Goal: Task Accomplishment & Management: Manage account settings

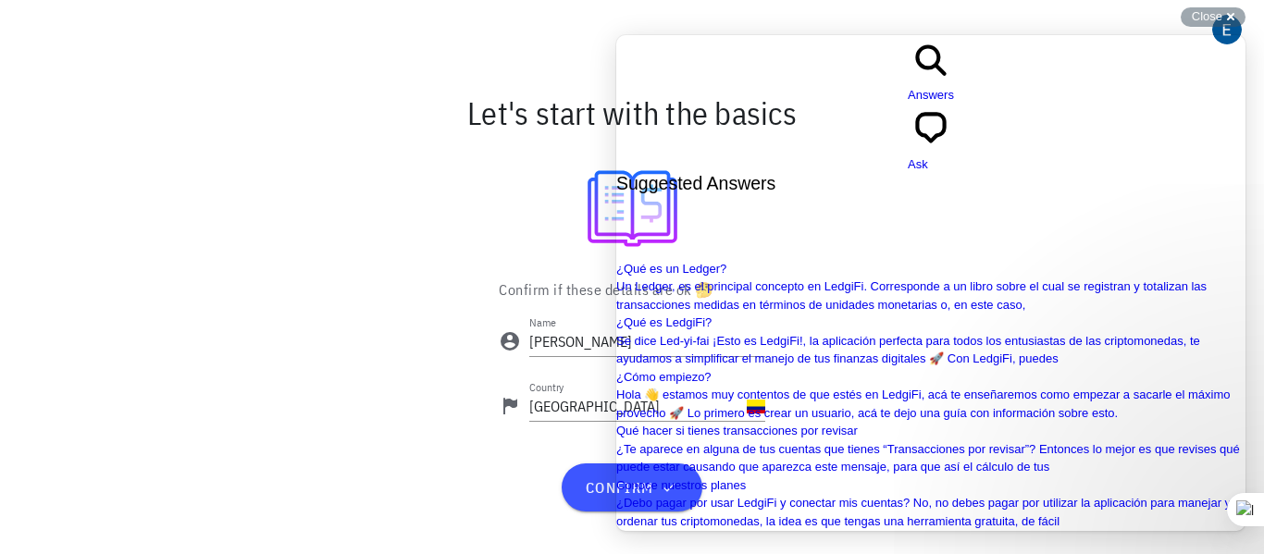
click at [352, 356] on div "Confirm if these details are ok 🤔 Name Eduardo Ernesto Country Colombia confirm" at bounding box center [632, 402] width 1096 height 255
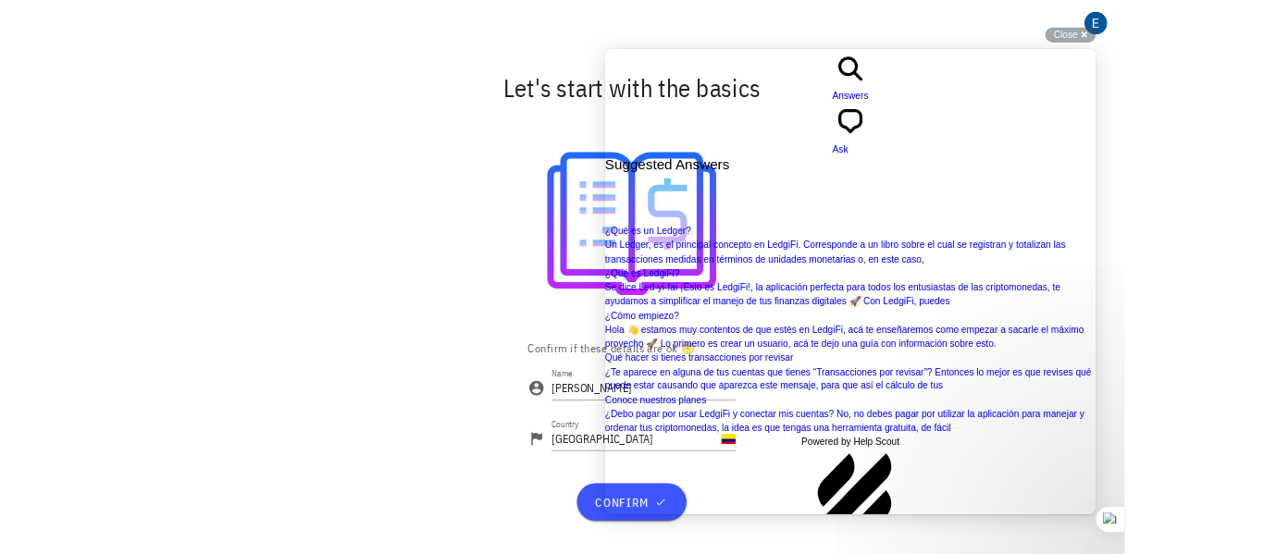
scroll to position [376, 0]
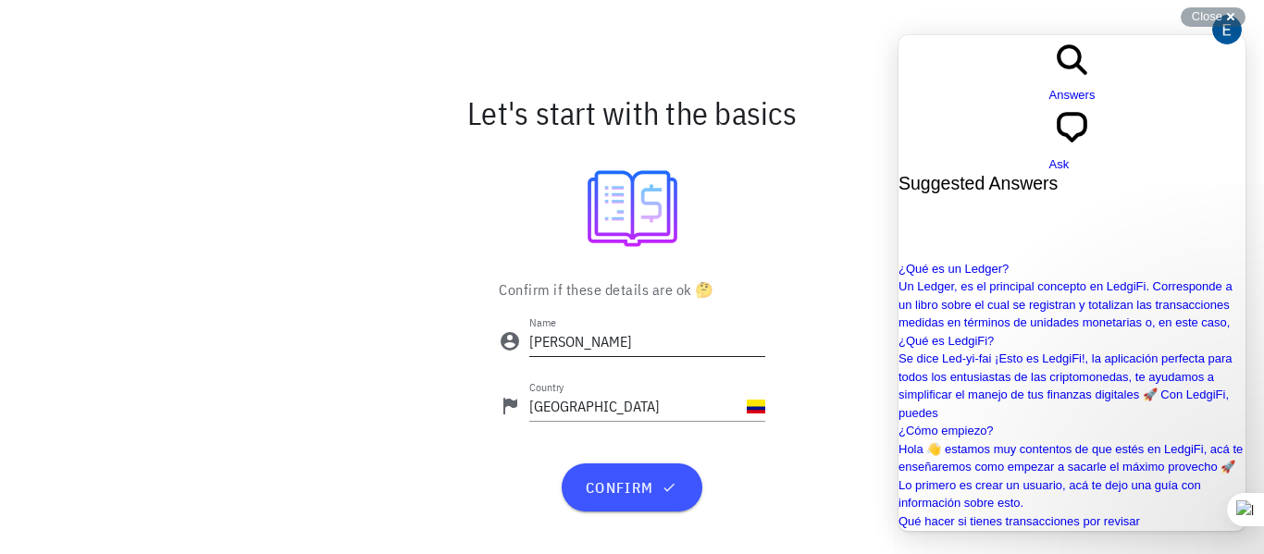
click at [642, 338] on input "Eduardo Ernesto" at bounding box center [647, 342] width 236 height 30
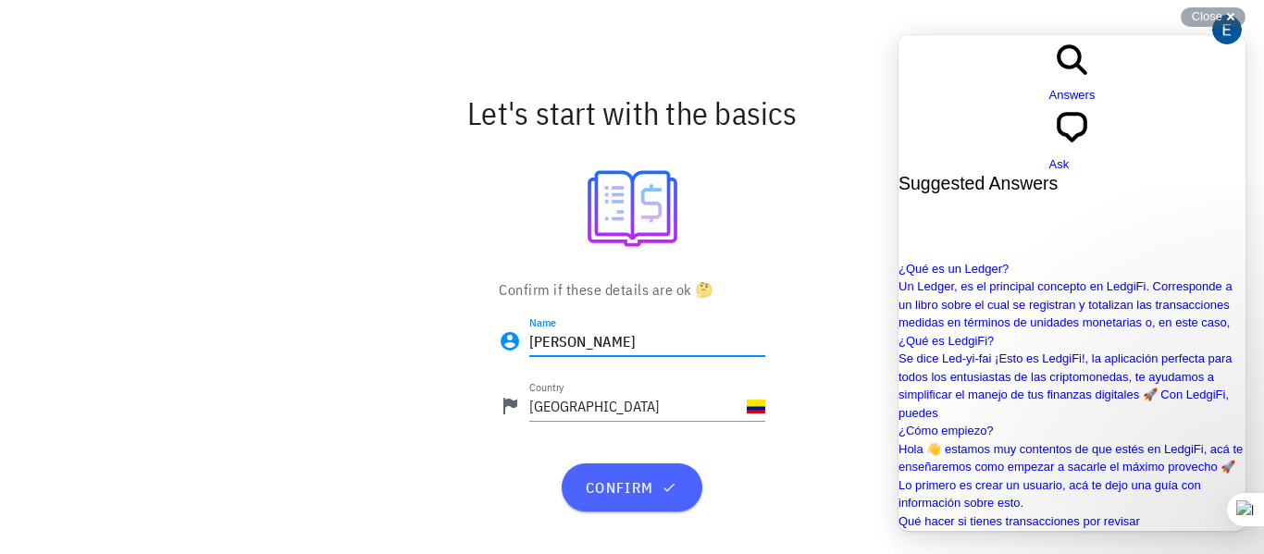
type input "[PERSON_NAME]"
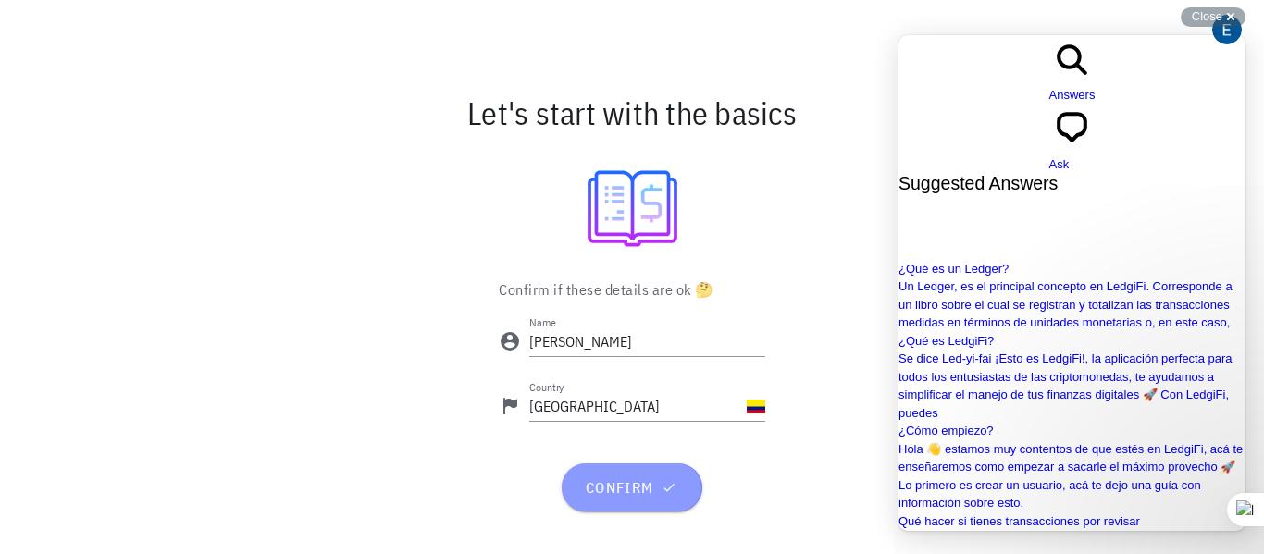
click at [602, 482] on span "confirm" at bounding box center [631, 487] width 95 height 19
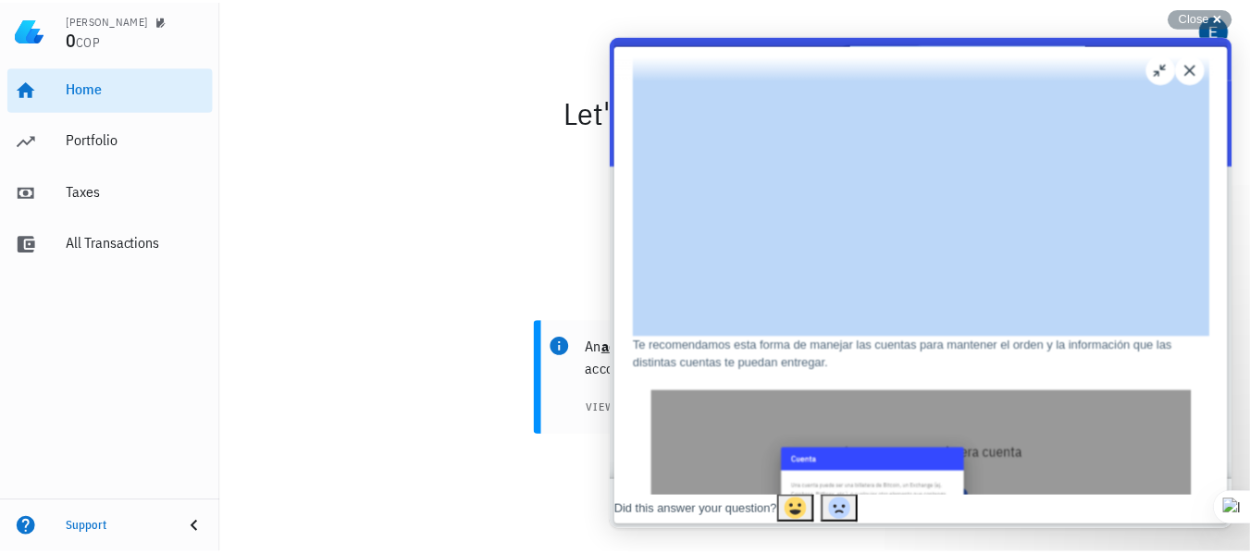
scroll to position [271, 0]
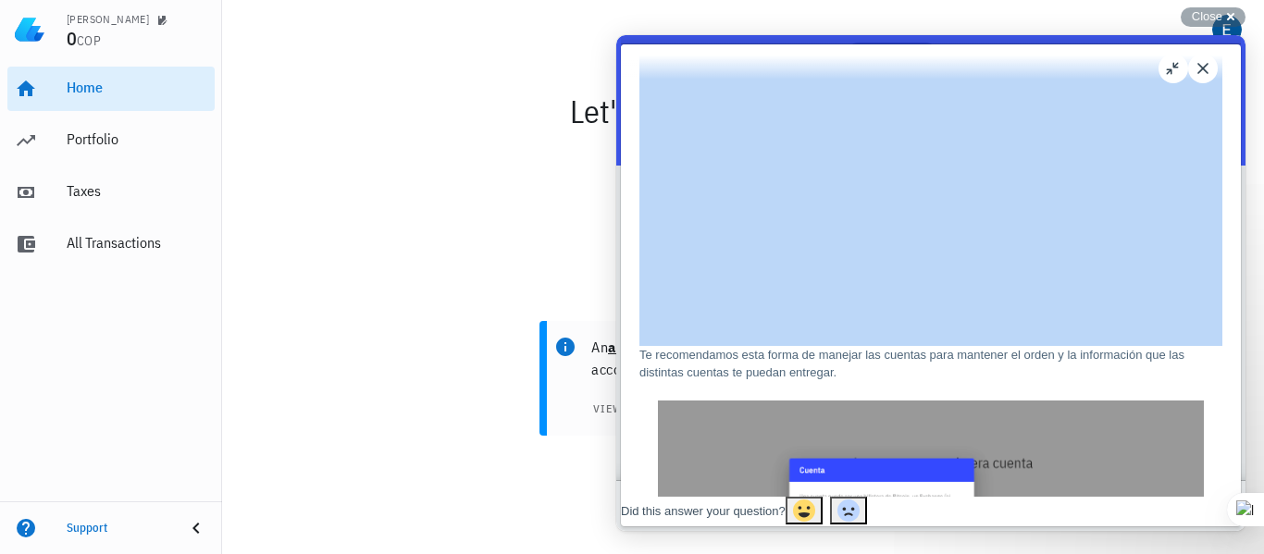
drag, startPoint x: 957, startPoint y: 35, endPoint x: 522, endPoint y: 217, distance: 471.2
click at [616, 217] on html "search-medium Answers chat-square Ask Suggested Answers ¿Qué es un Ledger? Un L…" at bounding box center [930, 283] width 629 height 496
click at [1173, 71] on button "u" at bounding box center [1173, 69] width 30 height 30
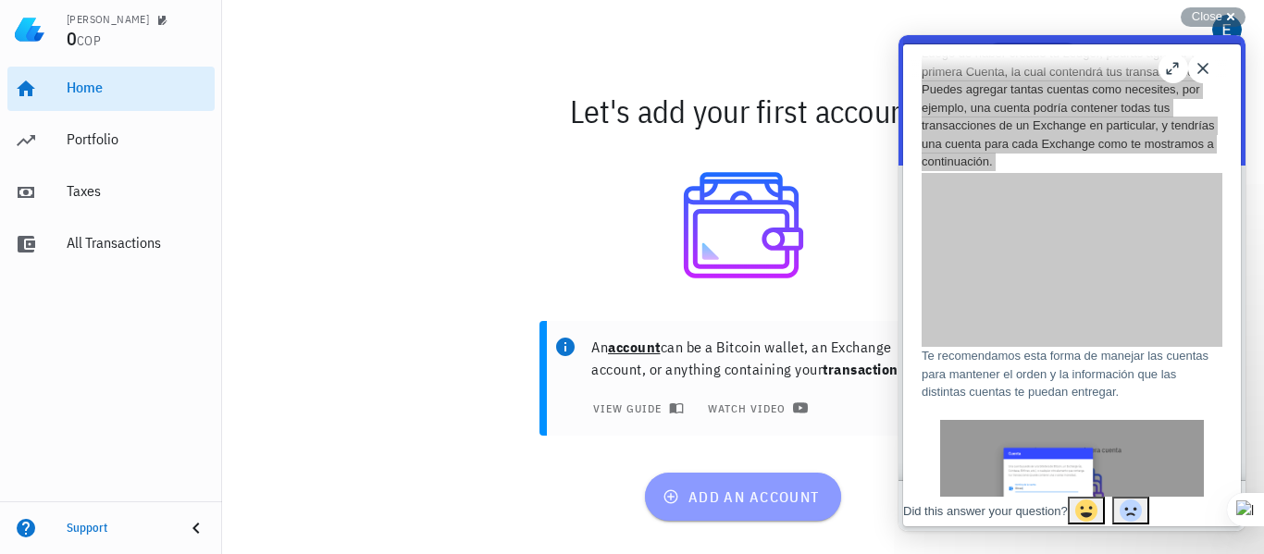
click at [765, 484] on button "add an account" at bounding box center [743, 497] width 196 height 48
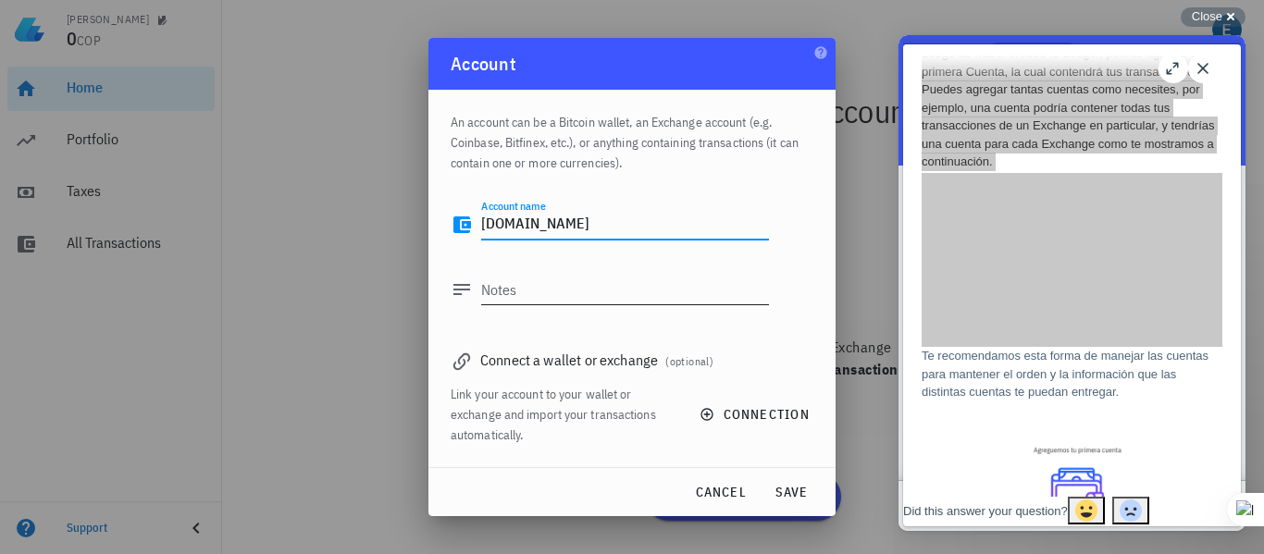
type textarea "[DOMAIN_NAME]"
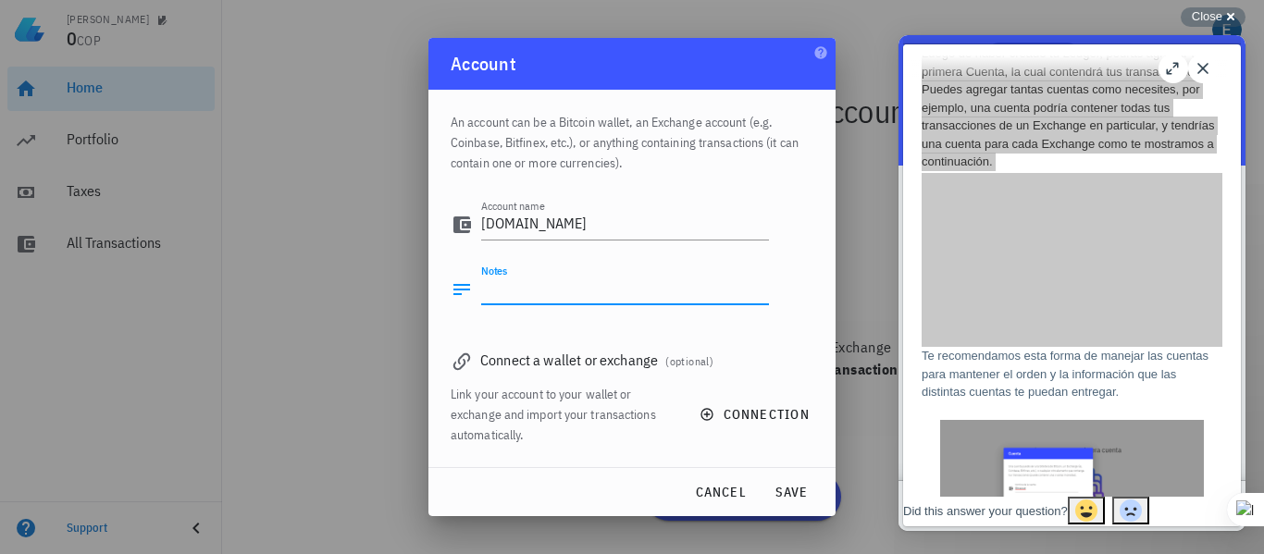
click at [517, 291] on textarea "Notes" at bounding box center [625, 290] width 288 height 30
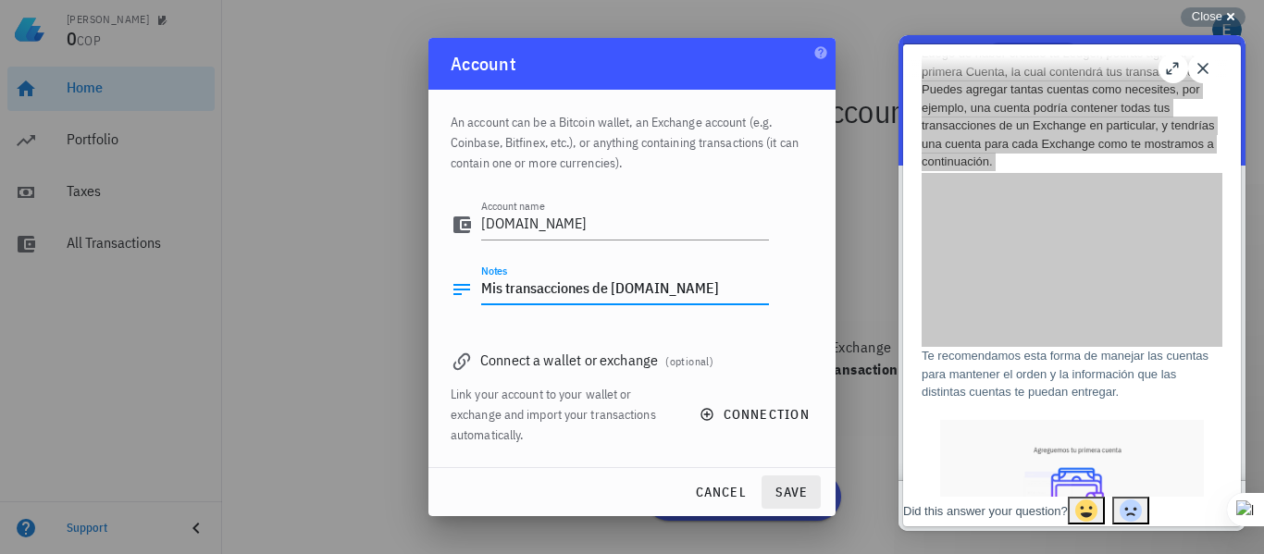
type textarea "Mis transacciones de buda.com"
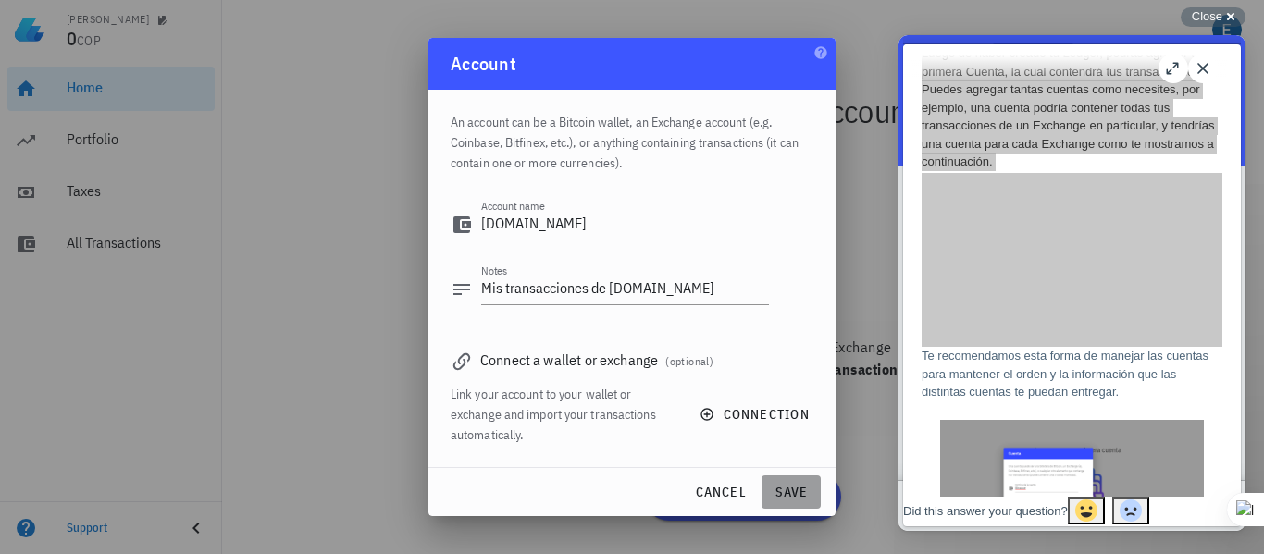
click at [803, 493] on span "save" at bounding box center [791, 492] width 44 height 17
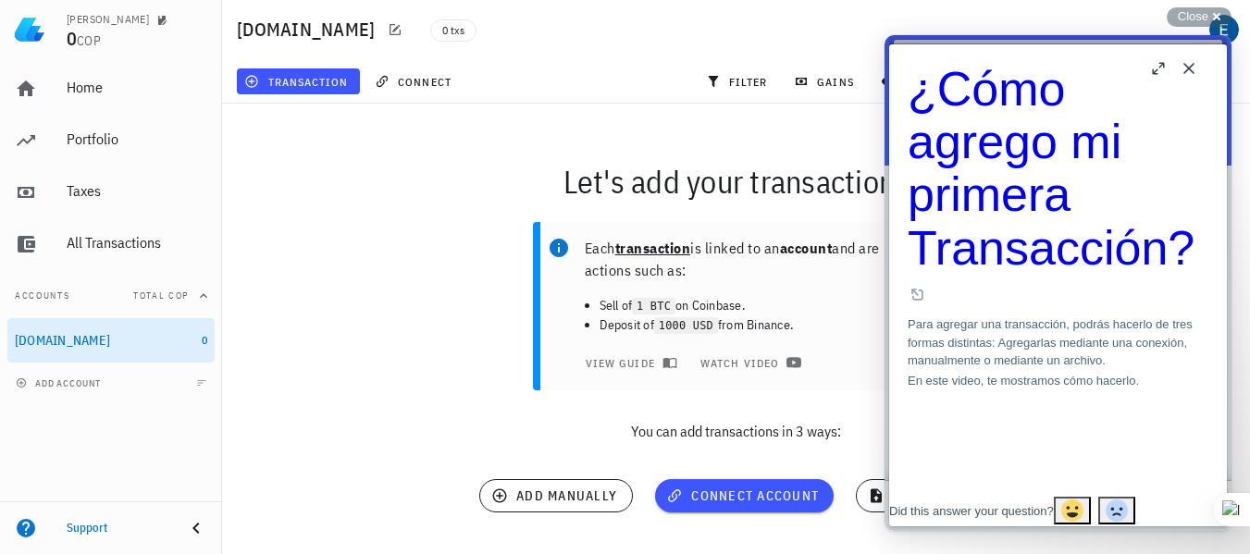
click at [1192, 68] on button "Close" at bounding box center [1189, 69] width 30 height 30
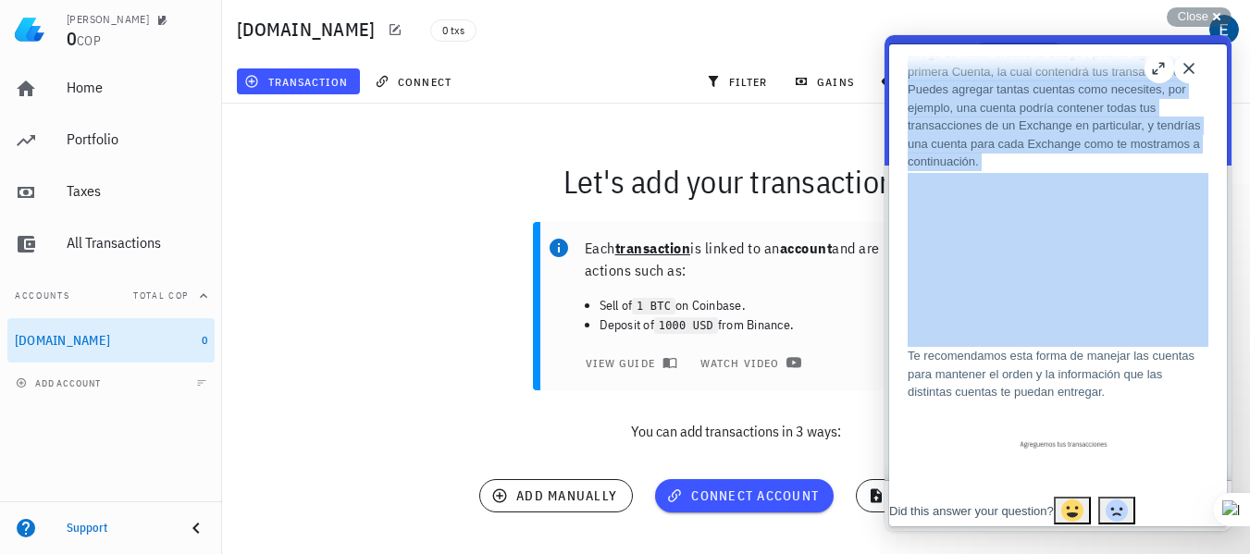
click at [1187, 69] on button "Close" at bounding box center [1189, 69] width 30 height 30
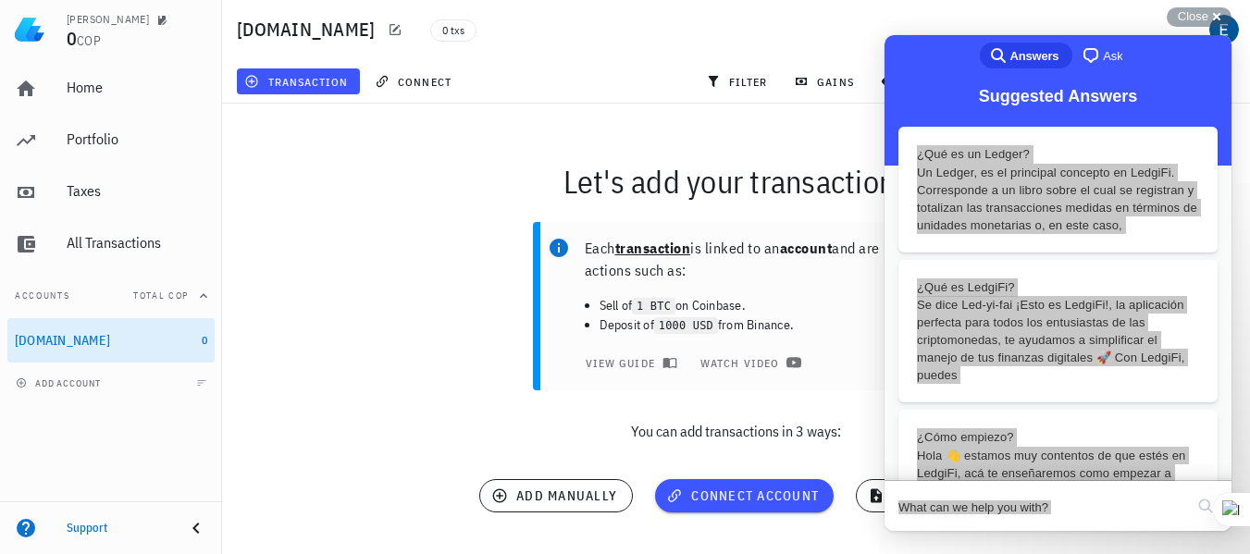
click at [825, 452] on div "Each transaction is linked to an account and are actions such as: Sell of 1 BTC…" at bounding box center [736, 339] width 1050 height 257
click at [730, 365] on span "watch video" at bounding box center [749, 362] width 98 height 15
click at [746, 493] on span "connect account" at bounding box center [744, 496] width 149 height 17
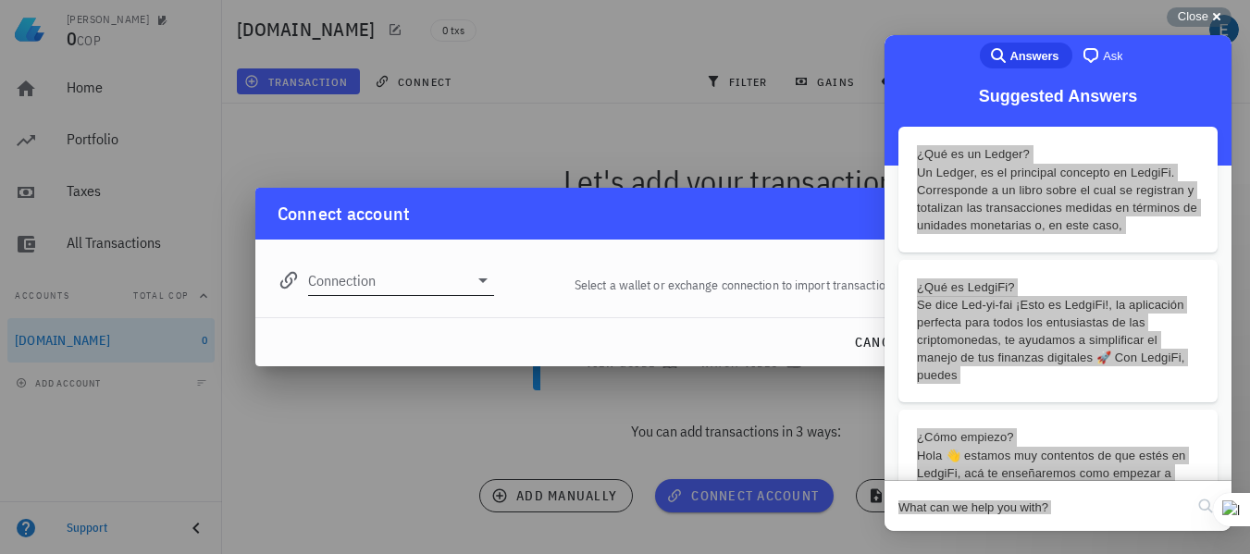
click at [489, 281] on icon at bounding box center [483, 280] width 22 height 22
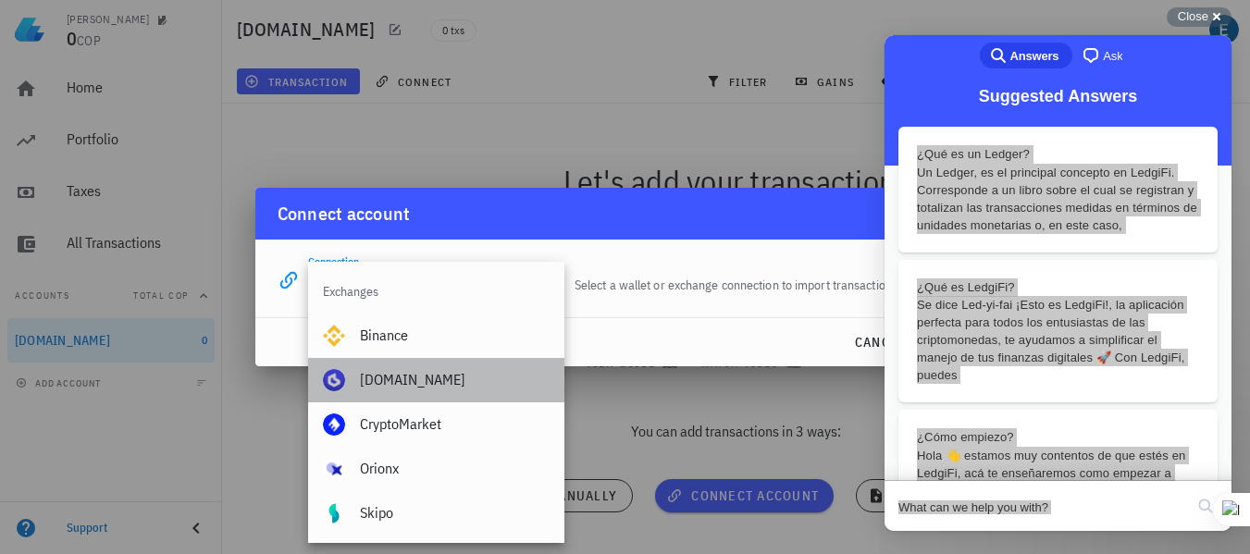
click at [424, 376] on div "[DOMAIN_NAME]" at bounding box center [455, 380] width 190 height 18
type input "[DOMAIN_NAME]"
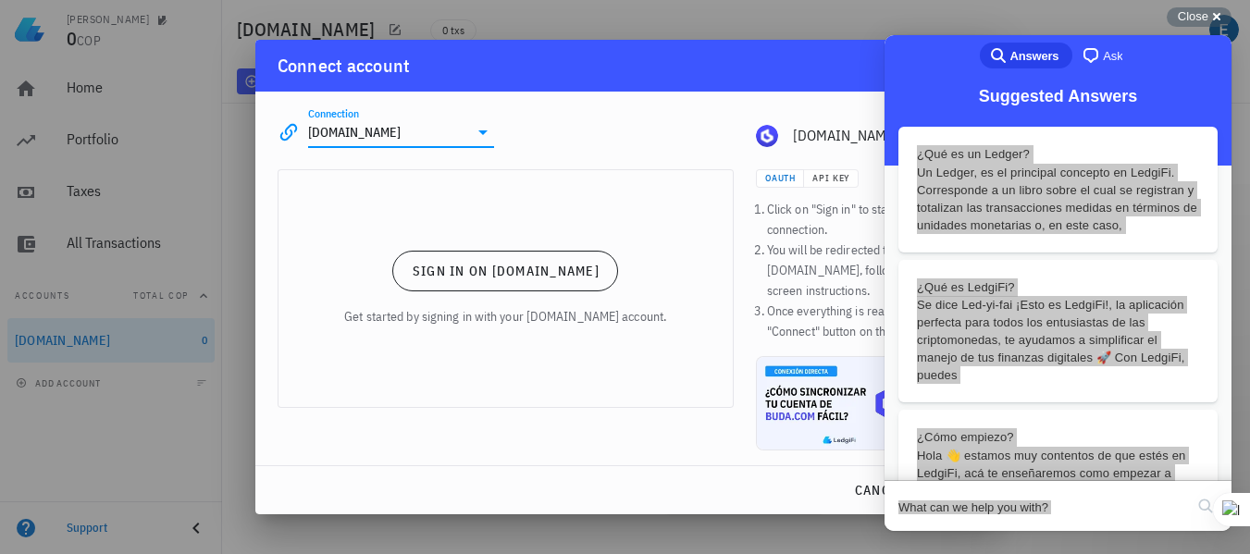
click at [757, 104] on div "Connection Buda.com edit Buda.com" at bounding box center [625, 125] width 718 height 67
click at [1190, 13] on span "Close" at bounding box center [1193, 16] width 31 height 14
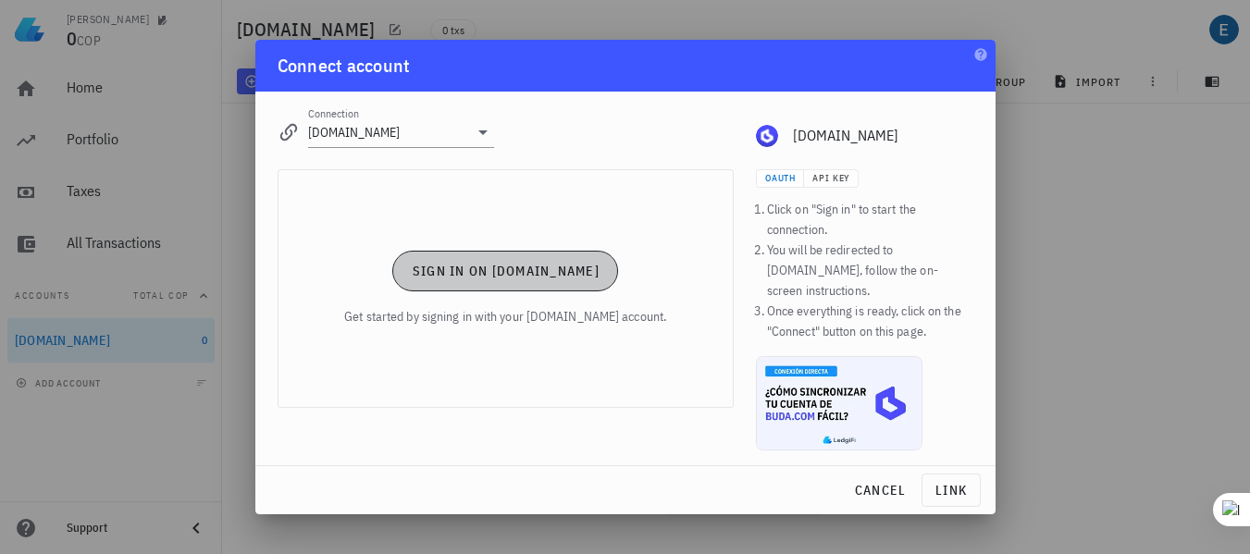
click at [509, 279] on span "Sign in on Buda.com" at bounding box center [506, 271] width 188 height 17
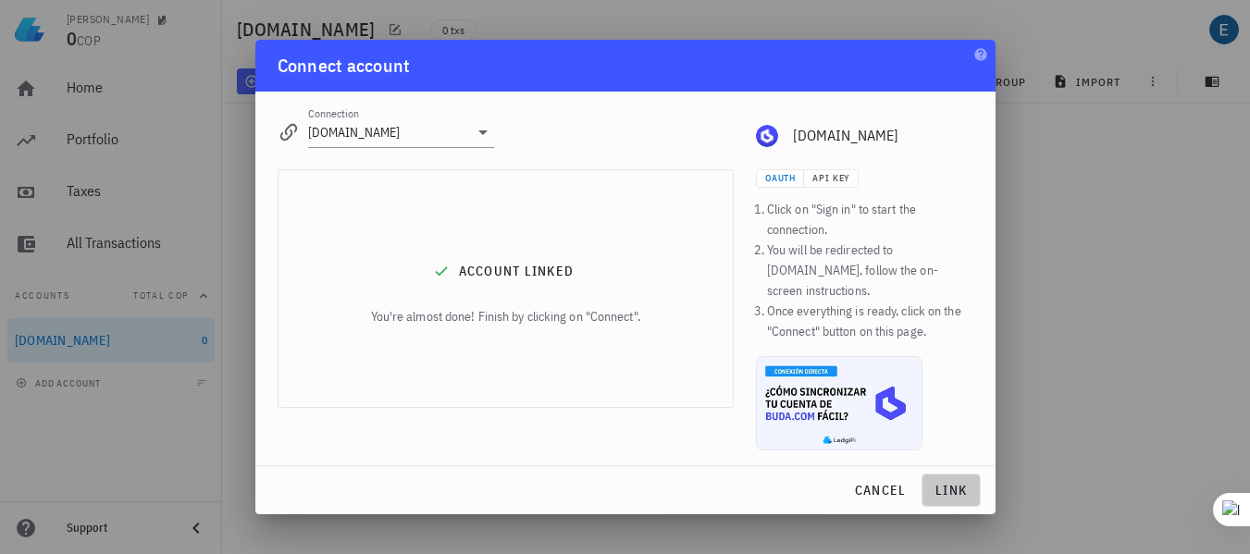
click at [947, 482] on span "link" at bounding box center [951, 490] width 43 height 17
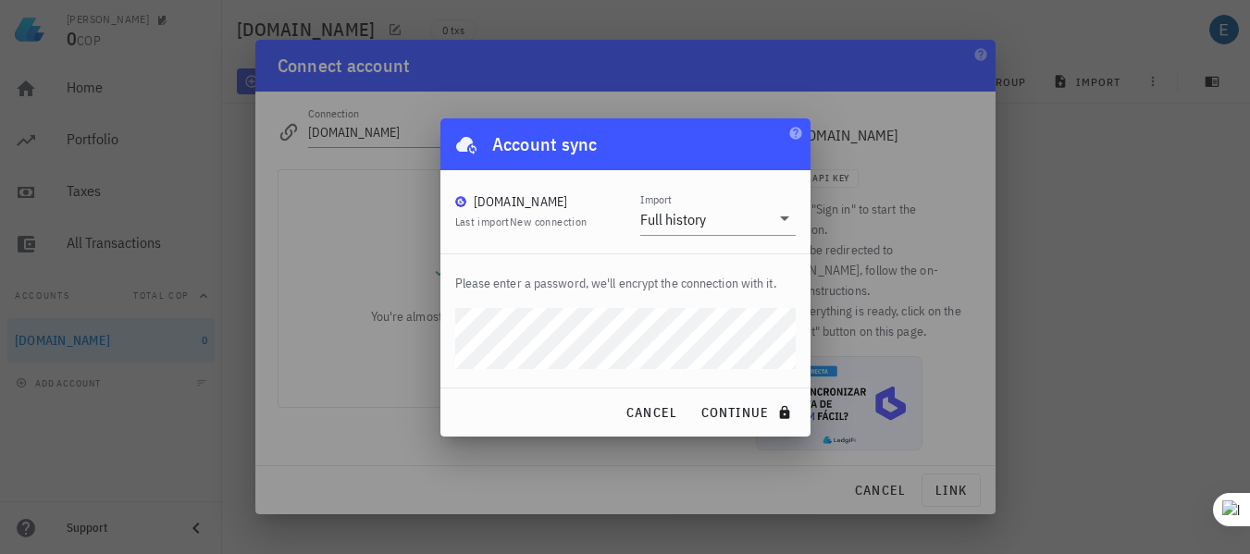
click at [466, 389] on div "cancel continue" at bounding box center [625, 413] width 370 height 48
click at [755, 411] on span "continue" at bounding box center [747, 412] width 95 height 17
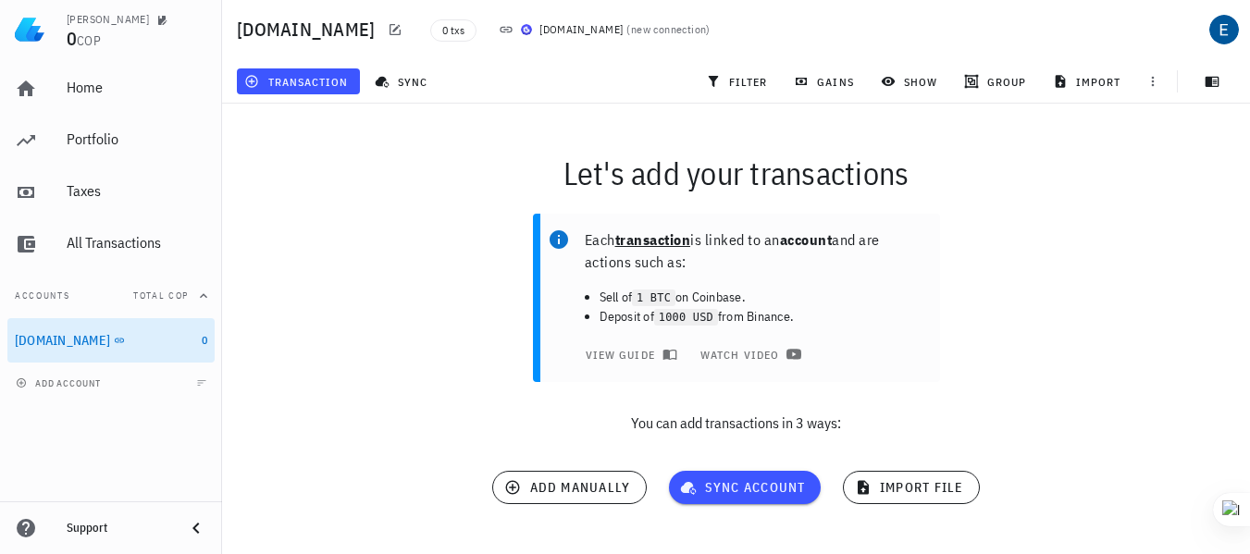
scroll to position [11, 0]
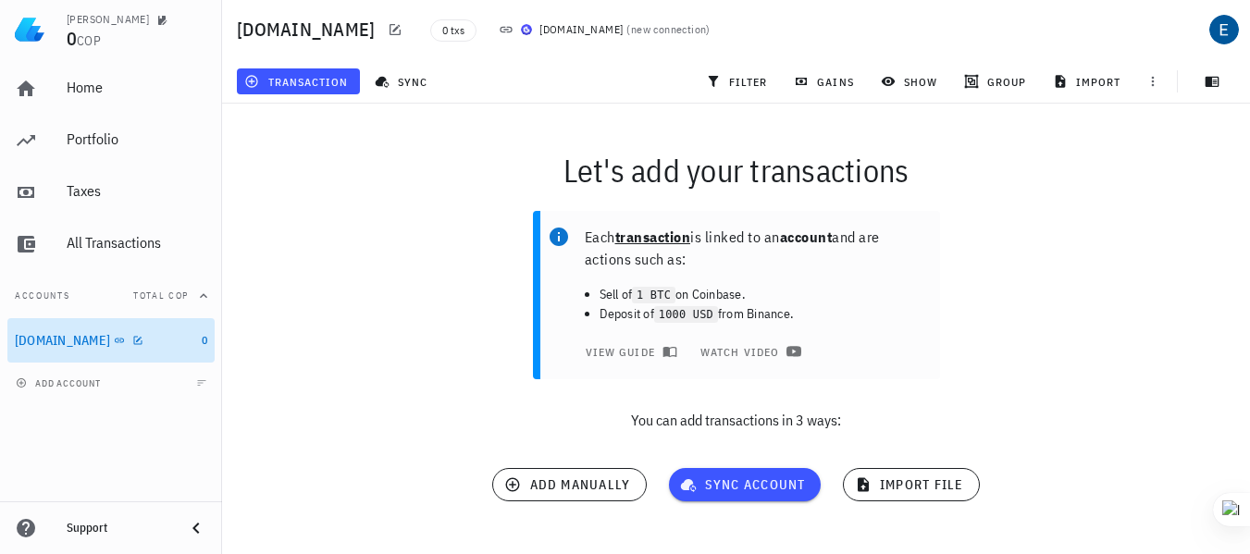
click at [61, 339] on div "[DOMAIN_NAME]" at bounding box center [62, 341] width 95 height 16
click at [289, 88] on span "transaction" at bounding box center [298, 81] width 100 height 15
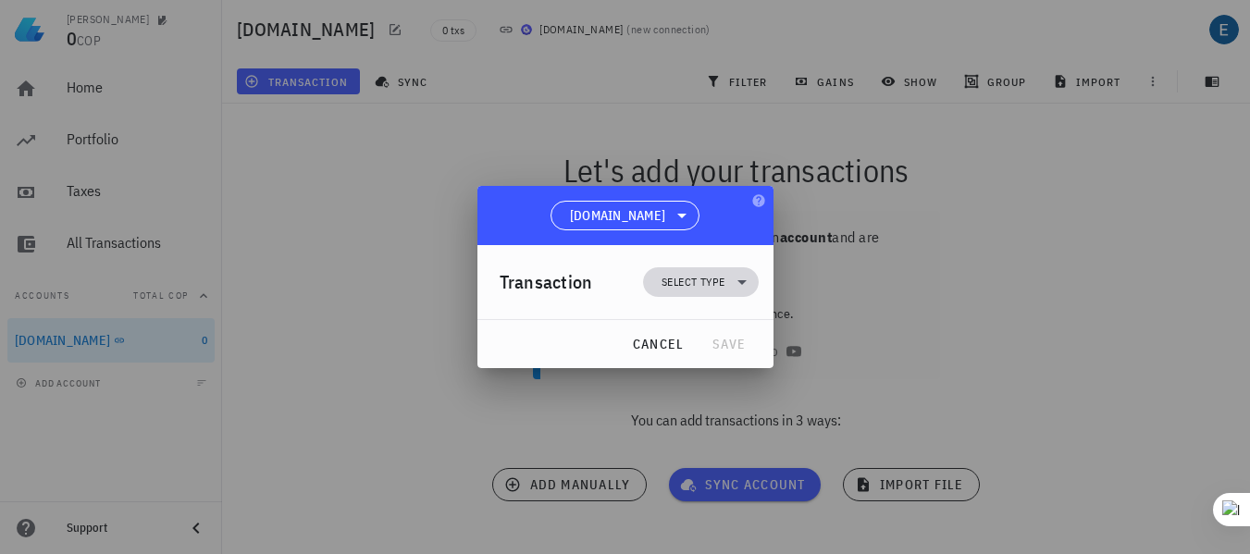
click at [744, 279] on icon at bounding box center [742, 282] width 22 height 22
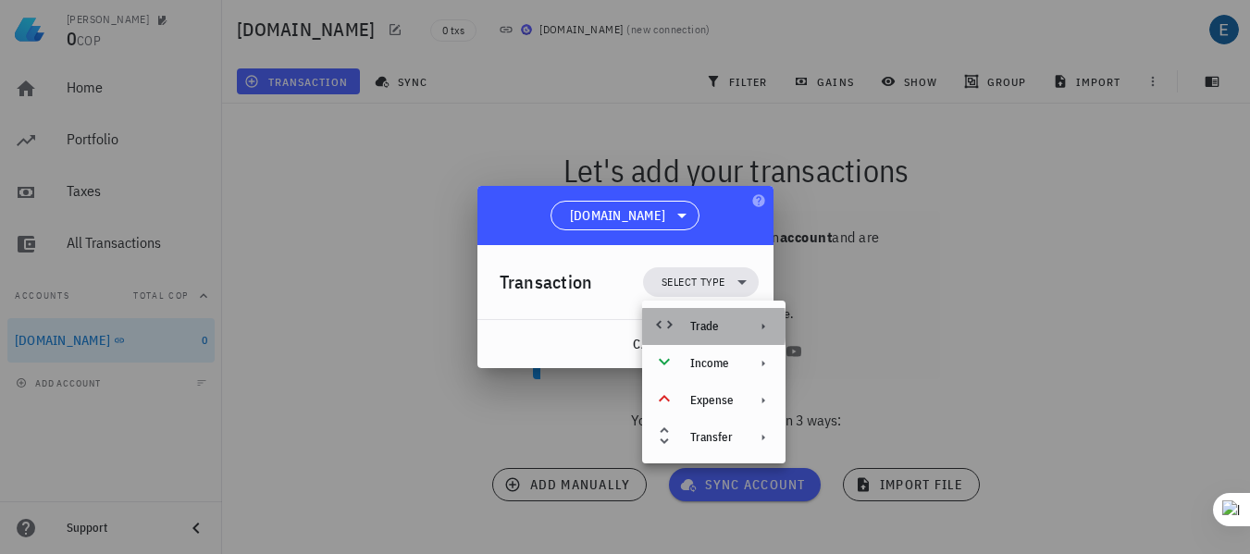
click at [714, 326] on div "Trade" at bounding box center [711, 326] width 43 height 15
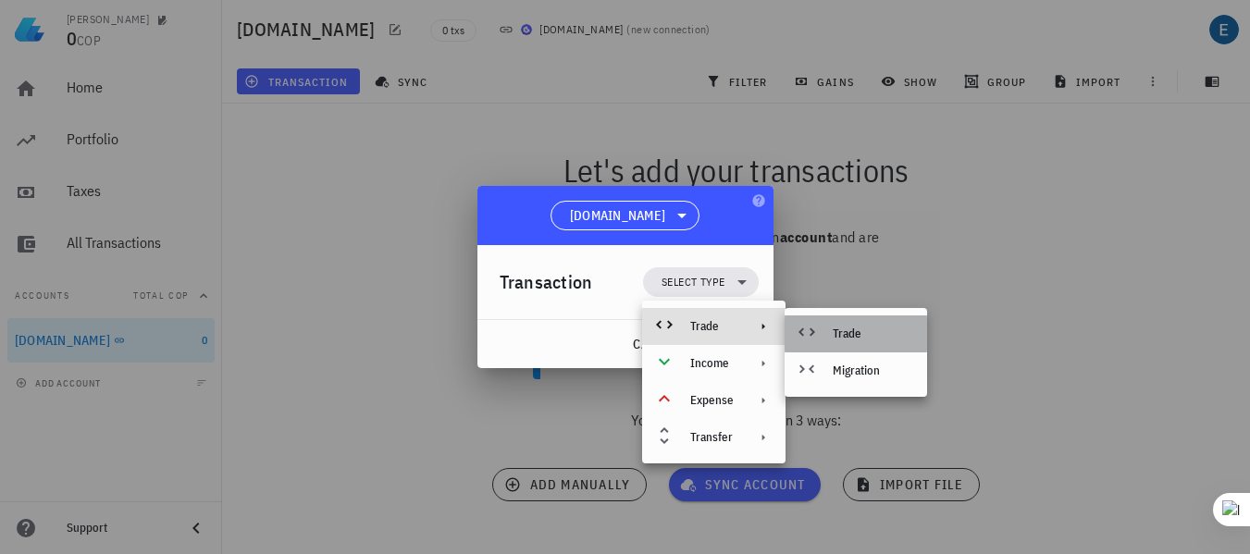
click at [877, 336] on div "Trade" at bounding box center [873, 334] width 80 height 15
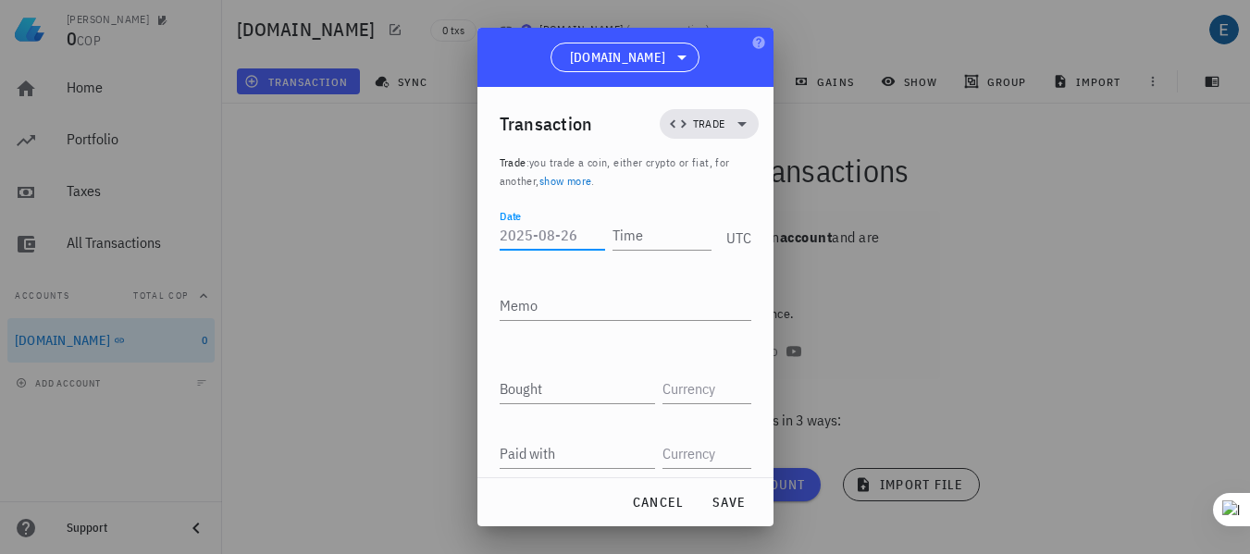
click at [530, 234] on input "Date" at bounding box center [552, 235] width 105 height 30
click at [576, 235] on input "Date" at bounding box center [552, 235] width 105 height 30
click at [544, 233] on input "Date" at bounding box center [552, 235] width 105 height 30
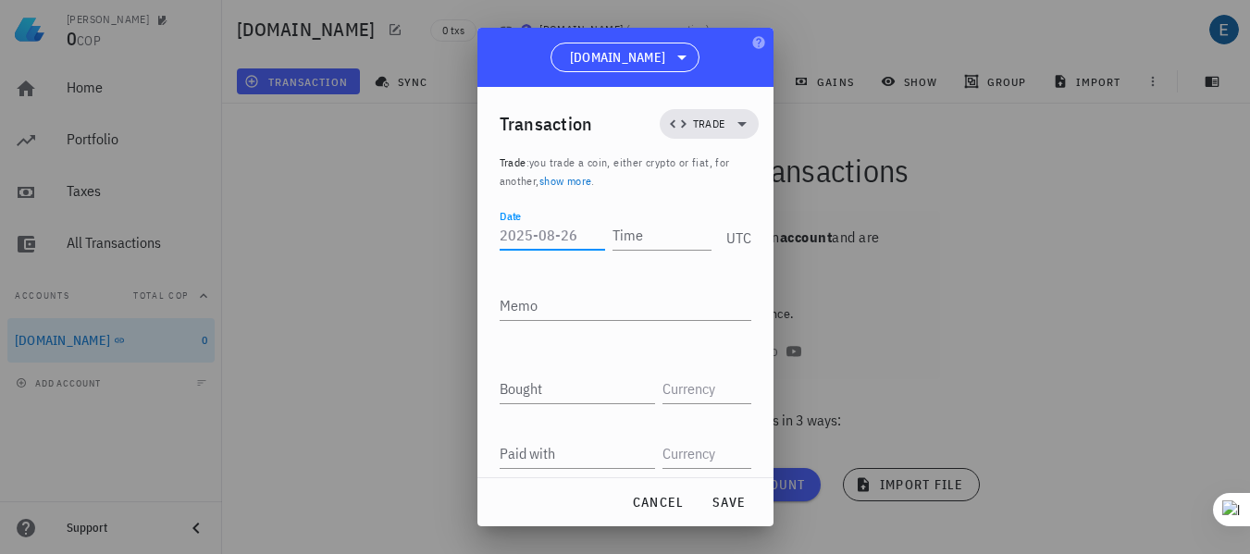
click at [544, 233] on input "Date" at bounding box center [552, 235] width 105 height 30
click at [528, 233] on input "Date" at bounding box center [552, 235] width 105 height 30
click at [719, 235] on div "UTC" at bounding box center [735, 232] width 32 height 46
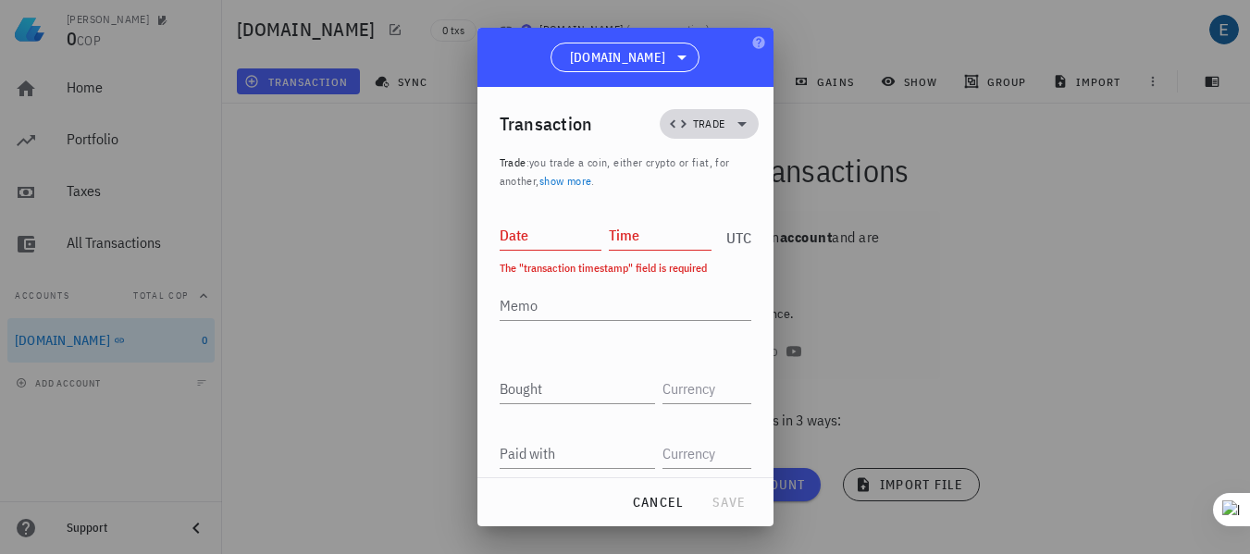
click at [737, 122] on icon at bounding box center [741, 124] width 9 height 5
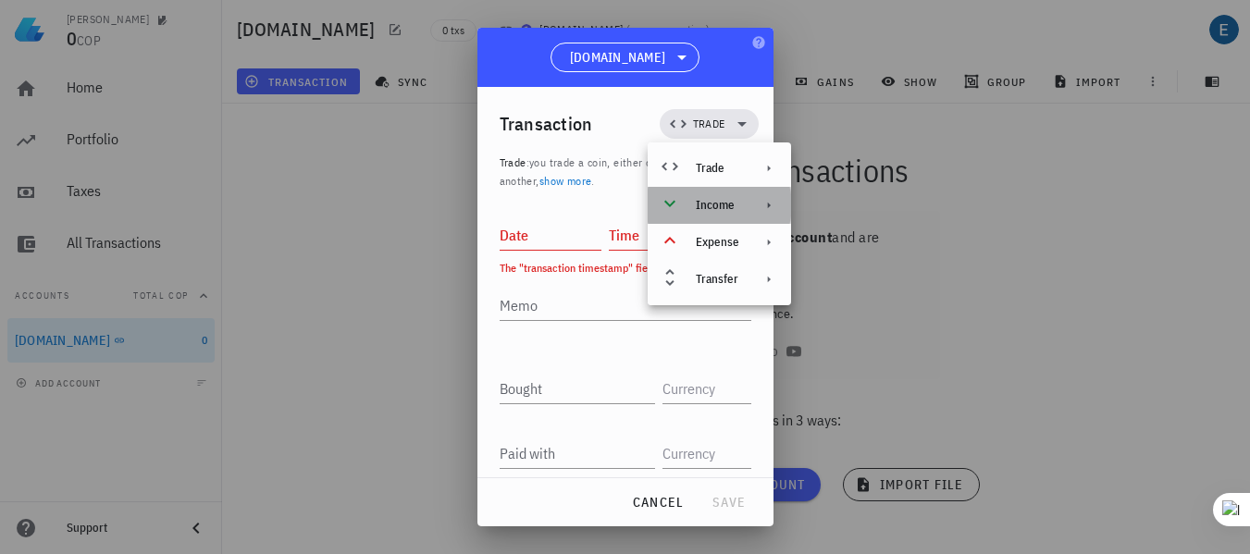
click at [710, 205] on div "Income" at bounding box center [717, 205] width 43 height 15
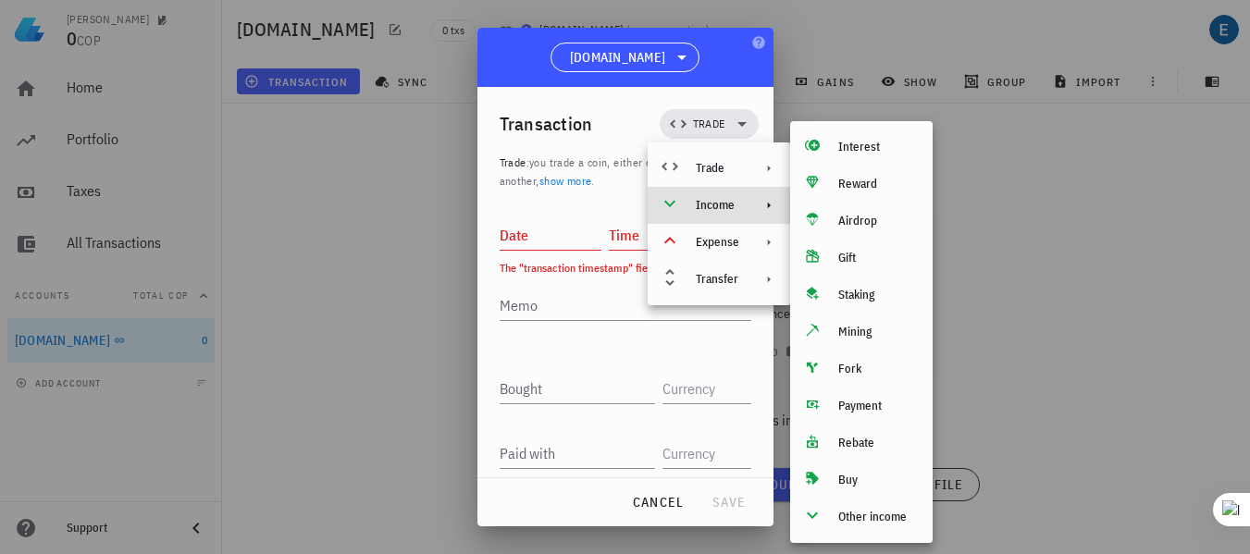
click at [374, 309] on div at bounding box center [625, 277] width 1250 height 554
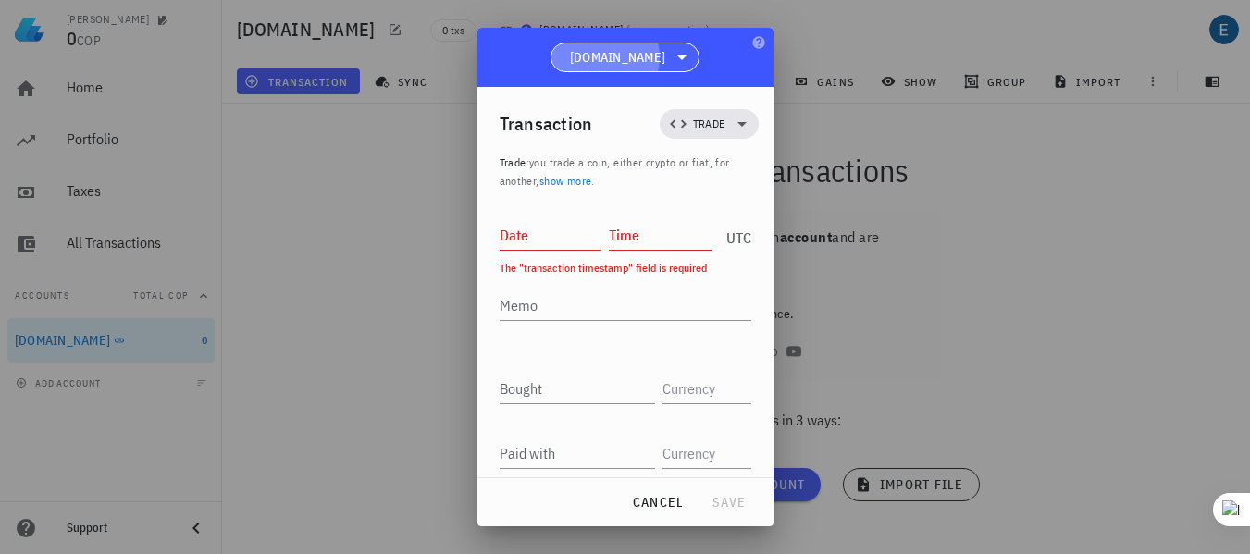
click at [642, 53] on span "[DOMAIN_NAME]" at bounding box center [617, 57] width 95 height 19
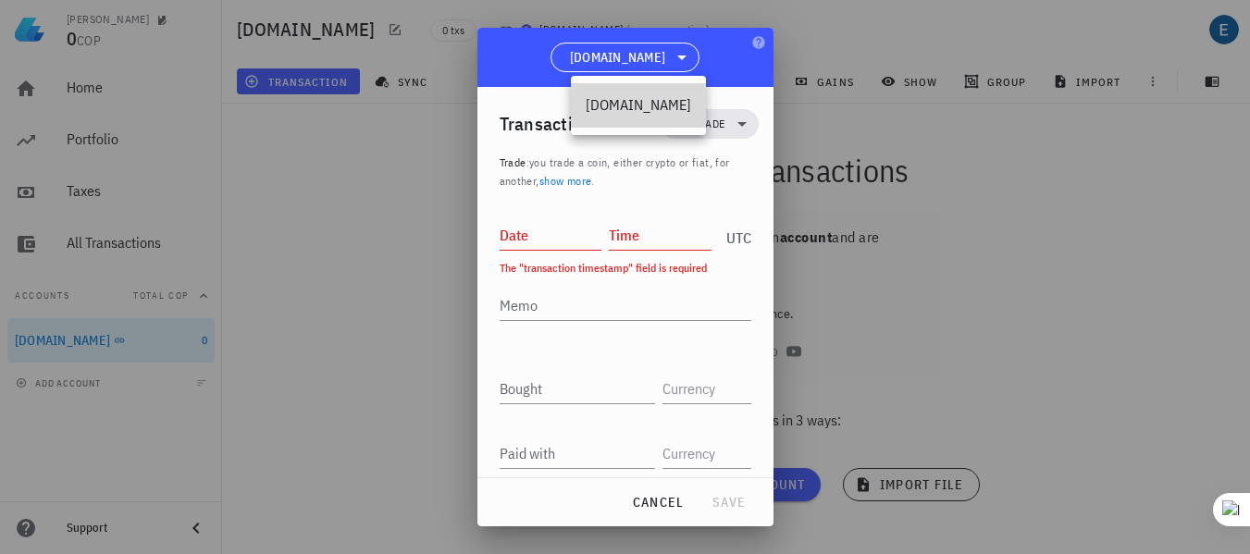
click at [610, 107] on div "[DOMAIN_NAME]" at bounding box center [638, 105] width 105 height 18
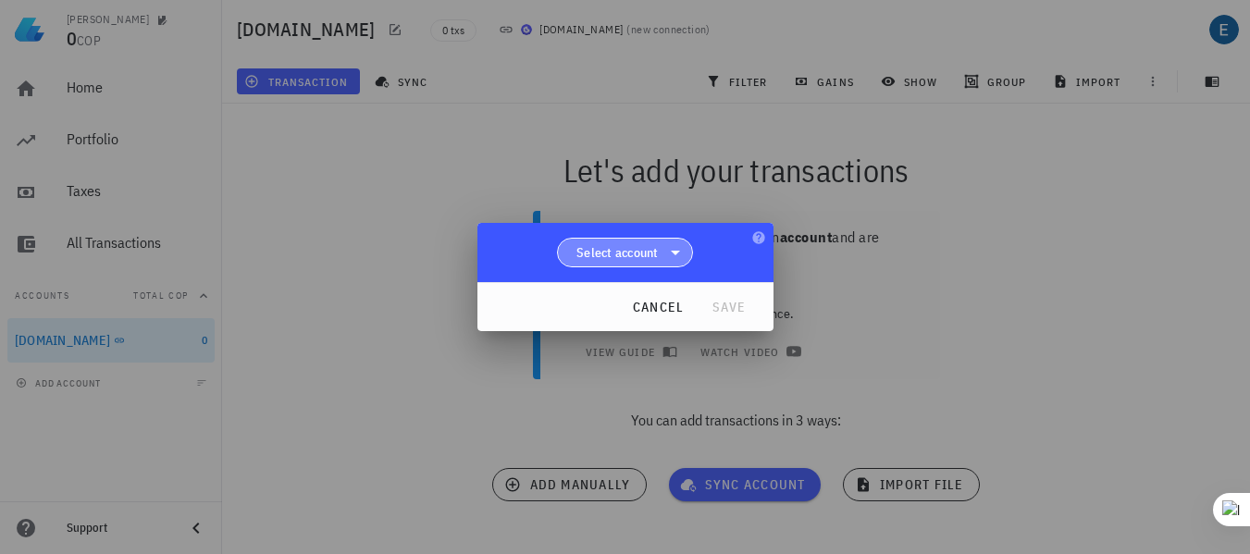
click at [650, 258] on span "Select account" at bounding box center [617, 252] width 82 height 19
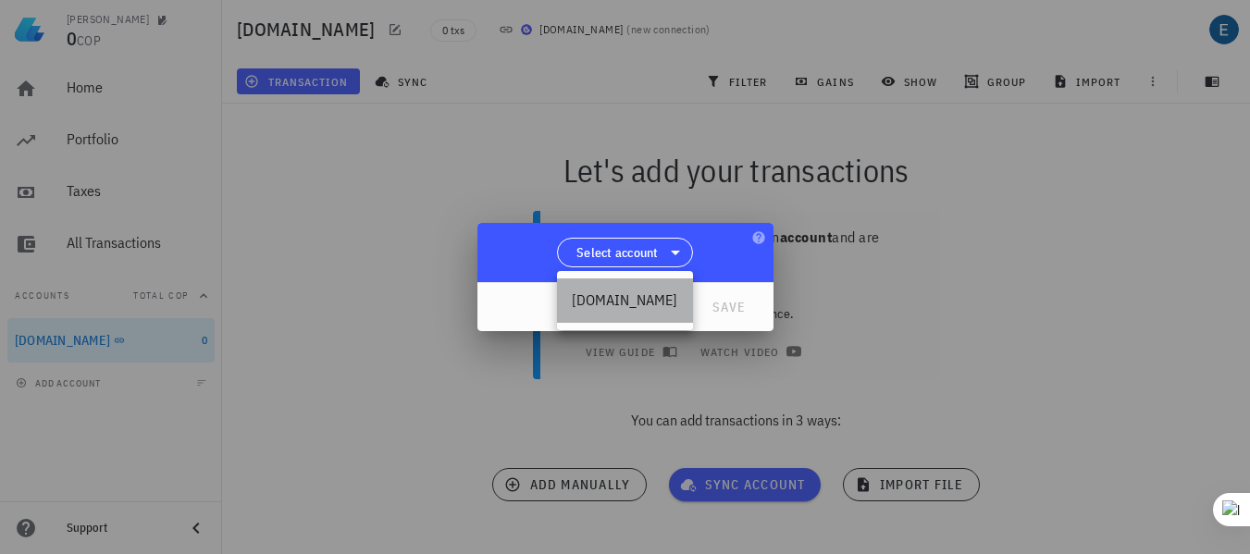
click at [619, 301] on div "[DOMAIN_NAME]" at bounding box center [625, 300] width 106 height 18
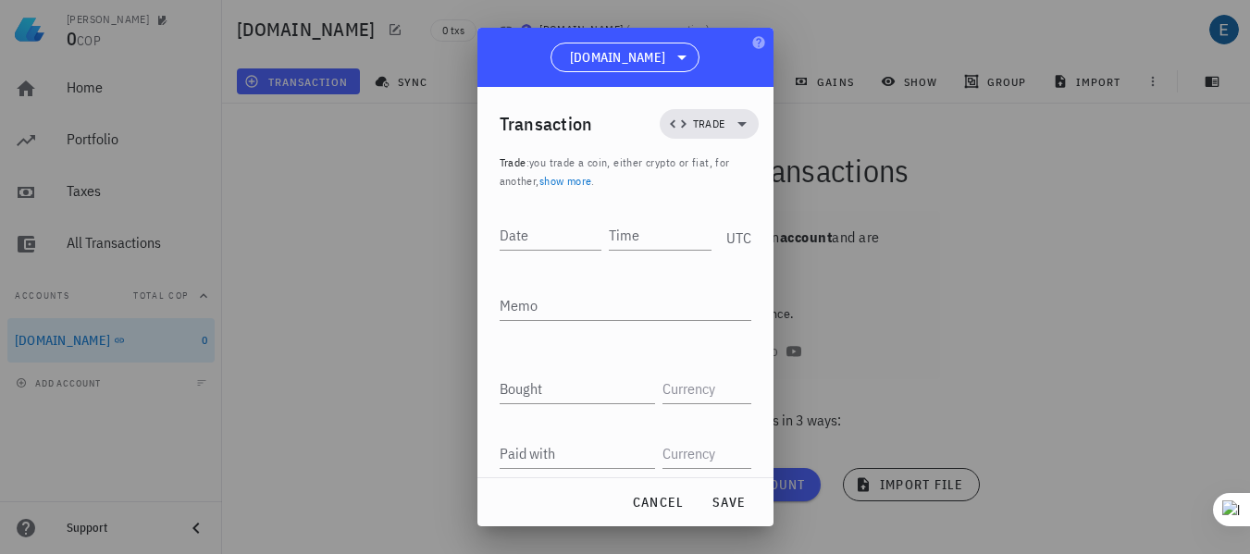
click at [427, 346] on div at bounding box center [625, 277] width 1250 height 554
click at [56, 340] on div at bounding box center [625, 277] width 1250 height 554
click at [628, 54] on span "[DOMAIN_NAME]" at bounding box center [617, 57] width 95 height 19
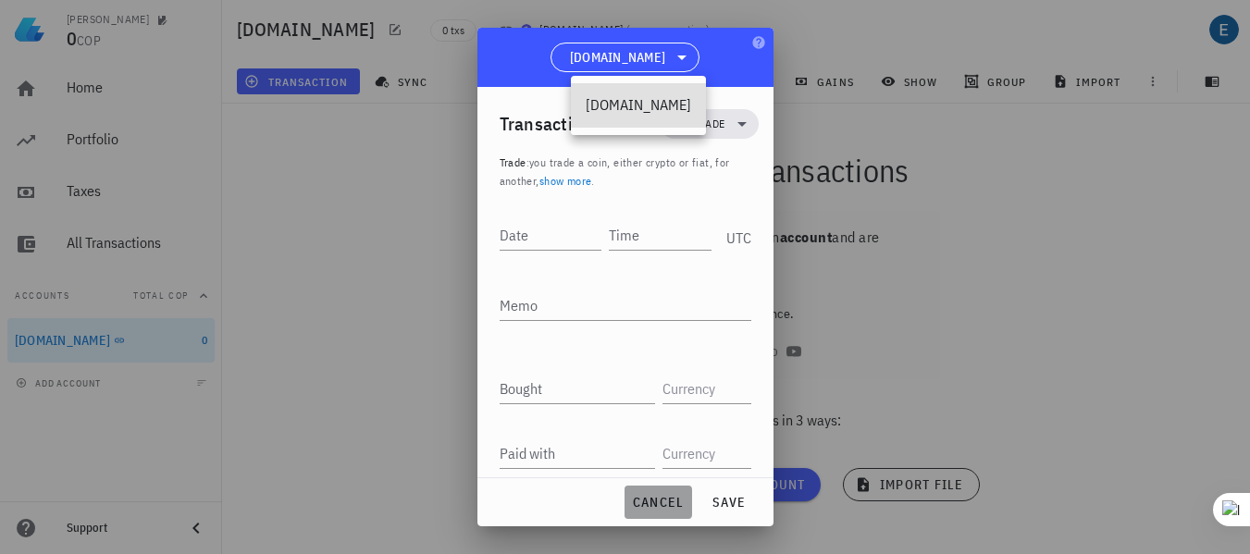
click at [654, 499] on span "cancel" at bounding box center [658, 502] width 53 height 17
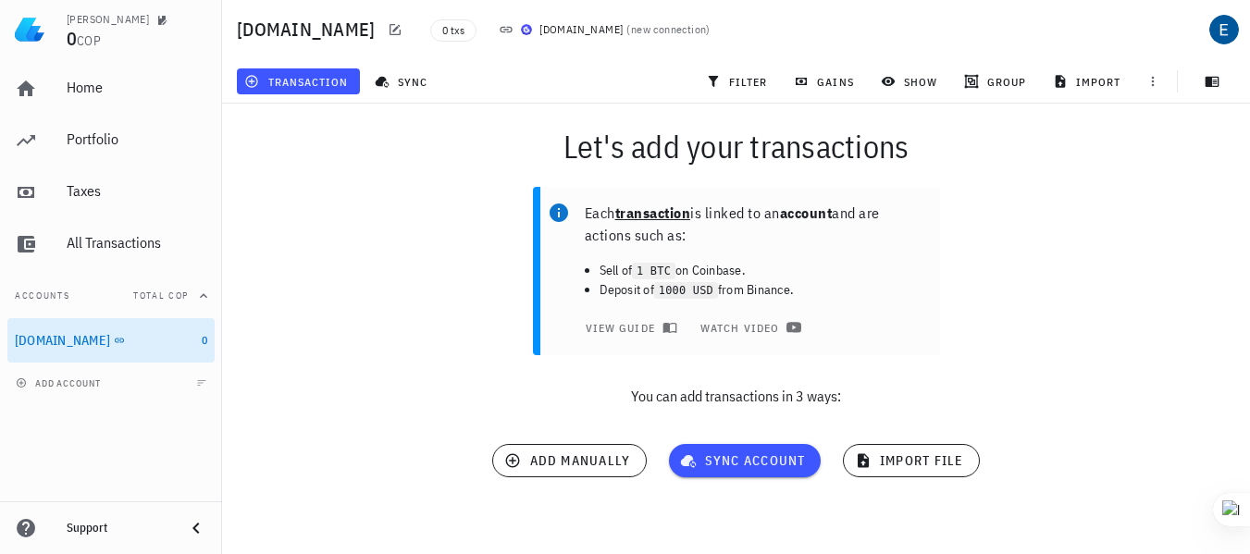
scroll to position [40, 0]
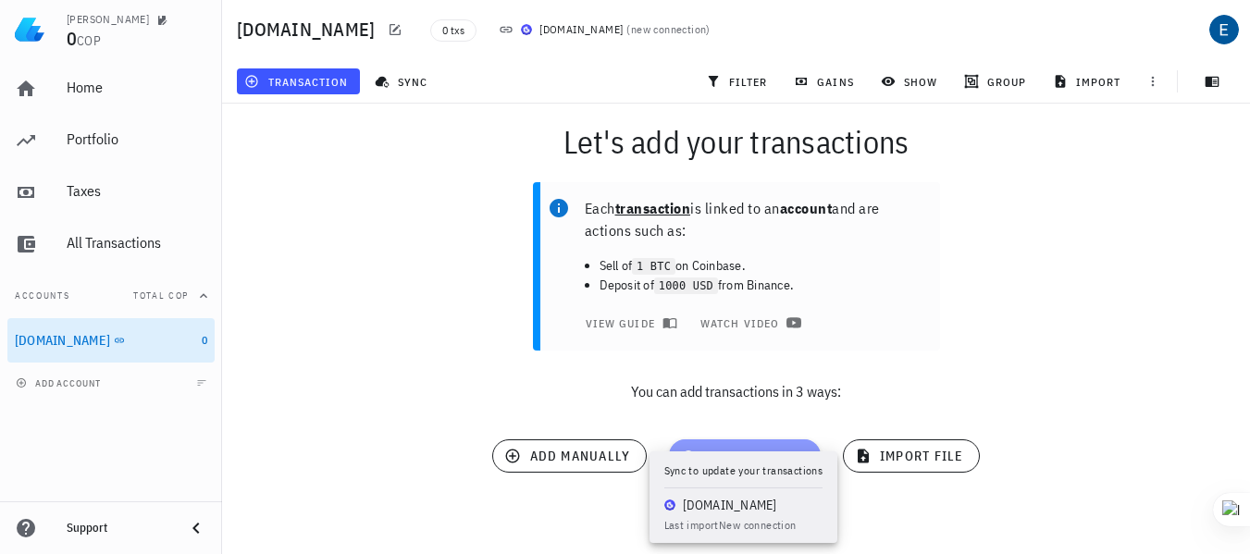
click at [740, 458] on span "sync account" at bounding box center [745, 456] width 122 height 17
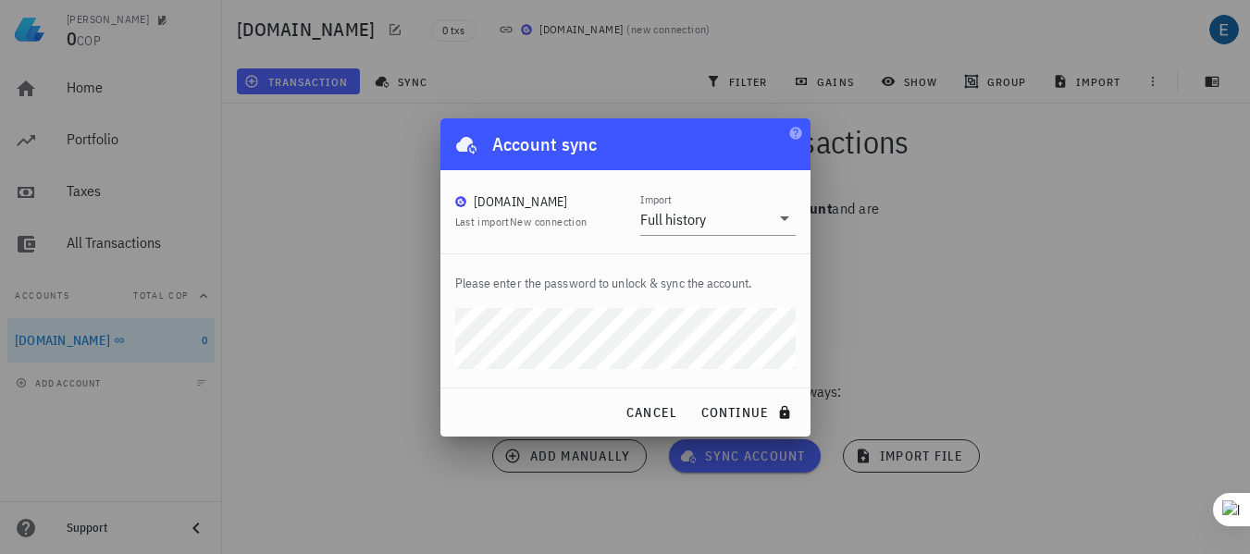
click at [485, 386] on div "Please enter the password to unlock & sync the account." at bounding box center [625, 320] width 370 height 133
click at [717, 409] on span "continue" at bounding box center [747, 412] width 95 height 17
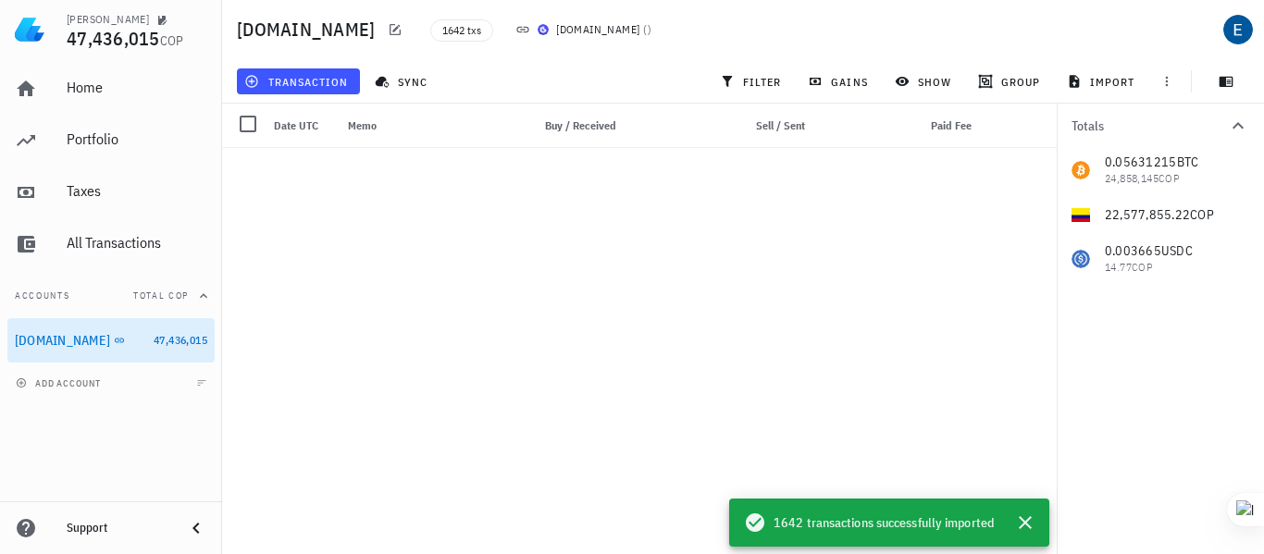
scroll to position [1749, 0]
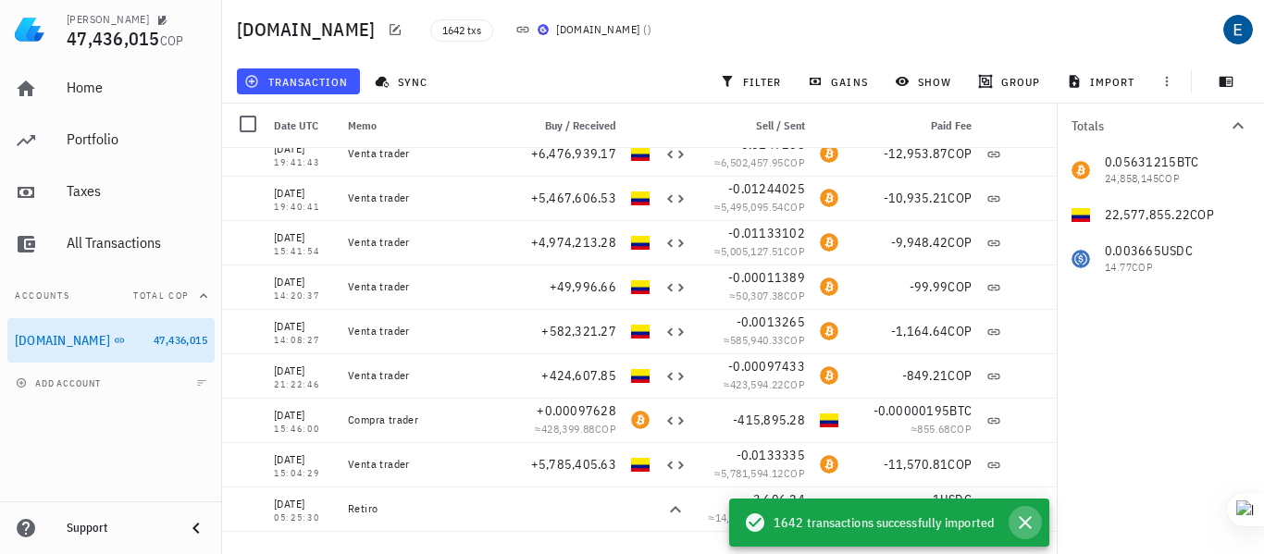
click at [1026, 523] on icon "button" at bounding box center [1025, 522] width 13 height 13
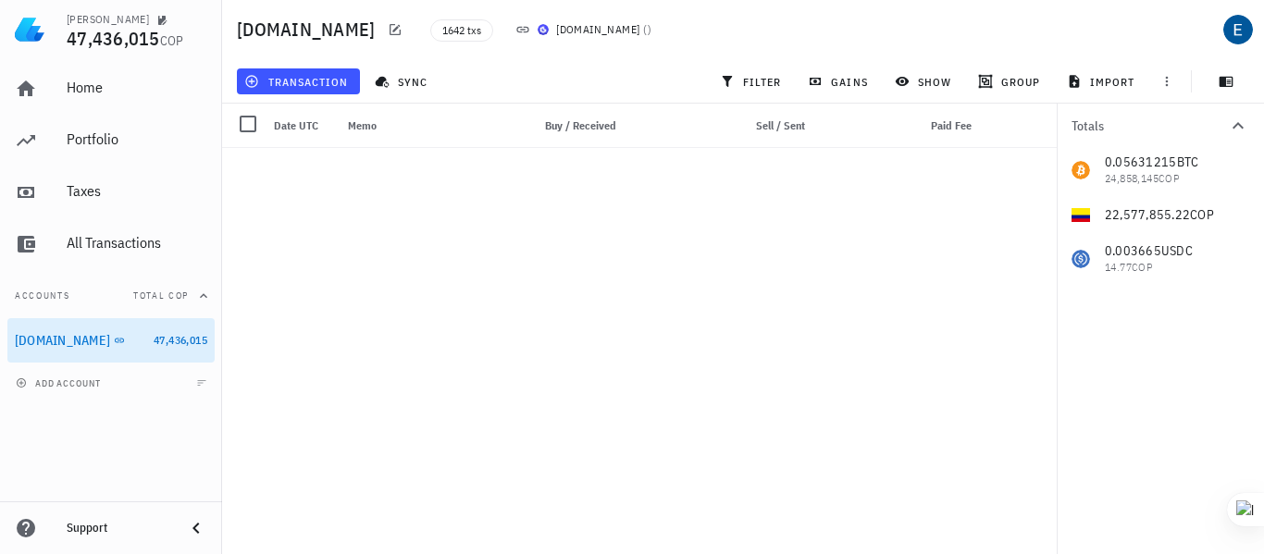
scroll to position [155, 0]
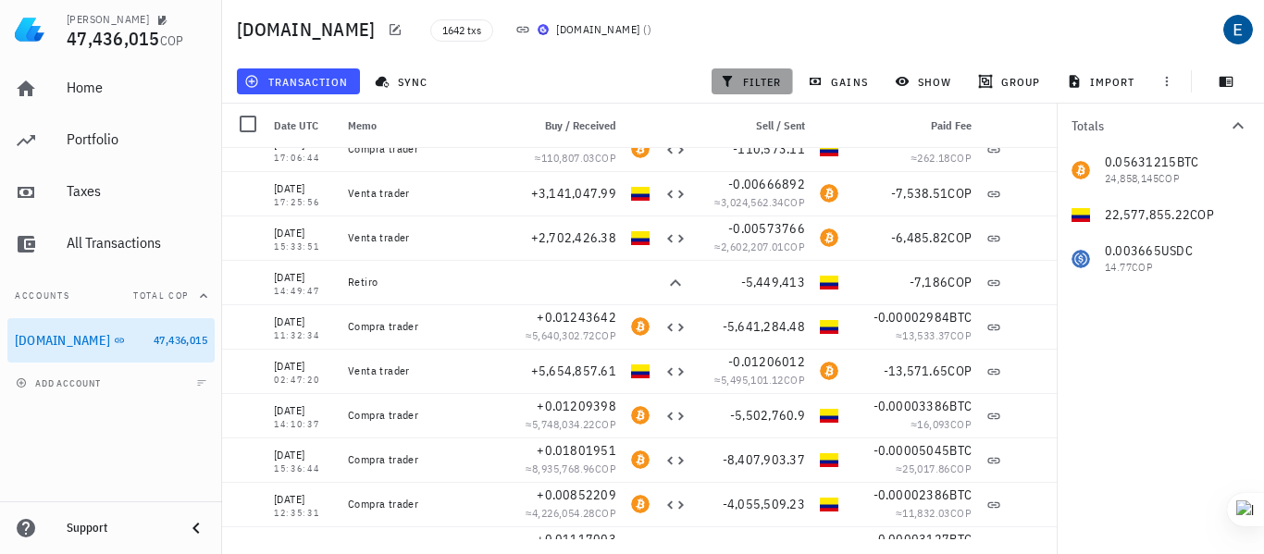
click at [765, 82] on span "filter" at bounding box center [753, 81] width 58 height 15
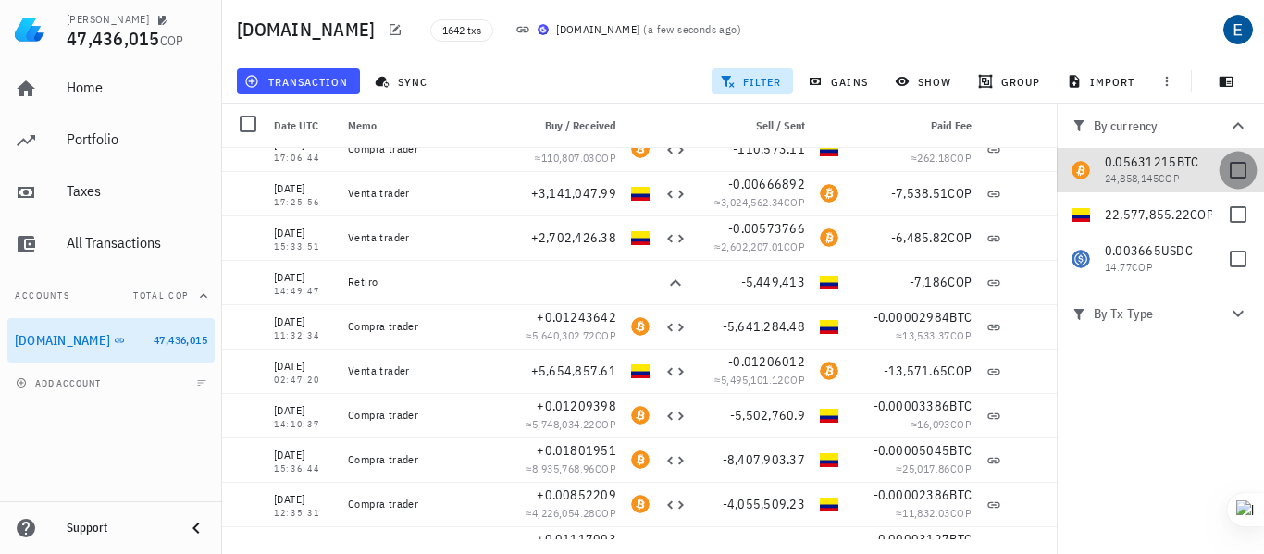
click at [1235, 168] on div at bounding box center [1237, 170] width 31 height 31
checkbox input "true"
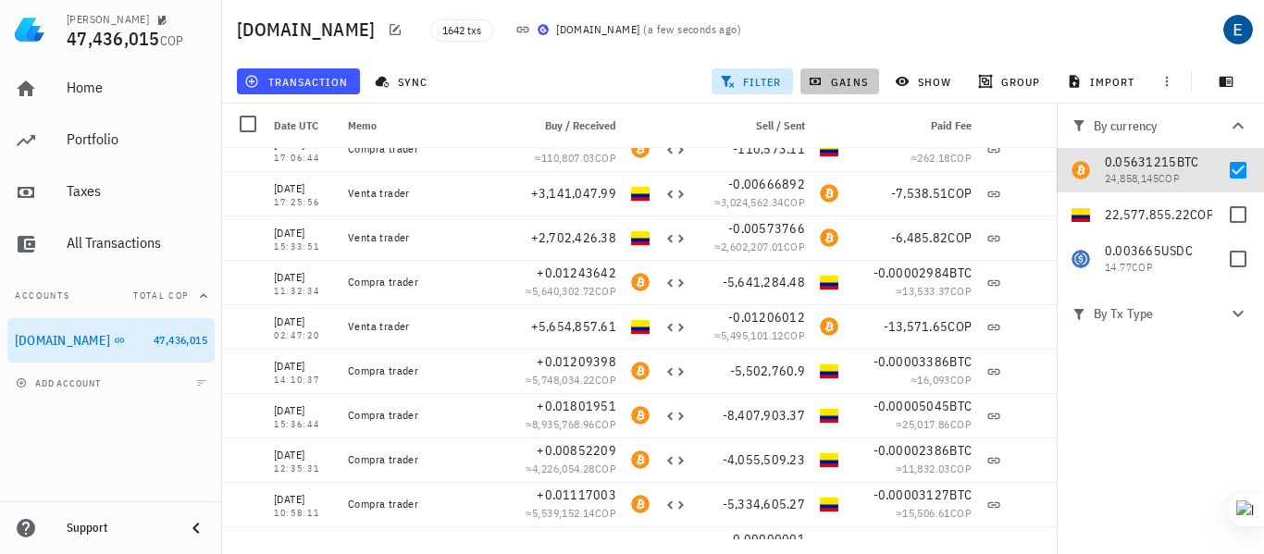
click at [849, 79] on span "gains" at bounding box center [839, 81] width 56 height 15
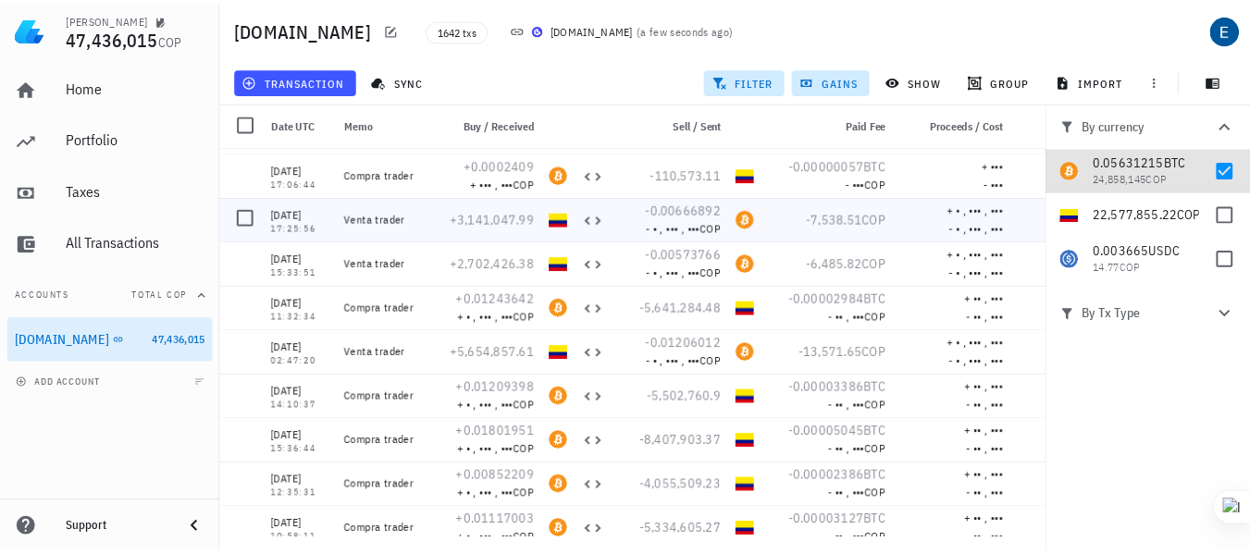
scroll to position [0, 0]
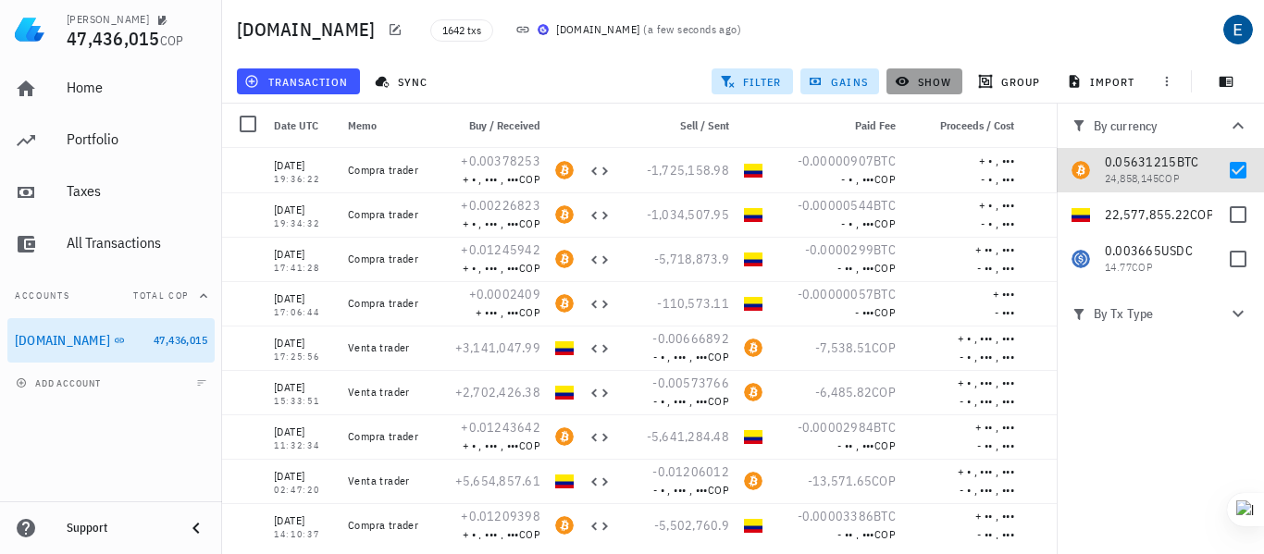
click at [935, 81] on span "show" at bounding box center [924, 81] width 53 height 15
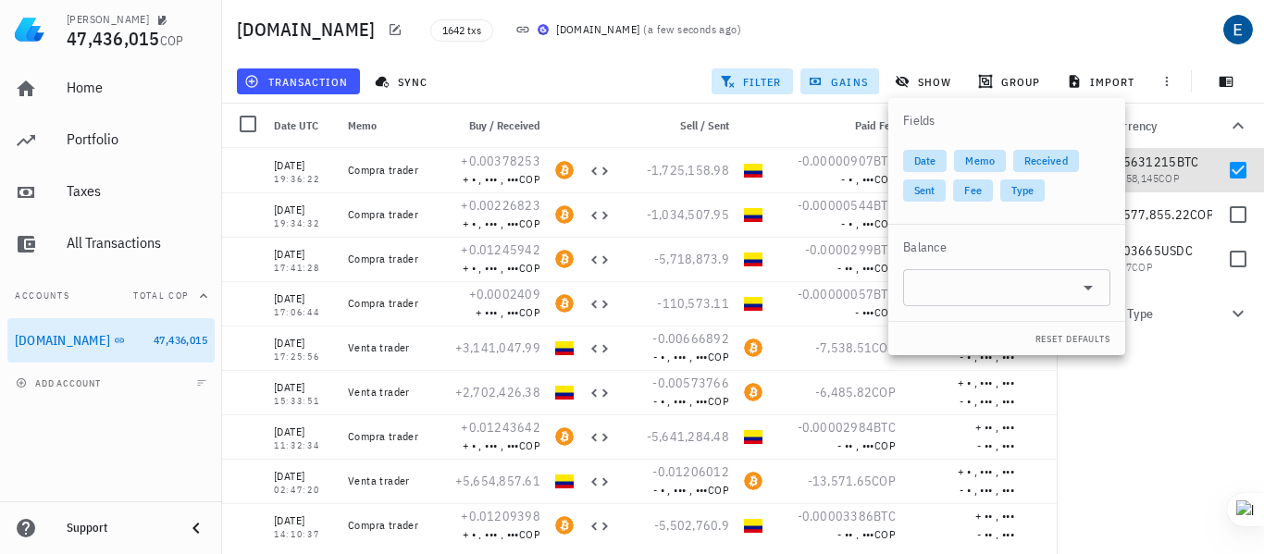
click at [968, 30] on div "buda.com 1642 txs Buda.com ( a few seconds ago )" at bounding box center [743, 29] width 1042 height 59
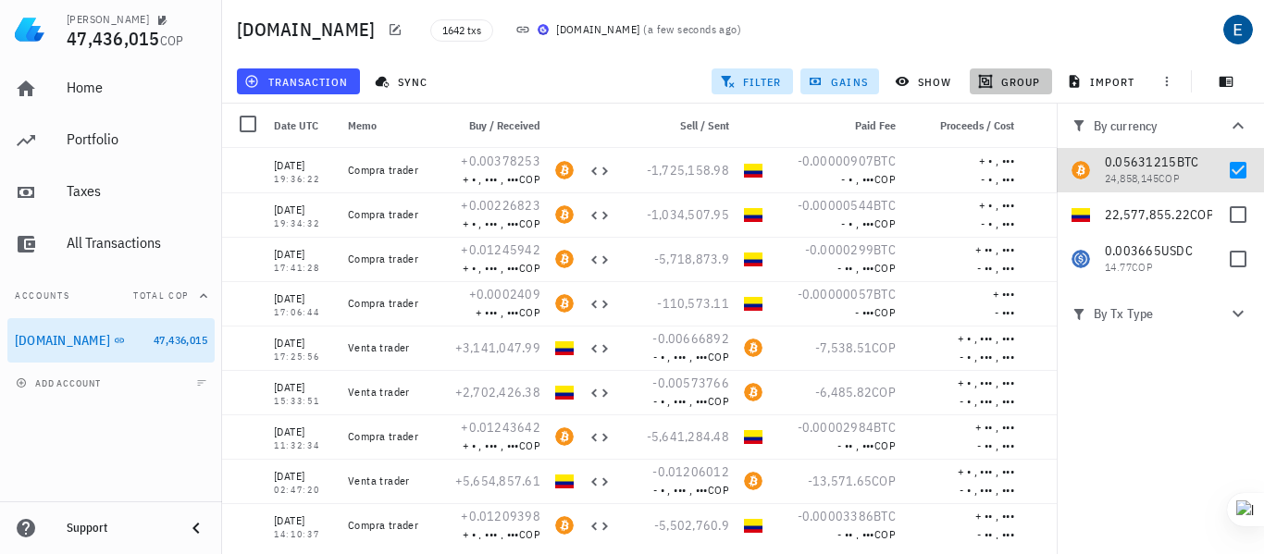
click at [1012, 81] on span "group" at bounding box center [1011, 81] width 58 height 15
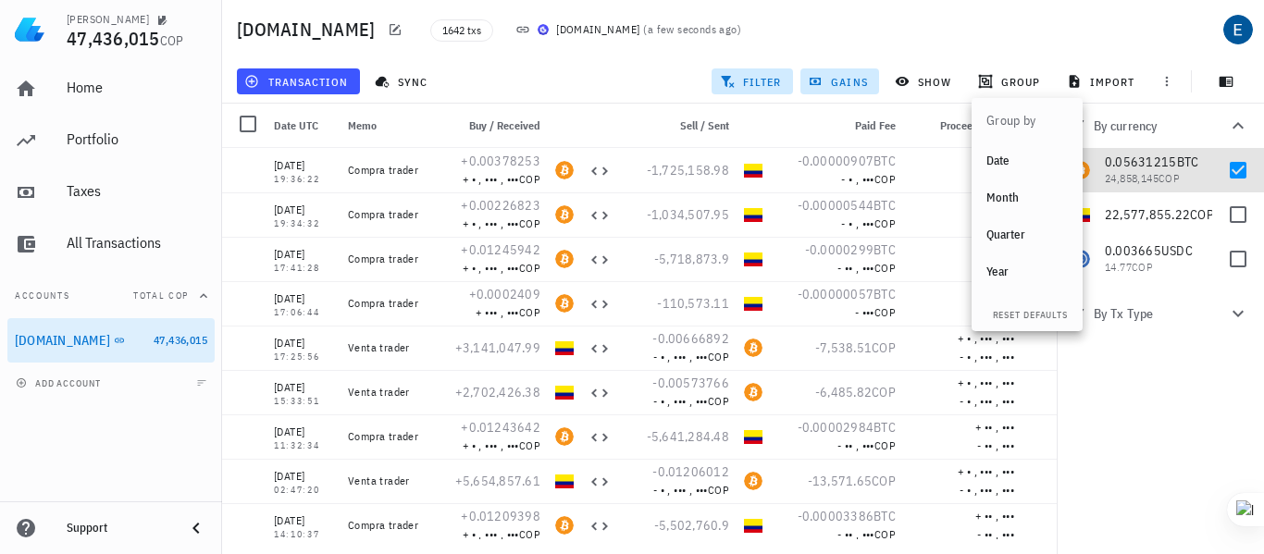
click at [1004, 271] on div "Year" at bounding box center [1026, 272] width 81 height 15
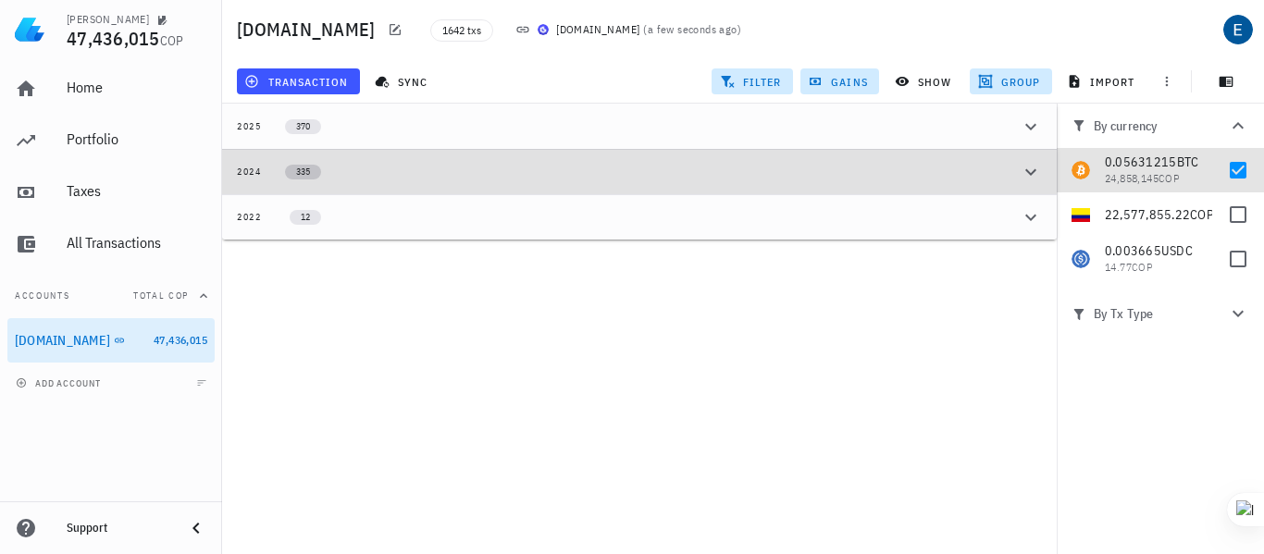
click at [304, 174] on span "335" at bounding box center [303, 172] width 14 height 15
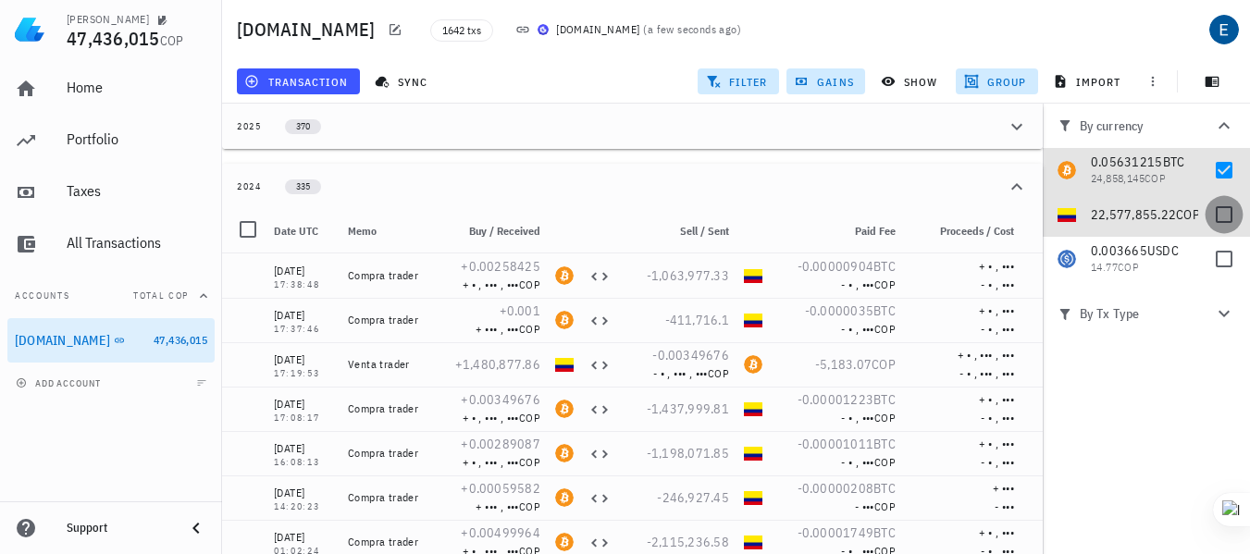
click at [1225, 216] on div at bounding box center [1223, 214] width 31 height 31
checkbox input "true"
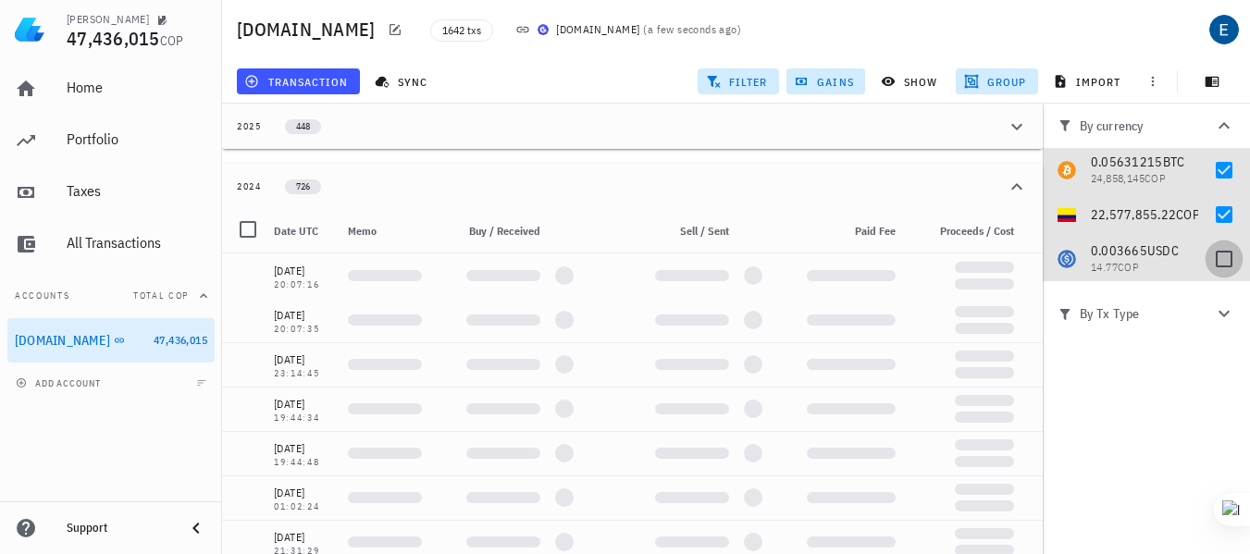
click at [1227, 260] on div at bounding box center [1223, 258] width 31 height 31
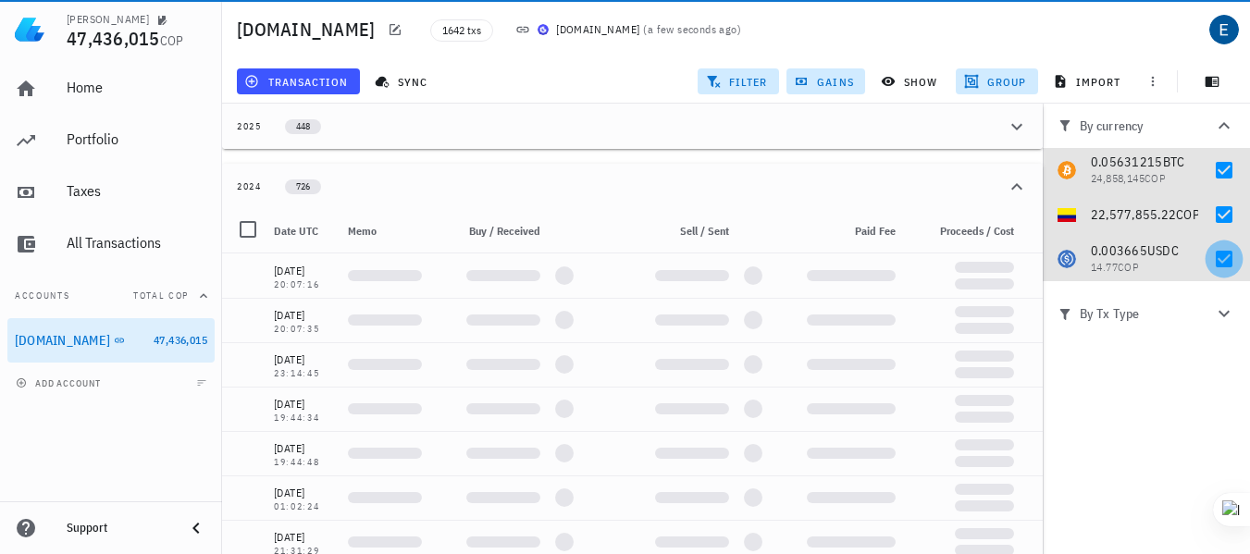
checkbox input "true"
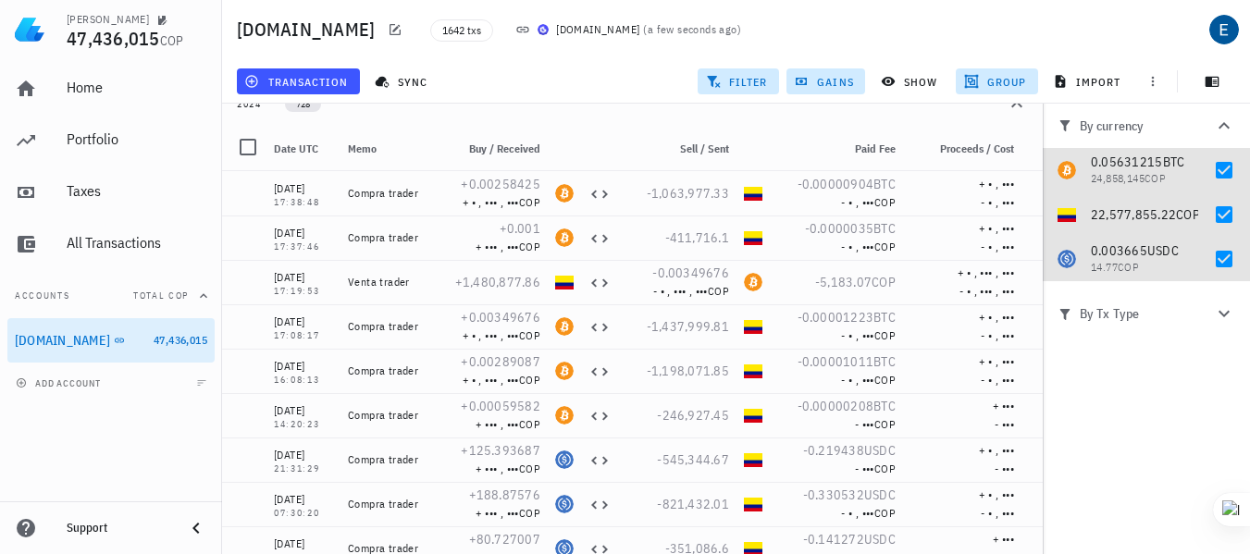
scroll to position [265, 0]
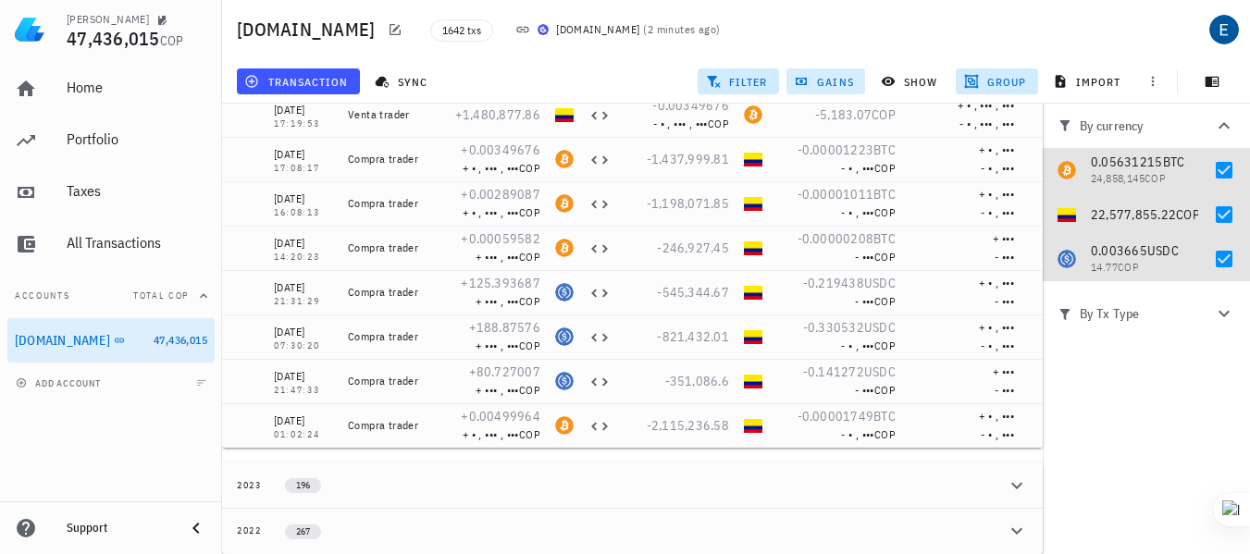
click at [824, 83] on span "gains" at bounding box center [826, 81] width 56 height 15
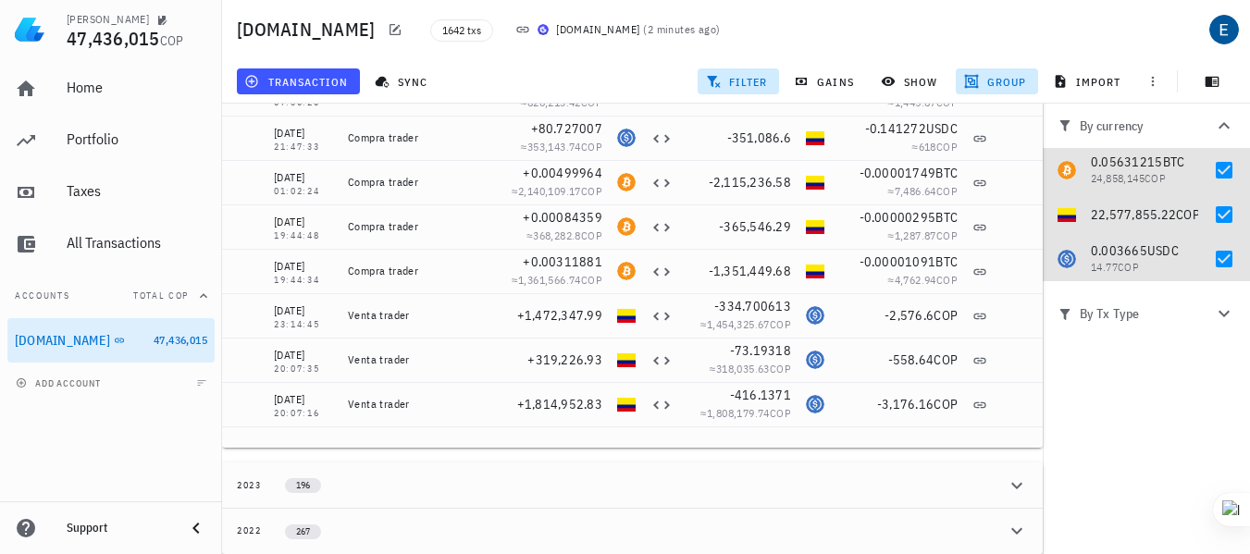
scroll to position [0, 0]
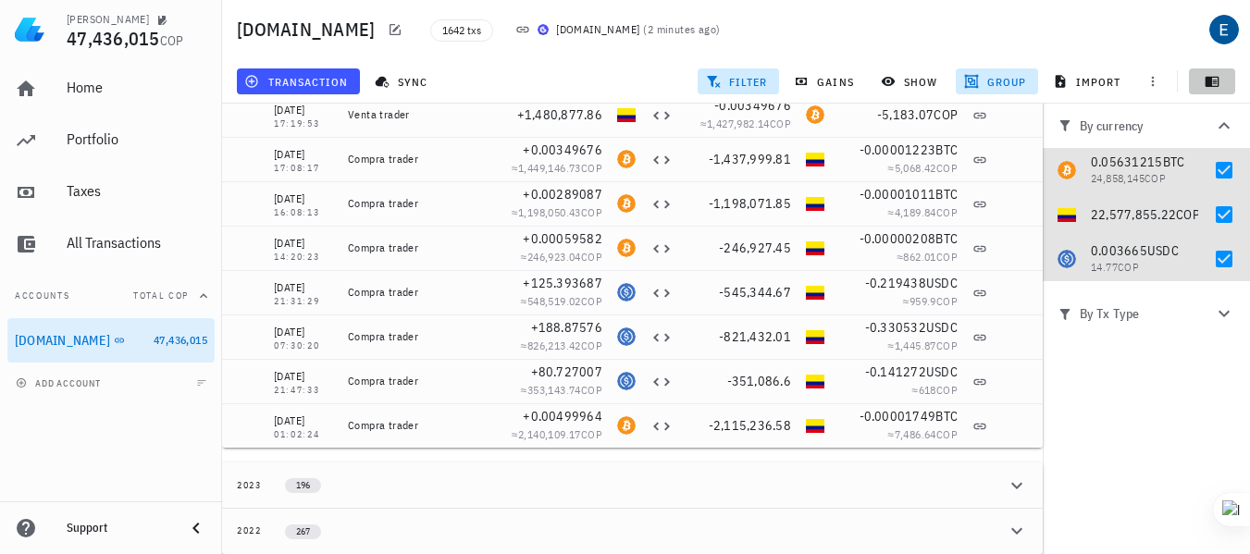
click at [1211, 82] on icon "button" at bounding box center [1213, 82] width 14 height 10
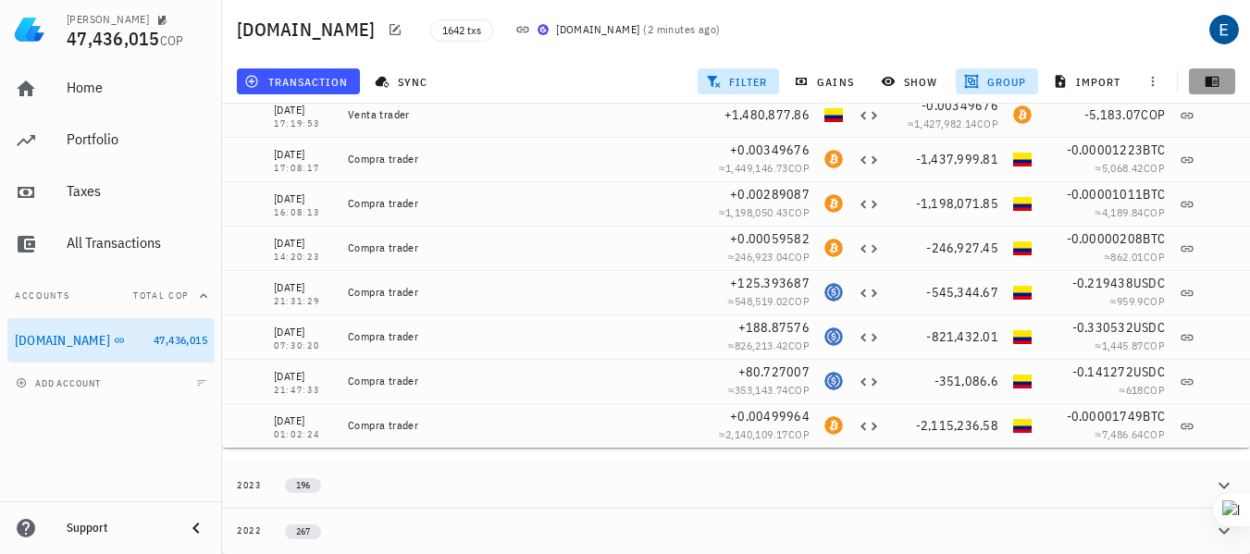
click at [1211, 82] on icon "button" at bounding box center [1213, 82] width 14 height 10
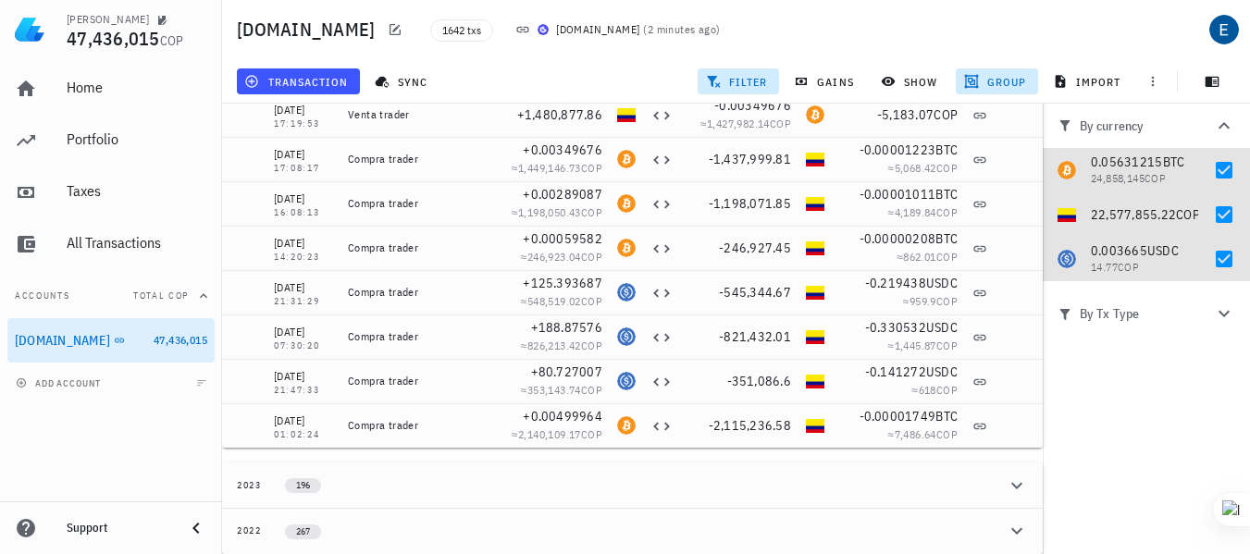
click at [1223, 123] on icon "button" at bounding box center [1224, 125] width 11 height 6
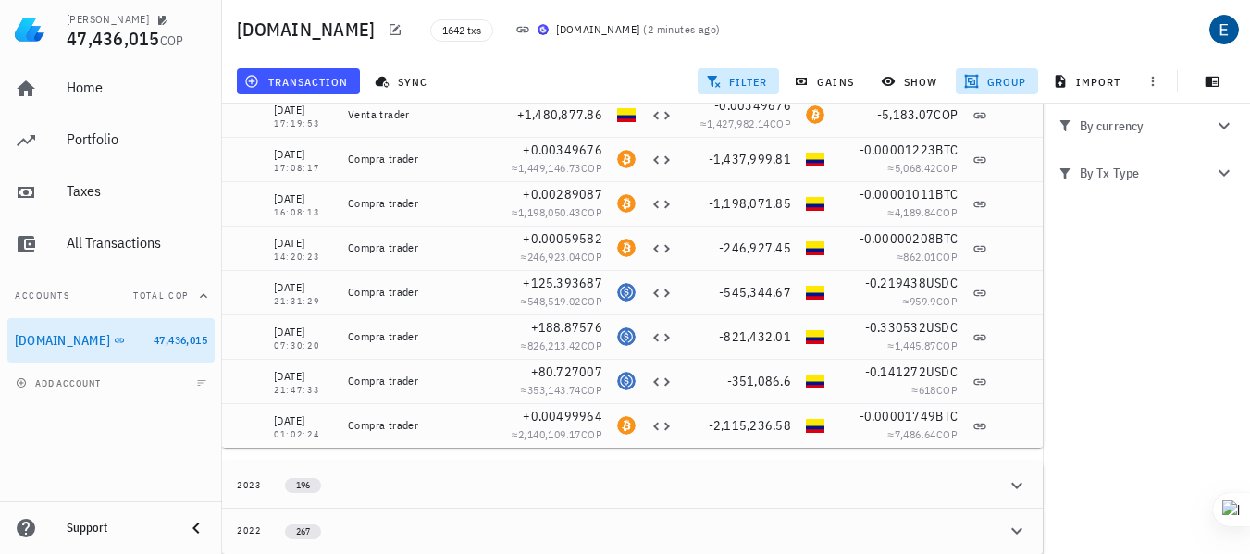
click at [1223, 123] on icon "button" at bounding box center [1224, 126] width 22 height 22
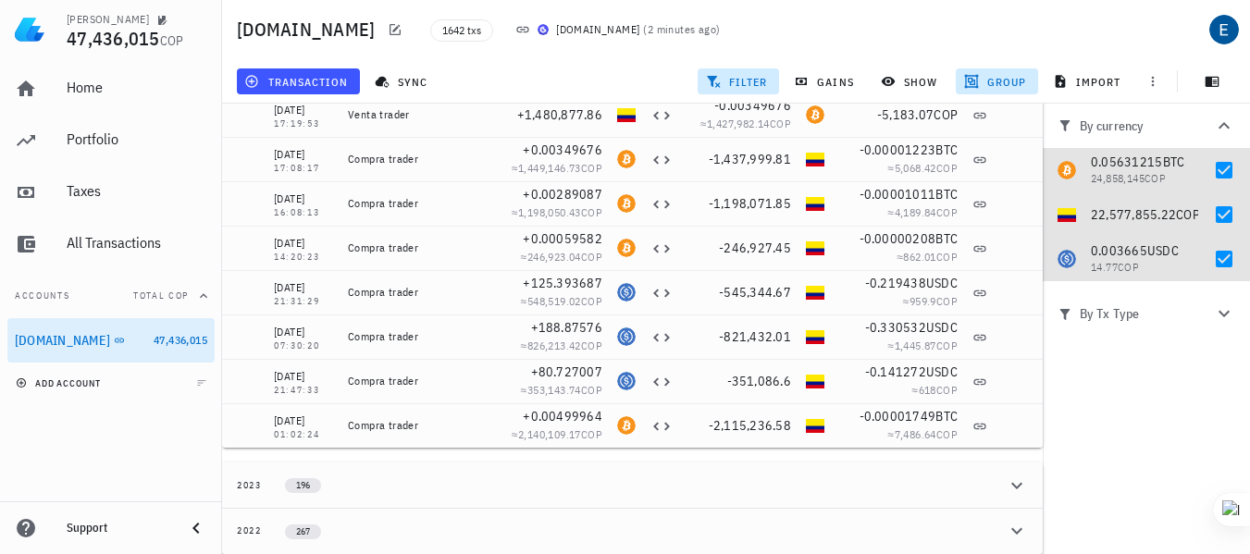
click at [18, 383] on icon "button" at bounding box center [21, 383] width 11 height 11
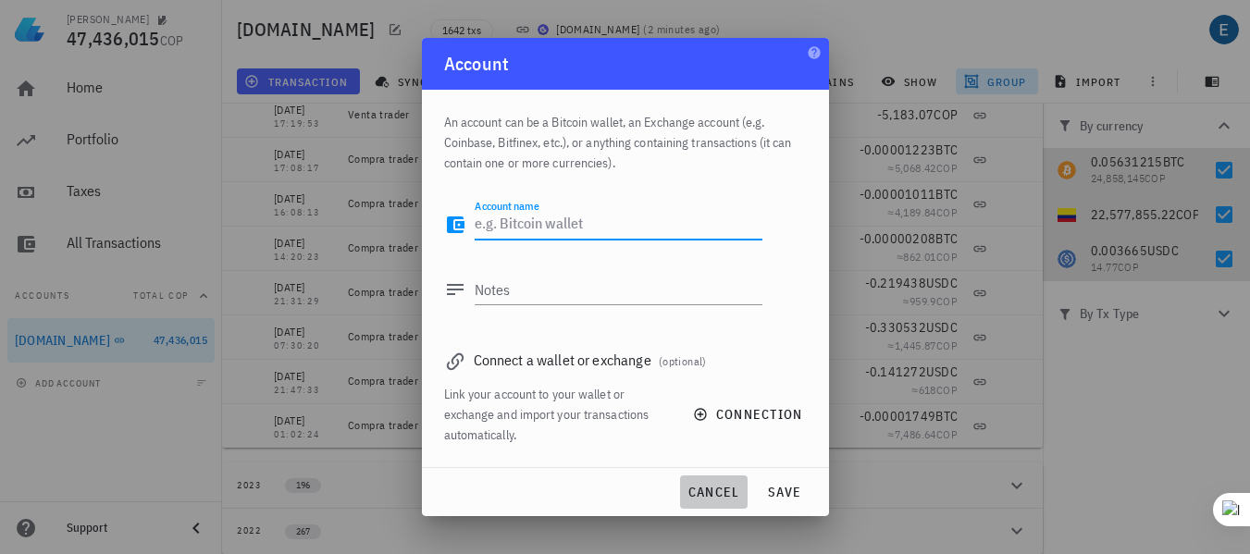
click at [717, 491] on span "cancel" at bounding box center [713, 492] width 53 height 17
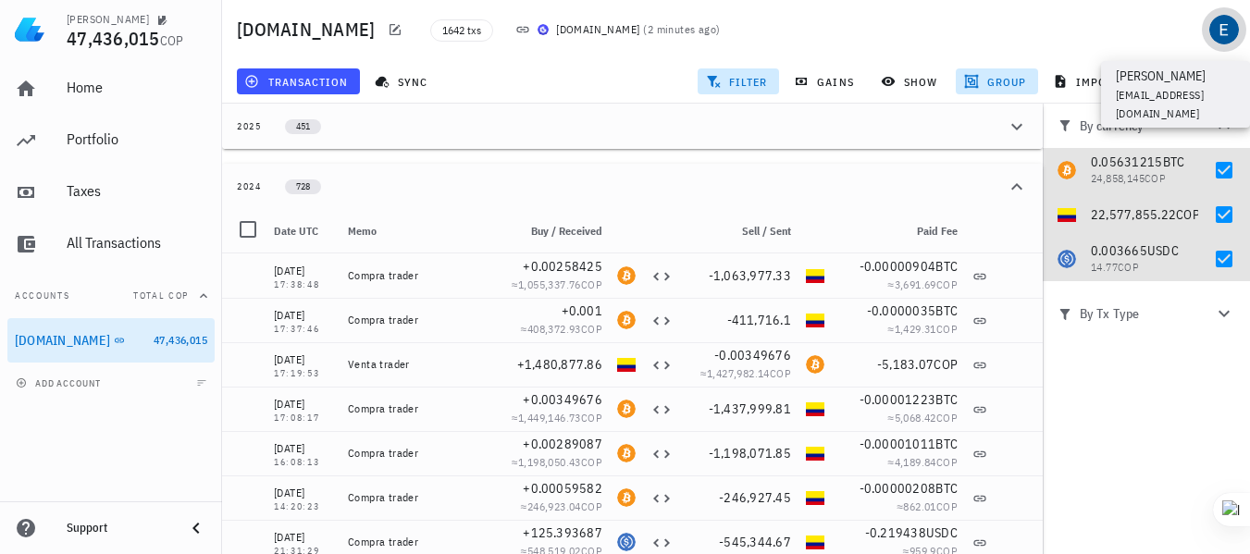
click at [1226, 27] on div "avatar" at bounding box center [1224, 30] width 30 height 30
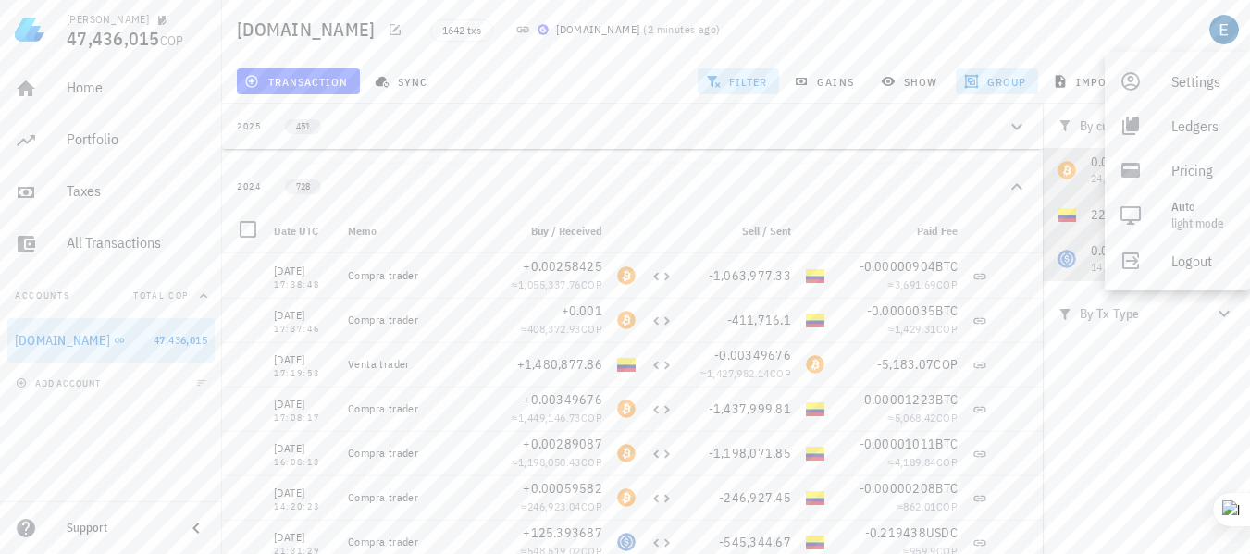
click at [991, 17] on div "buda.com 1642 txs Buda.com ( 2 minutes ago )" at bounding box center [736, 29] width 1028 height 59
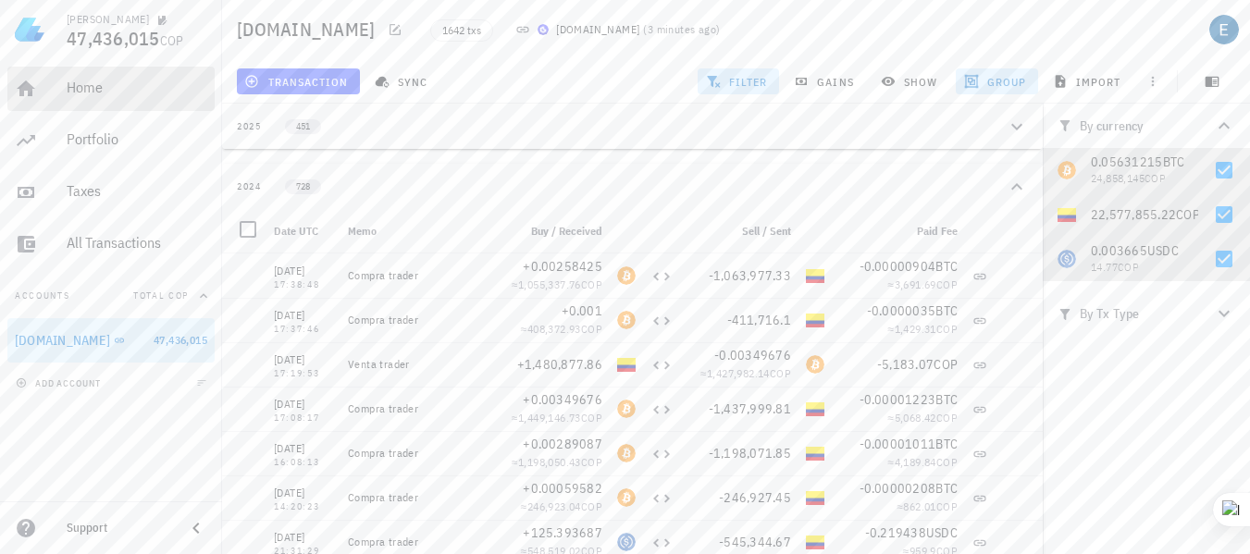
click at [89, 90] on div "Home" at bounding box center [137, 88] width 141 height 18
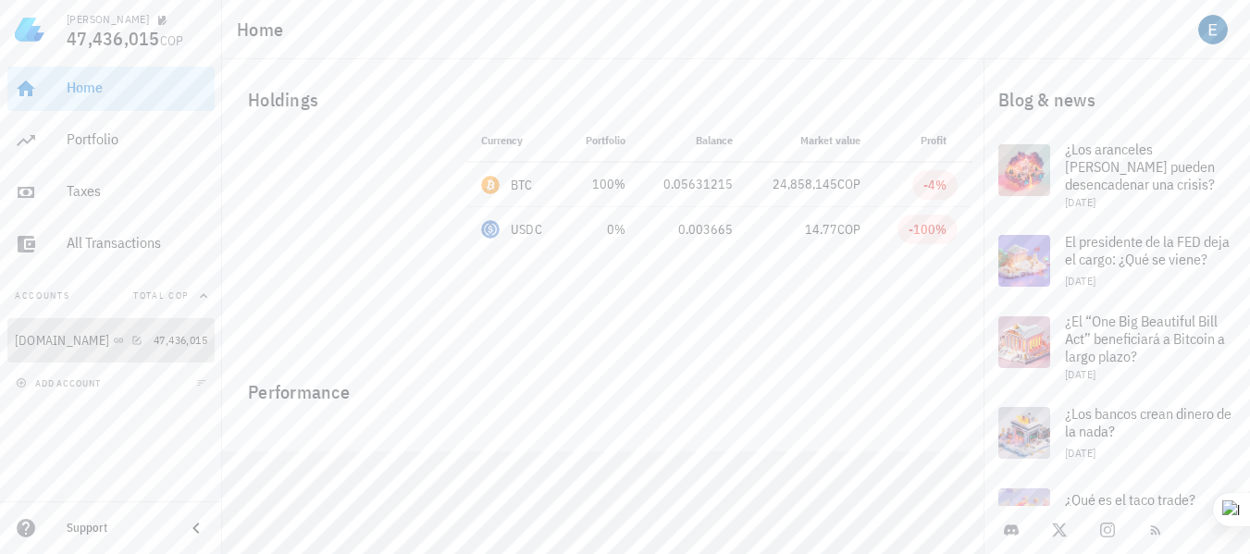
click at [60, 335] on div "[DOMAIN_NAME]" at bounding box center [62, 341] width 94 height 16
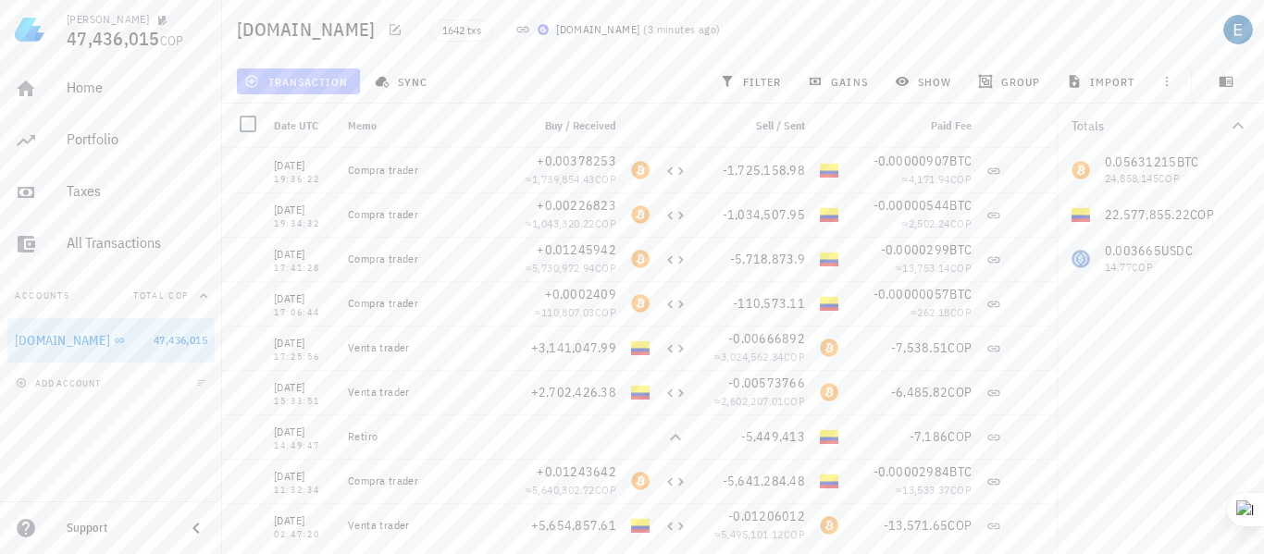
click at [280, 76] on span "transaction" at bounding box center [298, 81] width 100 height 15
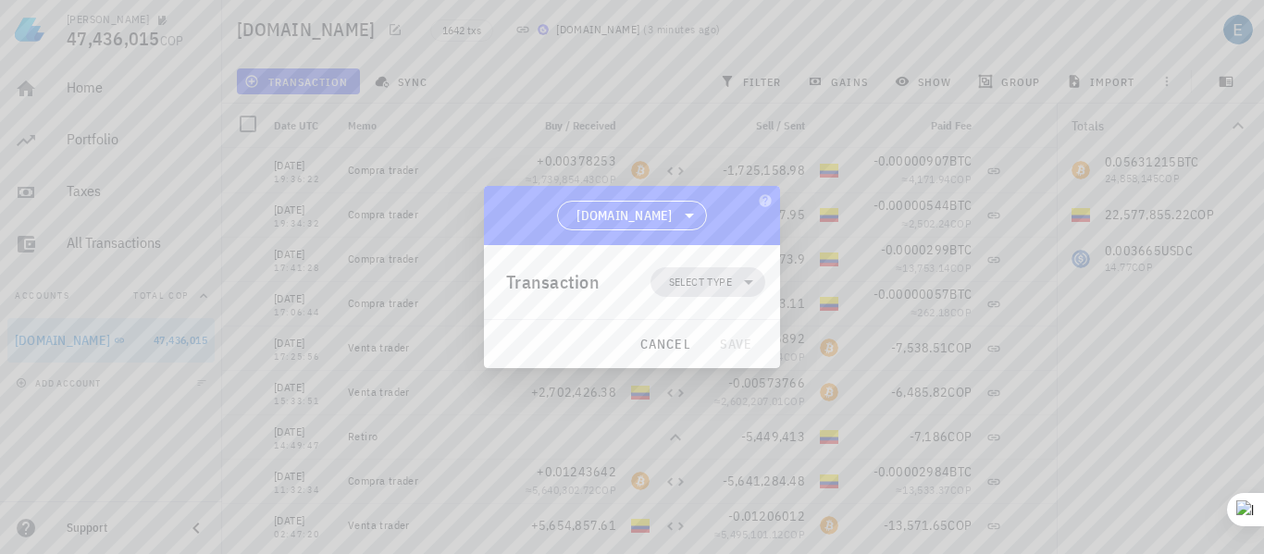
click at [751, 276] on icon at bounding box center [748, 282] width 22 height 22
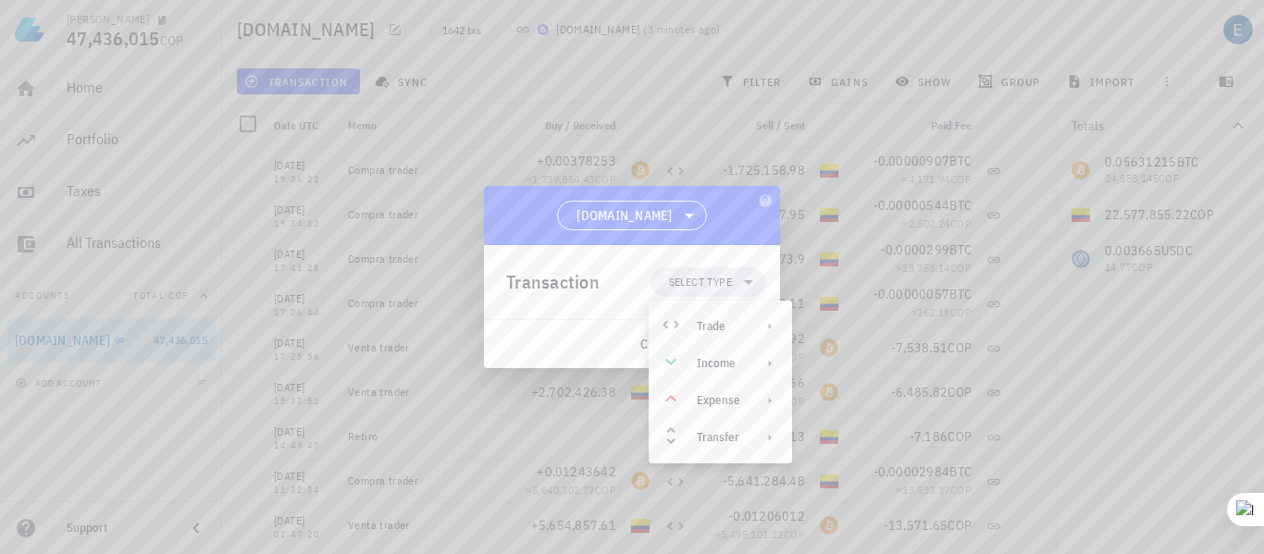
click at [579, 304] on div "Transaction Select type" at bounding box center [635, 282] width 259 height 74
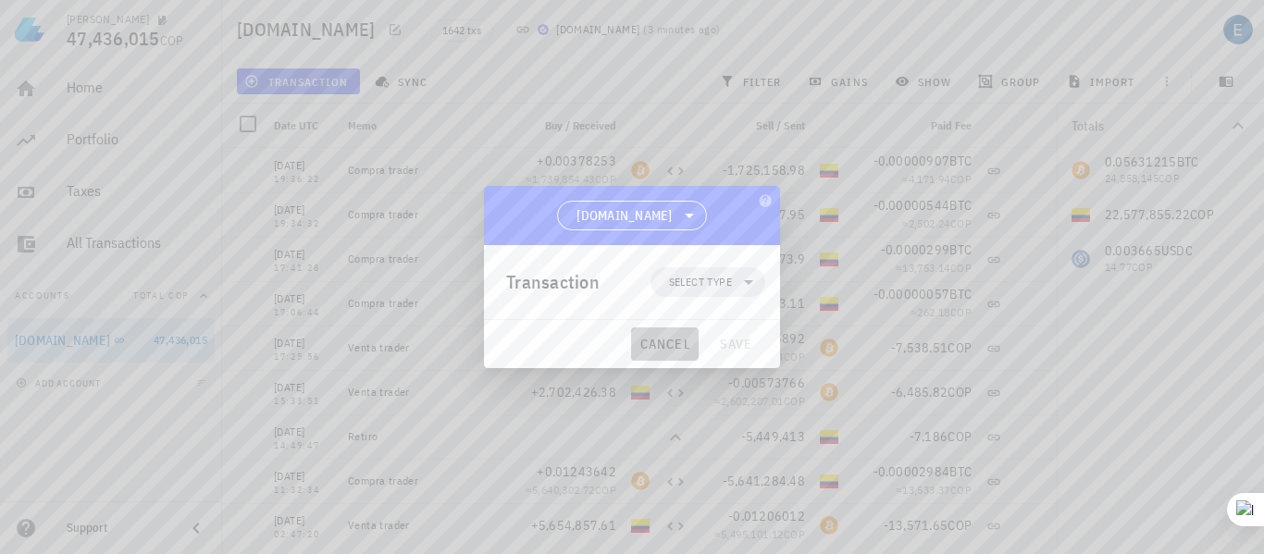
click at [653, 342] on span "cancel" at bounding box center [664, 344] width 53 height 17
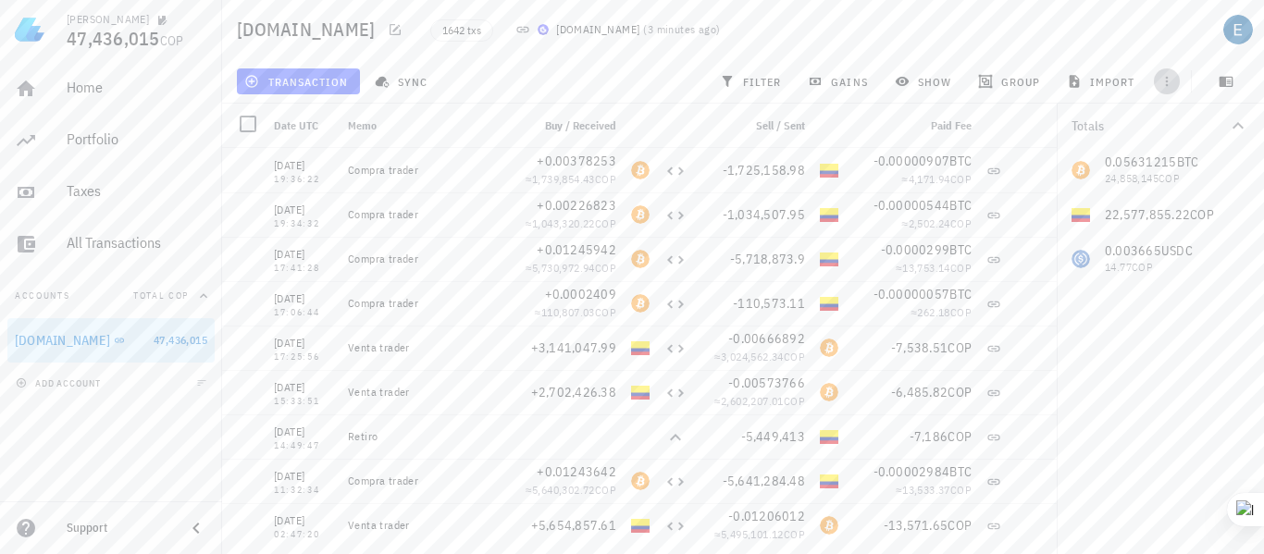
click at [1163, 77] on icon "button" at bounding box center [1166, 81] width 15 height 15
click at [1028, 80] on span "group" at bounding box center [1011, 81] width 58 height 15
click at [1007, 269] on div "Year" at bounding box center [1026, 272] width 81 height 15
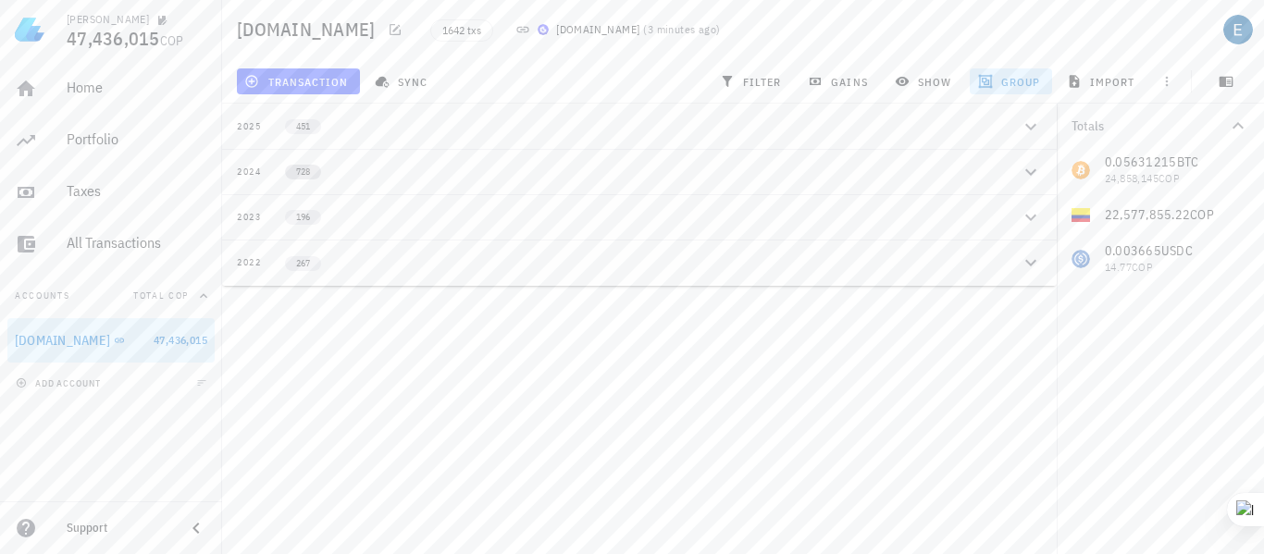
click at [298, 174] on span "728" at bounding box center [303, 172] width 14 height 15
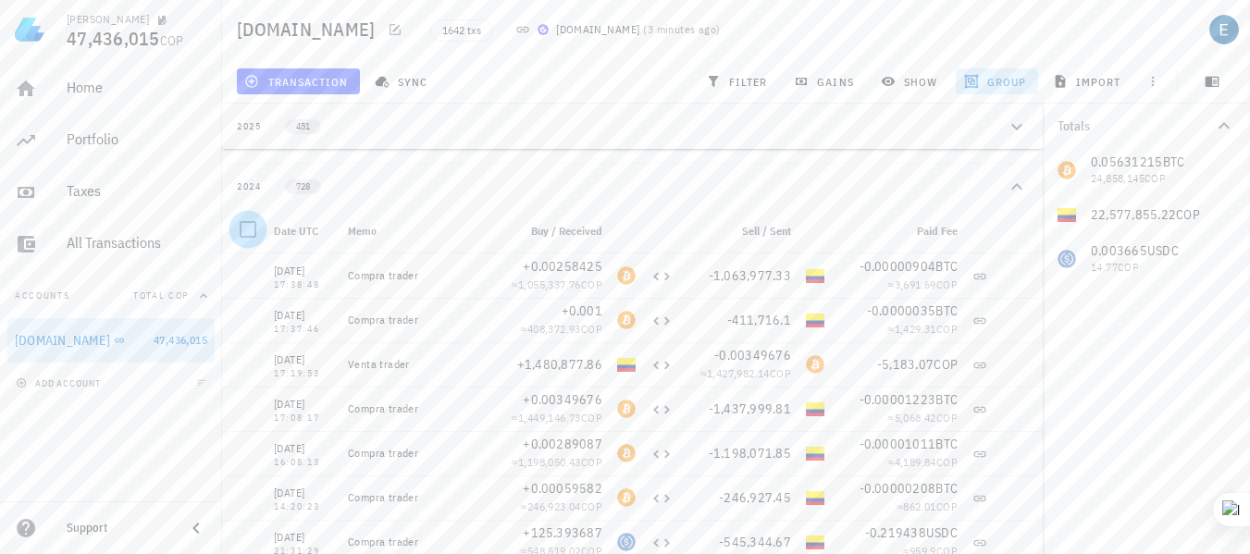
click at [251, 228] on div at bounding box center [247, 229] width 31 height 31
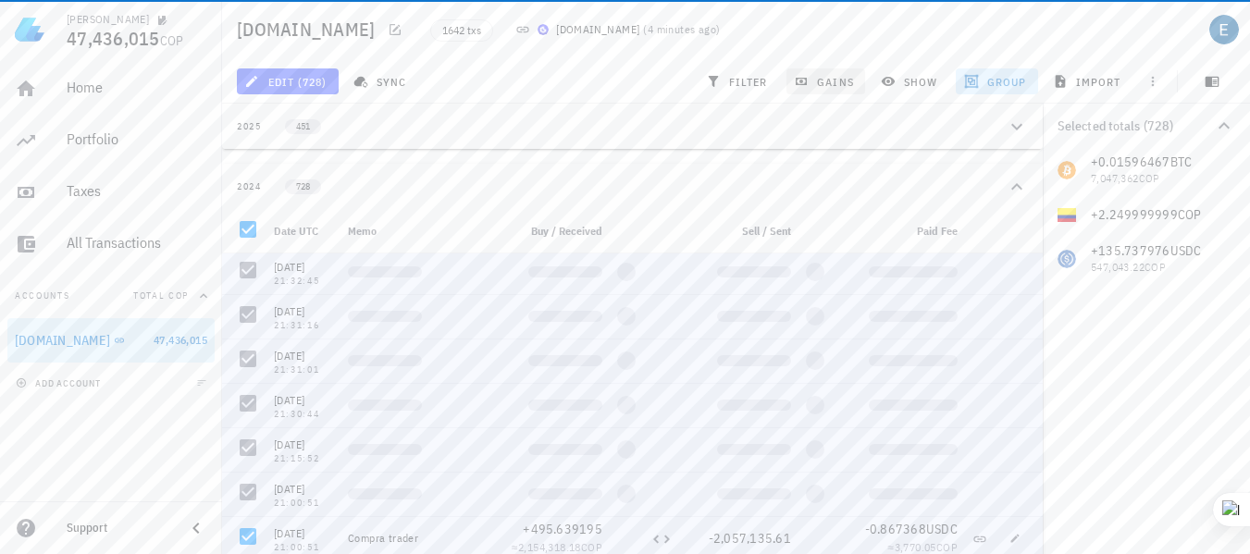
scroll to position [6247, 0]
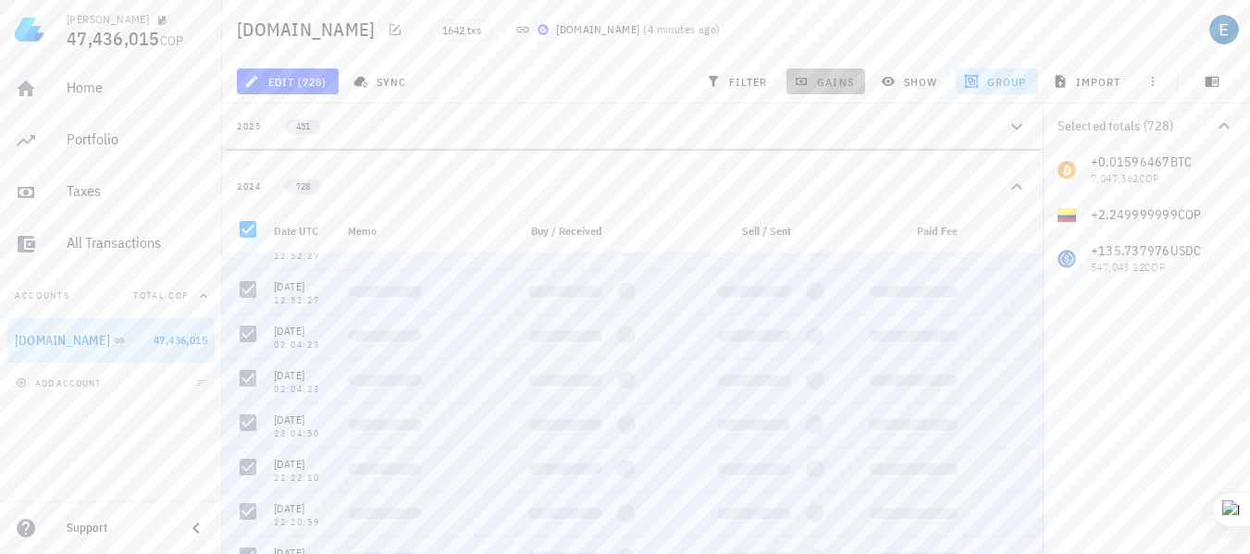
click at [830, 83] on span "gains" at bounding box center [826, 81] width 56 height 15
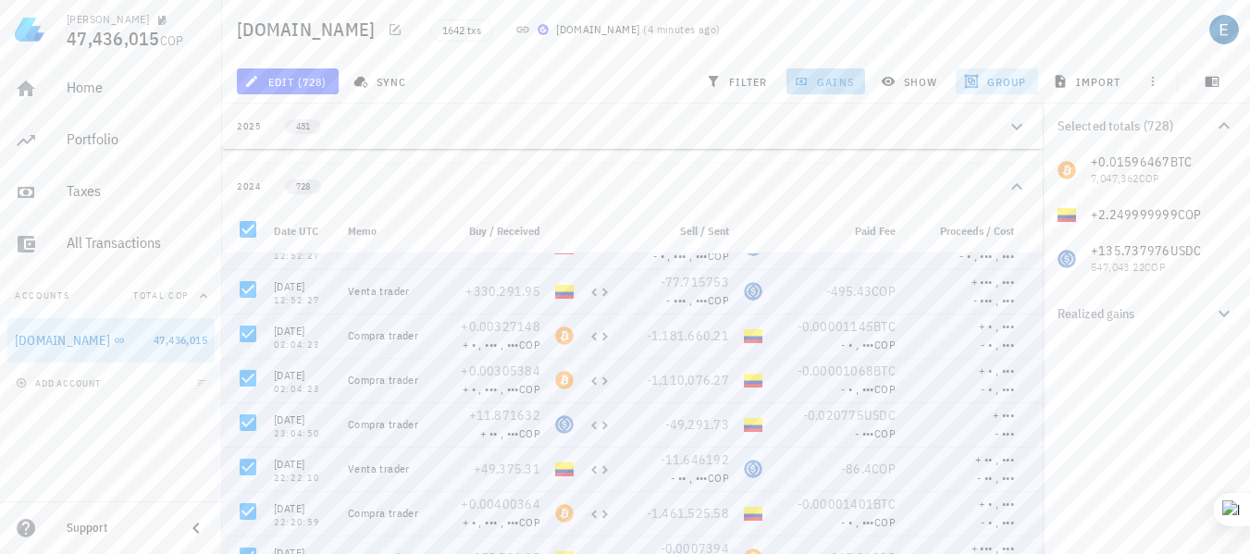
click at [830, 83] on span "gains" at bounding box center [826, 81] width 56 height 15
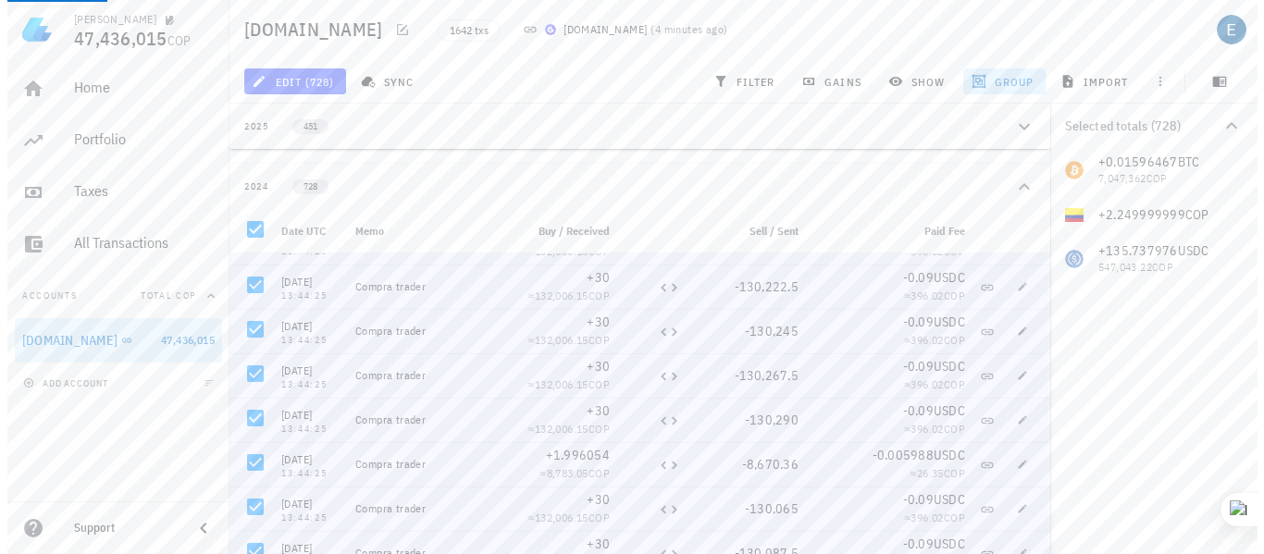
scroll to position [0, 0]
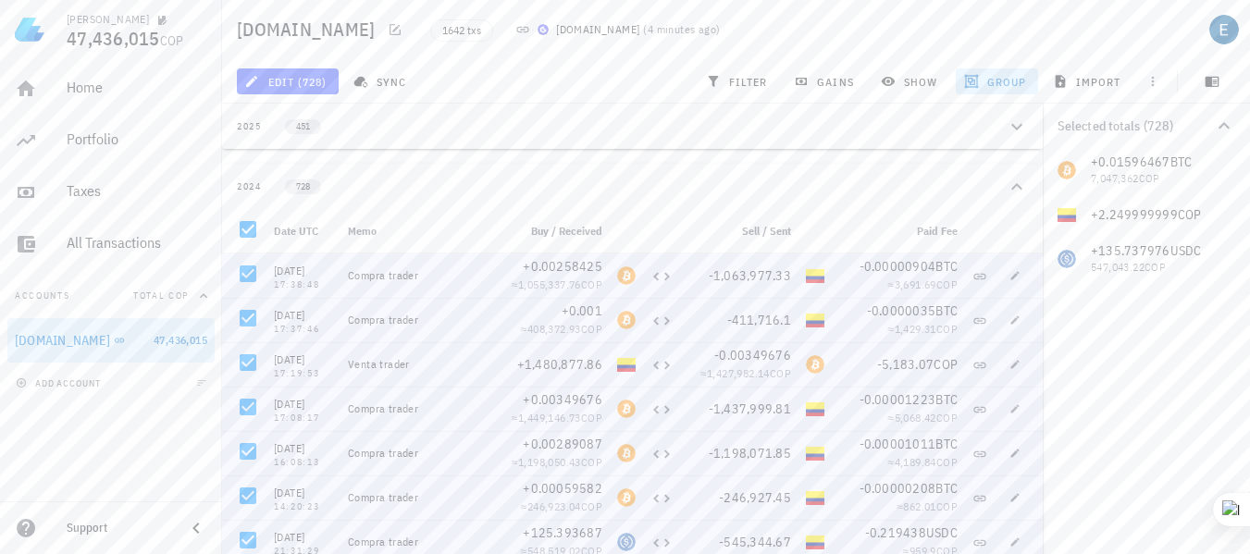
click at [255, 125] on div "2025" at bounding box center [249, 126] width 25 height 15
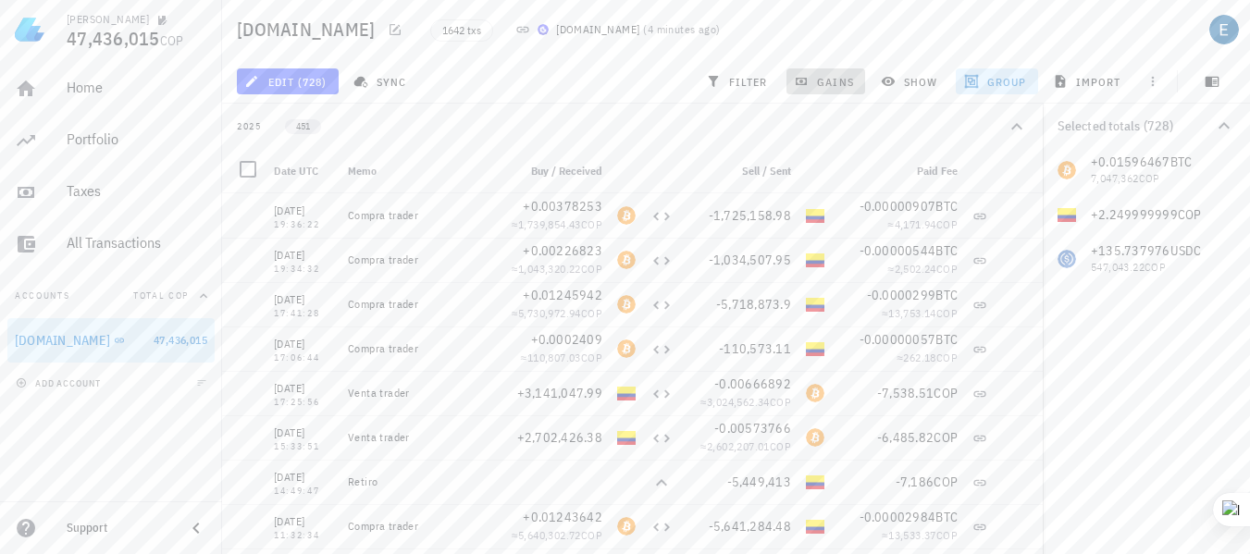
click at [835, 81] on span "gains" at bounding box center [826, 81] width 56 height 15
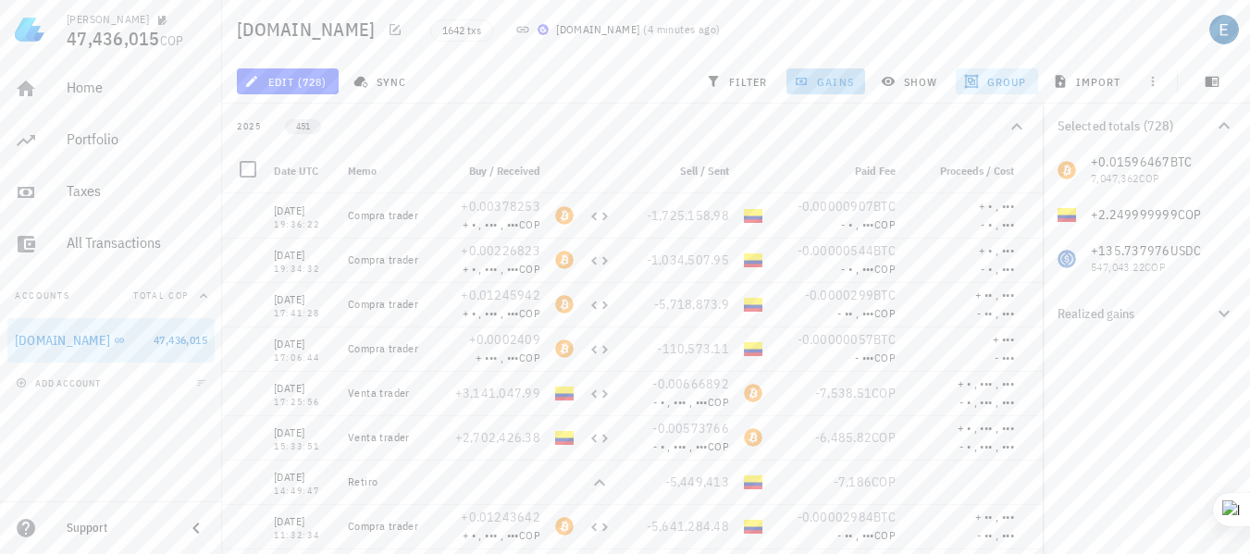
click at [835, 81] on span "gains" at bounding box center [826, 81] width 56 height 15
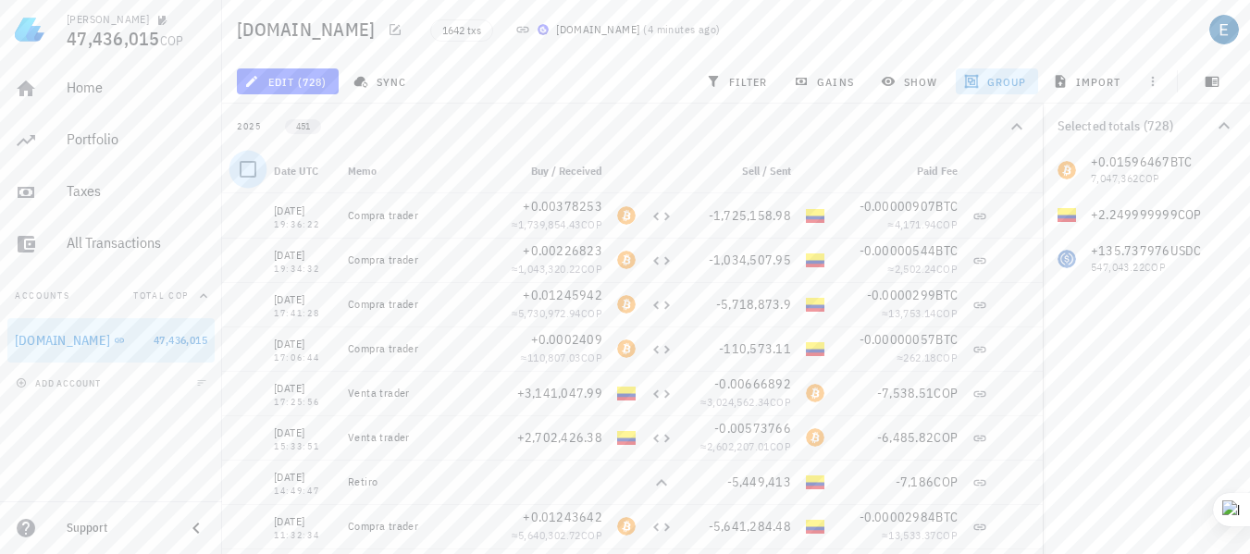
click at [243, 166] on div at bounding box center [247, 169] width 31 height 31
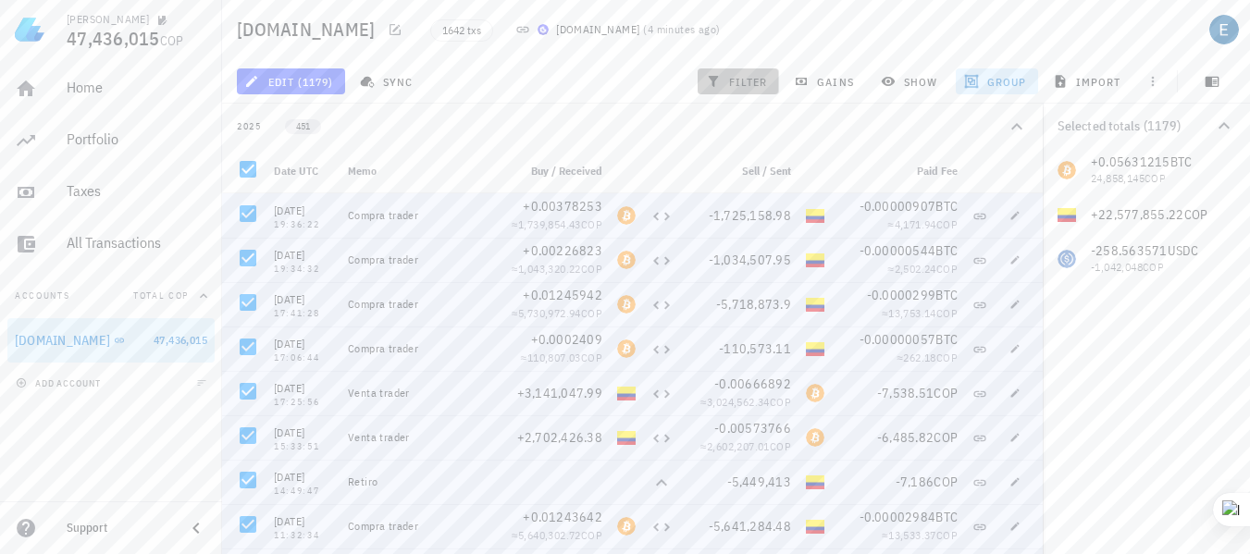
click at [755, 78] on span "filter" at bounding box center [739, 81] width 58 height 15
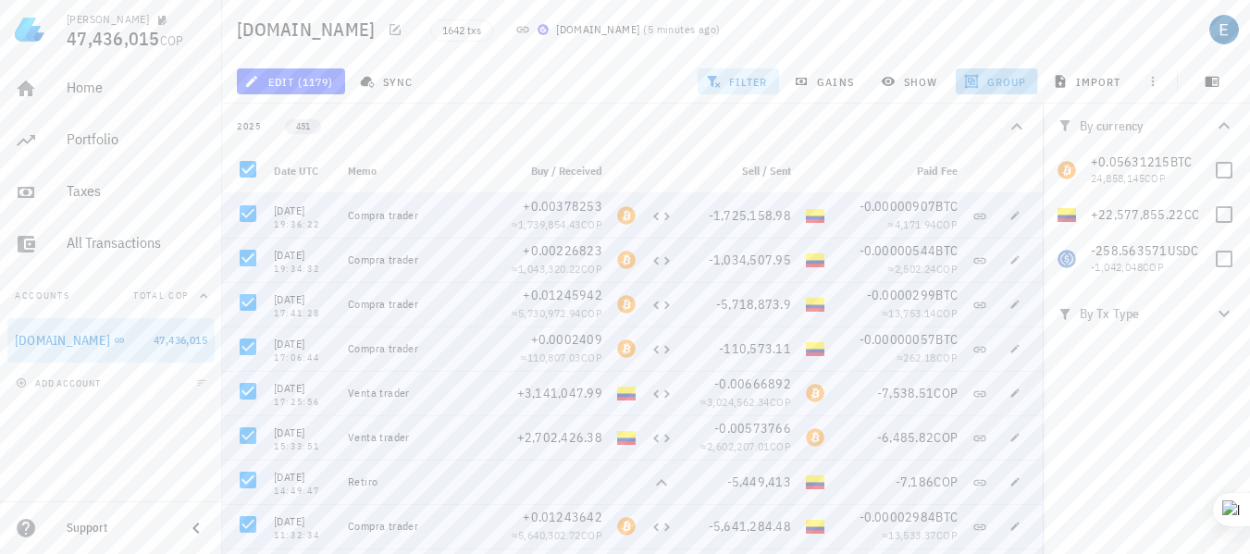
click at [993, 77] on span "group" at bounding box center [997, 81] width 58 height 15
click at [985, 273] on div "Year" at bounding box center [1012, 272] width 81 height 15
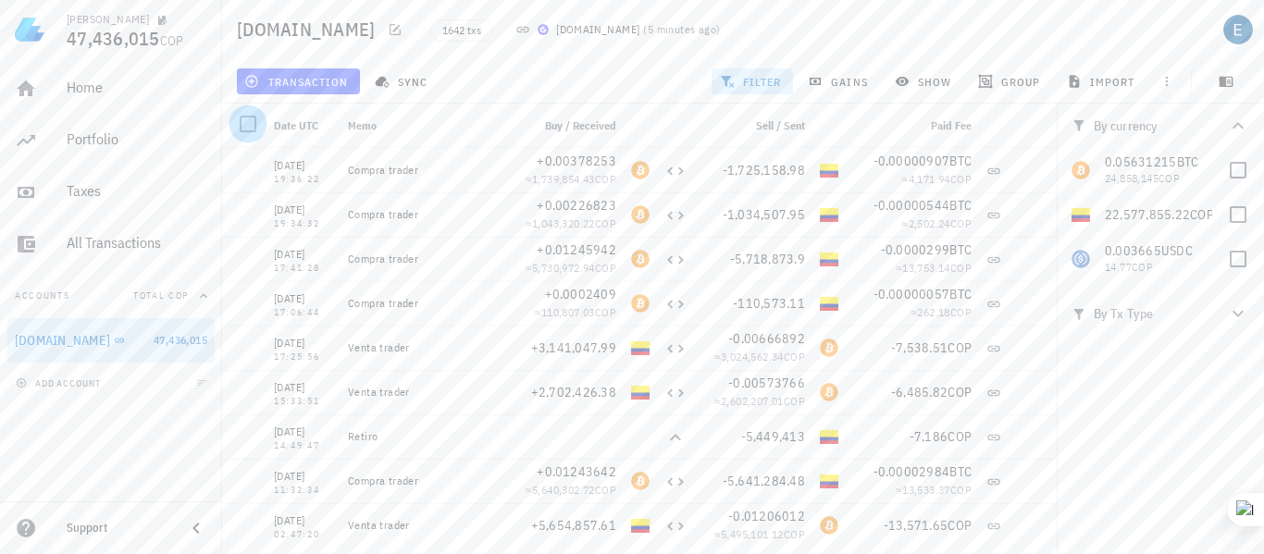
click at [251, 118] on div at bounding box center [247, 123] width 31 height 31
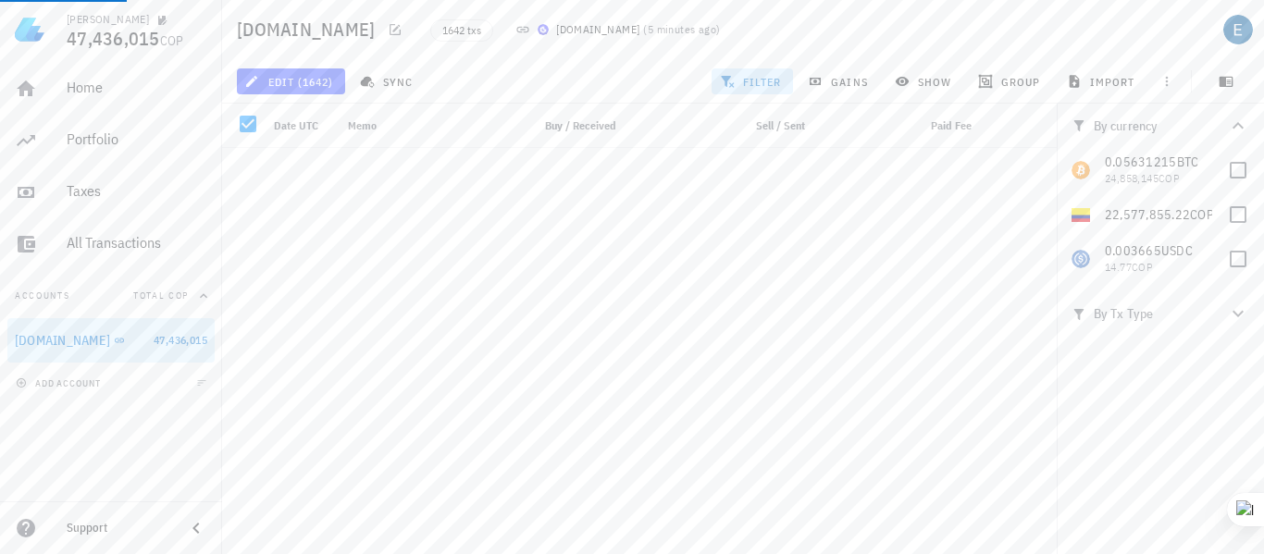
scroll to position [7022, 0]
click at [755, 81] on span "filter" at bounding box center [753, 81] width 58 height 15
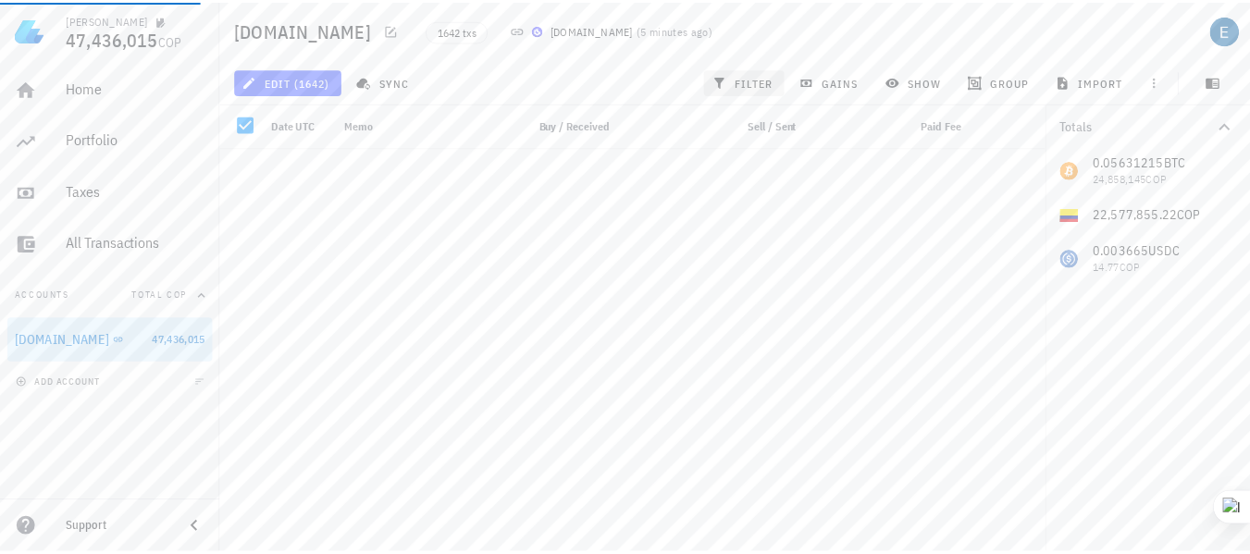
scroll to position [8950, 0]
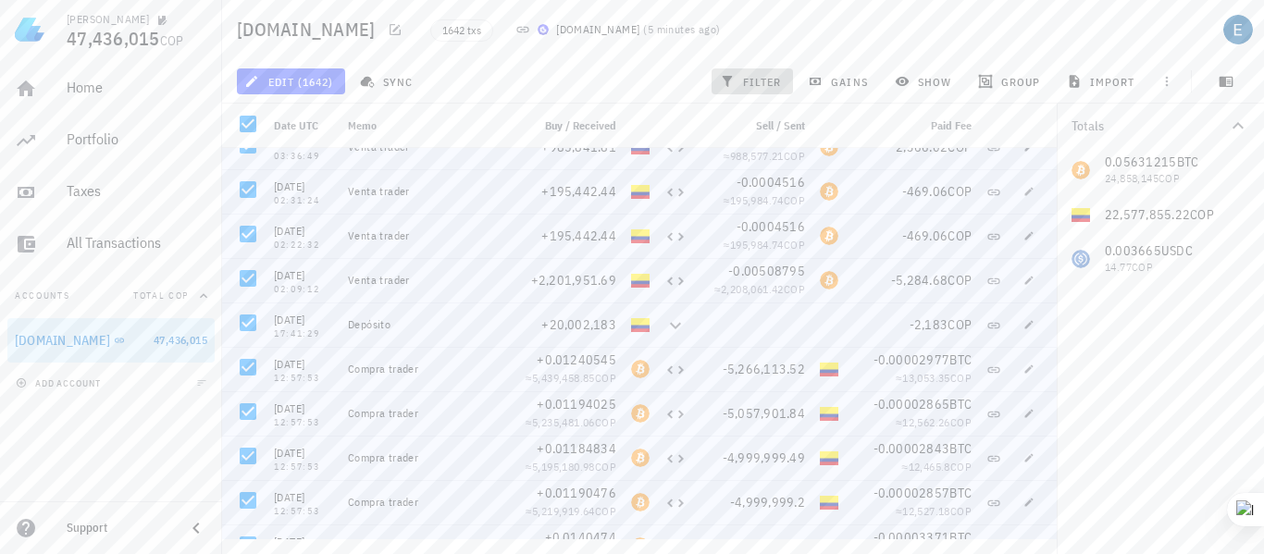
click at [755, 81] on span "filter" at bounding box center [753, 81] width 58 height 15
click at [840, 81] on span "gains" at bounding box center [839, 81] width 56 height 15
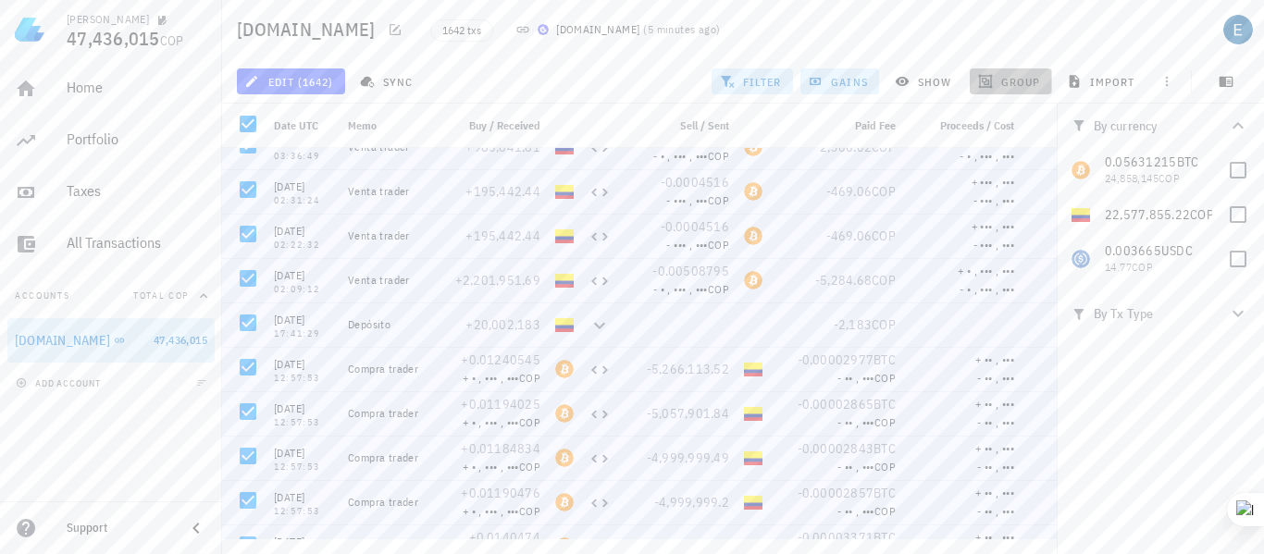
click at [1021, 80] on span "group" at bounding box center [1011, 81] width 58 height 15
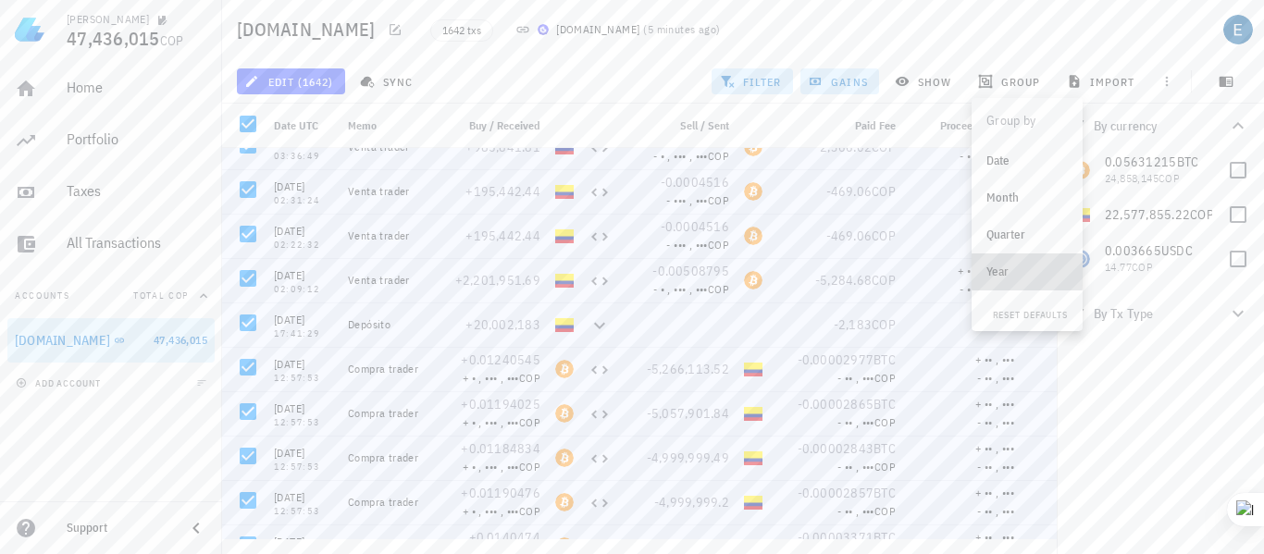
click at [1005, 273] on div "Year" at bounding box center [1026, 272] width 81 height 15
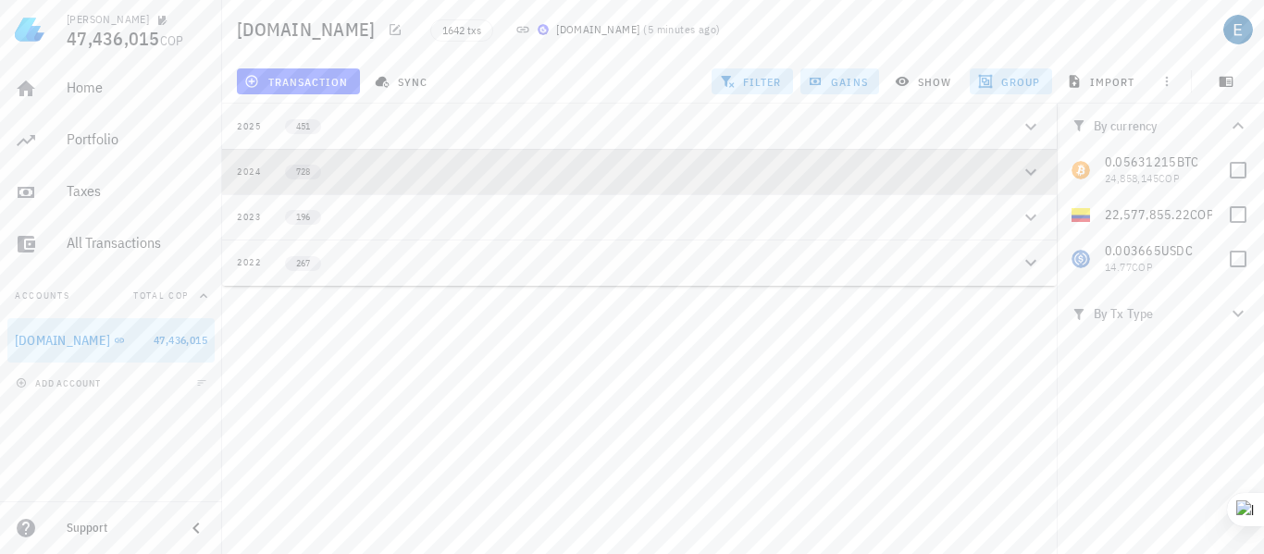
click at [250, 169] on div "2024" at bounding box center [249, 172] width 25 height 15
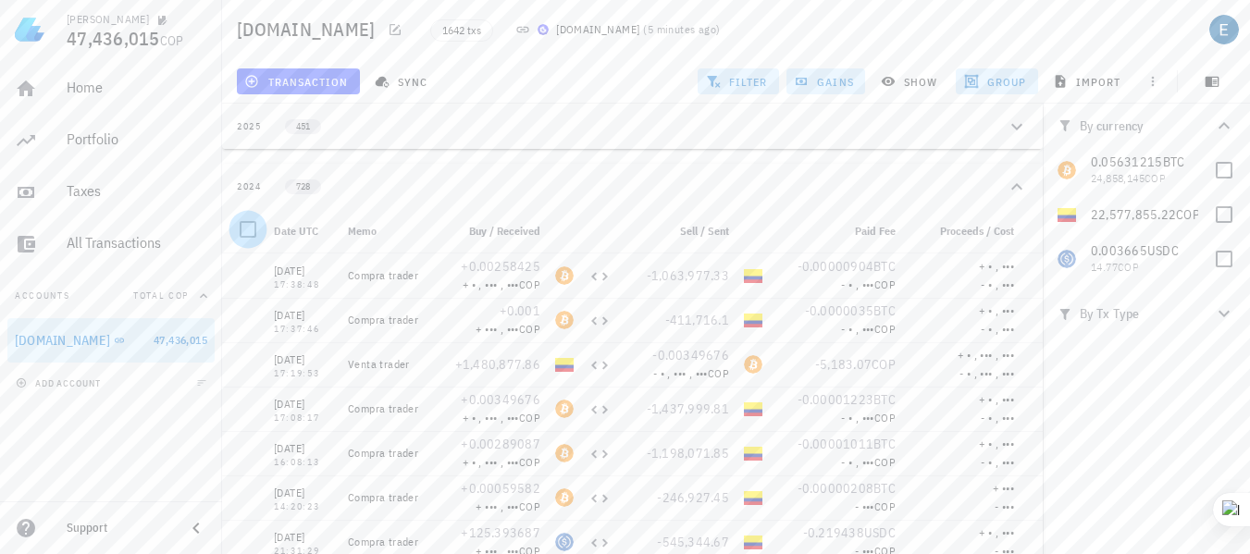
click at [246, 229] on div at bounding box center [247, 229] width 31 height 31
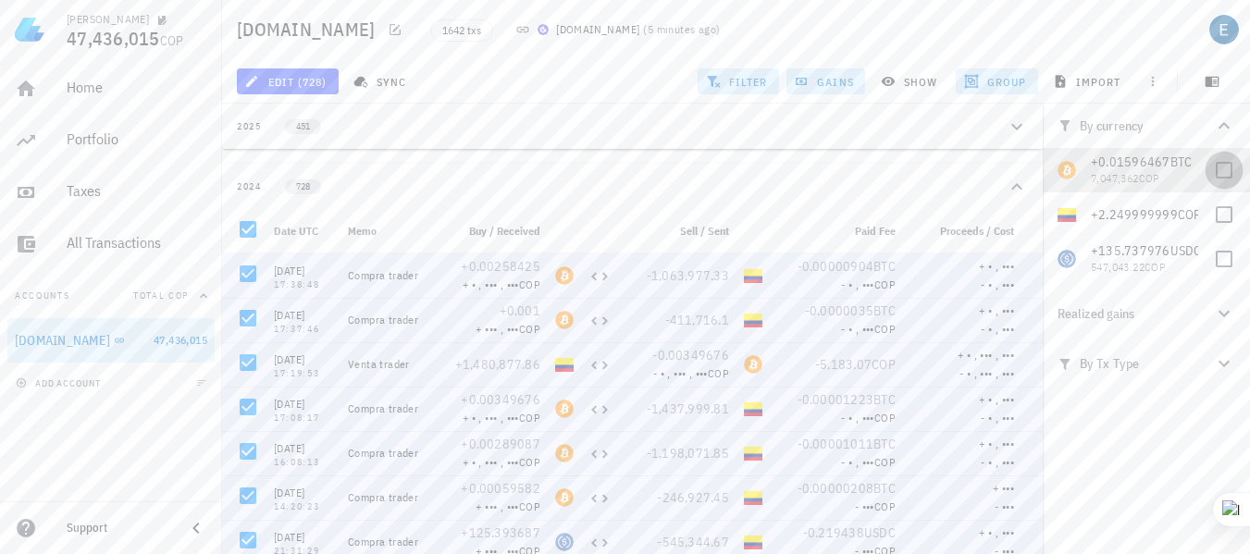
click at [1220, 169] on div at bounding box center [1223, 170] width 31 height 31
checkbox input "true"
click at [1225, 217] on div at bounding box center [1223, 214] width 31 height 31
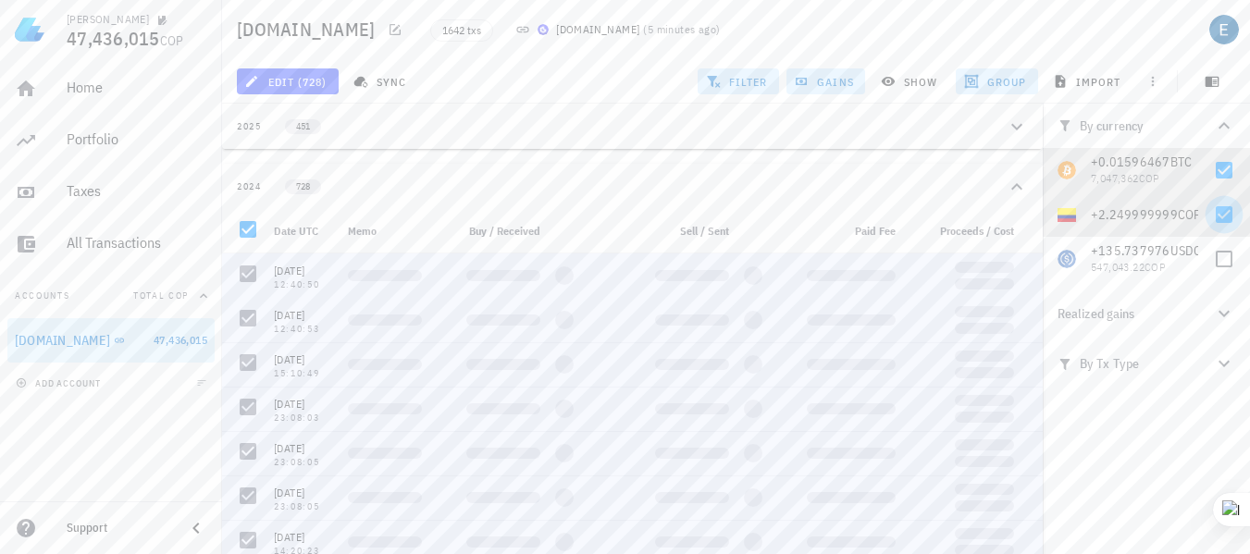
checkbox input "true"
click at [1225, 262] on div at bounding box center [1223, 258] width 31 height 31
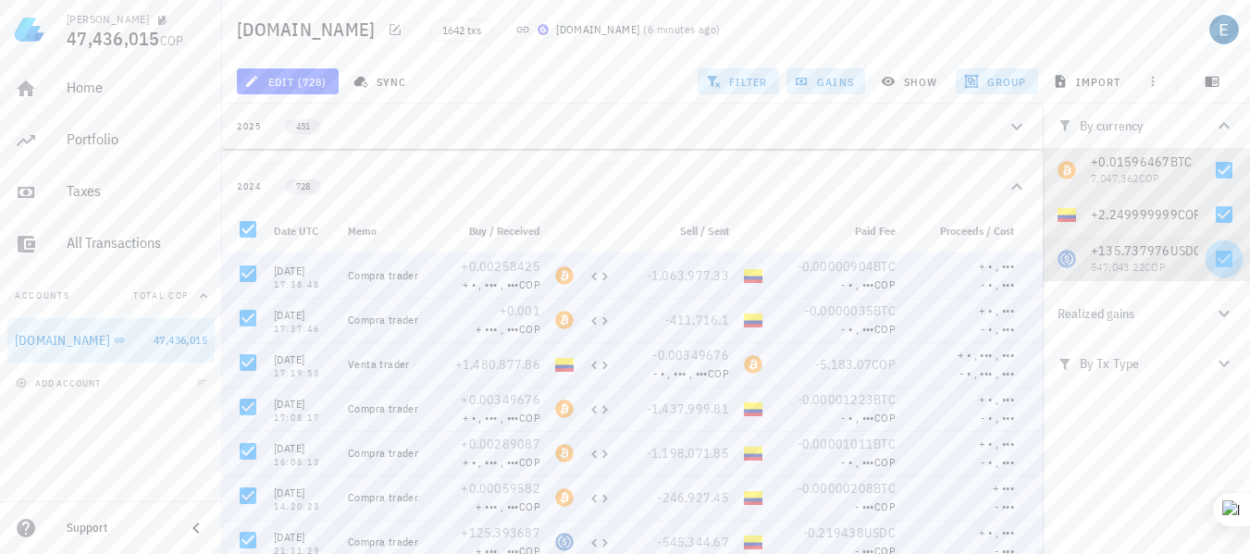
click at [1223, 257] on div at bounding box center [1223, 258] width 31 height 31
checkbox input "false"
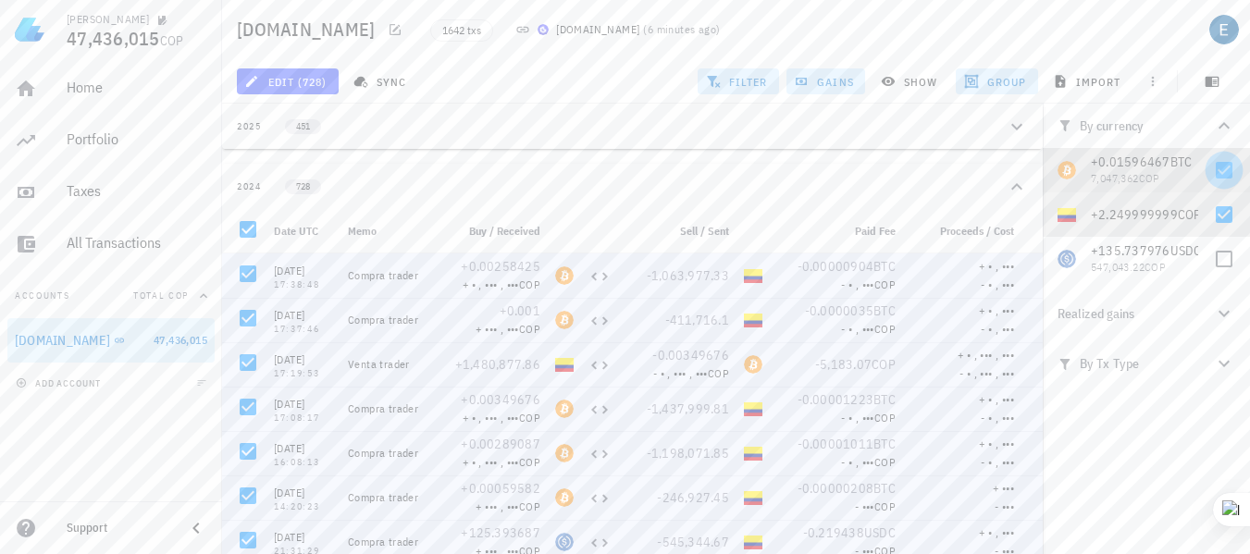
click at [1221, 166] on div at bounding box center [1223, 170] width 31 height 31
checkbox input "false"
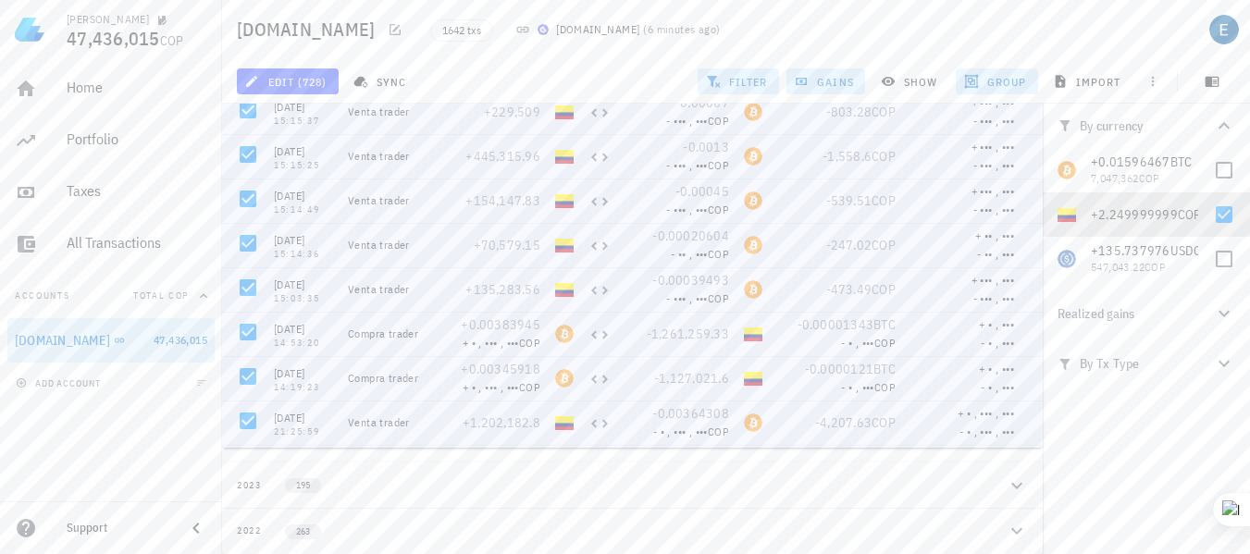
scroll to position [265, 0]
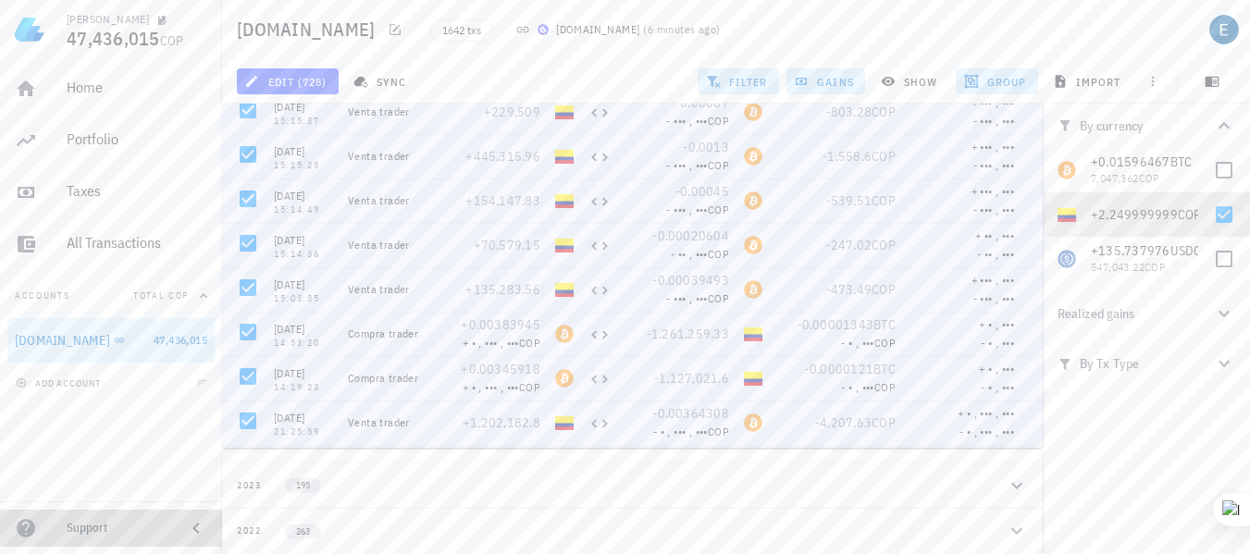
click at [192, 530] on icon at bounding box center [196, 528] width 22 height 22
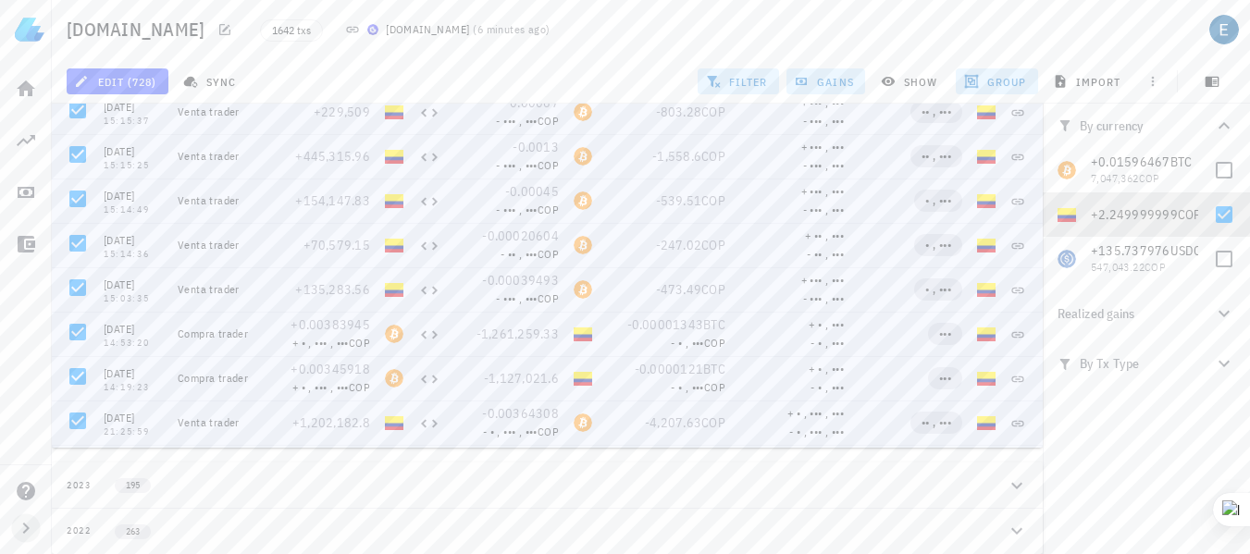
click at [25, 528] on icon "button" at bounding box center [26, 528] width 22 height 22
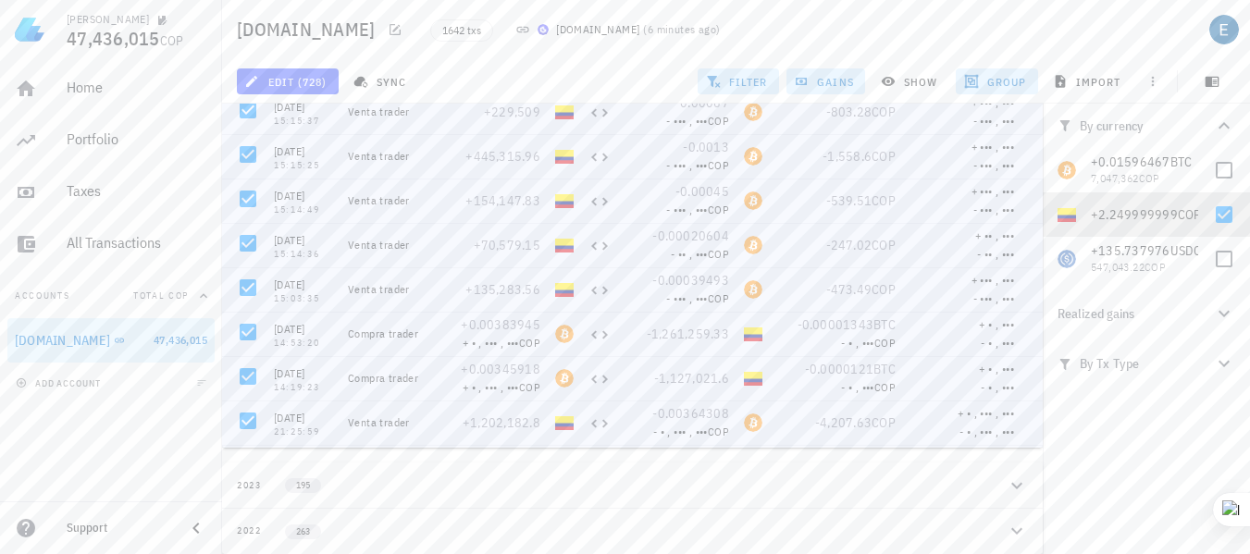
click at [77, 528] on div "Support" at bounding box center [119, 528] width 104 height 15
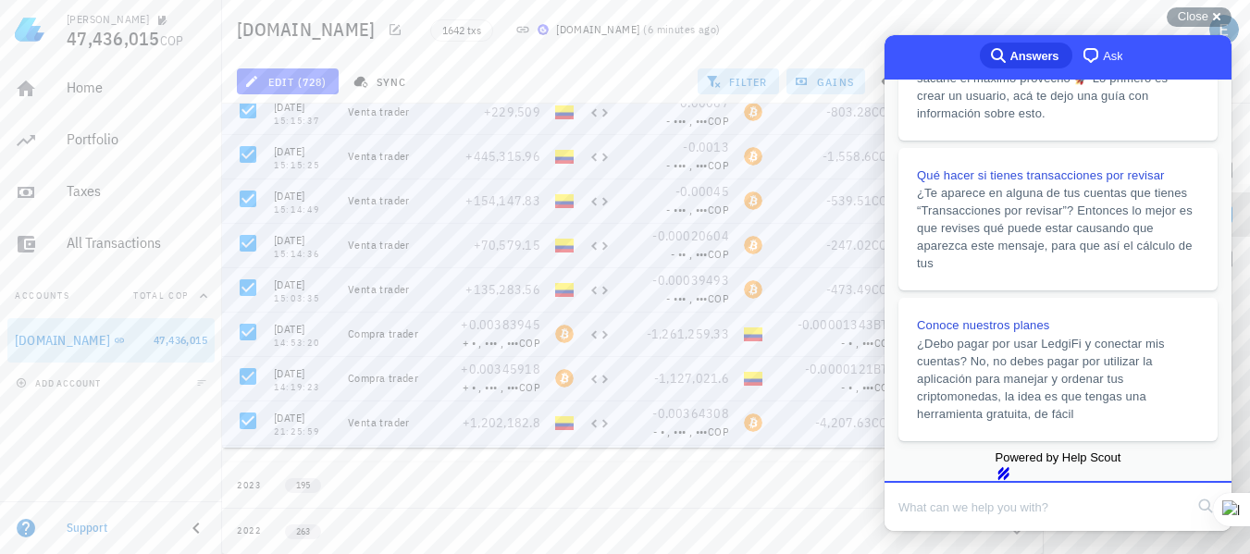
scroll to position [498, 0]
click at [939, 514] on input "Search Doc articles" at bounding box center [1040, 507] width 285 height 39
type input "como saco los datos para declaración renta 2024 para [GEOGRAPHIC_DATA], ya cree…"
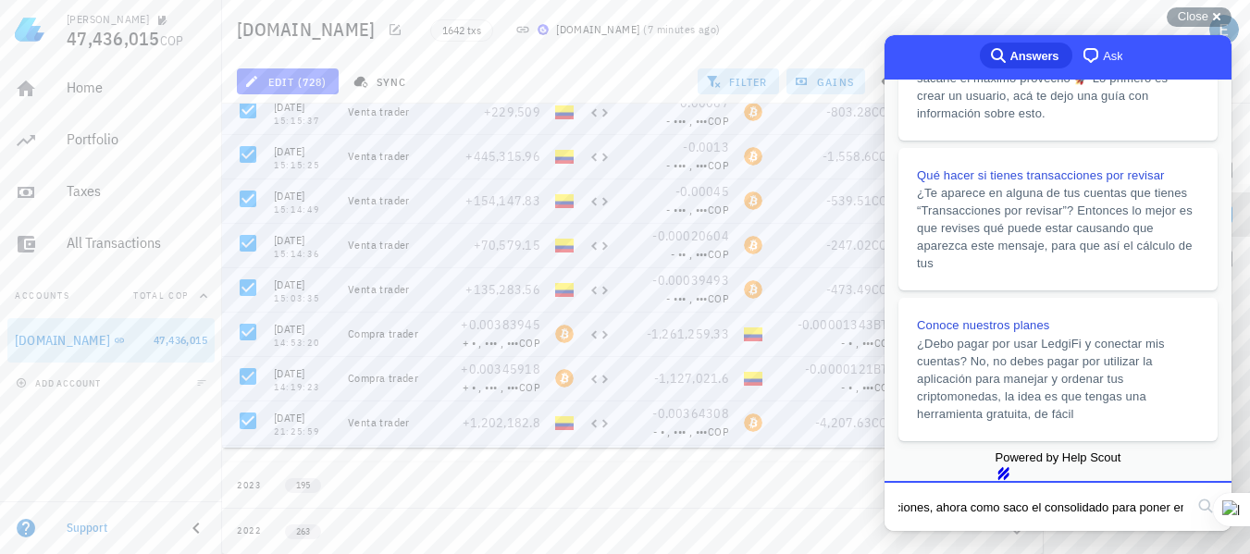
click button "search" at bounding box center [1206, 506] width 30 height 30
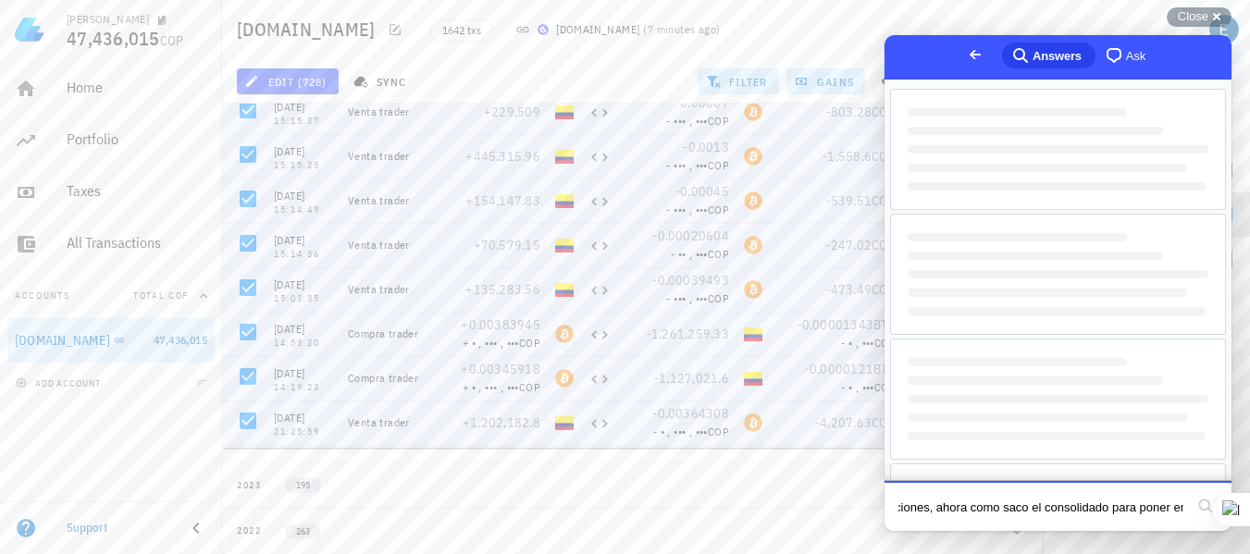
scroll to position [0, 0]
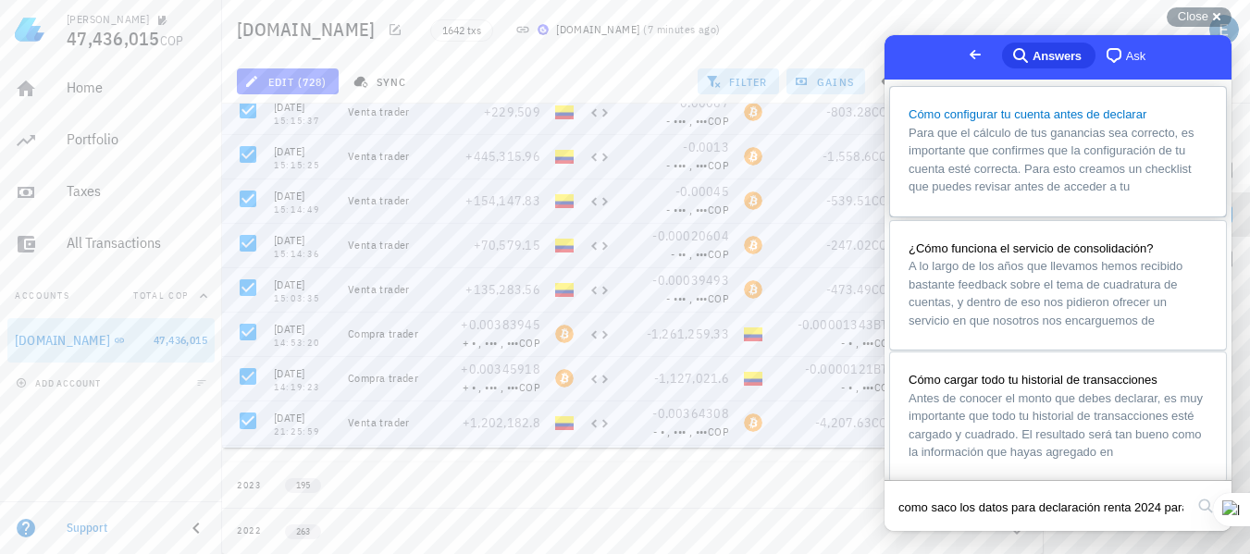
click at [1054, 144] on span "Para que el cálculo de tus ganancias sea correcto, es importante que confirmes …" at bounding box center [1052, 160] width 286 height 68
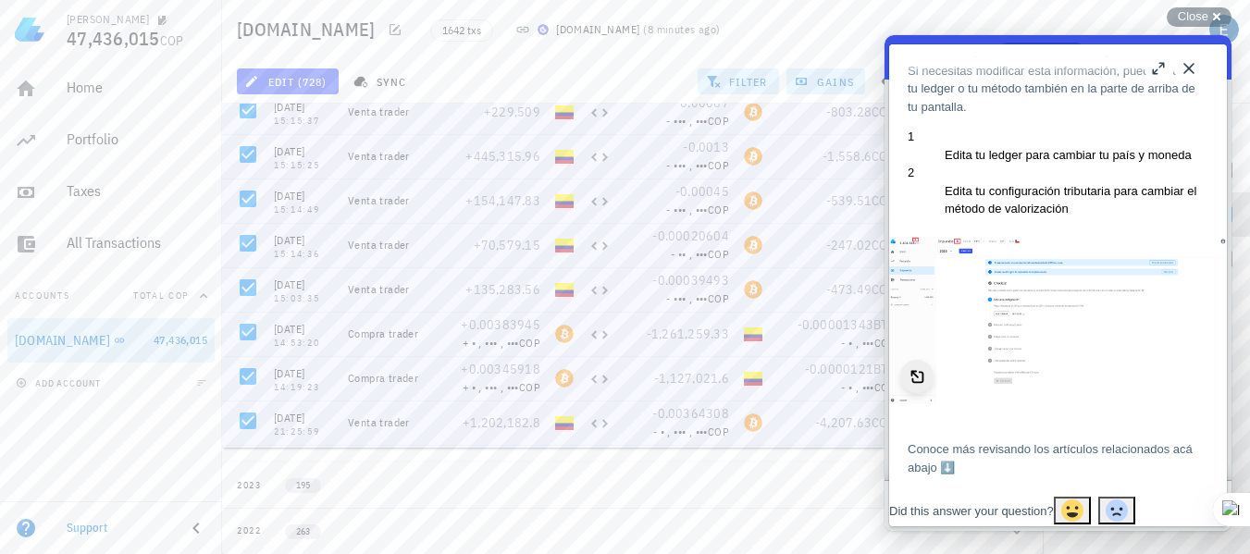
scroll to position [854, 0]
click at [995, 237] on img "Image preview. Open larger image in dialog window." at bounding box center [1058, 320] width 338 height 167
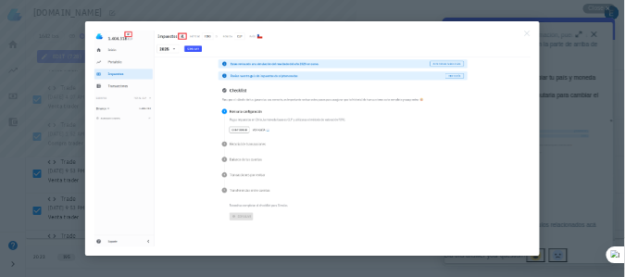
scroll to position [853, 0]
click at [53, 154] on div at bounding box center [625, 277] width 1250 height 554
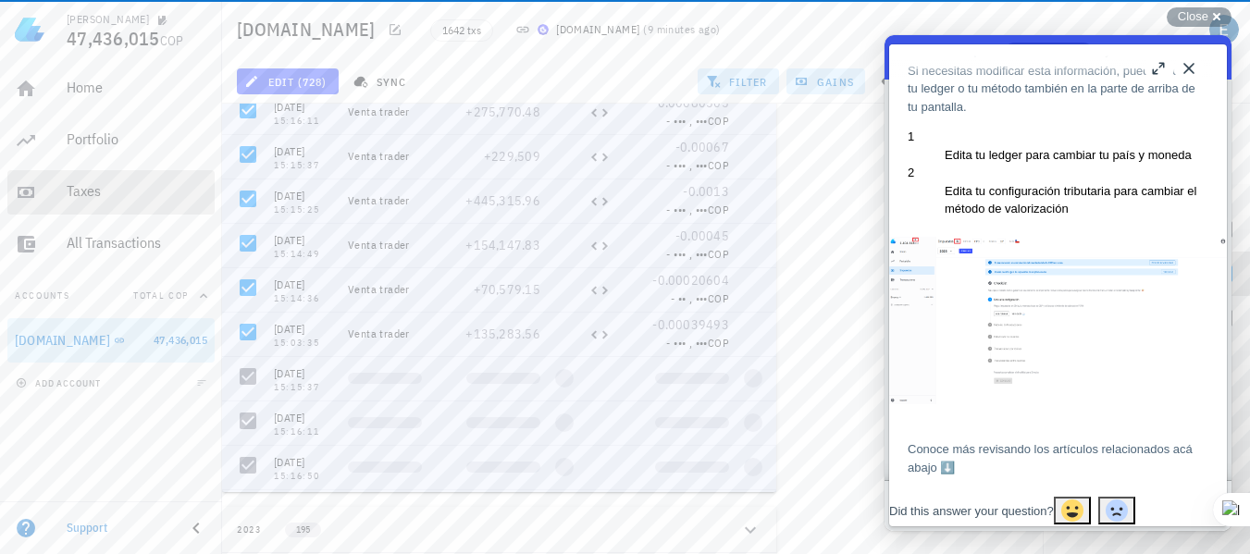
click at [92, 191] on div "Taxes" at bounding box center [137, 191] width 141 height 18
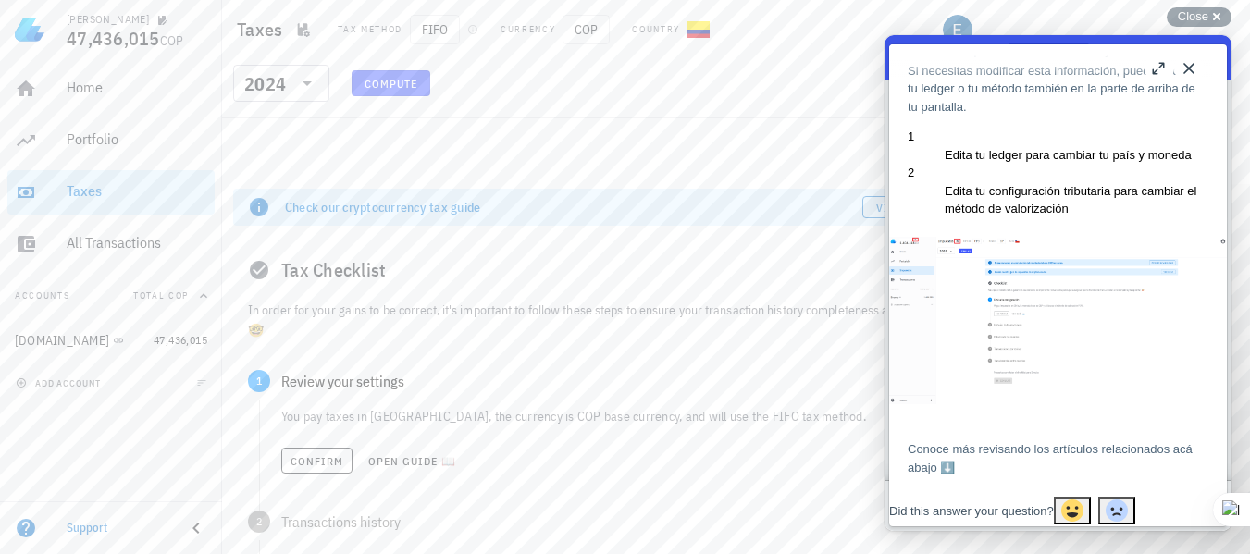
click at [388, 84] on span "Compute" at bounding box center [391, 84] width 55 height 14
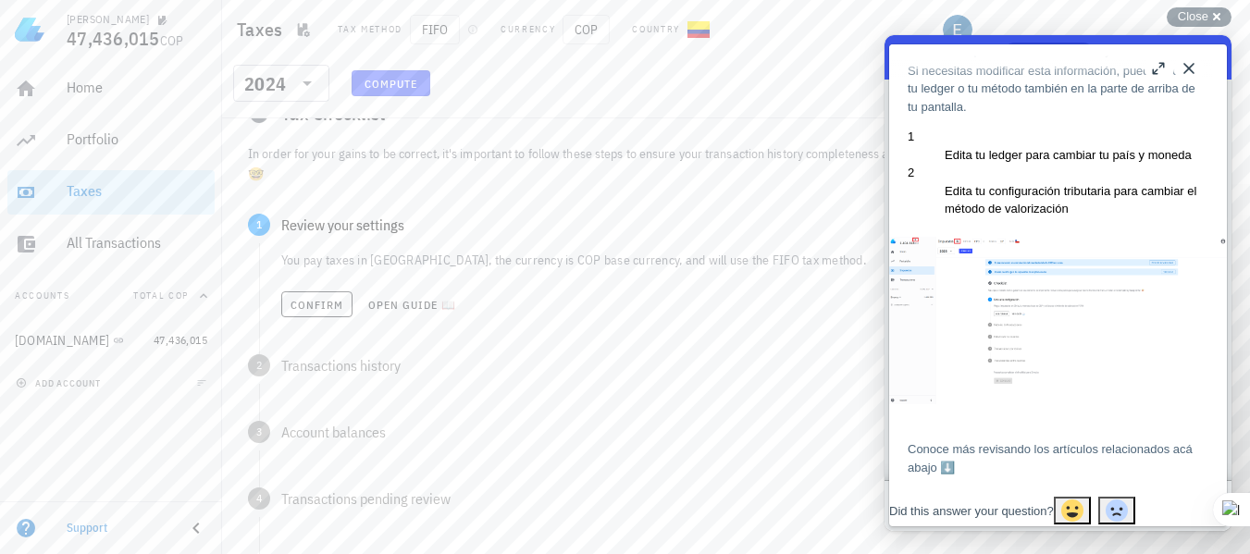
scroll to position [155, 0]
click at [328, 308] on span "Confirm" at bounding box center [317, 306] width 55 height 14
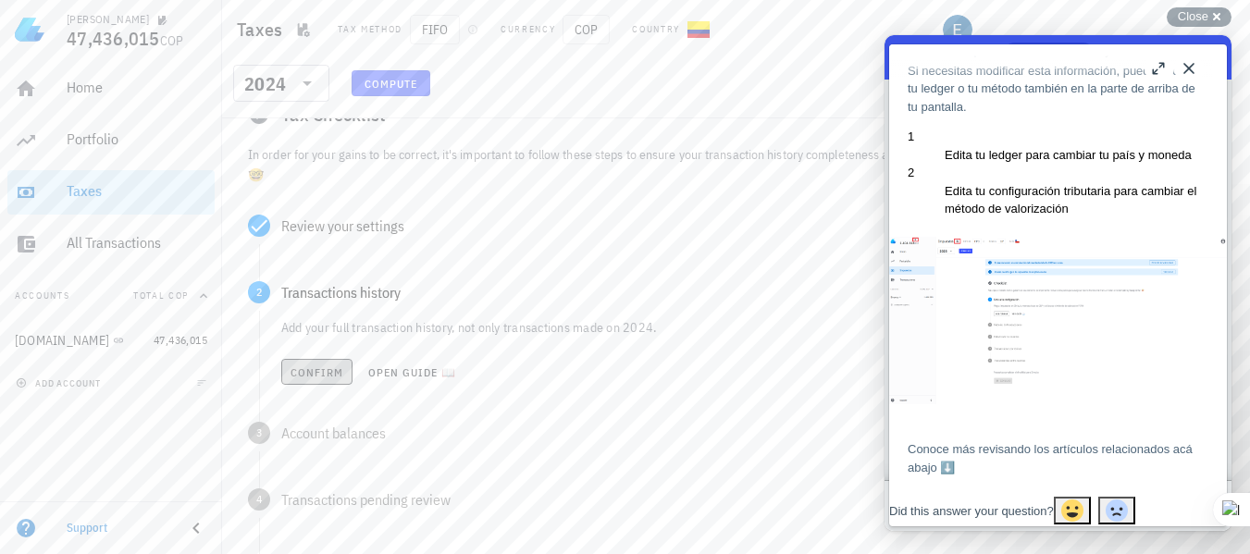
click at [307, 375] on span "Confirm" at bounding box center [317, 372] width 55 height 14
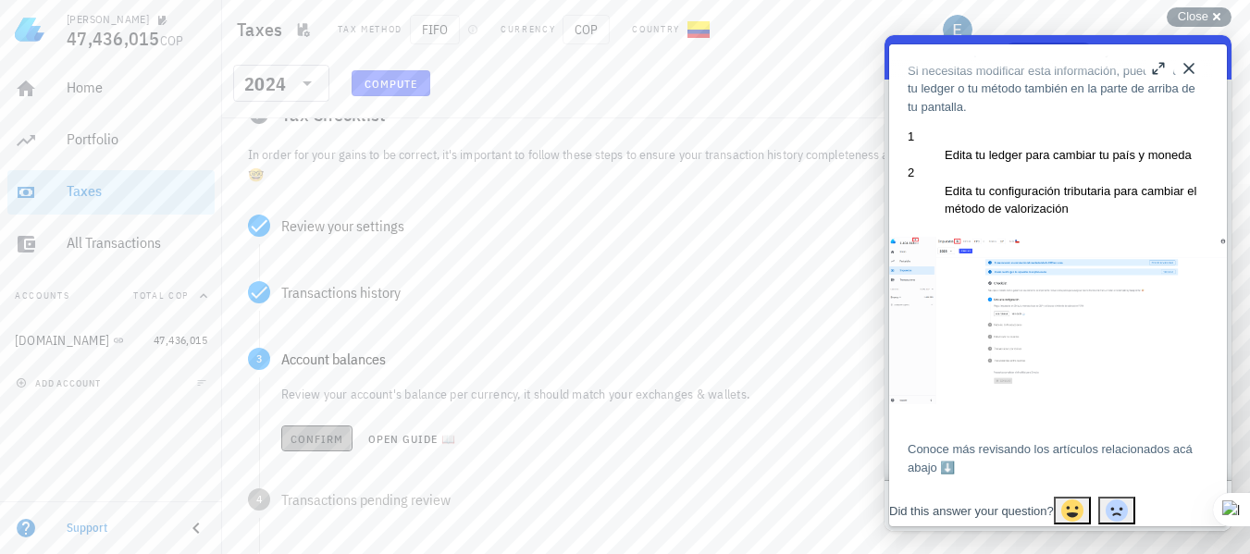
click at [303, 439] on span "Confirm" at bounding box center [317, 439] width 55 height 14
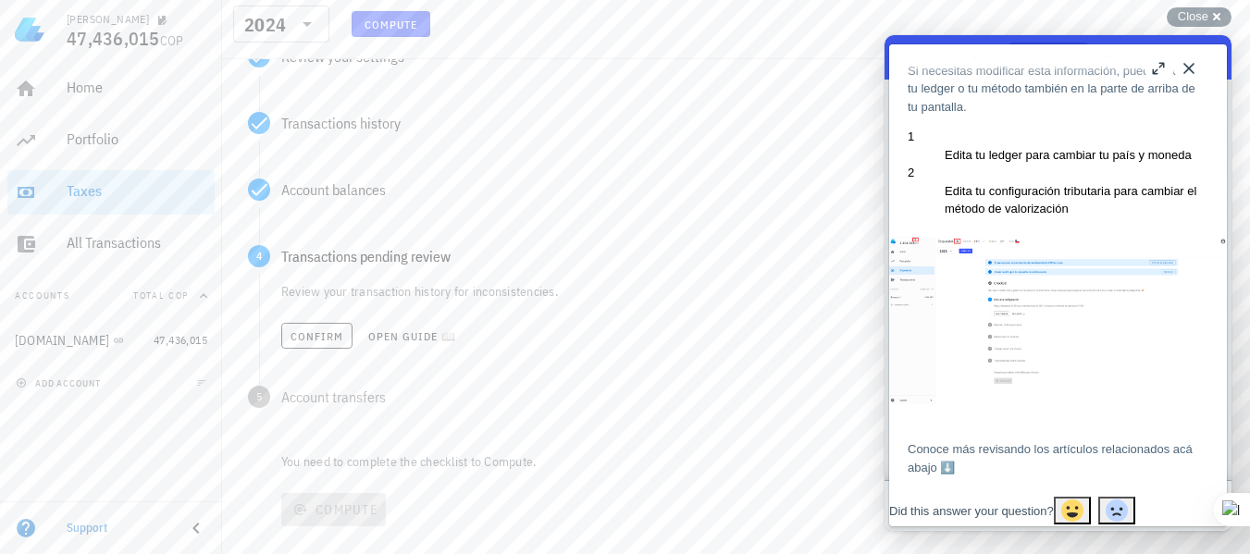
scroll to position [327, 0]
click at [299, 345] on button "Confirm" at bounding box center [316, 334] width 71 height 26
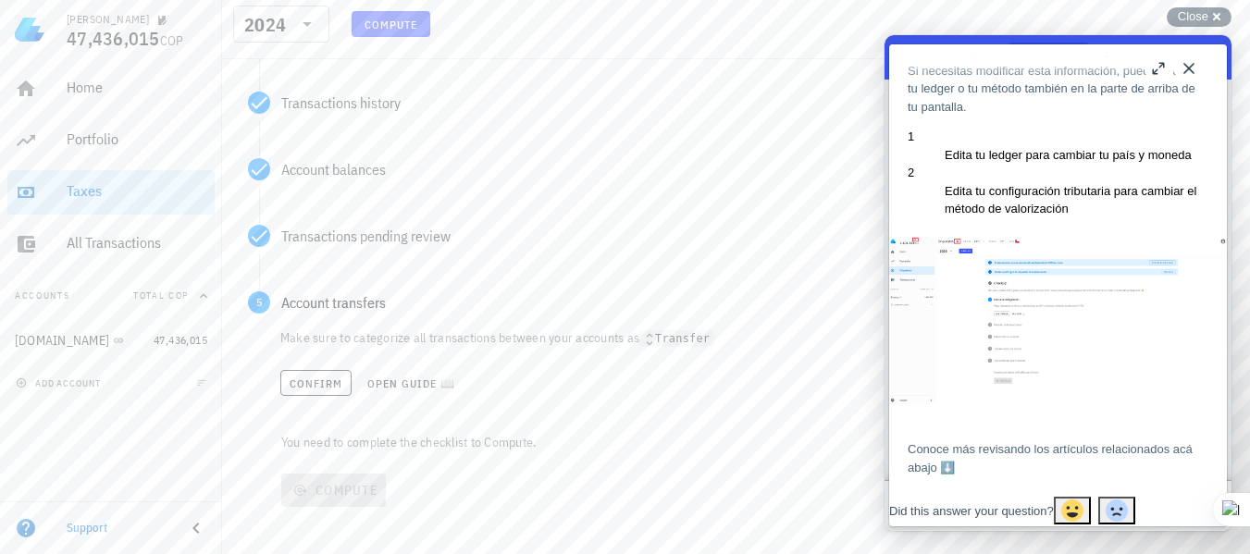
scroll to position [361, 0]
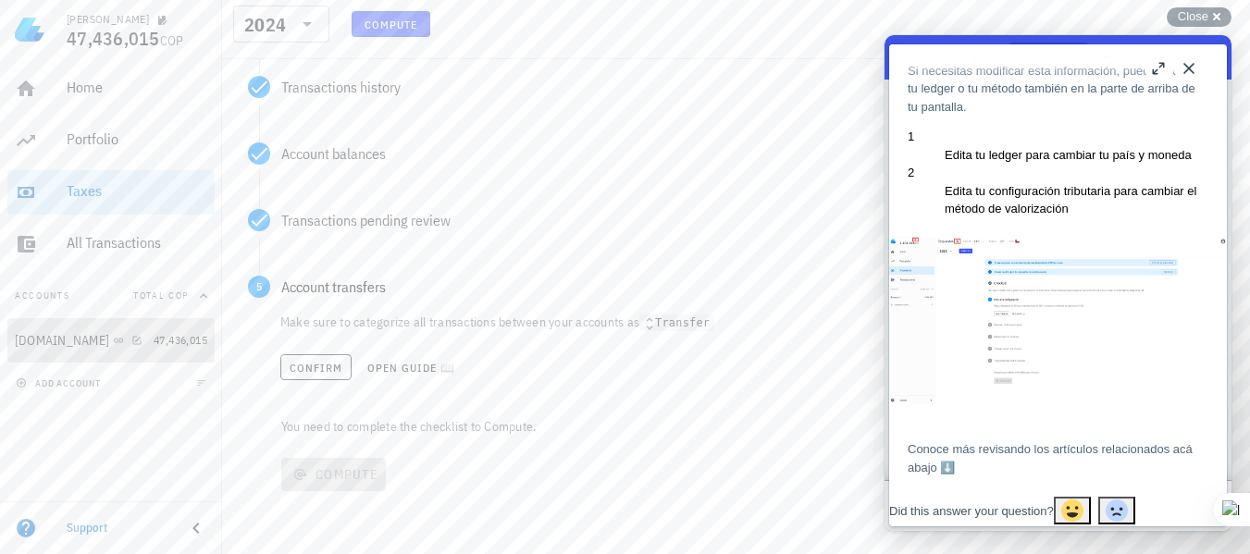
click at [65, 339] on div "[DOMAIN_NAME]" at bounding box center [62, 341] width 94 height 16
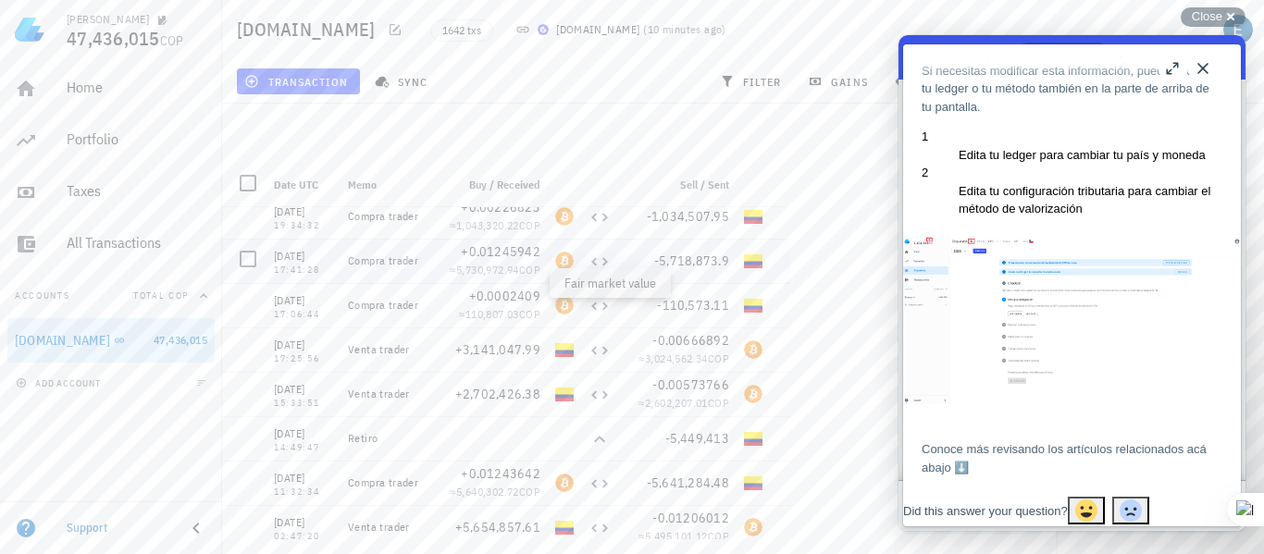
scroll to position [70, 0]
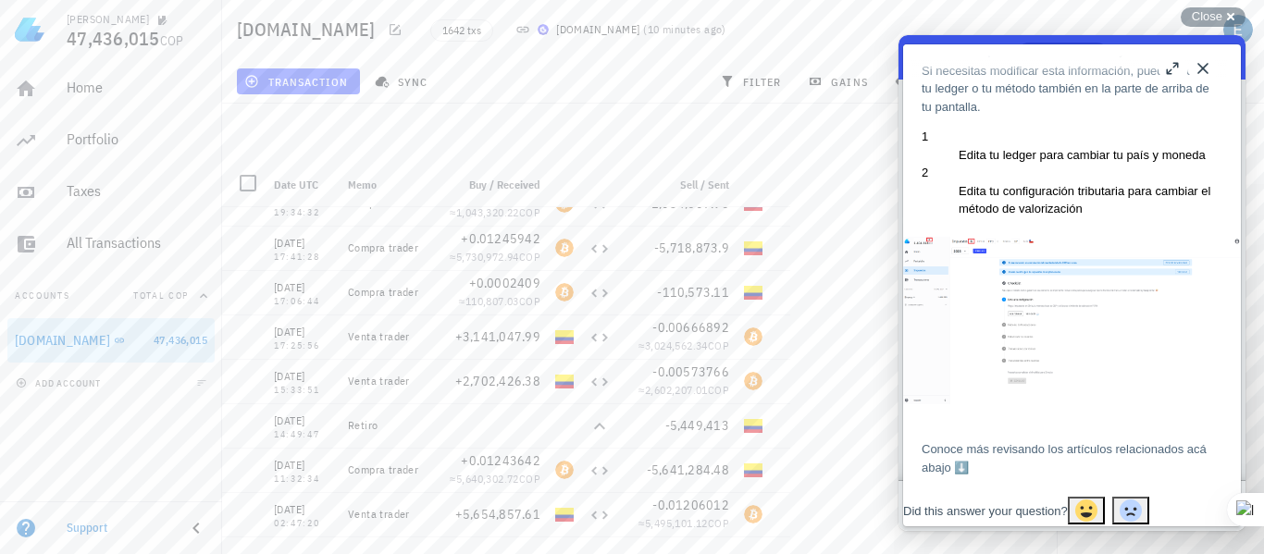
click at [1161, 35] on div "Close b Cómo configurar tu cuenta antes de declarar Cómo configurar tu cuenta a…" at bounding box center [1071, 283] width 347 height 496
click at [1207, 16] on span "Close" at bounding box center [1207, 16] width 31 height 14
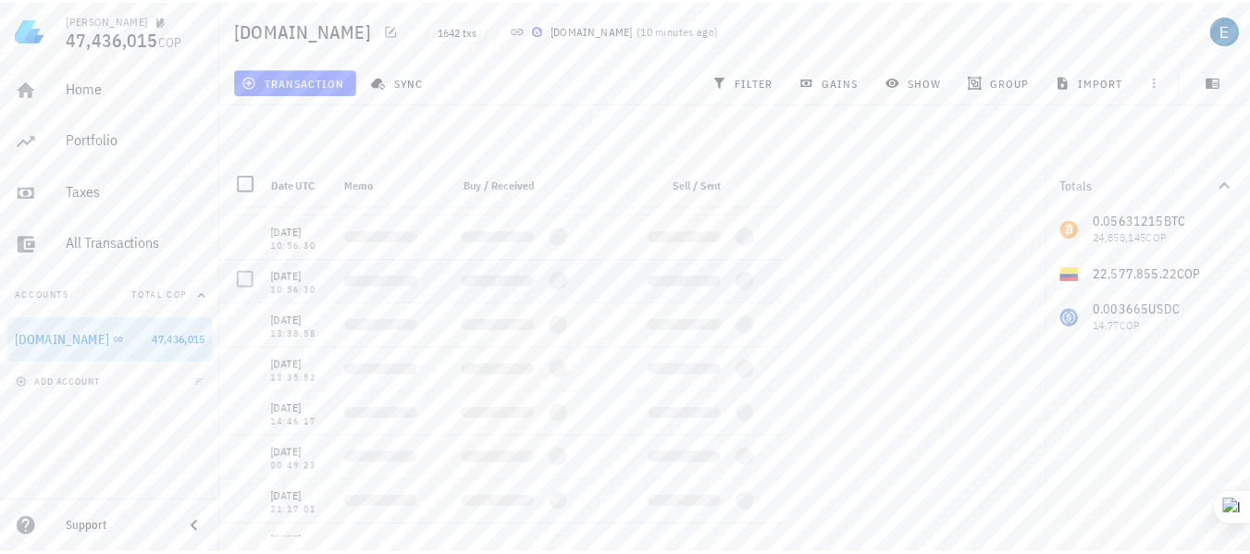
scroll to position [0, 0]
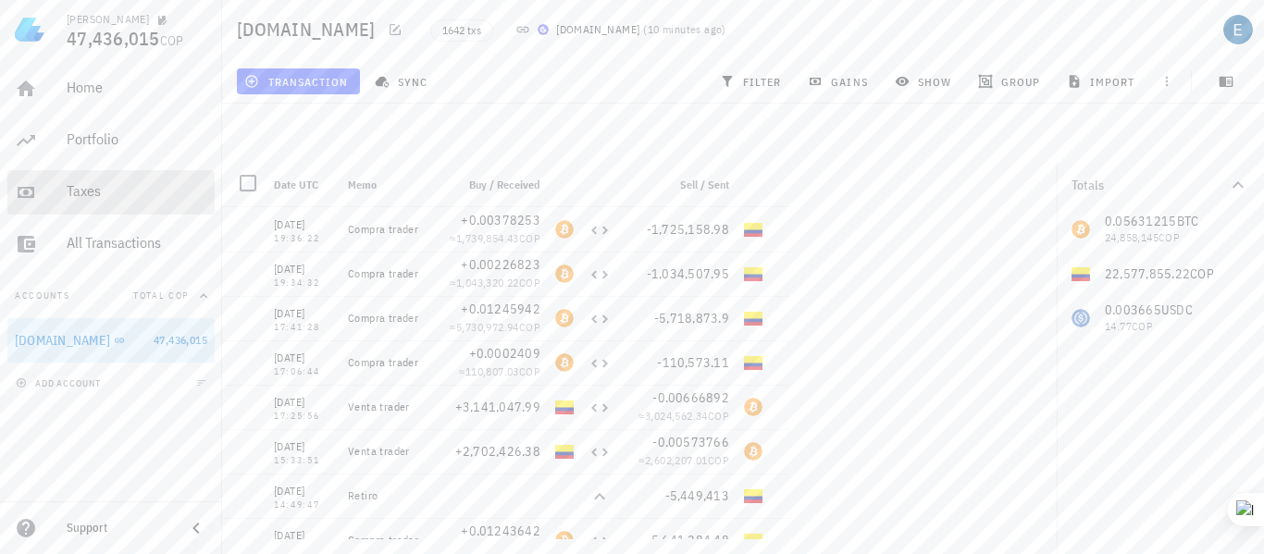
click at [82, 190] on div "Taxes" at bounding box center [137, 191] width 141 height 18
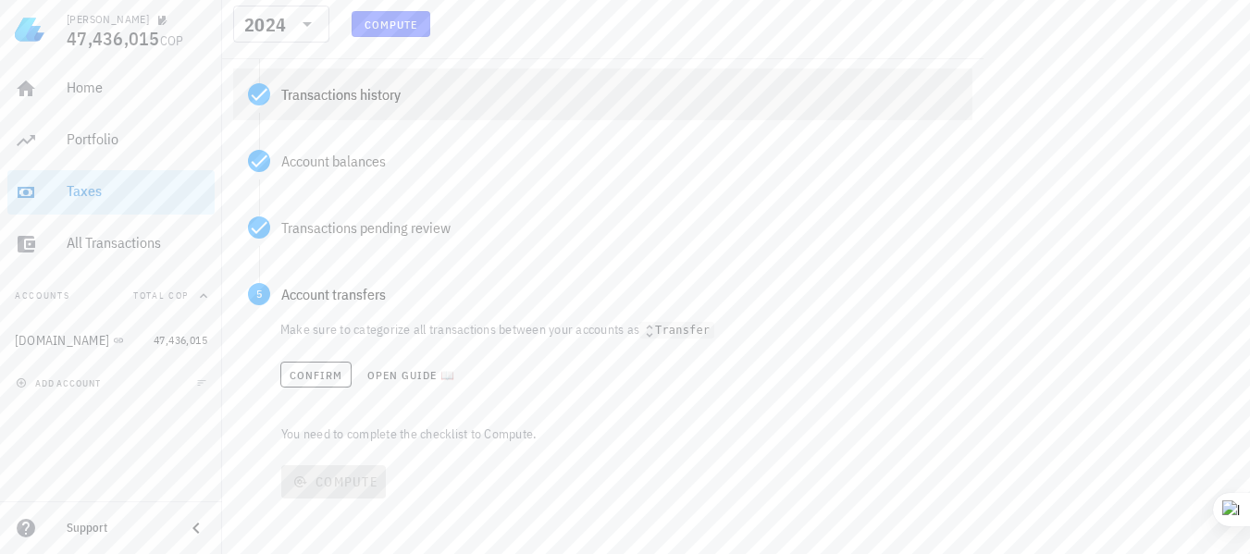
scroll to position [361, 0]
click at [653, 328] on icon at bounding box center [650, 323] width 6 height 13
click at [677, 321] on code "Transfer" at bounding box center [676, 324] width 75 height 18
click at [598, 318] on p "Make sure to categorize all transactions between your accounts as Transfer" at bounding box center [618, 322] width 677 height 19
click at [303, 329] on p "Make sure to categorize all transactions between your accounts as Transfer" at bounding box center [618, 322] width 677 height 19
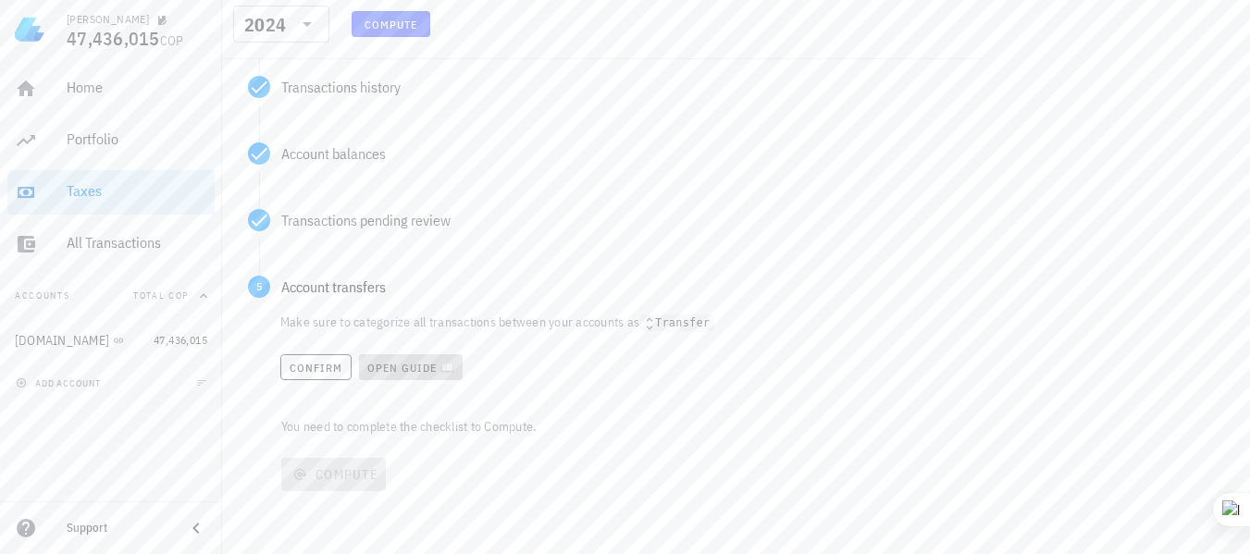
click at [411, 367] on span "Open guide 📖" at bounding box center [411, 368] width 90 height 14
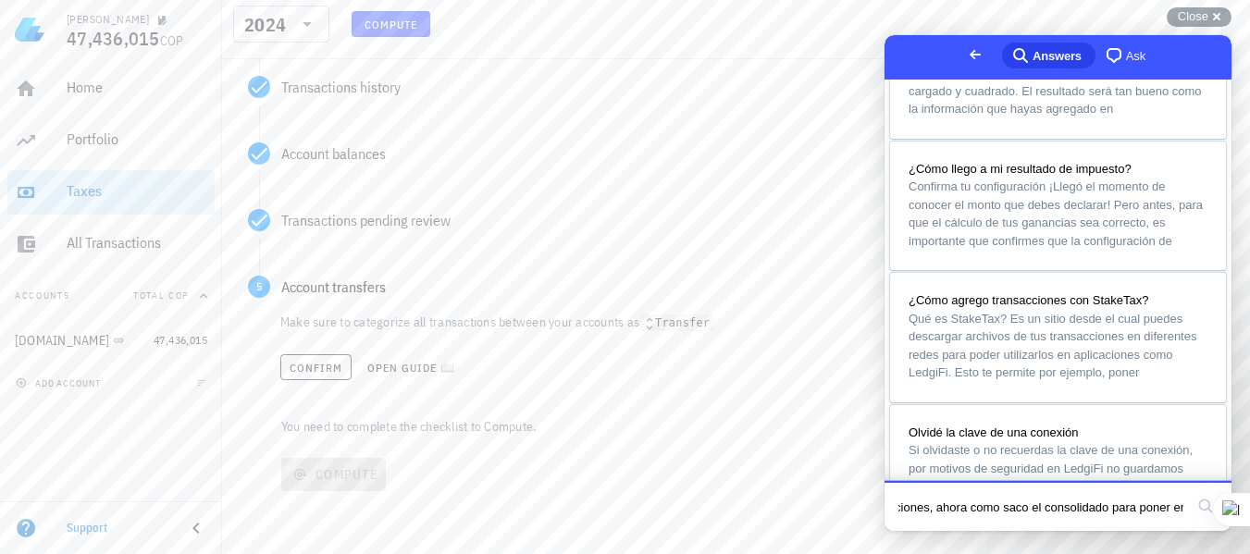
scroll to position [359, 0]
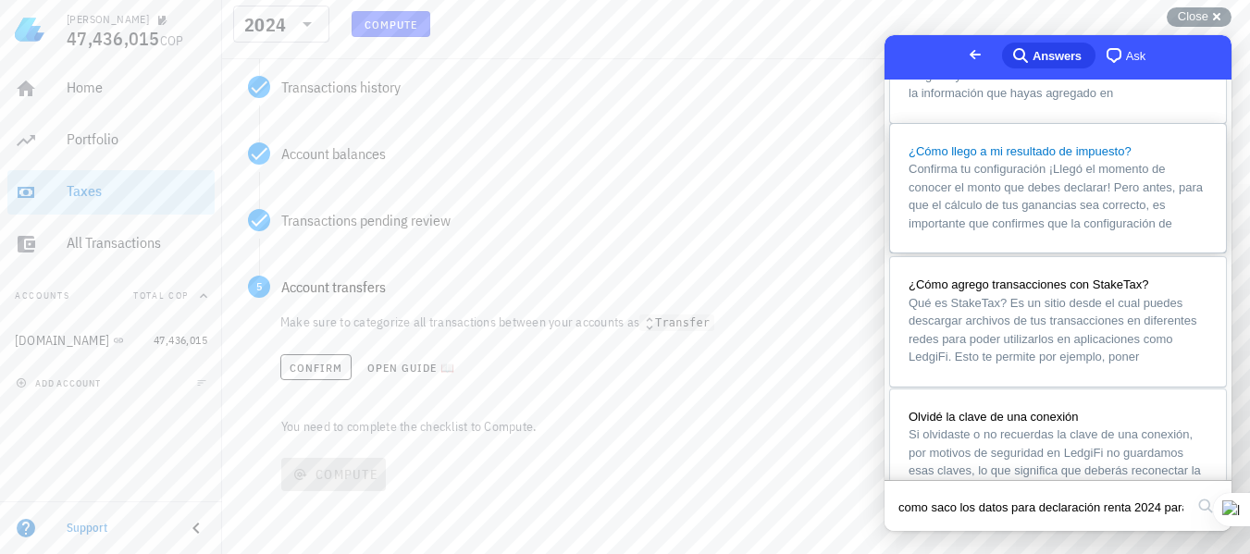
click at [1005, 230] on span "Confirma tu configuración ¡Llegó el momento de conocer el monto que debes decla…" at bounding box center [1056, 196] width 294 height 68
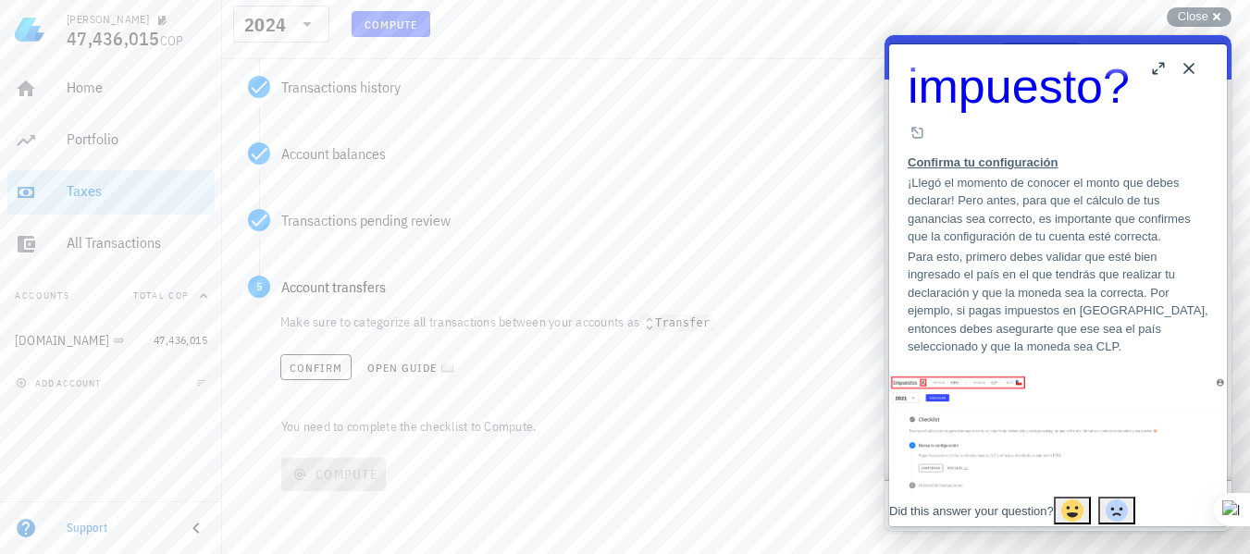
scroll to position [186, 0]
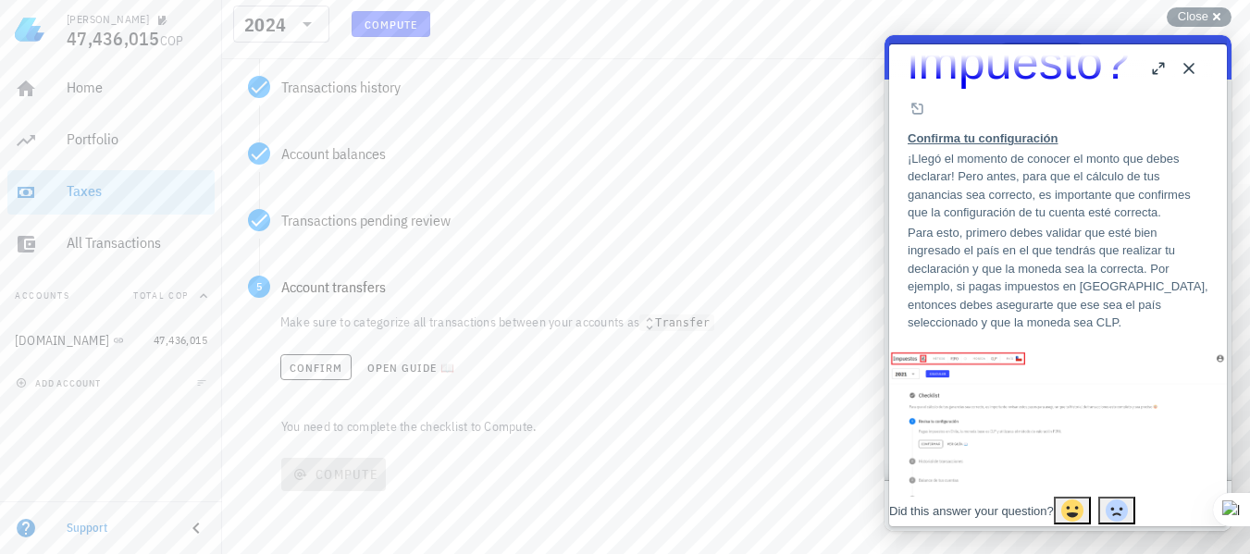
click at [989, 277] on p "Para esto, primero debes validar que esté bien ingresado el país en el que tend…" at bounding box center [1058, 278] width 301 height 108
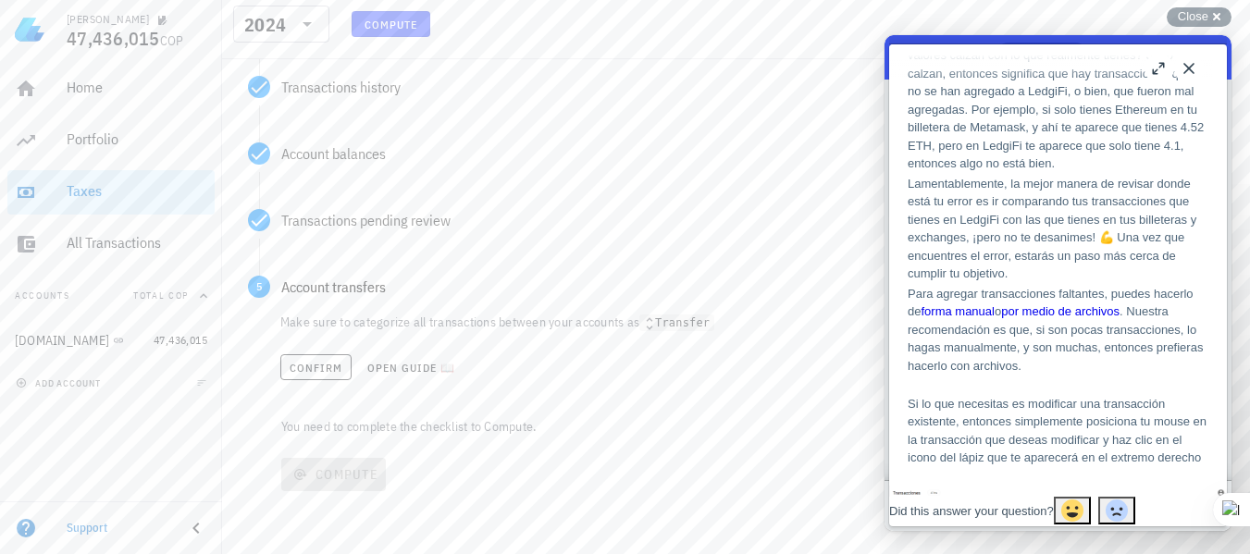
scroll to position [1845, 0]
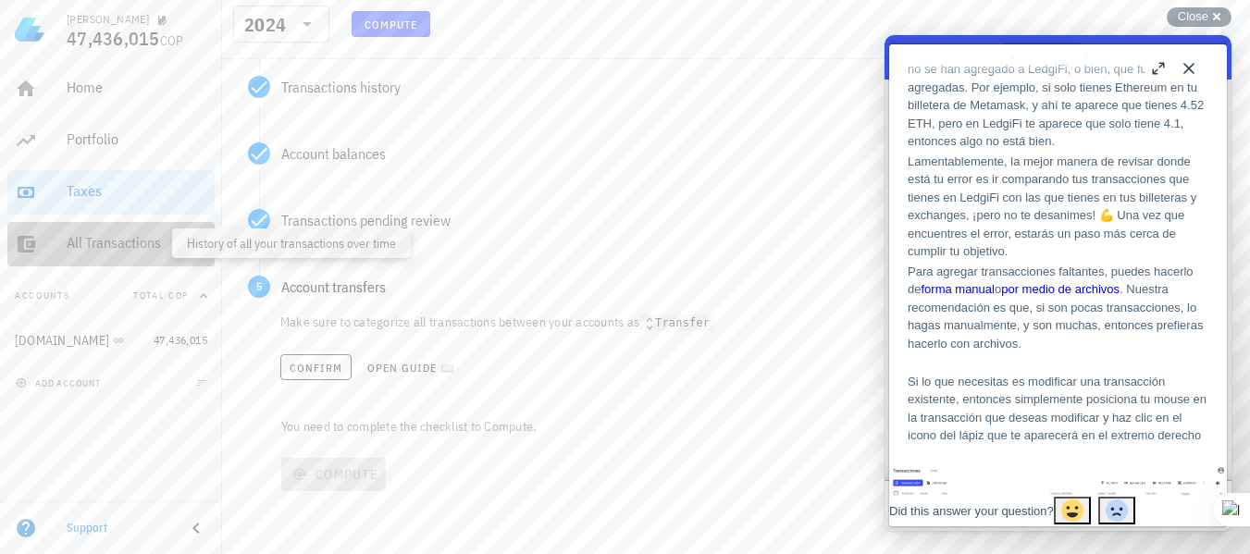
click at [123, 239] on div "All Transactions" at bounding box center [137, 243] width 141 height 18
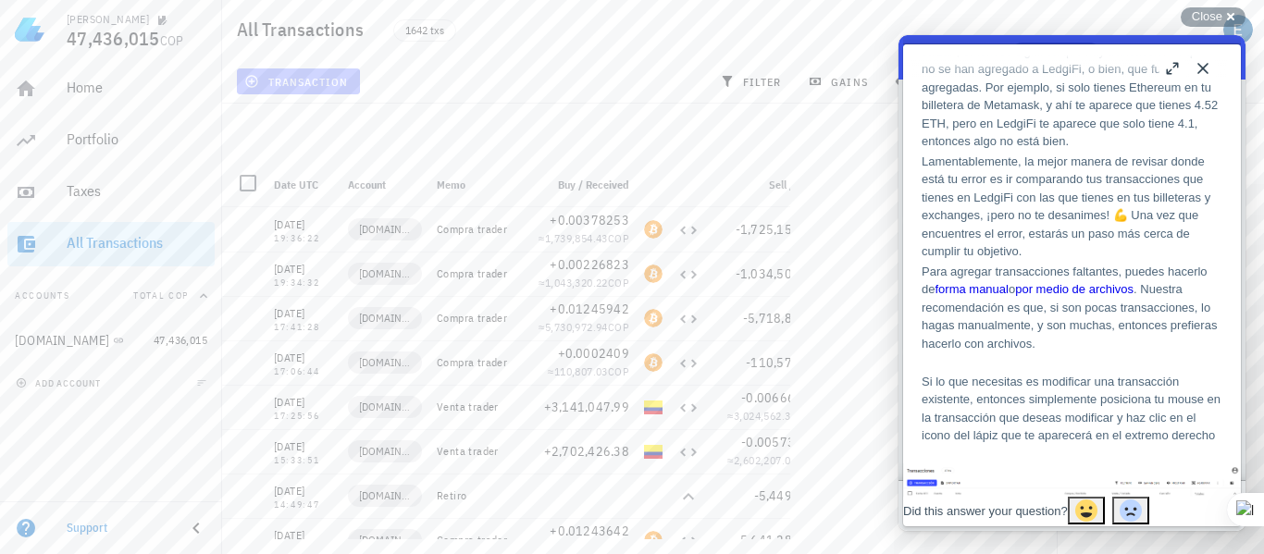
click at [297, 84] on span "transaction" at bounding box center [298, 81] width 100 height 15
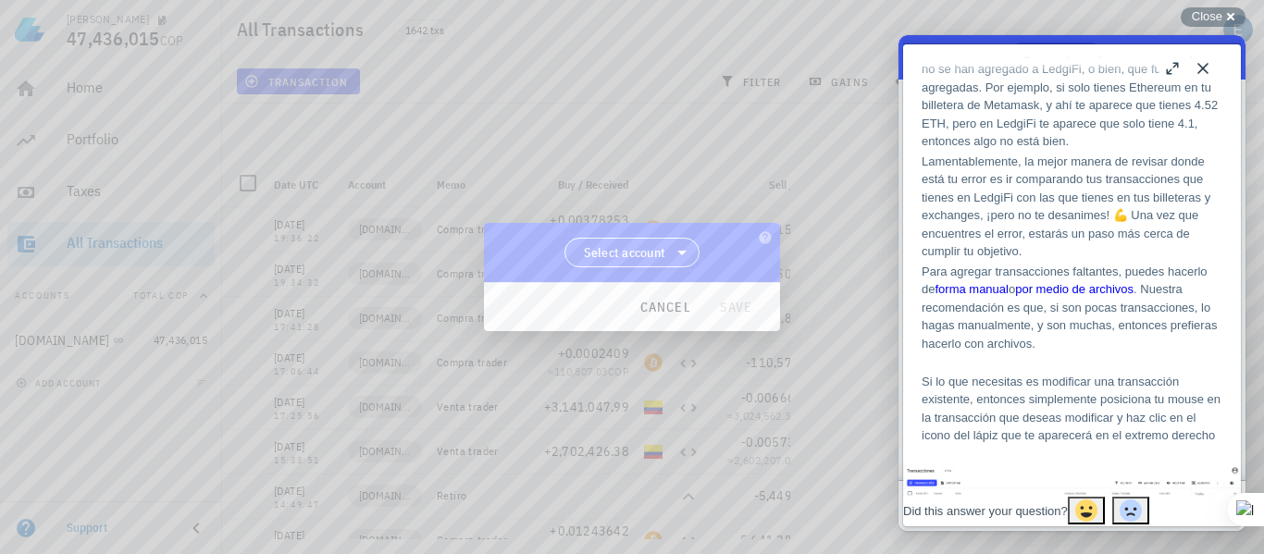
click at [682, 252] on icon at bounding box center [681, 253] width 9 height 5
click at [624, 296] on div "[DOMAIN_NAME]" at bounding box center [632, 300] width 106 height 18
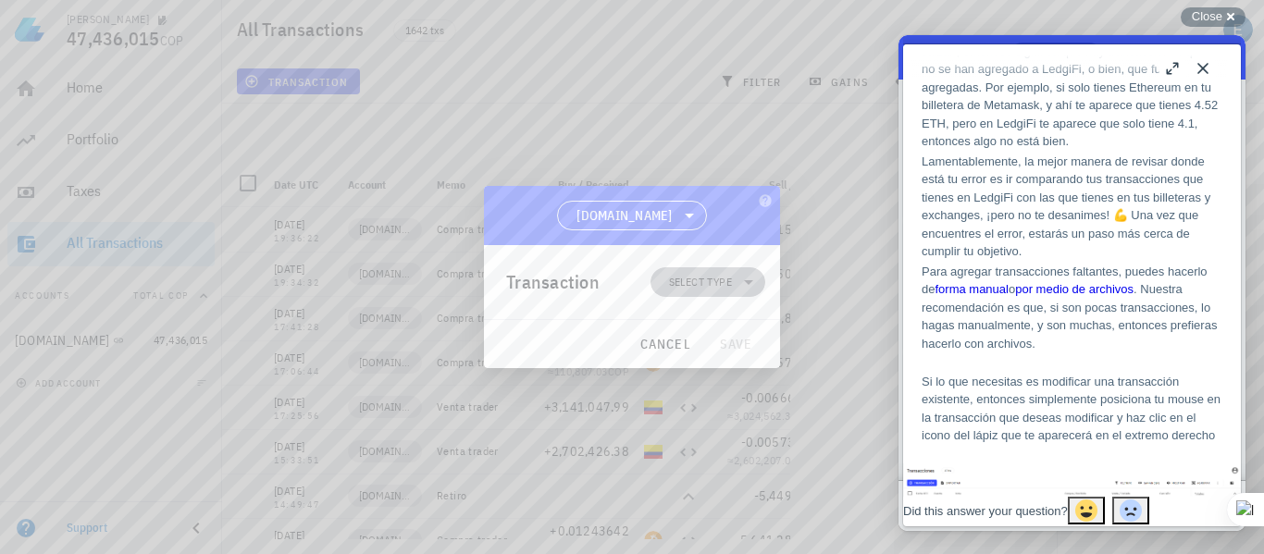
click at [749, 279] on icon at bounding box center [748, 282] width 22 height 22
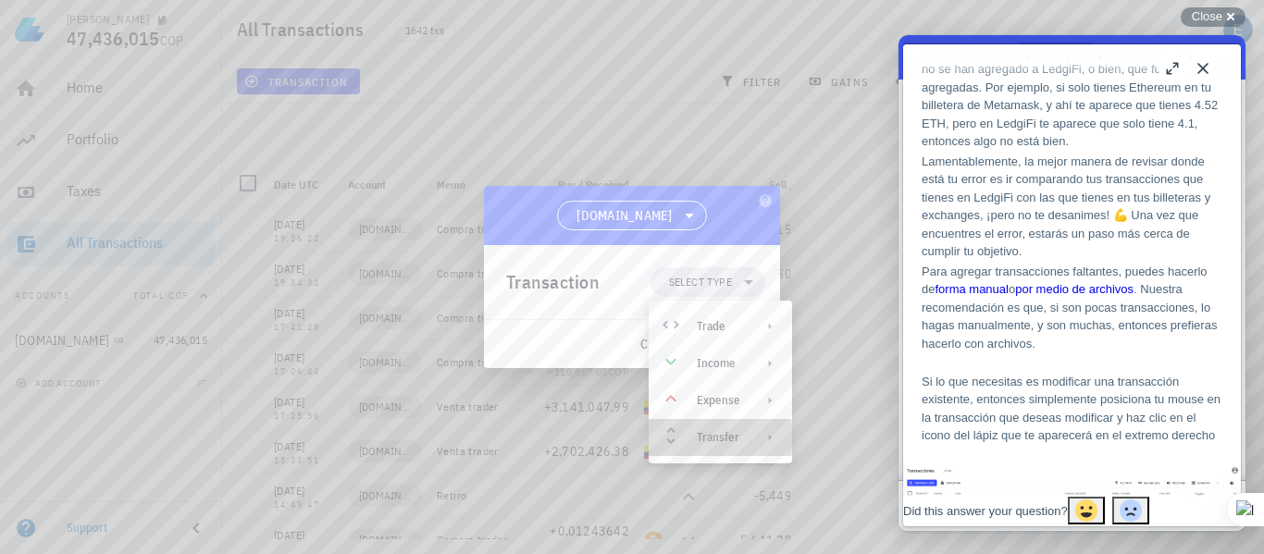
click at [736, 436] on div "Transfer" at bounding box center [718, 437] width 43 height 15
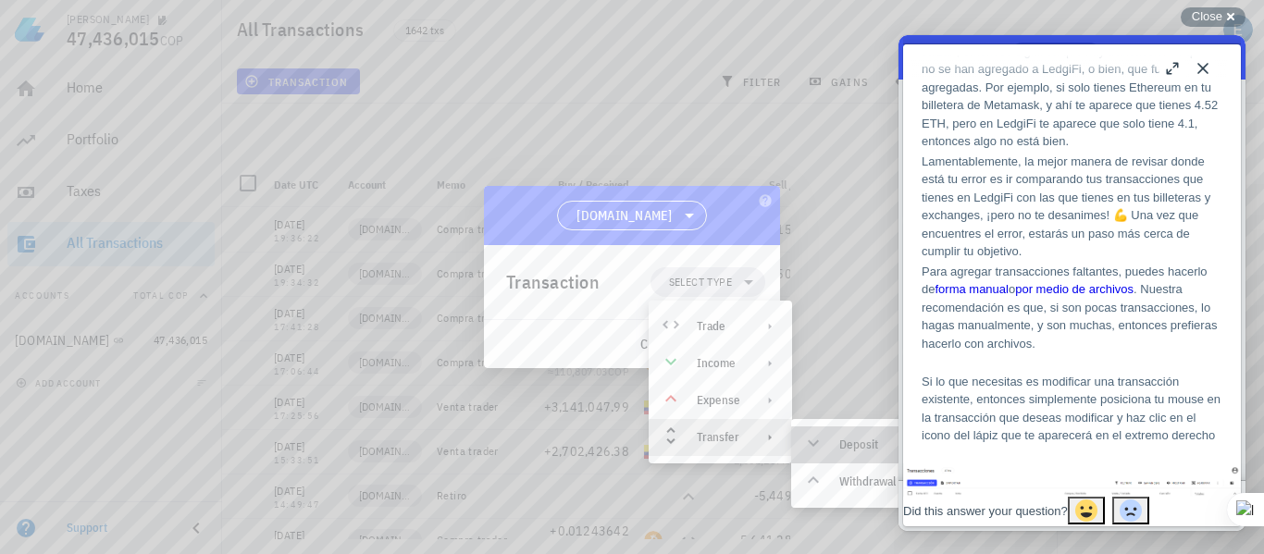
click at [845, 443] on div "Deposit" at bounding box center [879, 445] width 80 height 15
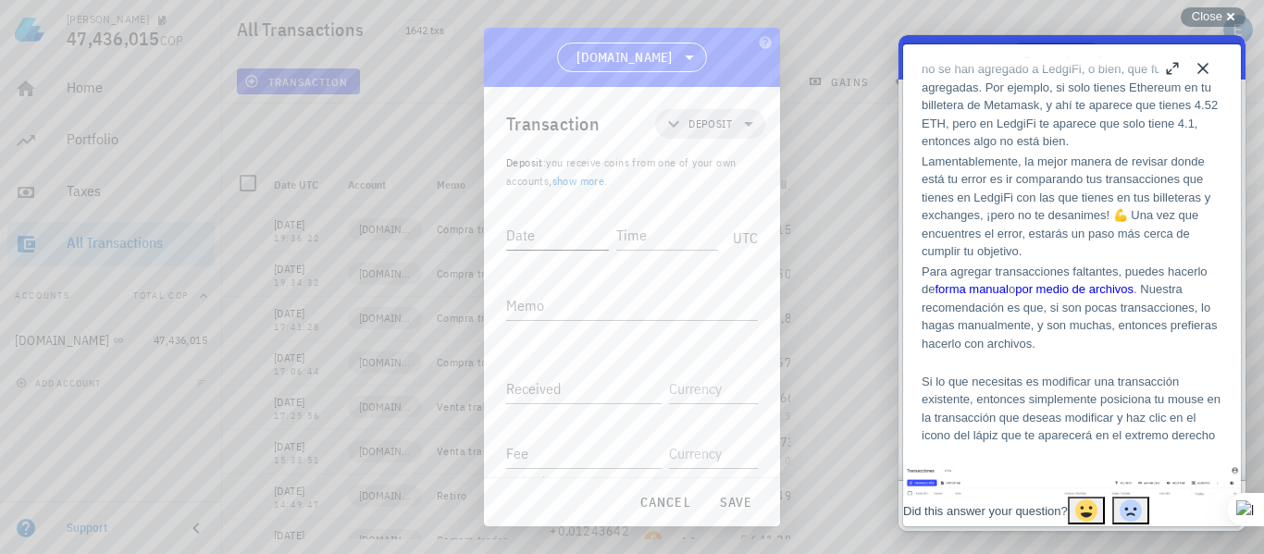
click at [551, 242] on input "Date" at bounding box center [557, 235] width 103 height 30
click at [590, 236] on input "Date" at bounding box center [558, 235] width 105 height 30
click at [675, 506] on span "cancel" at bounding box center [664, 502] width 53 height 17
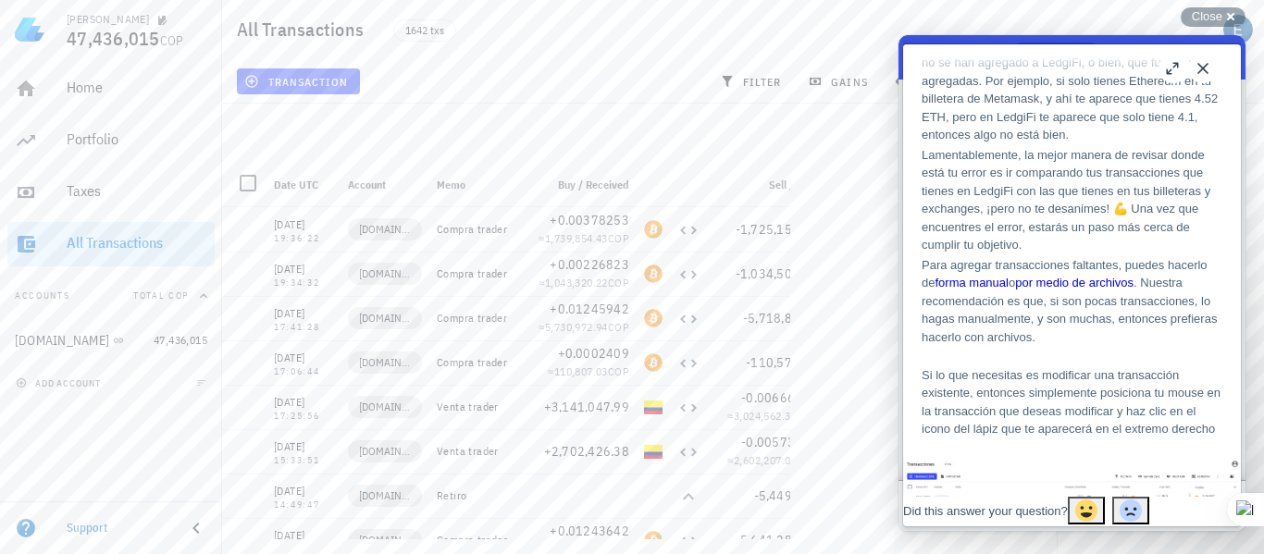
scroll to position [1793, 0]
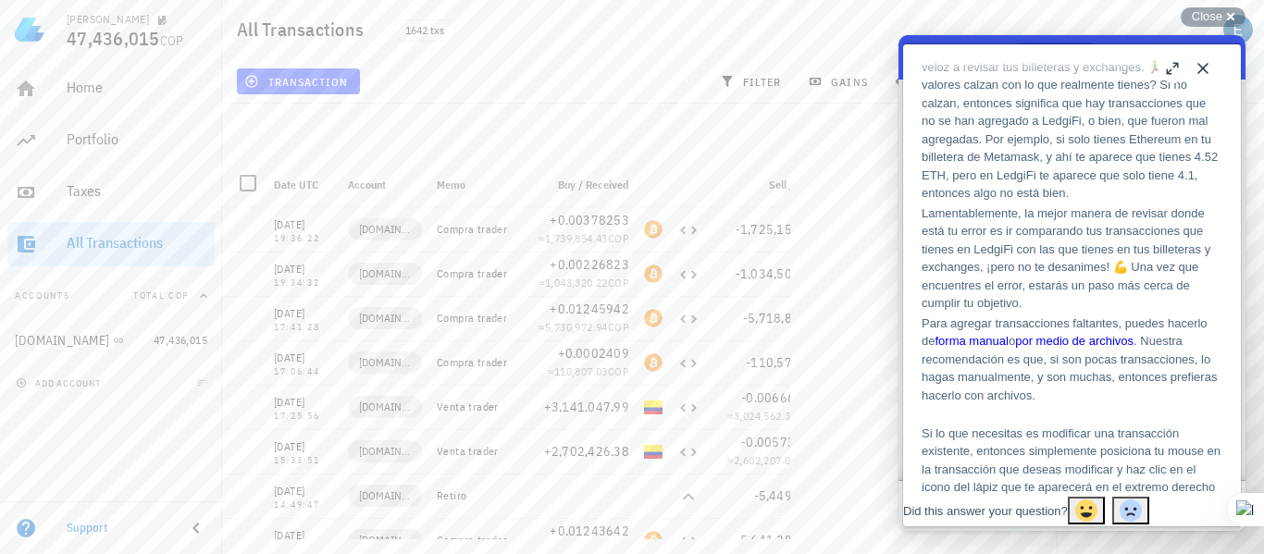
click at [1171, 69] on button "b" at bounding box center [1173, 69] width 30 height 30
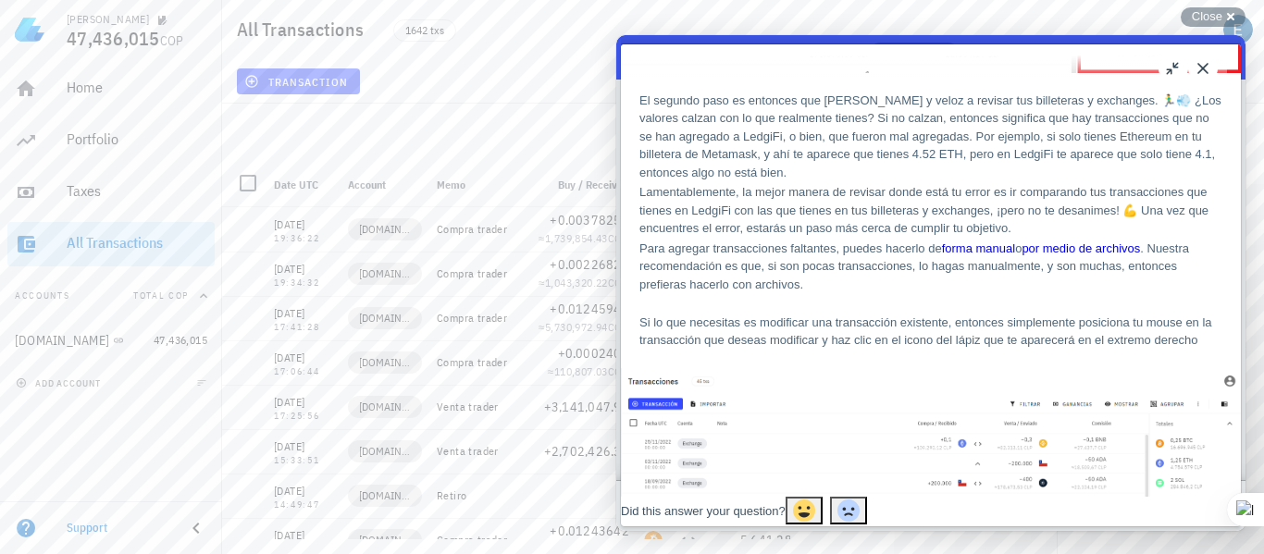
scroll to position [1444, 0]
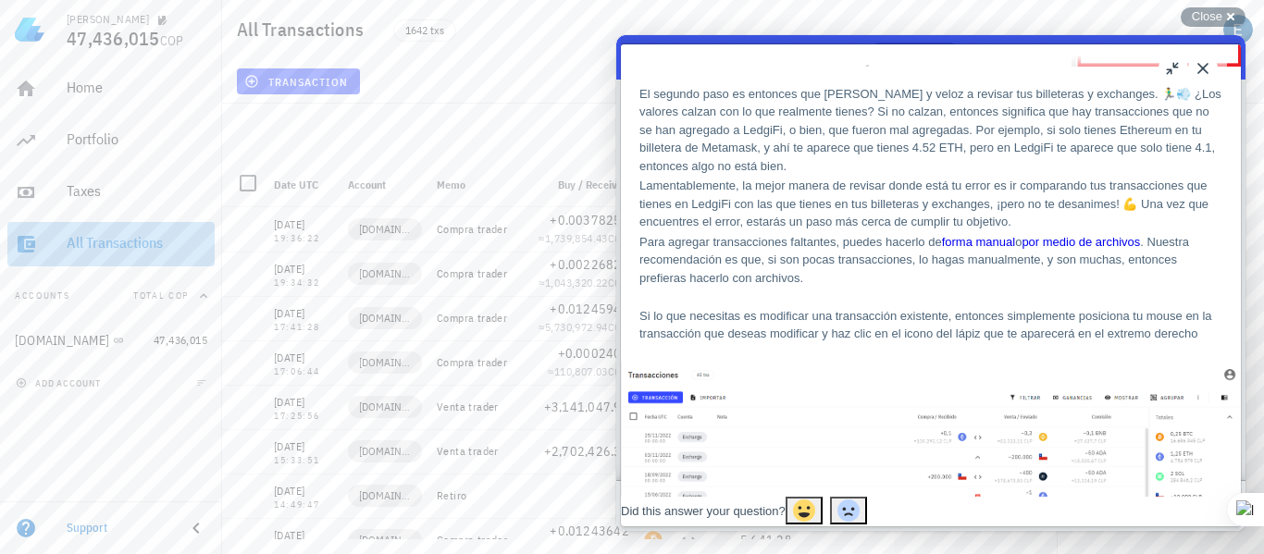
click at [85, 241] on div "All Transactions" at bounding box center [137, 243] width 141 height 18
drag, startPoint x: 805, startPoint y: 43, endPoint x: 606, endPoint y: 31, distance: 199.3
click at [616, 35] on html "Go back search-medium Answers chat-square Ask Cómo configurar tu cuenta antes d…" at bounding box center [930, 283] width 629 height 496
click at [1171, 71] on button "u" at bounding box center [1173, 69] width 30 height 30
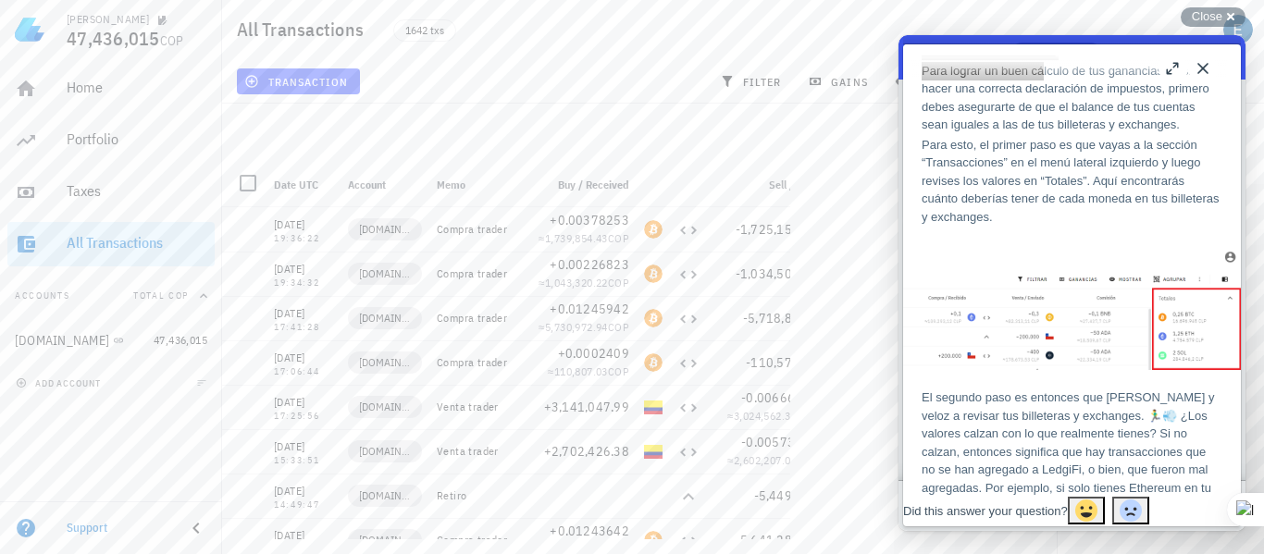
click at [1246, 101] on div "transaction filter gains show group import" at bounding box center [743, 81] width 1020 height 44
click at [1202, 68] on button "Close" at bounding box center [1203, 69] width 30 height 30
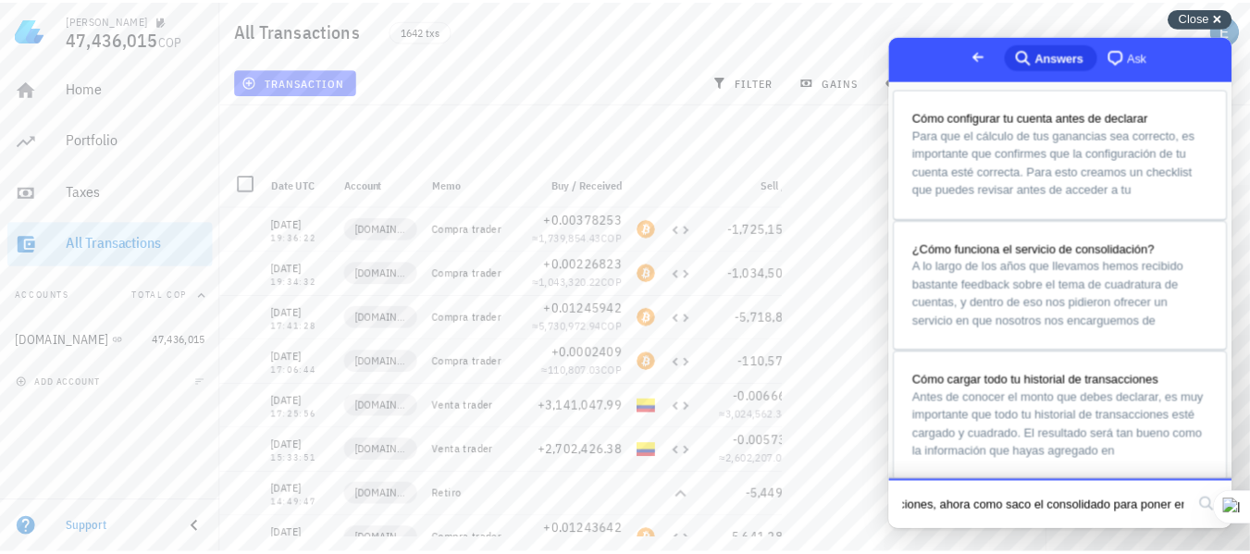
scroll to position [0, 0]
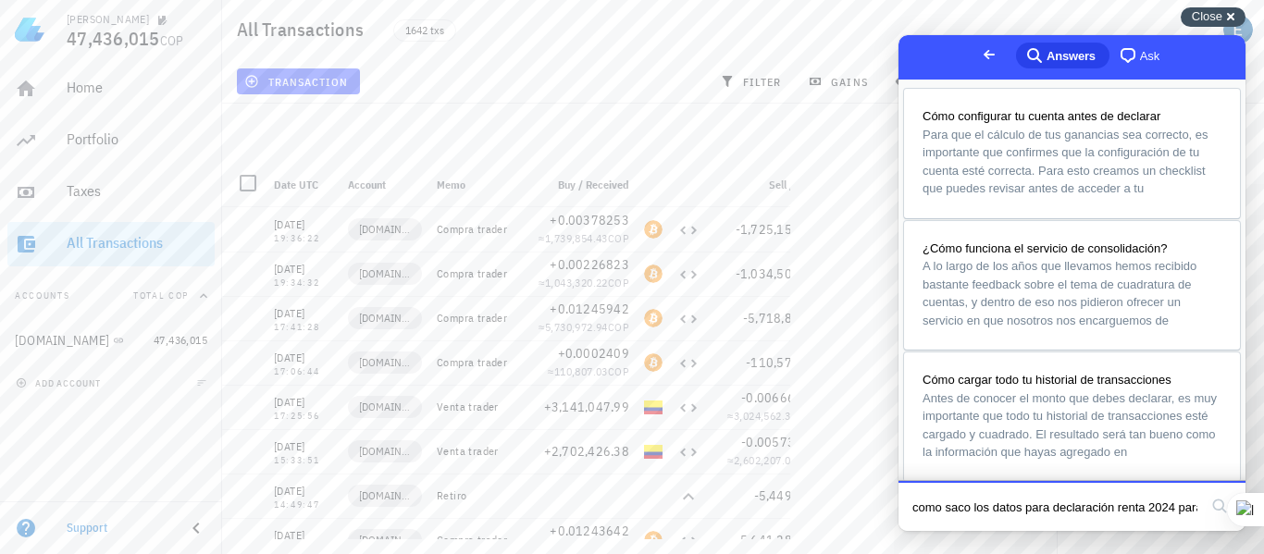
click at [1207, 18] on span "Close" at bounding box center [1207, 16] width 31 height 14
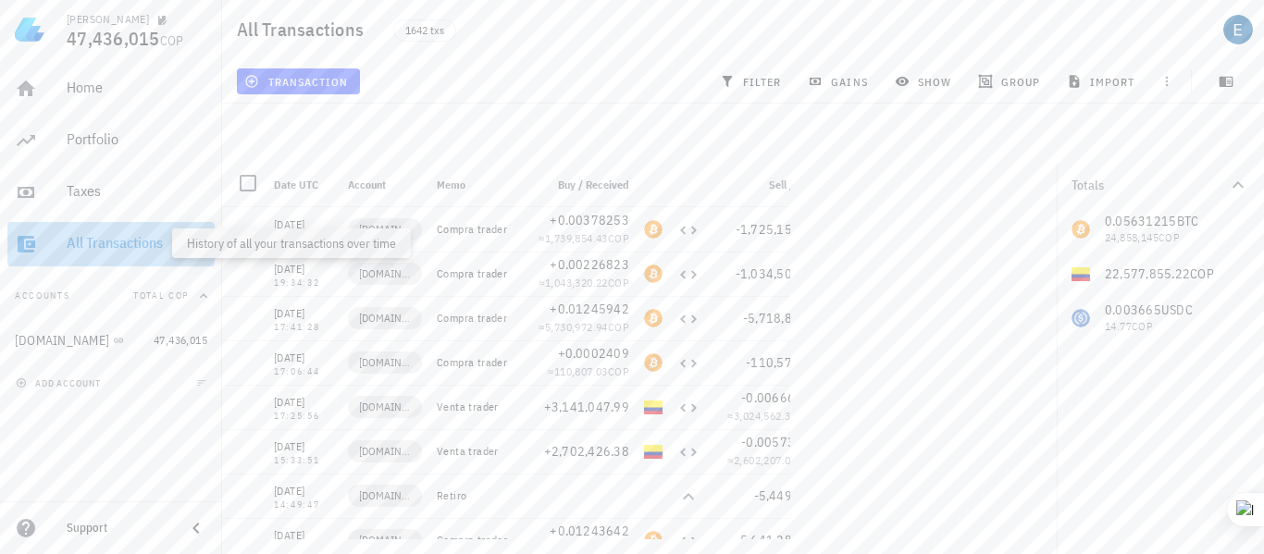
click at [127, 249] on div "All Transactions" at bounding box center [137, 243] width 141 height 18
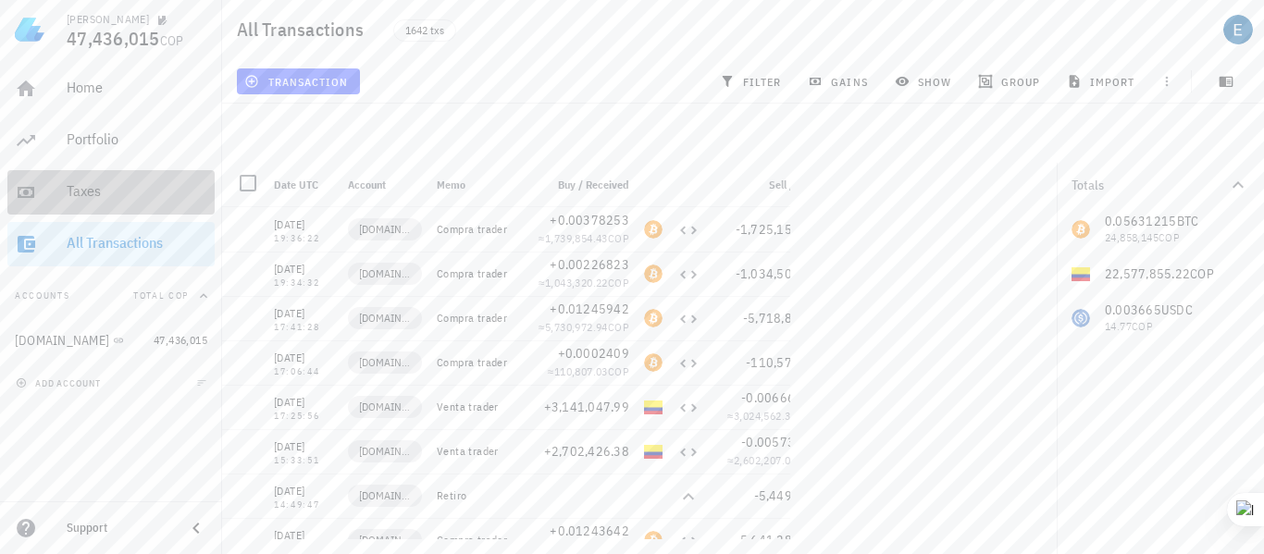
click at [92, 192] on div "Taxes" at bounding box center [137, 191] width 141 height 18
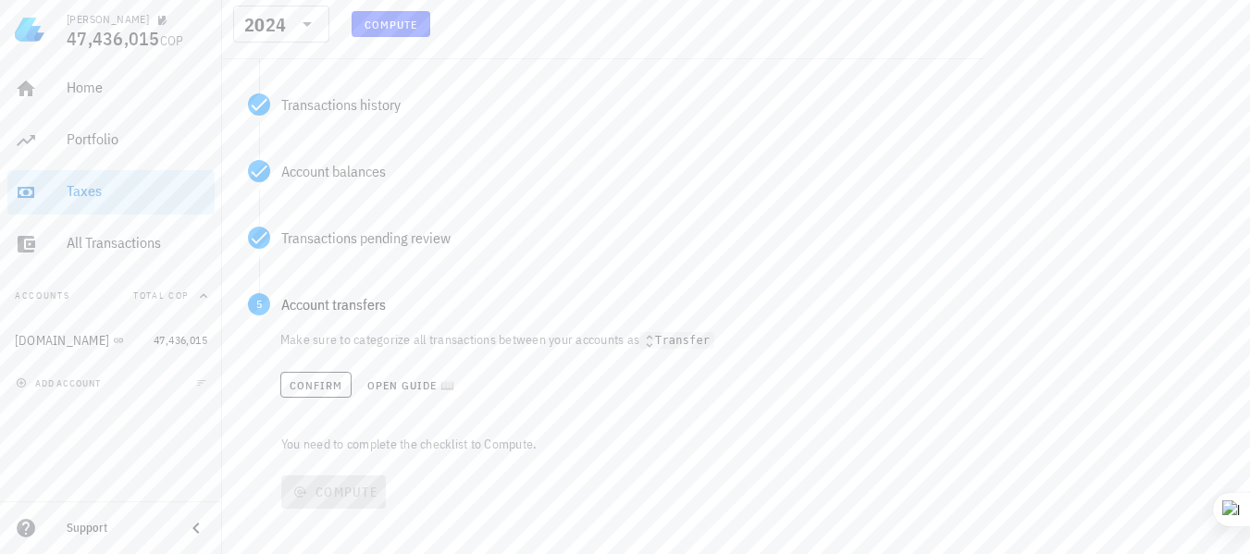
scroll to position [361, 0]
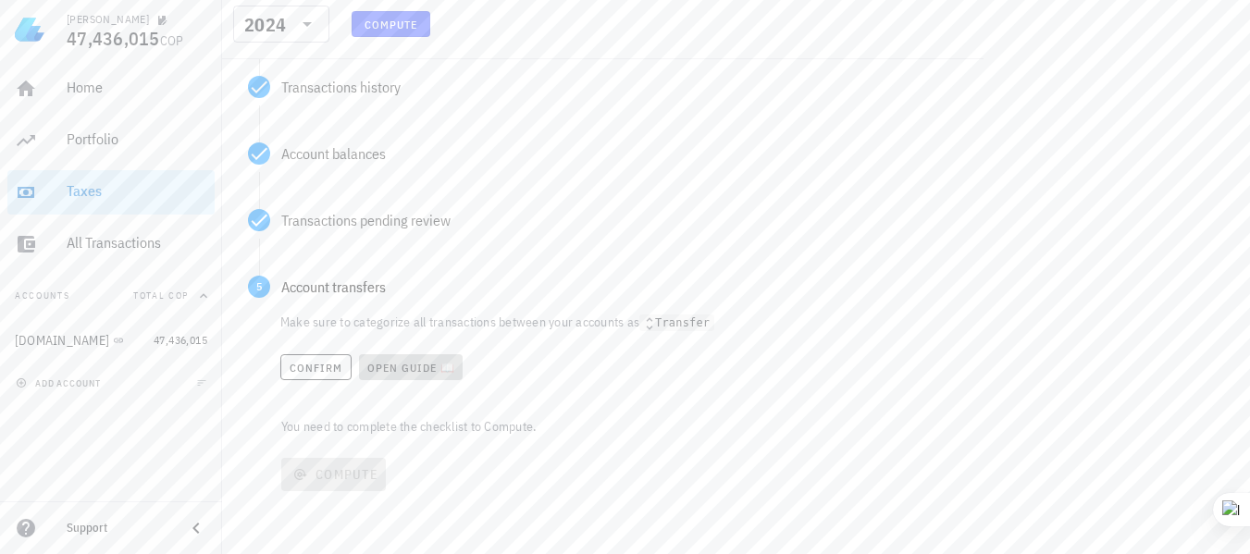
click at [403, 374] on span "Open guide 📖" at bounding box center [411, 368] width 90 height 14
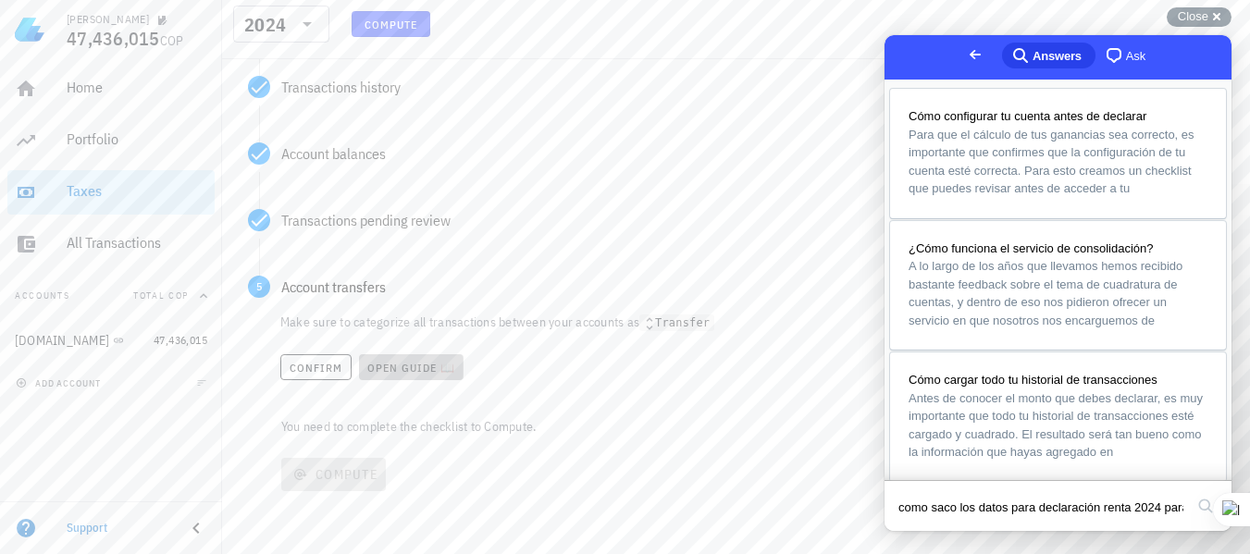
scroll to position [0, 636]
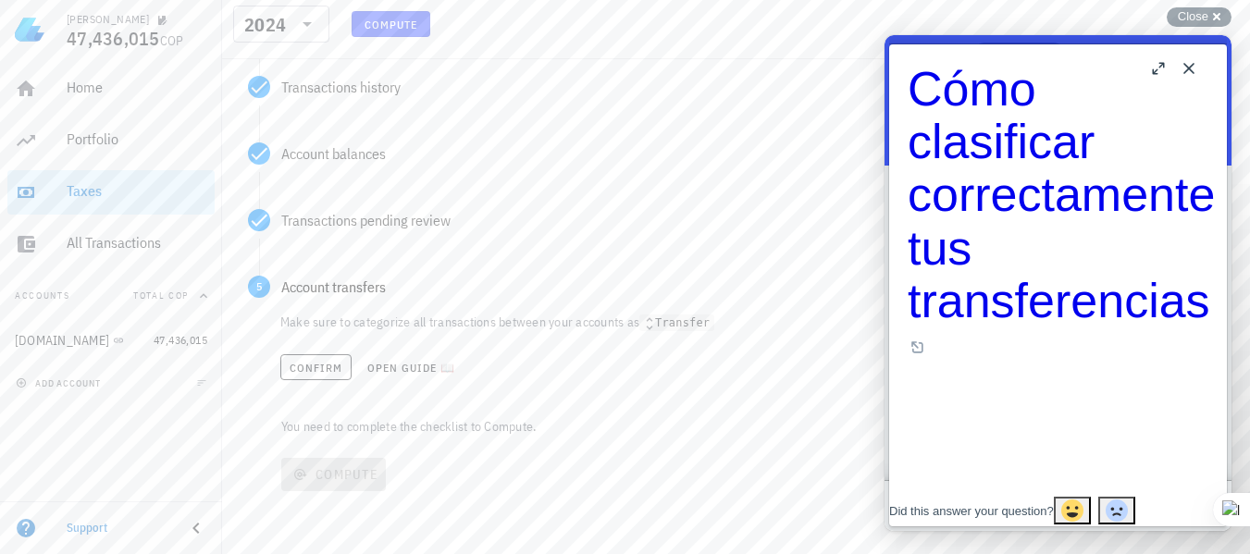
click at [1157, 70] on button "b" at bounding box center [1160, 69] width 30 height 30
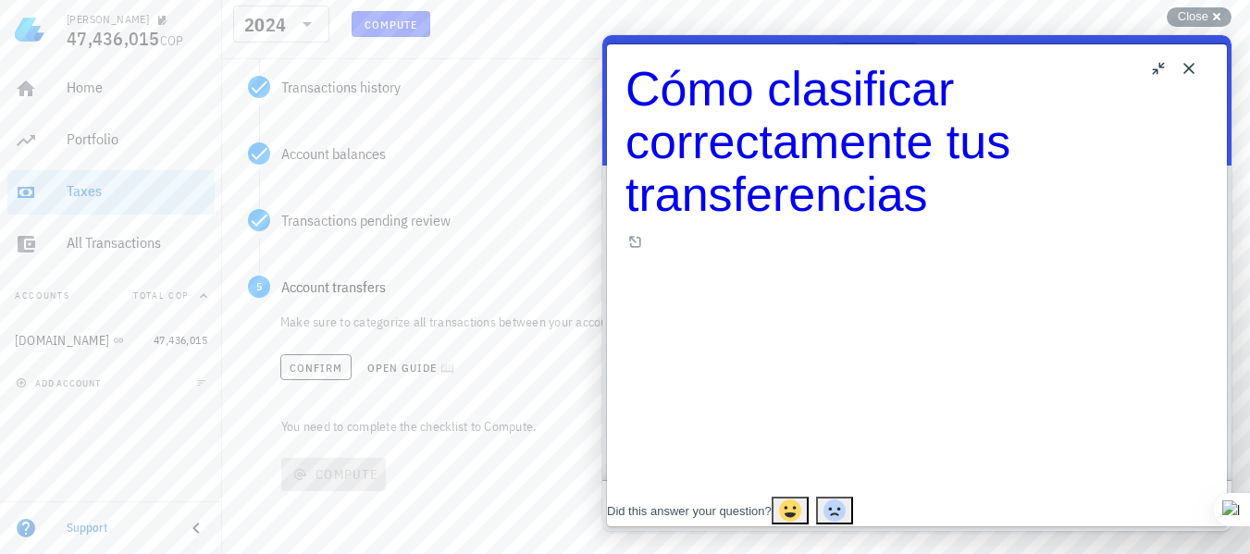
click at [605, 200] on div "Close u Cómo clasificar correctamente tus transferencias Cómo clasificar correc…" at bounding box center [916, 283] width 629 height 496
click at [963, 123] on div "Cómo clasificar correctamente tus transferencias Open in a new window" at bounding box center [917, 159] width 583 height 192
click at [1185, 69] on button "Close" at bounding box center [1189, 69] width 30 height 30
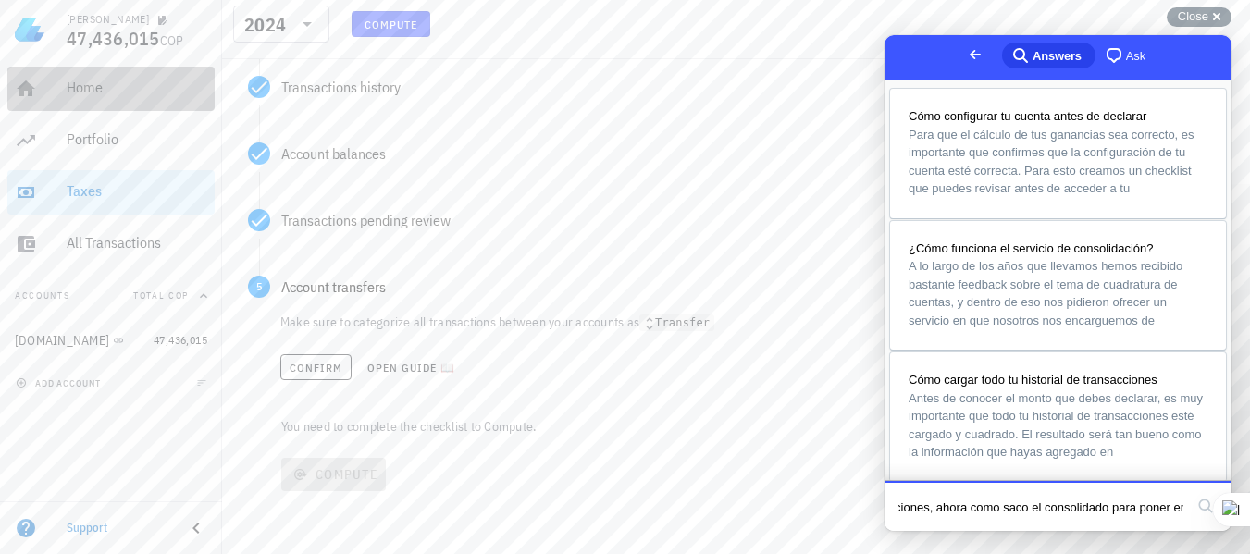
scroll to position [0, 0]
click at [82, 89] on div "Home" at bounding box center [137, 88] width 141 height 18
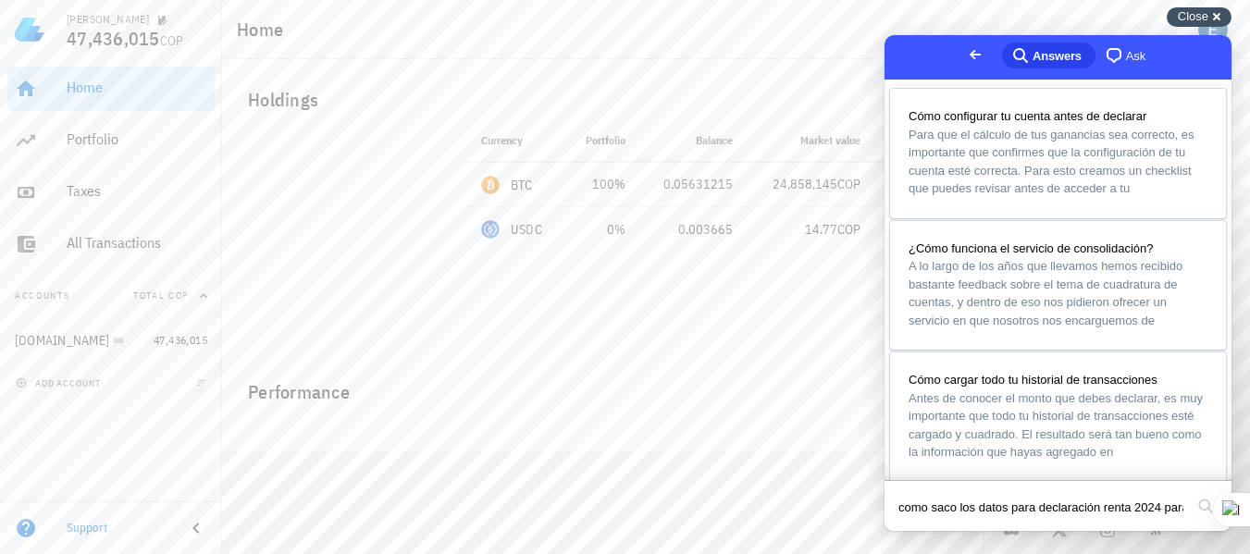
click at [1195, 16] on span "Close" at bounding box center [1193, 16] width 31 height 14
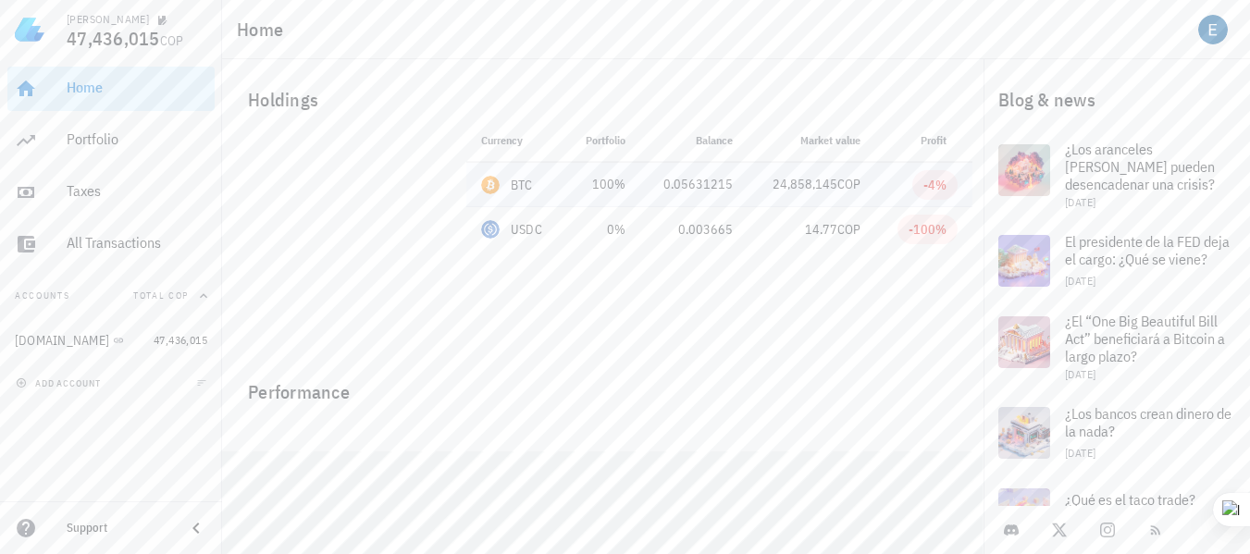
click at [519, 182] on div "BTC" at bounding box center [522, 185] width 22 height 19
click at [489, 185] on div "BTC-icon" at bounding box center [490, 185] width 19 height 19
click at [97, 244] on div "All Transactions" at bounding box center [137, 243] width 141 height 18
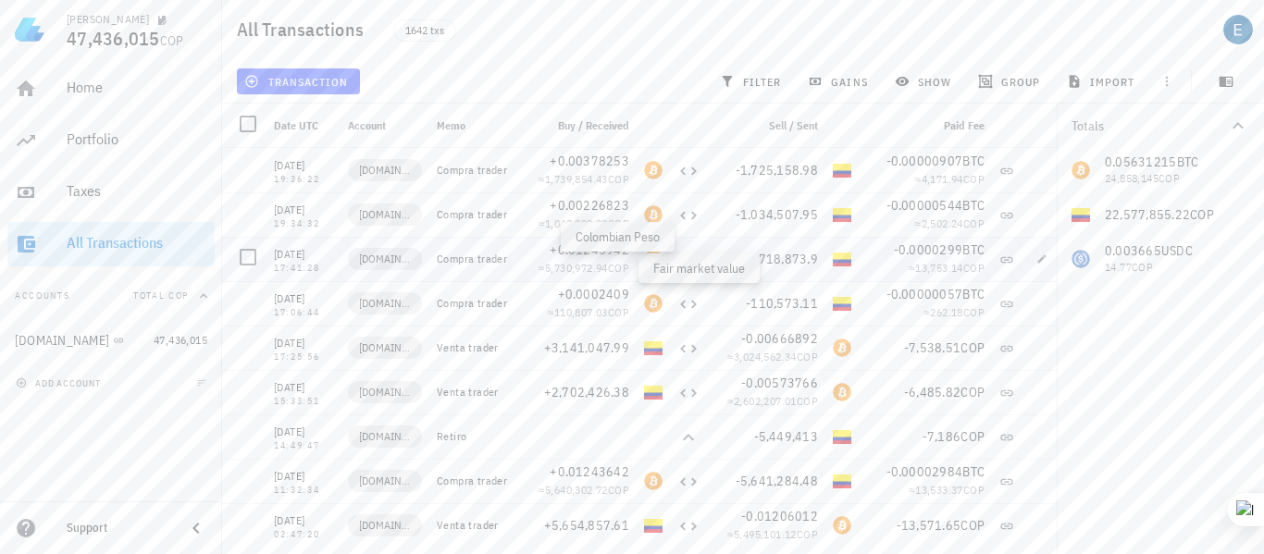
click at [629, 270] on span "COP" at bounding box center [618, 268] width 21 height 14
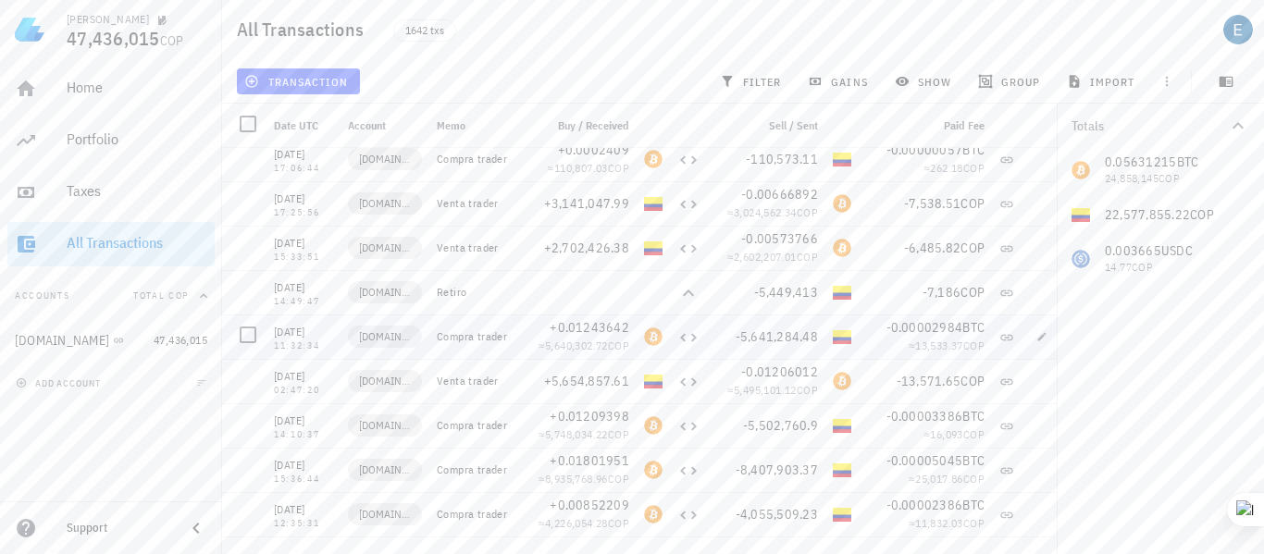
scroll to position [145, 0]
click at [1039, 297] on button "button" at bounding box center [1042, 292] width 26 height 26
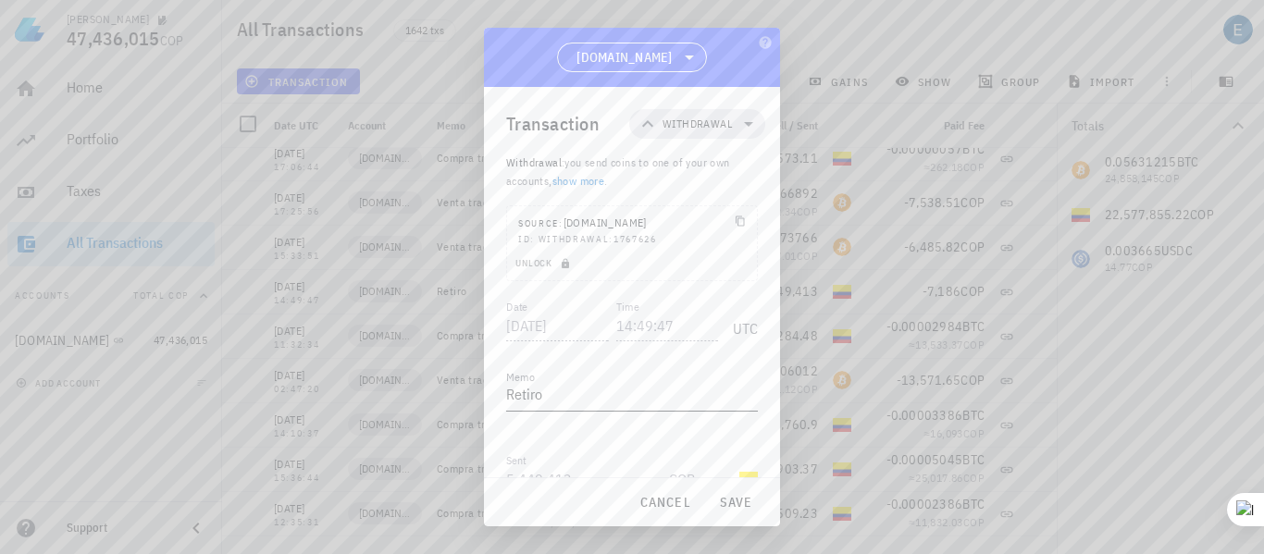
click at [533, 397] on textarea "Retiro" at bounding box center [632, 396] width 252 height 30
click at [564, 397] on textarea "Retiro" at bounding box center [632, 396] width 252 height 30
click at [0, 0] on sider-quick-compose-btn at bounding box center [0, 0] width 0 height 0
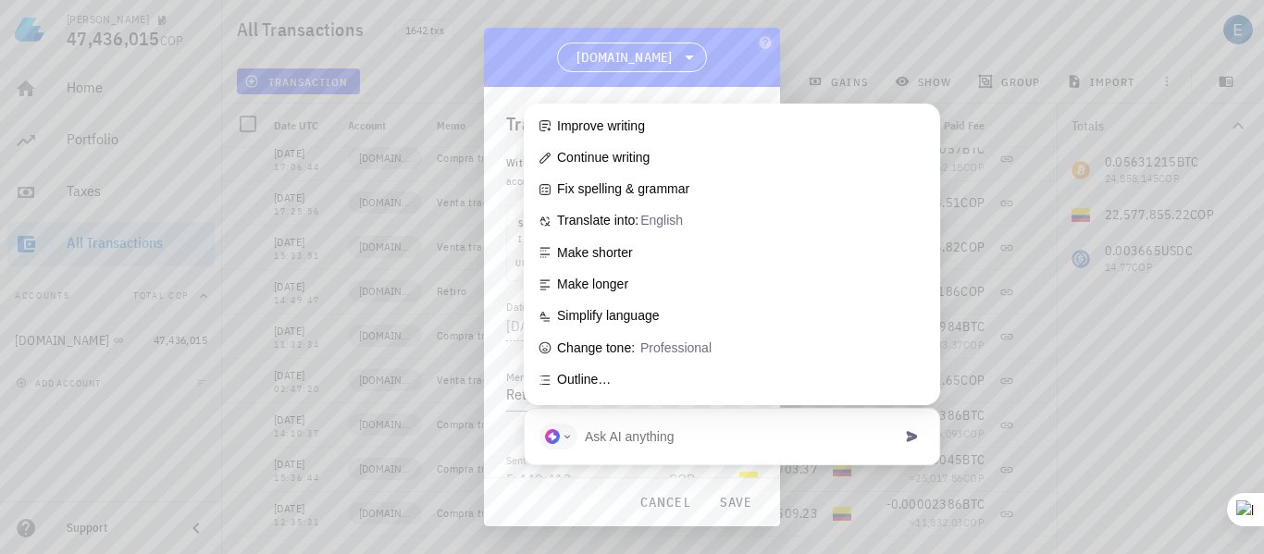
click at [725, 427] on input "text" at bounding box center [738, 437] width 306 height 26
click at [876, 374] on span "Outline…" at bounding box center [743, 380] width 372 height 17
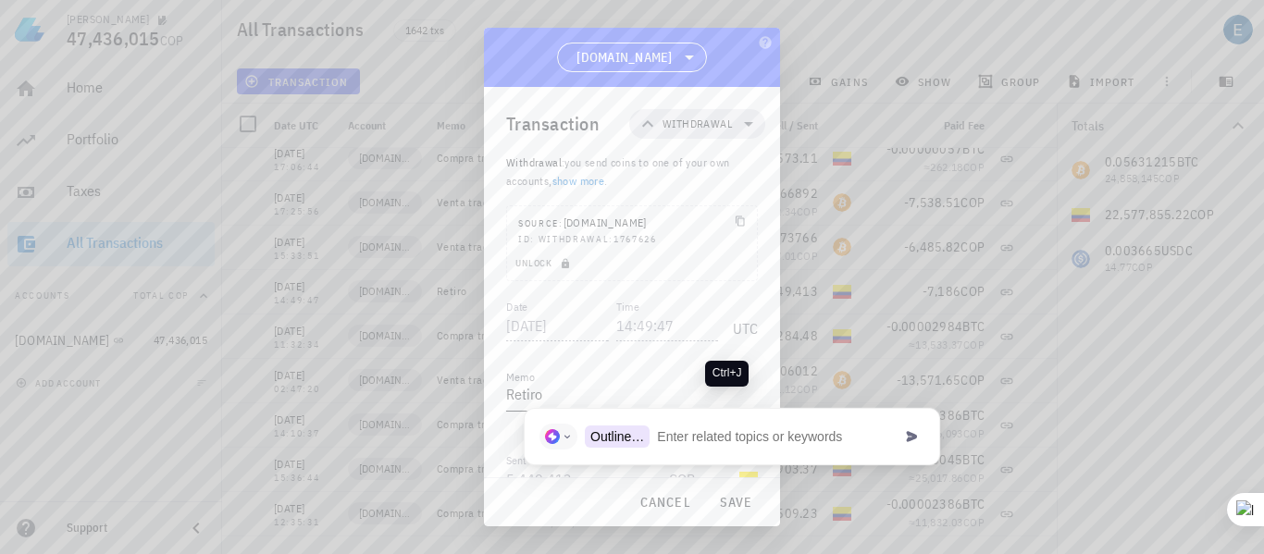
click at [0, 0] on sider-quick-compose-btn at bounding box center [0, 0] width 0 height 0
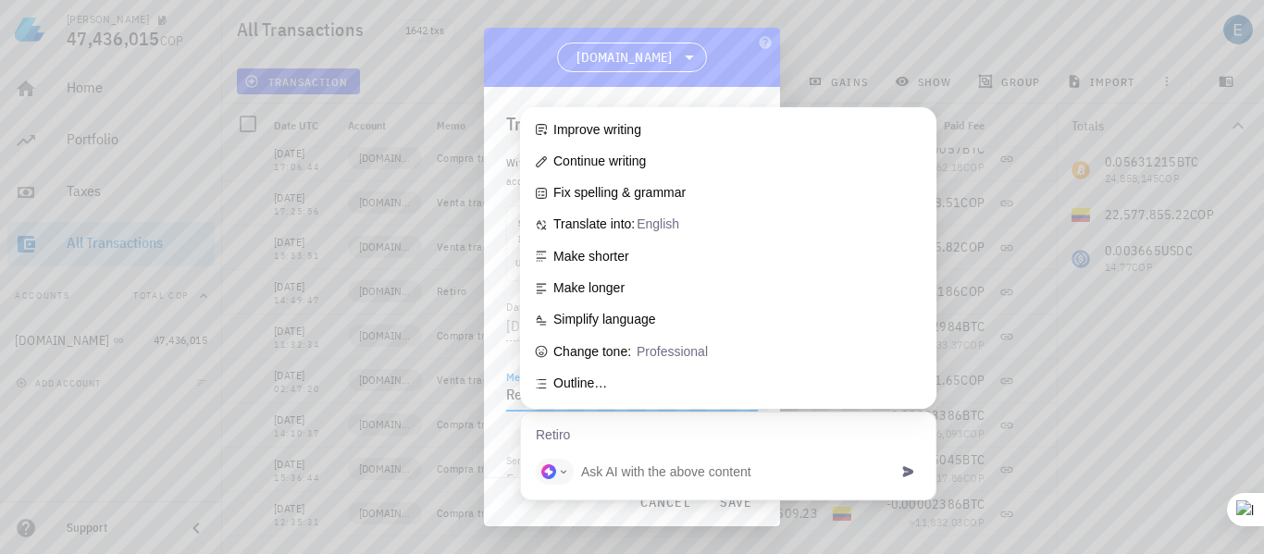
click at [501, 429] on div "Transaction Withdrawal Withdrawal : you send coins to one of your own accounts,…" at bounding box center [632, 282] width 296 height 390
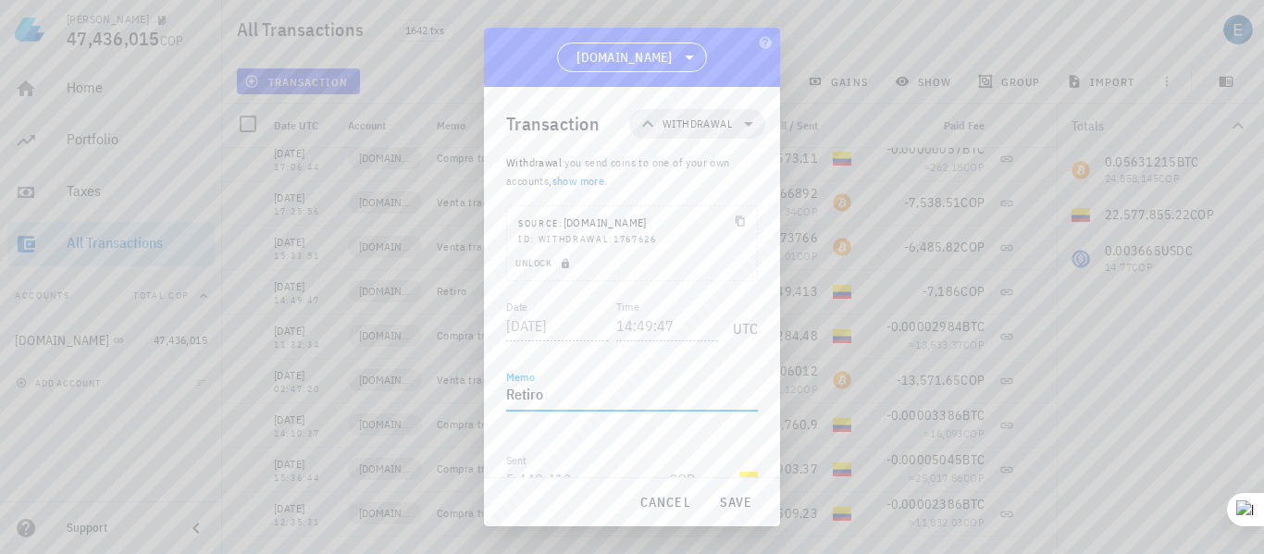
click at [532, 393] on textarea "Retiro" at bounding box center [632, 396] width 252 height 30
click at [552, 395] on textarea "Retiro" at bounding box center [632, 396] width 252 height 30
type textarea "R"
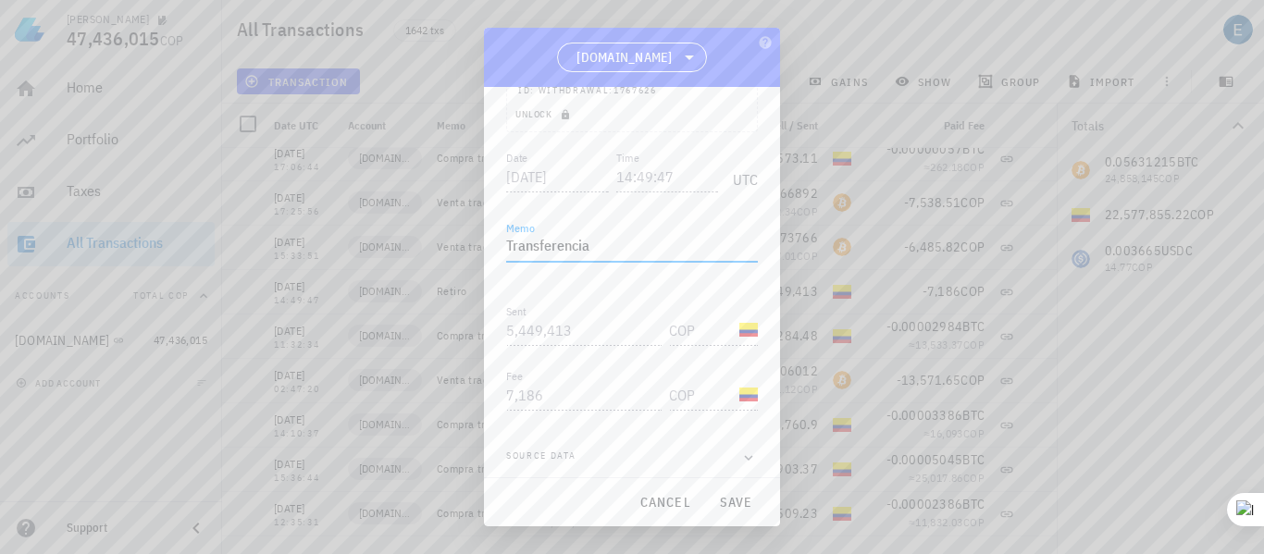
scroll to position [157, 0]
click at [734, 498] on span "save" at bounding box center [735, 502] width 44 height 17
type textarea "Retiro"
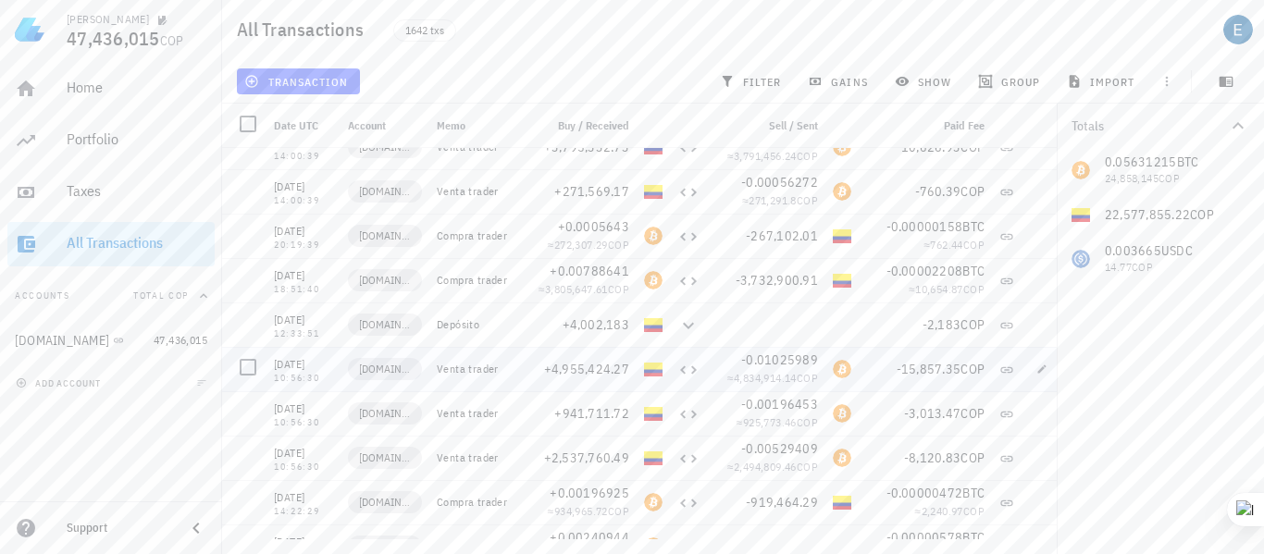
scroll to position [690, 0]
click at [693, 326] on icon at bounding box center [688, 325] width 22 height 22
click at [687, 325] on icon at bounding box center [688, 324] width 11 height 6
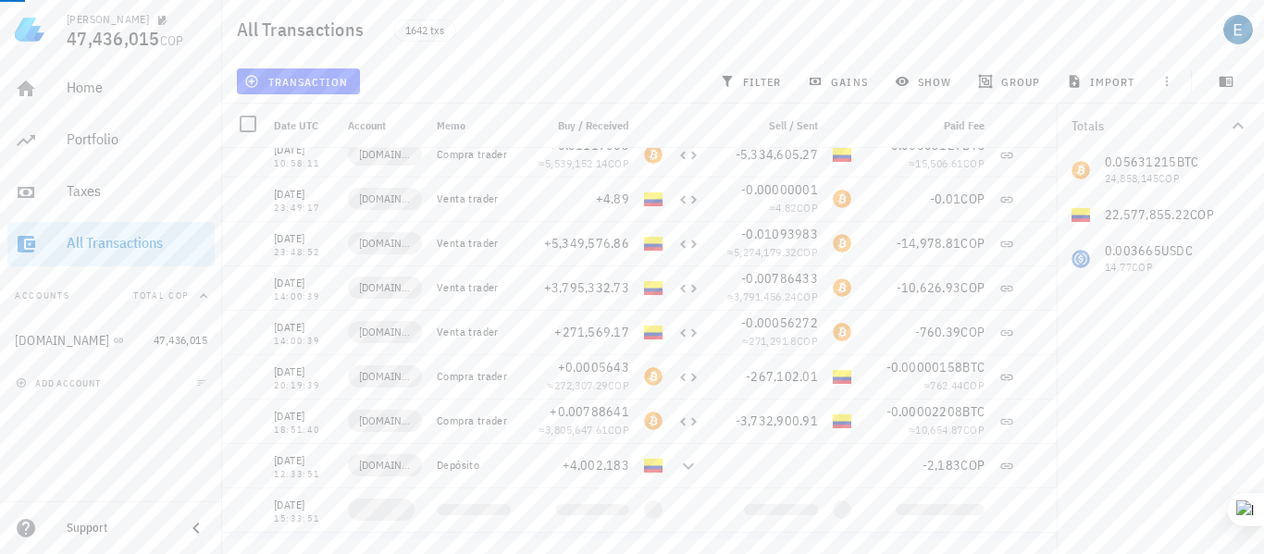
scroll to position [672, 0]
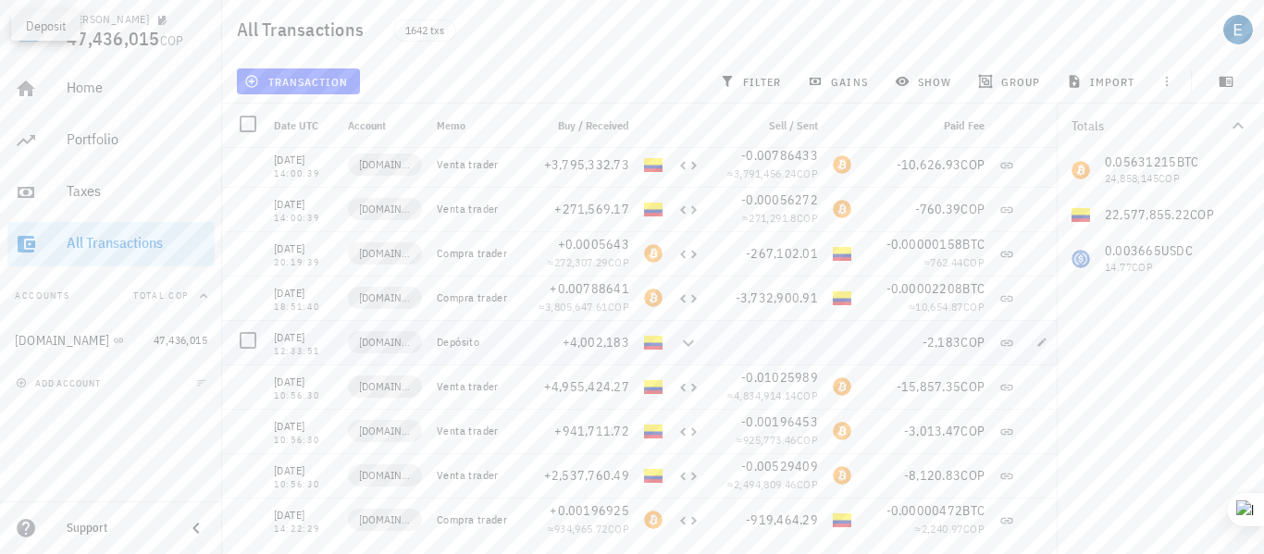
click at [685, 346] on icon at bounding box center [688, 343] width 22 height 22
click at [687, 338] on icon at bounding box center [688, 343] width 22 height 22
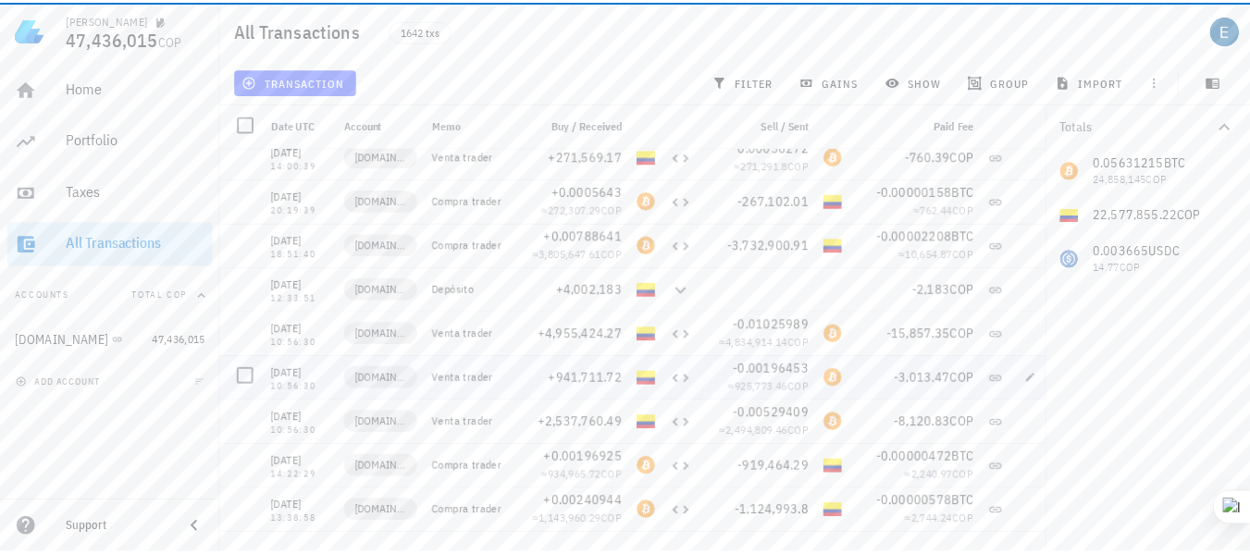
scroll to position [725, 0]
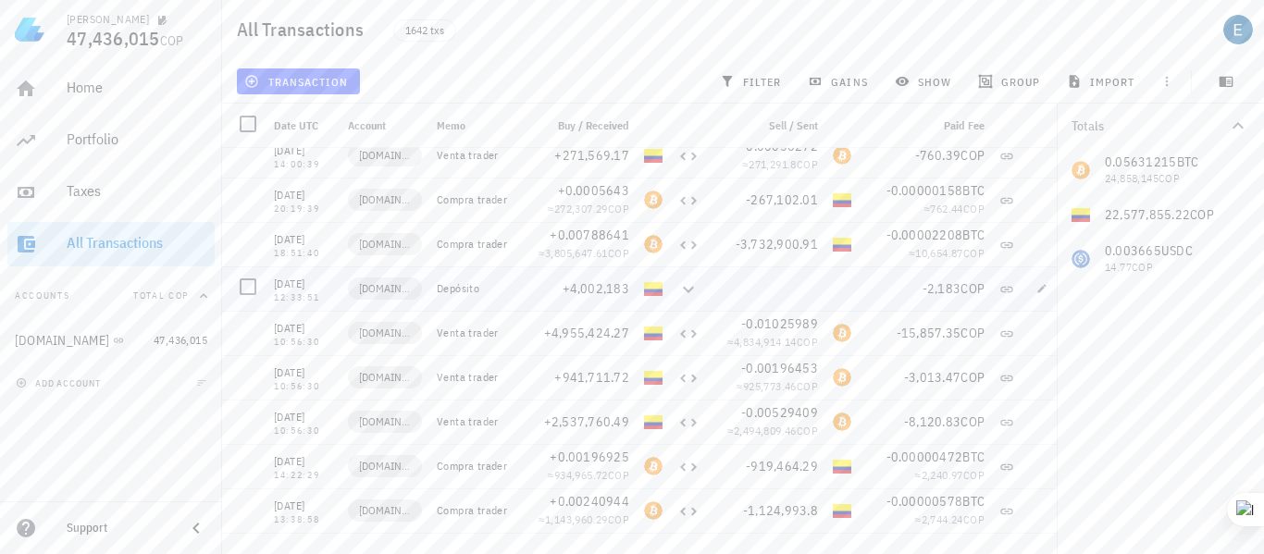
click at [469, 290] on div "Depósito" at bounding box center [474, 288] width 74 height 15
click at [1043, 288] on icon "button" at bounding box center [1042, 288] width 8 height 8
type input "2025-08-10"
type input "12:33:51"
type textarea "Depósito"
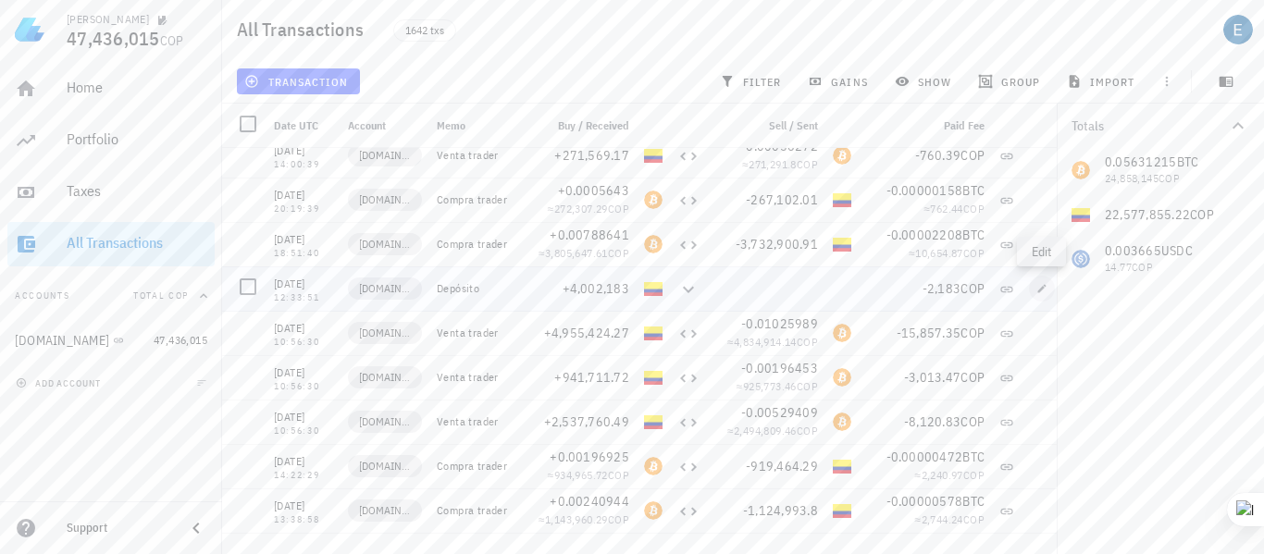
type input "4,002,183"
type input "COP"
type input "2,183"
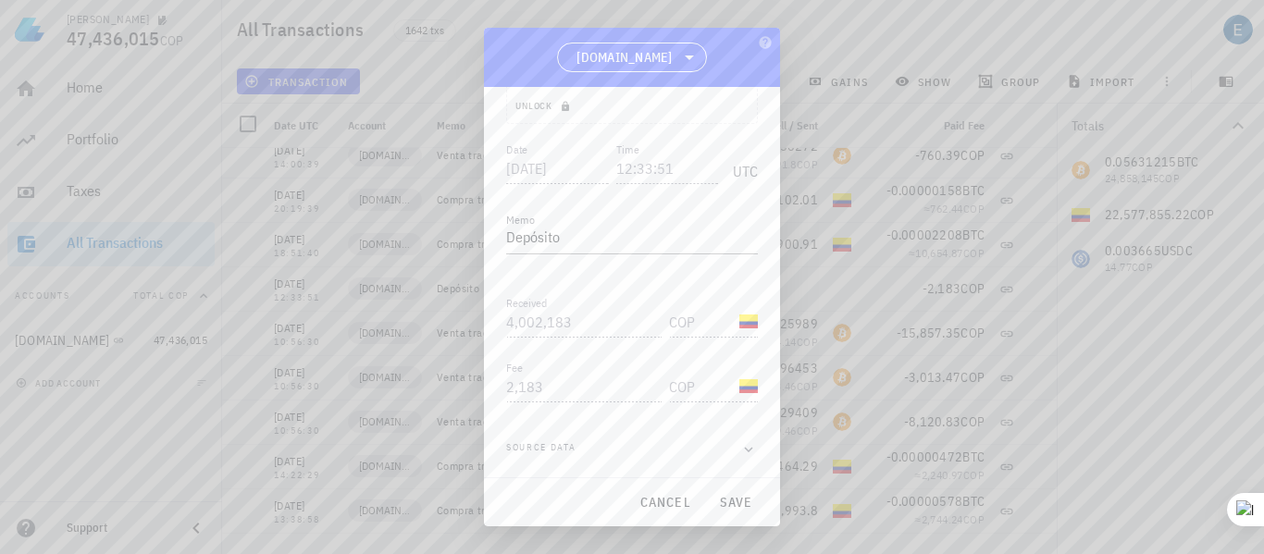
click at [425, 77] on div at bounding box center [632, 277] width 1264 height 554
click at [661, 490] on button "cancel" at bounding box center [665, 502] width 68 height 33
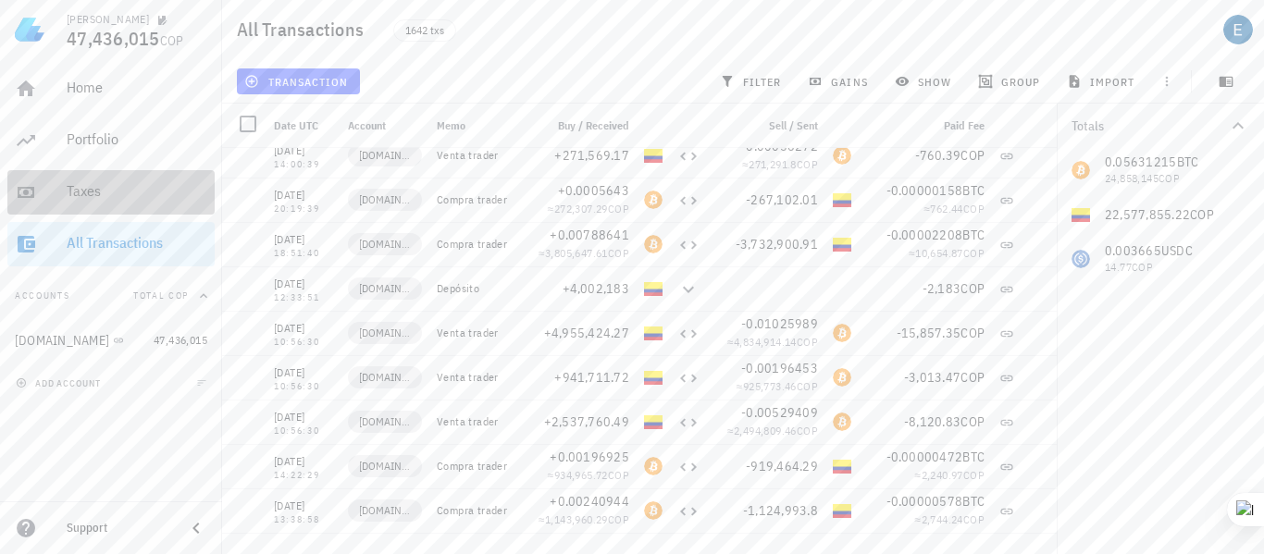
click at [93, 200] on div "Taxes" at bounding box center [137, 191] width 141 height 18
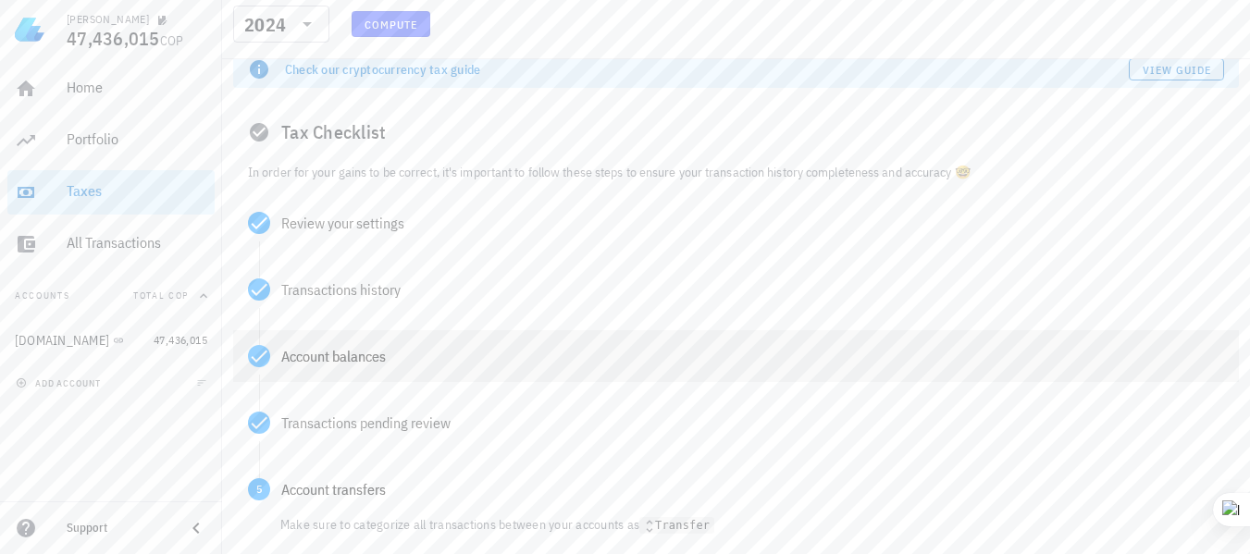
scroll to position [119, 0]
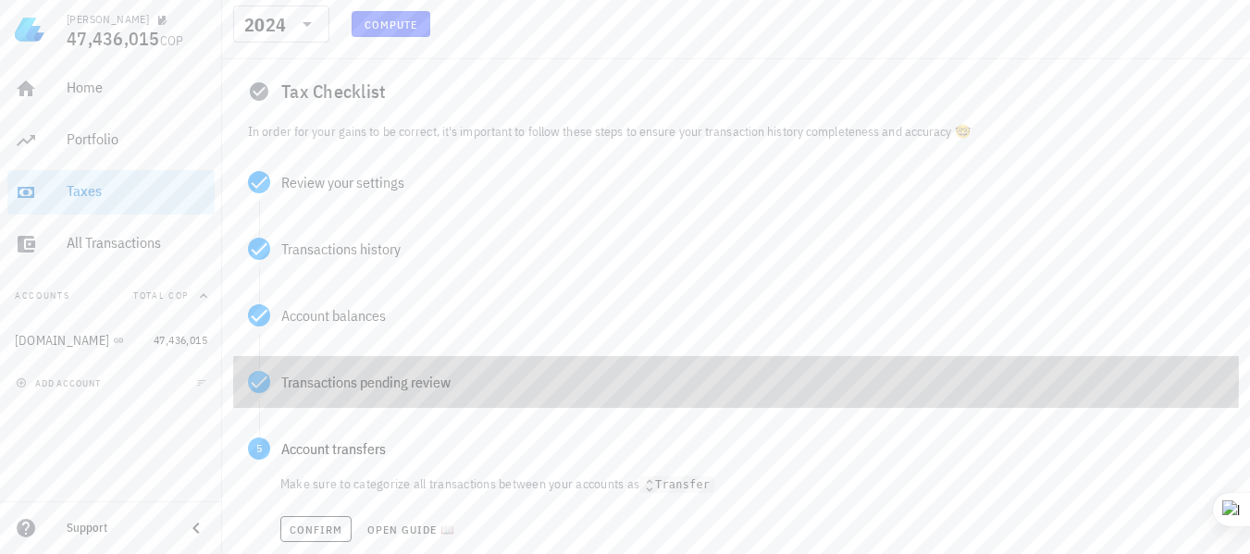
click at [353, 372] on div "Transactions pending review" at bounding box center [736, 382] width 1006 height 52
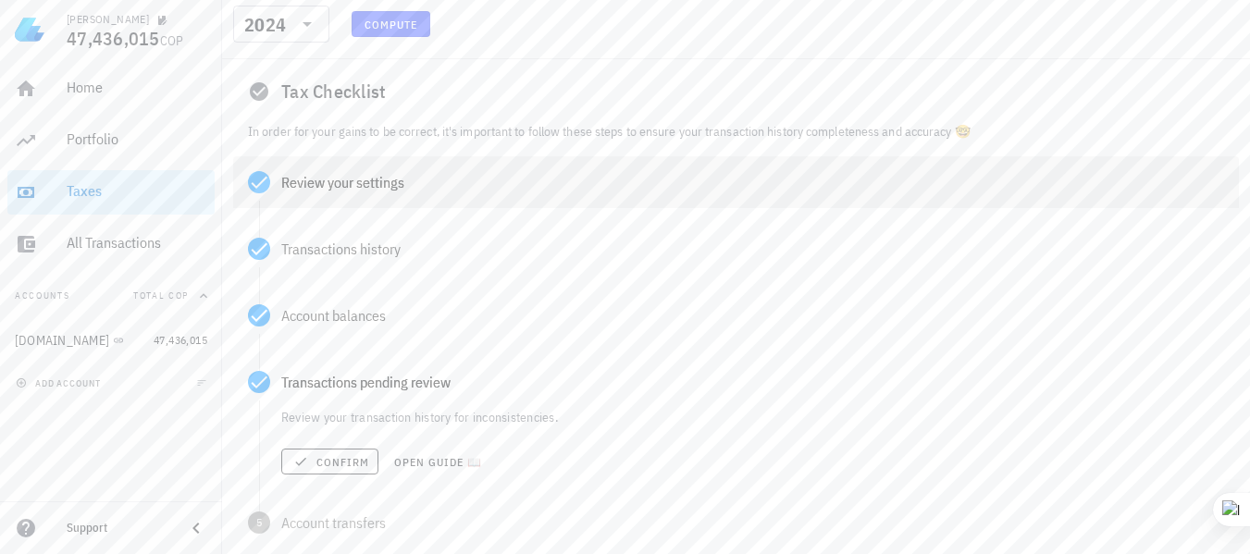
click at [319, 178] on div "Review your settings" at bounding box center [752, 182] width 943 height 15
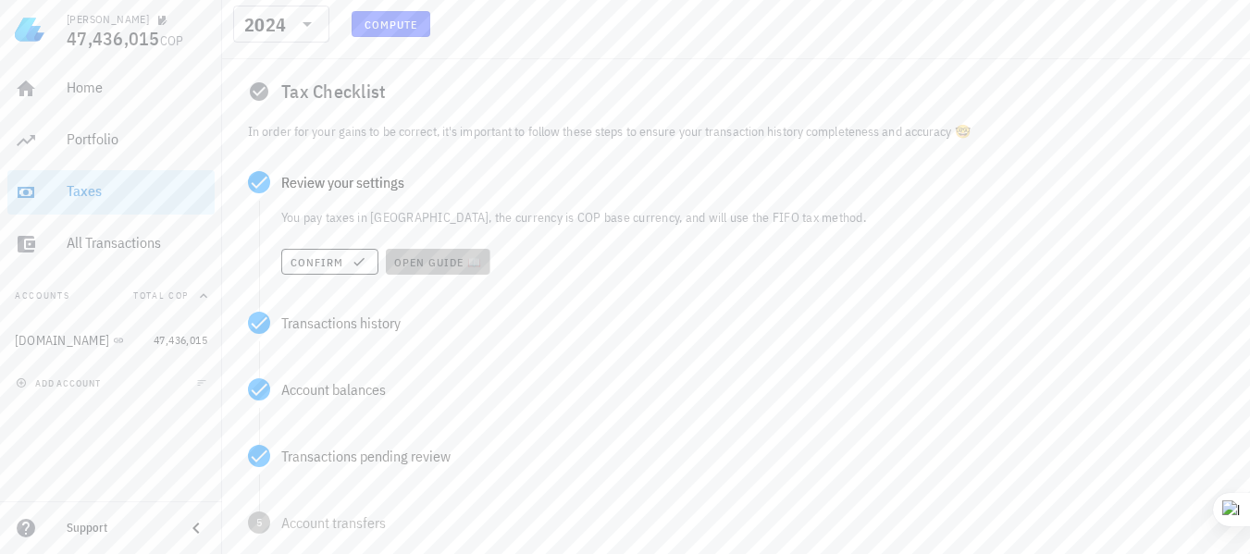
click at [421, 260] on span "Open guide 📖" at bounding box center [438, 262] width 90 height 14
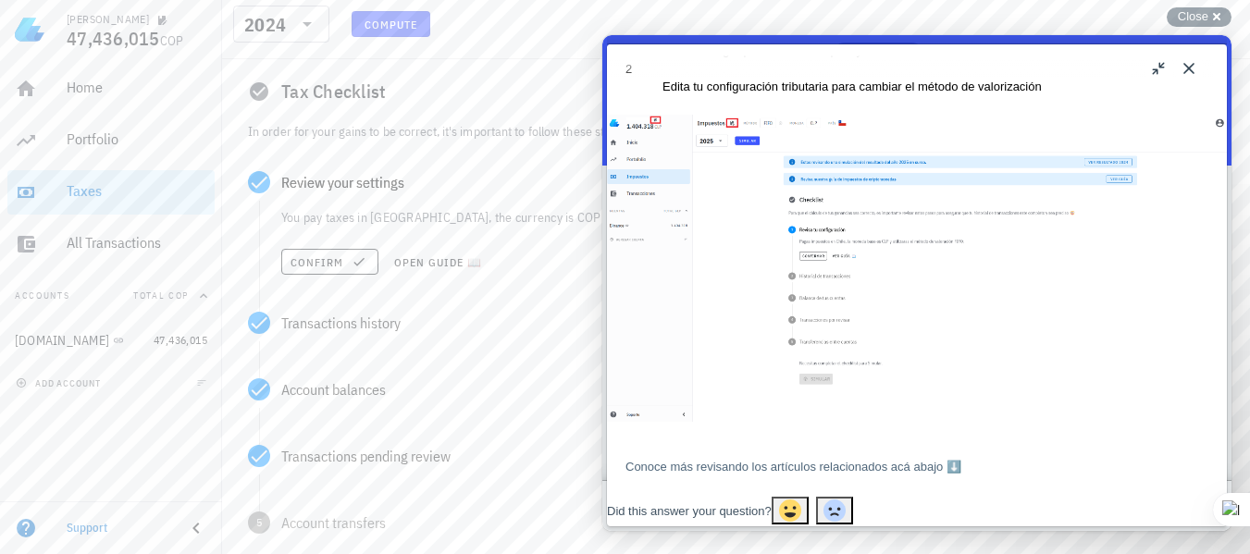
scroll to position [656, 0]
click at [822, 273] on img "Image preview. Open larger image in dialog window." at bounding box center [917, 268] width 620 height 307
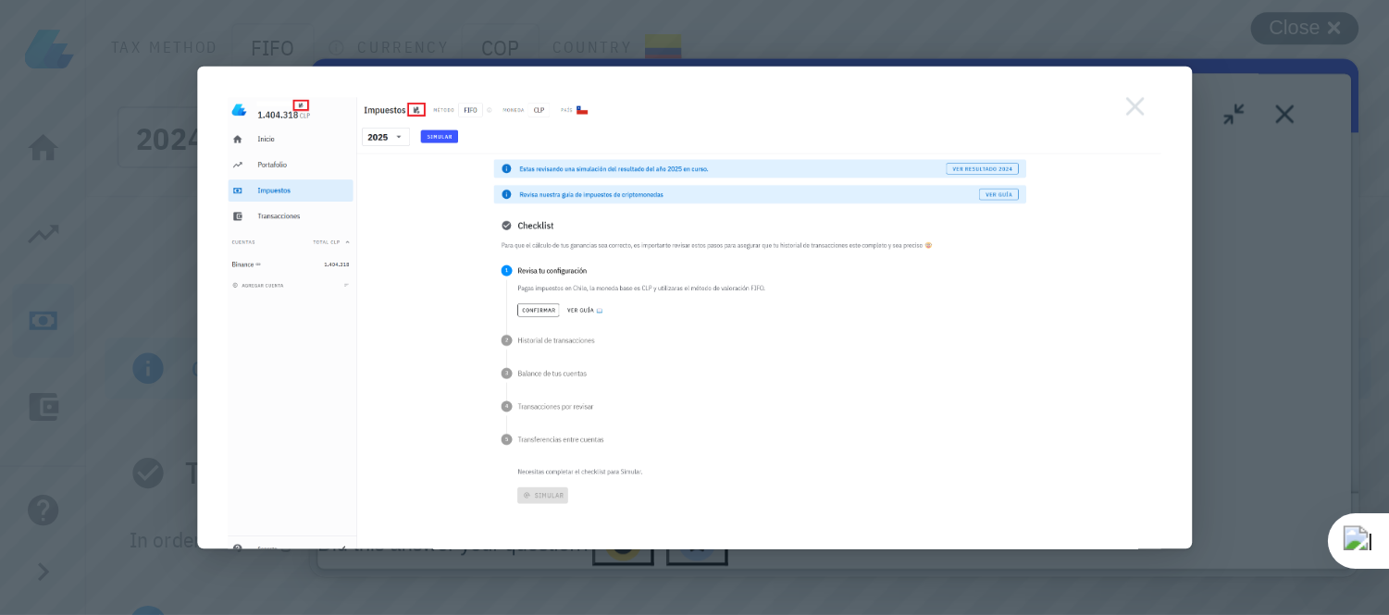
scroll to position [652, 0]
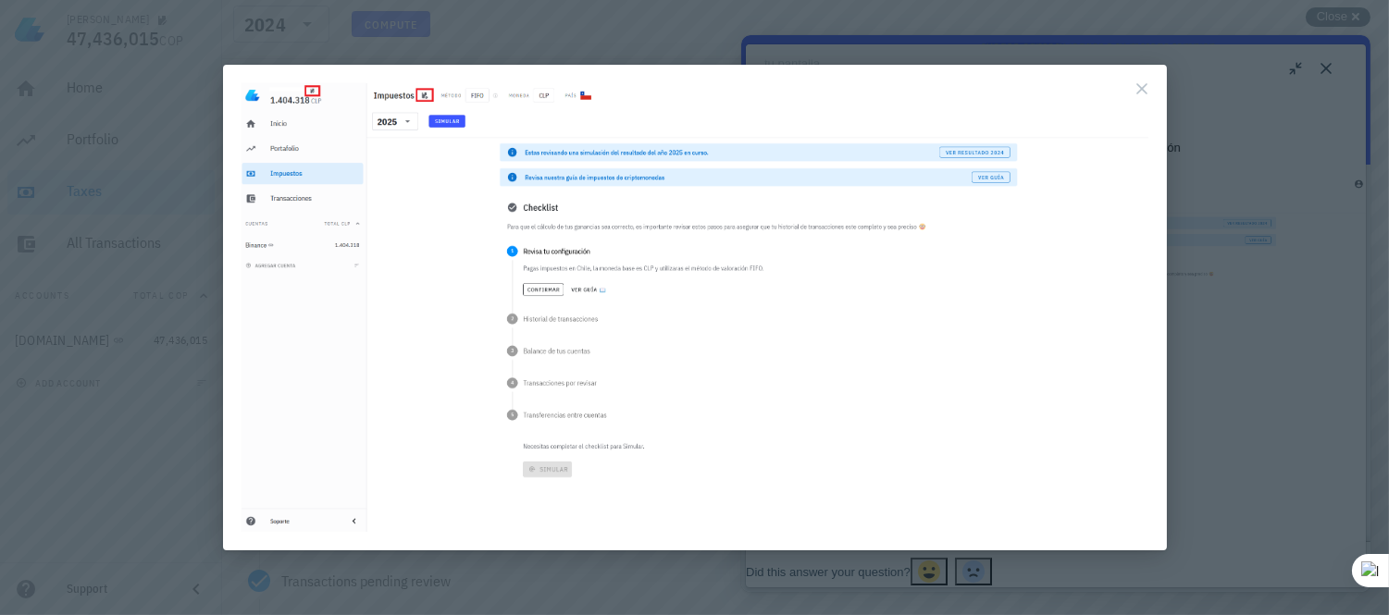
click at [1147, 85] on button "Close" at bounding box center [1142, 89] width 30 height 30
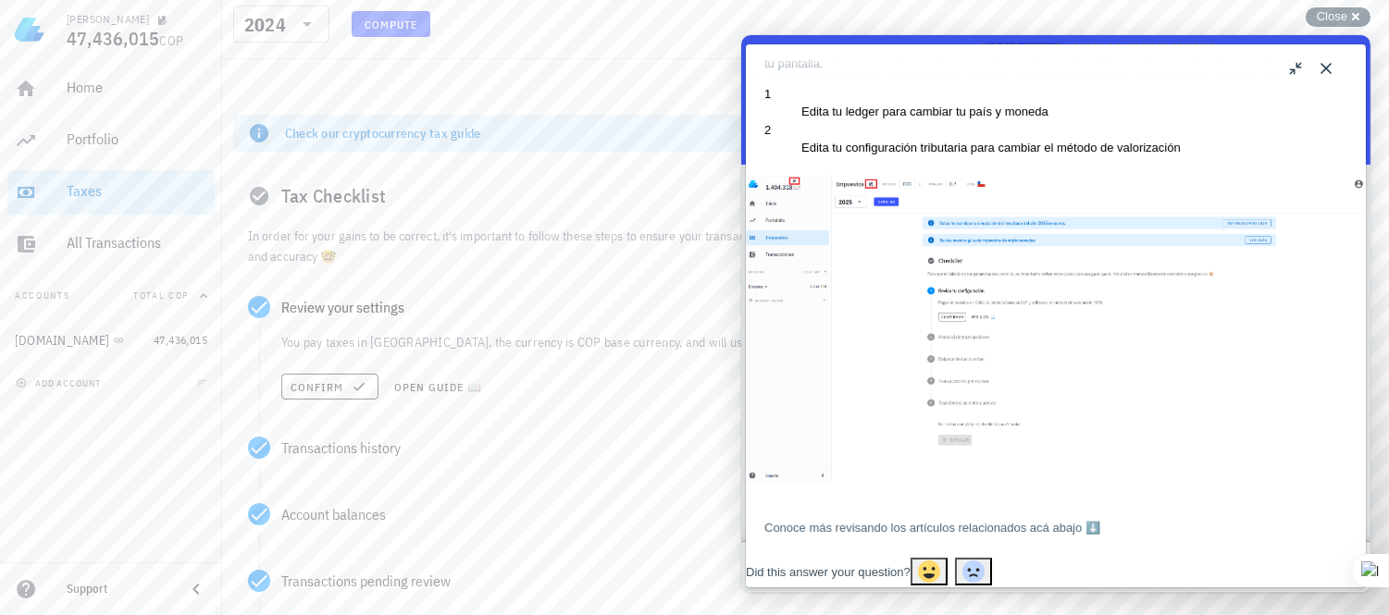
click at [1263, 66] on button "Close" at bounding box center [1325, 69] width 30 height 30
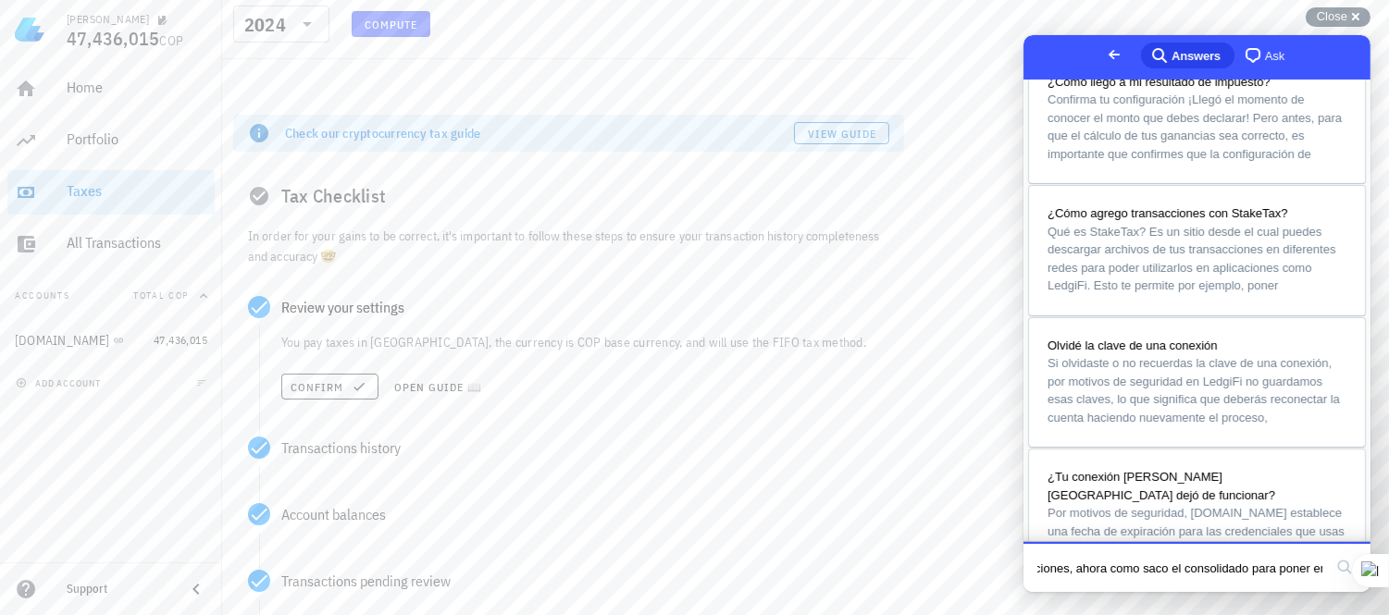
scroll to position [431, 0]
click at [1200, 158] on span "Confirma tu configuración ¡Llegó el momento de conocer el monto que debes decla…" at bounding box center [1194, 124] width 294 height 68
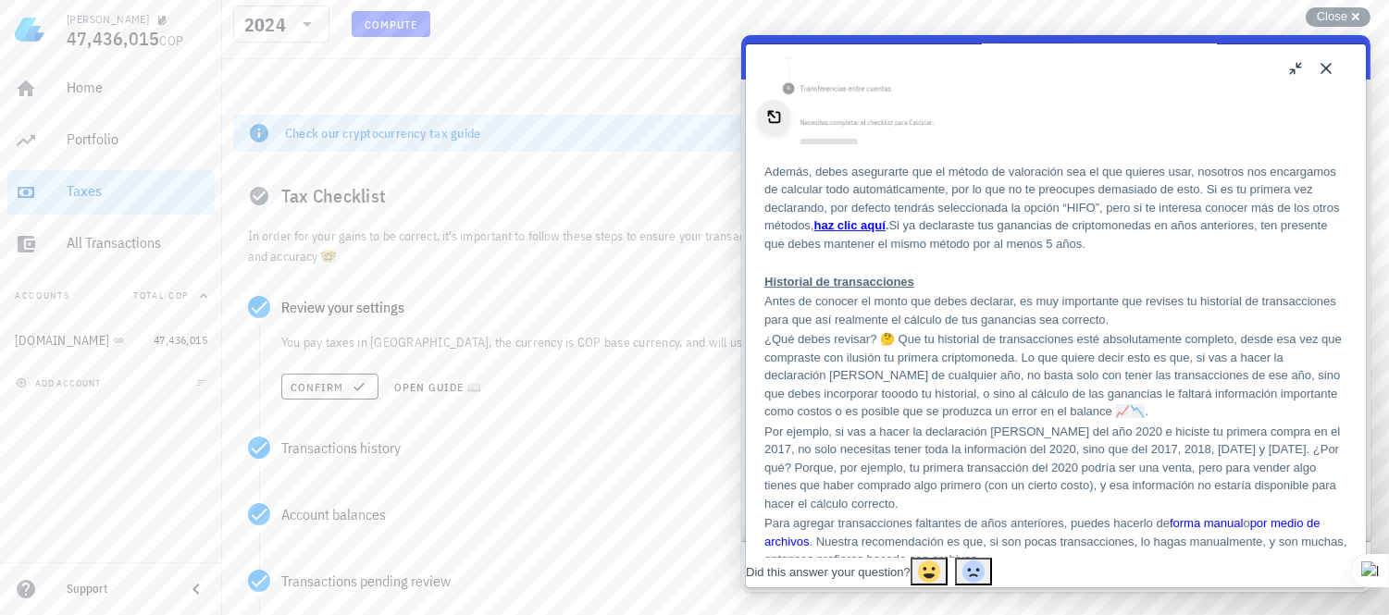
scroll to position [564, 0]
click at [884, 229] on b "haz clic aquí" at bounding box center [847, 222] width 71 height 14
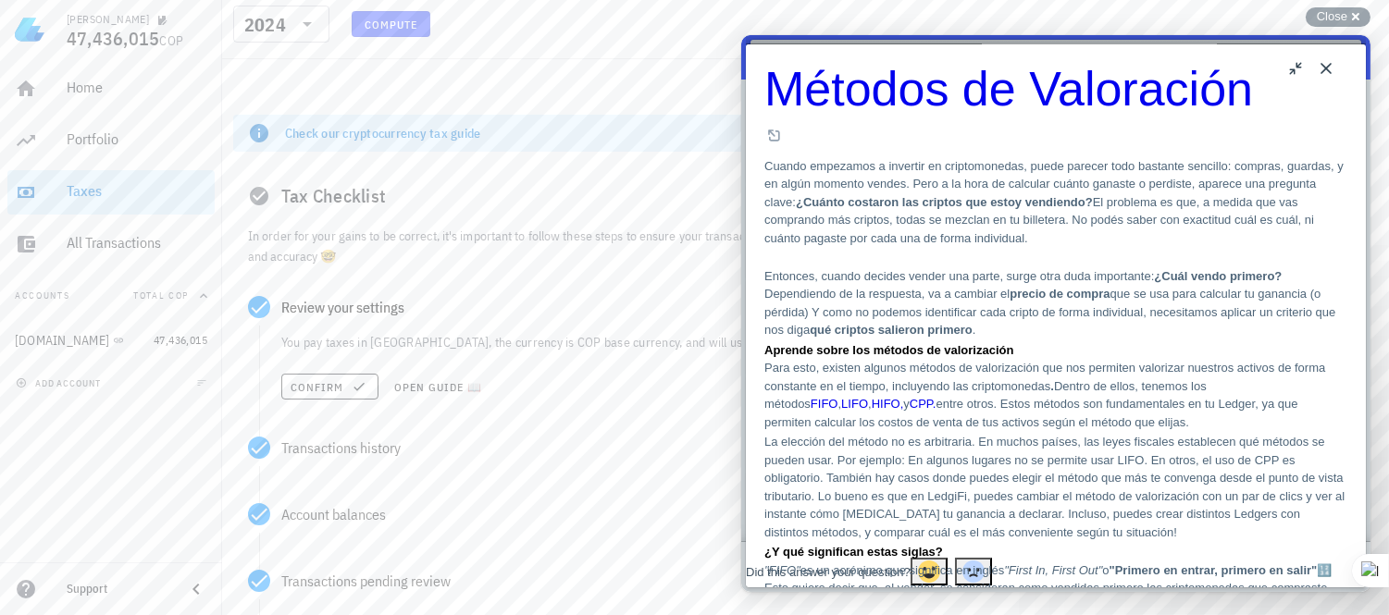
scroll to position [1067, 0]
click at [1263, 68] on button "Close" at bounding box center [1325, 69] width 30 height 30
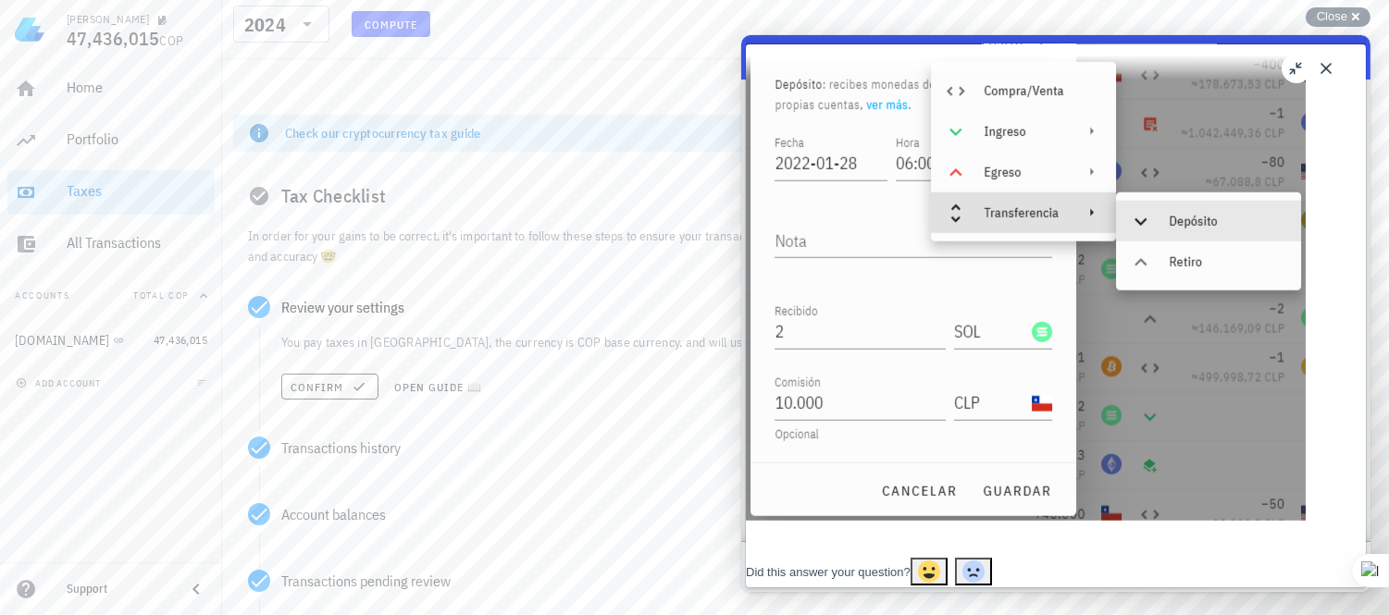
scroll to position [3733, 0]
click at [1263, 11] on span "Close" at bounding box center [1332, 16] width 31 height 14
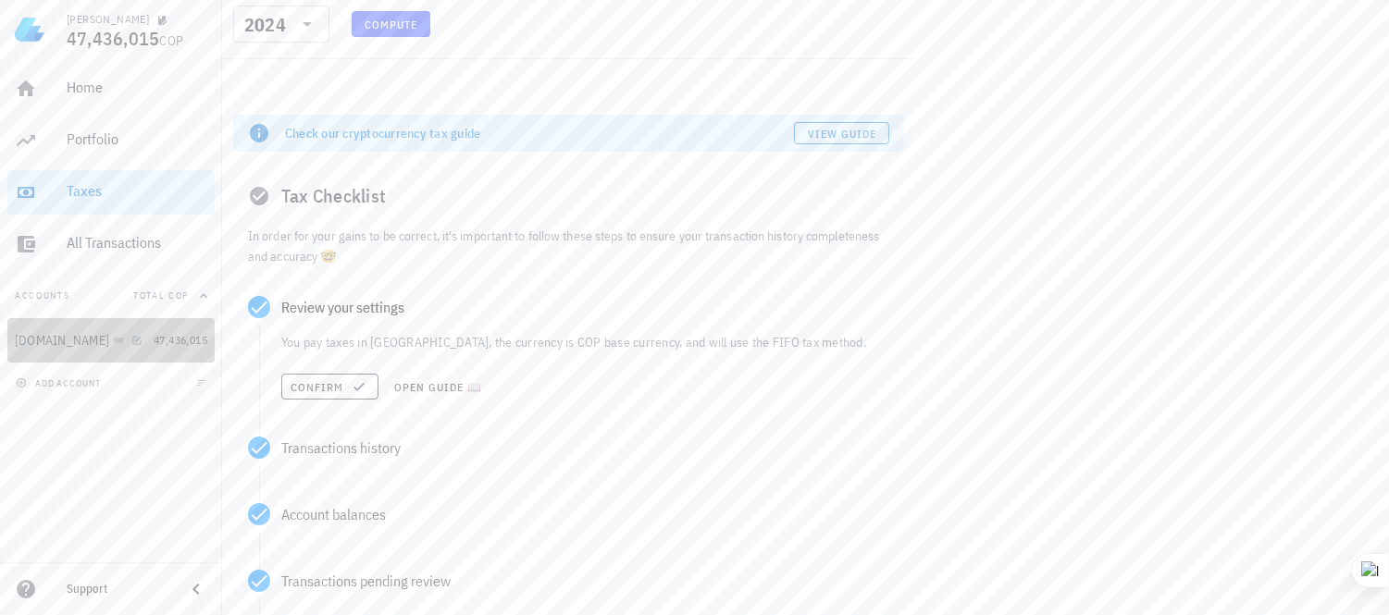
click at [66, 339] on div "[DOMAIN_NAME]" at bounding box center [62, 341] width 94 height 16
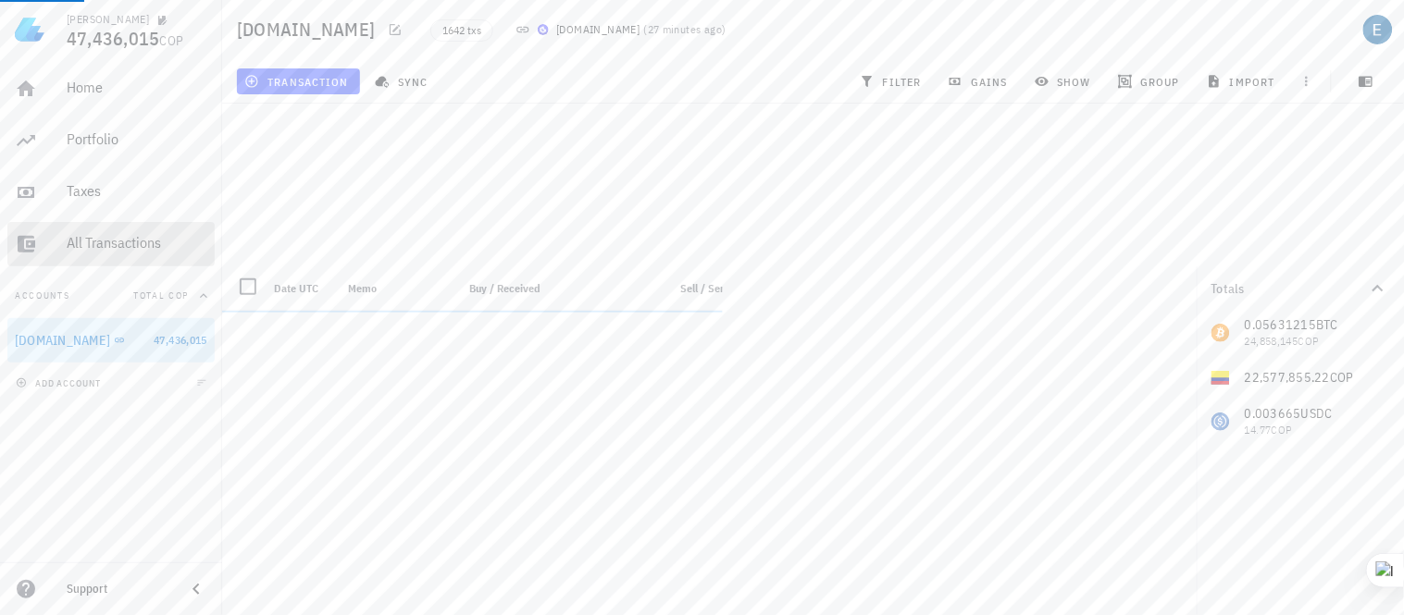
click at [67, 245] on div "All Transactions" at bounding box center [137, 243] width 141 height 18
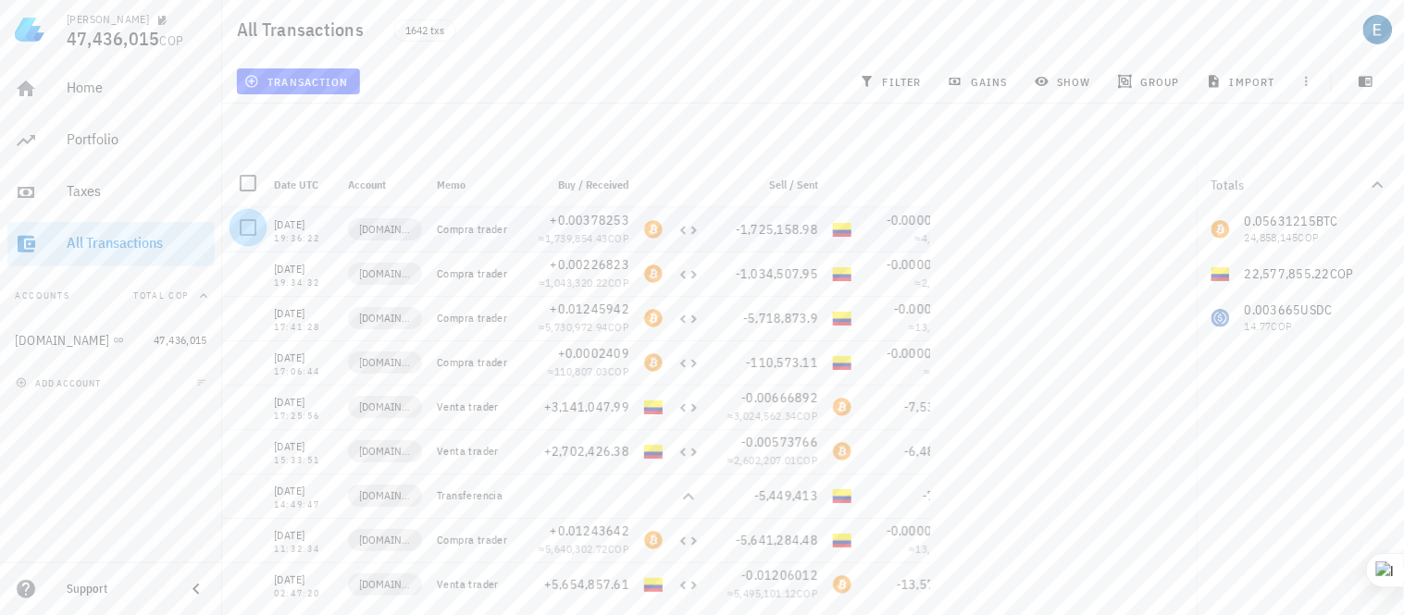
drag, startPoint x: 530, startPoint y: 229, endPoint x: 245, endPoint y: 228, distance: 285.0
click at [245, 228] on div at bounding box center [247, 227] width 31 height 31
click at [685, 229] on icon at bounding box center [688, 230] width 22 height 22
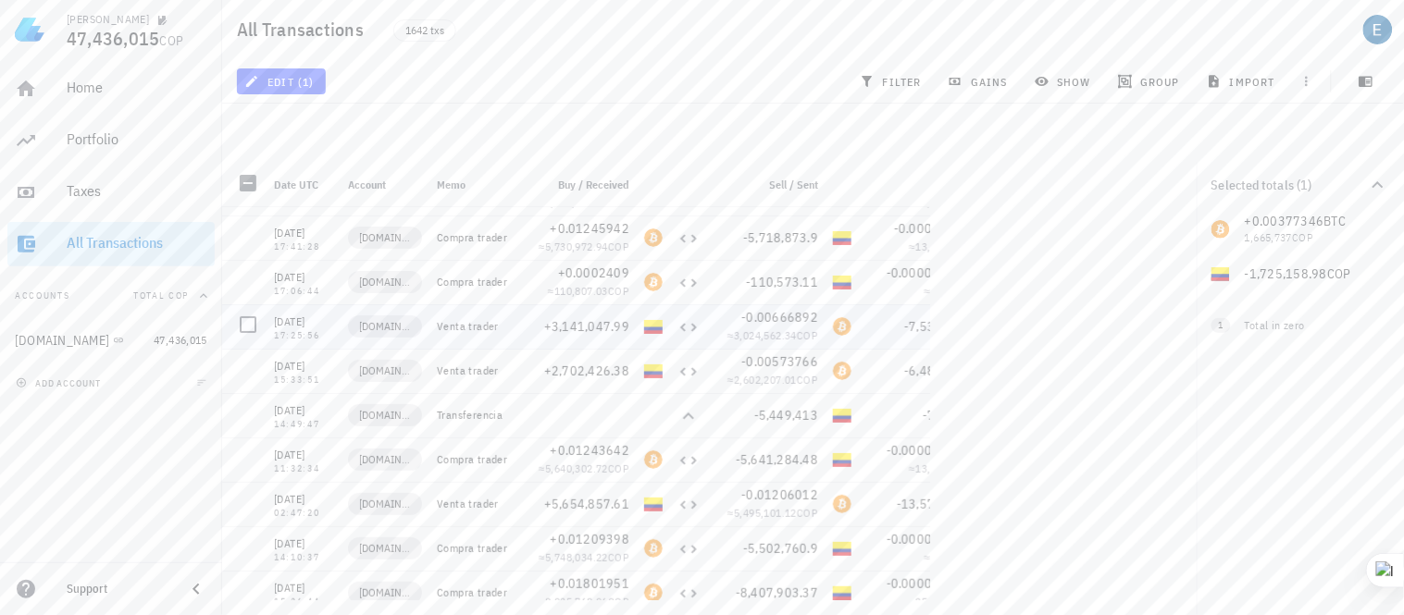
scroll to position [81, 0]
click at [489, 417] on div "Transferencia" at bounding box center [474, 414] width 74 height 15
click at [685, 418] on icon at bounding box center [688, 415] width 22 height 22
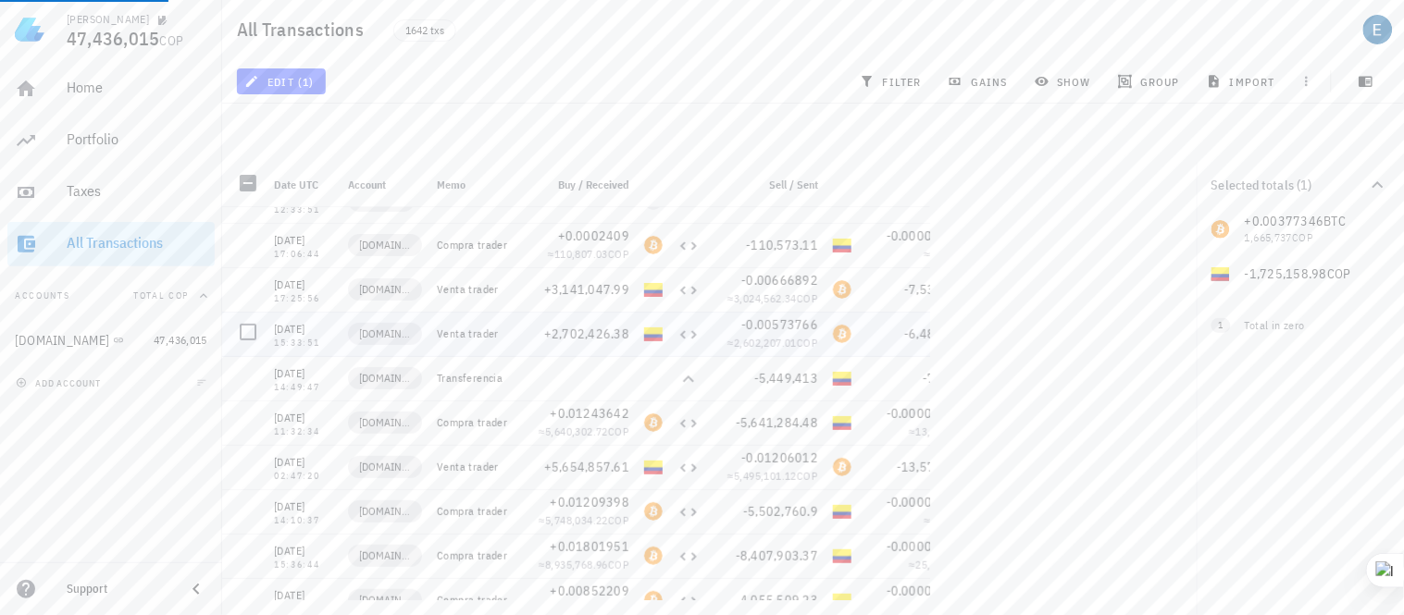
scroll to position [0, 0]
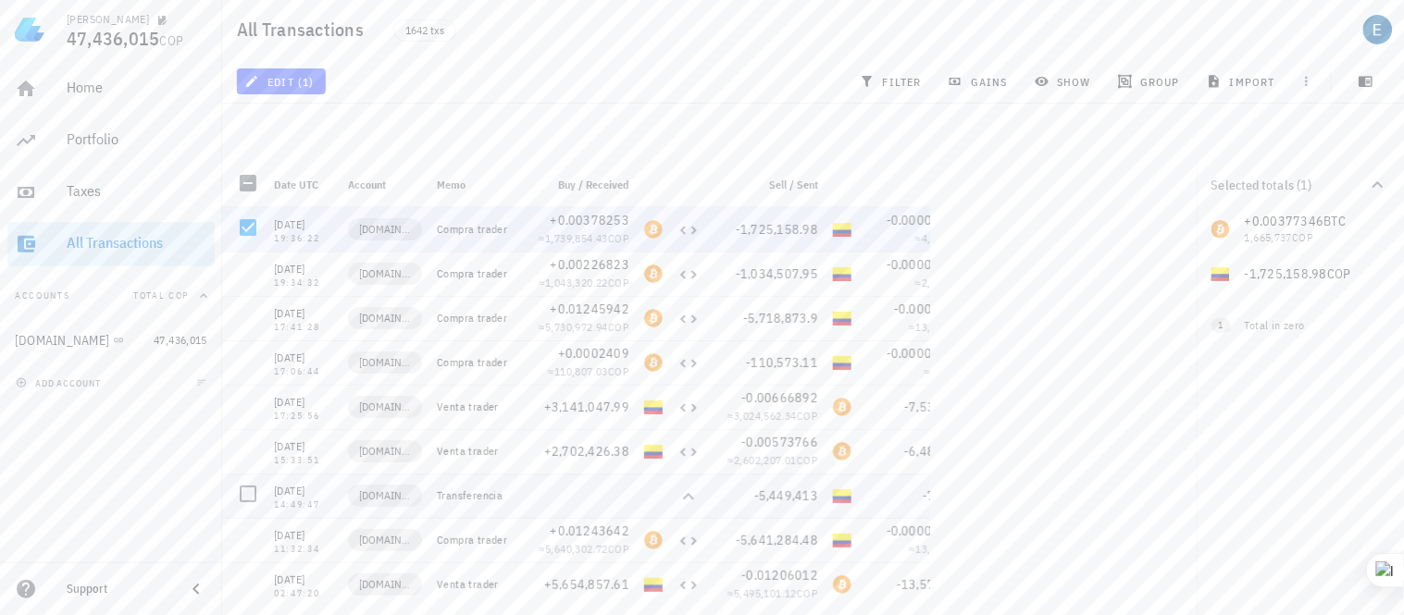
click at [496, 496] on div "Transferencia" at bounding box center [474, 496] width 74 height 15
click at [452, 487] on div "Transferencia" at bounding box center [473, 496] width 89 height 44
click at [260, 74] on span "edit (1)" at bounding box center [281, 81] width 66 height 15
click at [254, 503] on div at bounding box center [247, 493] width 31 height 31
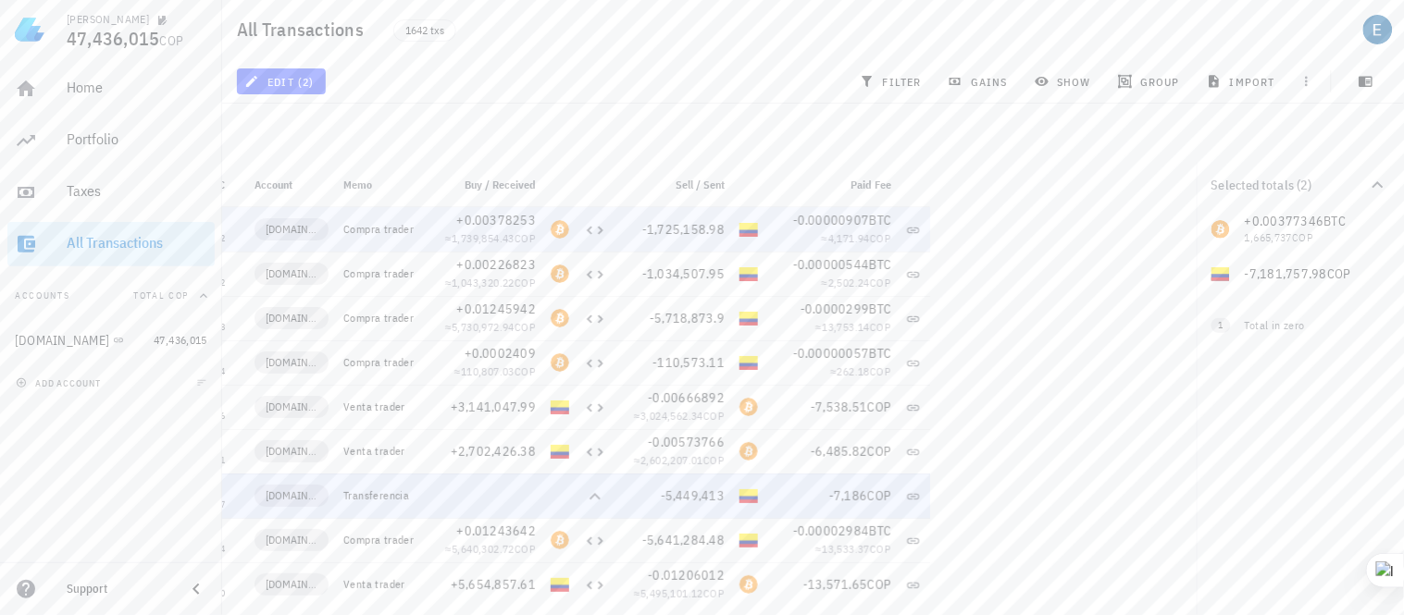
scroll to position [0, 139]
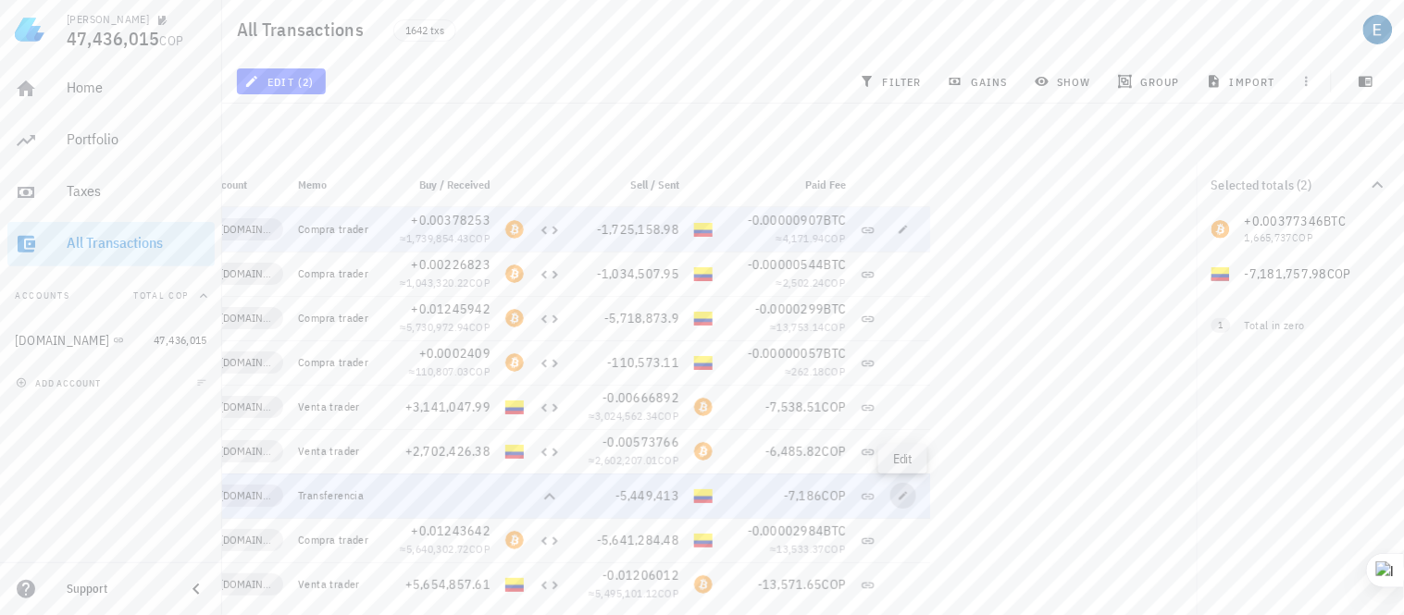
click at [903, 495] on icon "button" at bounding box center [903, 495] width 8 height 8
type input "2025-08-22"
type input "14:49:47"
type textarea "Transferencia"
type input "5,449,413"
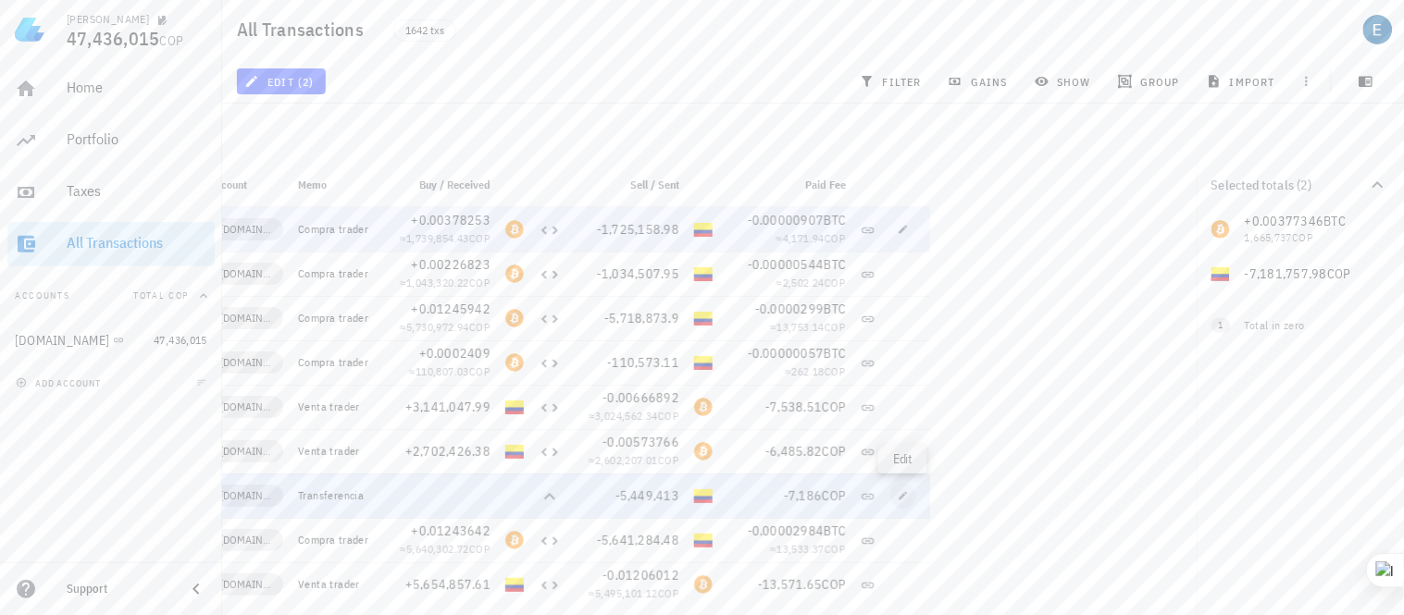
type input "COP"
type input "7,186"
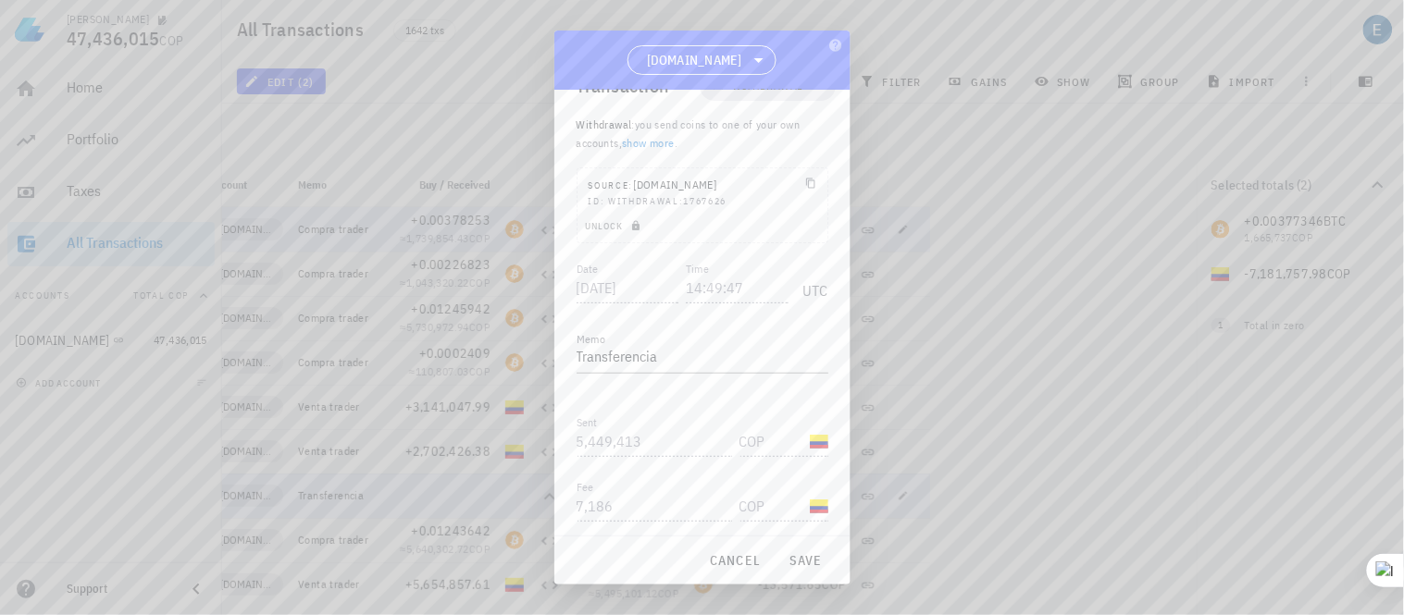
scroll to position [0, 0]
drag, startPoint x: 653, startPoint y: 355, endPoint x: 604, endPoint y: 386, distance: 57.8
click at [604, 386] on div "Date 2025-08-22 Time 14:49:47 UTC Memo Transferencia Received Sent 5,449,413 CO…" at bounding box center [702, 468] width 252 height 339
click at [604, 386] on label "Memo" at bounding box center [590, 380] width 29 height 14
click at [604, 386] on textarea "Transferencia" at bounding box center [702, 399] width 252 height 30
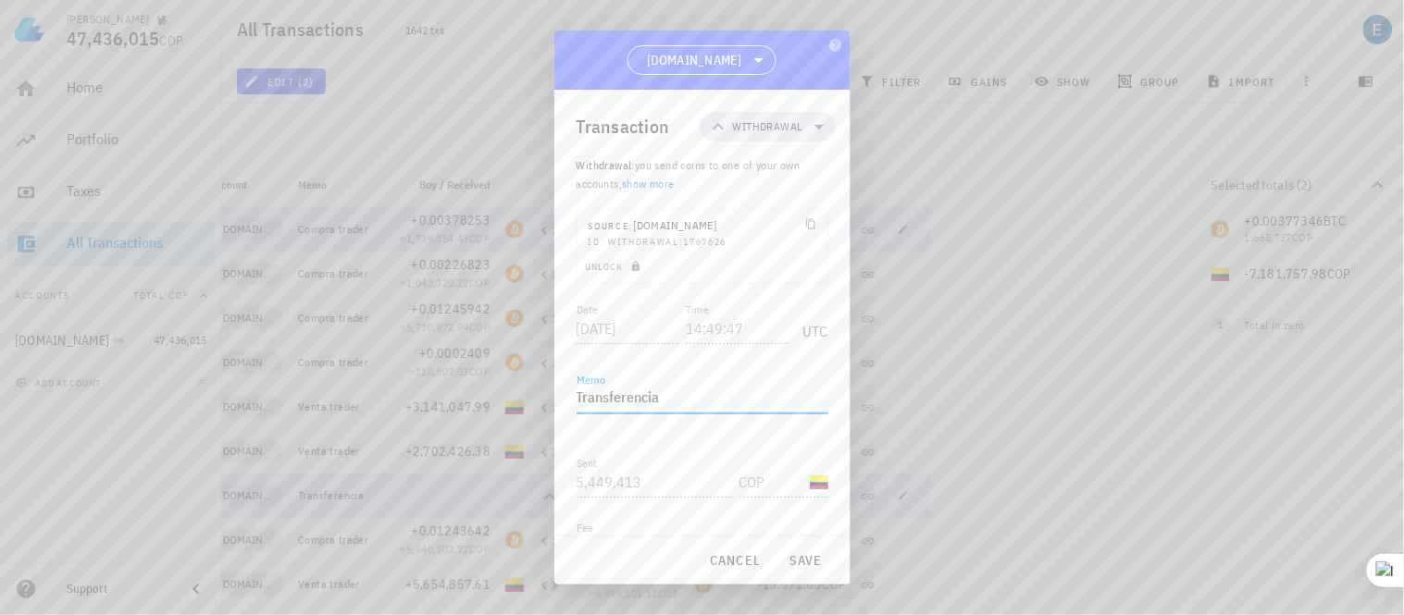
click at [636, 398] on textarea "Transferencia" at bounding box center [702, 399] width 252 height 30
click at [0, 0] on sider-quick-compose-btn at bounding box center [0, 0] width 0 height 0
click at [755, 335] on span "Disable on this site" at bounding box center [779, 335] width 109 height 15
click at [816, 391] on textarea "Transferencia" at bounding box center [702, 399] width 252 height 30
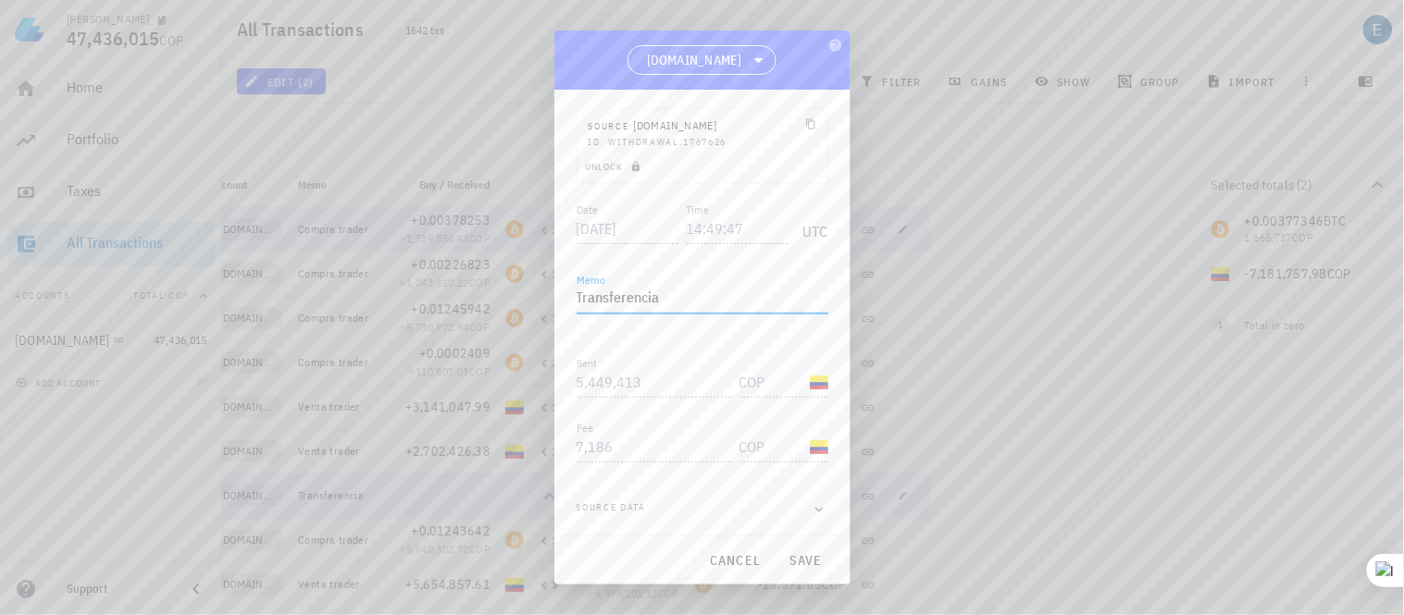
scroll to position [102, 0]
click at [811, 500] on icon "button" at bounding box center [819, 508] width 17 height 22
click at [811, 511] on icon "button" at bounding box center [819, 508] width 17 height 22
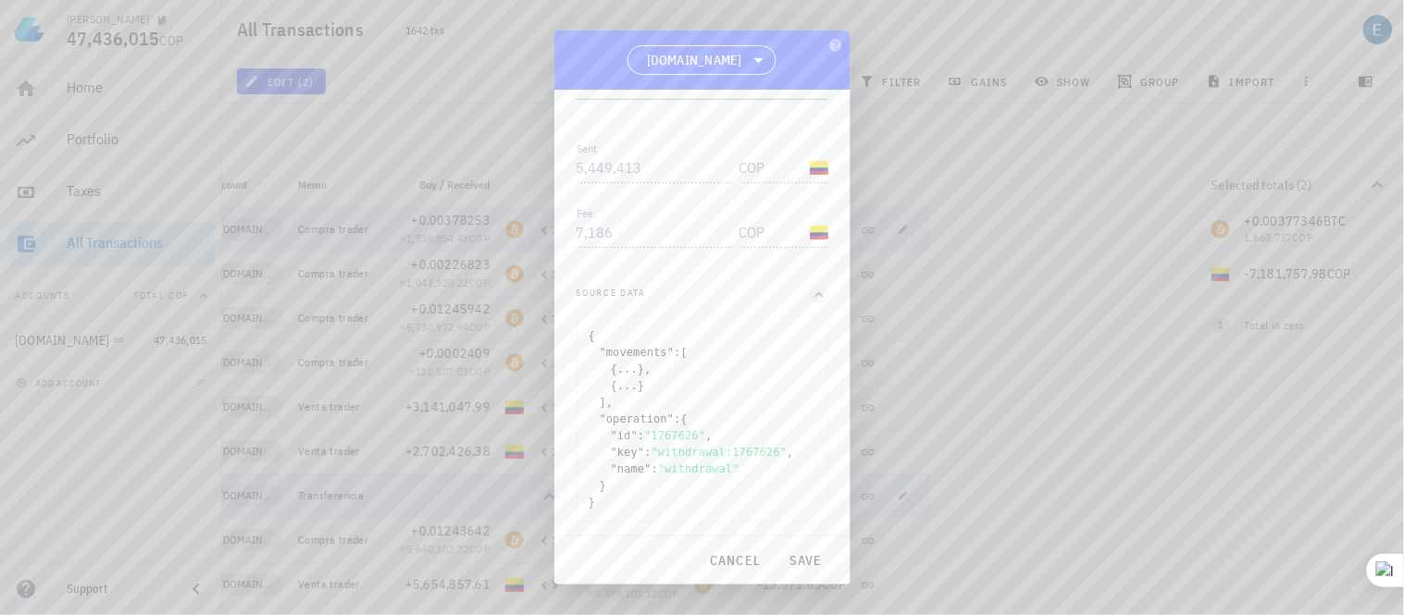
scroll to position [319, 0]
click at [811, 285] on icon "button" at bounding box center [819, 290] width 17 height 22
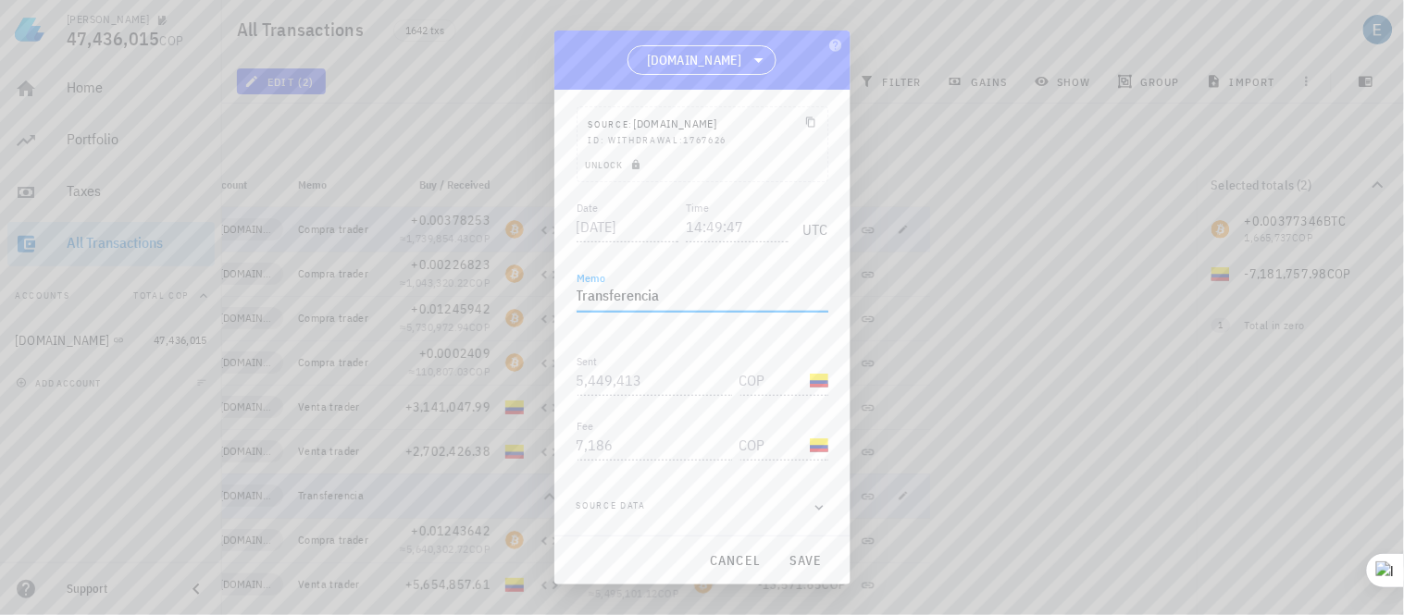
click at [673, 296] on textarea "Transferencia" at bounding box center [702, 297] width 252 height 30
click at [681, 285] on textarea "Transferencia" at bounding box center [702, 297] width 252 height 30
click at [447, 466] on div at bounding box center [702, 307] width 1404 height 615
click at [805, 553] on span "save" at bounding box center [806, 560] width 44 height 17
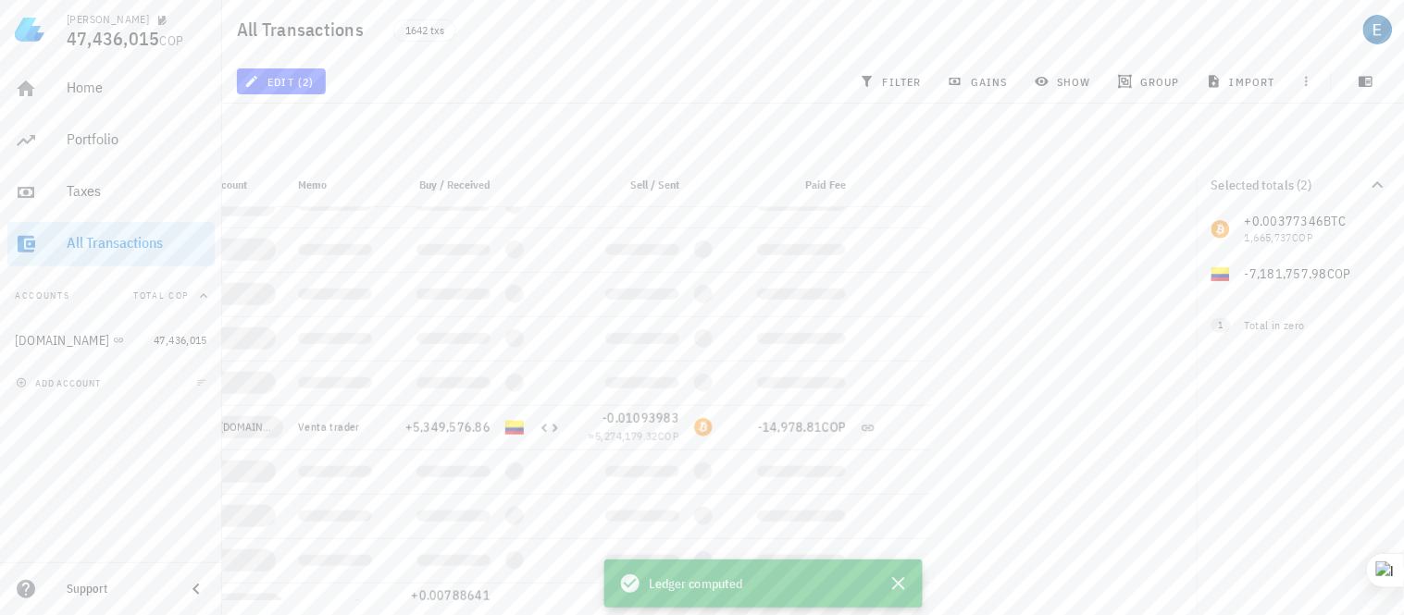
scroll to position [489, 0]
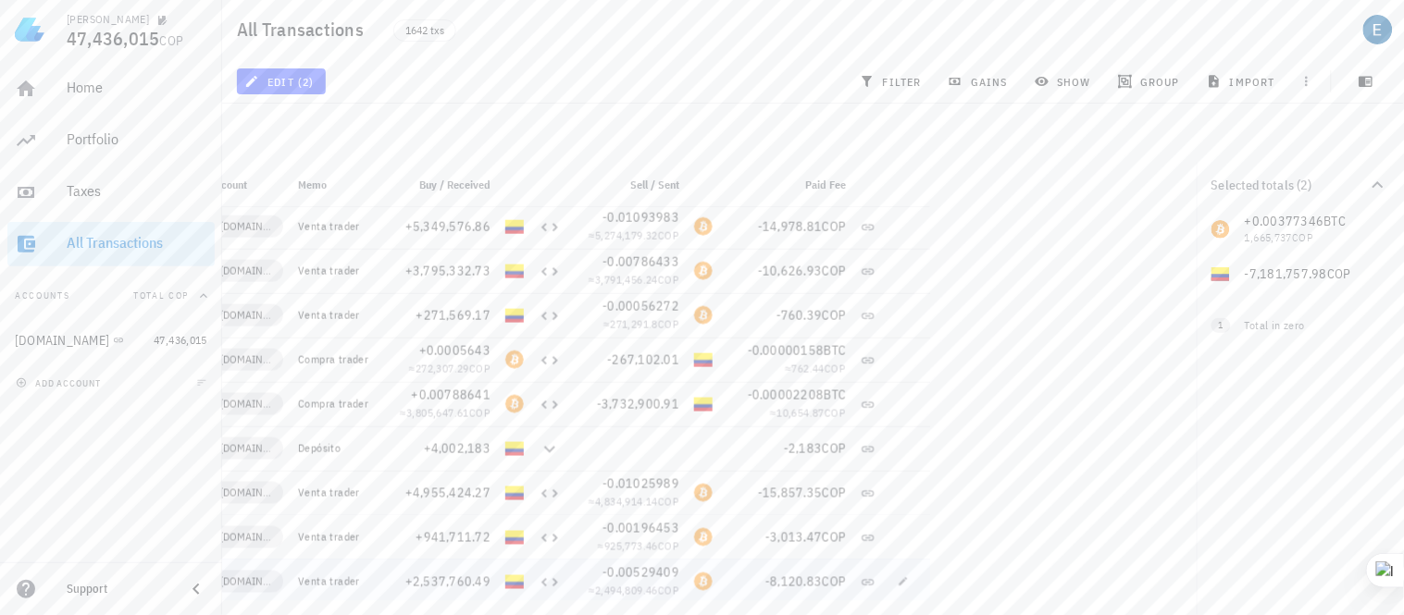
scroll to position [626, 0]
click at [900, 445] on icon "button" at bounding box center [903, 447] width 11 height 11
type input "2025-08-10"
type input "12:33:51"
type textarea "Depósito"
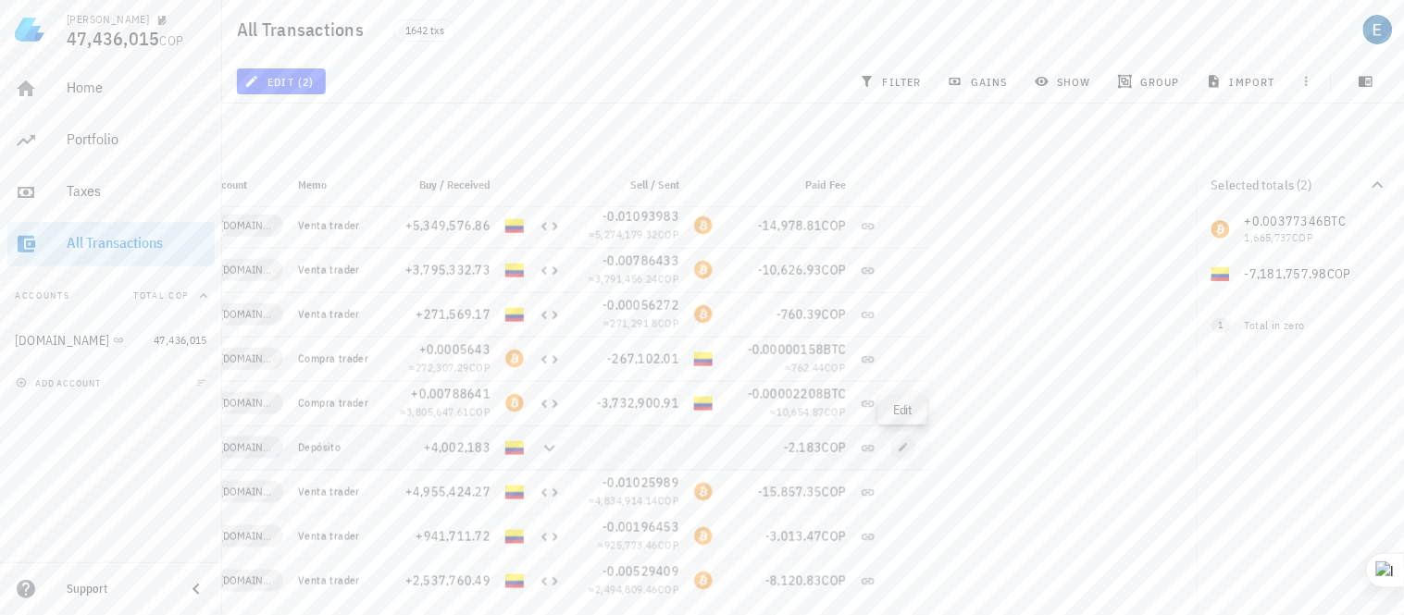
type input "4,002,183"
type input "COP"
type input "2,183"
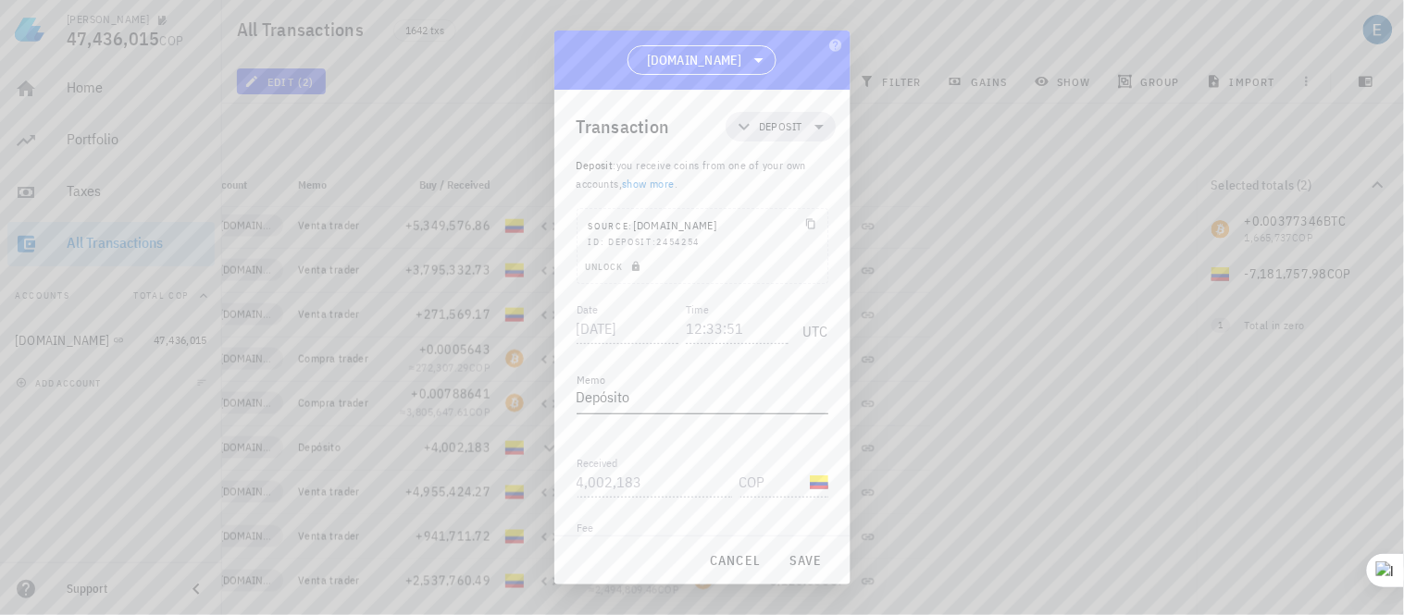
click at [620, 384] on textarea "Depósito" at bounding box center [702, 399] width 252 height 30
click at [637, 384] on textarea "Depósito" at bounding box center [702, 399] width 252 height 30
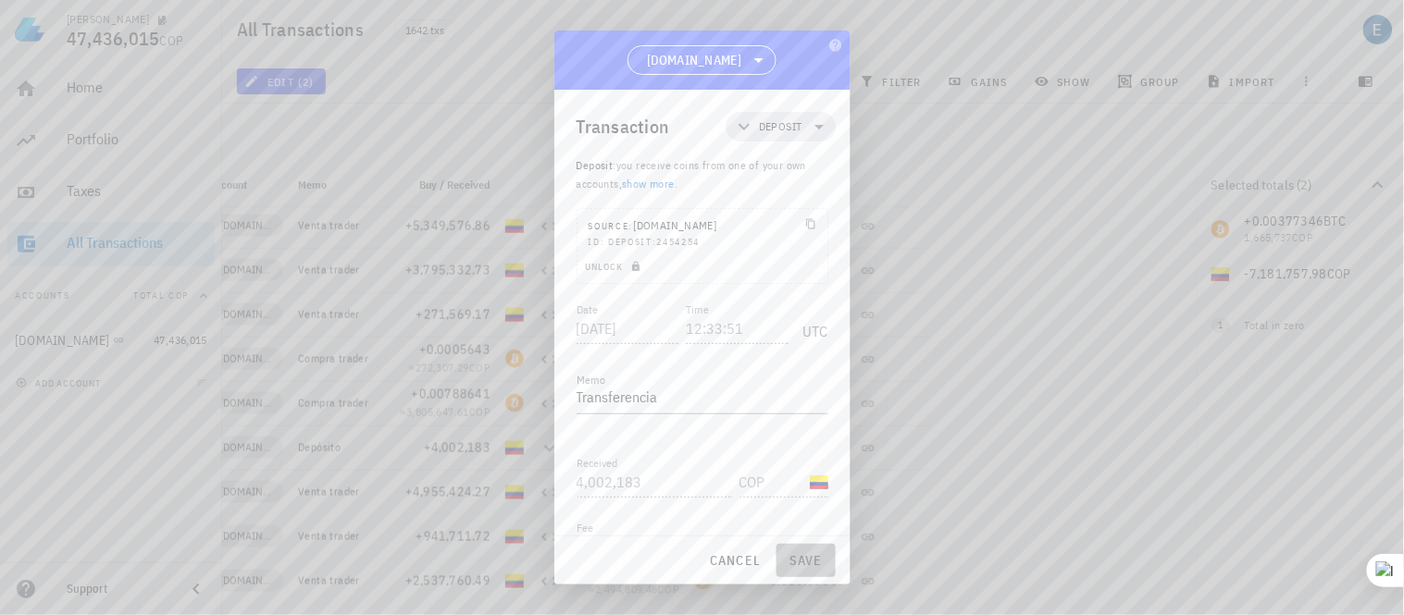
click at [799, 547] on button "save" at bounding box center [805, 560] width 59 height 33
type textarea "Depósito"
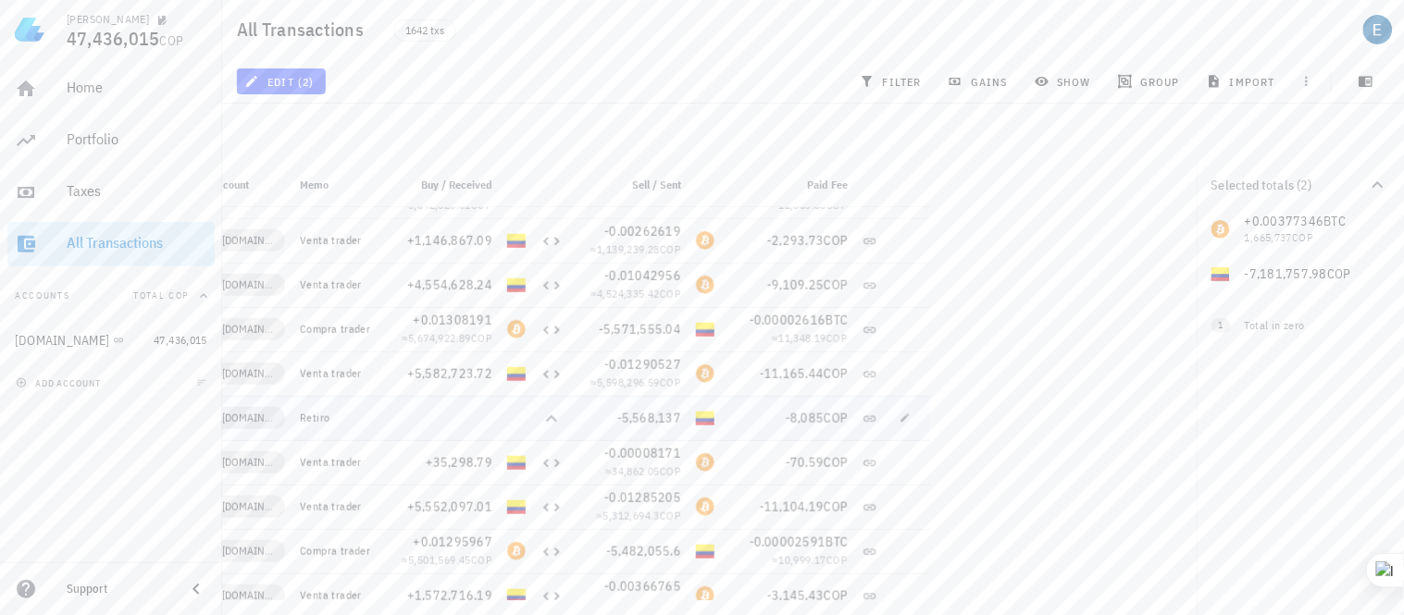
scroll to position [0, 139]
click at [898, 419] on icon "button" at bounding box center [903, 418] width 11 height 11
type input "2025-06-24"
type input "13:40:21"
type textarea "Retiro"
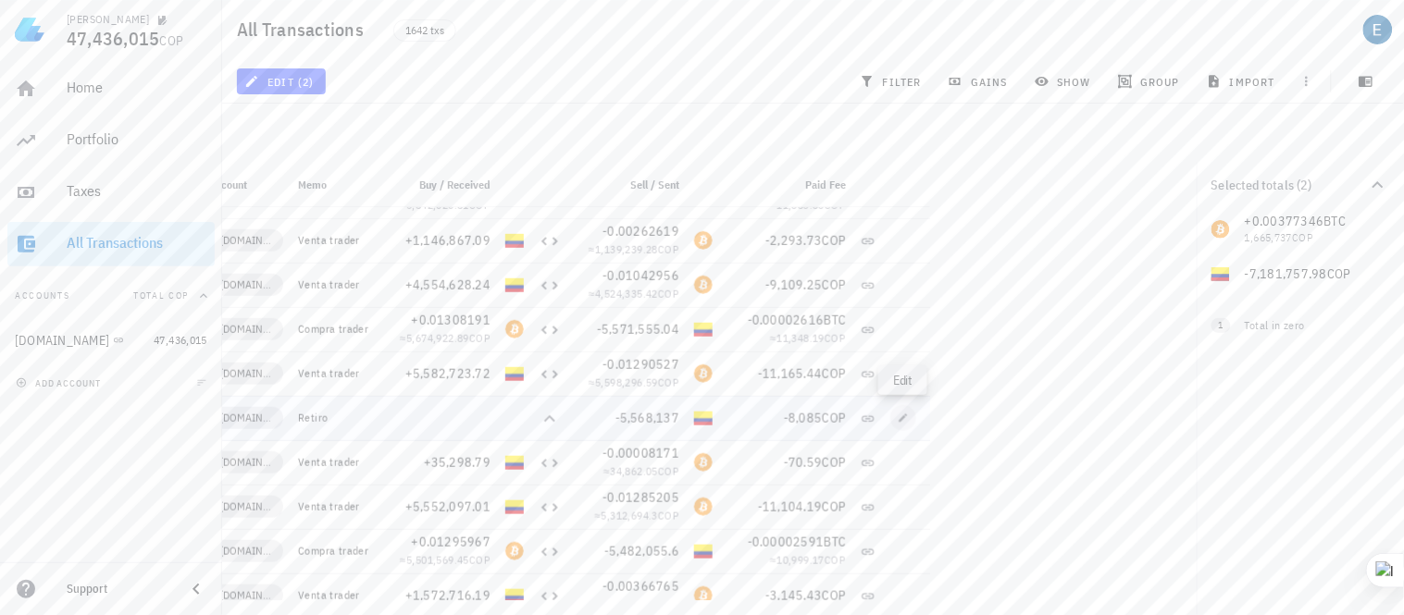
type input "5,568,137"
type input "COP"
type input "8,085"
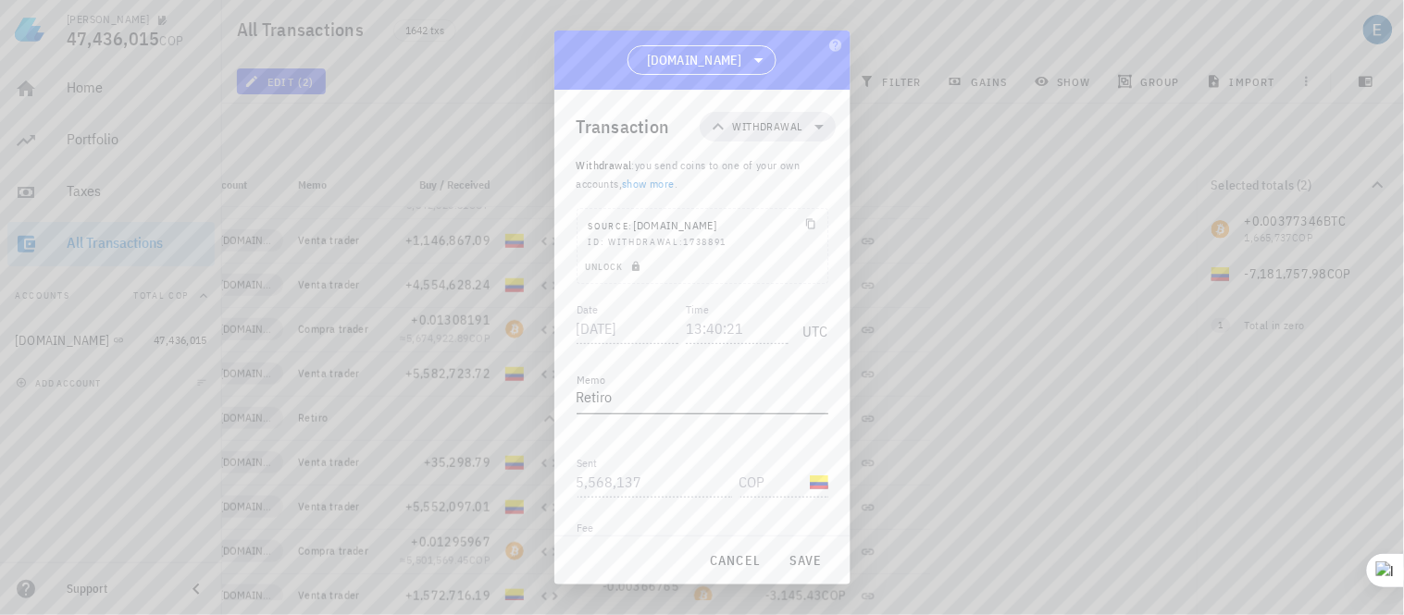
click at [626, 384] on textarea "Retiro" at bounding box center [702, 399] width 252 height 30
type textarea "R"
click at [802, 555] on span "save" at bounding box center [806, 560] width 44 height 17
type textarea "Retiro"
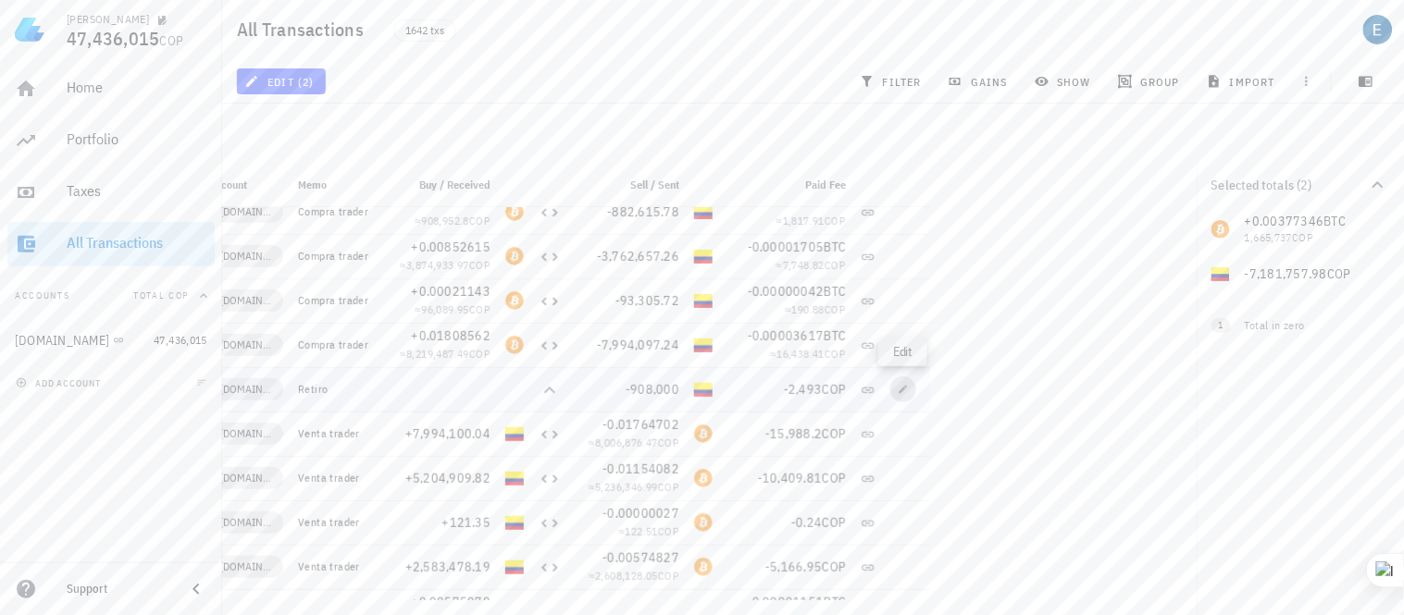
click at [896, 390] on span "button" at bounding box center [903, 389] width 26 height 11
type input "2025-06-10"
type input "18:16:09"
type input "908,000"
type input "2,493"
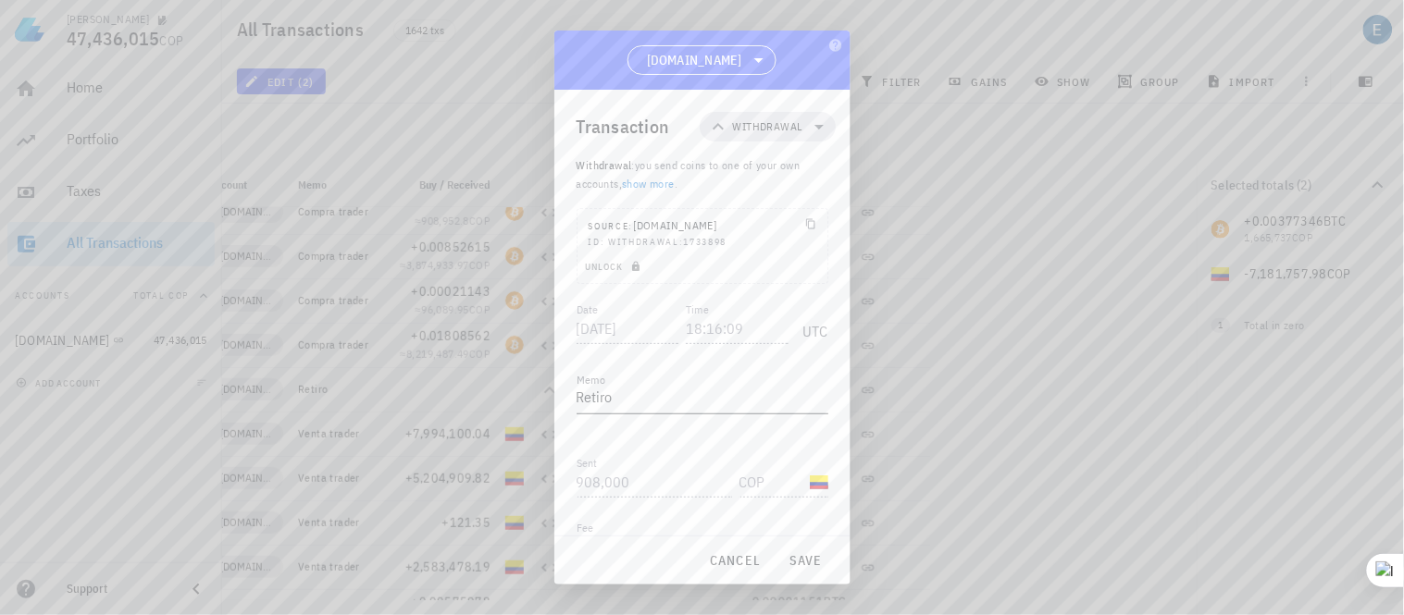
click at [609, 384] on textarea "Retiro" at bounding box center [702, 399] width 252 height 30
type textarea "R"
click at [797, 567] on span "save" at bounding box center [806, 560] width 44 height 17
type textarea "Retiro"
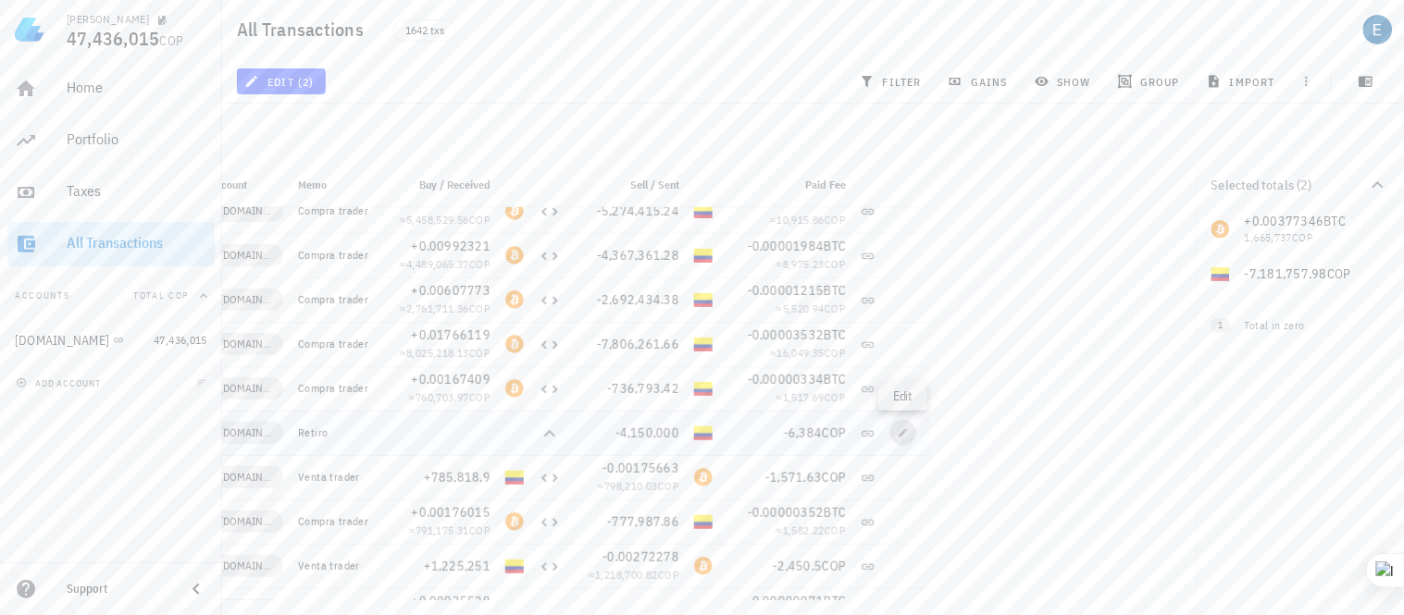
click at [905, 427] on button "button" at bounding box center [903, 433] width 26 height 26
type input "2025-05-26"
type input "11:25:53"
type input "4,150,000"
type input "6,384"
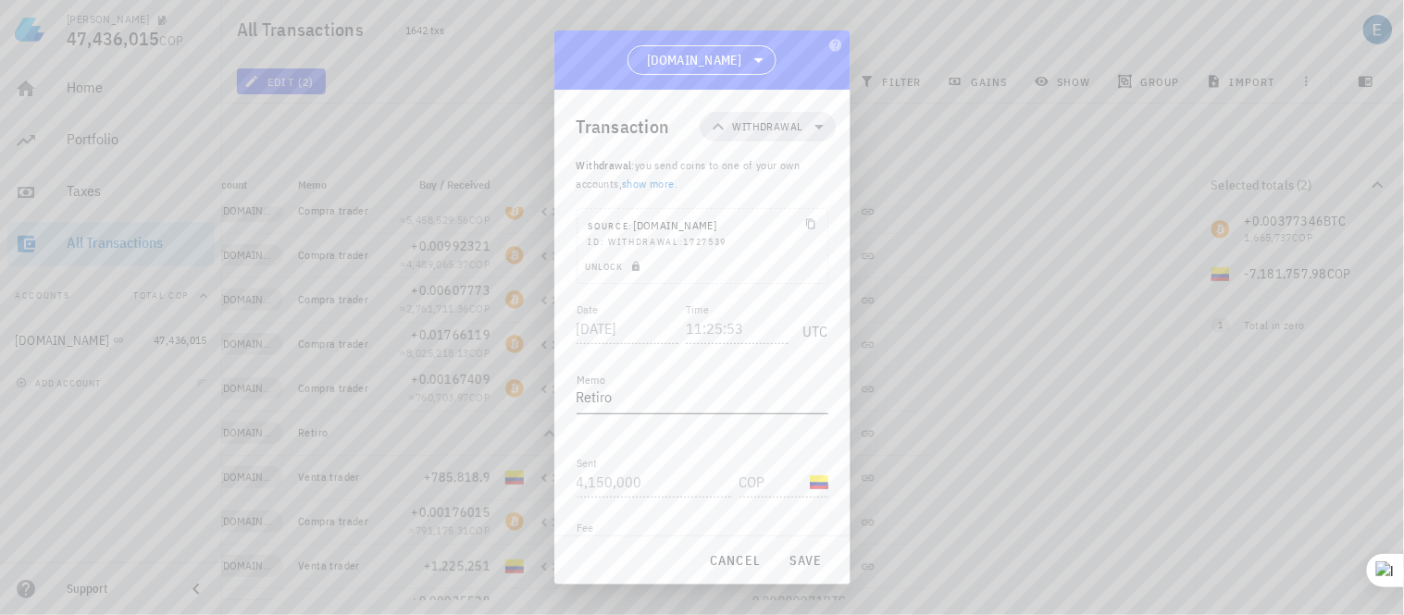
click at [621, 384] on textarea "Retiro" at bounding box center [702, 399] width 252 height 30
type textarea "R"
click at [802, 558] on span "save" at bounding box center [806, 560] width 44 height 17
type textarea "Retiro"
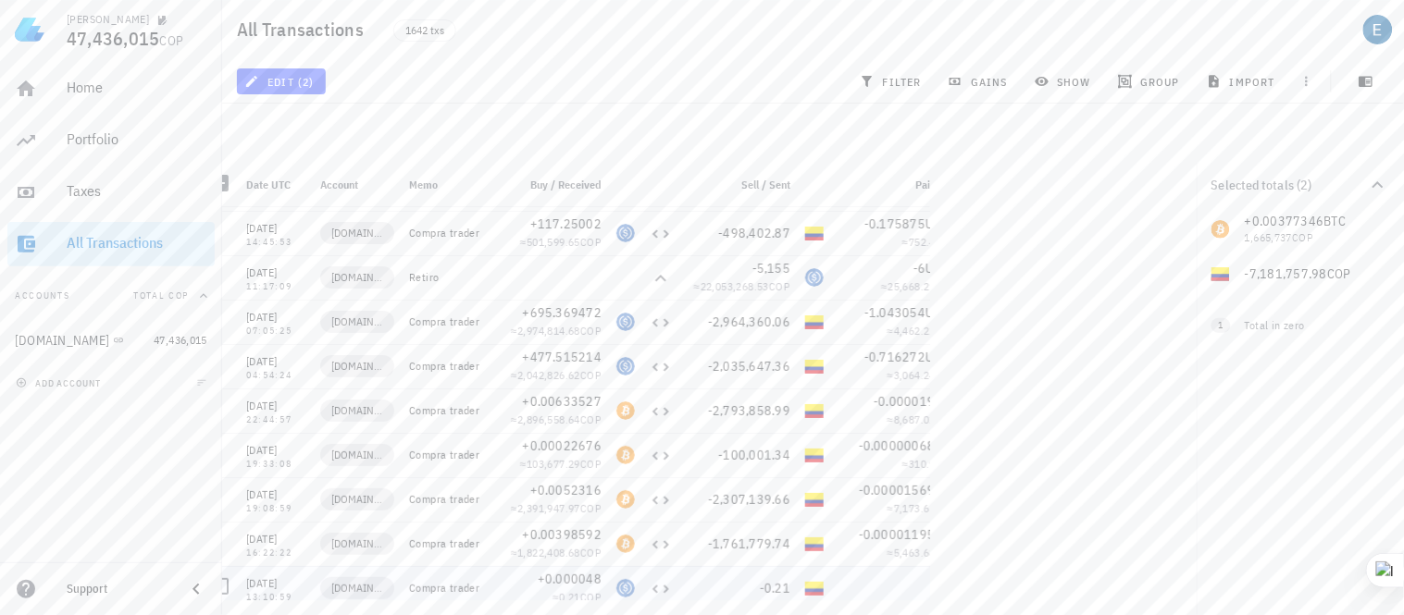
scroll to position [16250, 0]
drag, startPoint x: 576, startPoint y: 284, endPoint x: 540, endPoint y: 264, distance: 41.4
click at [540, 264] on div at bounding box center [549, 279] width 118 height 44
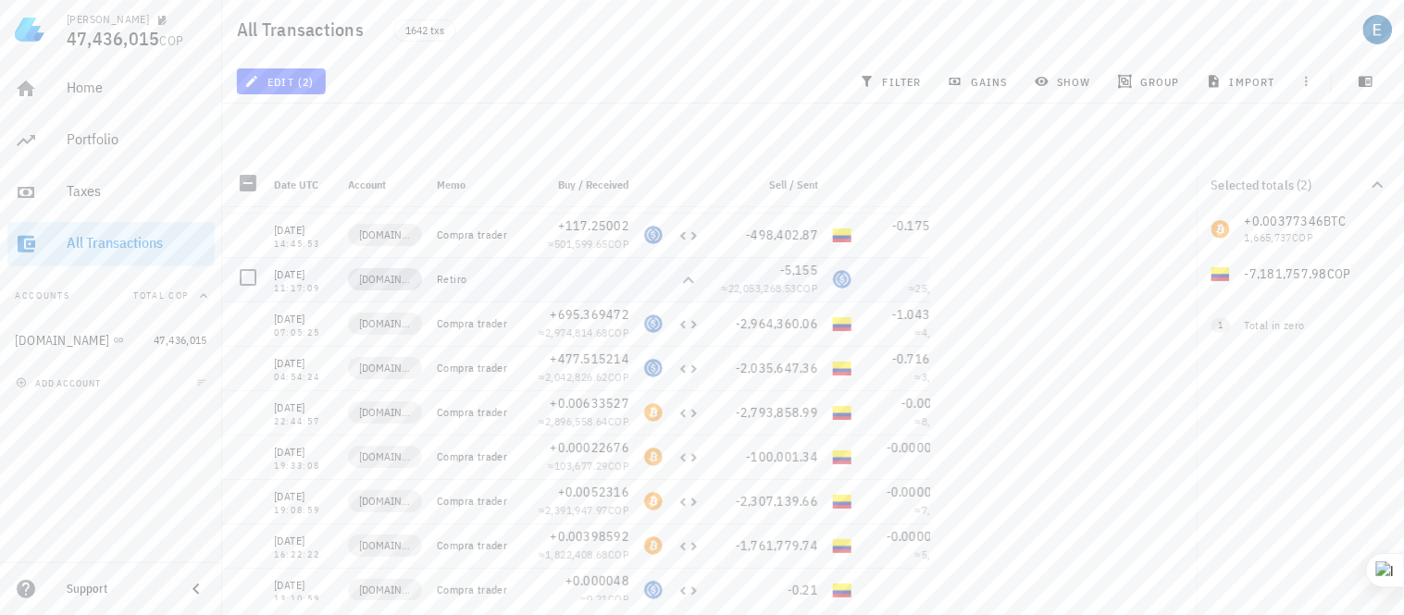
click at [372, 273] on span "[DOMAIN_NAME]" at bounding box center [385, 279] width 52 height 19
click at [238, 281] on div at bounding box center [247, 277] width 31 height 31
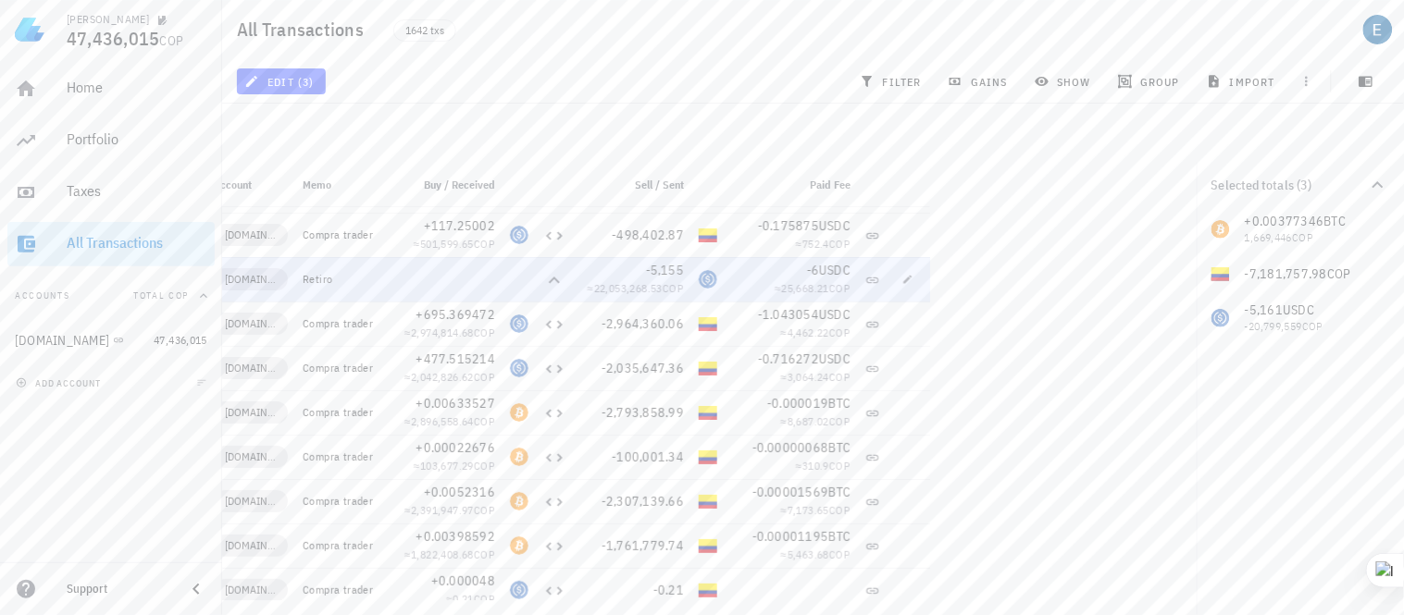
scroll to position [0, 139]
click at [898, 279] on icon "button" at bounding box center [903, 279] width 11 height 11
type input "2025-01-23"
type input "11:17:09"
type input "5,155"
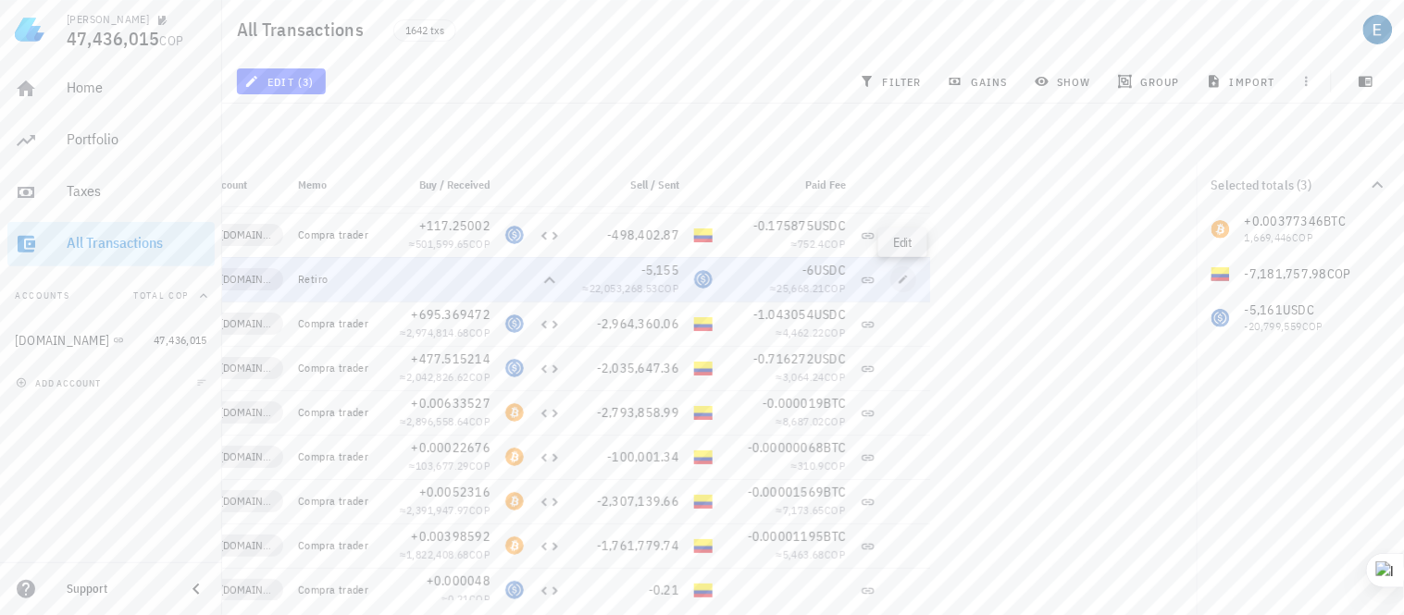
type input "USDC"
type input "6"
type input "USDC"
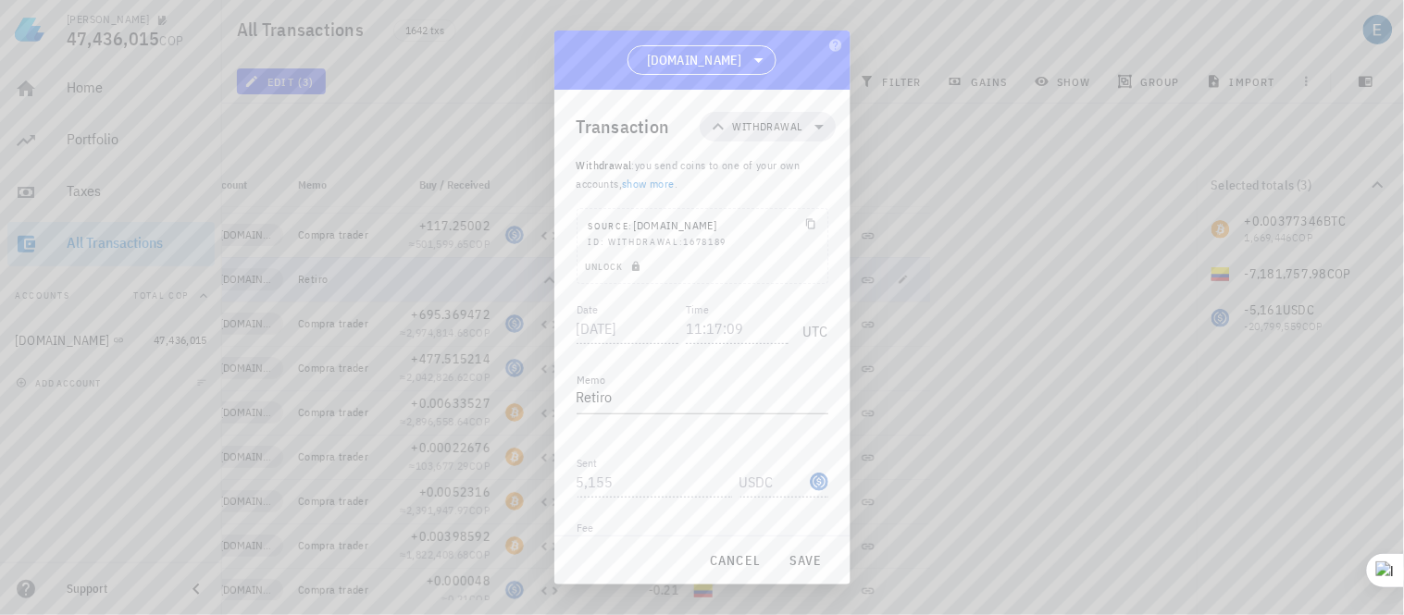
click at [663, 235] on div "ID: withdrawal:1678189" at bounding box center [702, 242] width 228 height 15
click at [632, 262] on icon "button" at bounding box center [635, 267] width 7 height 10
click at [653, 185] on link "show more" at bounding box center [648, 184] width 53 height 14
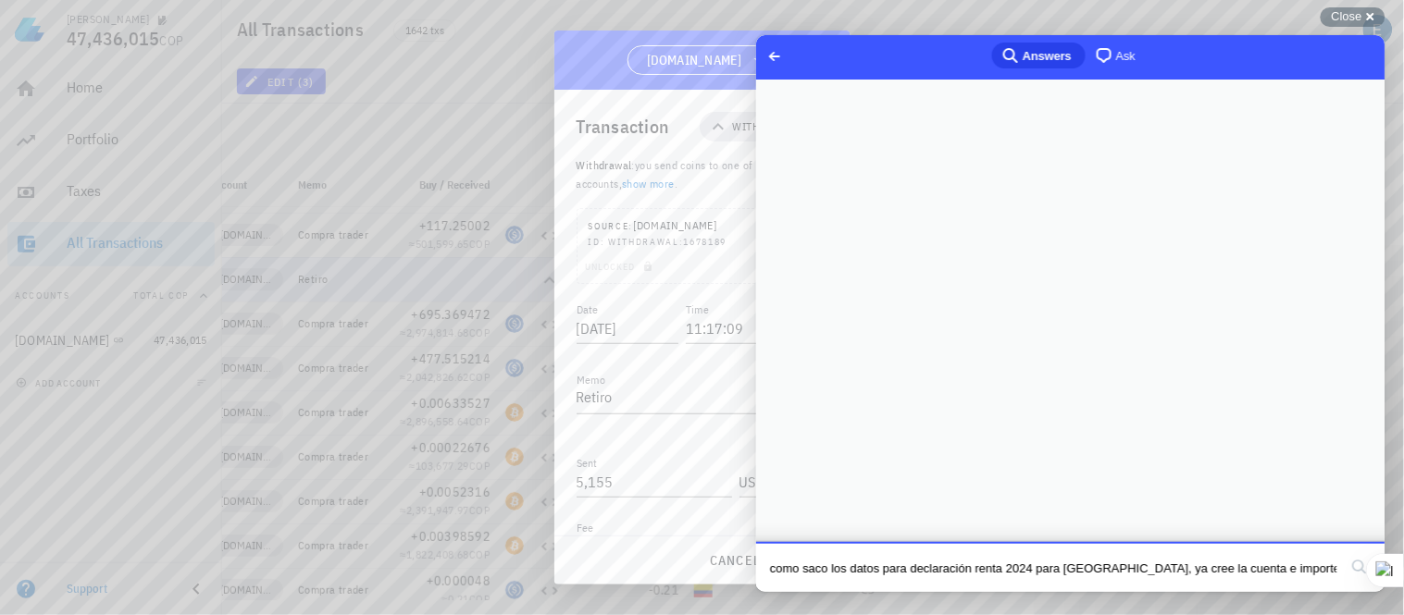
scroll to position [0, 353]
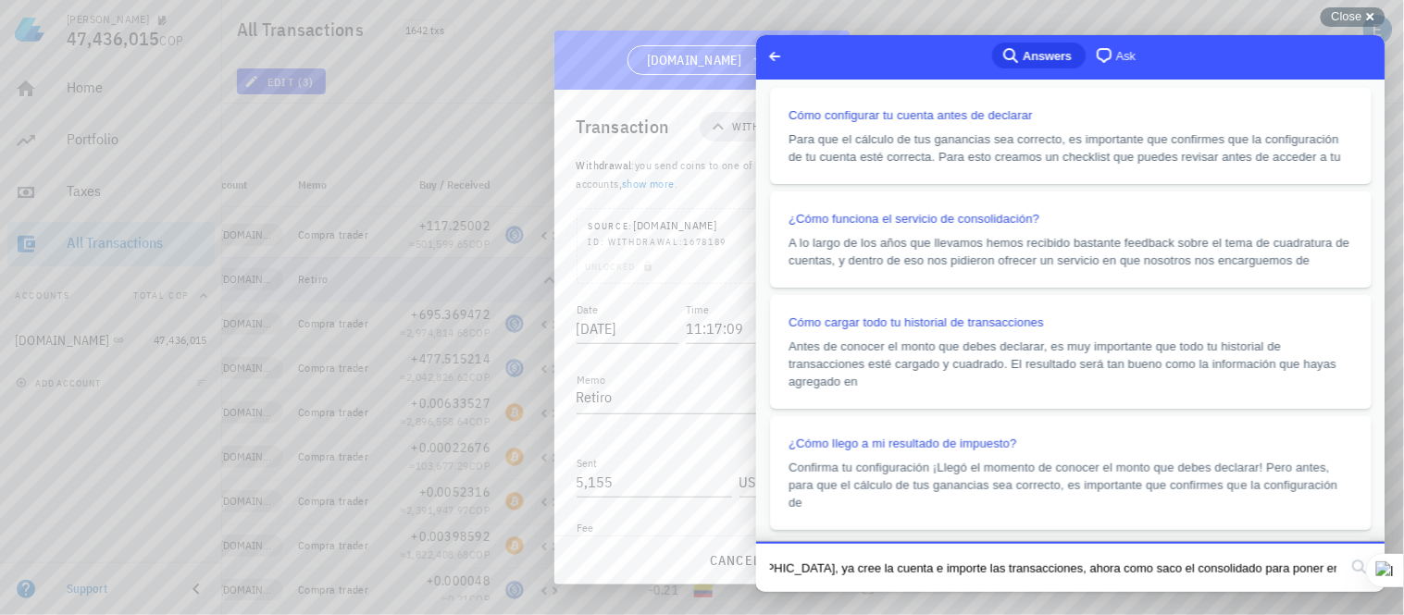
click at [651, 183] on link "show more" at bounding box center [648, 184] width 53 height 14
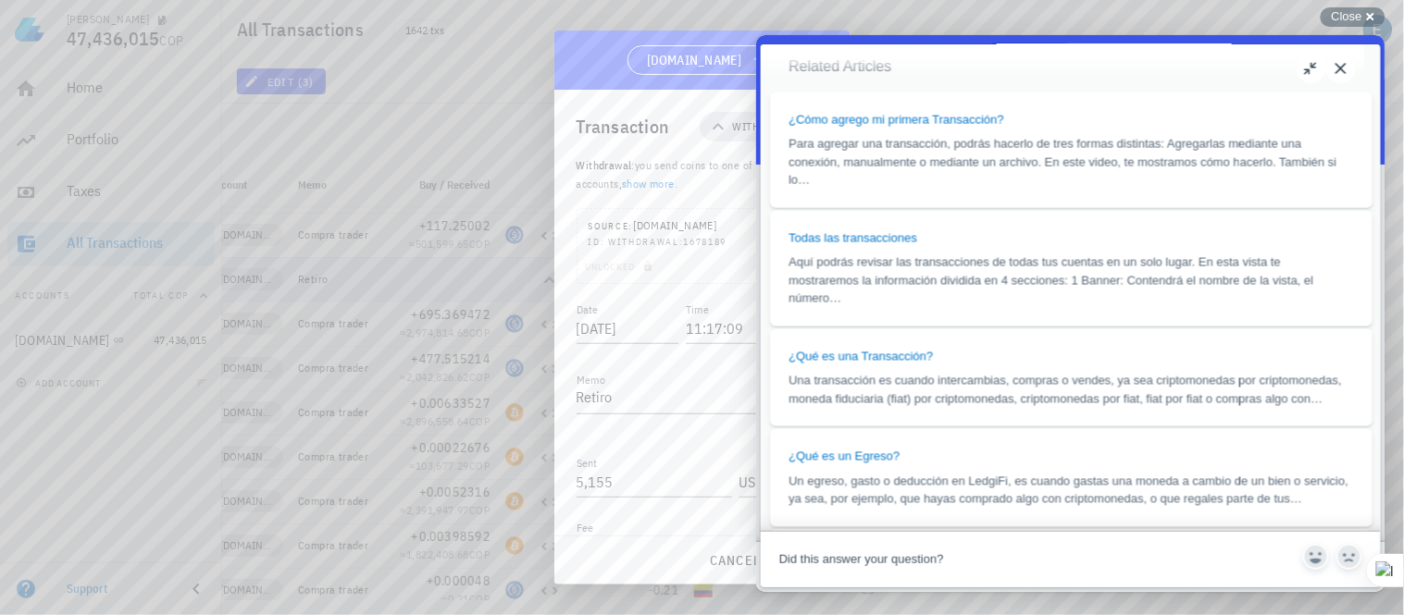
scroll to position [706, 0]
click at [1340, 63] on button "Close" at bounding box center [1340, 68] width 30 height 30
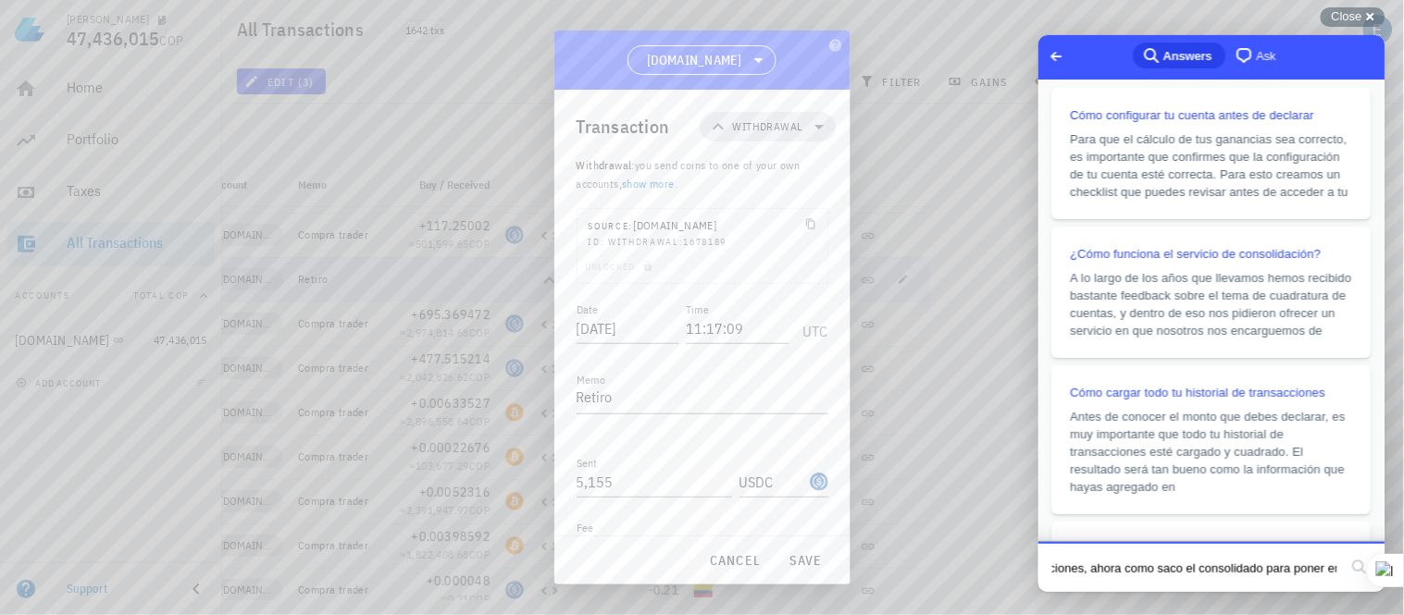
scroll to position [0, 0]
click at [723, 549] on button "cancel" at bounding box center [735, 560] width 68 height 33
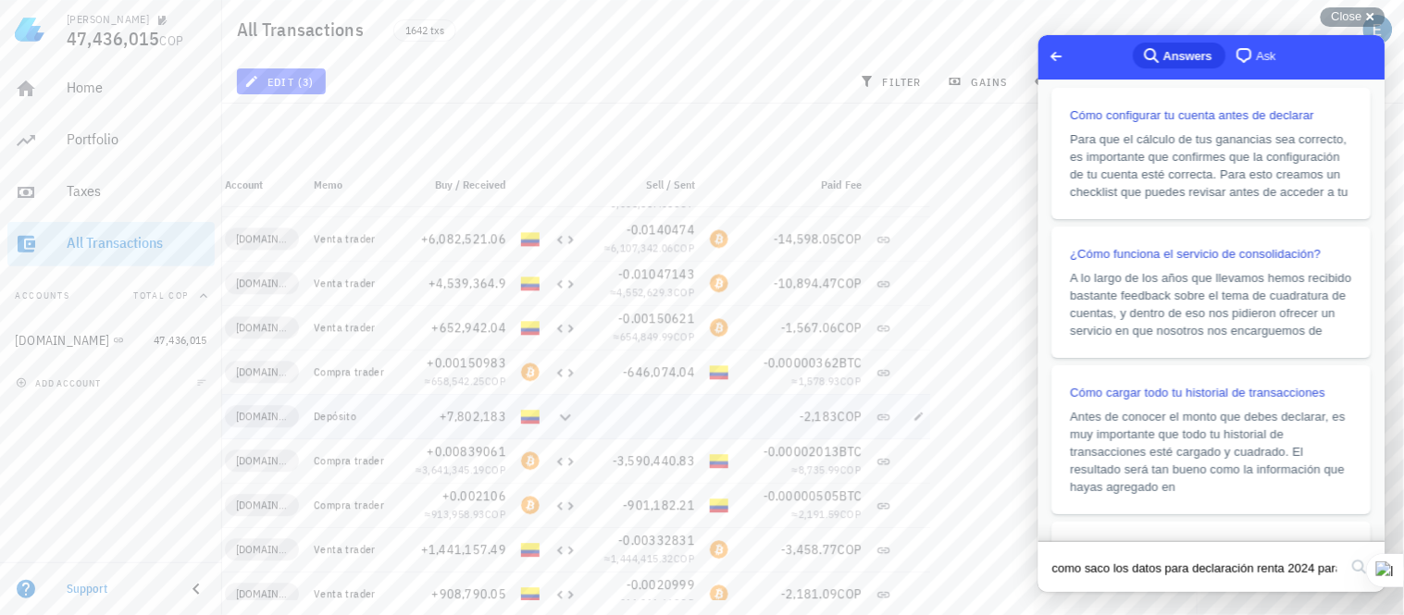
scroll to position [0, 139]
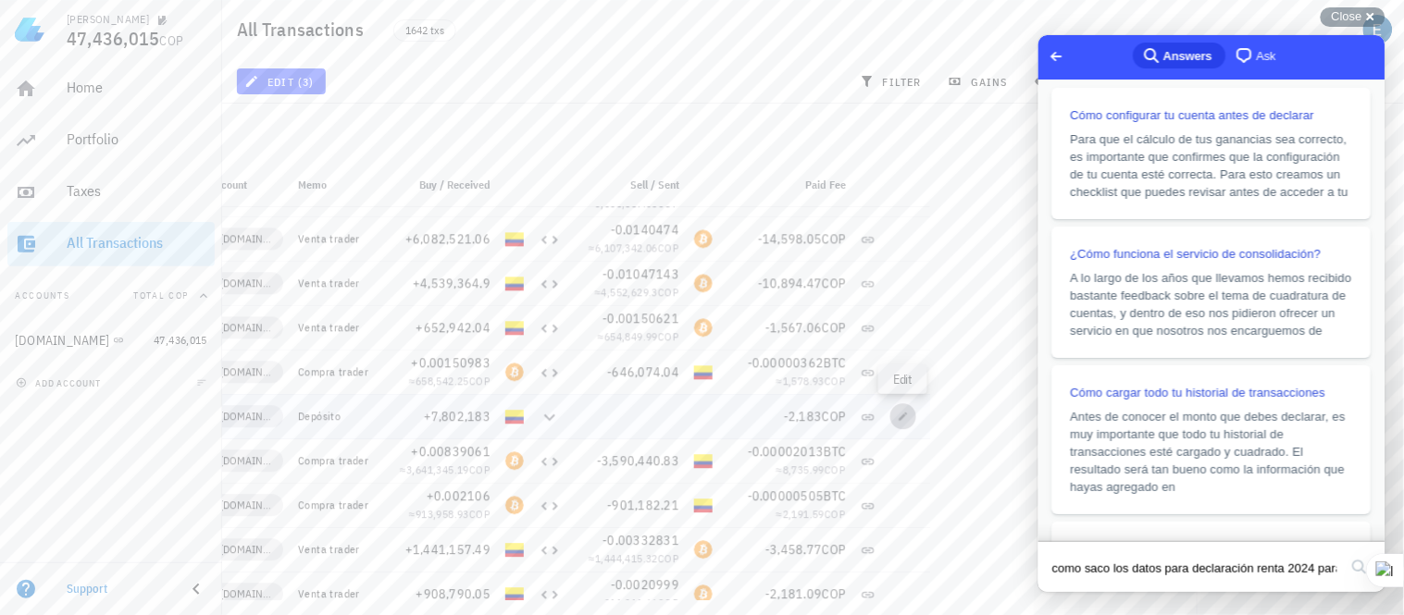
click at [901, 419] on icon "button" at bounding box center [903, 416] width 8 height 8
type input "2025-05-16"
type input "22:30:42"
type textarea "Depósito"
type input "7,802,183"
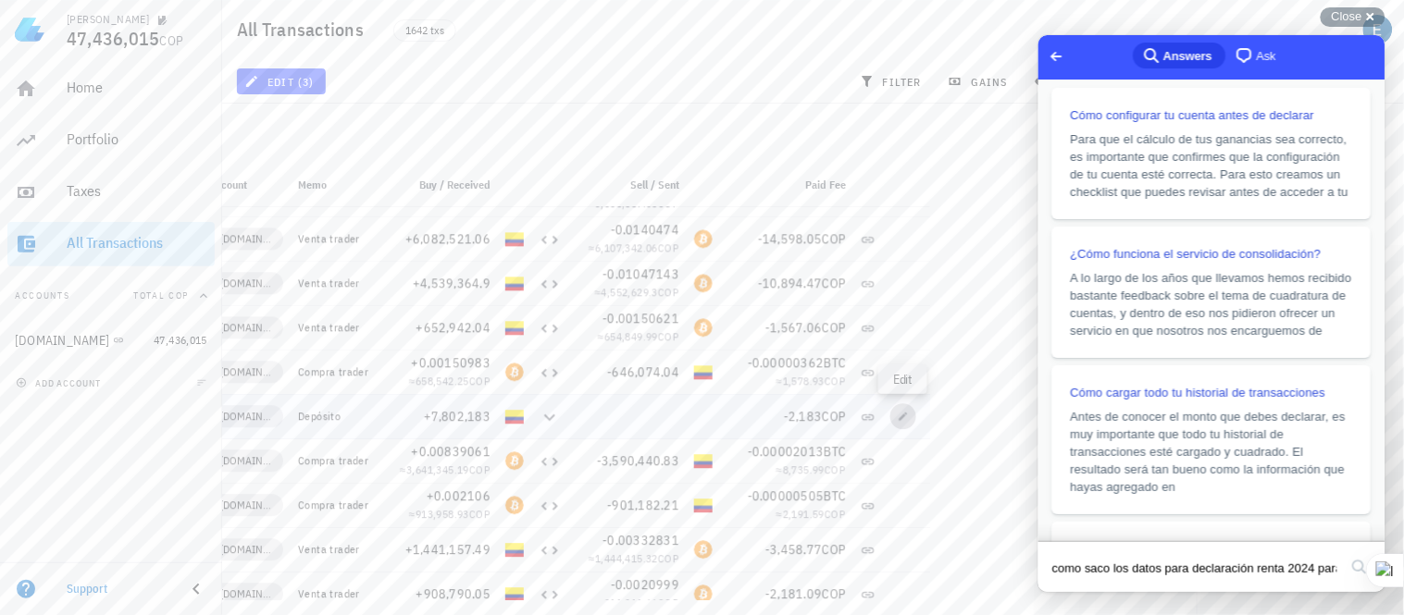
type input "COP"
type input "2,183"
type input "COP"
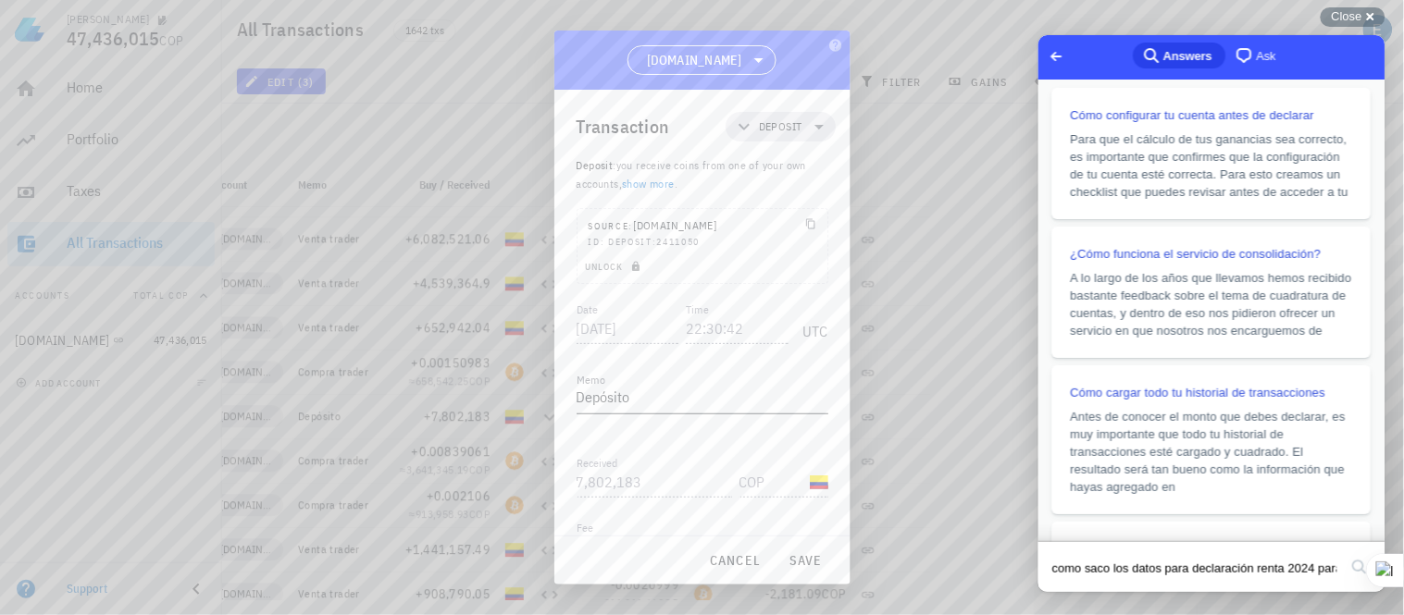
click at [680, 402] on textarea "Depósito" at bounding box center [702, 399] width 252 height 30
type textarea "D"
click at [812, 563] on span "save" at bounding box center [806, 560] width 44 height 17
type textarea "Depósito"
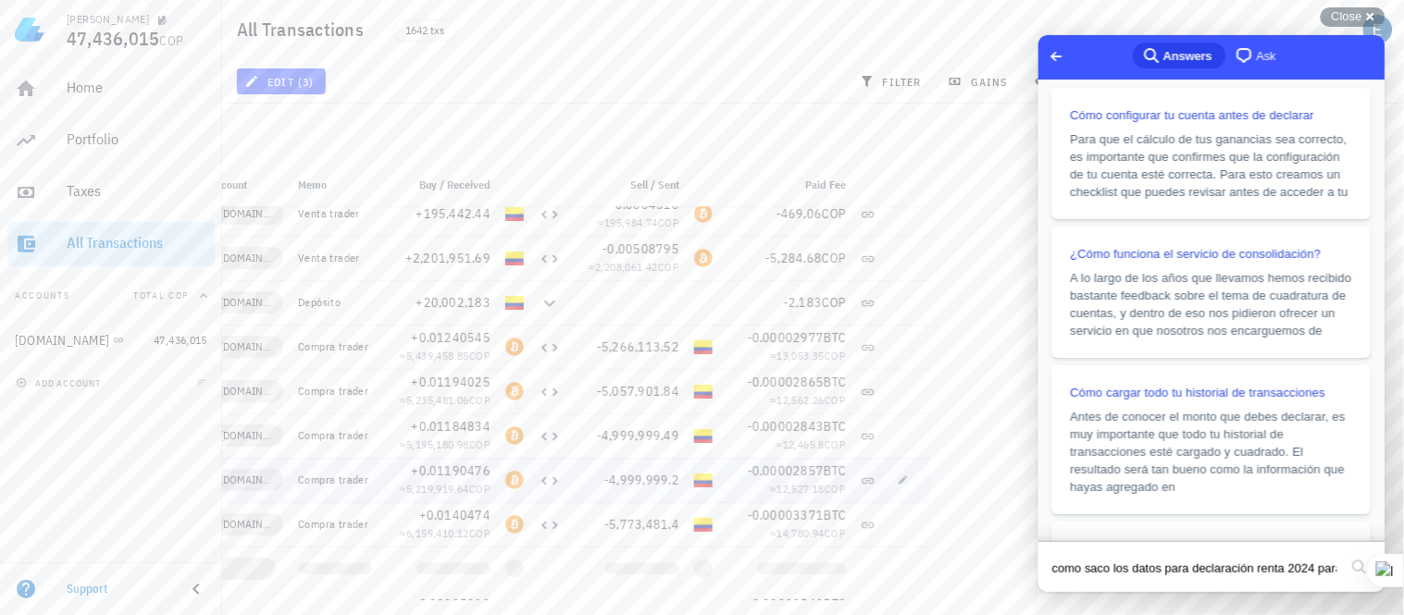
scroll to position [9037, 0]
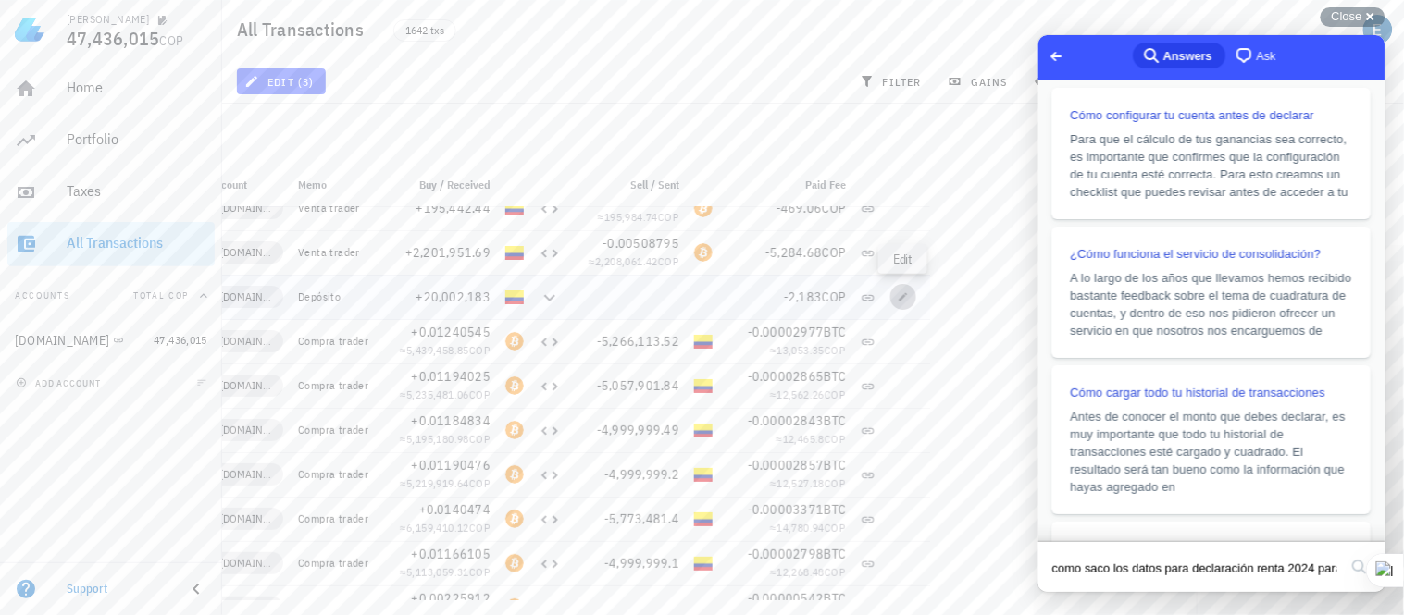
click at [900, 298] on icon "button" at bounding box center [903, 296] width 8 height 8
type input "2025-05-15"
type input "17:41:29"
type input "20,002,183"
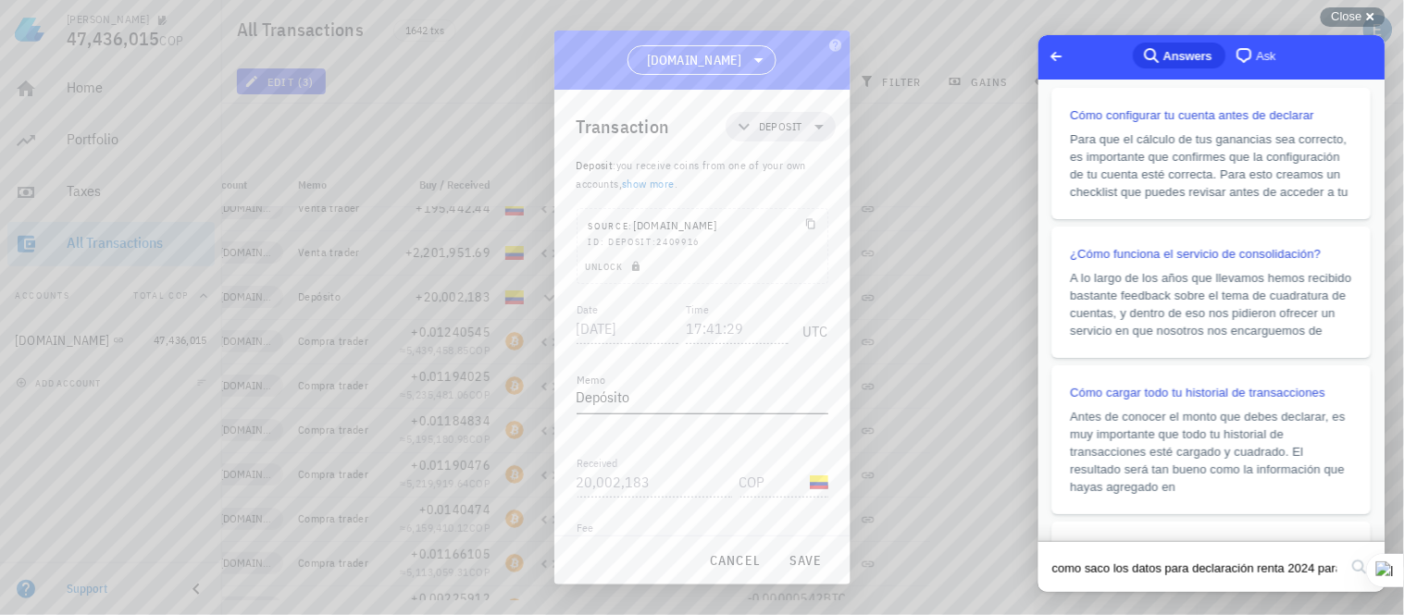
click at [636, 391] on textarea "Depósito" at bounding box center [702, 399] width 252 height 30
type textarea "D"
type textarea "R"
click at [803, 569] on button "save" at bounding box center [805, 560] width 59 height 33
type textarea "Depósito"
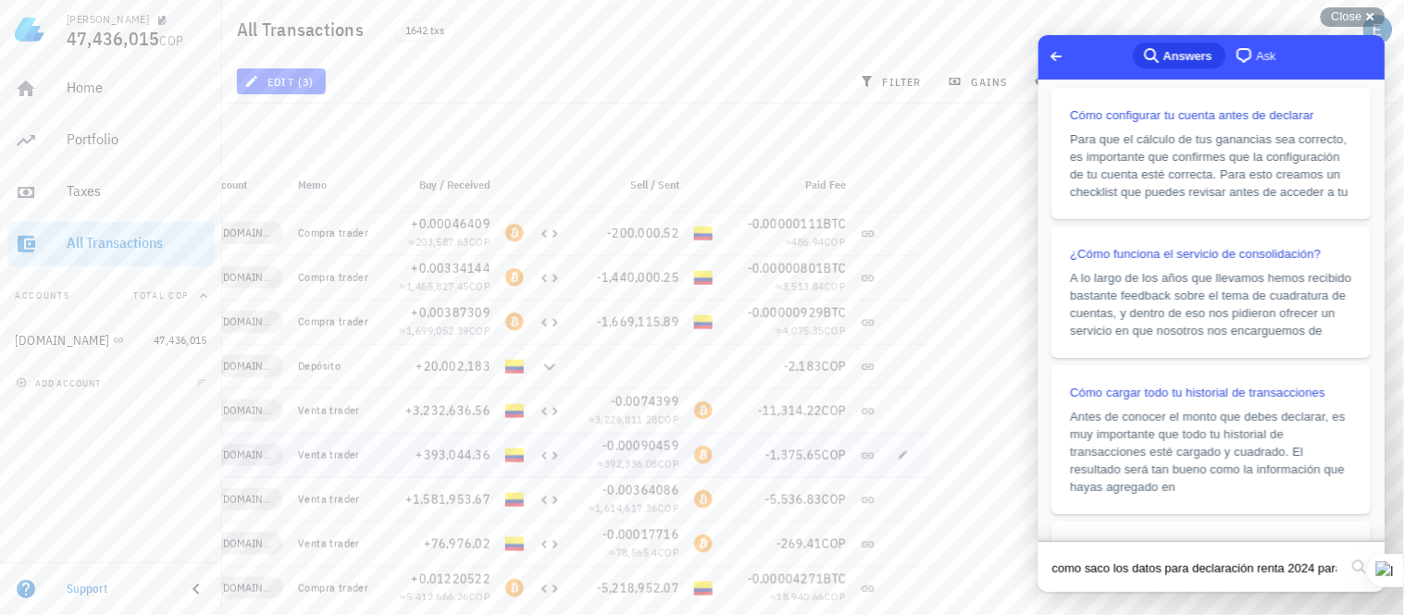
scroll to position [9515, 0]
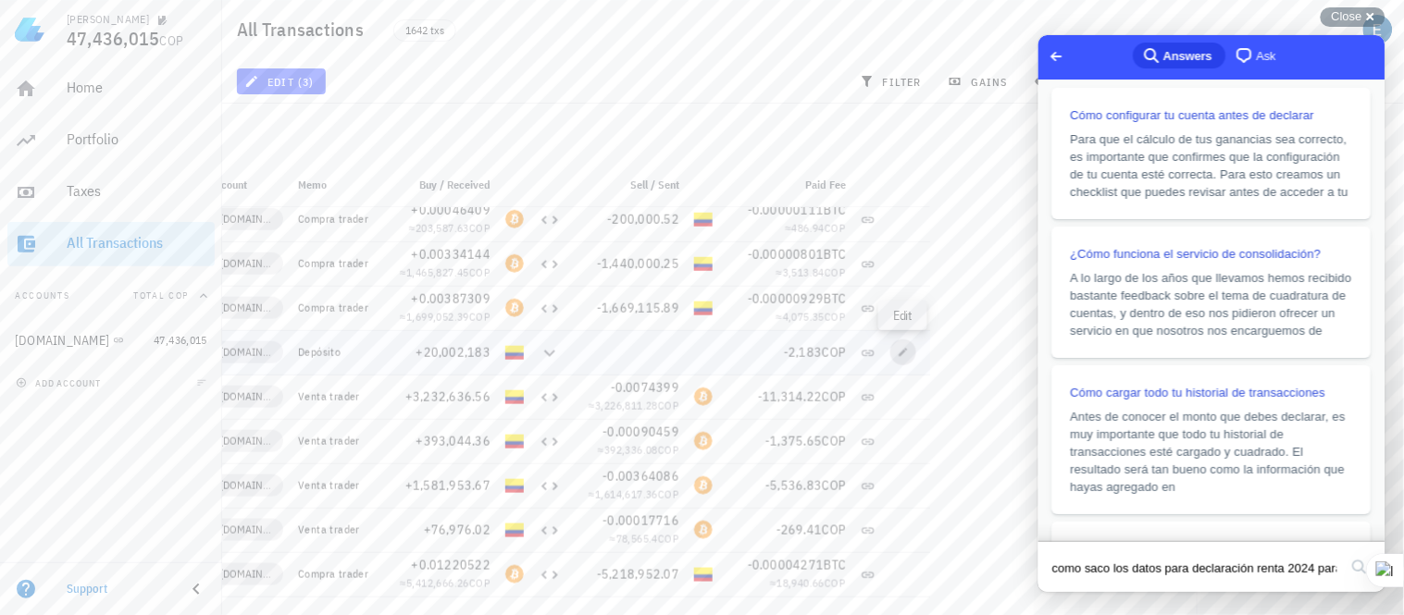
click at [898, 353] on icon "button" at bounding box center [903, 352] width 11 height 11
type input "2025-05-14"
type input "15:21:23"
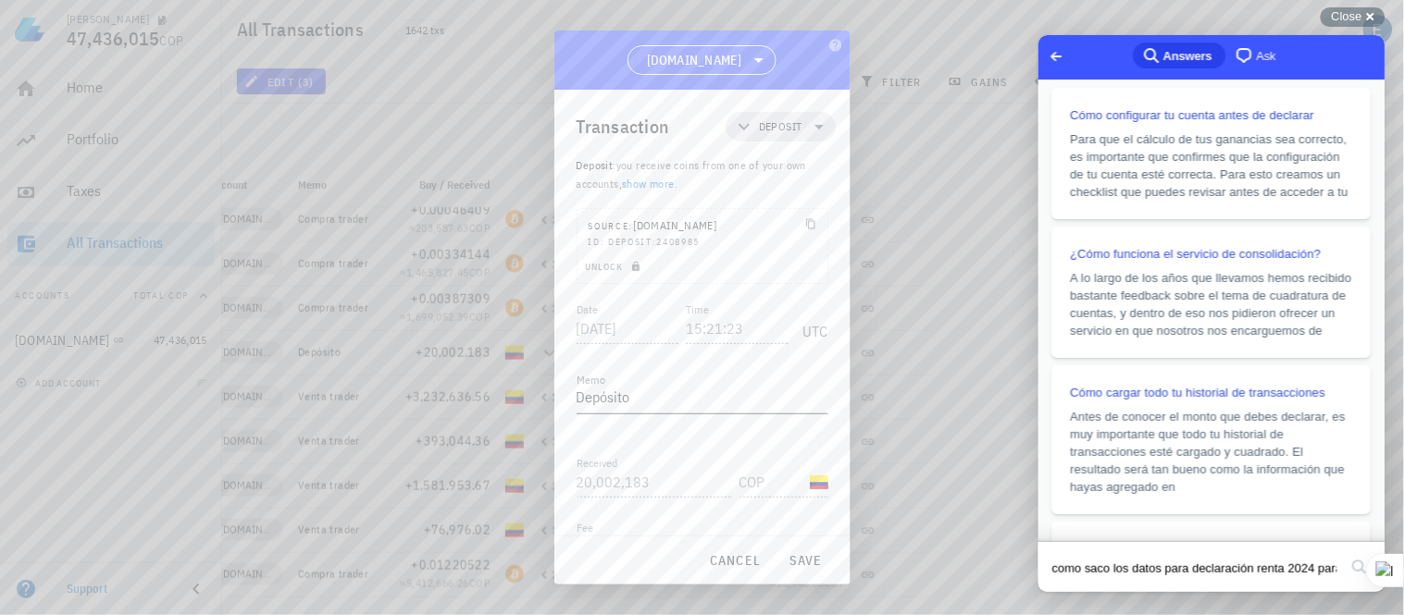
click at [662, 398] on textarea "Depósito" at bounding box center [702, 399] width 252 height 30
type textarea "D"
click at [810, 563] on span "save" at bounding box center [806, 560] width 44 height 17
type textarea "Depósito"
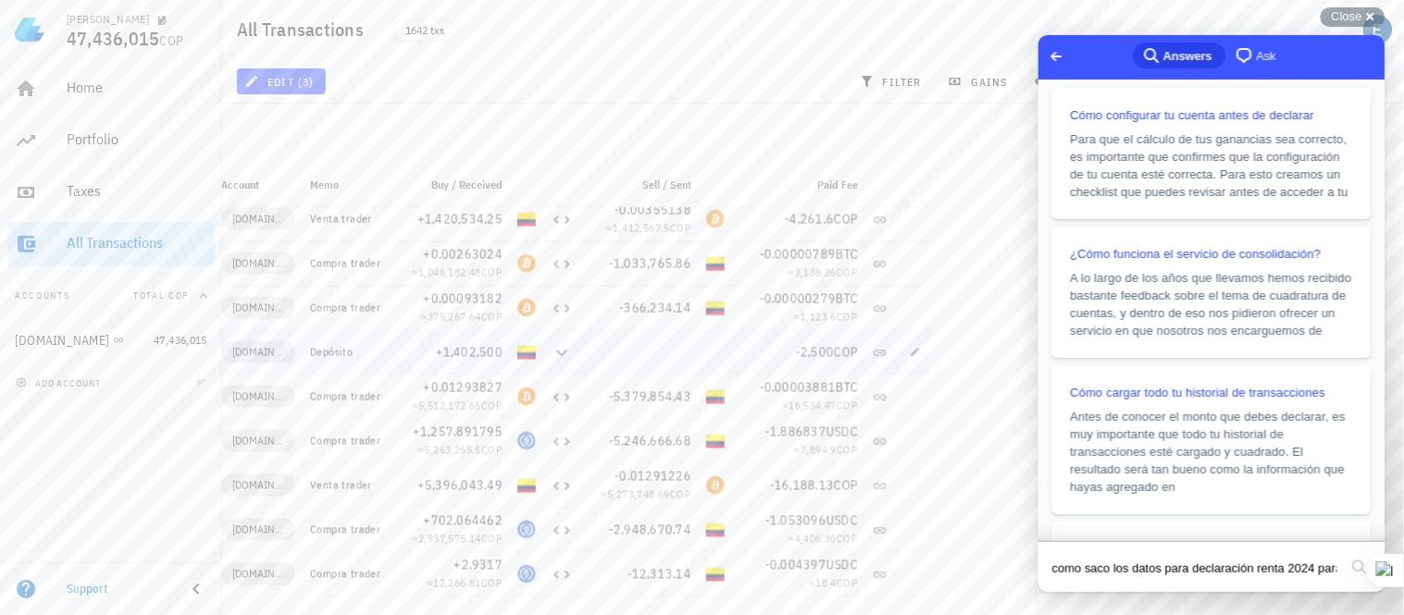
scroll to position [0, 139]
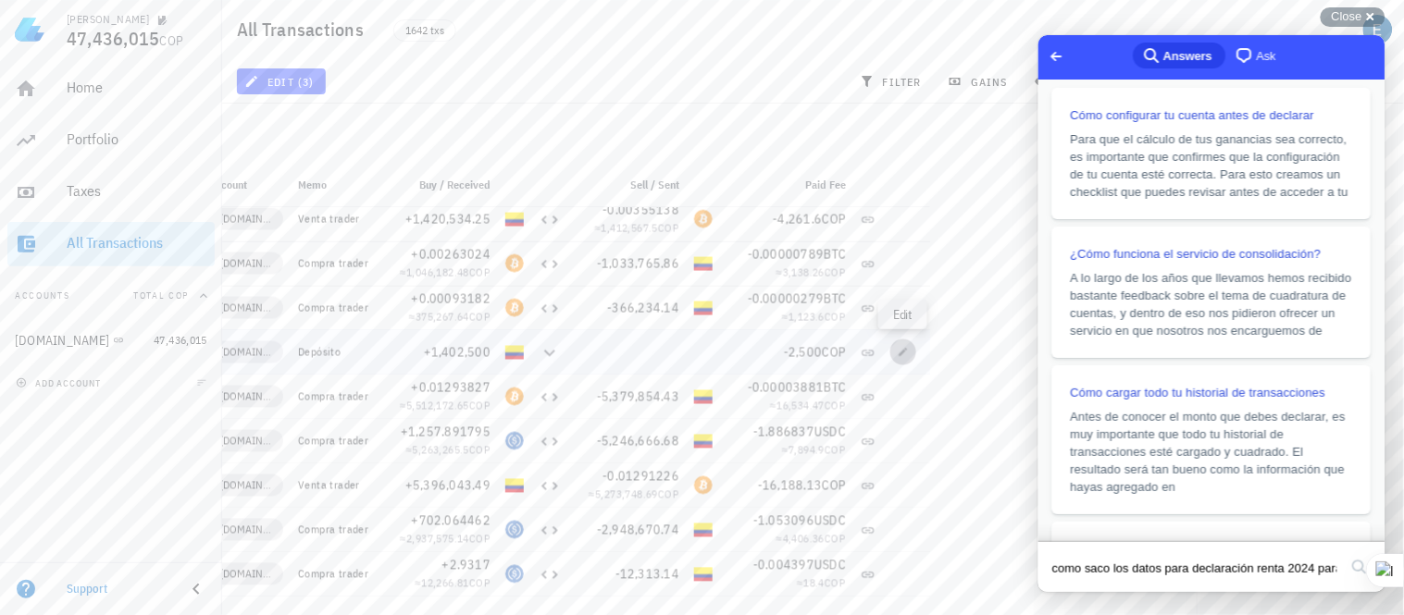
click at [904, 353] on icon "button" at bounding box center [903, 352] width 11 height 11
type input "2025-02-11"
type input "19:54:24"
type input "1,402,500"
type input "2,500"
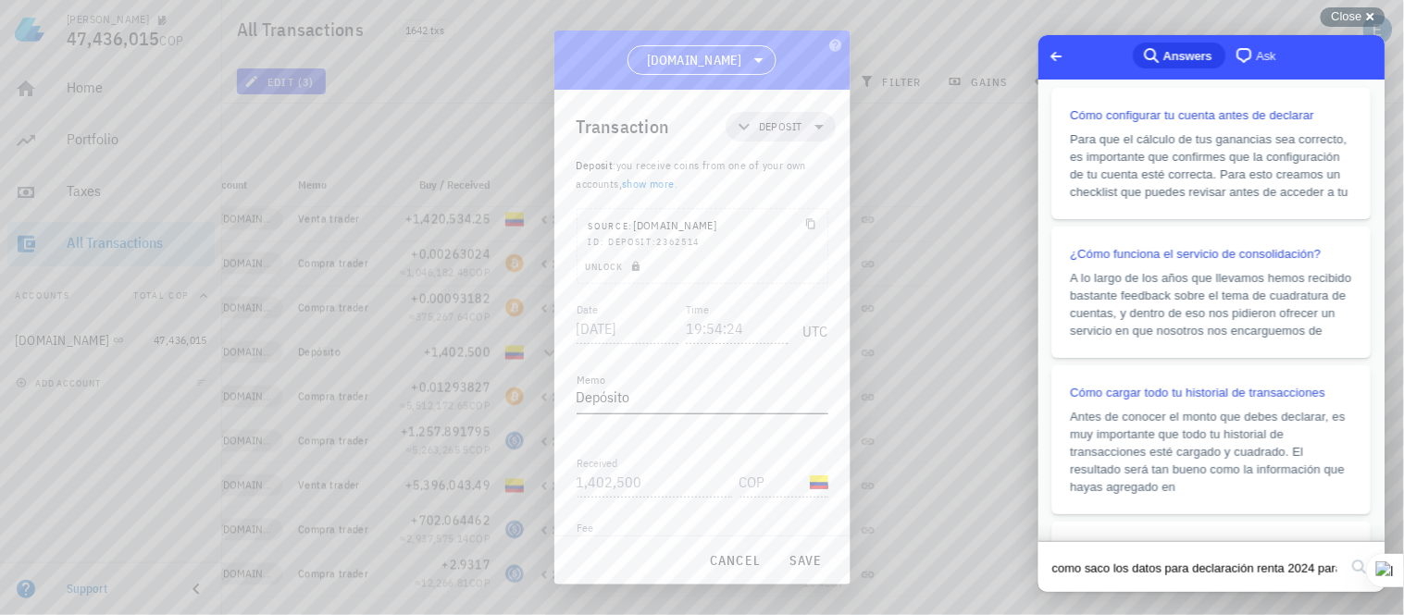
click at [646, 396] on textarea "Depósito" at bounding box center [702, 399] width 252 height 30
type textarea "D"
click at [799, 558] on span "save" at bounding box center [806, 560] width 44 height 17
type textarea "Depósito"
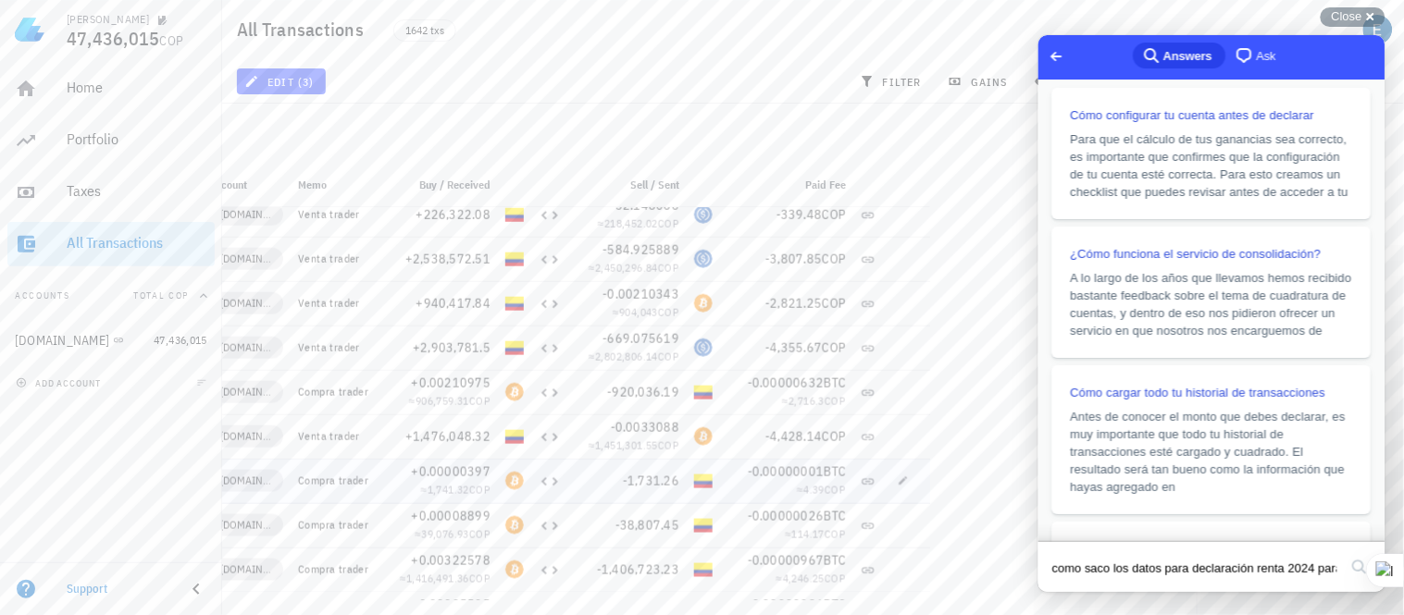
scroll to position [14990, 0]
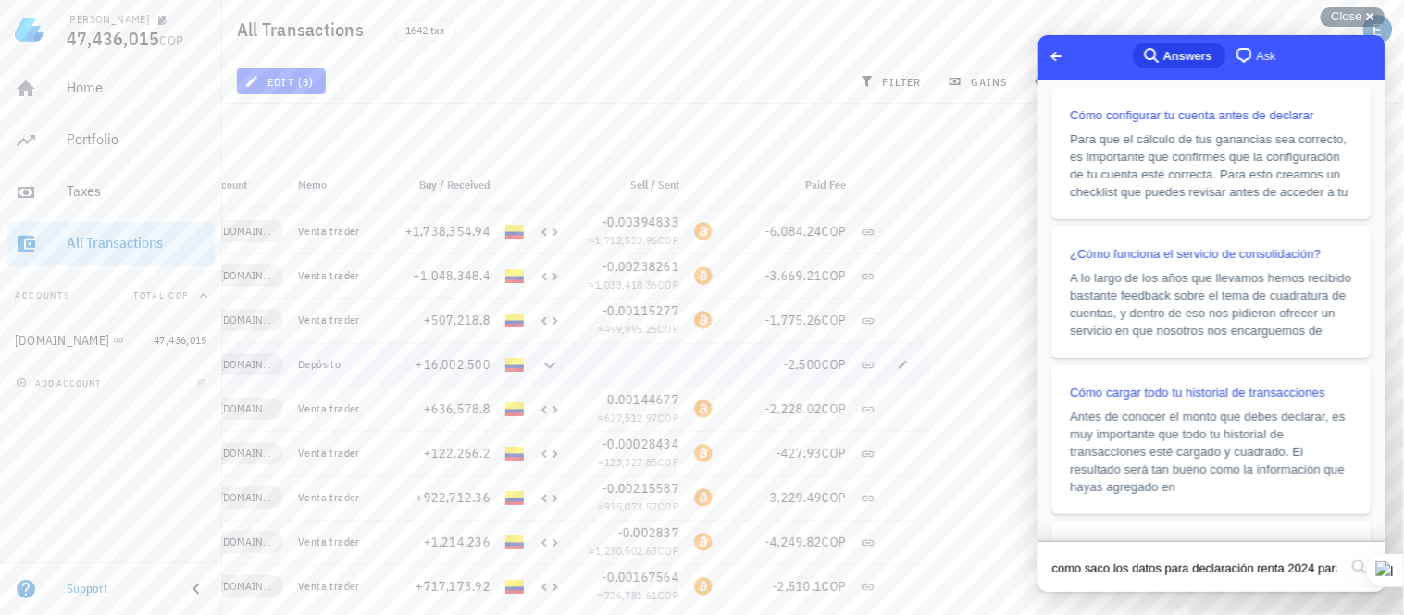
scroll to position [17990, 0]
click at [901, 363] on icon "button" at bounding box center [903, 360] width 8 height 8
type input "2025-01-17"
type input "05:02:43"
type input "16,002,500"
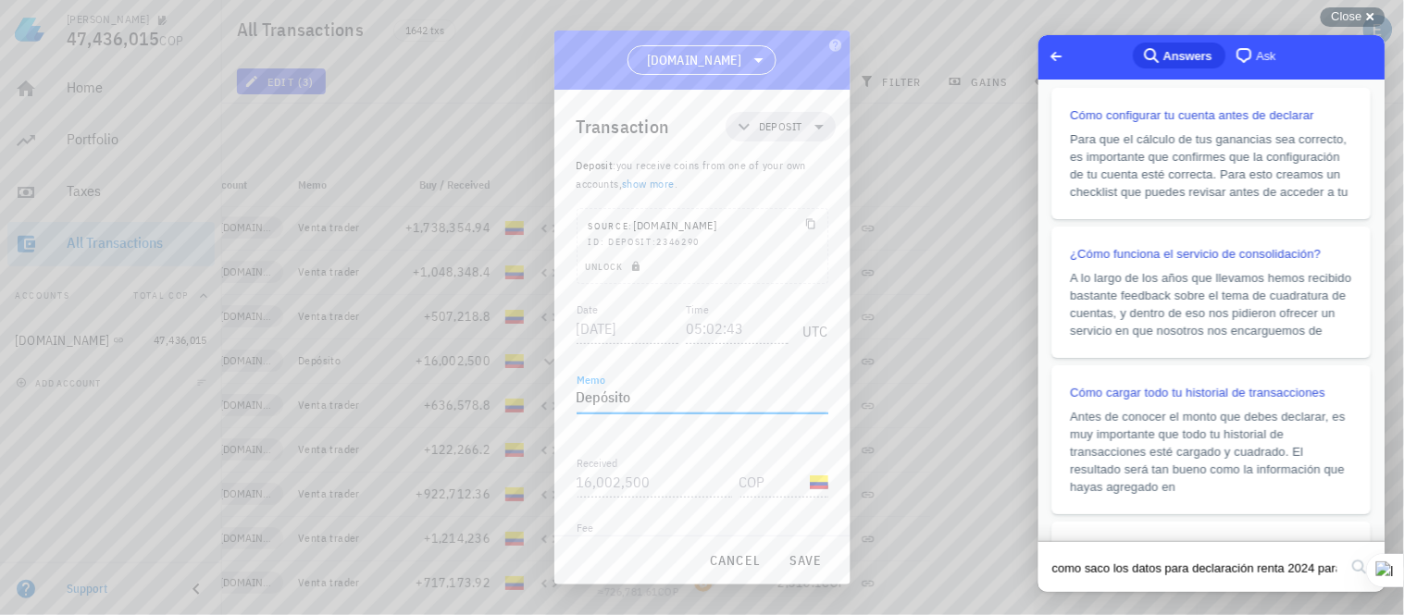
click at [659, 401] on textarea "Depósito" at bounding box center [702, 399] width 252 height 30
type textarea "D"
click at [811, 556] on span "save" at bounding box center [806, 560] width 44 height 17
type textarea "Depósito"
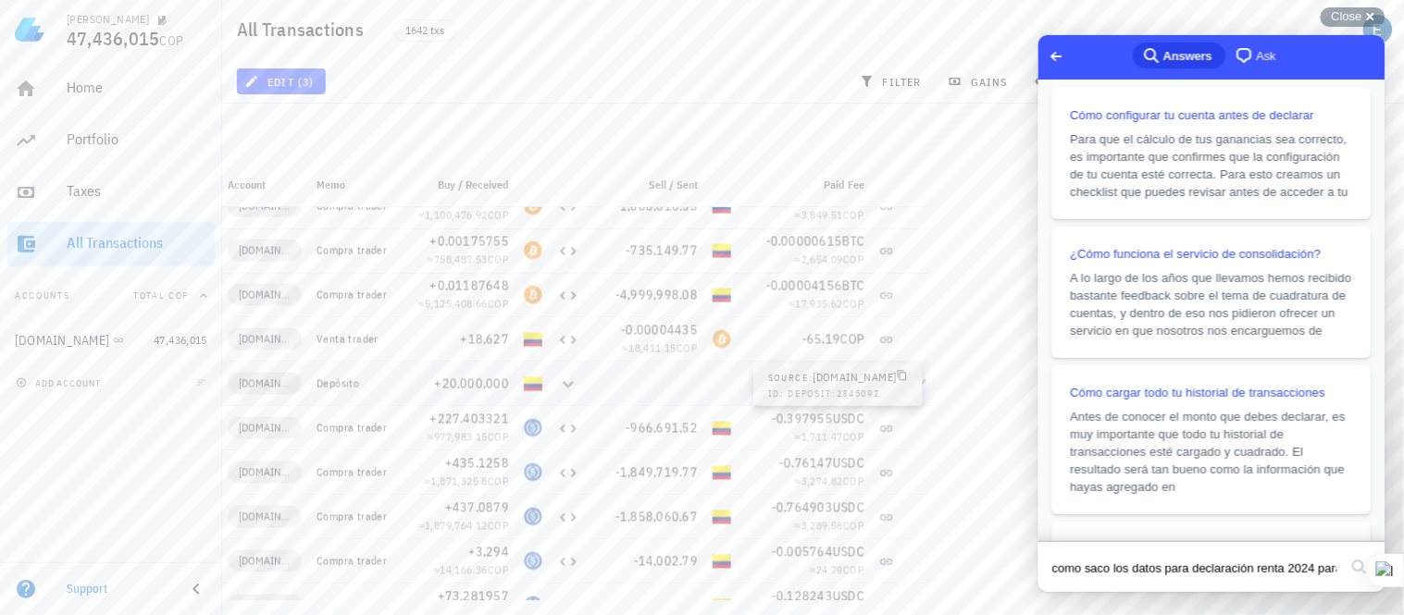
scroll to position [0, 139]
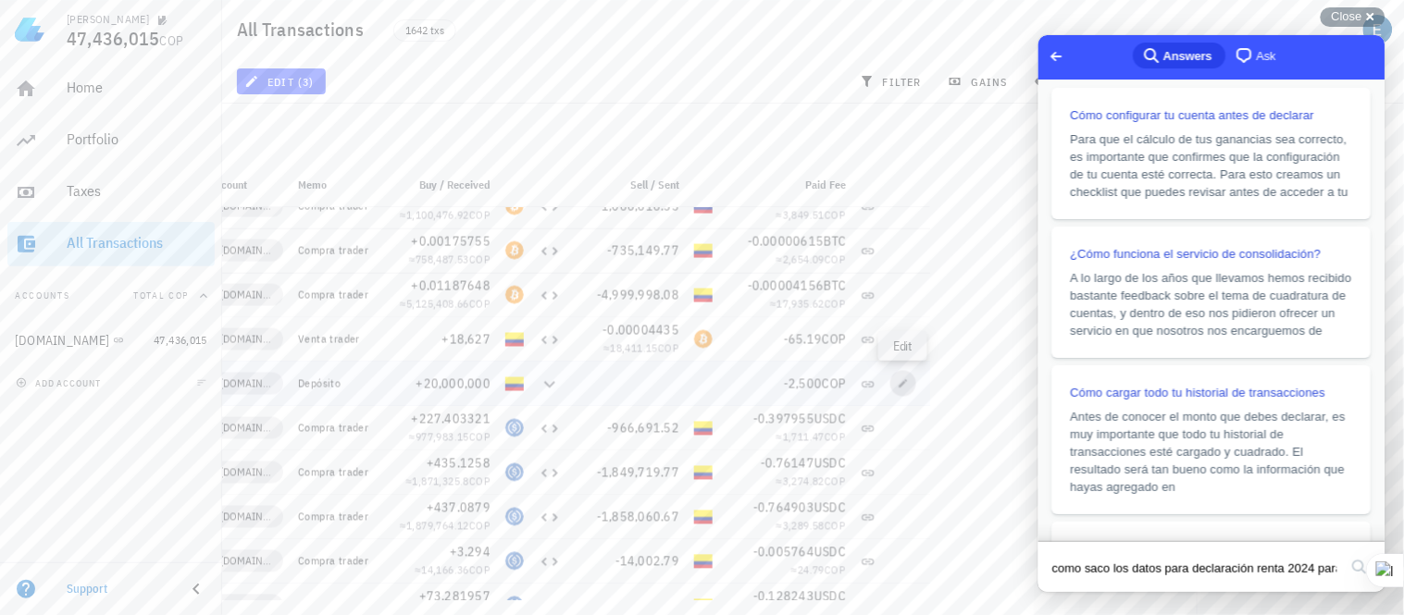
click at [904, 380] on icon "button" at bounding box center [903, 383] width 8 height 8
type input "2025-01-15"
type input "16:07:44"
type input "20,000,000"
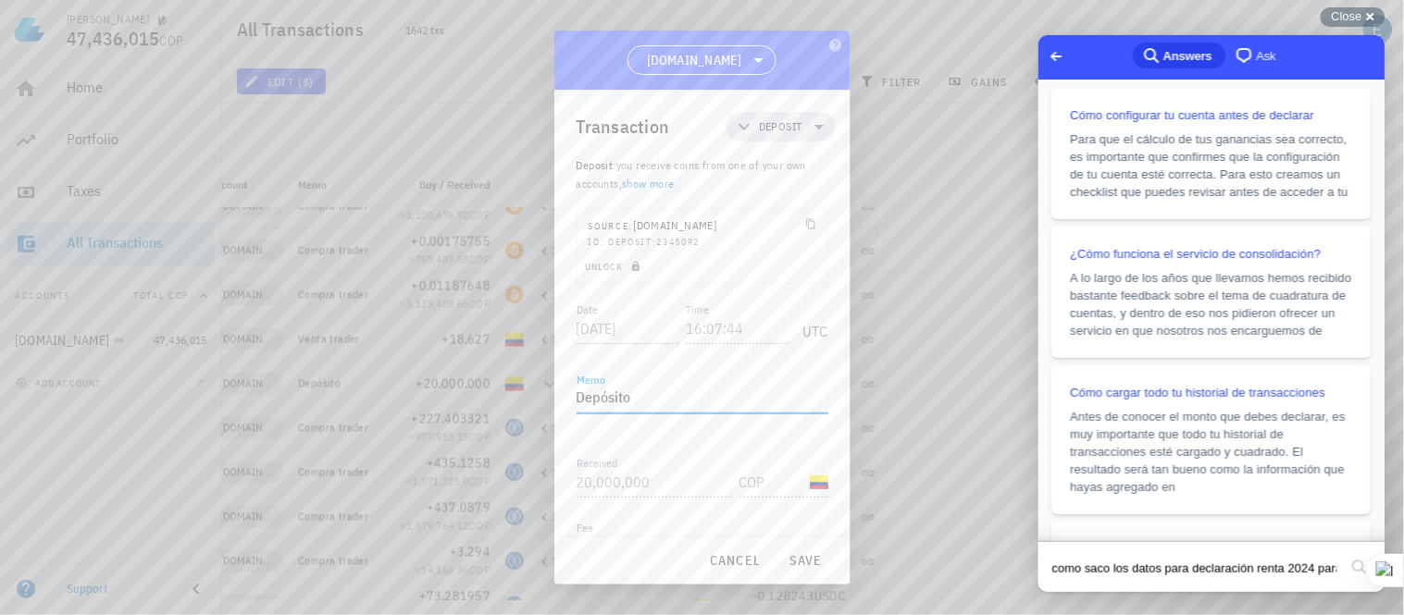
click at [668, 401] on textarea "Depósito" at bounding box center [702, 399] width 252 height 30
type textarea "D"
click at [798, 557] on span "save" at bounding box center [806, 560] width 44 height 17
type textarea "Depósito"
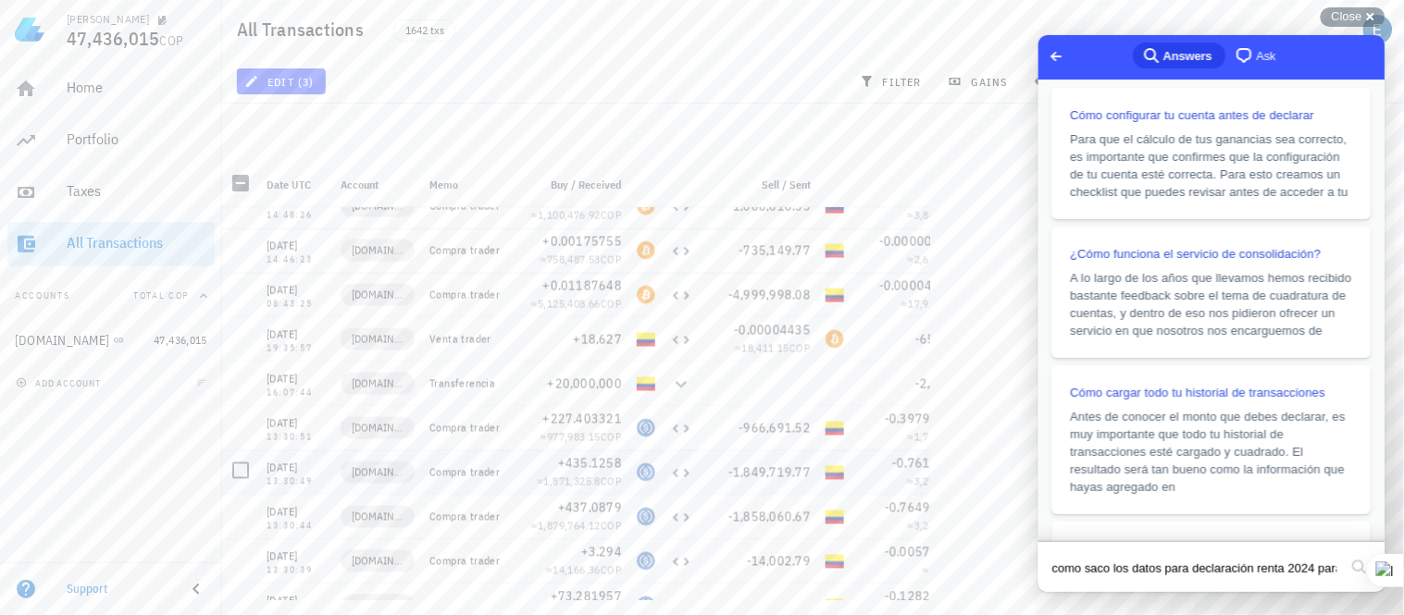
scroll to position [0, 0]
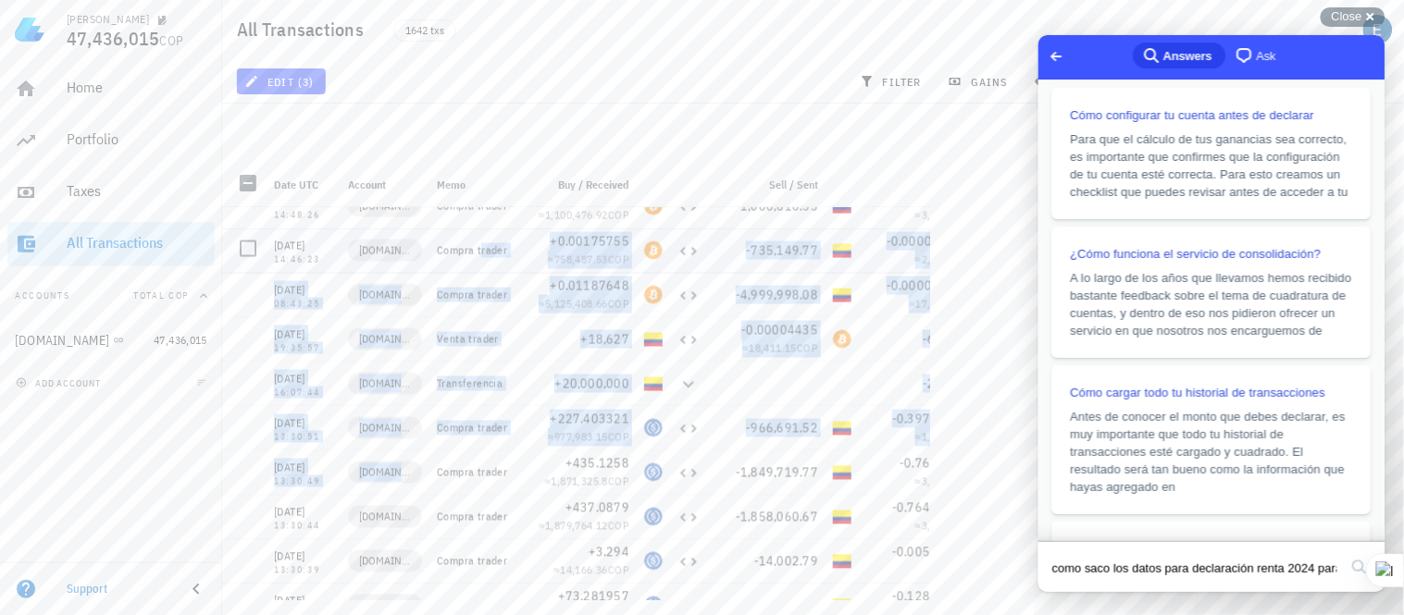
drag, startPoint x: 447, startPoint y: 341, endPoint x: 458, endPoint y: 272, distance: 69.4
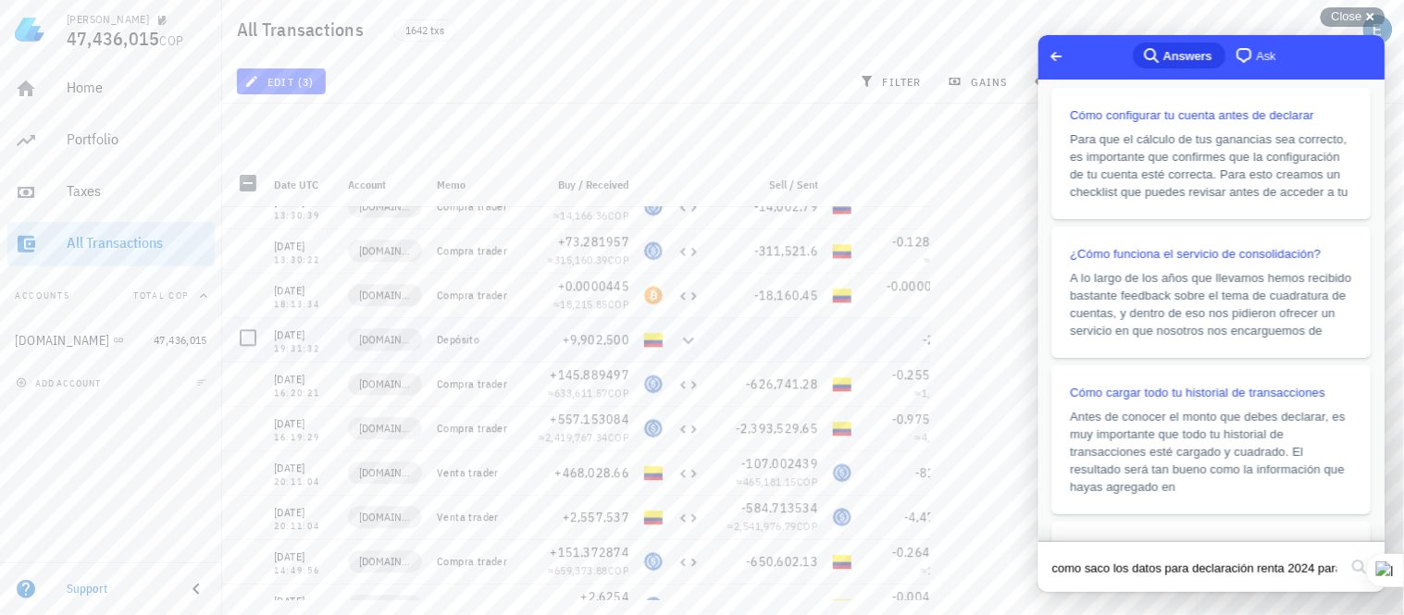
scroll to position [0, 139]
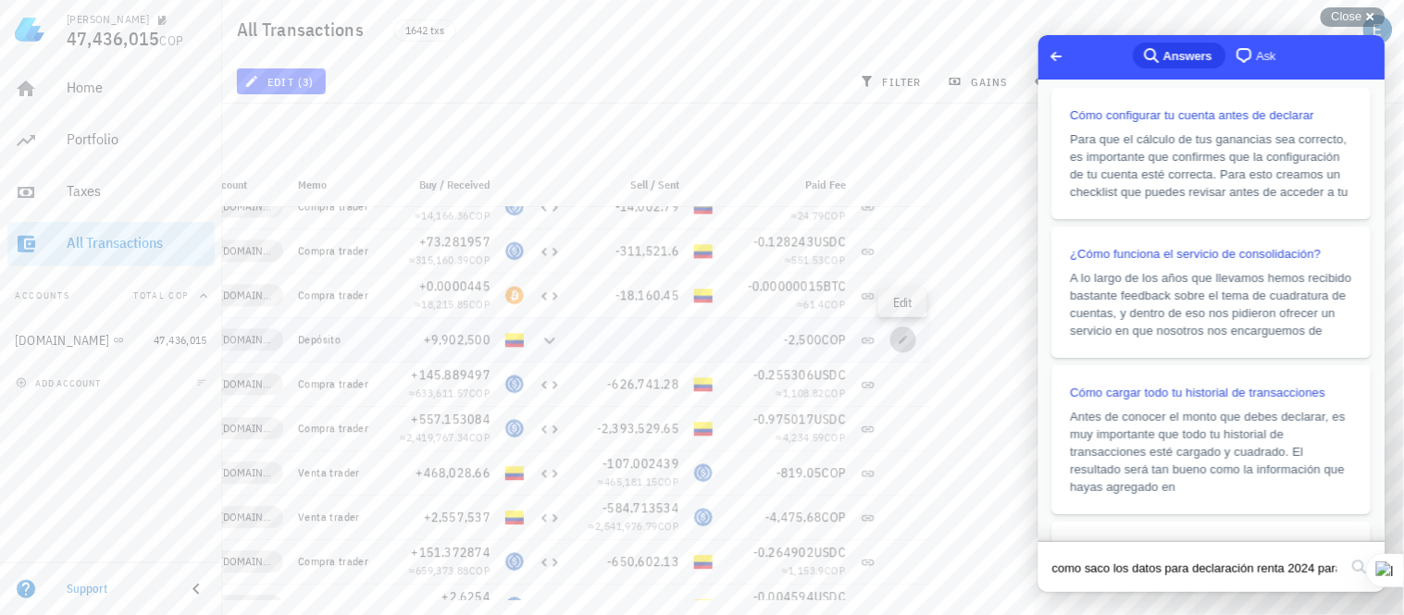
click at [899, 338] on icon "button" at bounding box center [903, 339] width 11 height 11
type input "2025-01-13"
type input "19:31:32"
type input "9,902,500"
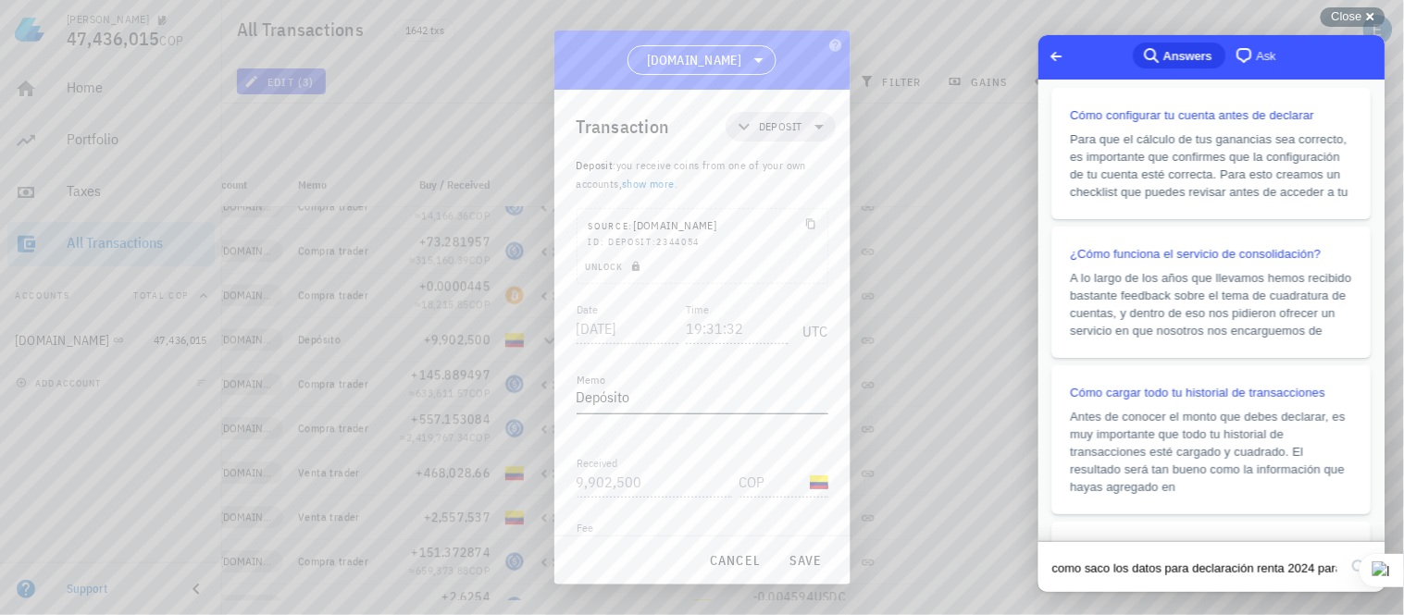
click at [639, 405] on textarea "Depósito" at bounding box center [702, 399] width 252 height 30
type textarea "D"
click at [802, 560] on span "save" at bounding box center [806, 560] width 44 height 17
type textarea "Depósito"
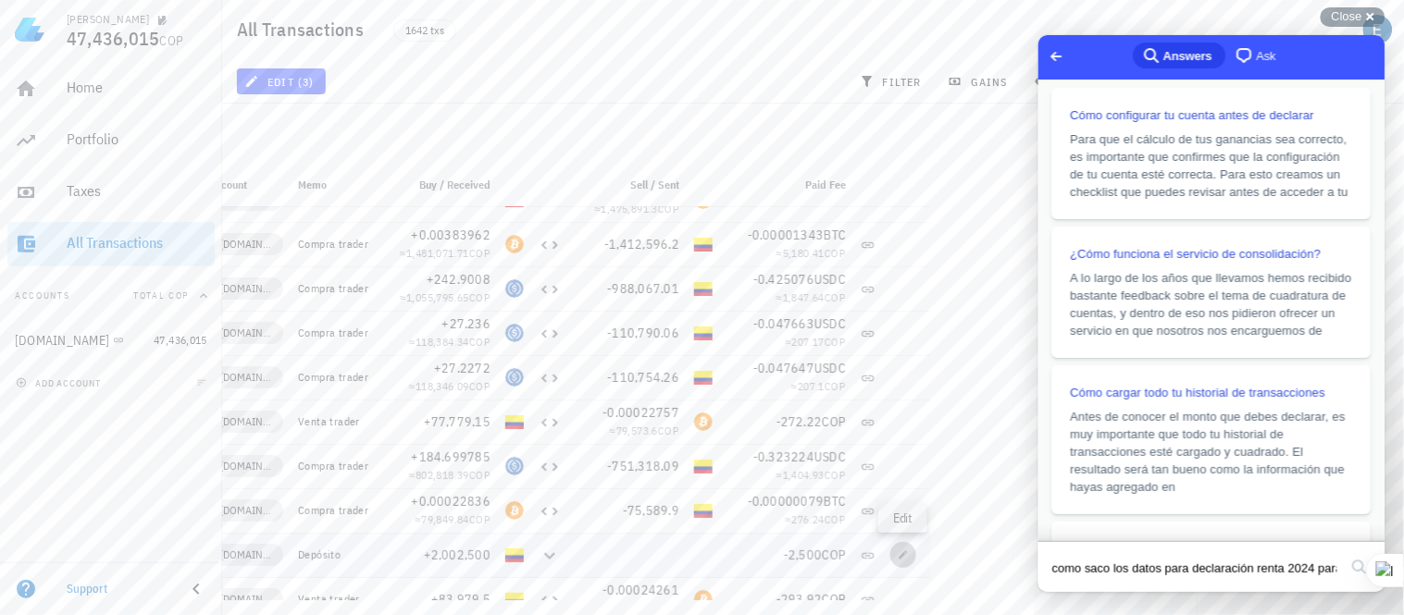
click at [898, 557] on icon "button" at bounding box center [903, 555] width 11 height 11
type input "2024-11-11"
type input "16:41:20"
type input "2,002,500"
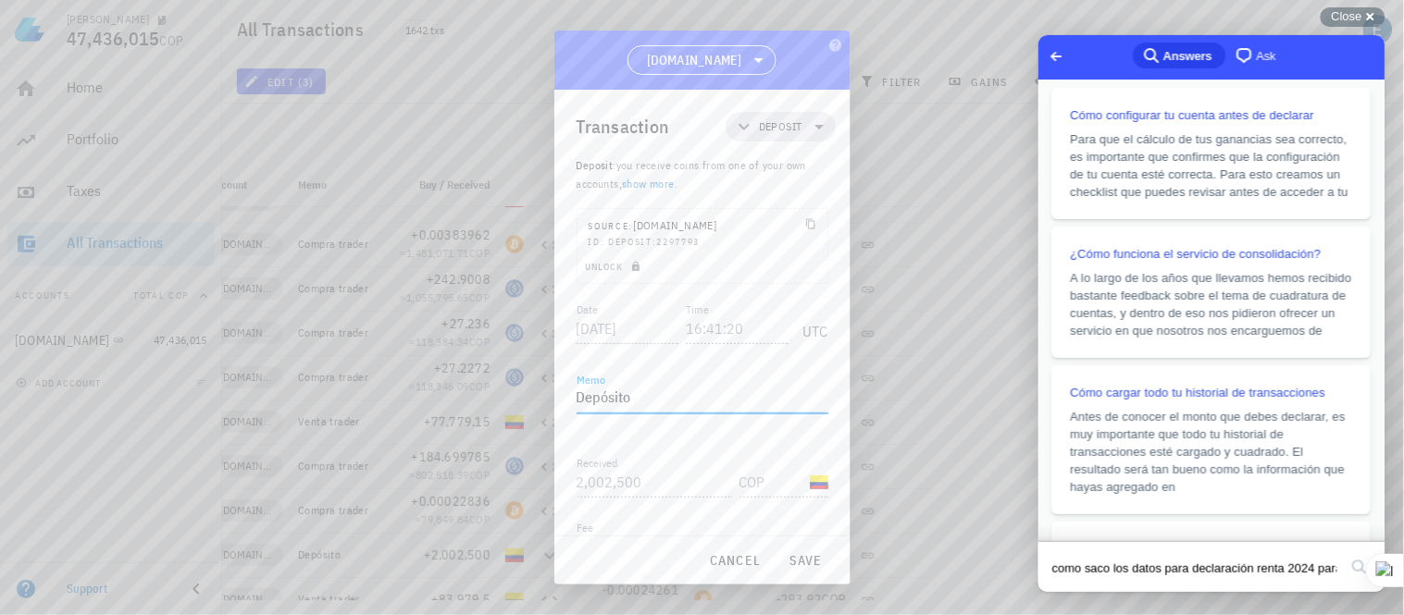
click at [648, 394] on textarea "Depósito" at bounding box center [702, 399] width 252 height 30
type textarea "D"
type textarea "R"
click at [798, 560] on span "save" at bounding box center [806, 560] width 44 height 17
type textarea "Depósito"
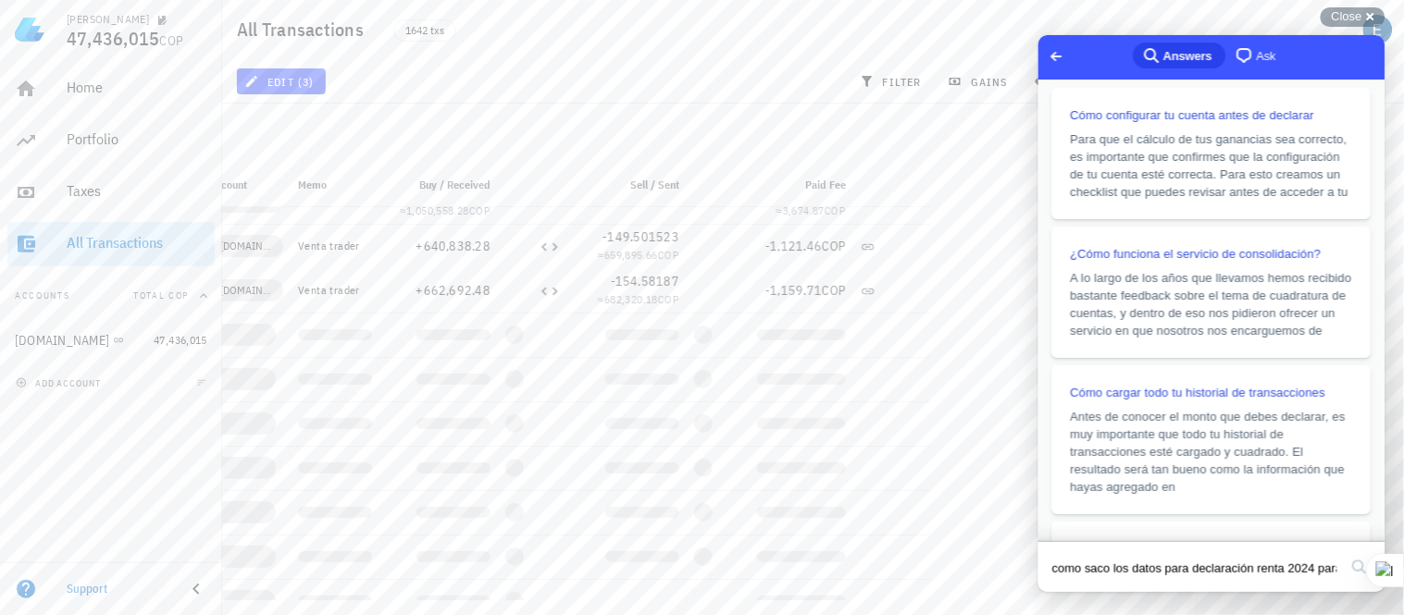
scroll to position [30940, 0]
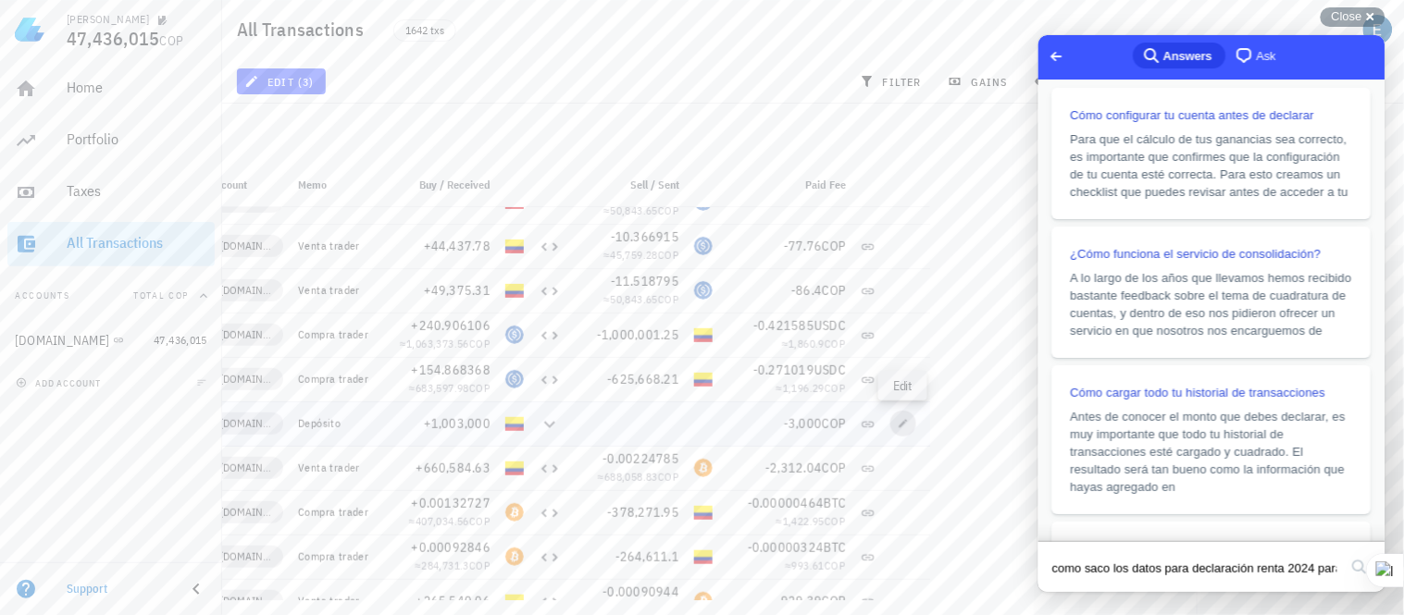
click at [896, 427] on span "button" at bounding box center [903, 423] width 26 height 11
type input "2024-11-04"
type input "15:21:54"
type input "1,003,000"
type input "3,000"
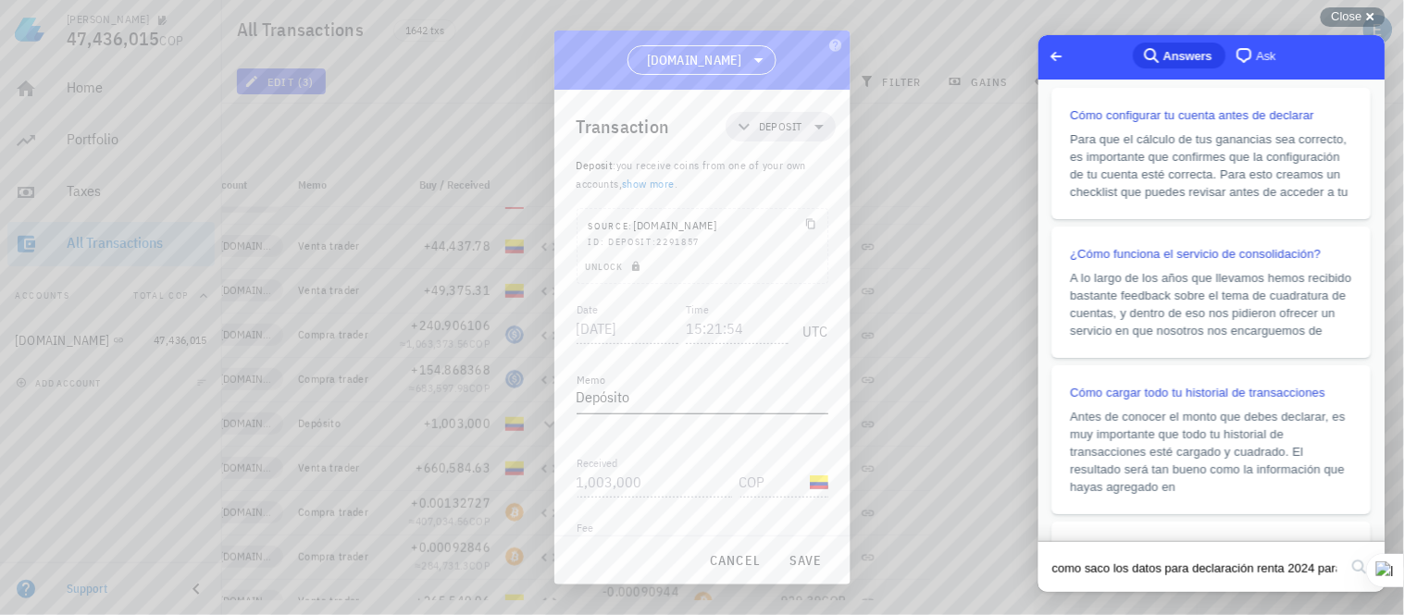
click at [649, 402] on textarea "Depósito" at bounding box center [702, 399] width 252 height 30
type textarea "D"
click at [810, 564] on span "save" at bounding box center [806, 560] width 44 height 17
type textarea "Depósito"
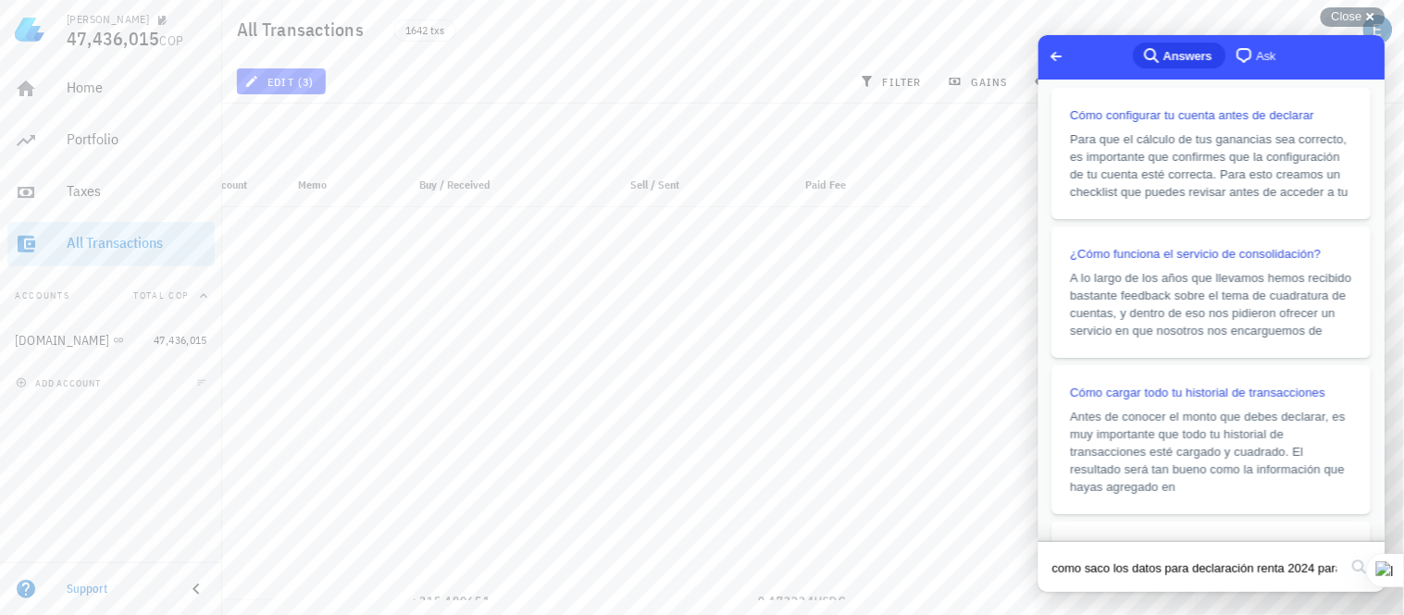
scroll to position [37458, 0]
drag, startPoint x: 348, startPoint y: 527, endPoint x: 790, endPoint y: -125, distance: 788.1
click at [790, 0] on html "Eduardo Mora 47,436,015 COP Home Portfolio Taxes All Transactions Accounts Tota…" at bounding box center [702, 307] width 1404 height 615
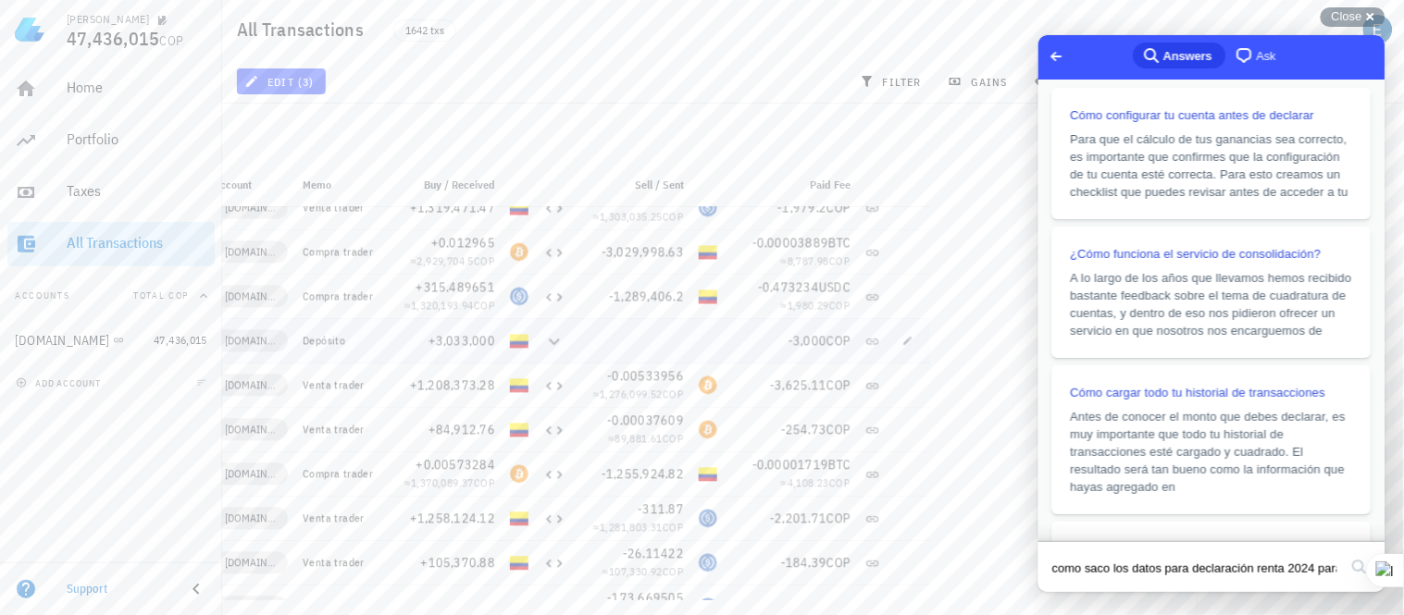
scroll to position [0, 139]
click at [899, 338] on icon "button" at bounding box center [903, 340] width 11 height 11
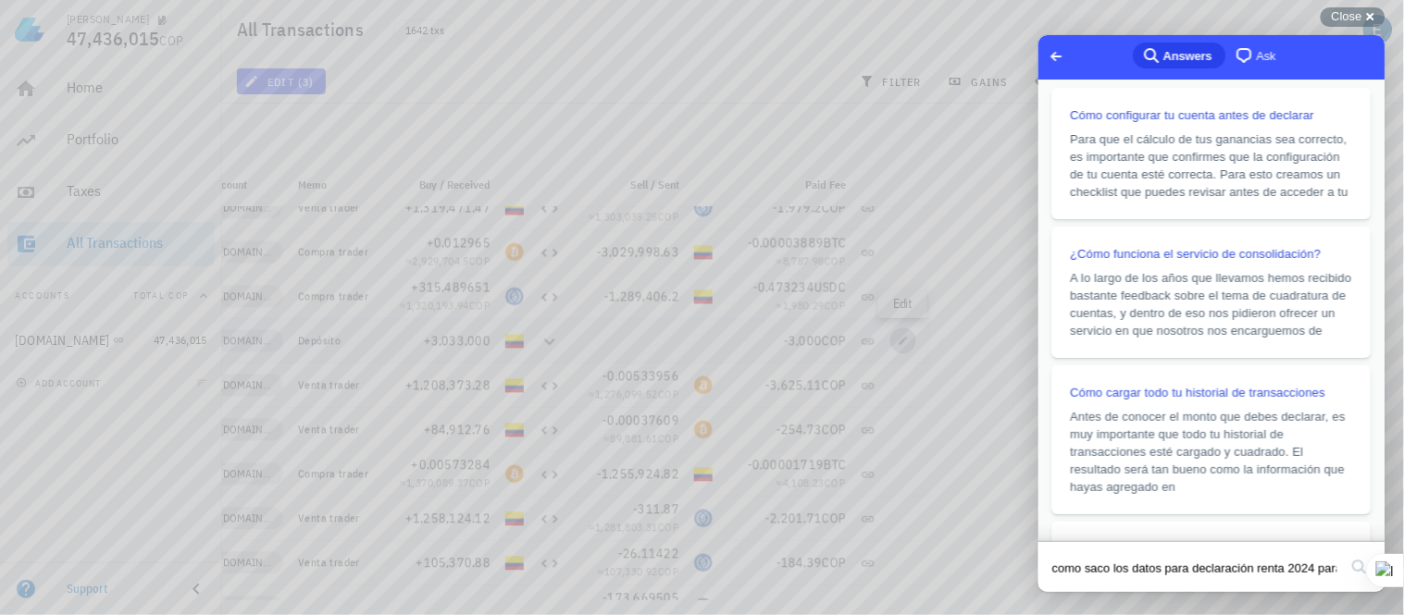
type input "2024-08-06"
type input "18:33:07"
type input "3,033,000"
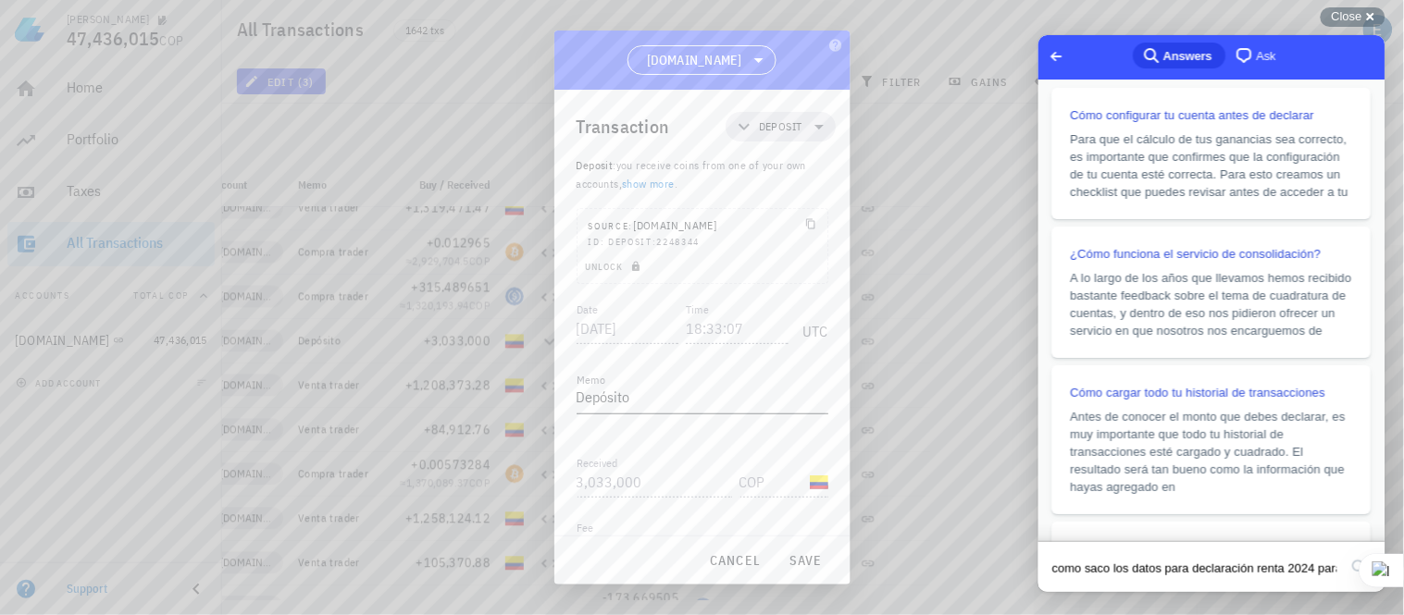
click at [641, 392] on textarea "Depósito" at bounding box center [702, 399] width 252 height 30
type textarea "D"
click at [807, 558] on span "save" at bounding box center [806, 560] width 44 height 17
type textarea "Depósito"
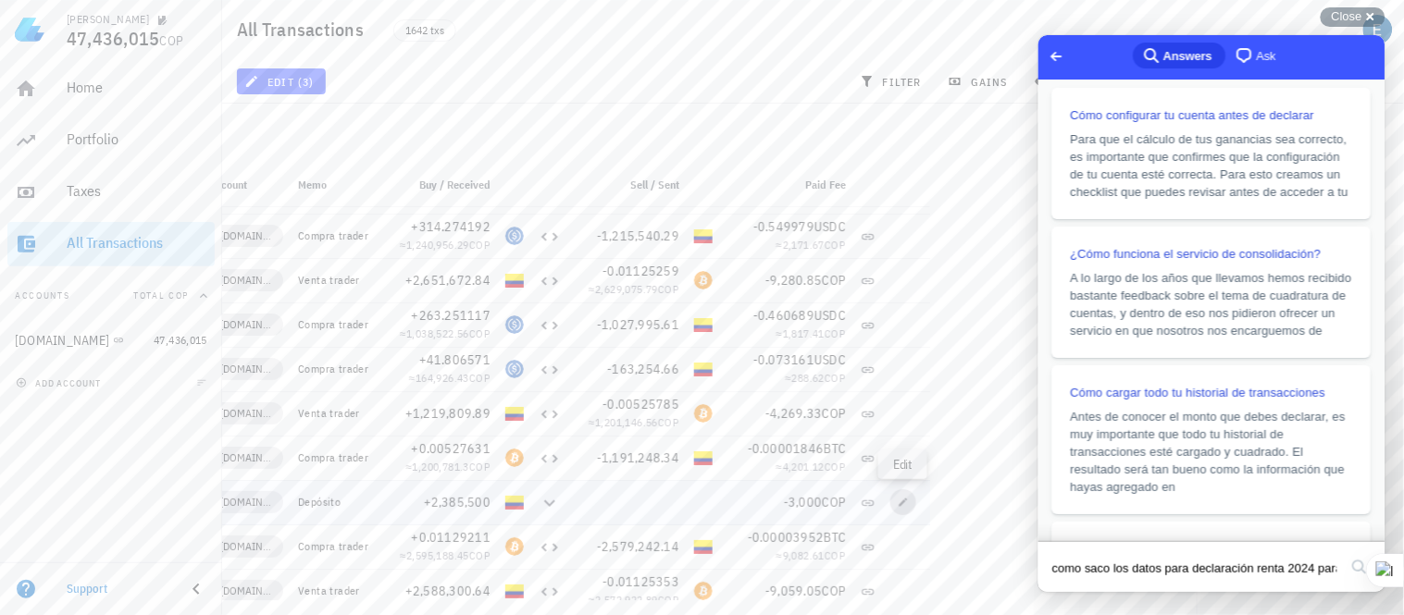
click at [898, 498] on icon "button" at bounding box center [903, 502] width 11 height 11
type input "2024-07-12"
type input "16:35:19"
type input "2,385,500"
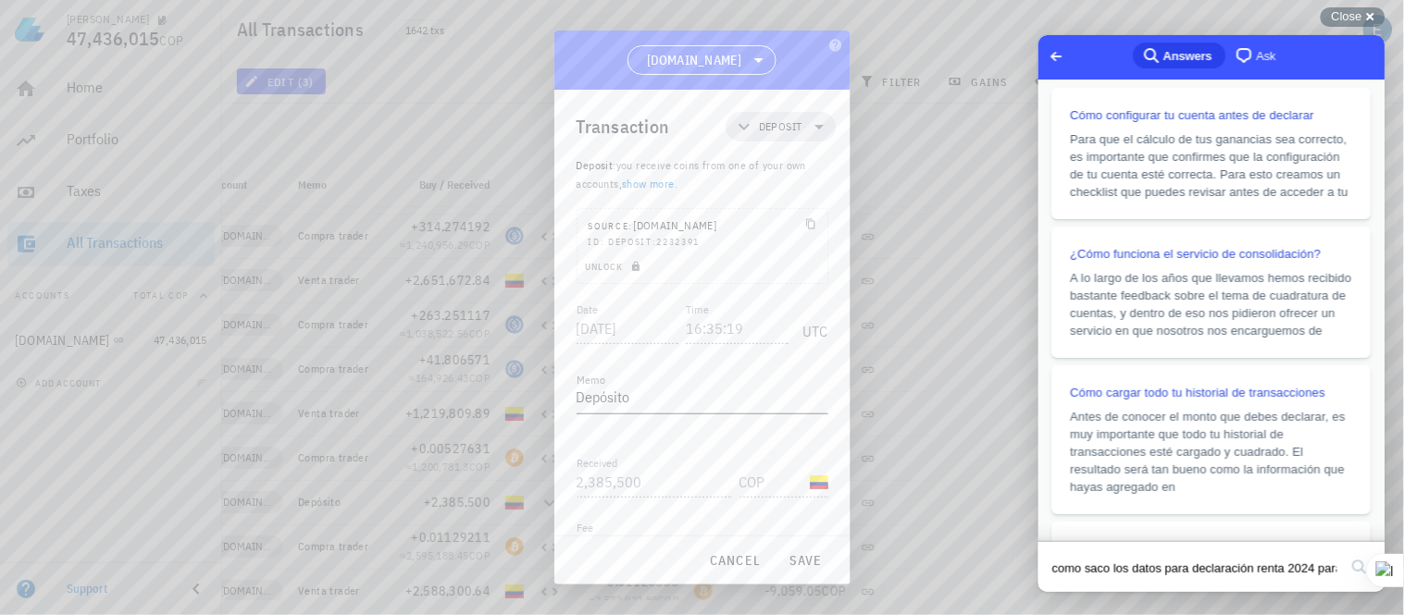
click at [644, 390] on textarea "Depósito" at bounding box center [702, 399] width 252 height 30
type textarea "D"
click at [801, 562] on span "save" at bounding box center [806, 560] width 44 height 17
type textarea "Depósito"
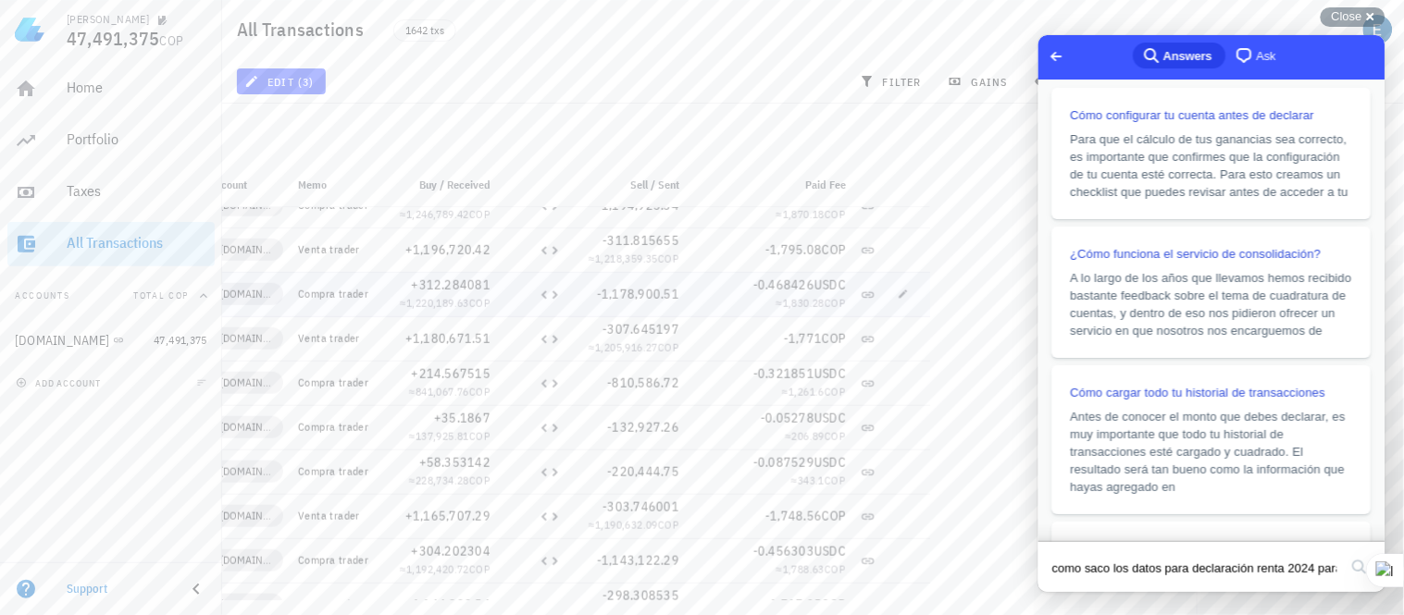
scroll to position [45552, 0]
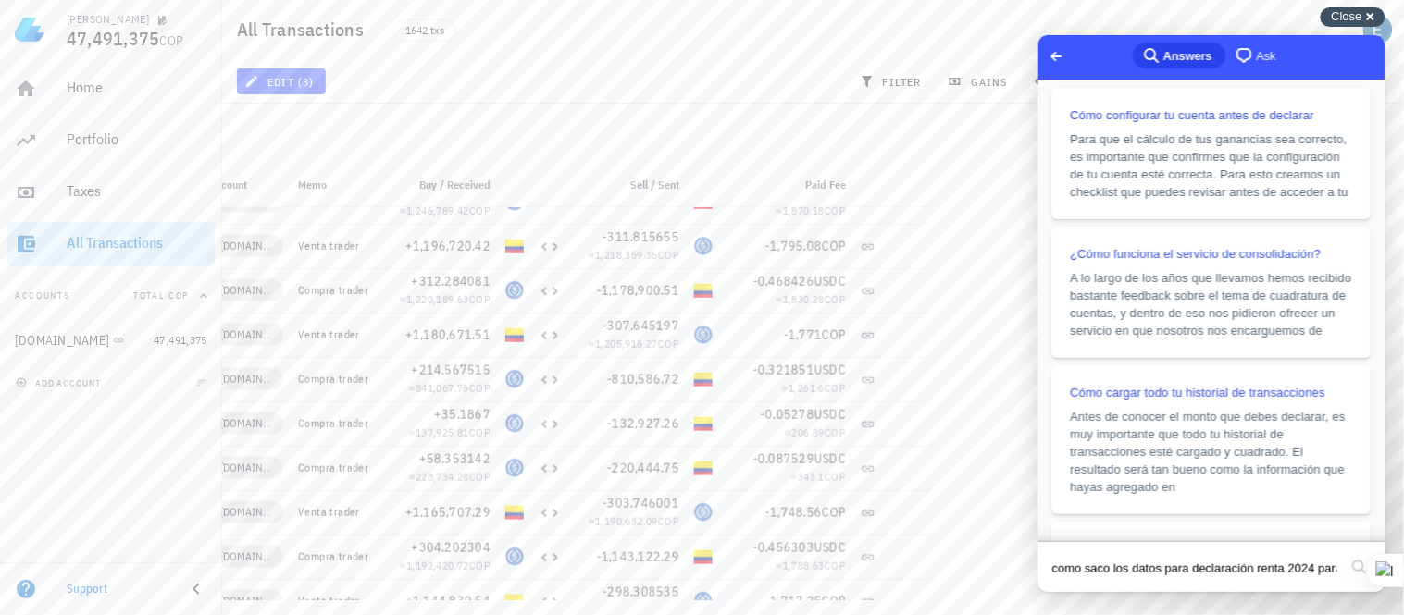
click at [1339, 14] on span "Close" at bounding box center [1347, 16] width 31 height 14
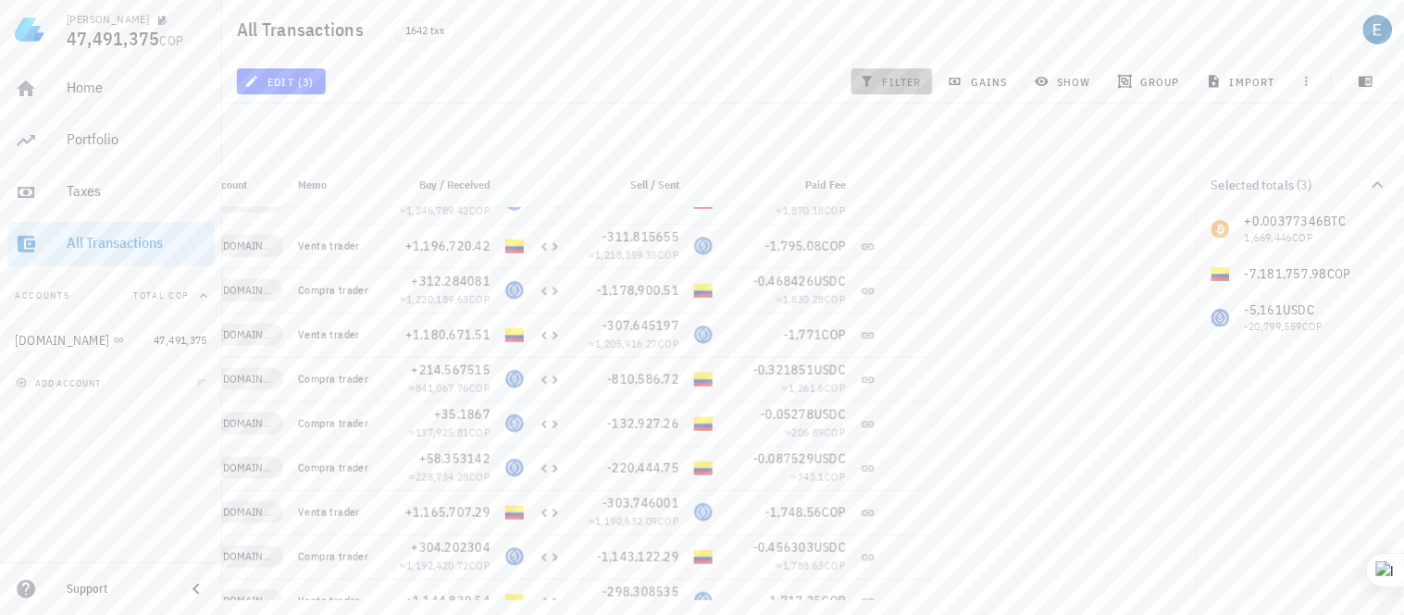
click at [909, 79] on span "filter" at bounding box center [892, 81] width 58 height 15
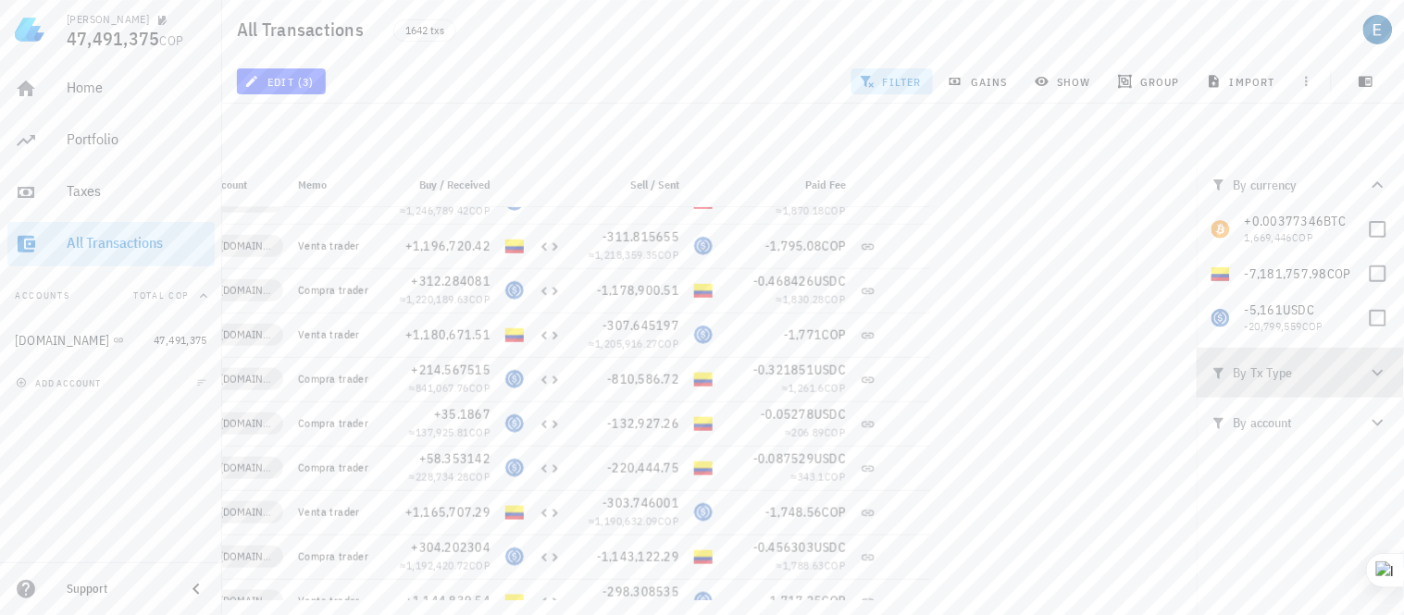
click at [1381, 370] on icon "button" at bounding box center [1378, 373] width 22 height 22
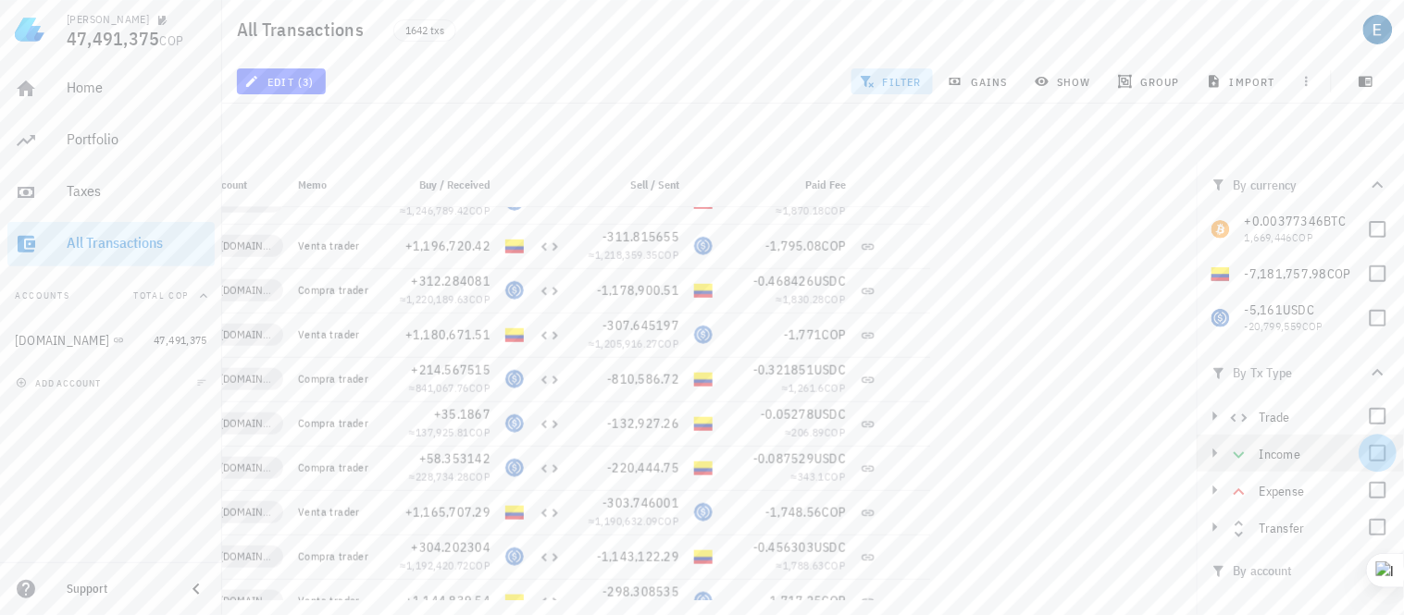
click at [1375, 451] on div at bounding box center [1377, 453] width 31 height 31
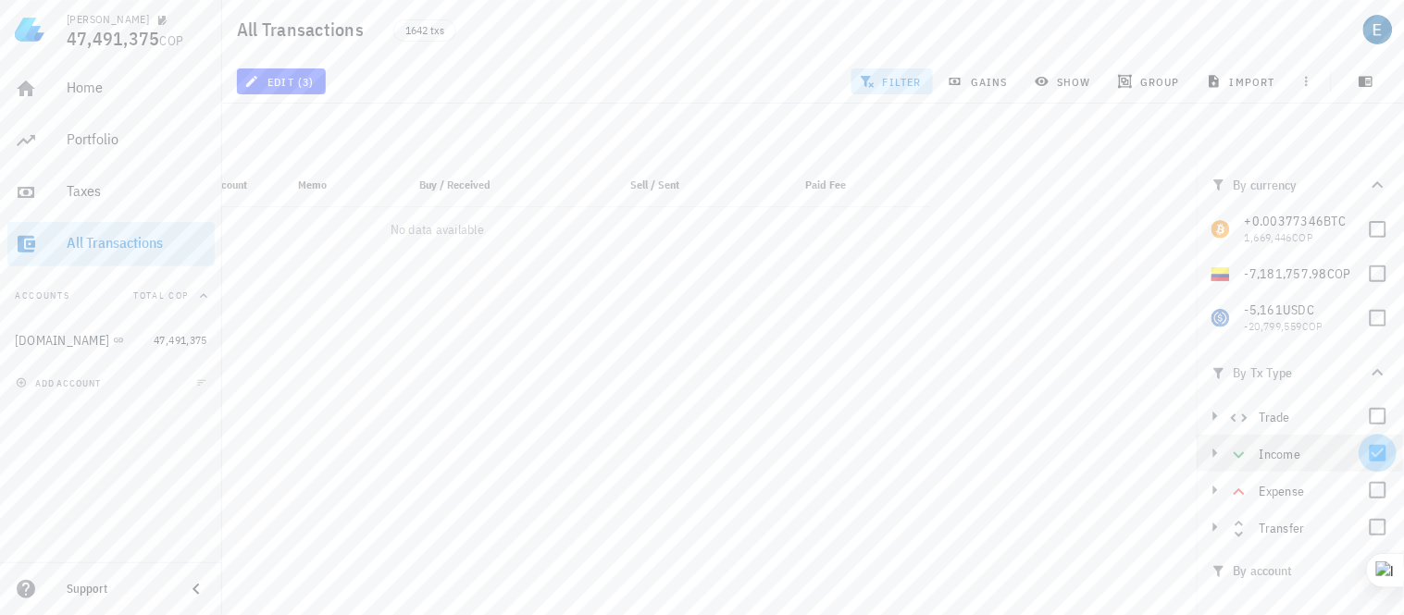
click at [1375, 454] on div at bounding box center [1377, 453] width 31 height 31
click at [1377, 489] on div at bounding box center [1377, 490] width 31 height 31
click at [1376, 492] on div at bounding box center [1377, 490] width 31 height 31
click at [1375, 524] on div at bounding box center [1377, 527] width 31 height 31
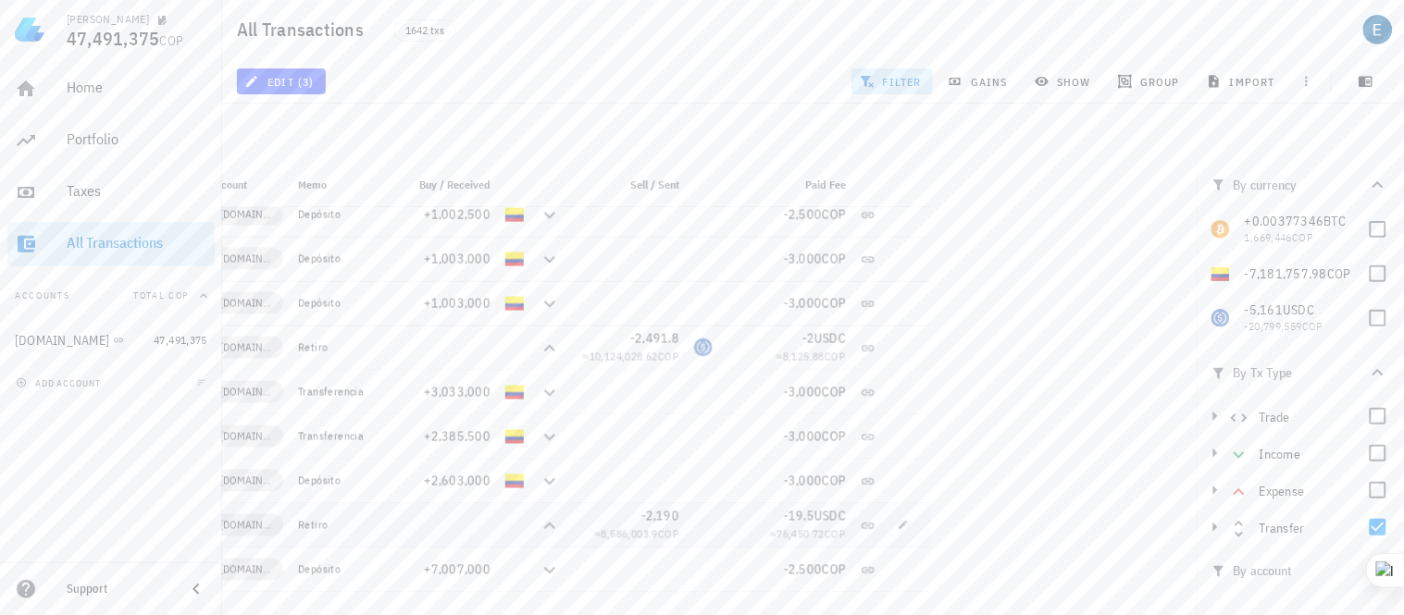
scroll to position [771, 0]
click at [900, 302] on icon "button" at bounding box center [903, 302] width 11 height 11
type input "2024-08-14"
type input "15:32:16"
type input "1,003,000"
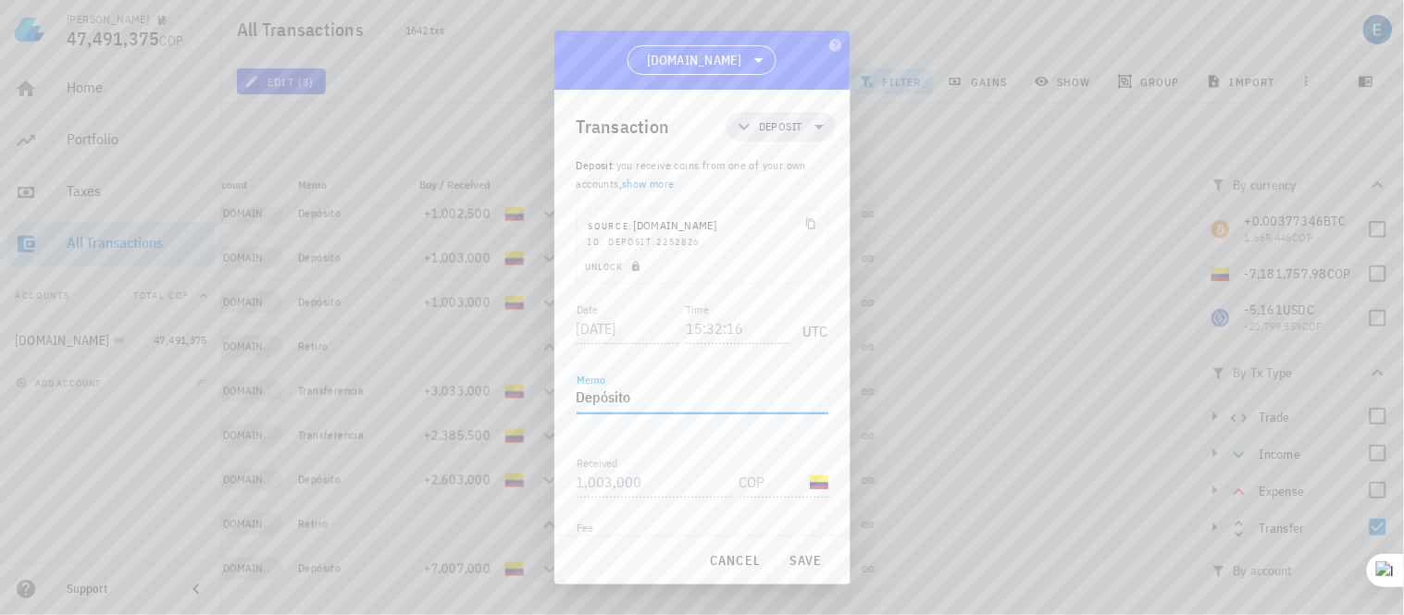
click at [651, 403] on textarea "Depósito" at bounding box center [702, 399] width 252 height 30
type textarea "D"
click at [802, 563] on span "save" at bounding box center [806, 560] width 44 height 17
type textarea "Depósito"
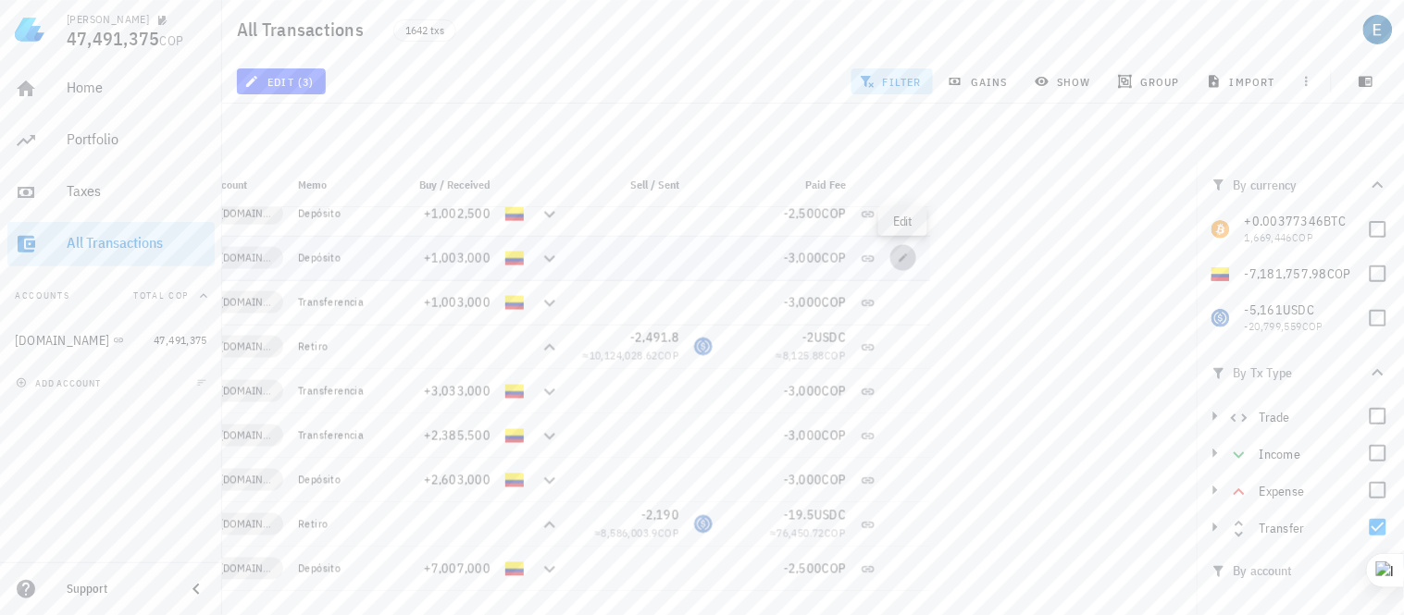
click at [899, 263] on icon "button" at bounding box center [903, 258] width 11 height 11
type input "2024-09-10"
type input "17:34:56"
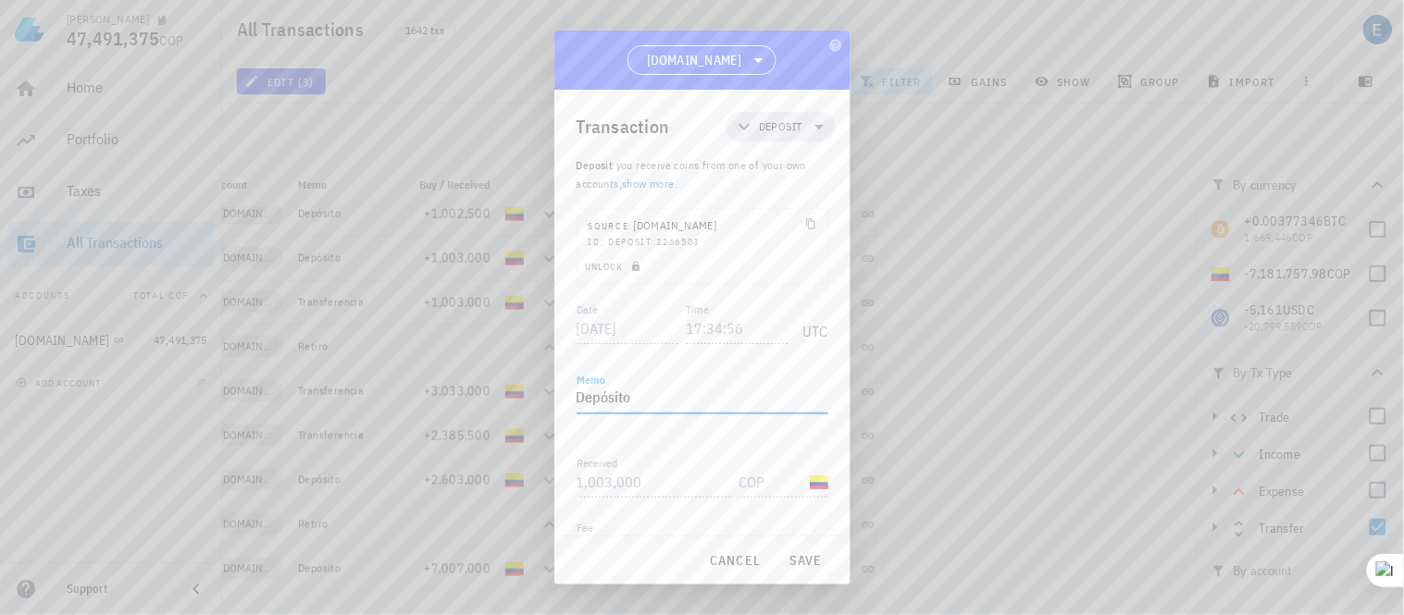
click at [645, 384] on textarea "Depósito" at bounding box center [702, 399] width 252 height 30
type textarea "D"
click at [796, 559] on span "save" at bounding box center [806, 560] width 44 height 17
type textarea "Depósito"
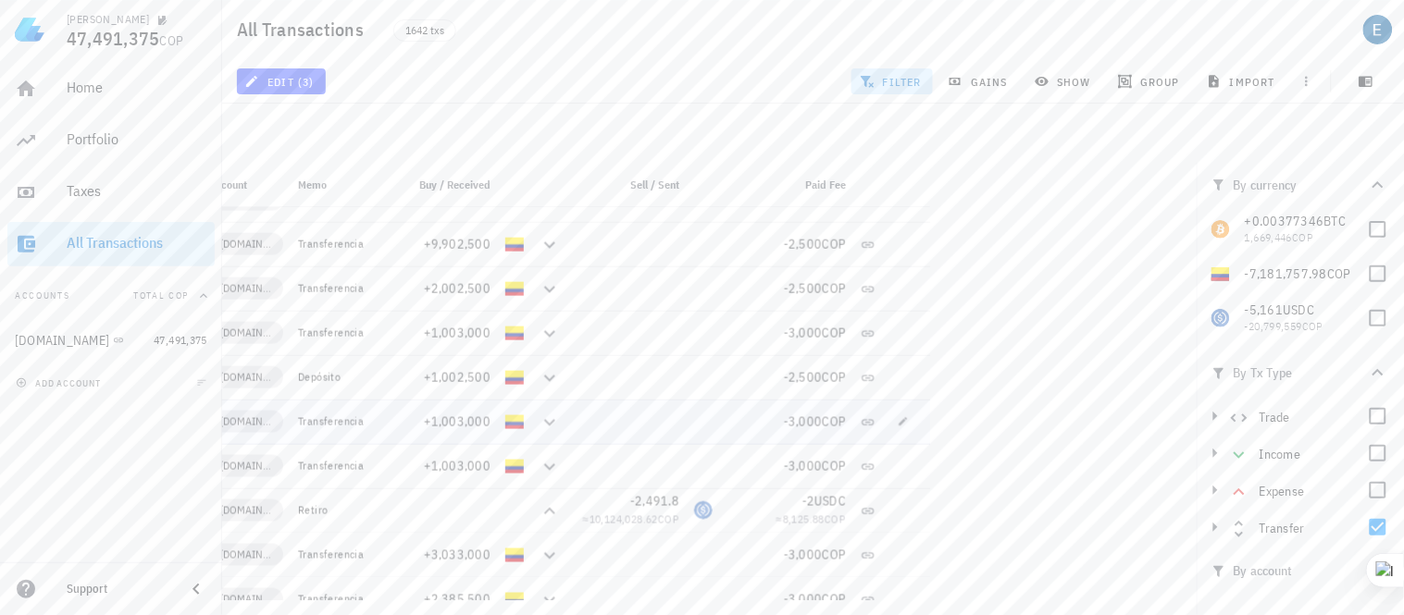
scroll to position [606, 0]
click at [901, 378] on icon "button" at bounding box center [903, 378] width 8 height 8
type input "2024-09-23"
type input "01:09:53"
type input "1,002,500"
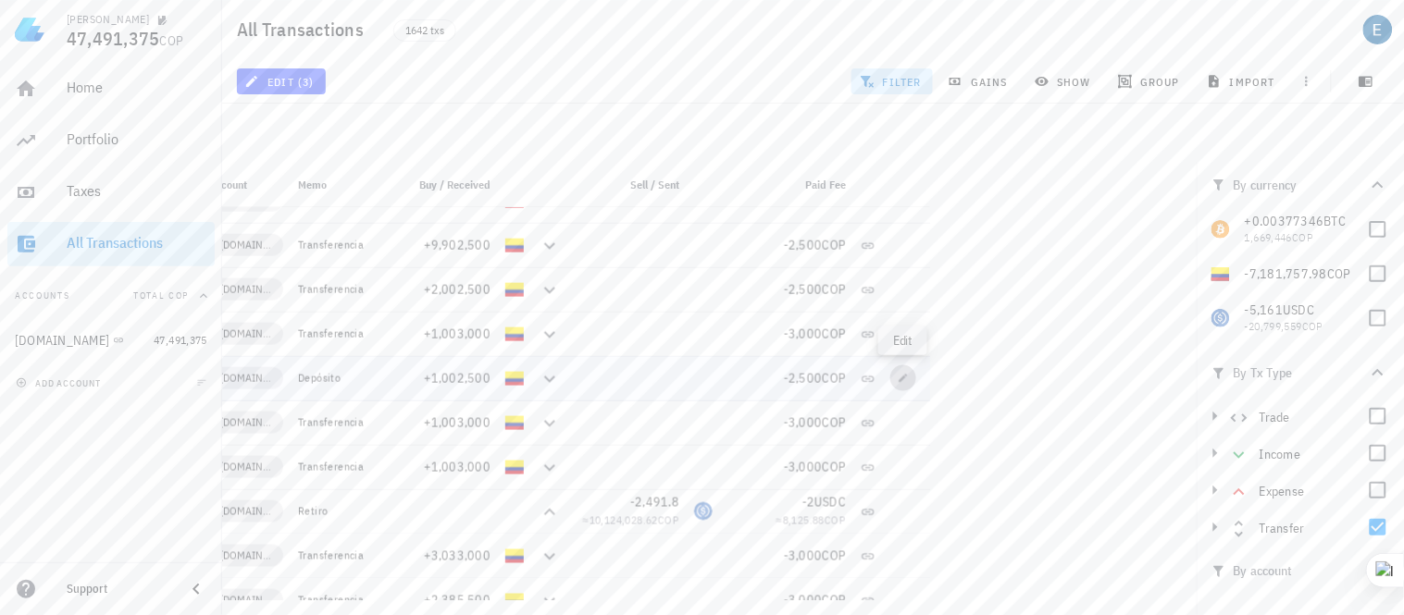
type input "2,500"
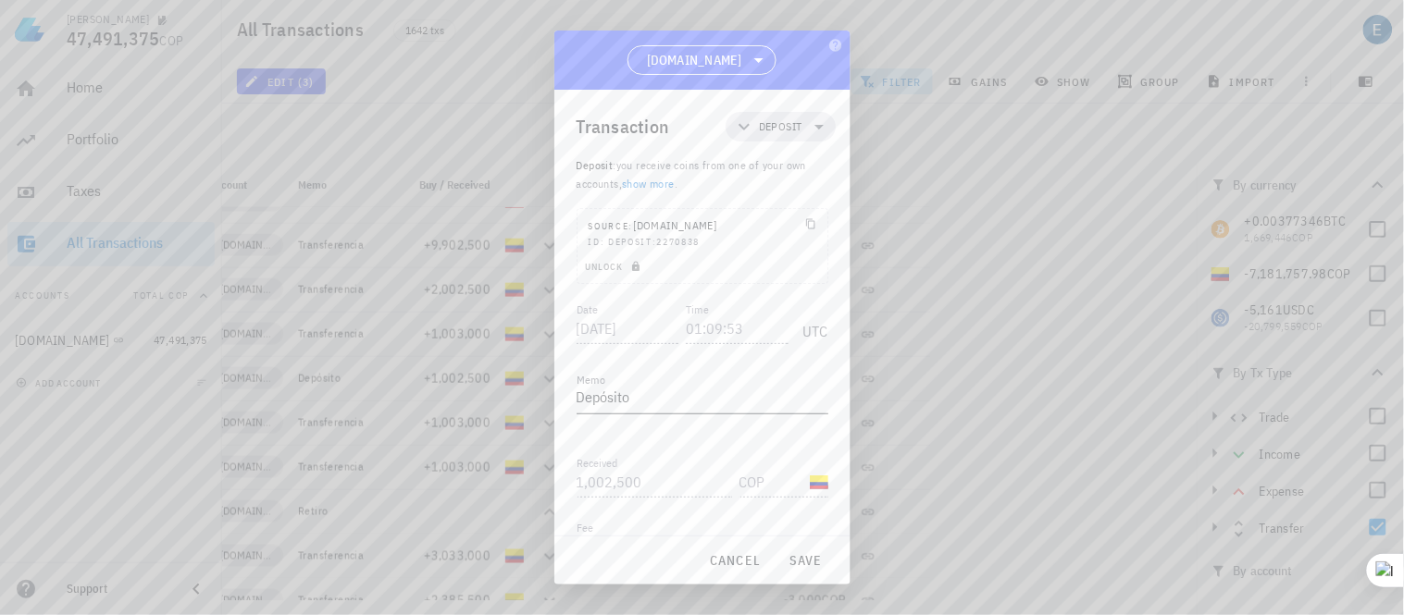
click at [706, 390] on textarea "Depósito" at bounding box center [702, 399] width 252 height 30
type textarea "D"
click at [801, 565] on span "save" at bounding box center [806, 560] width 44 height 17
type textarea "Depósito"
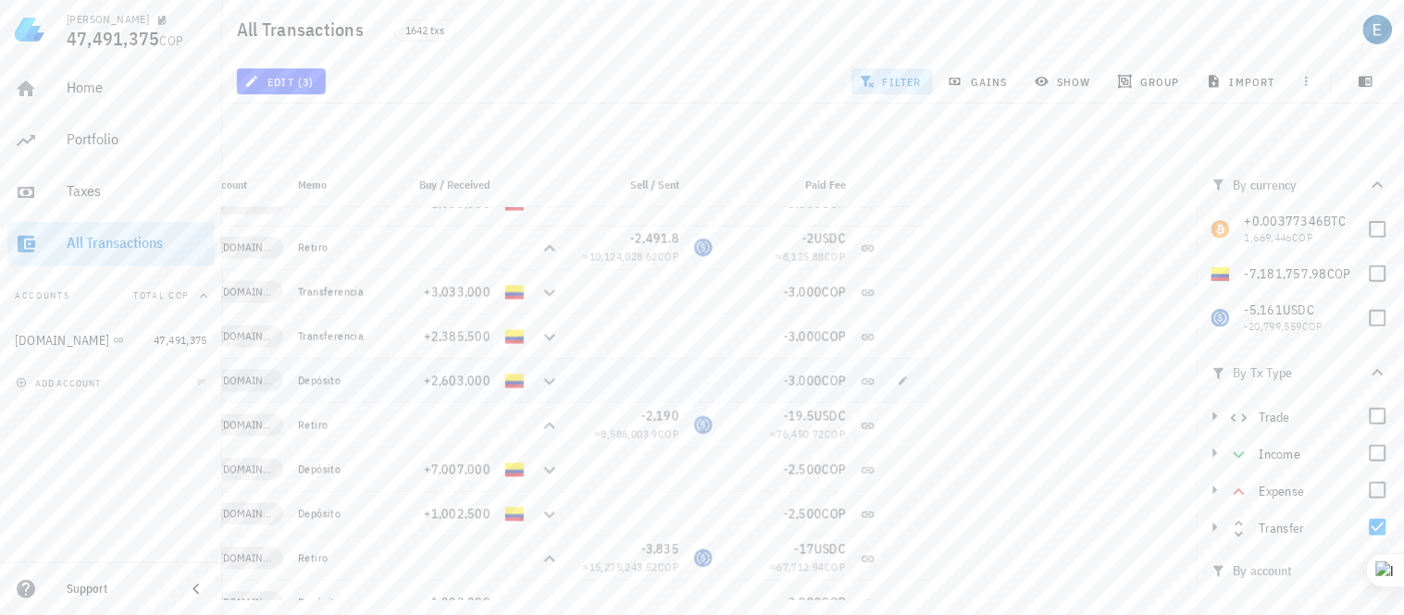
scroll to position [883, 0]
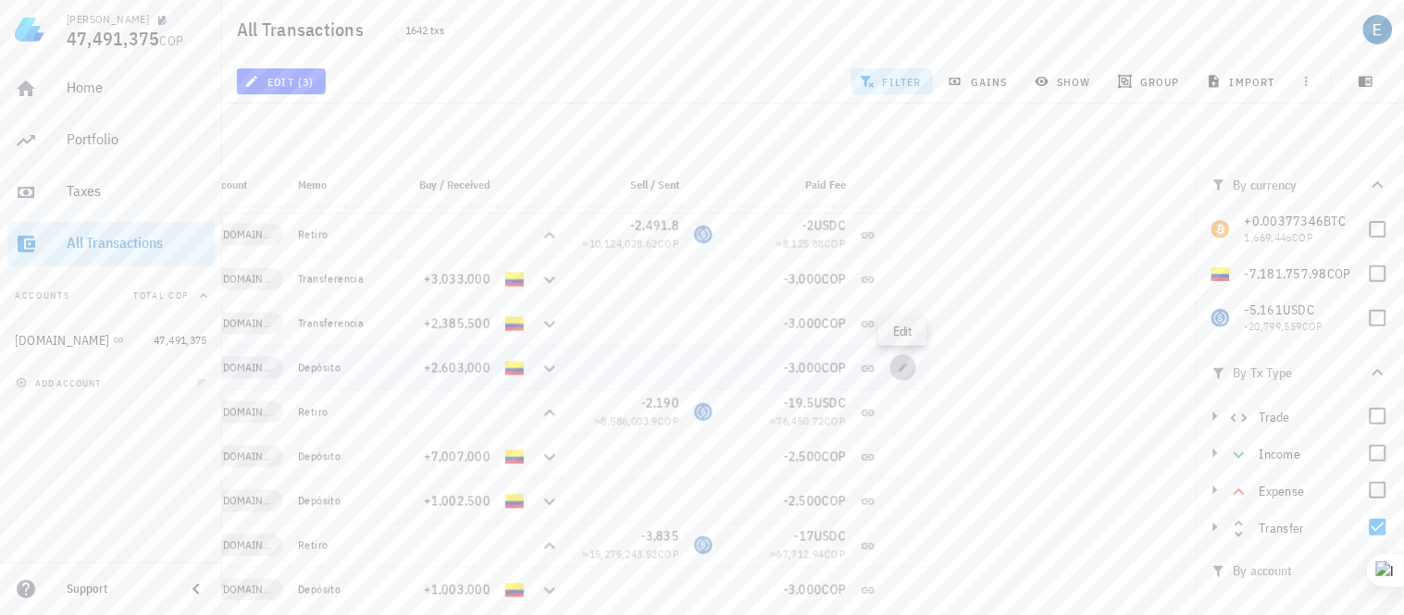
click at [902, 365] on icon "button" at bounding box center [903, 368] width 11 height 11
type input "2024-07-07"
type input "00:58:41"
type input "2,603,000"
type input "3,000"
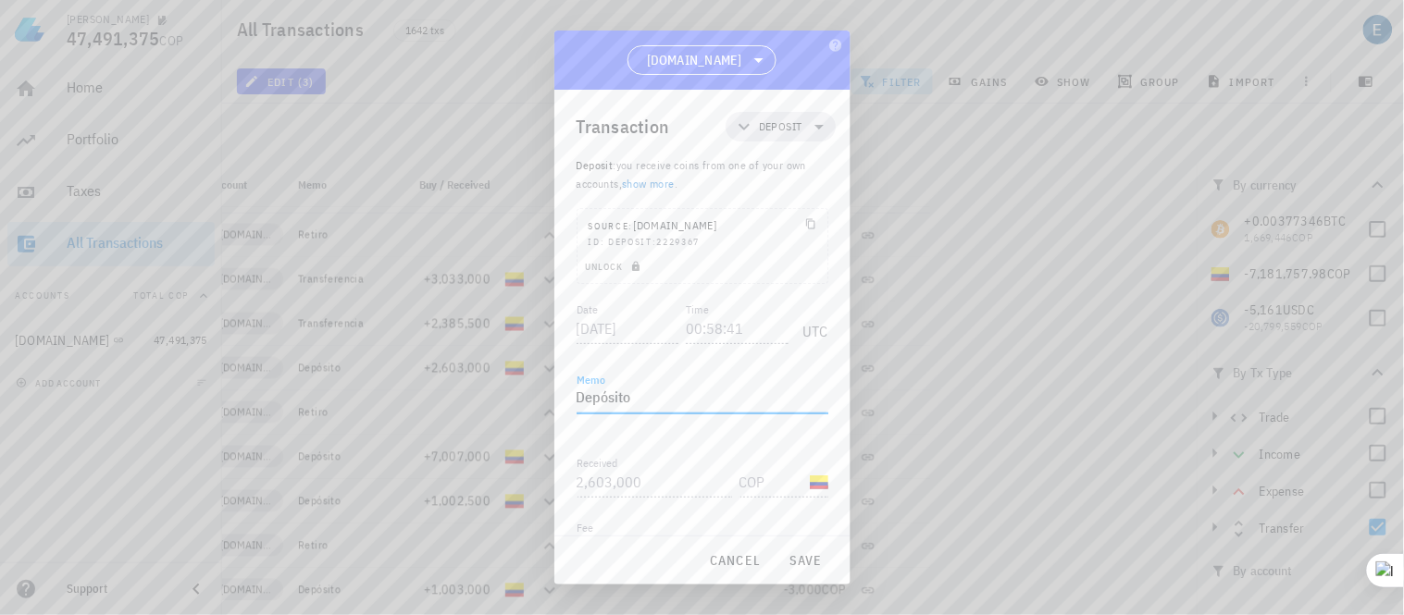
click at [640, 391] on textarea "Depósito" at bounding box center [702, 399] width 252 height 30
type textarea "D"
click at [799, 557] on span "save" at bounding box center [806, 560] width 44 height 17
type textarea "Depósito"
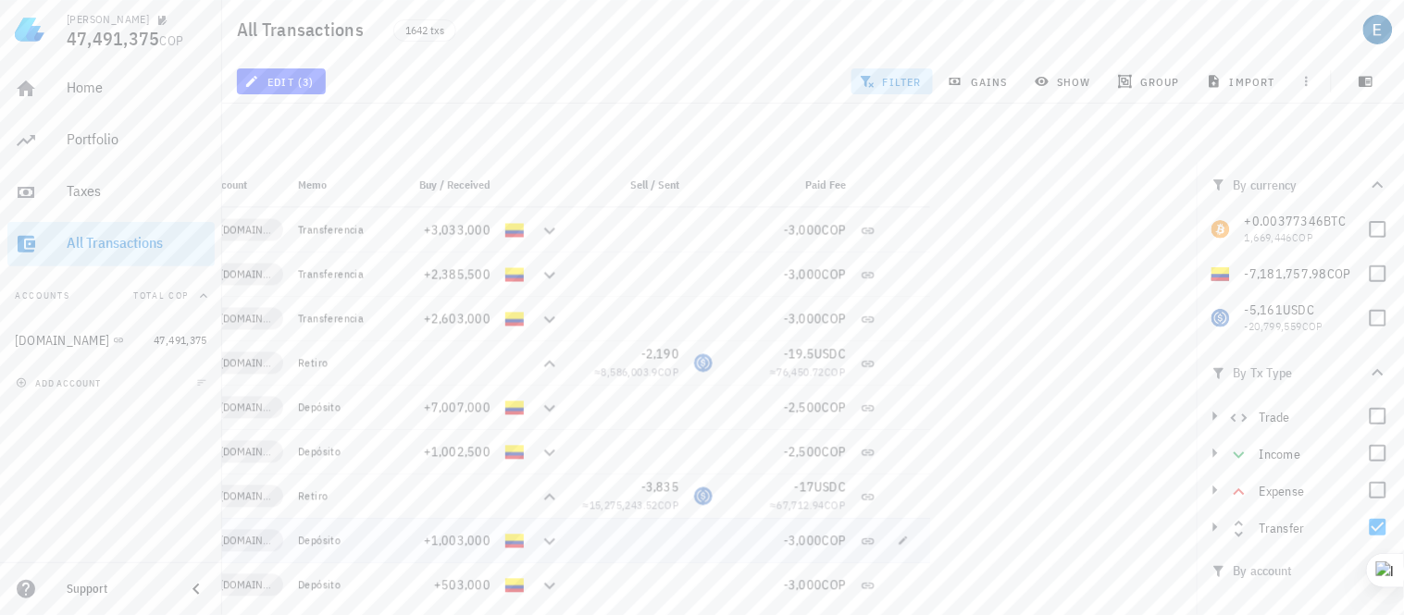
scroll to position [931, 0]
click at [902, 407] on icon "button" at bounding box center [903, 408] width 11 height 11
type input "2024-02-26"
type input "20:36:58"
type input "7,007,000"
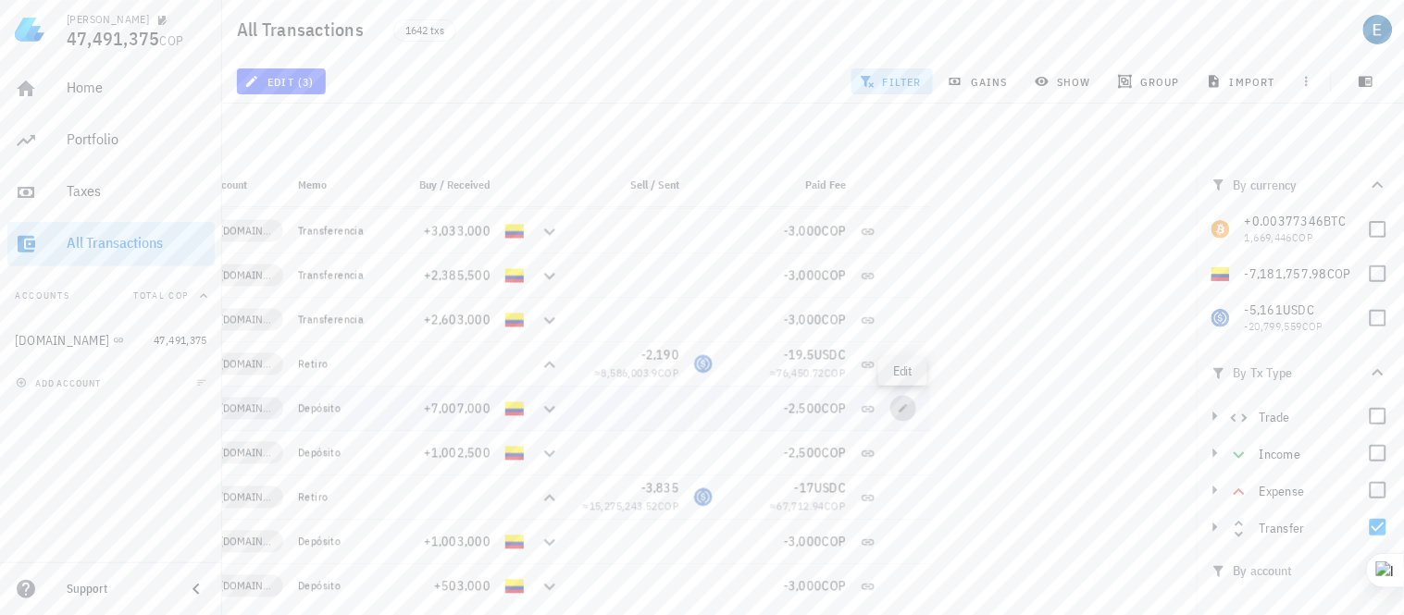
type input "2,500"
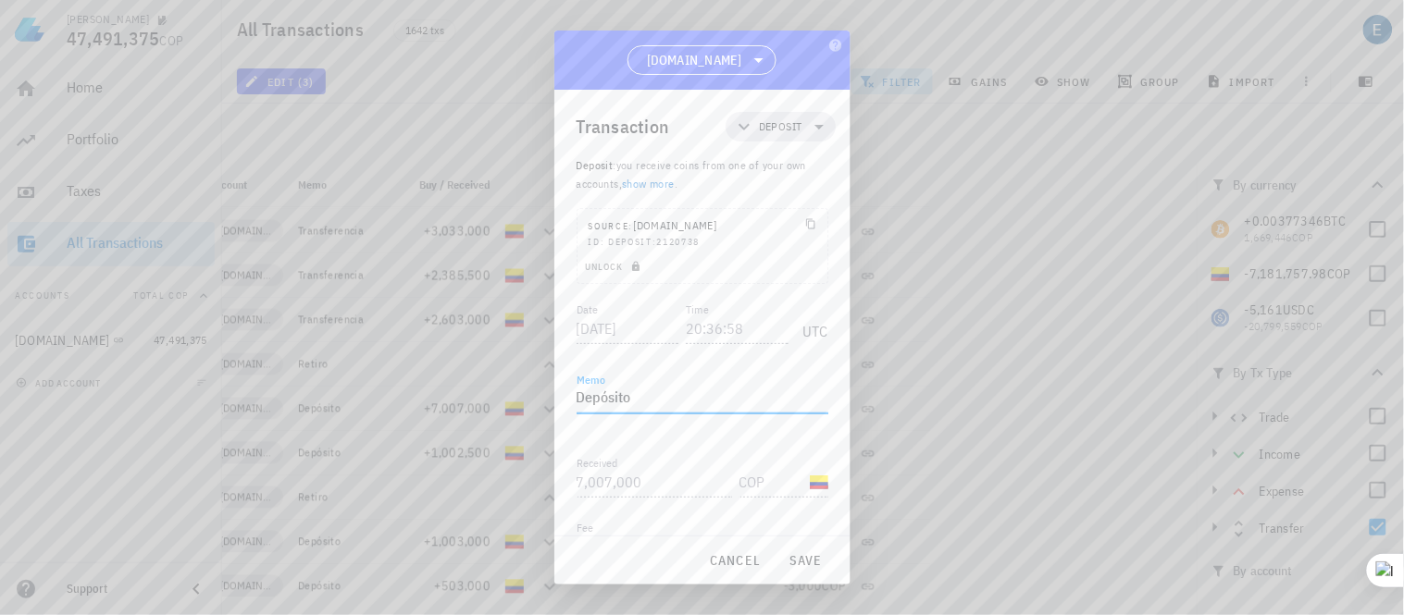
click at [663, 394] on textarea "Depósito" at bounding box center [702, 399] width 252 height 30
type textarea "D"
click at [807, 562] on span "save" at bounding box center [806, 560] width 44 height 17
type textarea "Depósito"
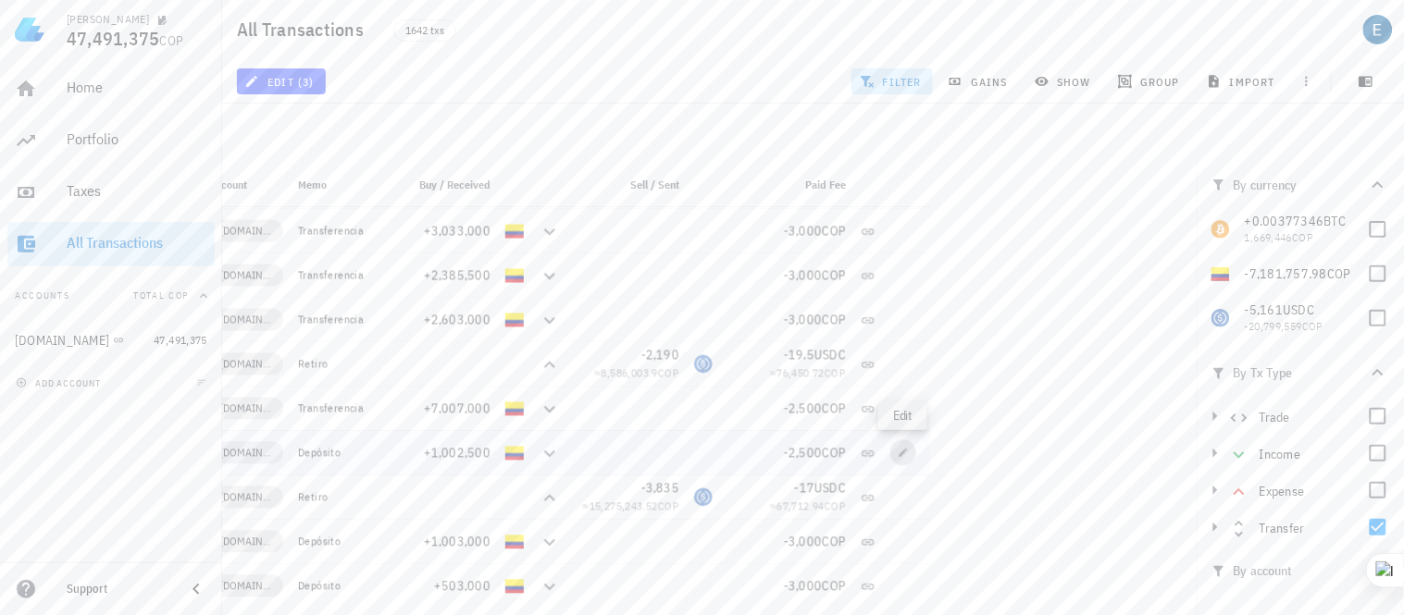
click at [902, 456] on icon "button" at bounding box center [903, 453] width 11 height 11
type input "2024-01-31"
type input "19:47:22"
type input "1,002,500"
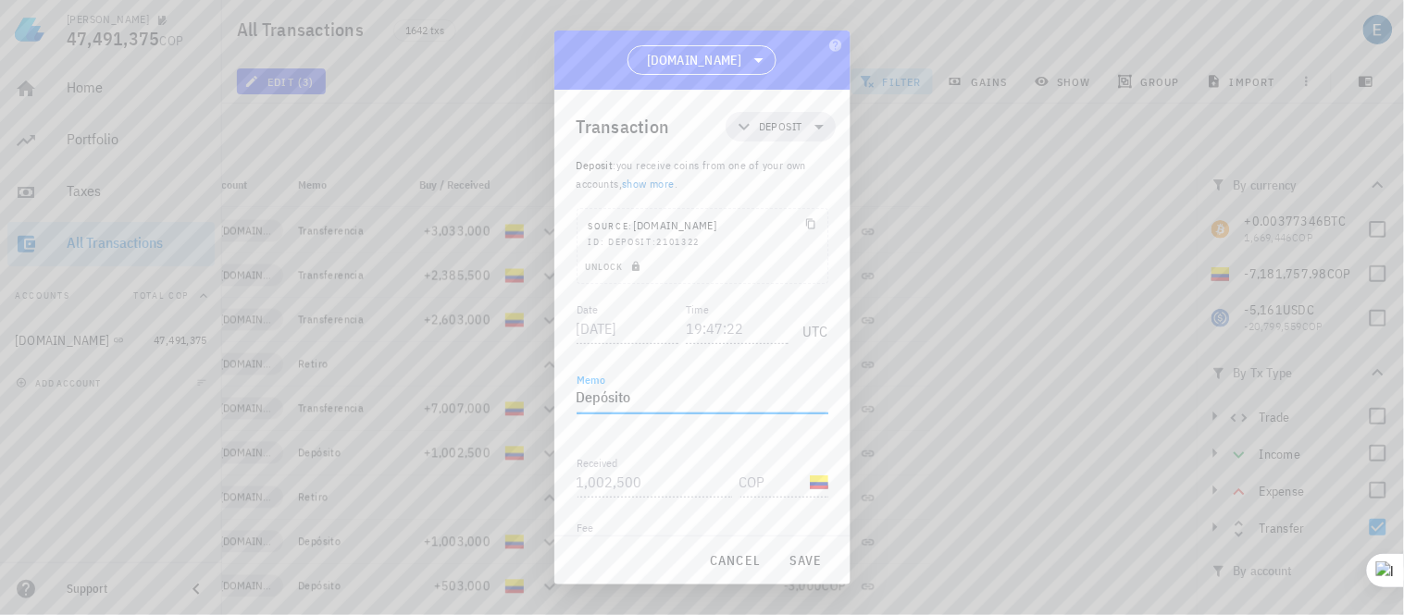
click at [631, 391] on textarea "Depósito" at bounding box center [702, 399] width 252 height 30
type textarea "D"
click at [799, 557] on span "save" at bounding box center [806, 560] width 44 height 17
type textarea "Depósito"
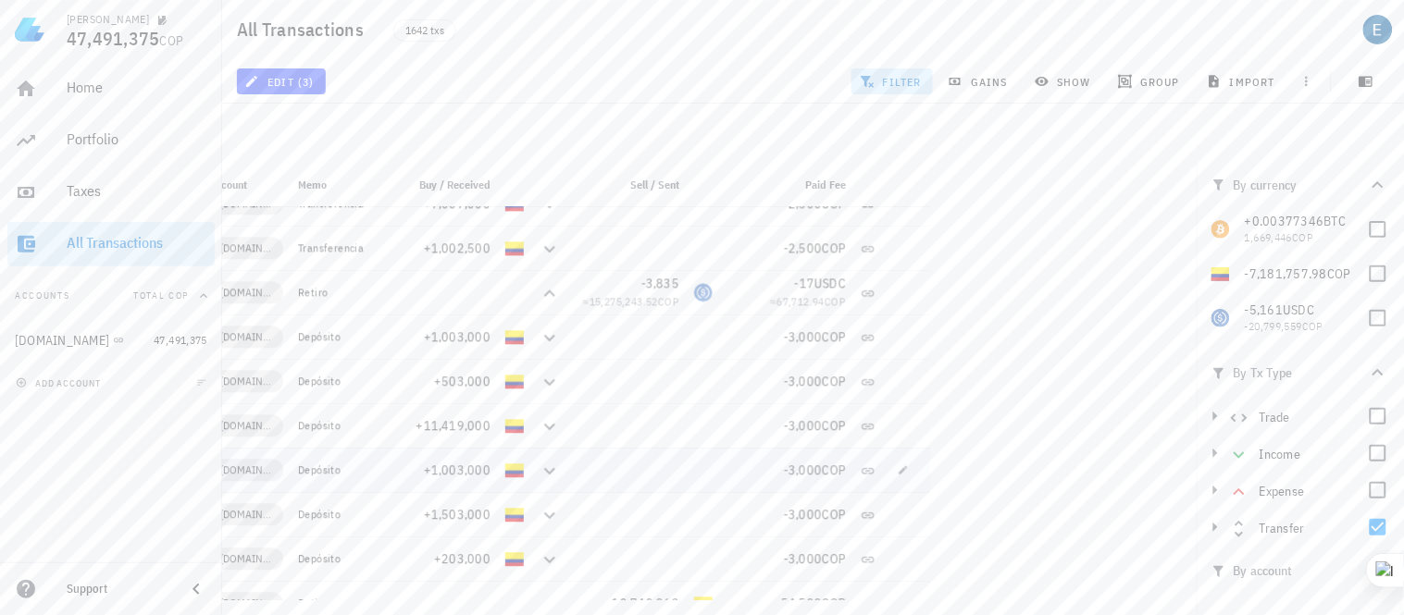
scroll to position [1139, 0]
click at [898, 337] on icon "button" at bounding box center [903, 333] width 11 height 11
type input "2023-12-12"
type input "11:10:22"
type input "1,003,000"
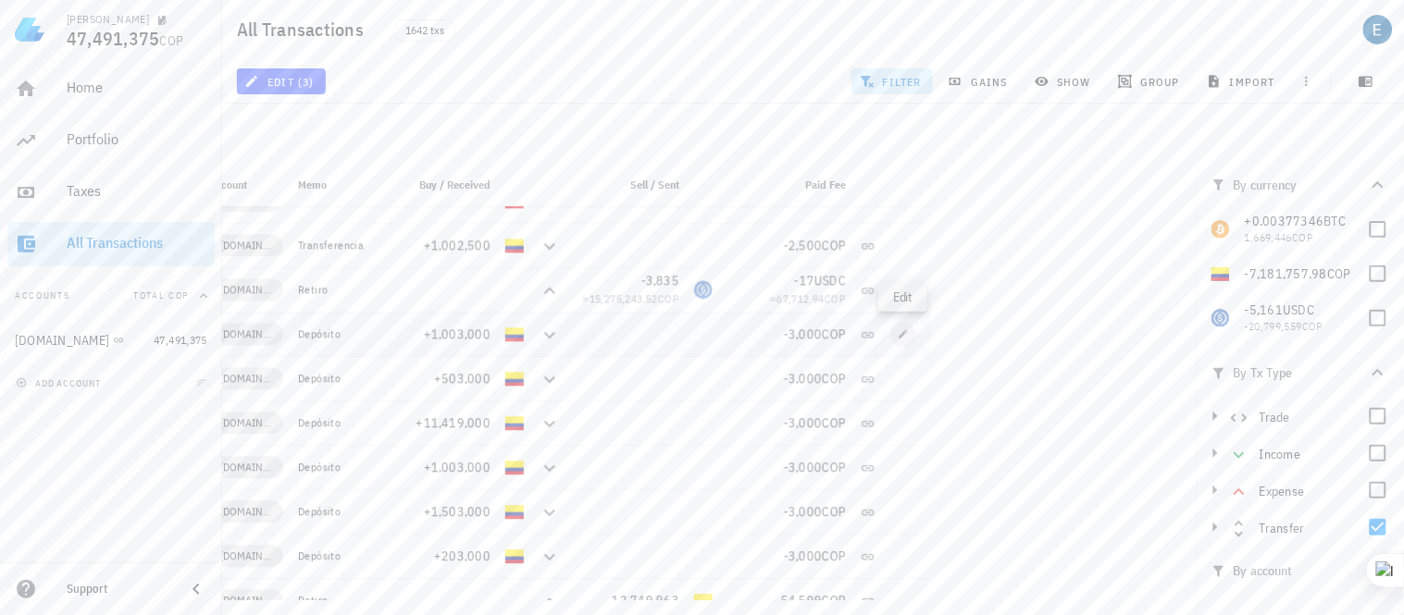
type input "3,000"
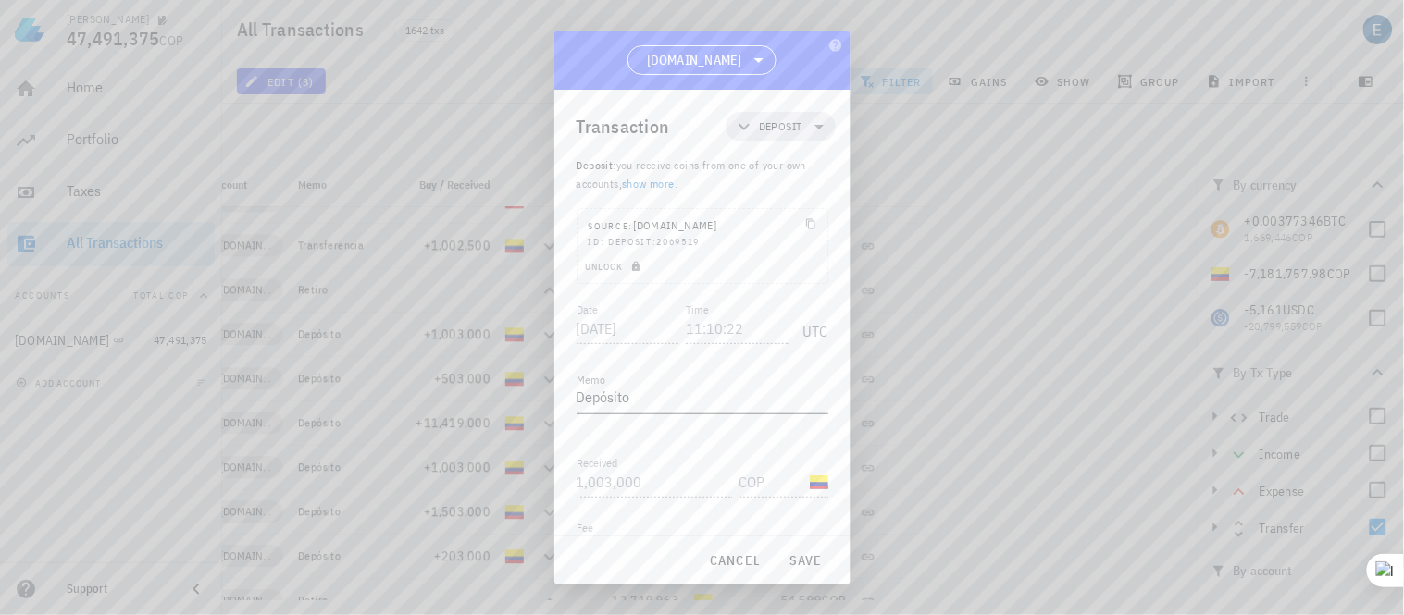
click at [698, 394] on textarea "Depósito" at bounding box center [702, 399] width 252 height 30
type textarea "D"
click at [814, 562] on span "save" at bounding box center [806, 560] width 44 height 17
type textarea "Depósito"
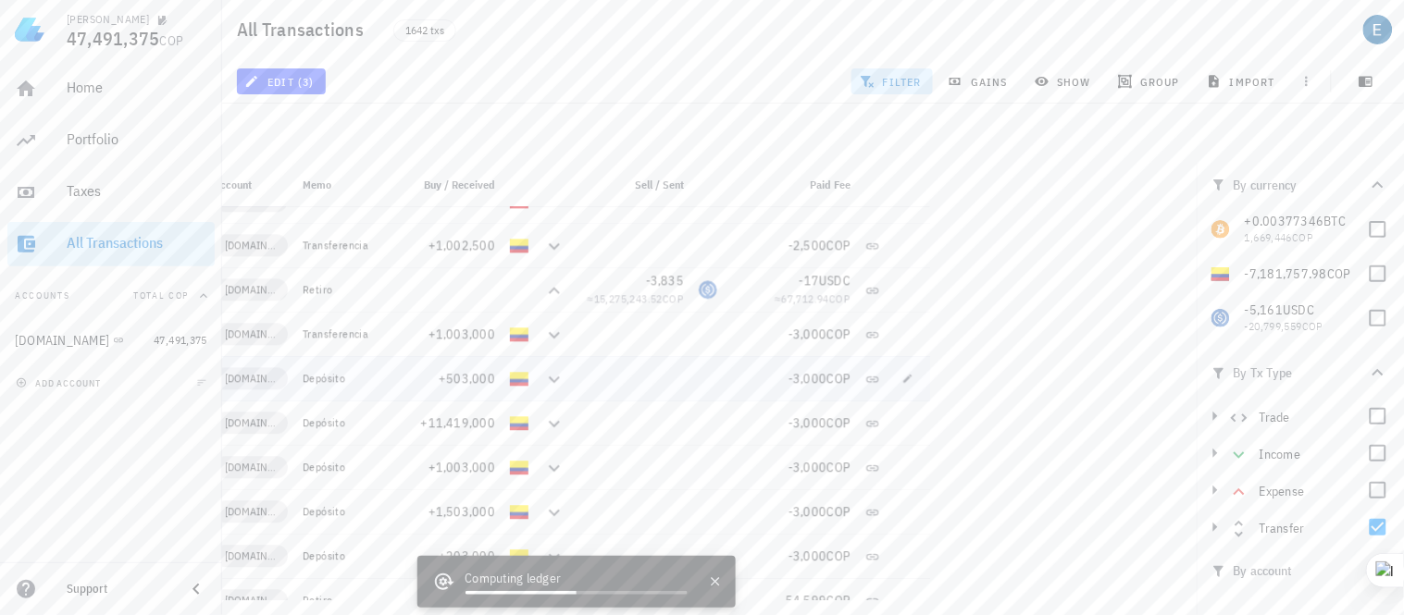
scroll to position [0, 139]
click at [895, 380] on span "button" at bounding box center [903, 378] width 26 height 11
type input "2023-12-04"
type input "15:21:13"
type input "503,000"
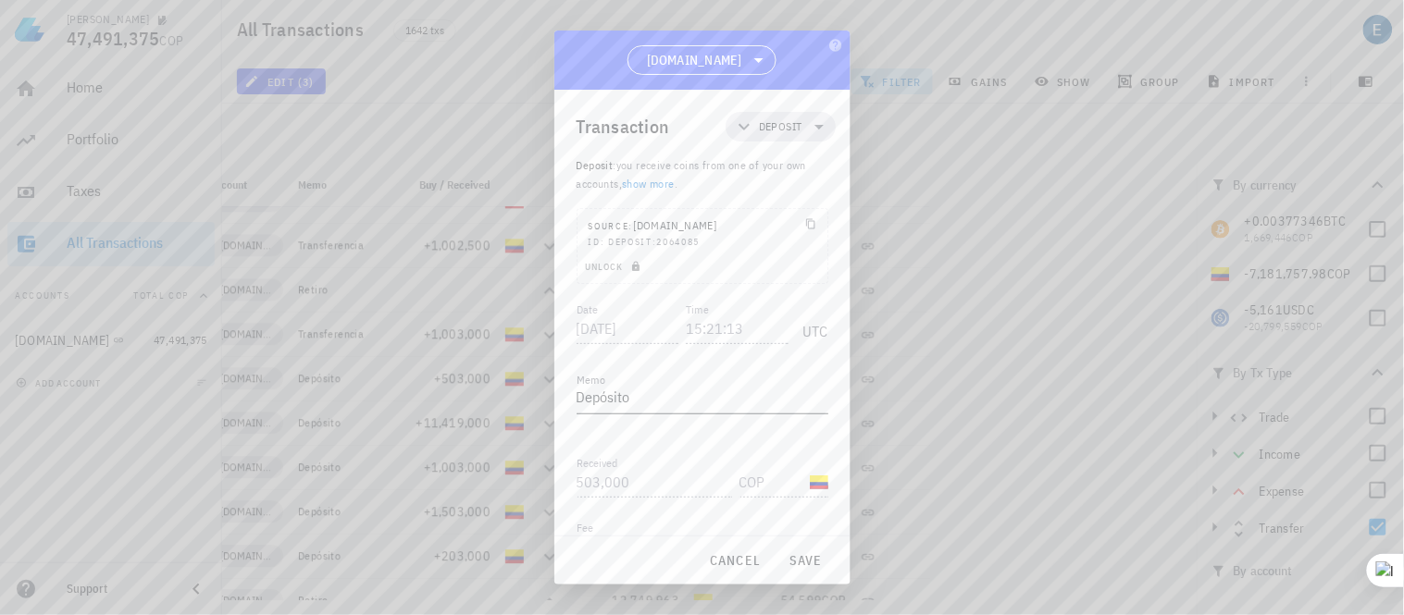
click at [631, 404] on textarea "Depósito" at bounding box center [702, 399] width 252 height 30
type textarea "D"
click at [794, 557] on span "save" at bounding box center [806, 560] width 44 height 17
type textarea "Depósito"
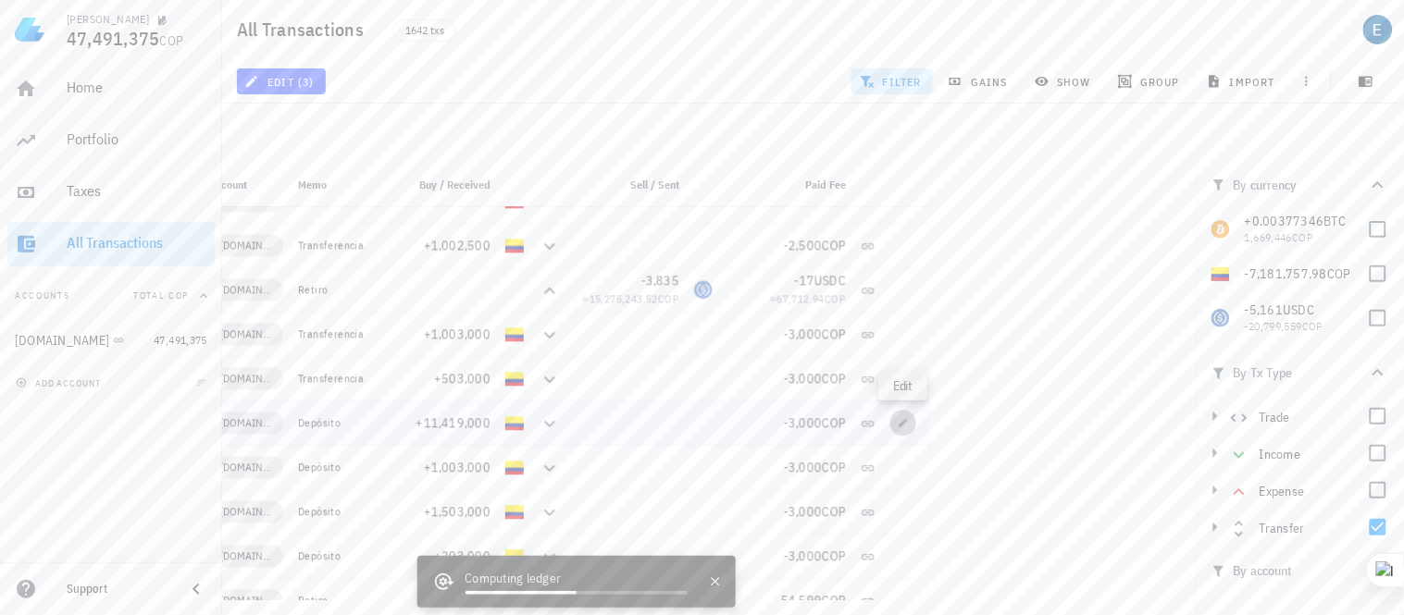
click at [905, 424] on icon "button" at bounding box center [903, 422] width 11 height 11
type input "2023-11-21"
type input "03:16:29"
type input "11,419,000"
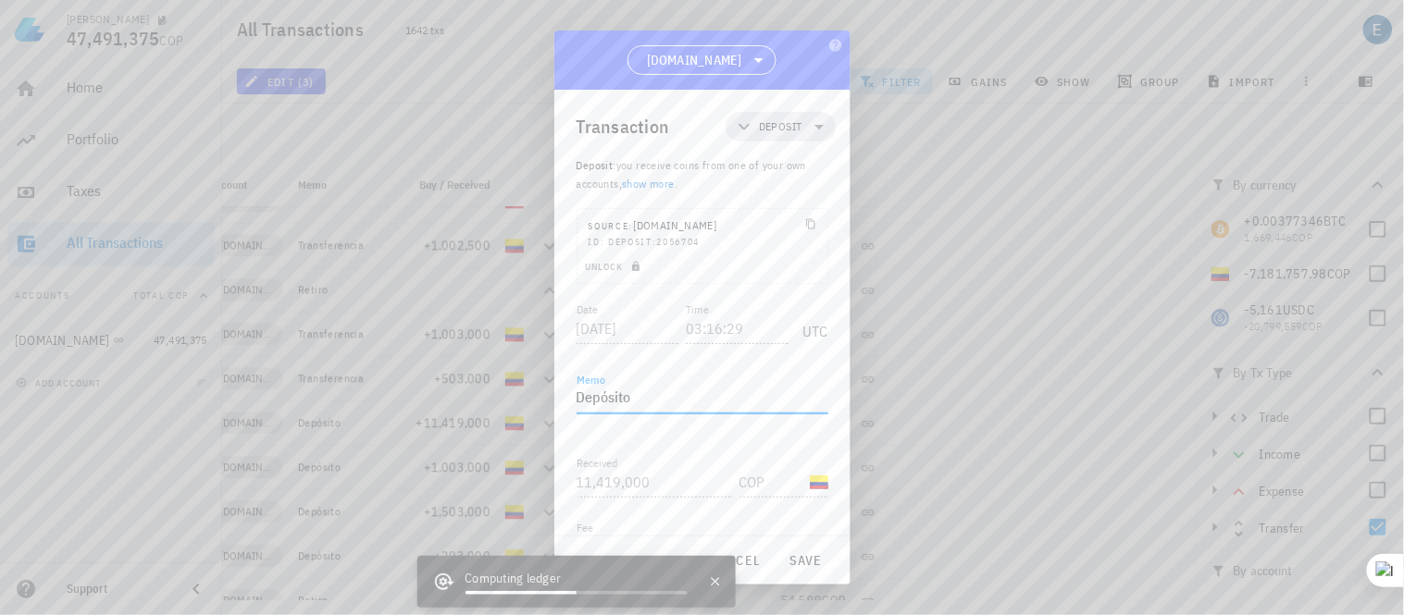
click at [633, 402] on textarea "Depósito" at bounding box center [702, 399] width 252 height 30
type textarea "D"
click at [811, 562] on span "save" at bounding box center [806, 560] width 44 height 17
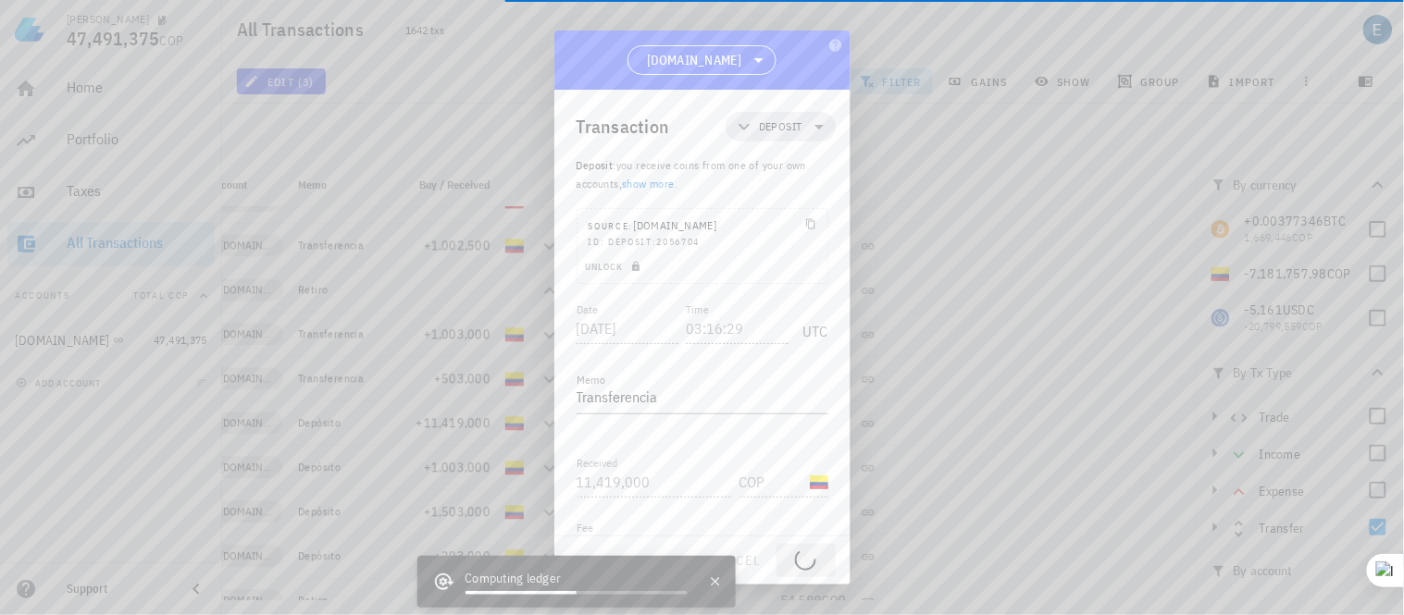
type textarea "Depósito"
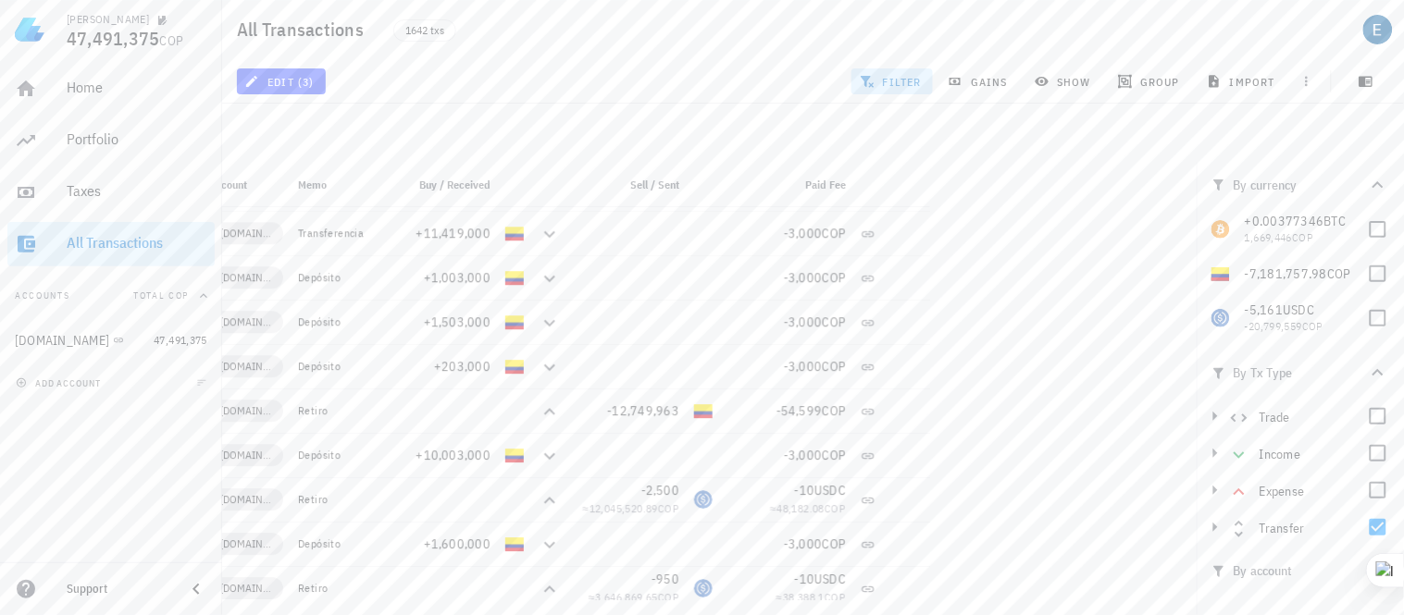
scroll to position [1333, 0]
click at [902, 276] on icon "button" at bounding box center [903, 272] width 11 height 11
type input "2023-11-06"
type input "19:54:49"
type input "1,003,000"
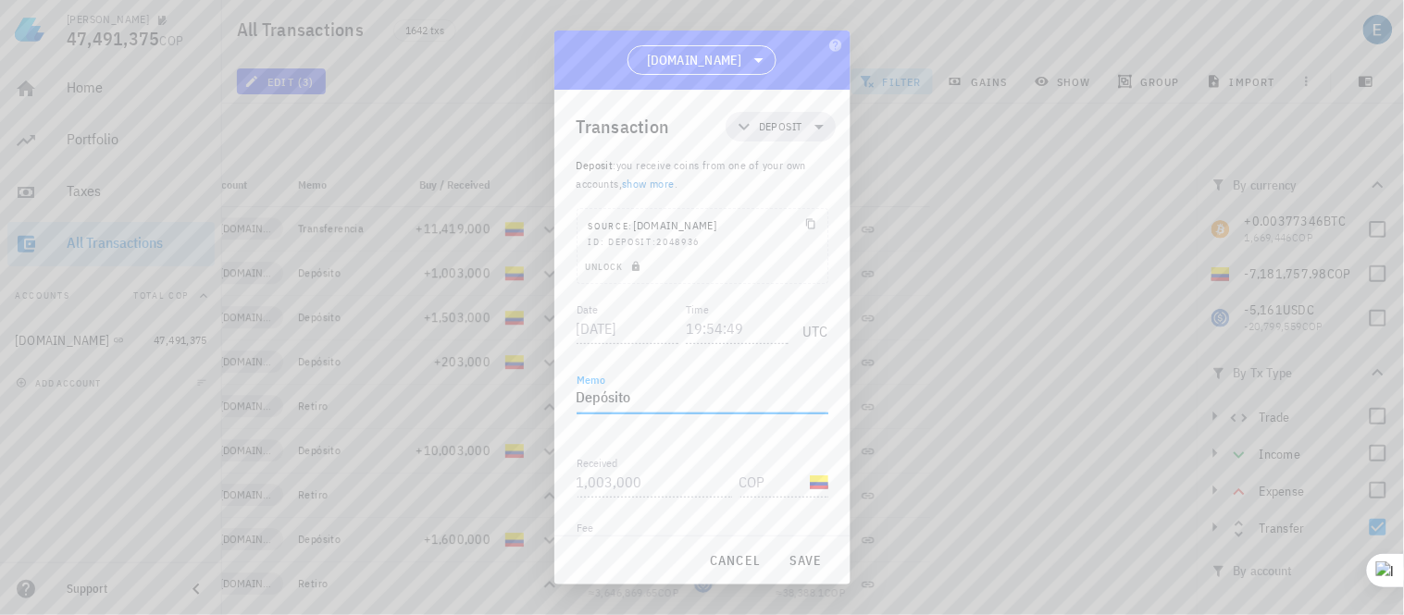
click at [631, 392] on textarea "Depósito" at bounding box center [702, 399] width 252 height 30
type textarea "D"
click at [811, 556] on span "save" at bounding box center [806, 560] width 44 height 17
type textarea "Depósito"
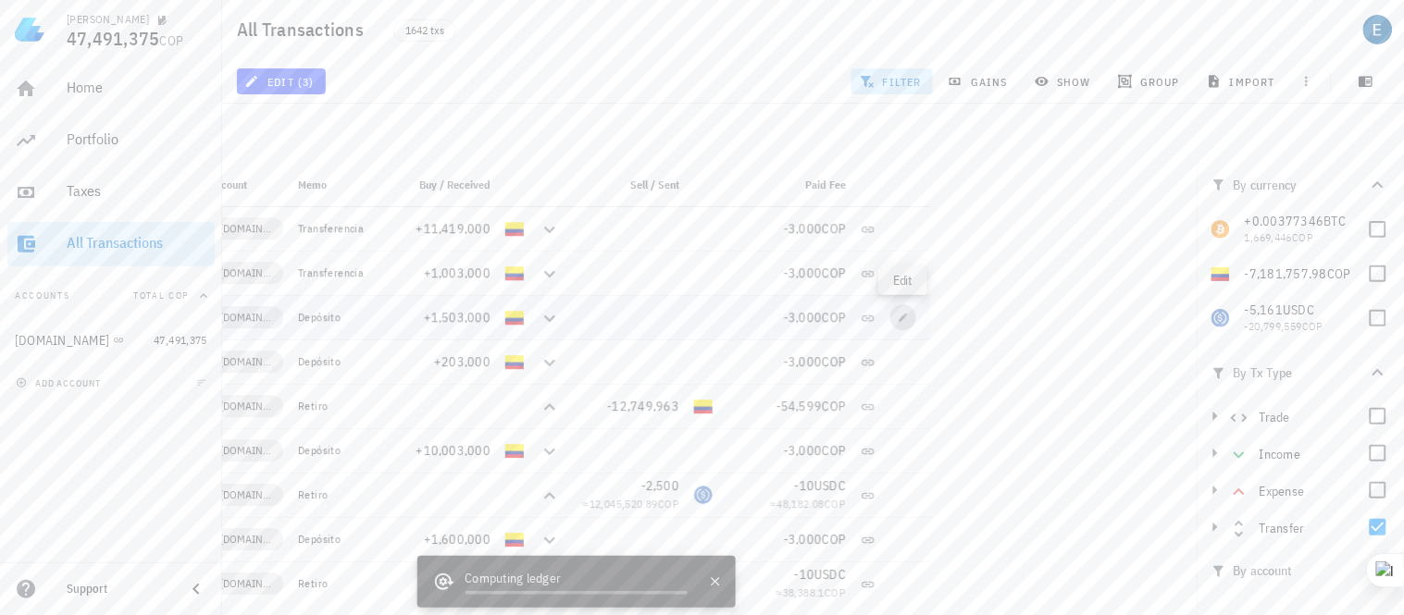
click at [903, 316] on icon "button" at bounding box center [903, 317] width 8 height 8
type input "2023-07-14"
type input "21:40:01"
type input "1,503,000"
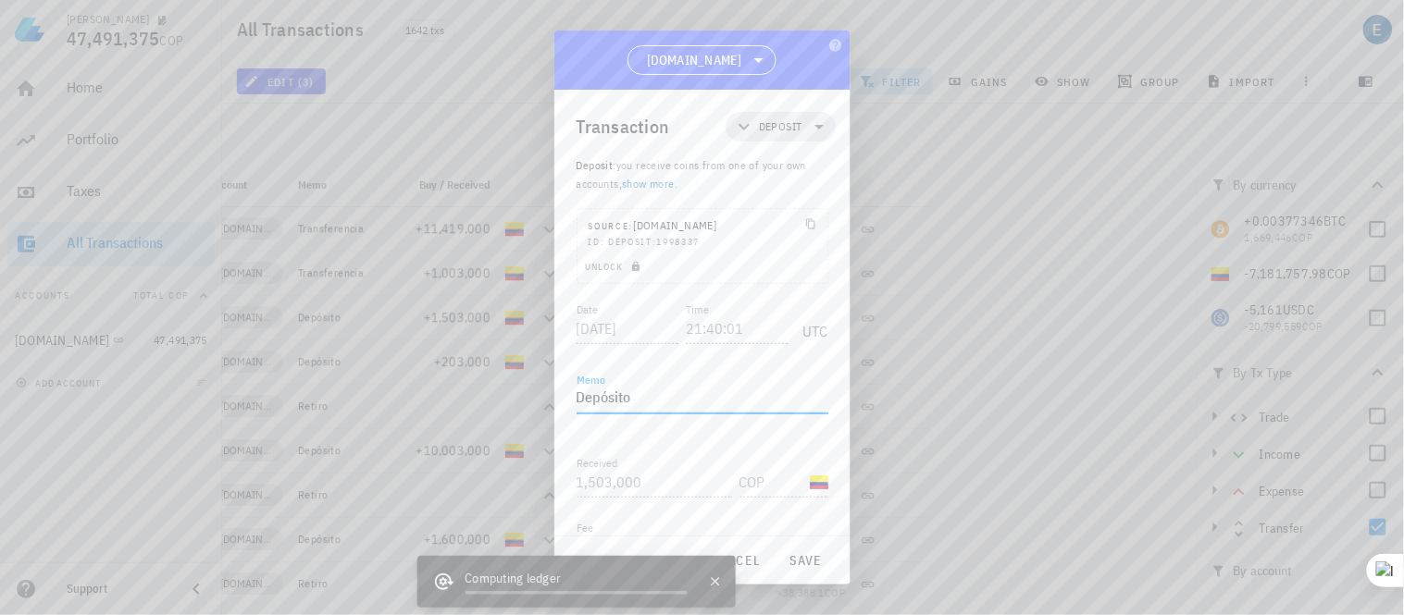
click at [635, 387] on textarea "Depósito" at bounding box center [702, 399] width 252 height 30
type textarea "D"
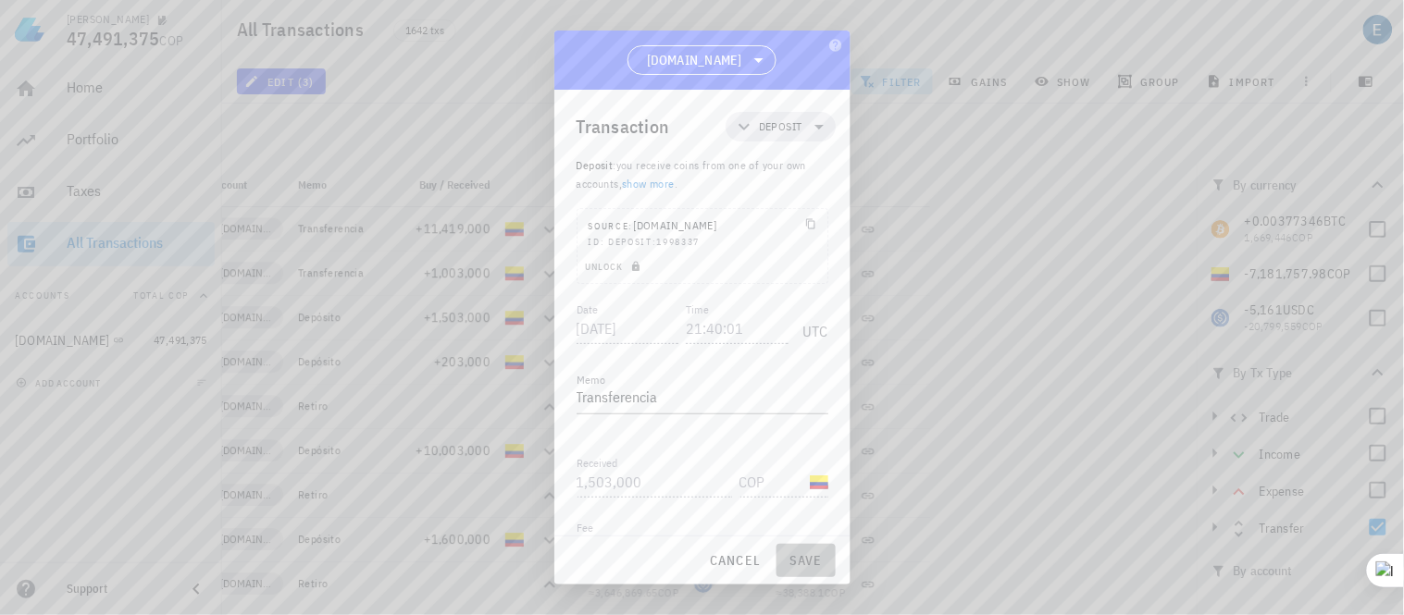
click at [811, 561] on span "save" at bounding box center [806, 560] width 44 height 17
type textarea "Depósito"
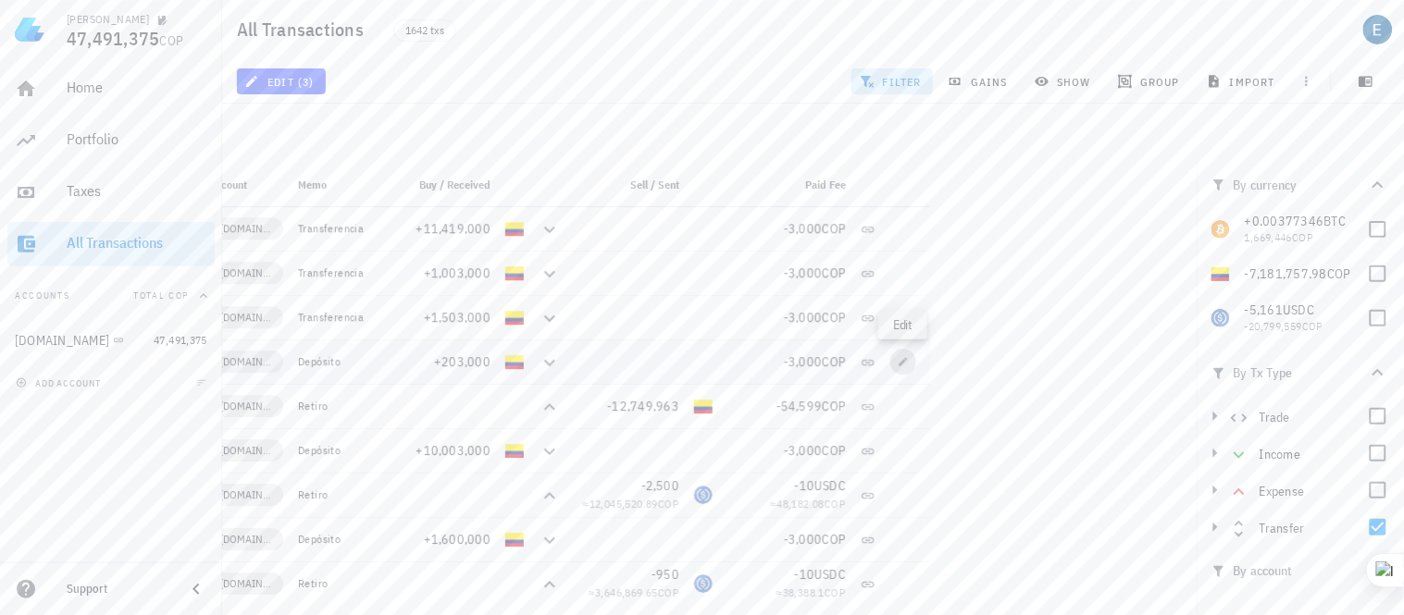
click at [903, 361] on icon "button" at bounding box center [903, 361] width 8 height 8
type input "2023-06-27"
type input "19:33:30"
type input "203,000"
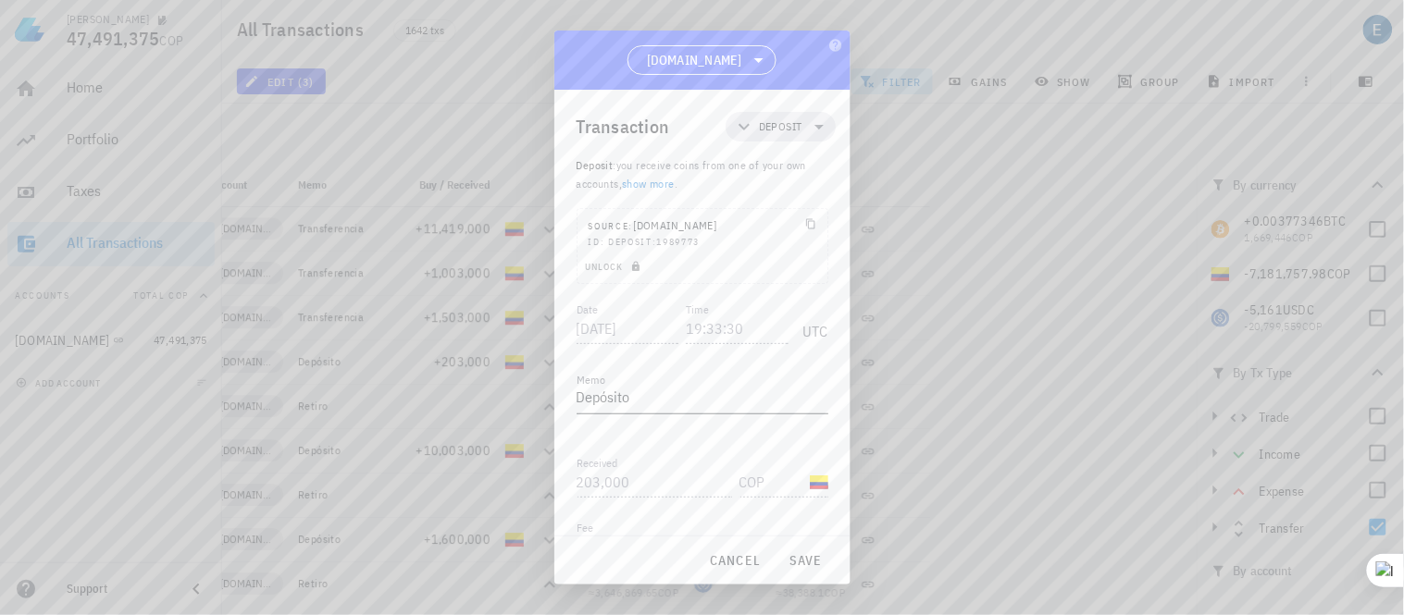
click at [654, 403] on textarea "Depósito" at bounding box center [702, 399] width 252 height 30
type textarea "D"
click at [800, 562] on span "save" at bounding box center [806, 560] width 44 height 17
type textarea "Depósito"
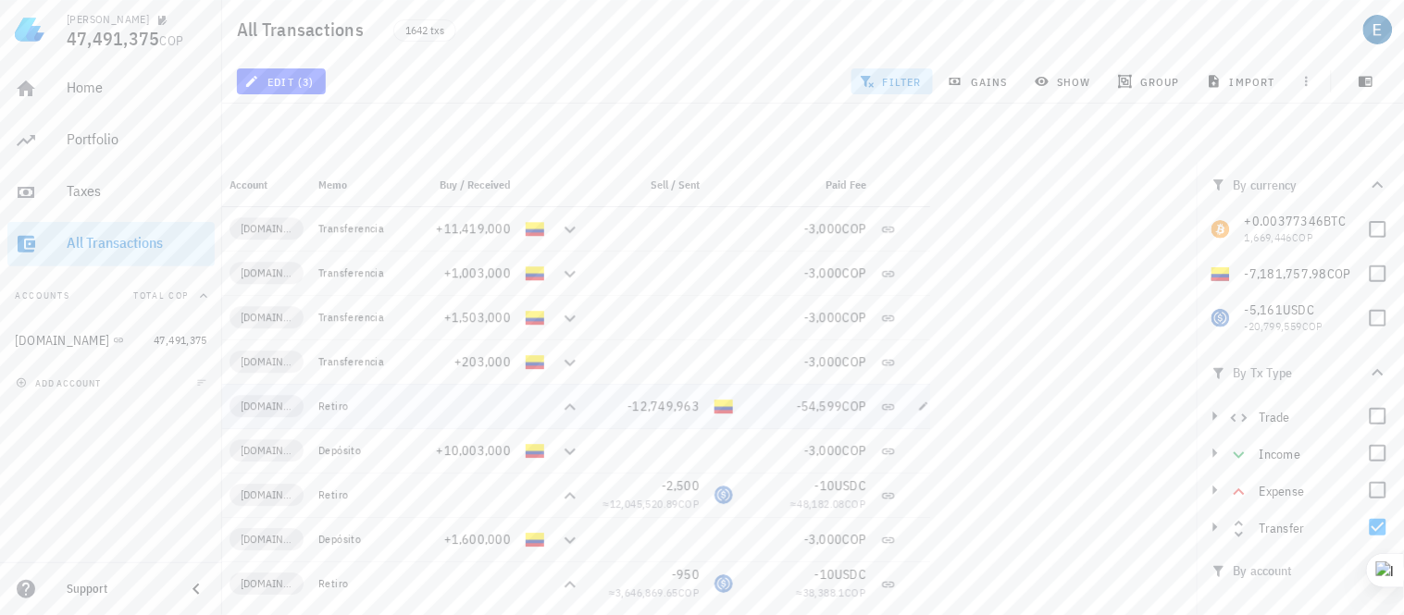
scroll to position [0, 139]
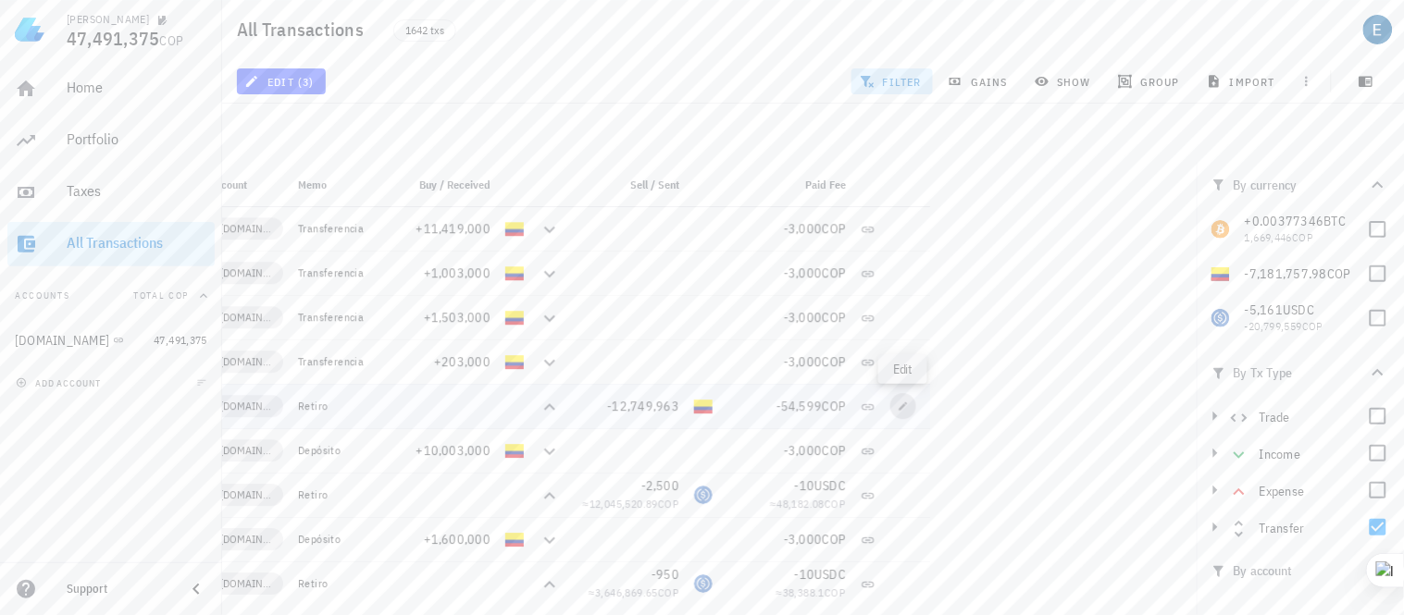
click at [900, 407] on icon "button" at bounding box center [903, 406] width 11 height 11
type input "2023-03-14"
type input "18:23:41"
type textarea "Retiro"
type input "12,749,963"
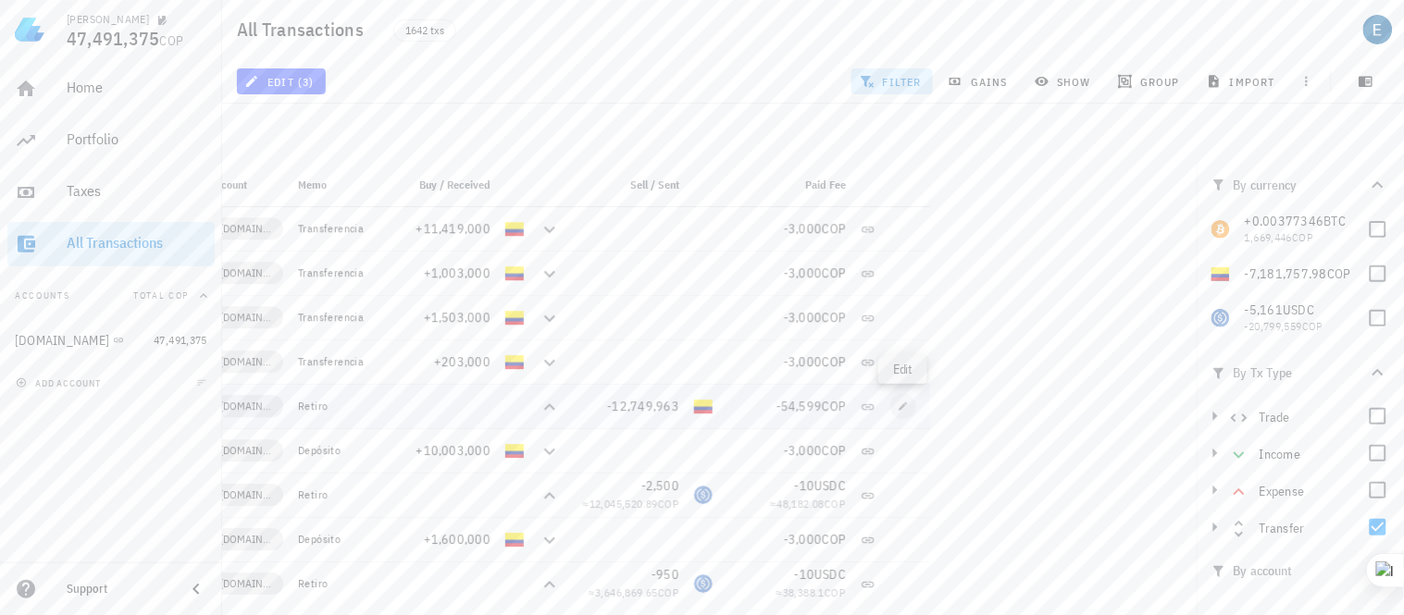
type input "COP"
type input "54,599"
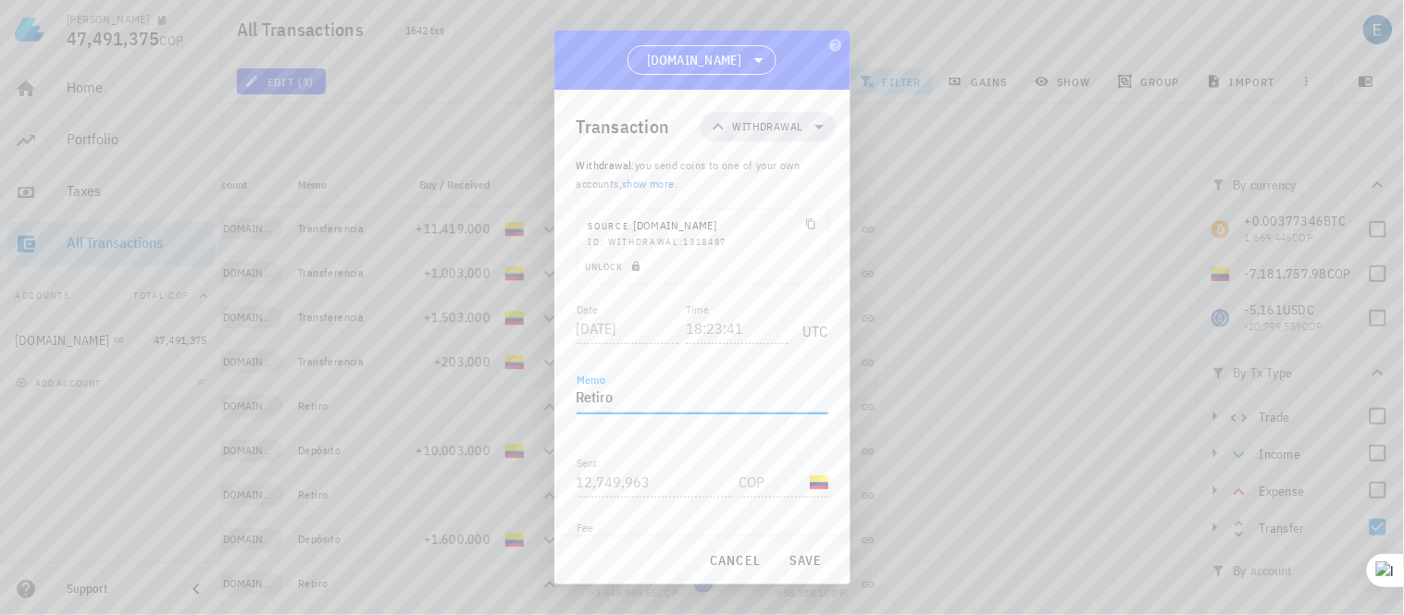
click at [648, 398] on textarea "Retiro" at bounding box center [702, 399] width 252 height 30
type textarea "R"
click at [815, 567] on span "save" at bounding box center [806, 560] width 44 height 17
type textarea "Retiro"
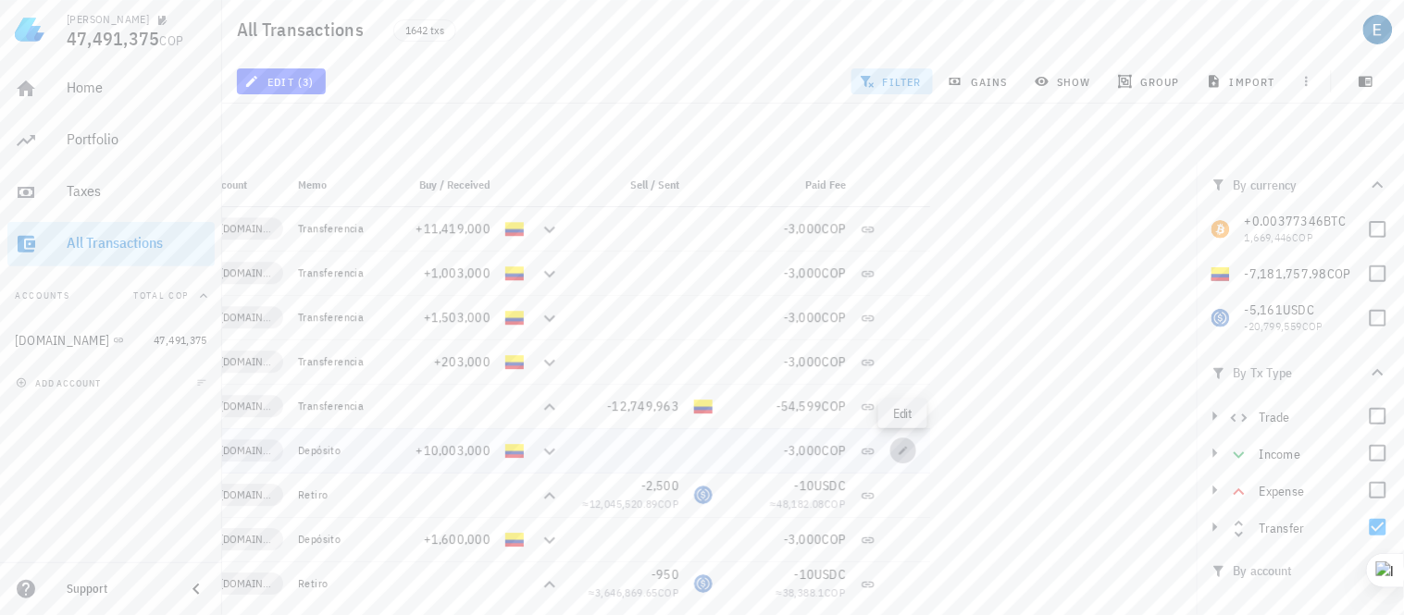
click at [900, 454] on icon "button" at bounding box center [903, 450] width 8 height 8
type input "2023-03-11"
type input "15:48:07"
type textarea "Depósito"
type input "10,003,000"
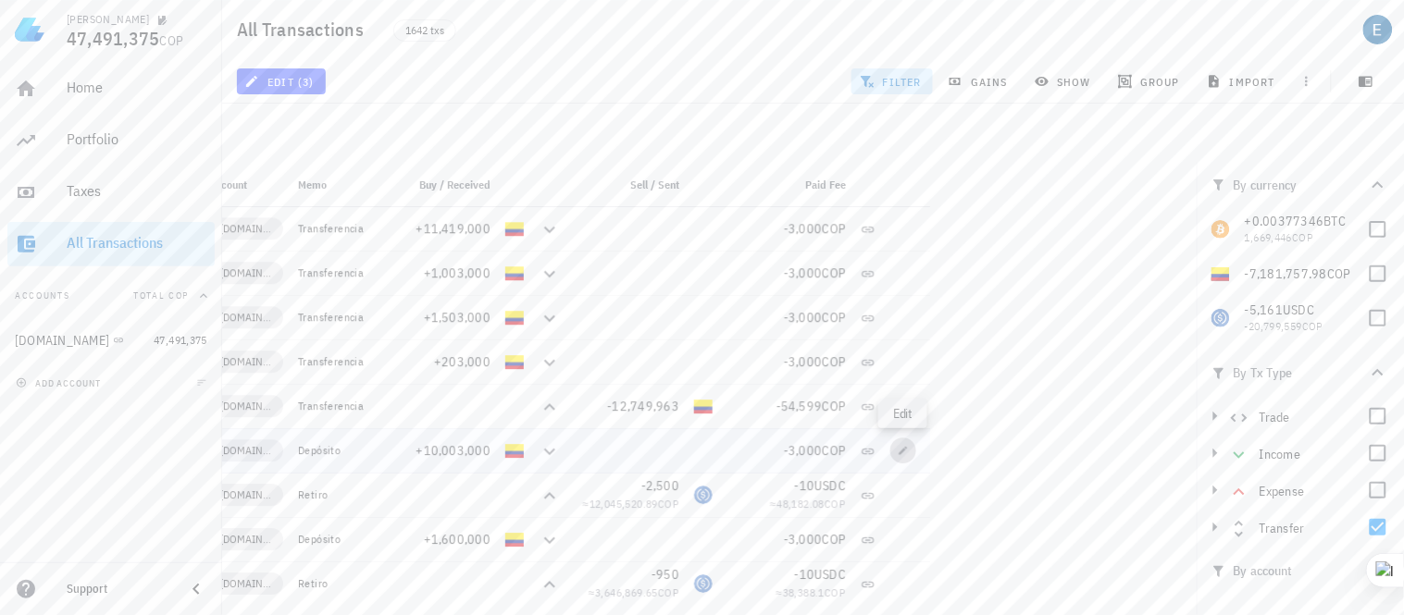
type input "COP"
type input "3,000"
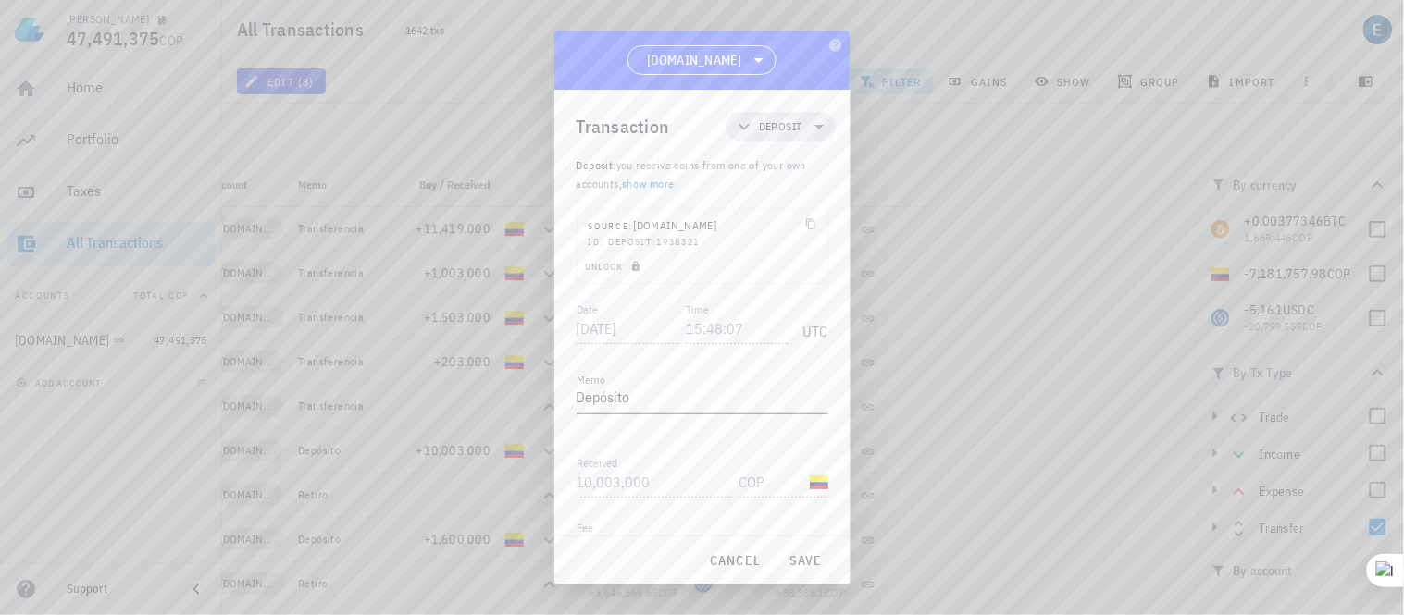
click at [660, 398] on textarea "Depósito" at bounding box center [702, 399] width 252 height 30
type textarea "D"
click at [810, 568] on span "save" at bounding box center [806, 560] width 44 height 17
type textarea "Depósito"
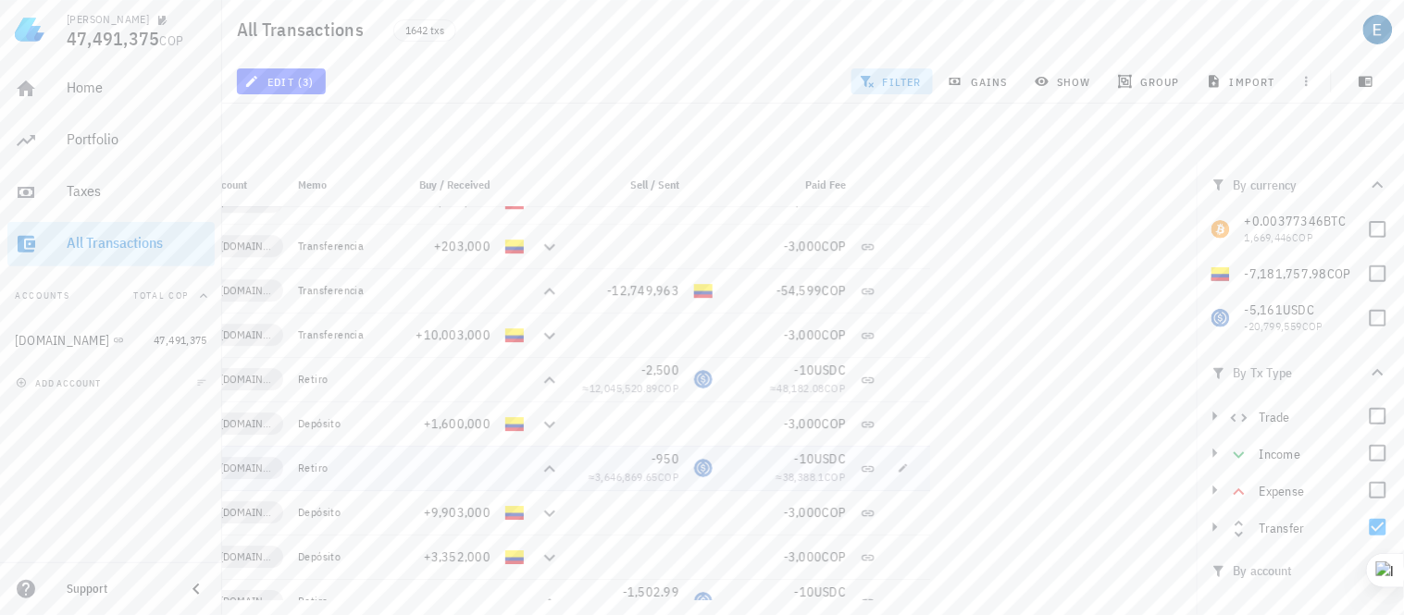
scroll to position [1469, 0]
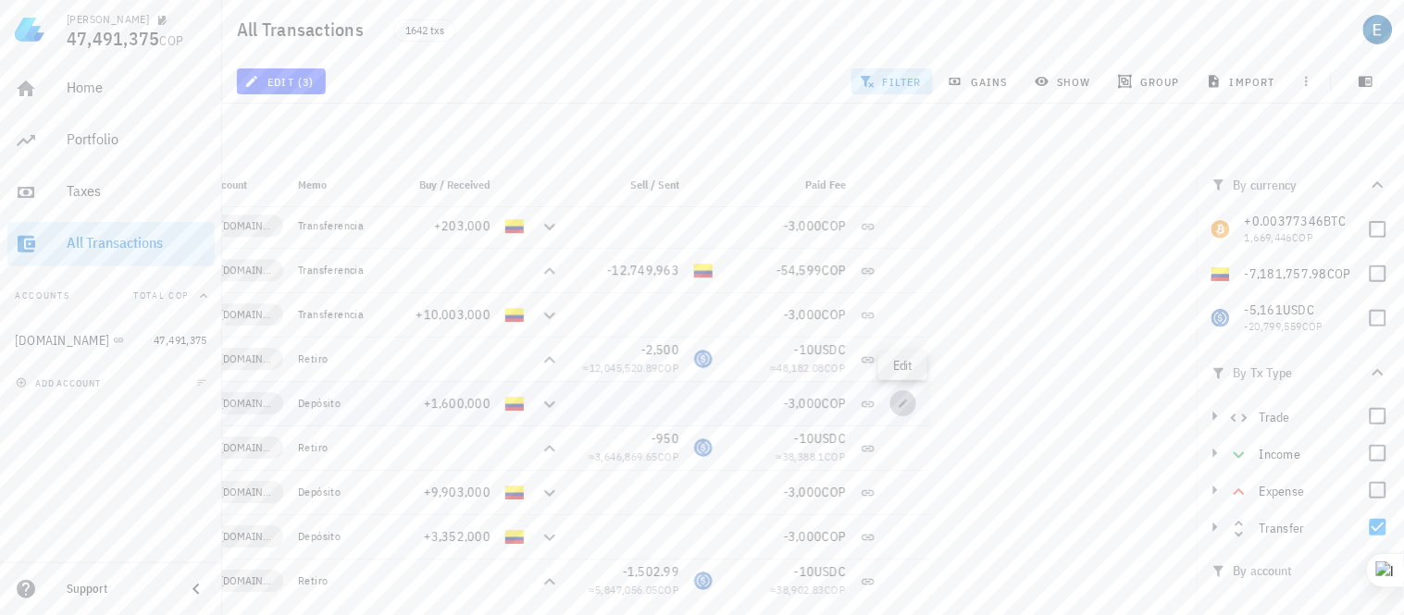
click at [902, 404] on icon "button" at bounding box center [903, 403] width 8 height 8
type input "2022-10-05"
type input "21:29:24"
type input "1,600,000"
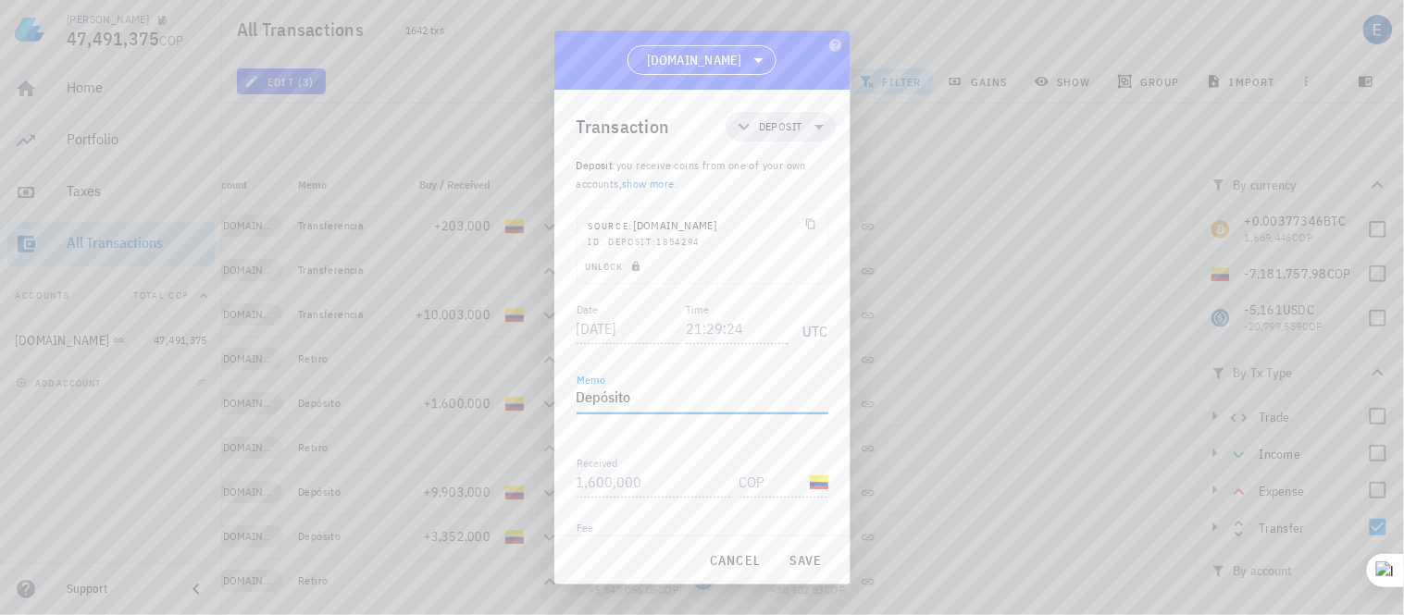
click at [706, 399] on textarea "Depósito" at bounding box center [702, 399] width 252 height 30
type textarea "D"
click at [802, 563] on span "save" at bounding box center [806, 560] width 44 height 17
type textarea "Depósito"
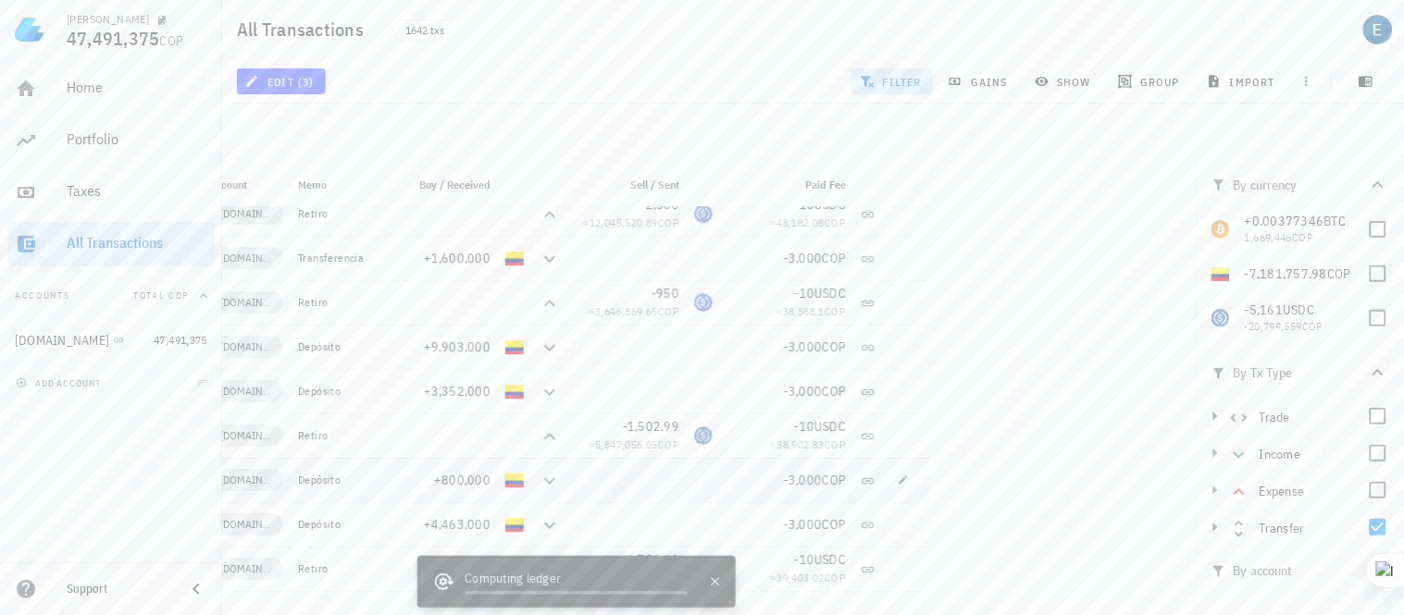
scroll to position [1616, 0]
click at [900, 347] on icon "button" at bounding box center [903, 345] width 8 height 8
type input "[DATE]"
type input "20:30:28"
type input "9,903,000"
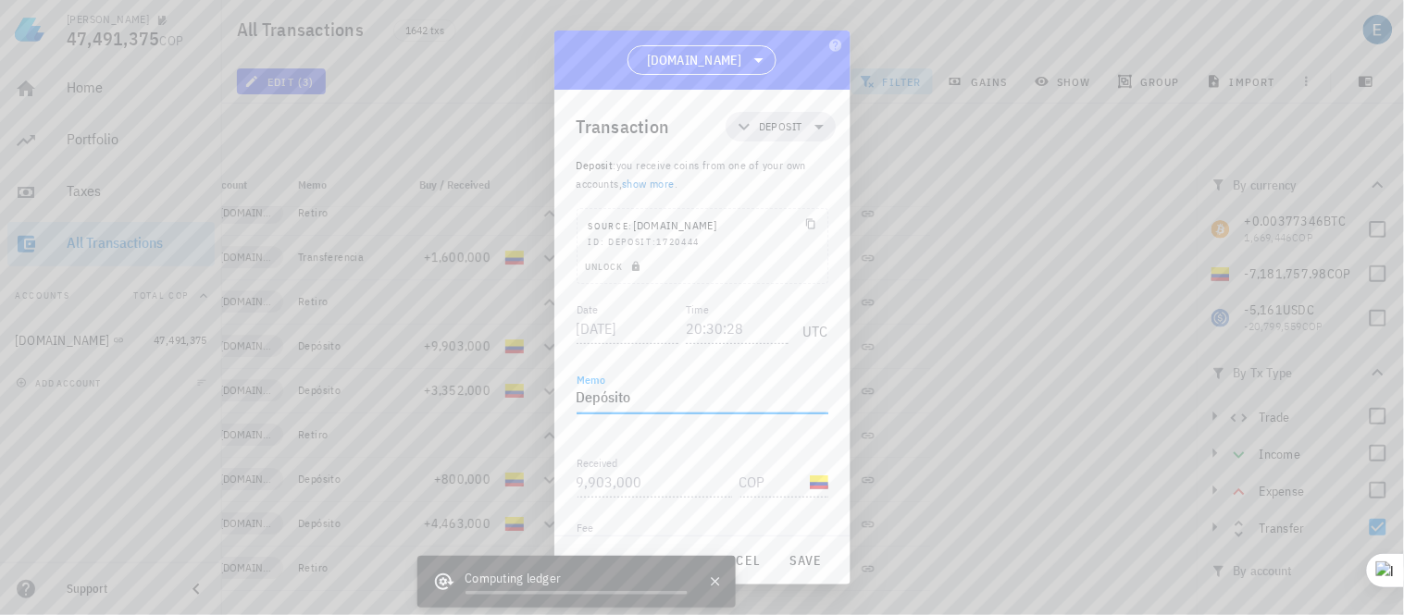
click at [683, 392] on textarea "Depósito" at bounding box center [702, 399] width 252 height 30
type textarea "D"
click at [801, 558] on span "save" at bounding box center [806, 560] width 44 height 17
type textarea "Depósito"
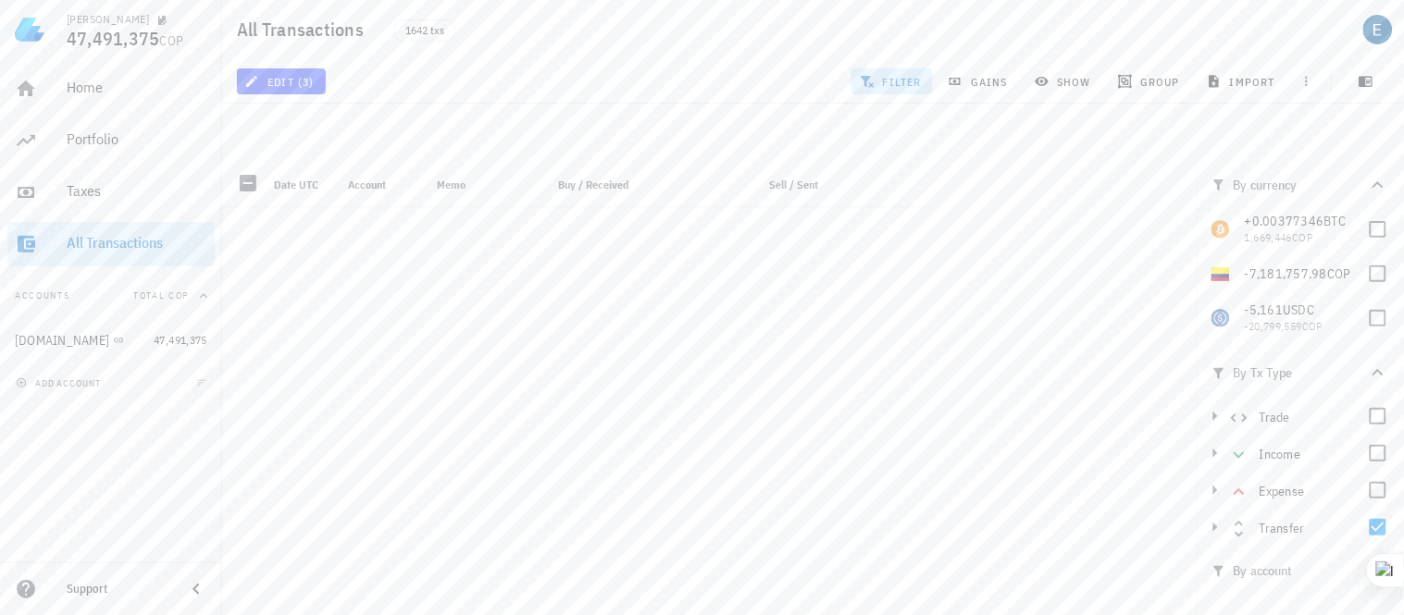
scroll to position [1616, 0]
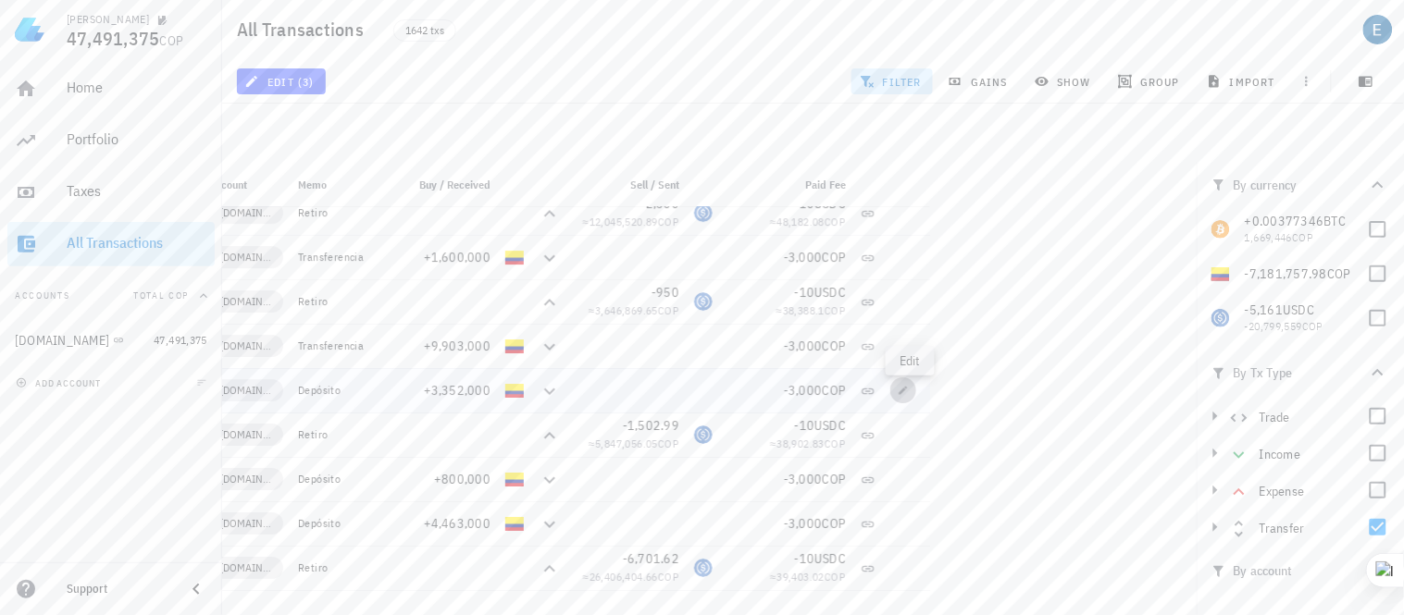
click at [899, 390] on icon "button" at bounding box center [903, 390] width 11 height 11
type input "[DATE]"
type input "19:08:38"
type input "3,352,000"
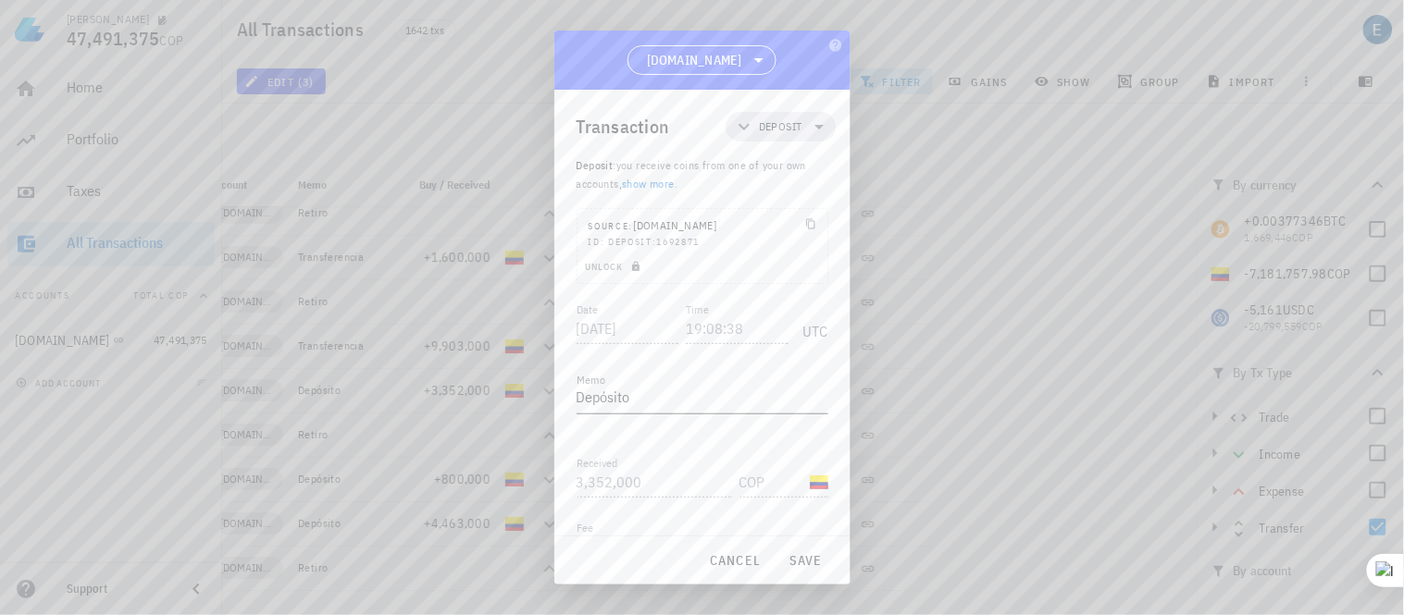
click at [667, 402] on textarea "Depósito" at bounding box center [702, 399] width 252 height 30
type textarea "D"
click at [794, 555] on span "save" at bounding box center [806, 560] width 44 height 17
type textarea "Depósito"
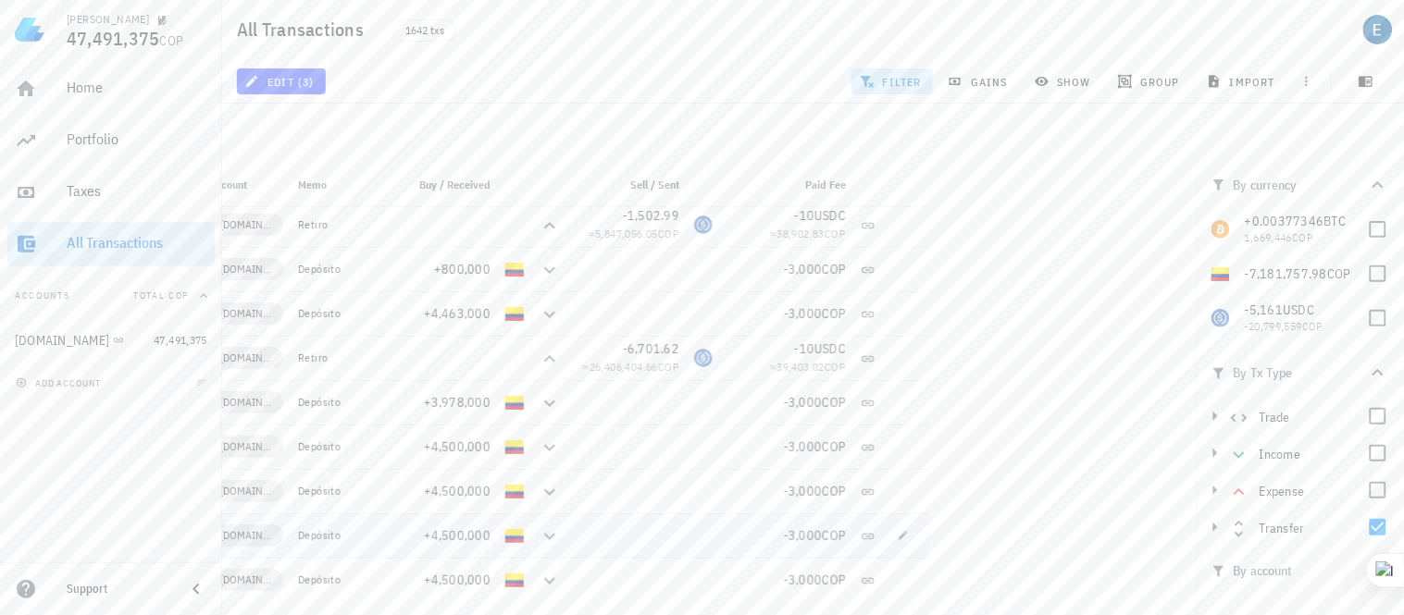
scroll to position [1829, 0]
click at [907, 265] on icon "button" at bounding box center [903, 265] width 11 height 11
type input "[DATE]"
type input "18:41:46"
type input "800,000"
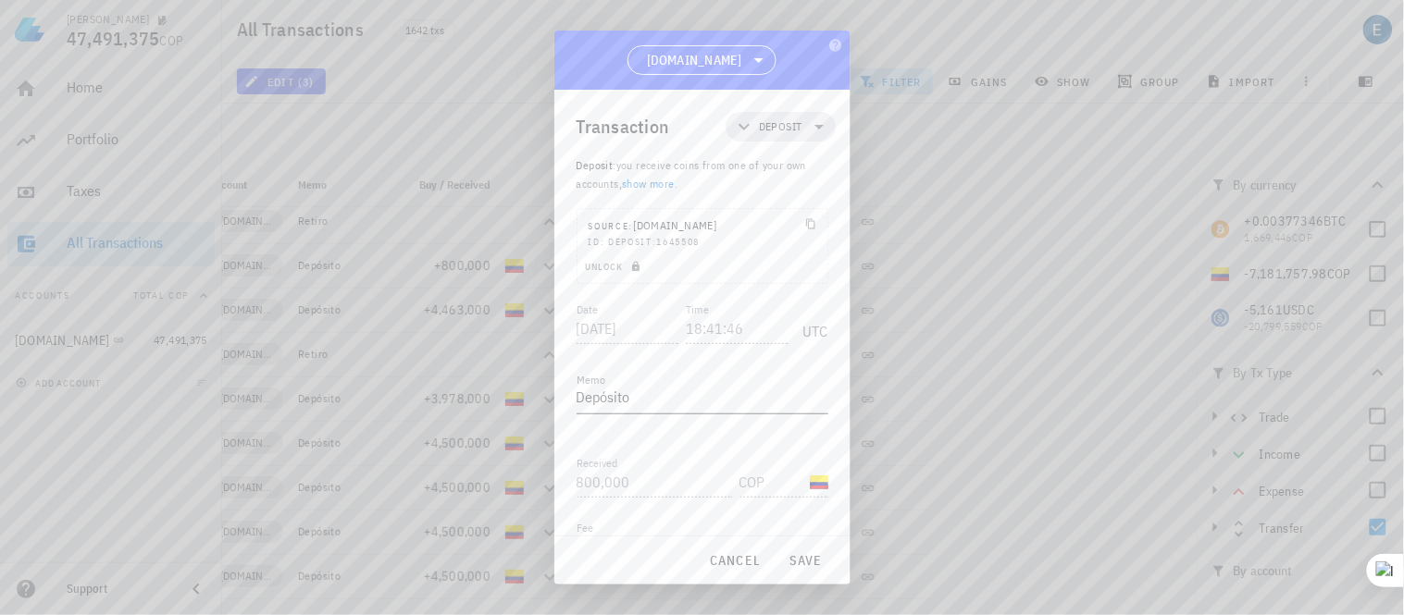
click at [658, 391] on textarea "Depósito" at bounding box center [702, 399] width 252 height 30
type textarea "D"
click at [815, 560] on span "save" at bounding box center [806, 560] width 44 height 17
type textarea "Depósito"
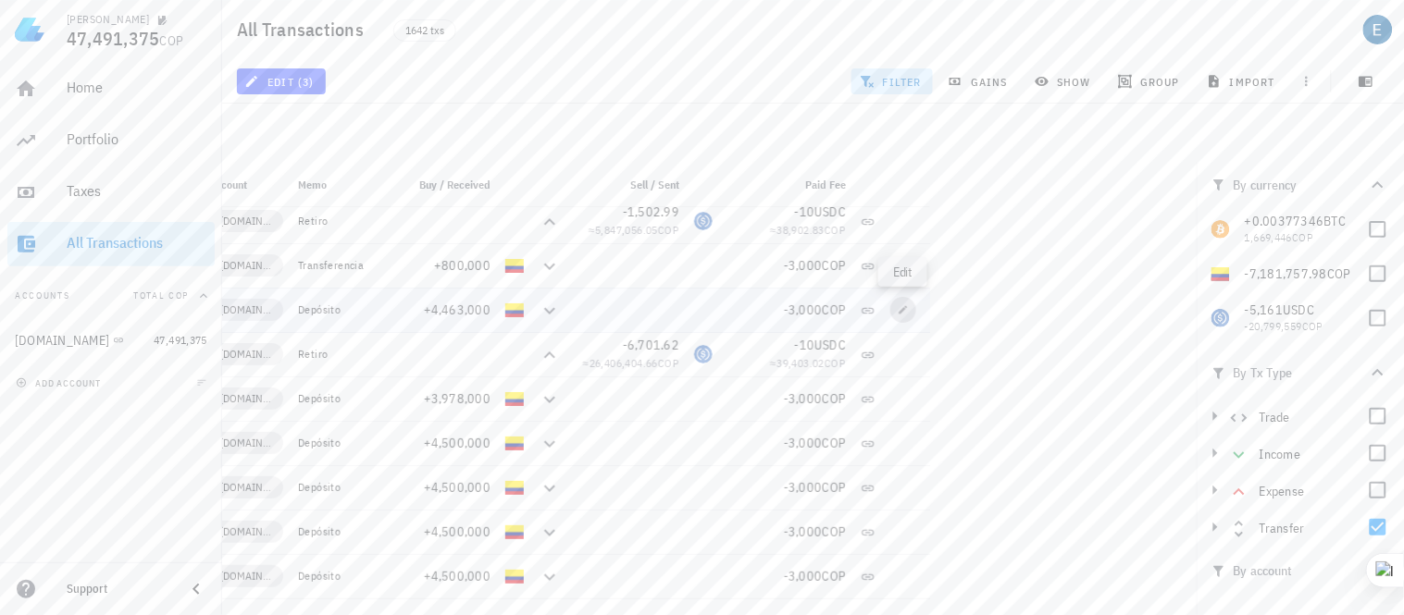
click at [900, 309] on icon "button" at bounding box center [903, 309] width 11 height 11
type input "[DATE]"
type input "12:50:05"
type input "4,463,000"
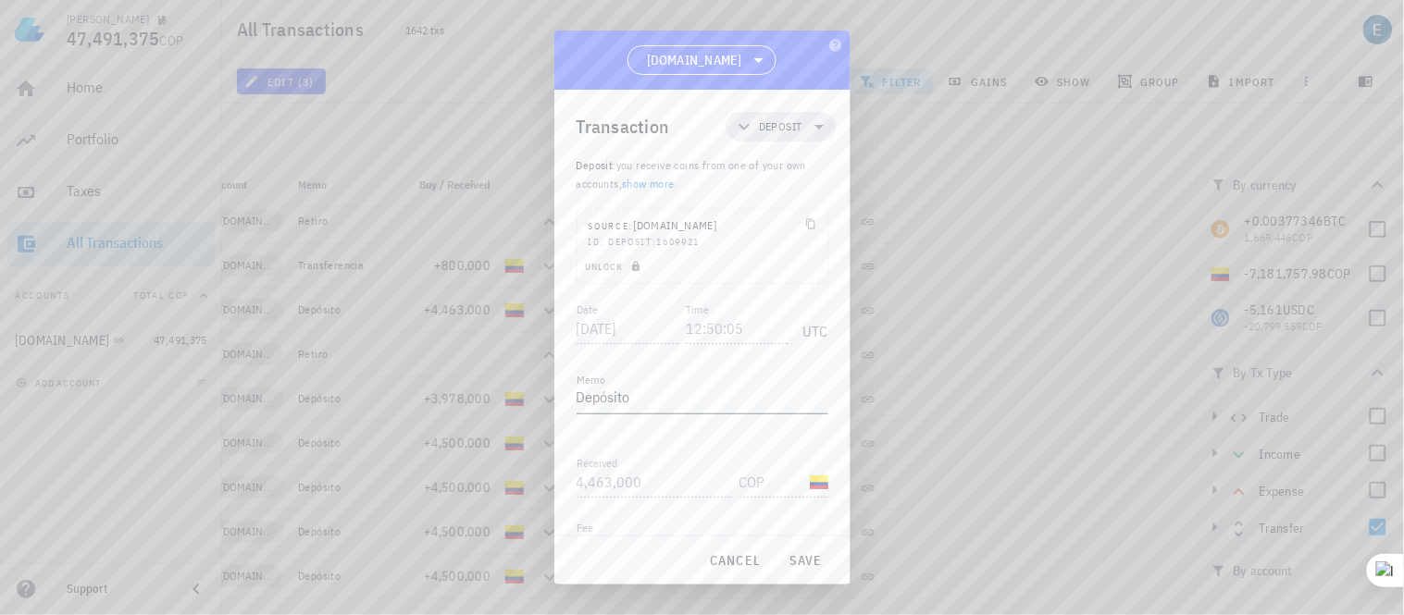
click at [642, 395] on textarea "Depósito" at bounding box center [702, 399] width 252 height 30
type textarea "D"
click at [798, 561] on span "save" at bounding box center [806, 560] width 44 height 17
type textarea "Depósito"
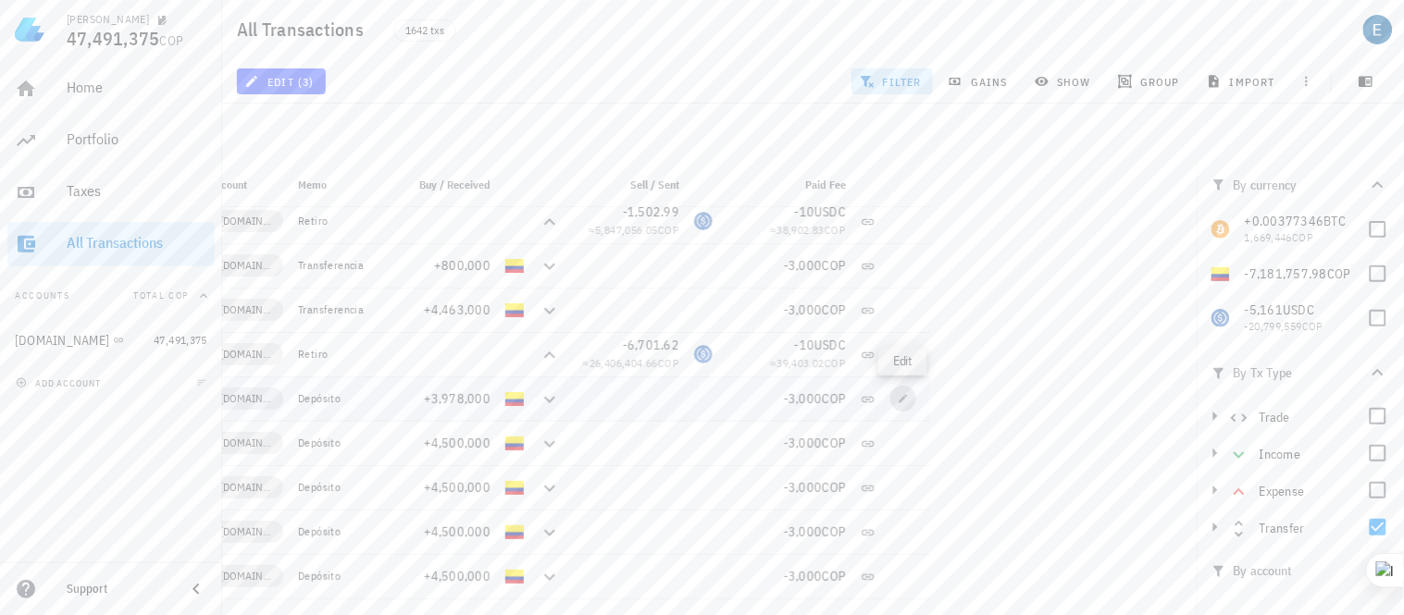
click at [899, 403] on icon "button" at bounding box center [903, 398] width 11 height 11
type input "[DATE]"
type input "18:53:07"
type input "3,978,000"
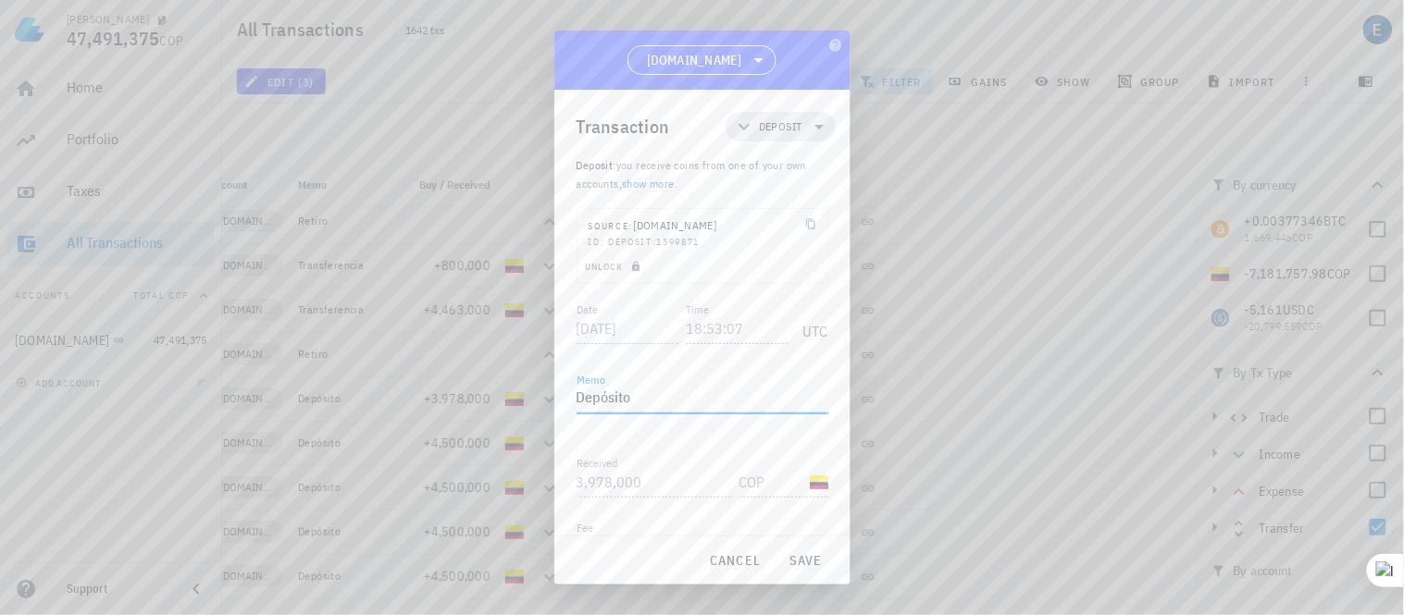
click at [654, 403] on textarea "Depósito" at bounding box center [702, 399] width 252 height 30
type textarea "D"
click at [799, 559] on span "save" at bounding box center [806, 560] width 44 height 17
type textarea "Depósito"
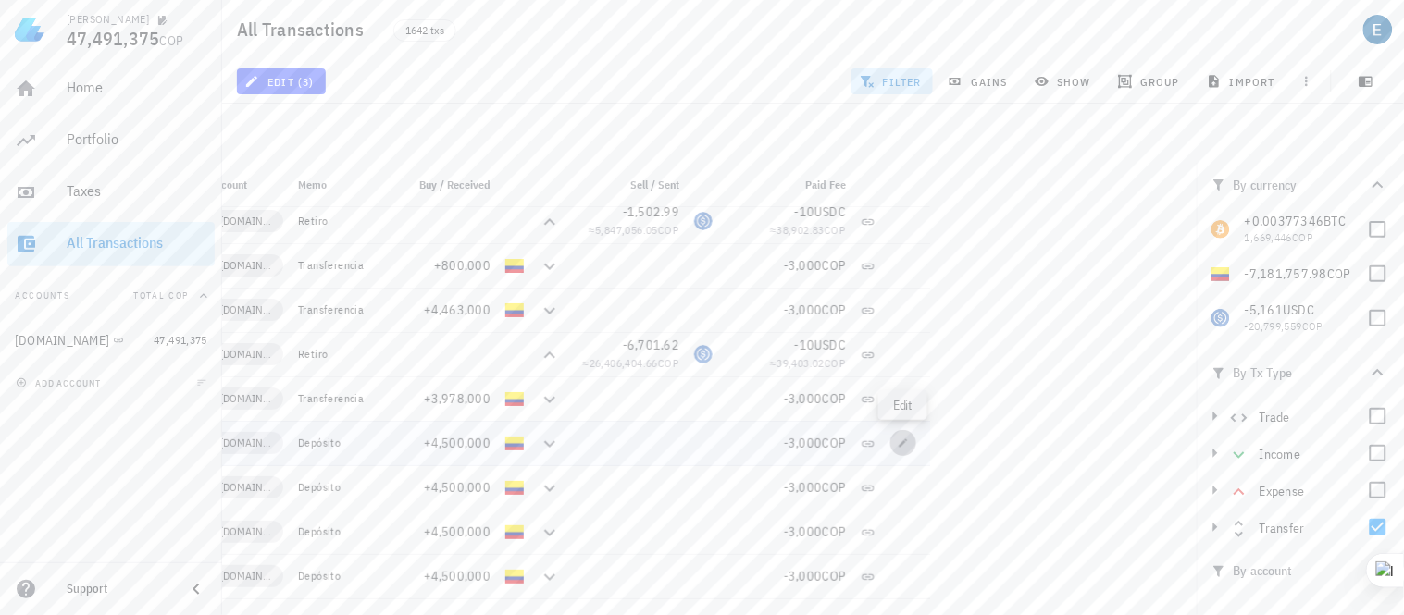
click at [896, 440] on span "button" at bounding box center [903, 443] width 26 height 11
type input "18:52:38"
type input "4,500,000"
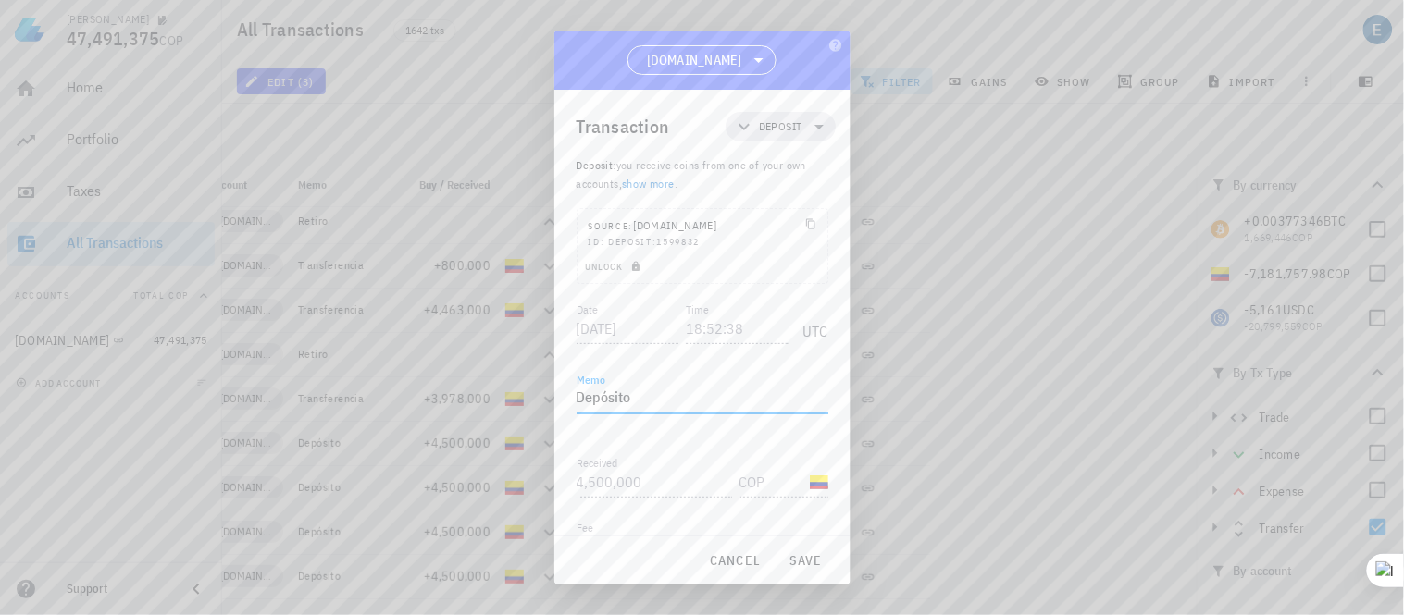
click at [700, 403] on textarea "Depósito" at bounding box center [702, 399] width 252 height 30
type textarea "D"
click at [811, 566] on span "save" at bounding box center [806, 560] width 44 height 17
type textarea "Depósito"
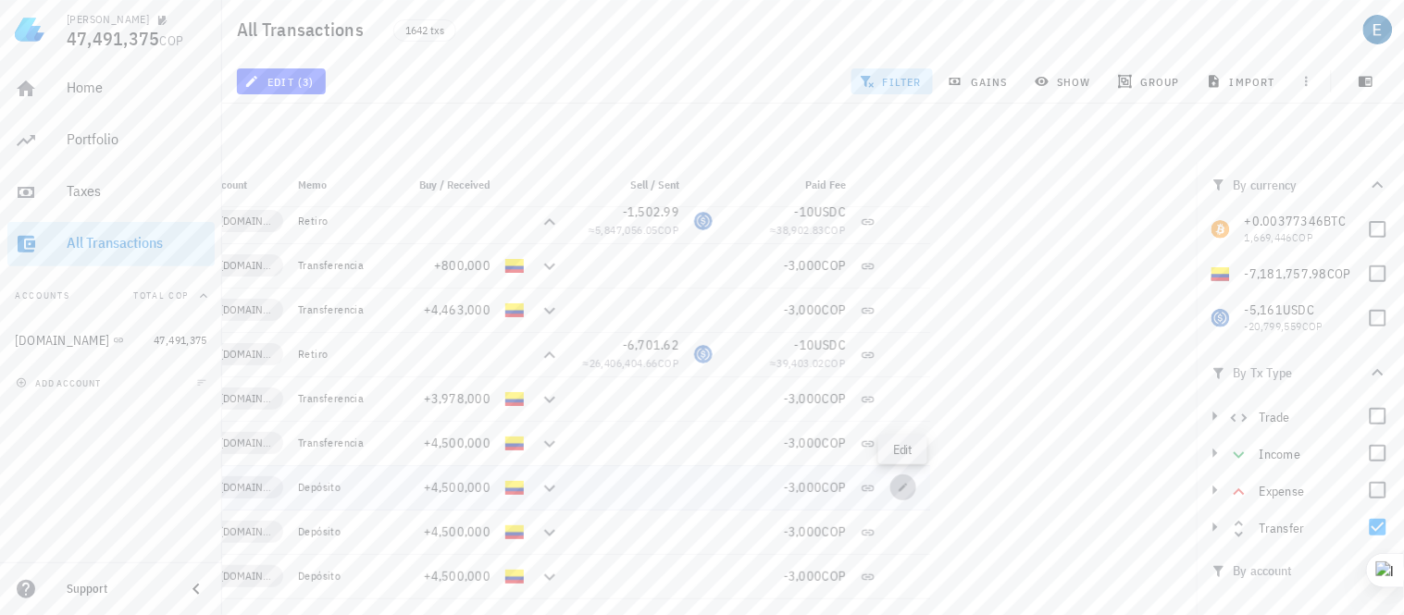
click at [902, 490] on icon "button" at bounding box center [903, 487] width 11 height 11
type input "18:49:13"
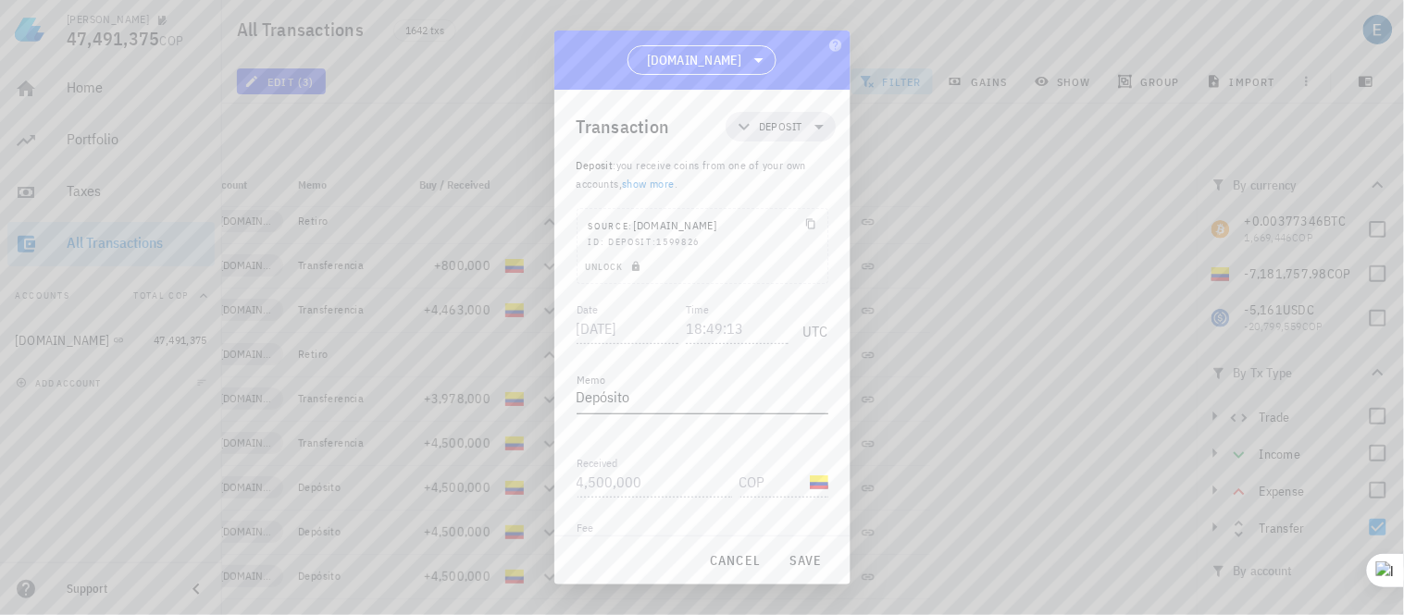
click at [626, 400] on textarea "Depósito" at bounding box center [702, 399] width 252 height 30
type textarea "o"
click at [792, 556] on span "save" at bounding box center [806, 560] width 44 height 17
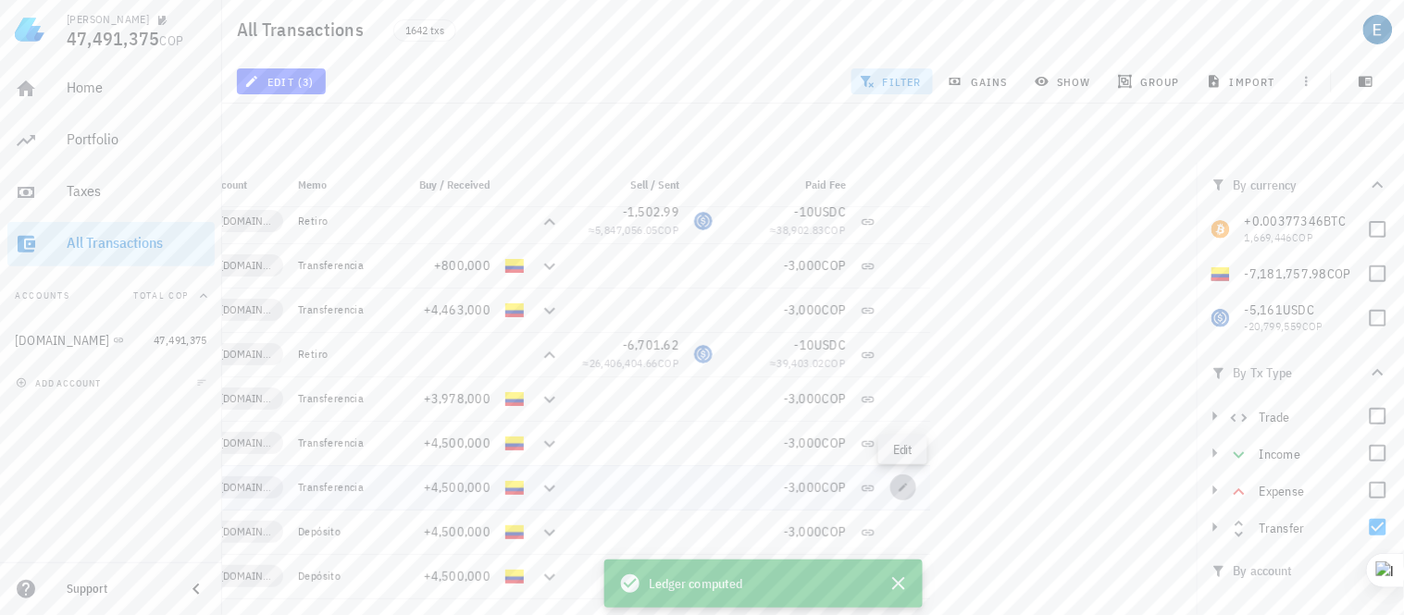
click at [898, 488] on icon "button" at bounding box center [903, 487] width 11 height 11
type textarea "Transferencia"
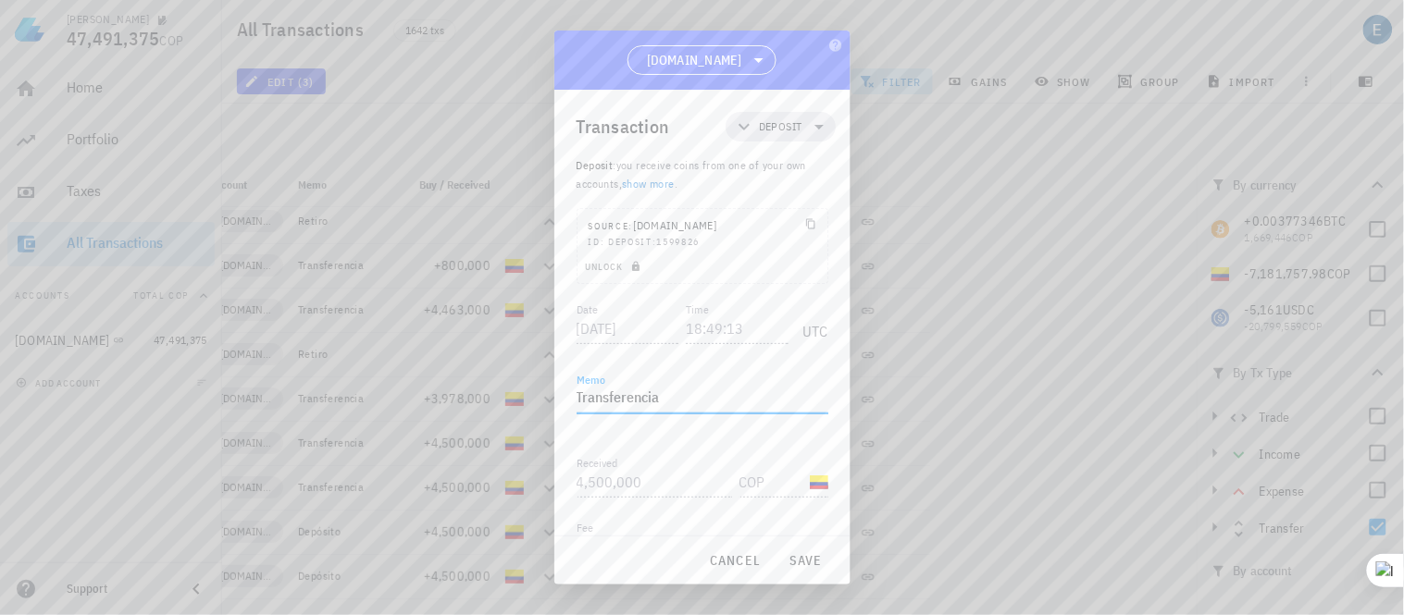
click at [664, 395] on textarea "Transferencia" at bounding box center [702, 399] width 252 height 30
click at [793, 544] on button "save" at bounding box center [805, 560] width 59 height 33
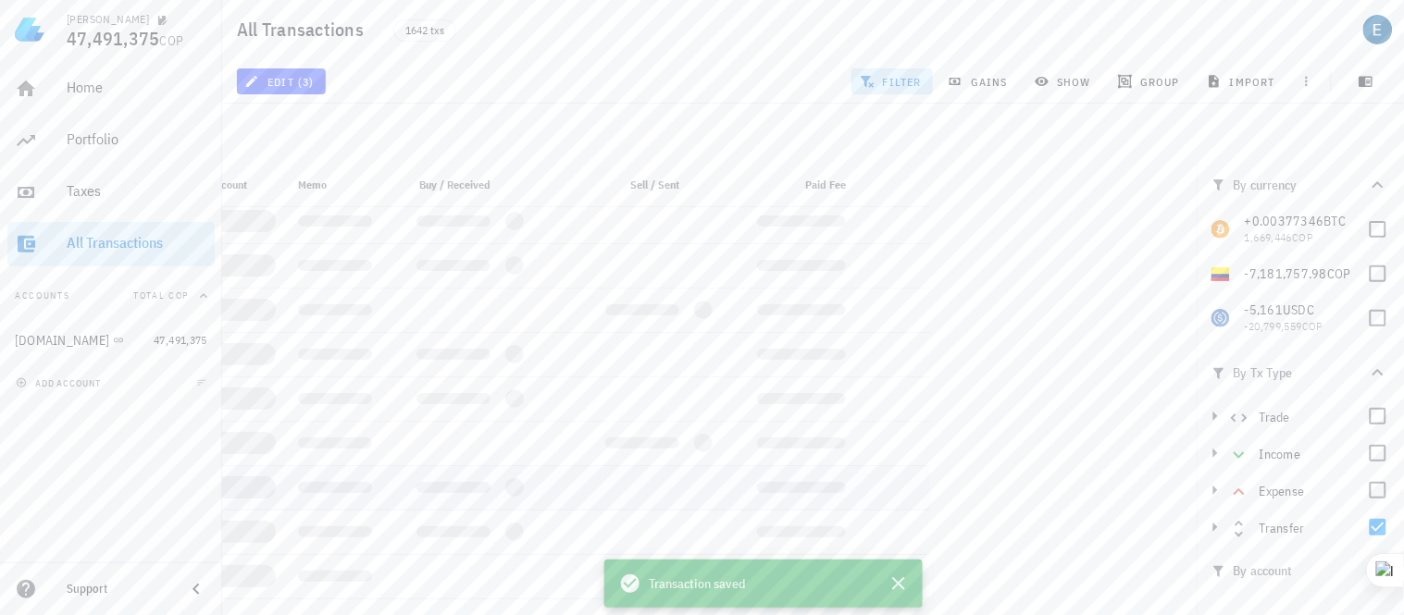
scroll to position [1871, 0]
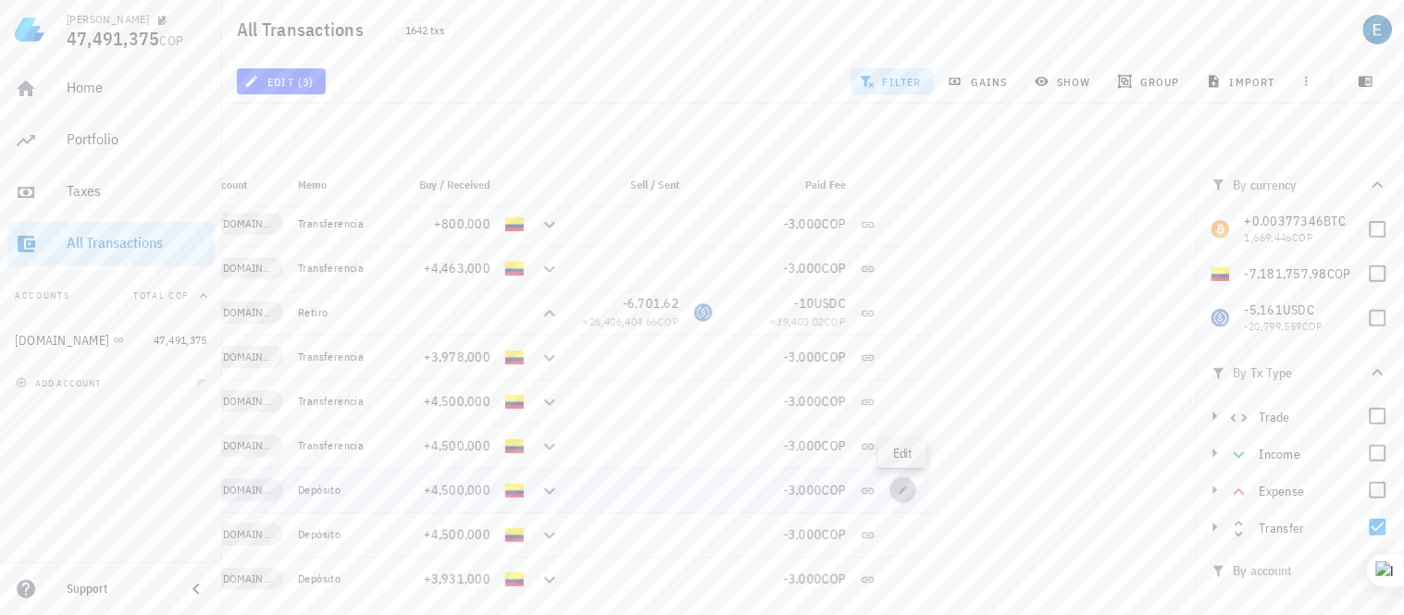
click at [903, 494] on icon "button" at bounding box center [903, 490] width 11 height 11
type input "18:49:12"
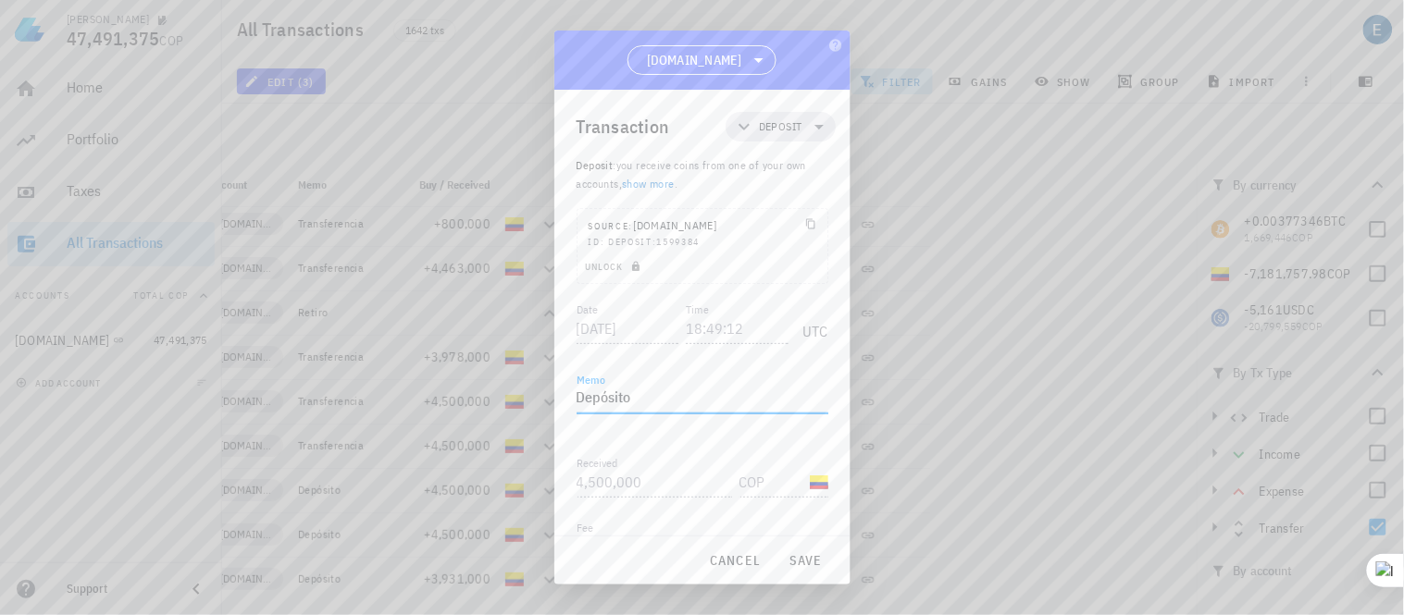
click at [650, 403] on textarea "Depósito" at bounding box center [702, 399] width 252 height 30
type textarea "D"
click at [799, 560] on span "save" at bounding box center [806, 560] width 44 height 17
type textarea "Depósito"
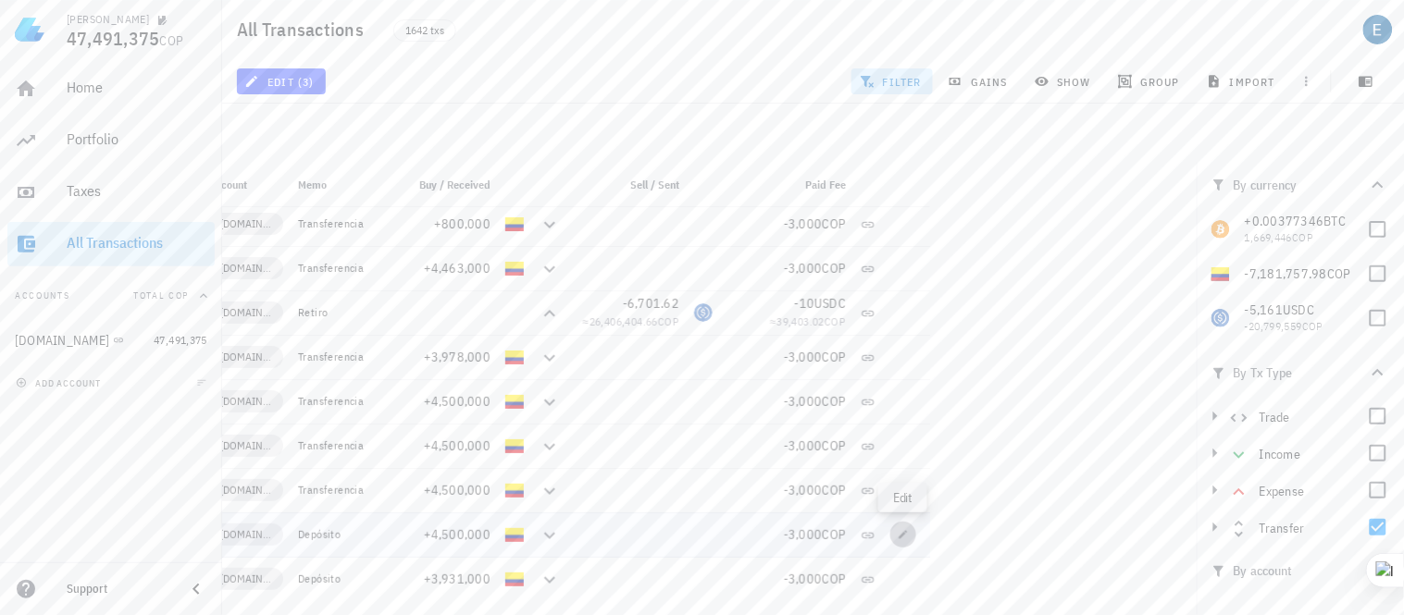
click at [901, 539] on icon "button" at bounding box center [903, 534] width 11 height 11
type input "12:46:59"
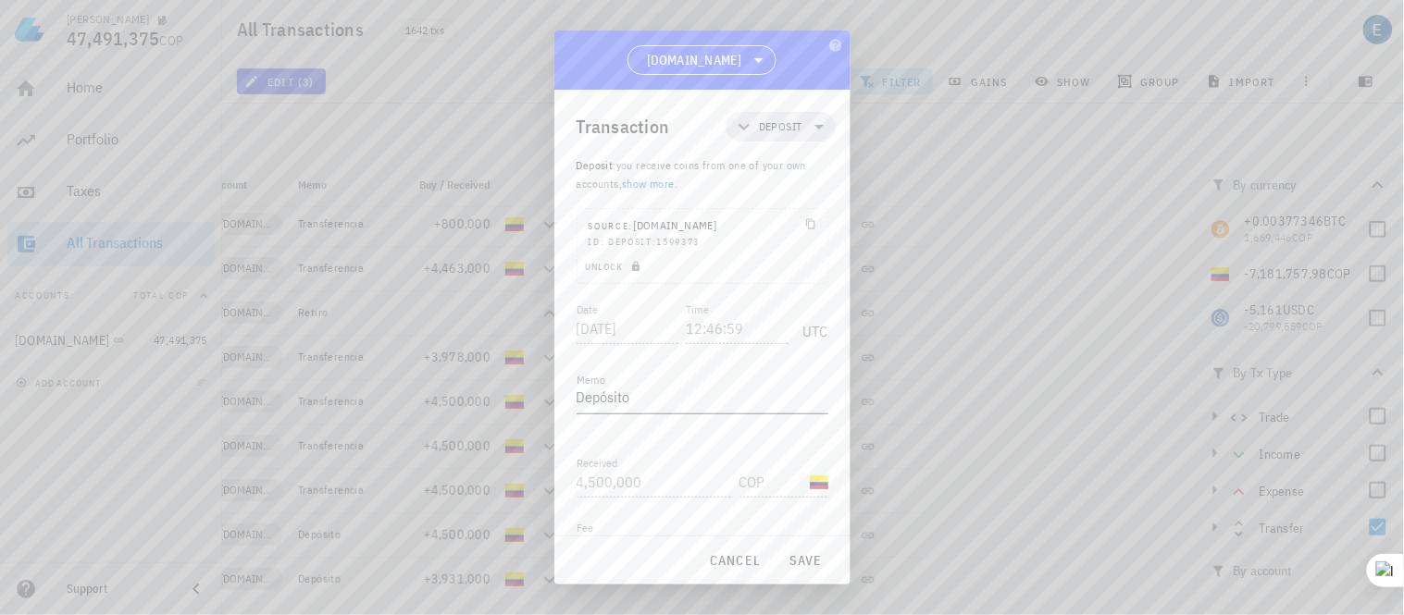
click at [643, 411] on textarea "Depósito" at bounding box center [702, 399] width 252 height 30
type textarea "D"
click at [805, 553] on span "save" at bounding box center [806, 560] width 44 height 17
type textarea "Depósito"
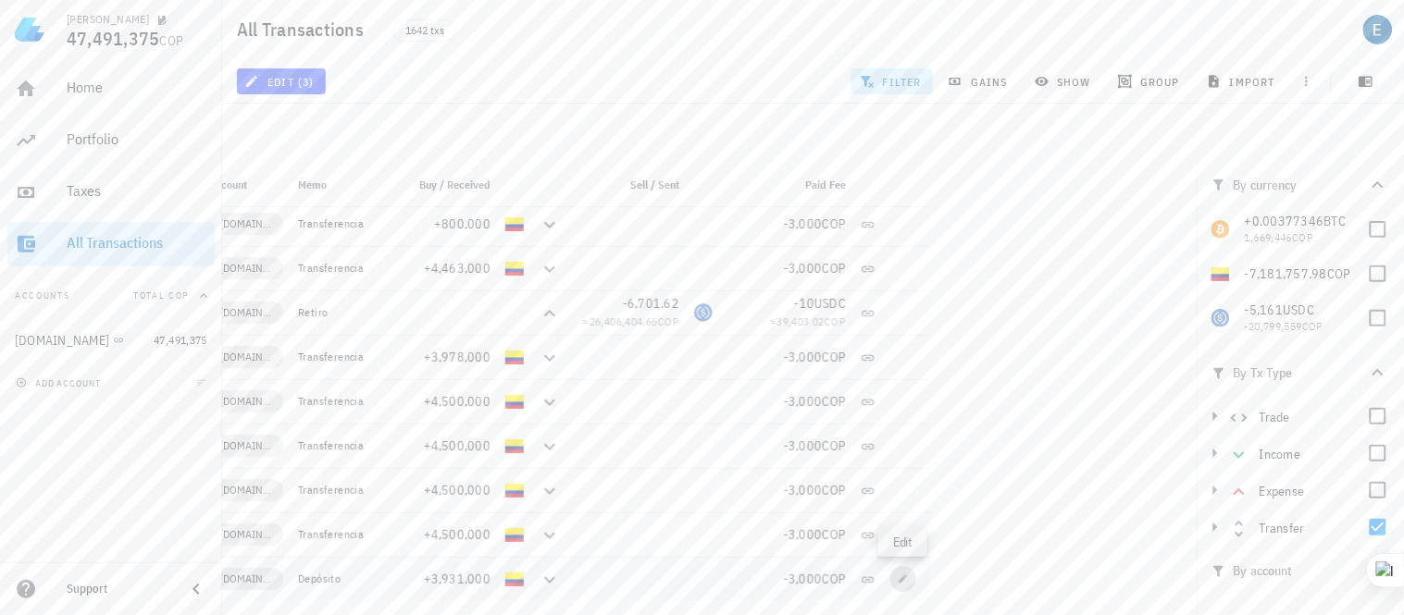
click at [901, 583] on icon "button" at bounding box center [903, 579] width 11 height 11
type input "[DATE]"
type input "22:38:06"
type input "3,931,000"
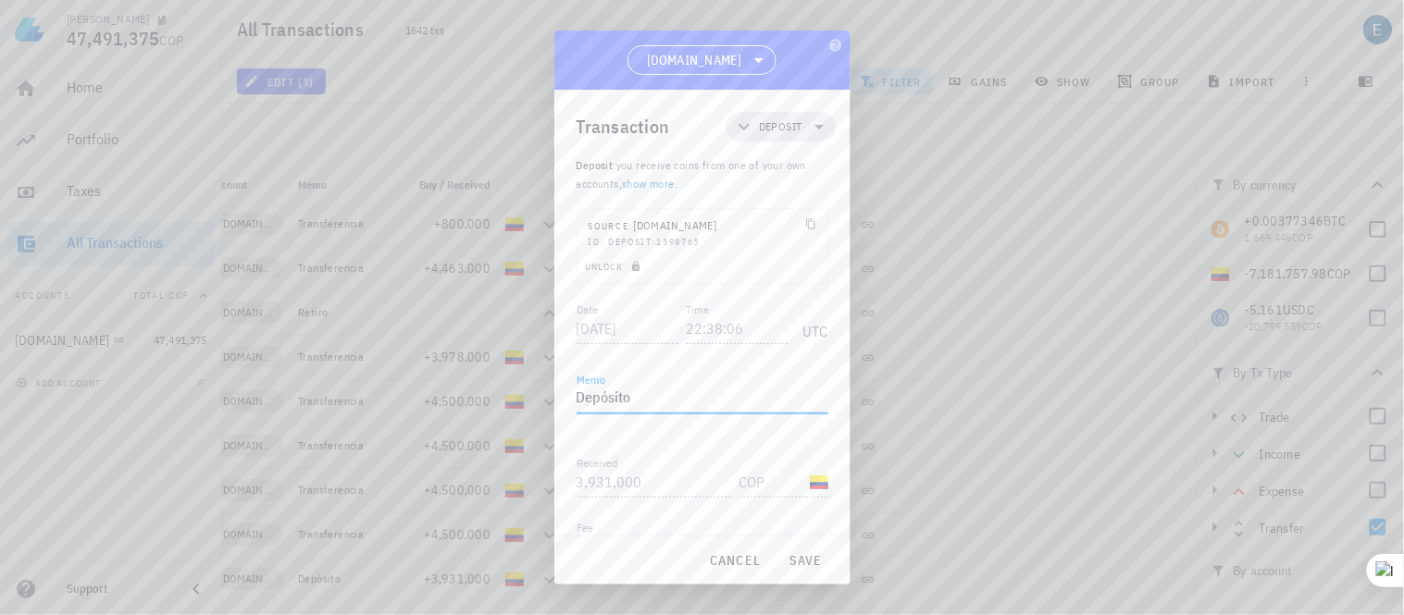
click at [642, 399] on textarea "Depósito" at bounding box center [702, 399] width 252 height 30
type textarea "D"
click at [805, 560] on span "save" at bounding box center [806, 560] width 44 height 17
type textarea "Depósito"
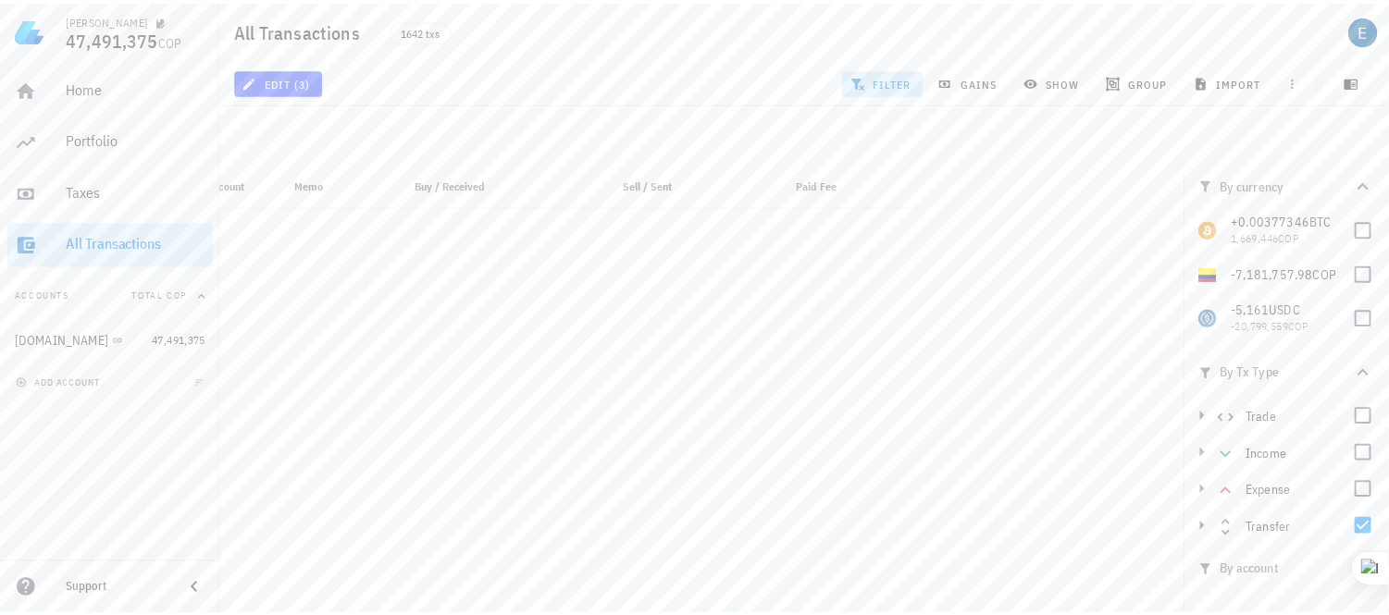
scroll to position [0, 0]
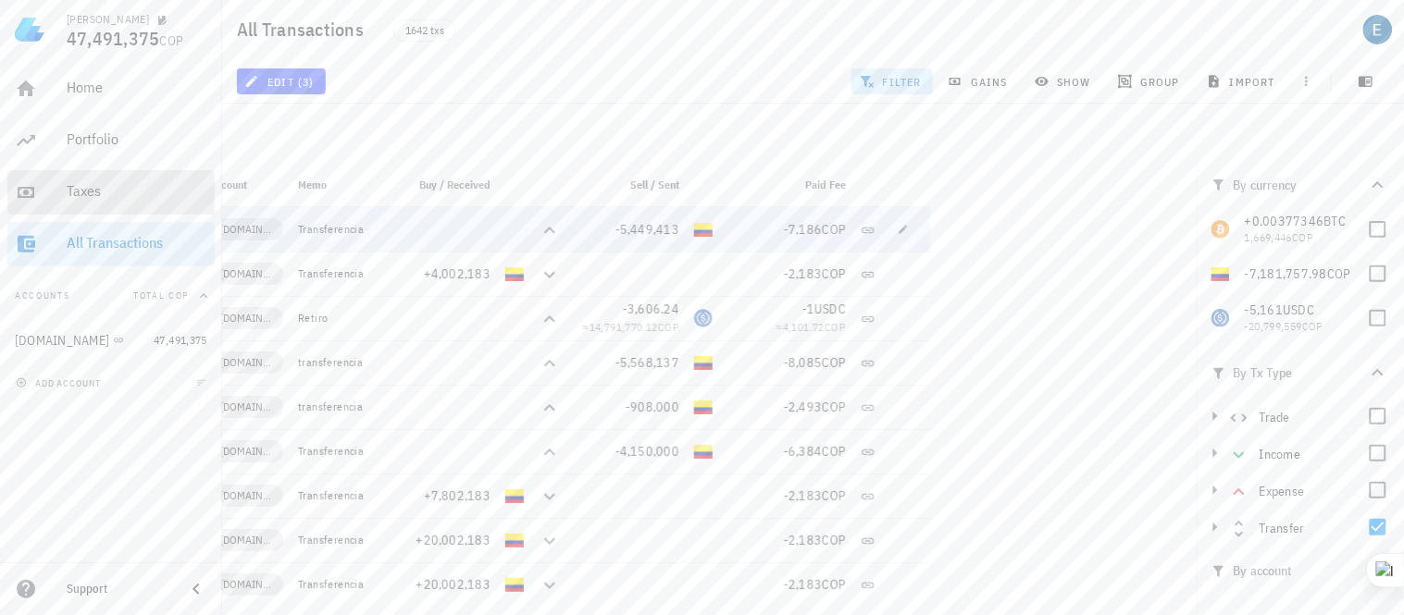
click at [81, 197] on div "Taxes" at bounding box center [137, 191] width 141 height 18
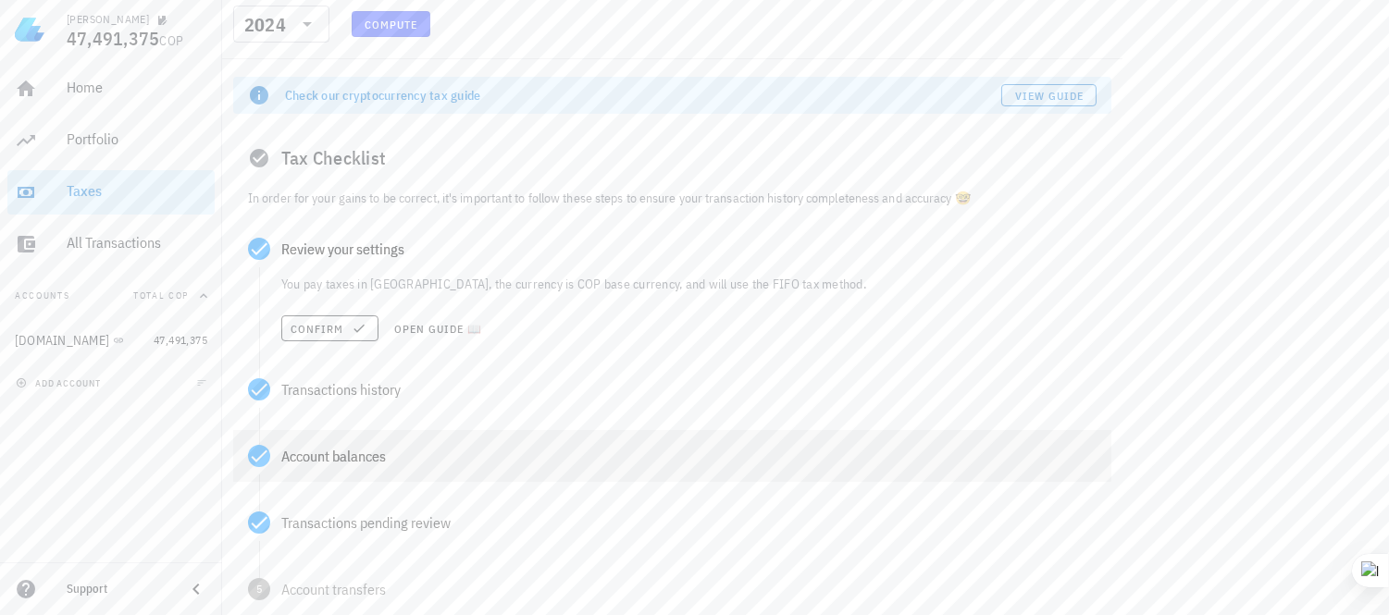
scroll to position [278, 0]
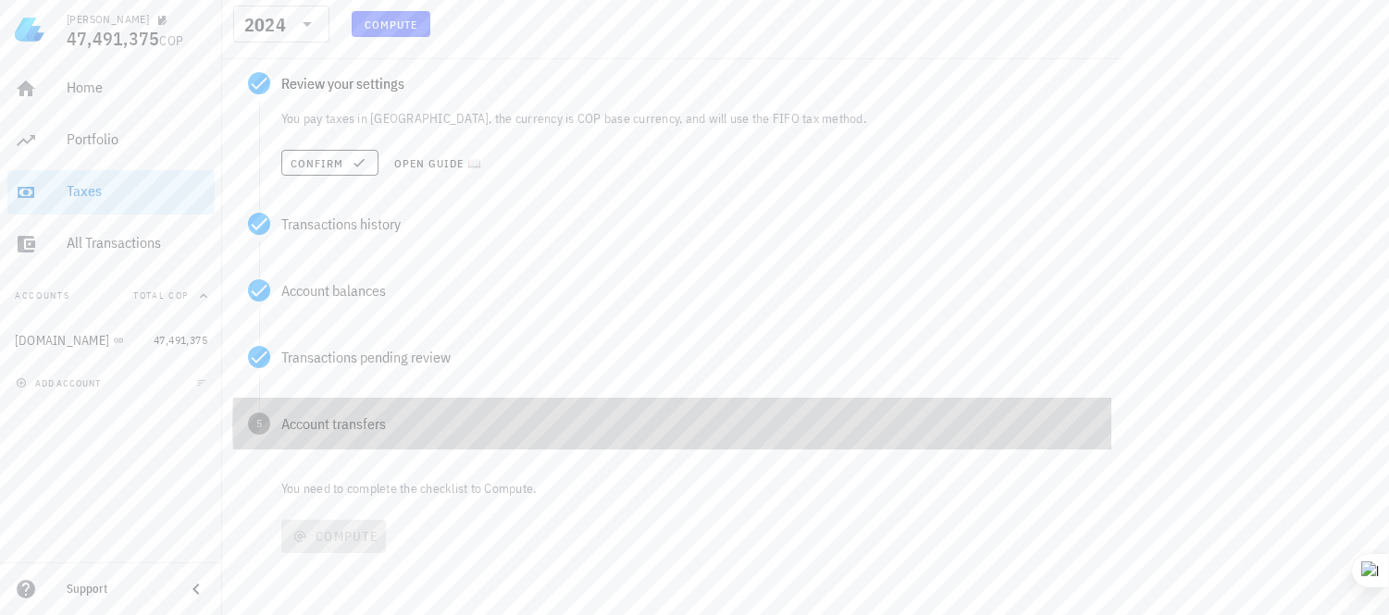
click at [320, 416] on div "Account transfers" at bounding box center [688, 423] width 815 height 15
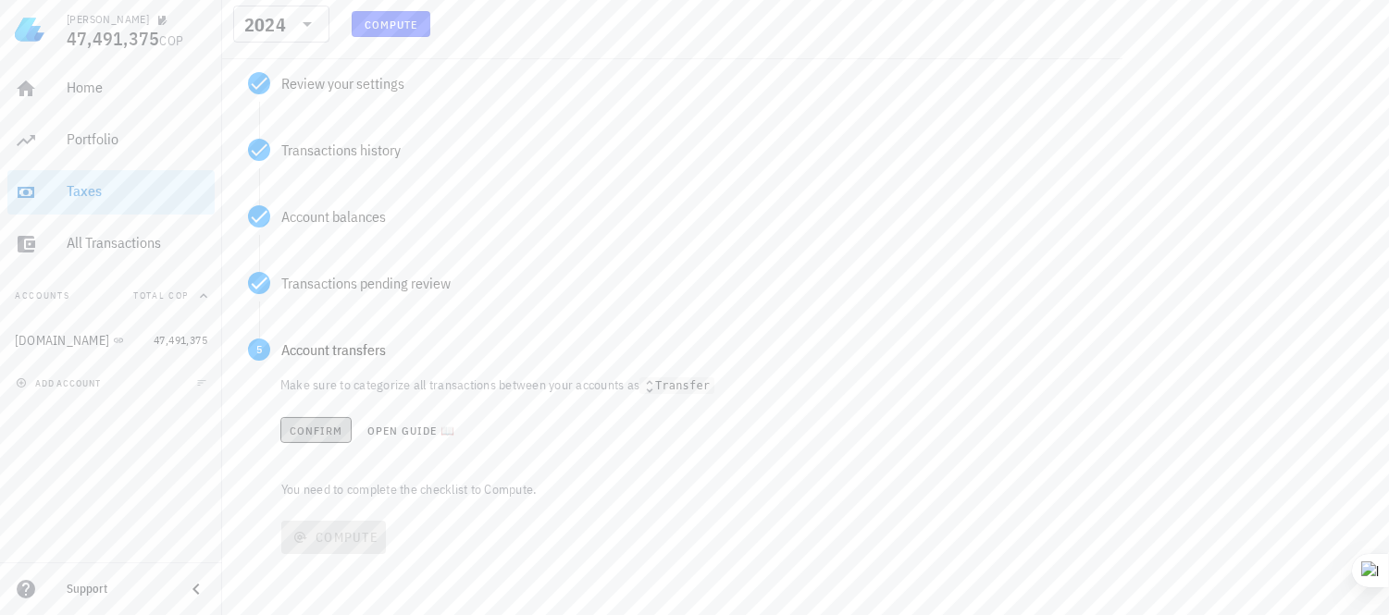
click at [319, 429] on span "Confirm" at bounding box center [316, 431] width 55 height 14
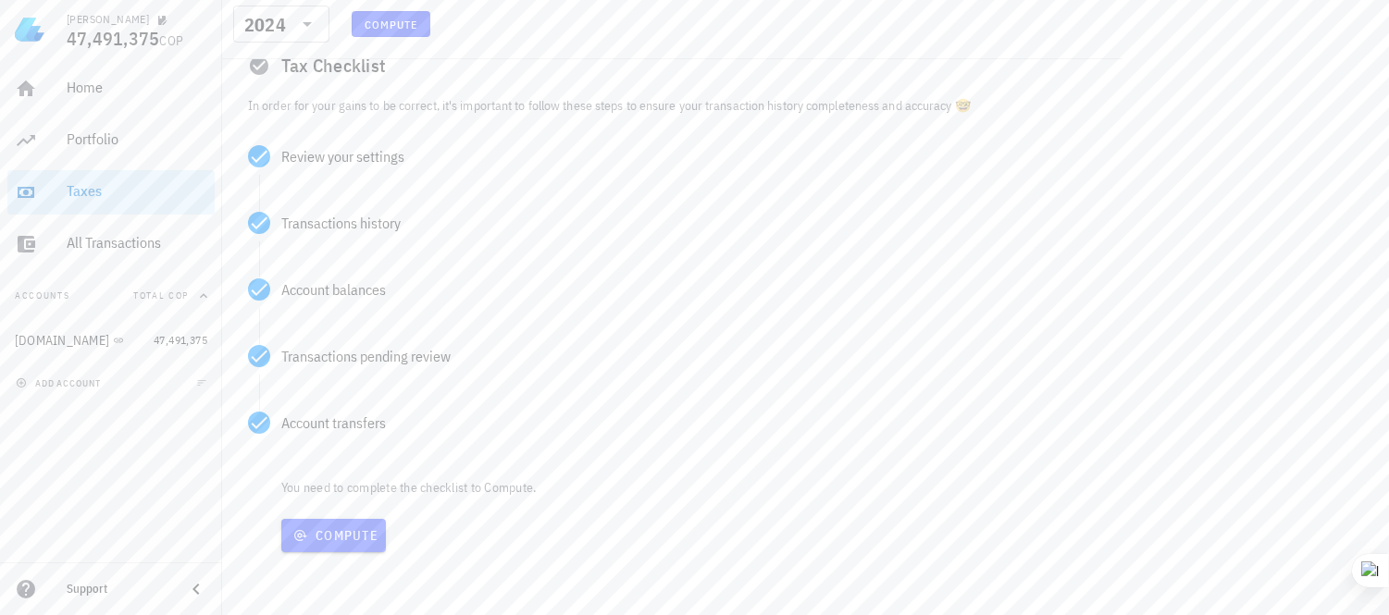
scroll to position [204, 0]
click at [328, 528] on span "Compute" at bounding box center [334, 536] width 90 height 17
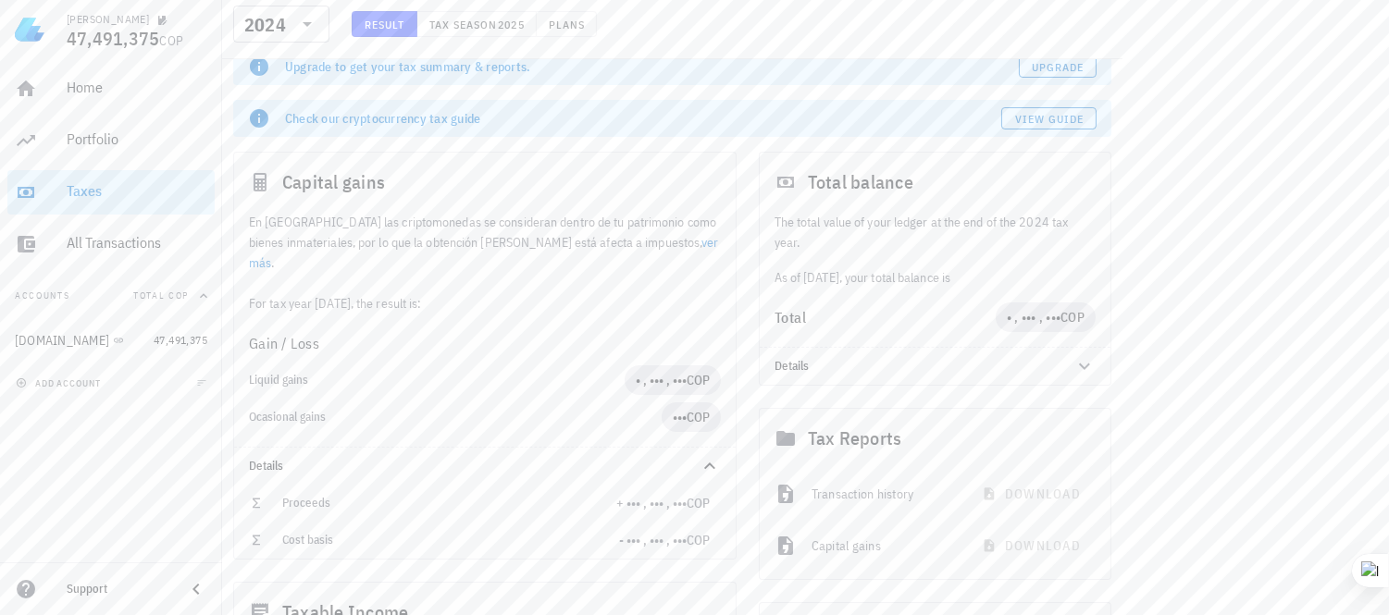
scroll to position [159, 0]
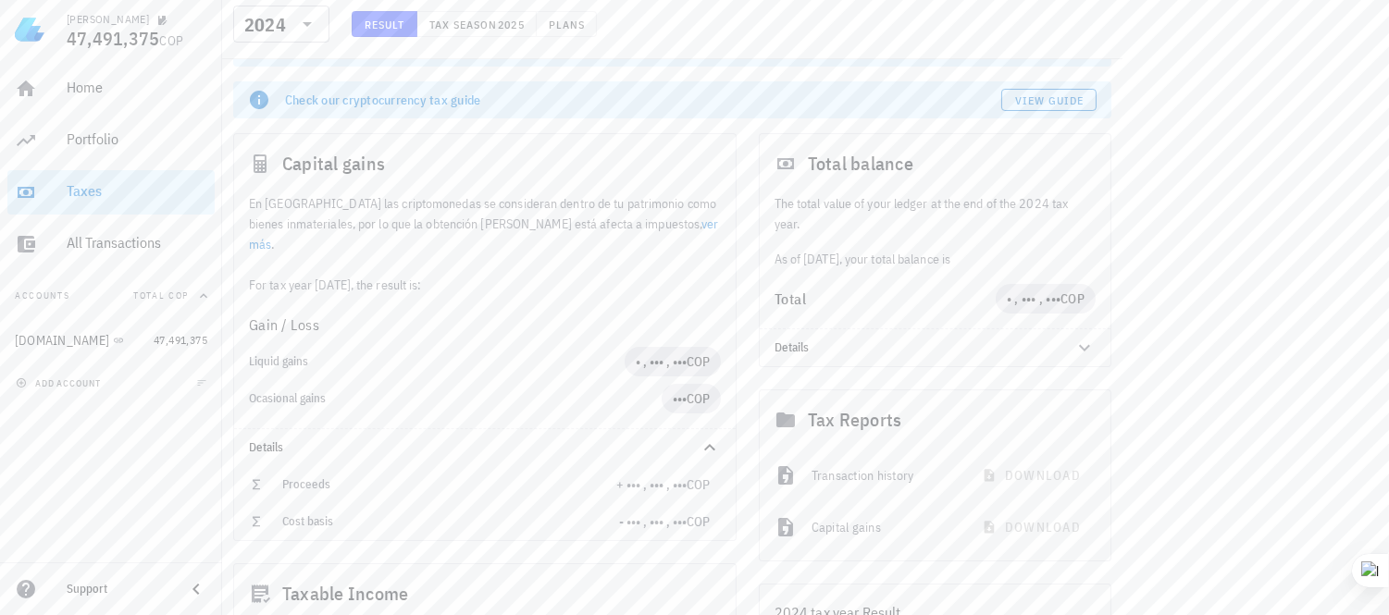
click at [672, 222] on link "ver más" at bounding box center [484, 234] width 470 height 37
click at [666, 353] on span "• , ••• , •••" at bounding box center [661, 361] width 51 height 17
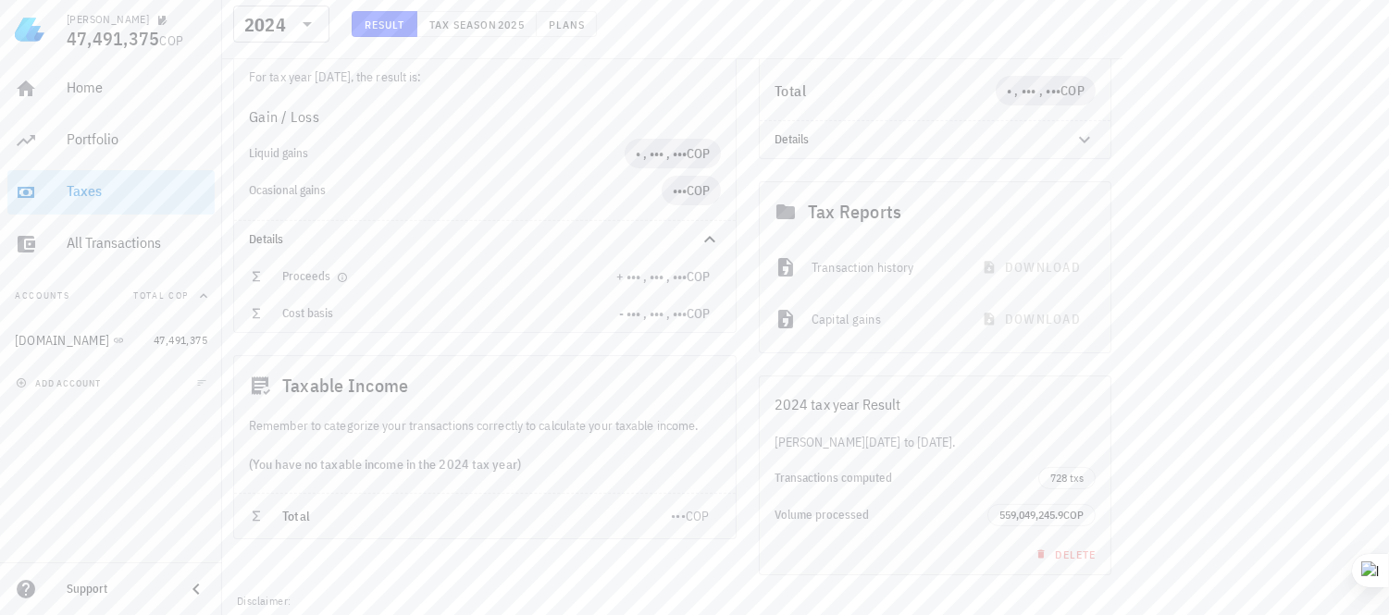
scroll to position [371, 0]
click at [671, 504] on span "•••" at bounding box center [678, 512] width 15 height 17
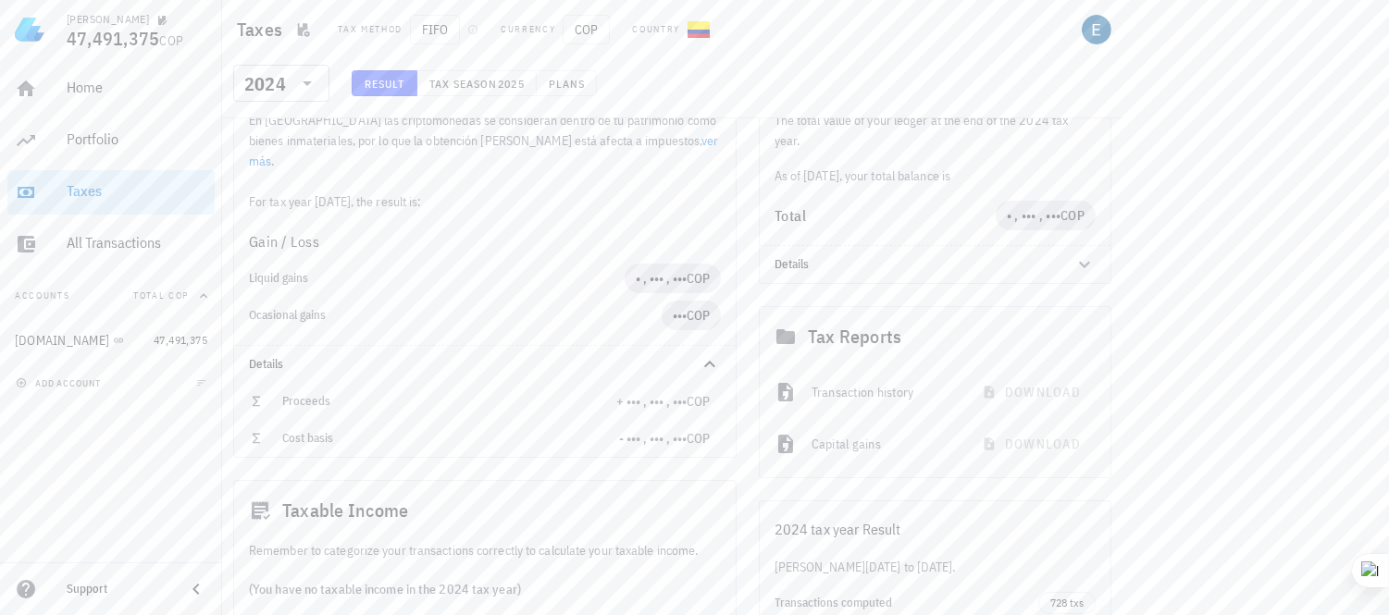
scroll to position [187, 0]
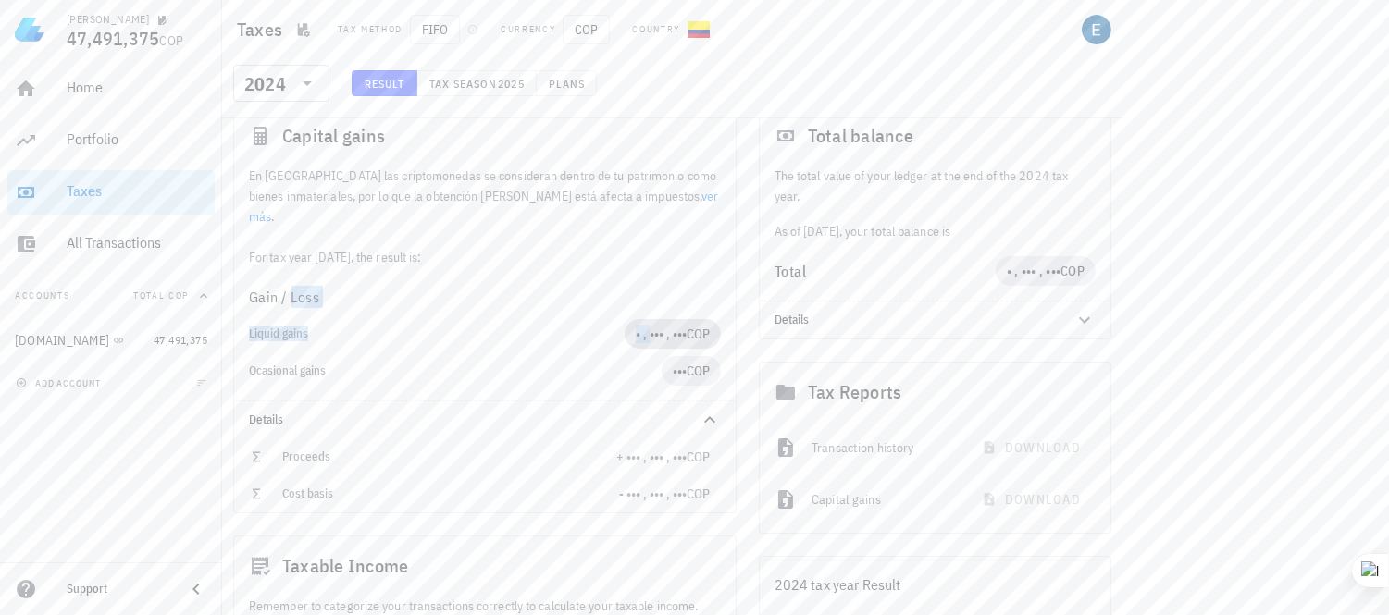
drag, startPoint x: 291, startPoint y: 266, endPoint x: 645, endPoint y: 309, distance: 356.1
click at [645, 309] on div "Gain / Loss Liquid gains • , ••• , ••• COP Ocasional gains ••• COP" at bounding box center [485, 333] width 502 height 133
click at [645, 326] on span "• , ••• , •••" at bounding box center [661, 334] width 51 height 17
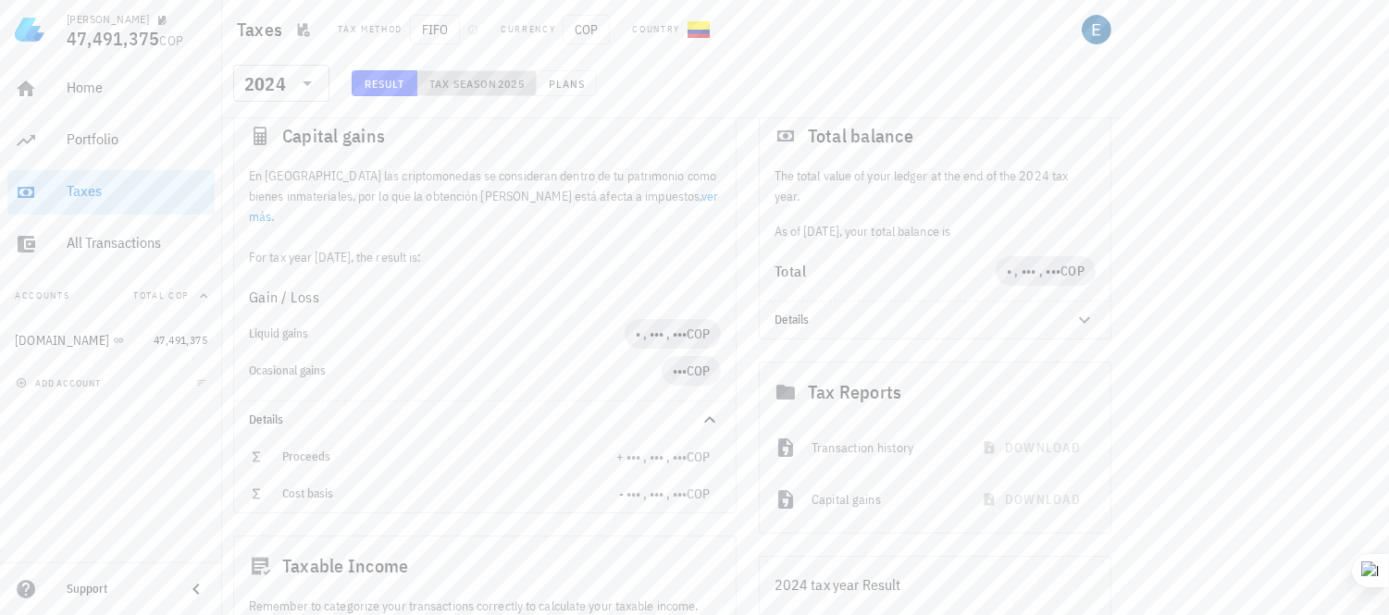
click at [472, 87] on span "Tax season" at bounding box center [462, 84] width 69 height 14
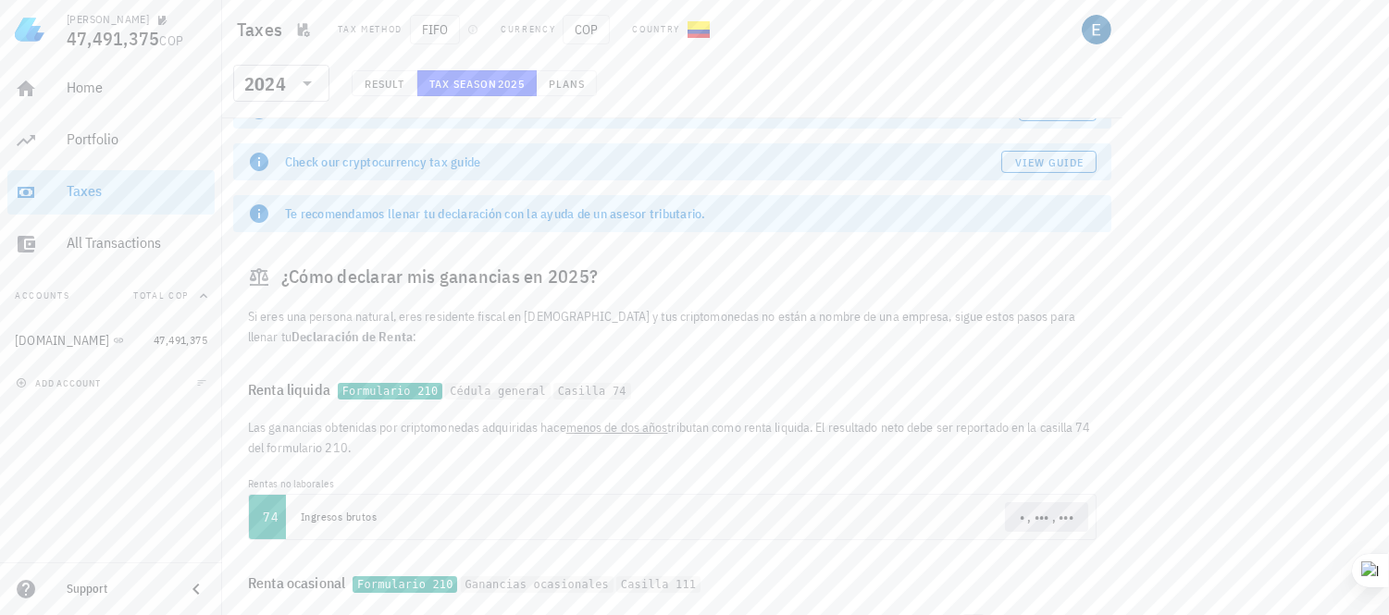
scroll to position [96, 0]
click at [380, 85] on span "Result" at bounding box center [385, 84] width 42 height 14
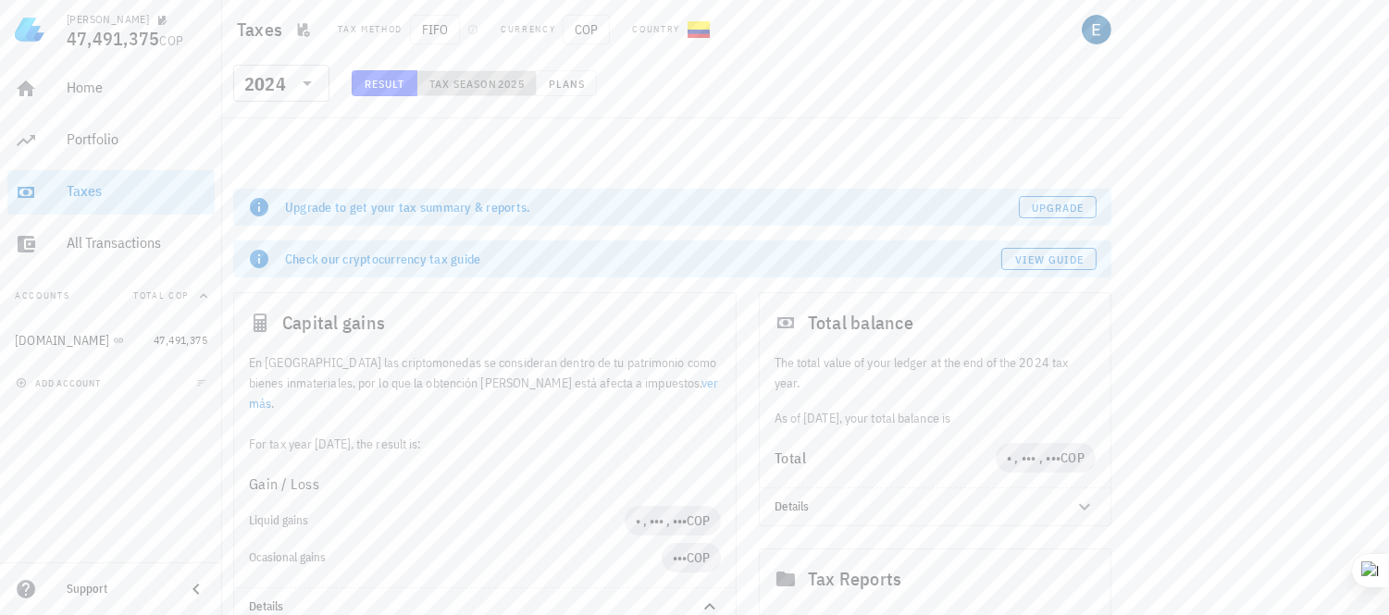
click at [487, 81] on span "Tax season" at bounding box center [462, 84] width 69 height 14
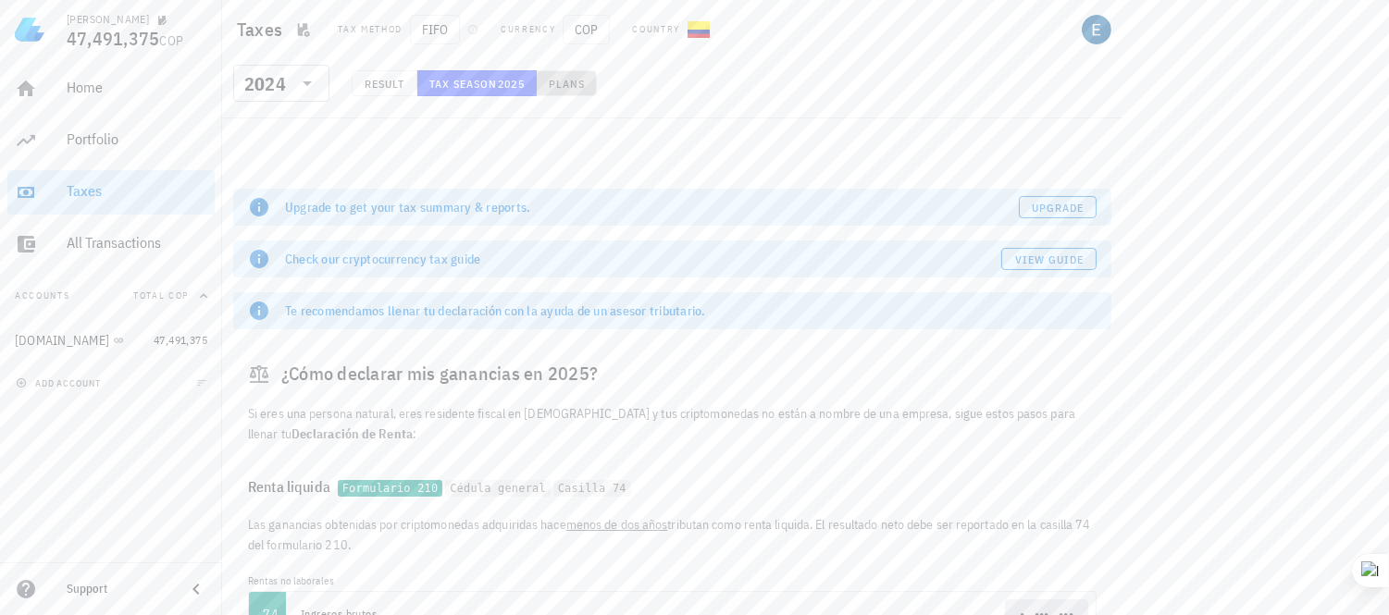
click at [567, 81] on span "Plans" at bounding box center [566, 84] width 37 height 14
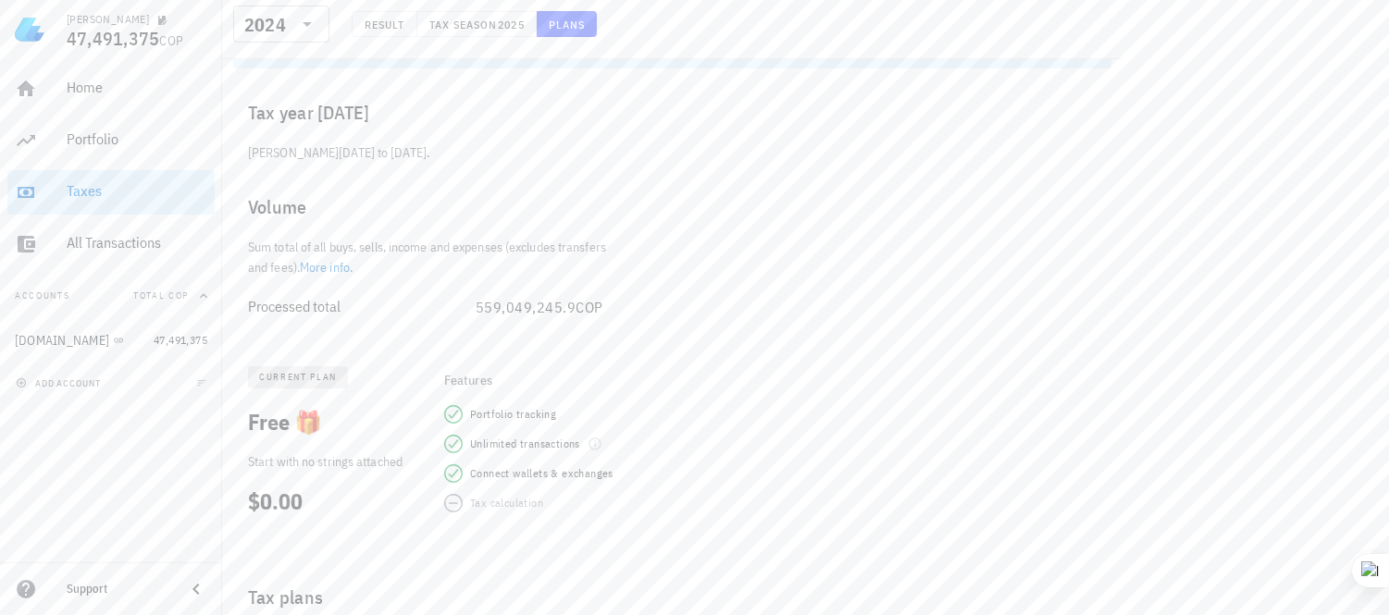
scroll to position [190, 0]
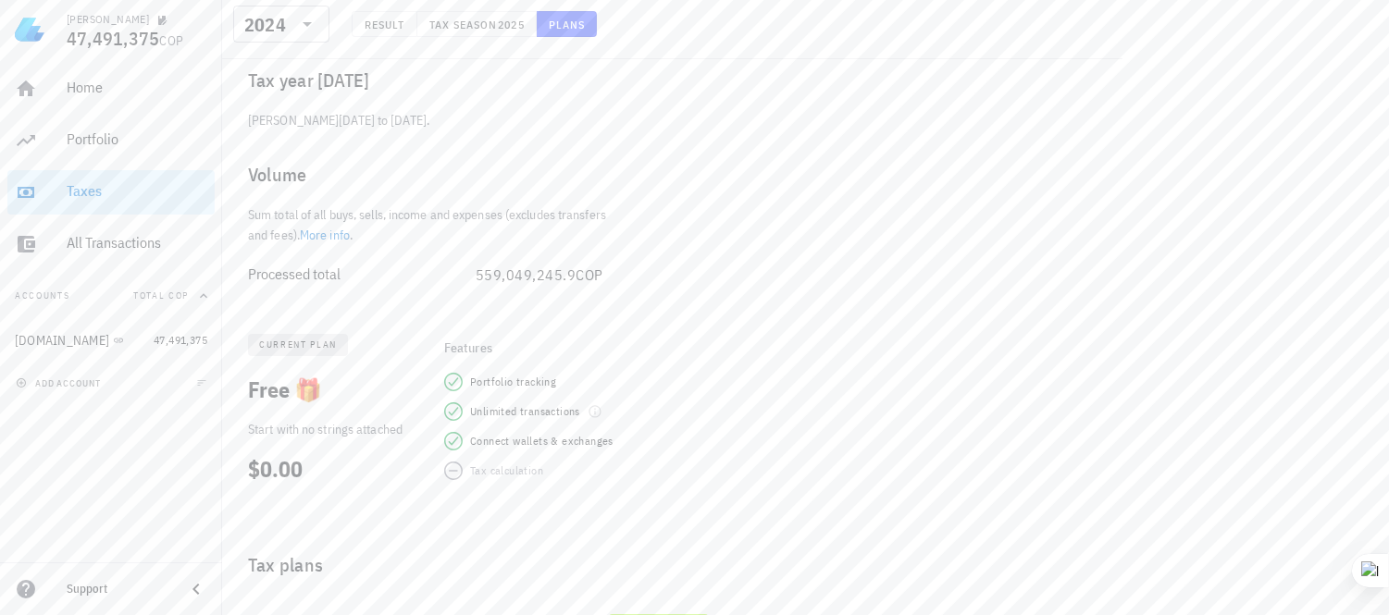
click at [457, 475] on div "Tax calculation" at bounding box center [772, 471] width 656 height 19
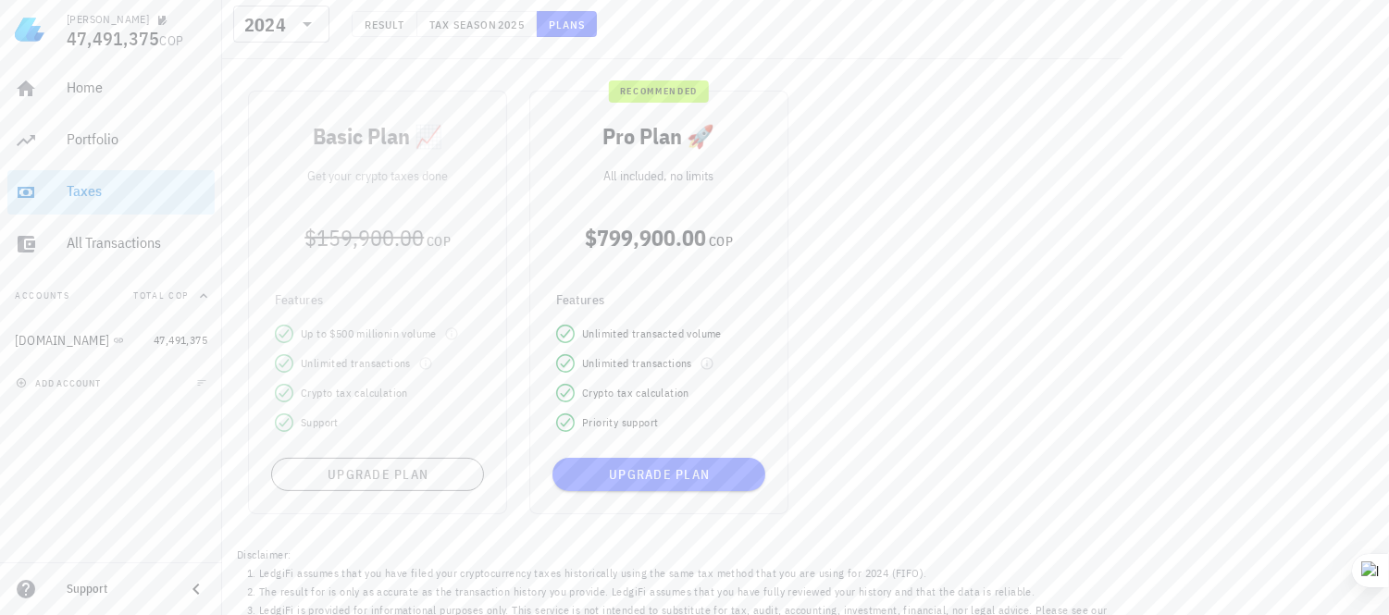
scroll to position [751, 0]
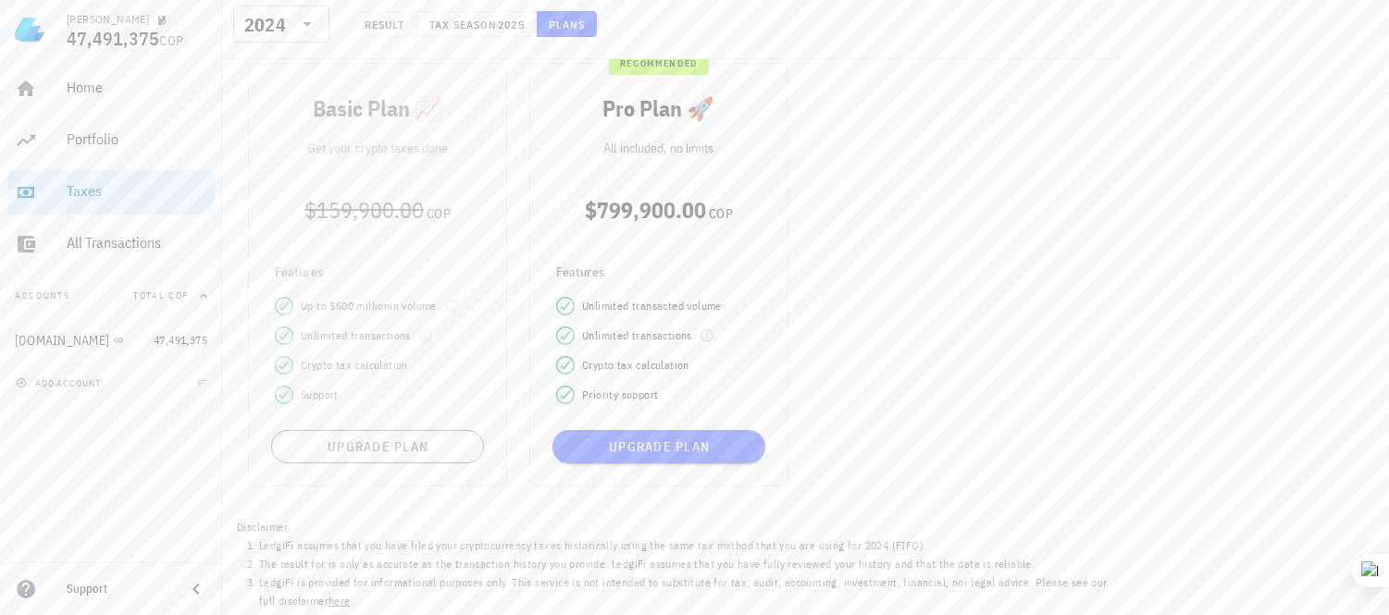
click at [380, 444] on div "Basic Plan 📈 Get your crypto taxes done $159,900.00 COP Features Up to $ 500 mi…" at bounding box center [377, 275] width 281 height 446
click at [375, 448] on div "Basic Plan 📈 Get your crypto taxes done $159,900.00 COP Features Up to $ 500 mi…" at bounding box center [377, 275] width 281 height 446
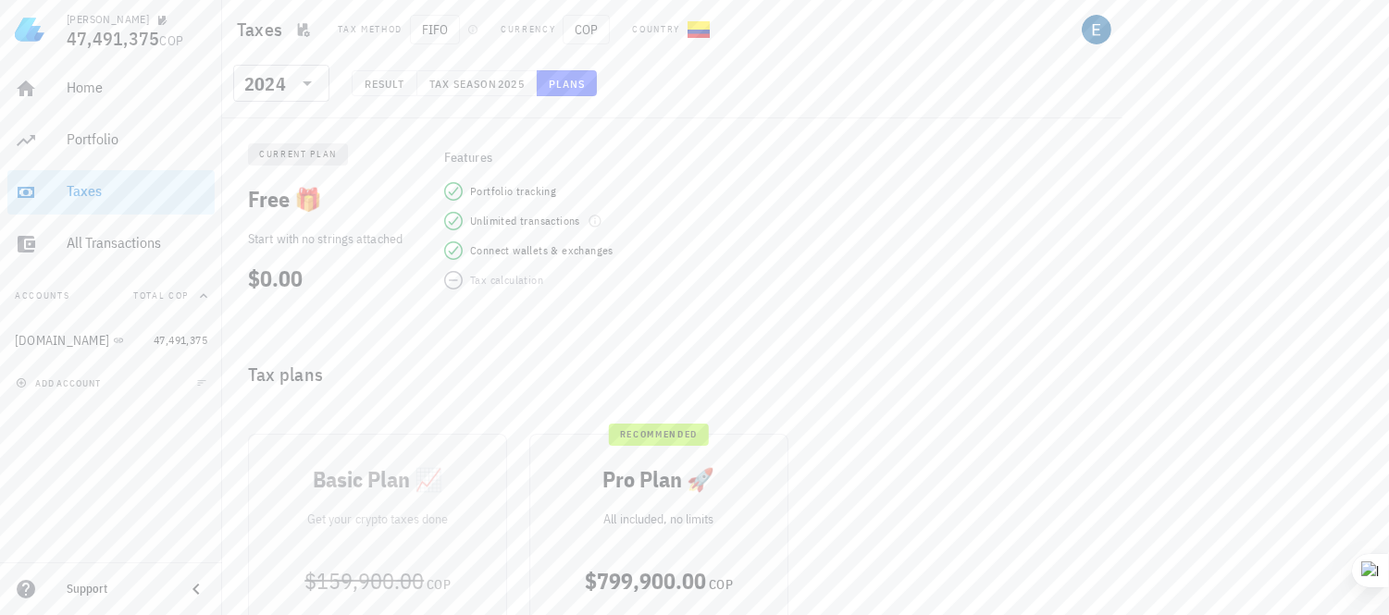
scroll to position [372, 0]
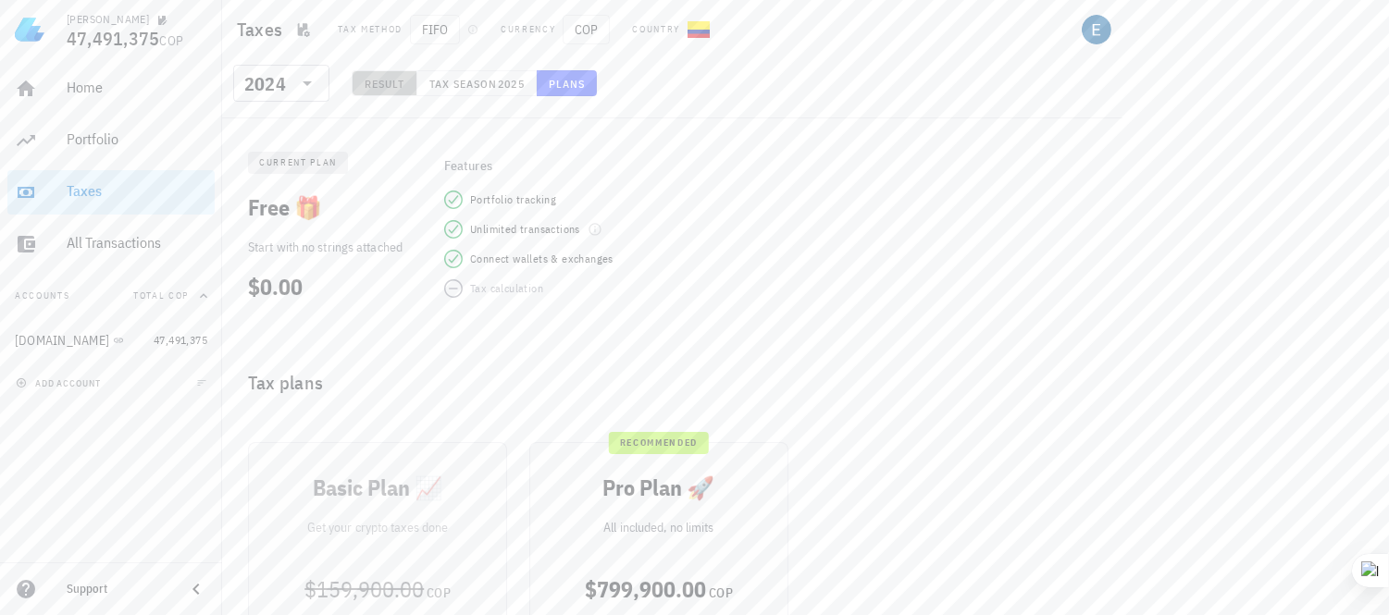
click at [383, 84] on span "Result" at bounding box center [385, 84] width 42 height 14
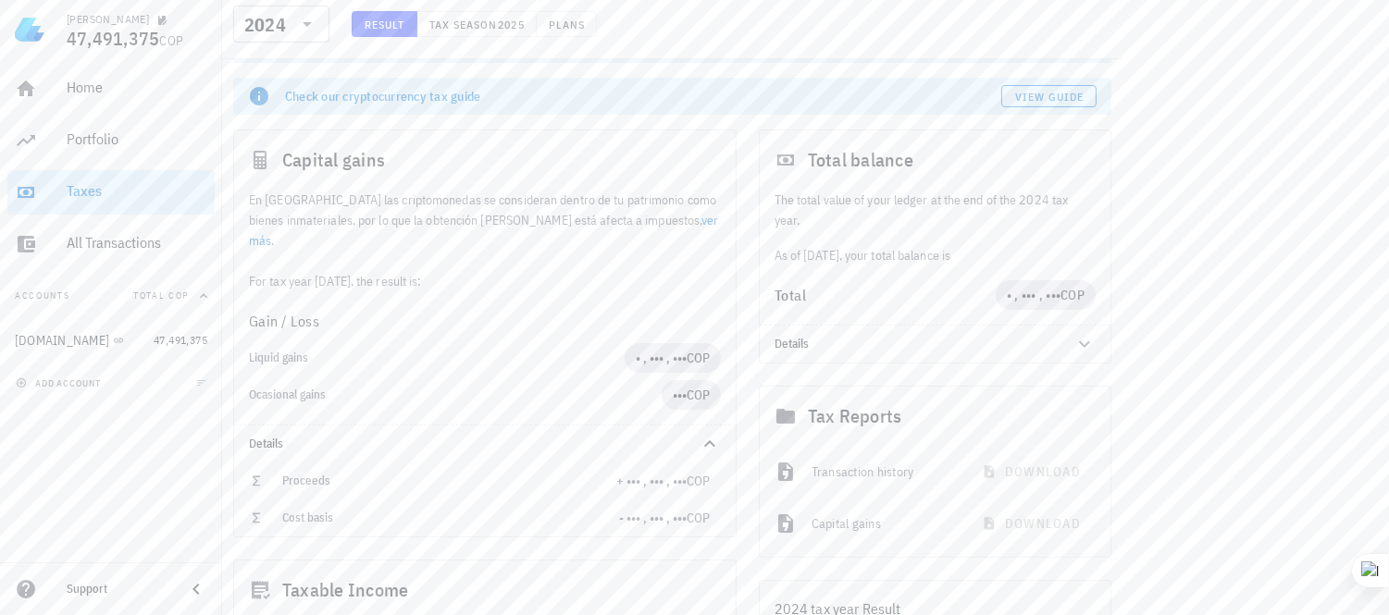
scroll to position [190, 0]
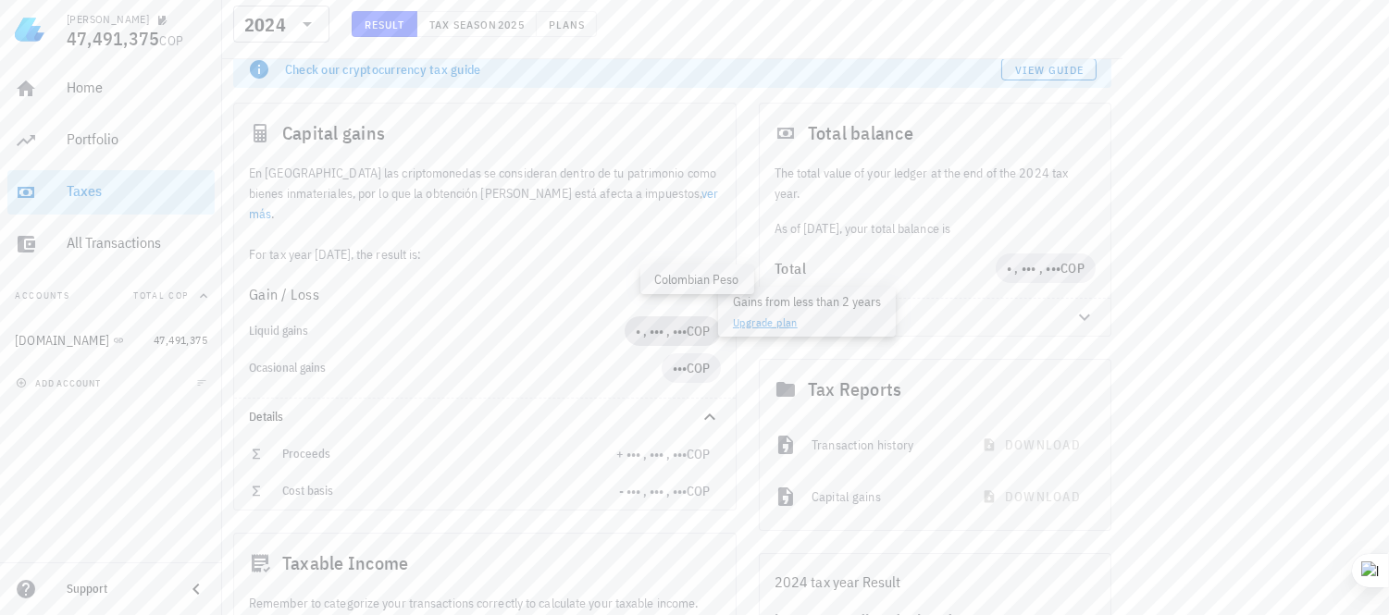
click at [699, 323] on span "COP" at bounding box center [698, 331] width 23 height 17
click at [743, 316] on link "Upgrade plan" at bounding box center [765, 323] width 65 height 14
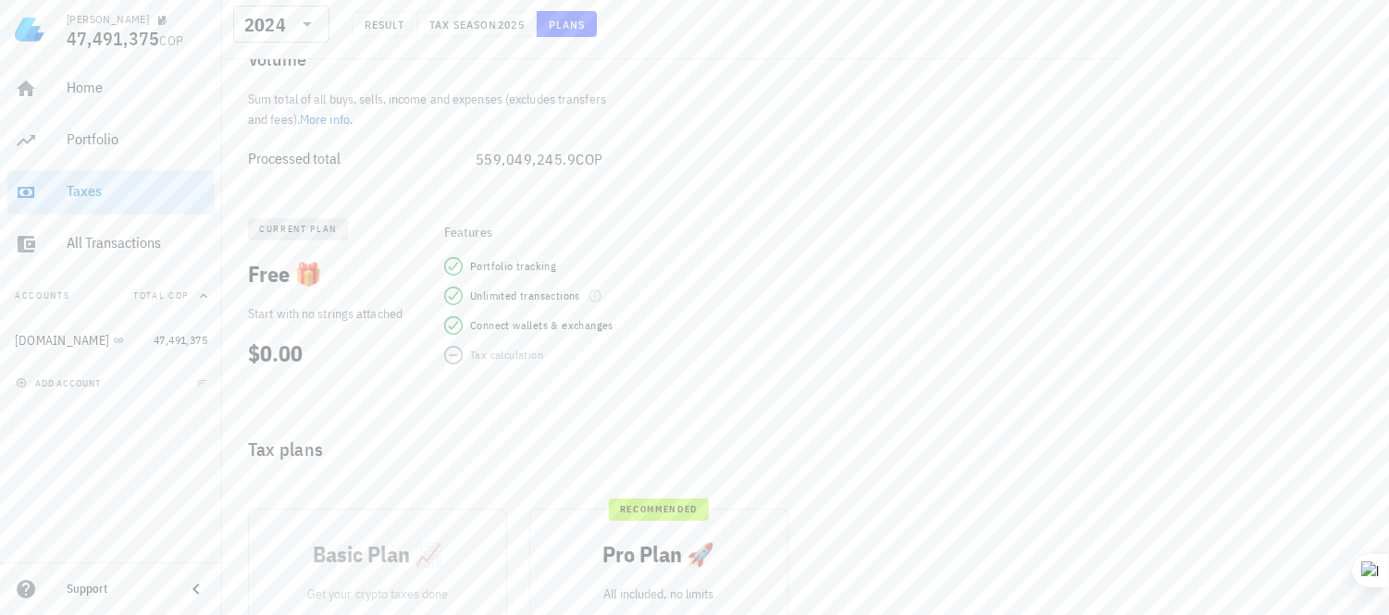
scroll to position [306, 0]
click at [313, 279] on span "Free 🎁" at bounding box center [285, 273] width 74 height 30
click at [342, 318] on p "Start with no strings attached" at bounding box center [333, 313] width 170 height 20
click at [502, 347] on div "Tax calculation" at bounding box center [506, 354] width 73 height 19
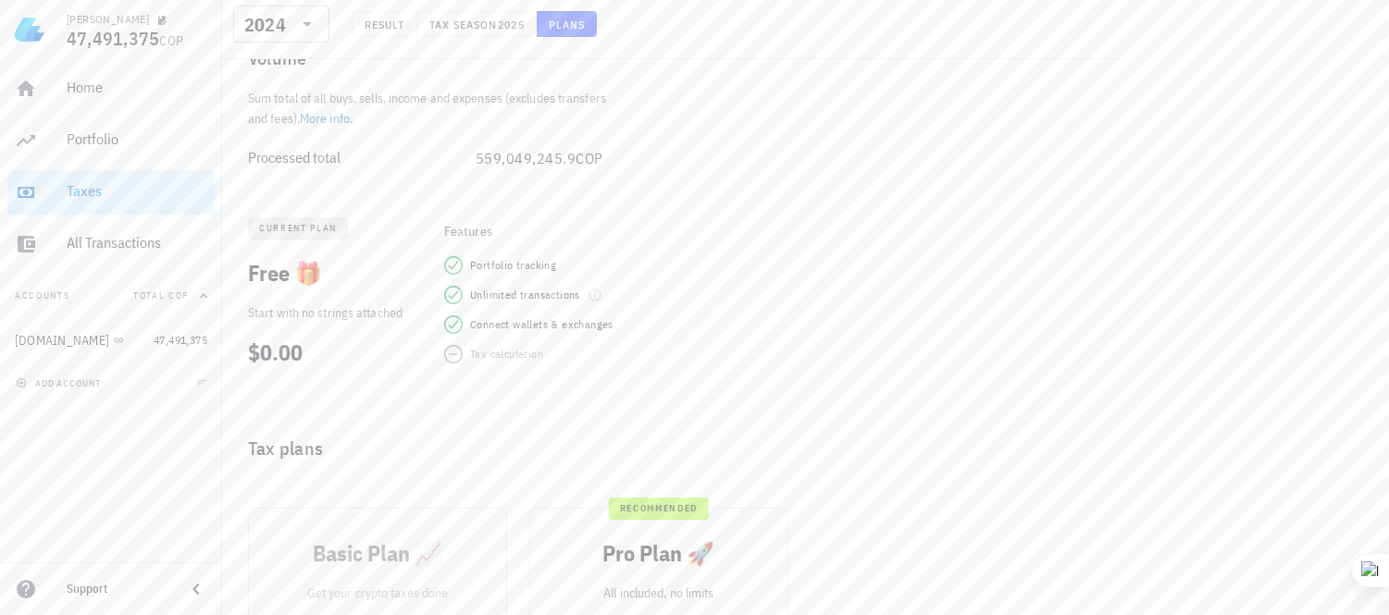
click at [502, 347] on div "Tax calculation" at bounding box center [506, 354] width 73 height 19
click at [306, 219] on span "current plan" at bounding box center [298, 228] width 78 height 22
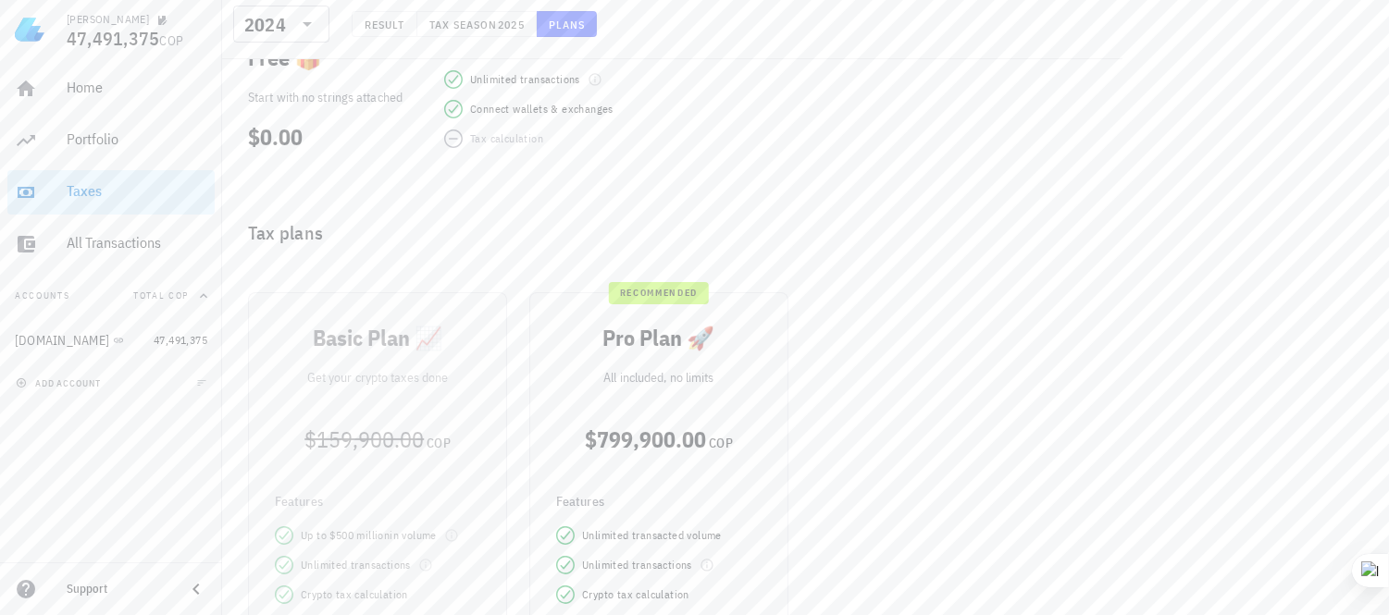
scroll to position [751, 0]
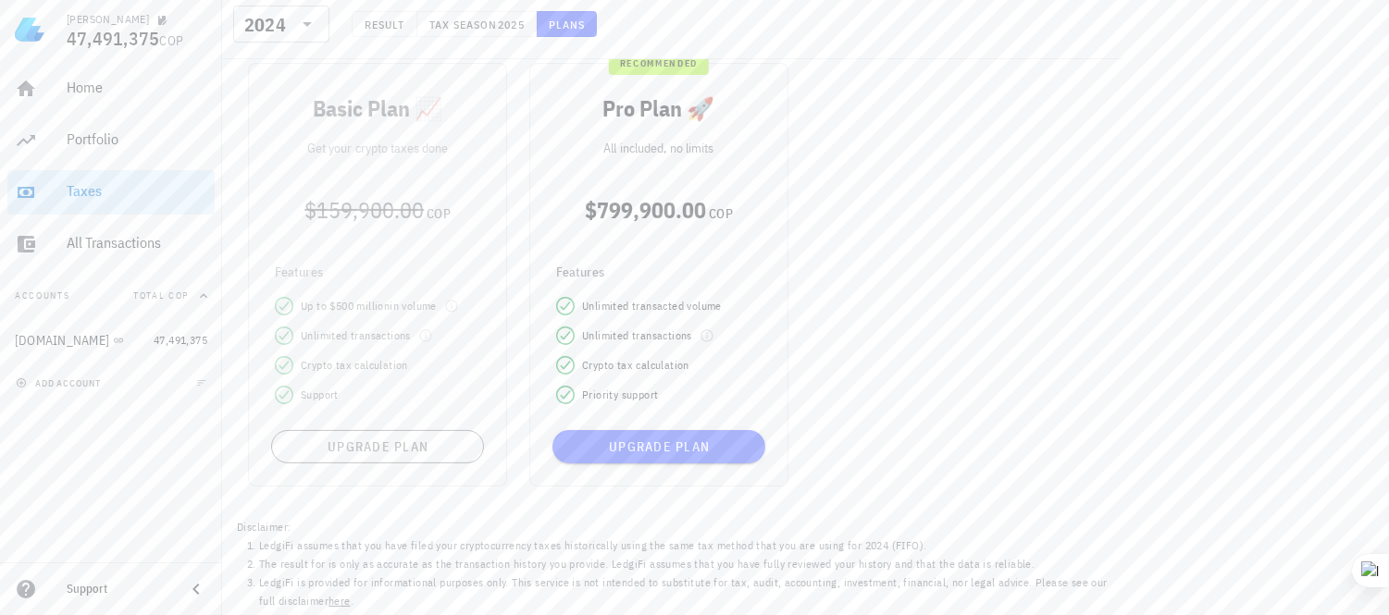
click at [337, 446] on div "Basic Plan 📈 Get your crypto taxes done $159,900.00 COP Features Up to $ 500 mi…" at bounding box center [377, 275] width 281 height 446
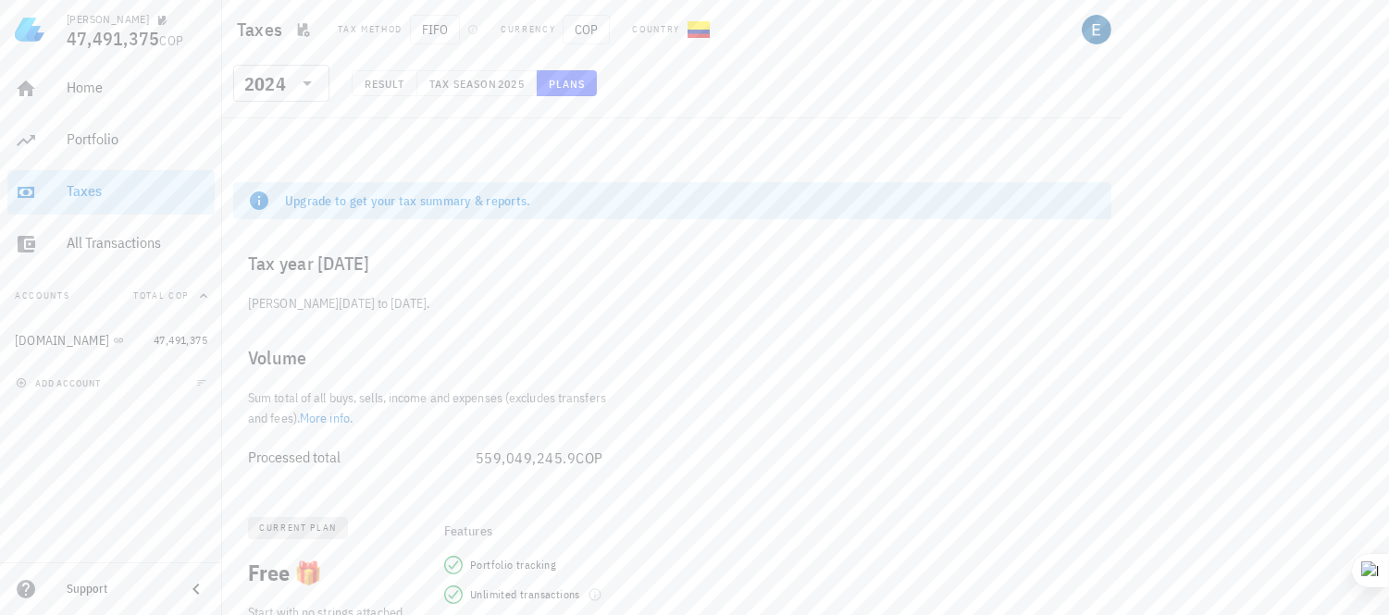
scroll to position [0, 0]
click at [311, 81] on icon at bounding box center [307, 83] width 22 height 22
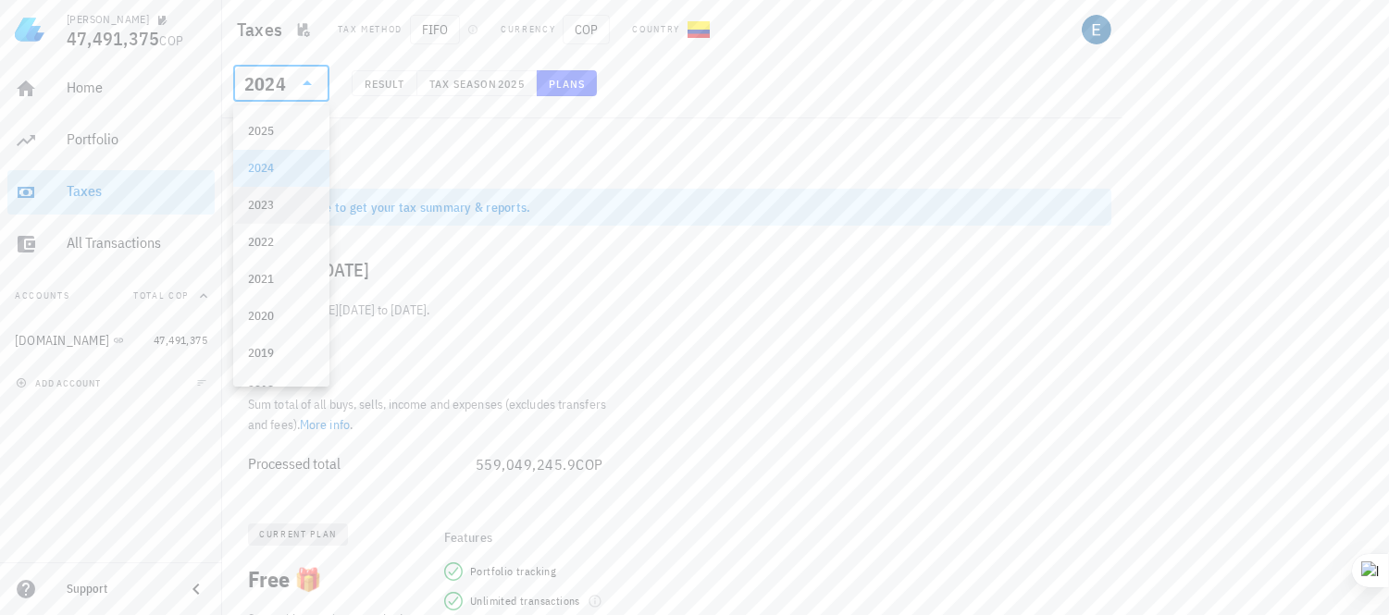
click at [270, 209] on div "2023" at bounding box center [281, 205] width 67 height 15
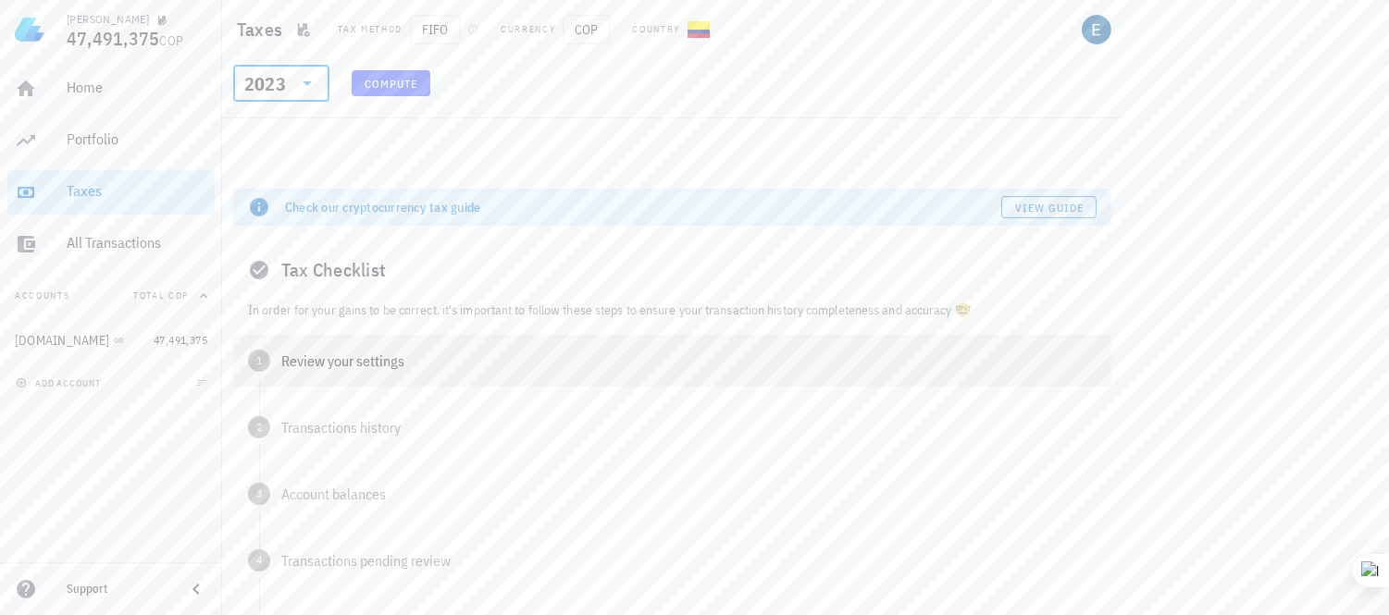
click at [353, 354] on div "Review your settings" at bounding box center [688, 360] width 815 height 15
click at [322, 436] on span "Confirm" at bounding box center [317, 441] width 55 height 14
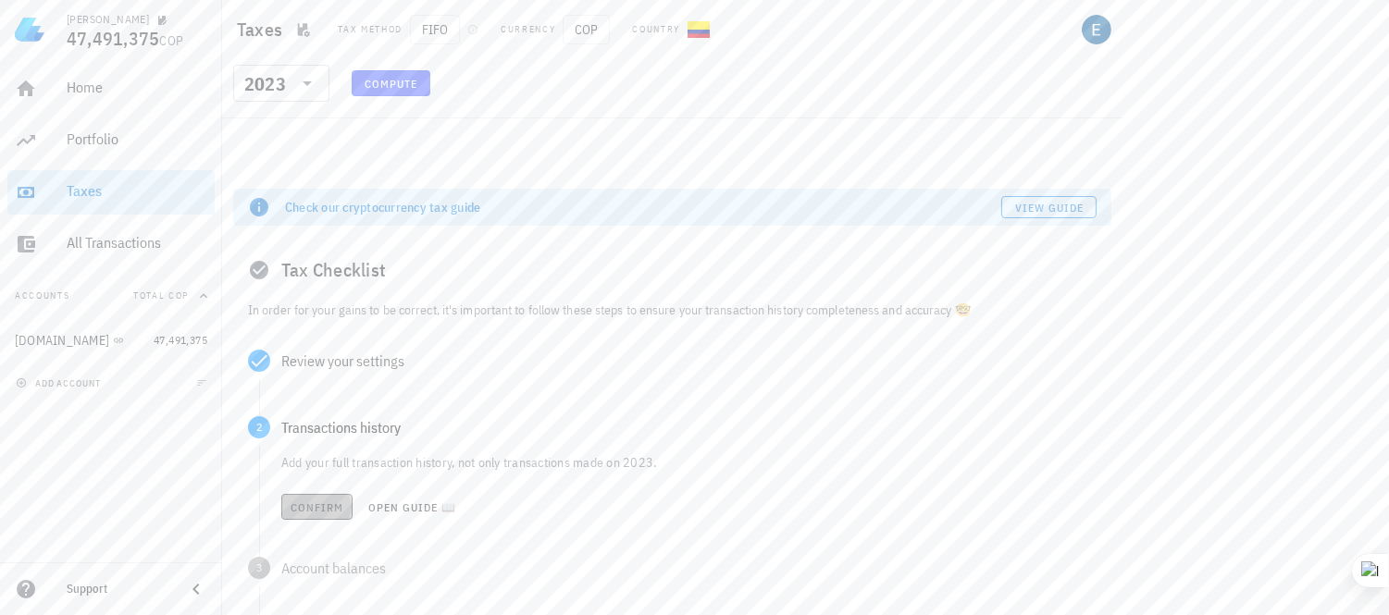
click at [308, 496] on button "Confirm" at bounding box center [316, 507] width 71 height 26
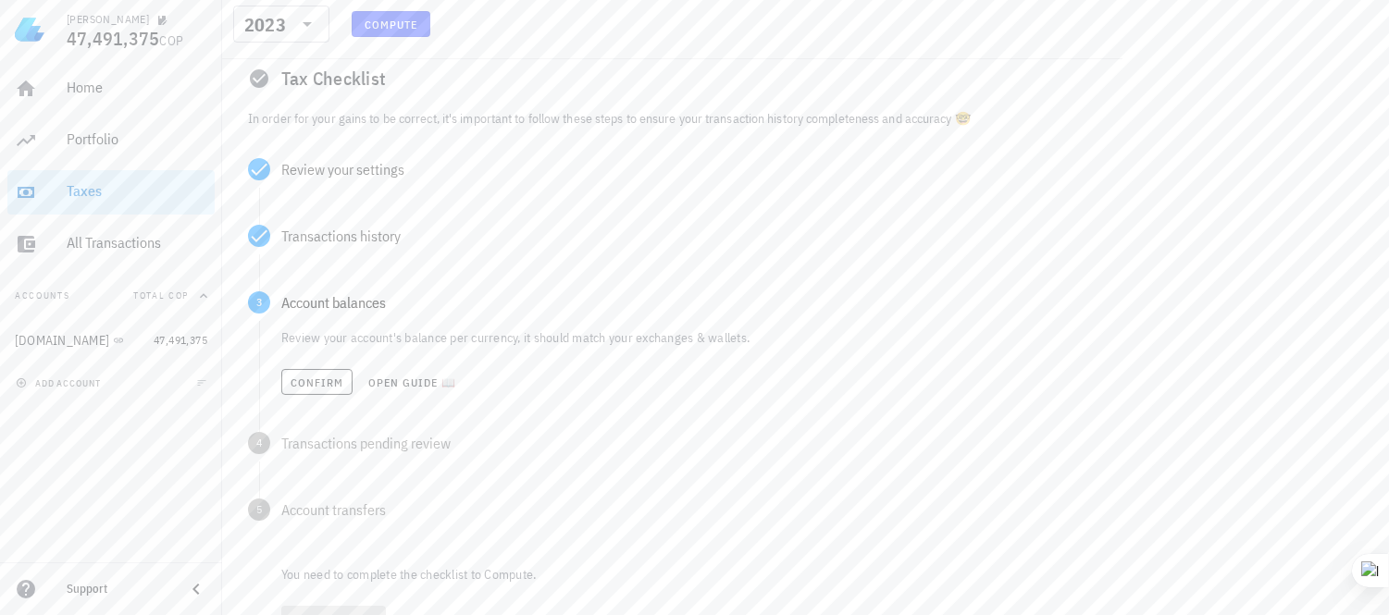
scroll to position [270, 0]
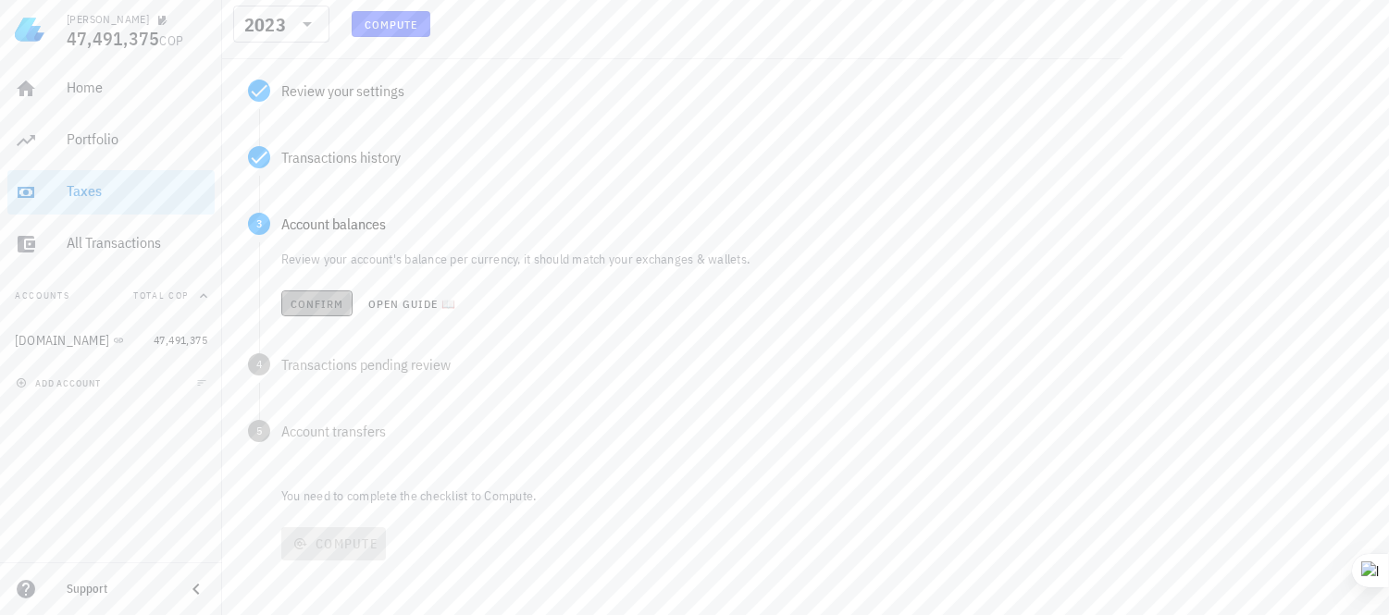
click at [312, 303] on span "Confirm" at bounding box center [317, 304] width 55 height 14
click at [307, 364] on span "Confirm" at bounding box center [317, 371] width 55 height 14
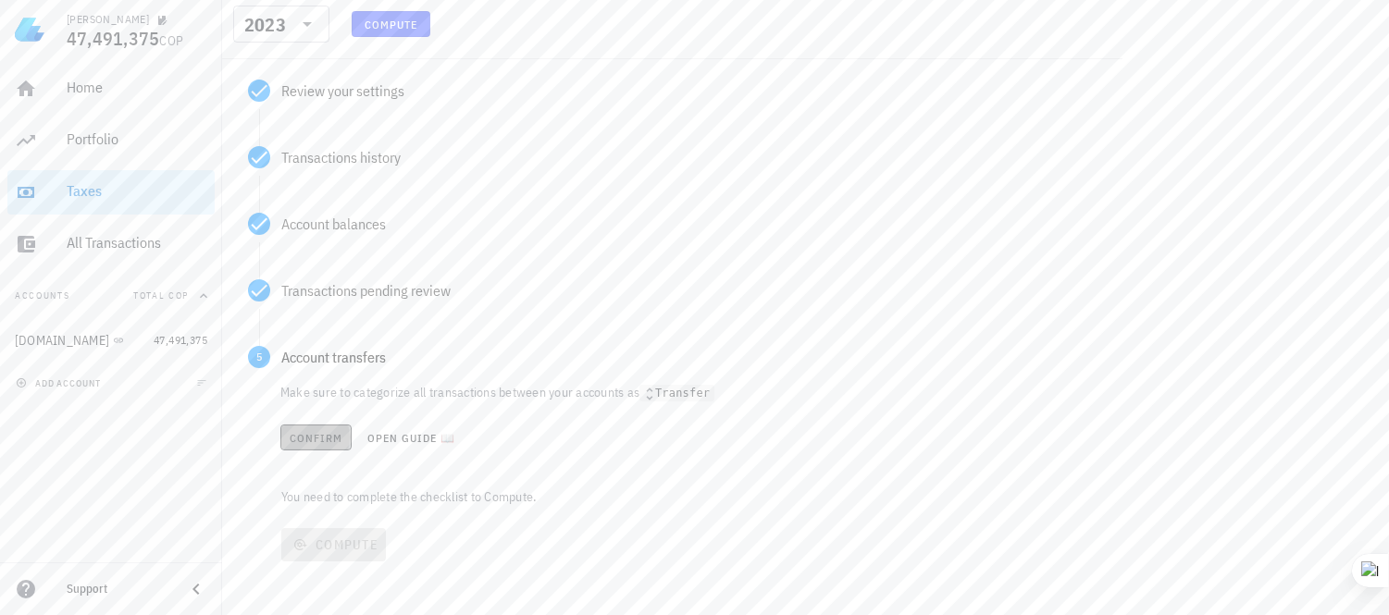
click at [306, 432] on span "Confirm" at bounding box center [316, 438] width 55 height 14
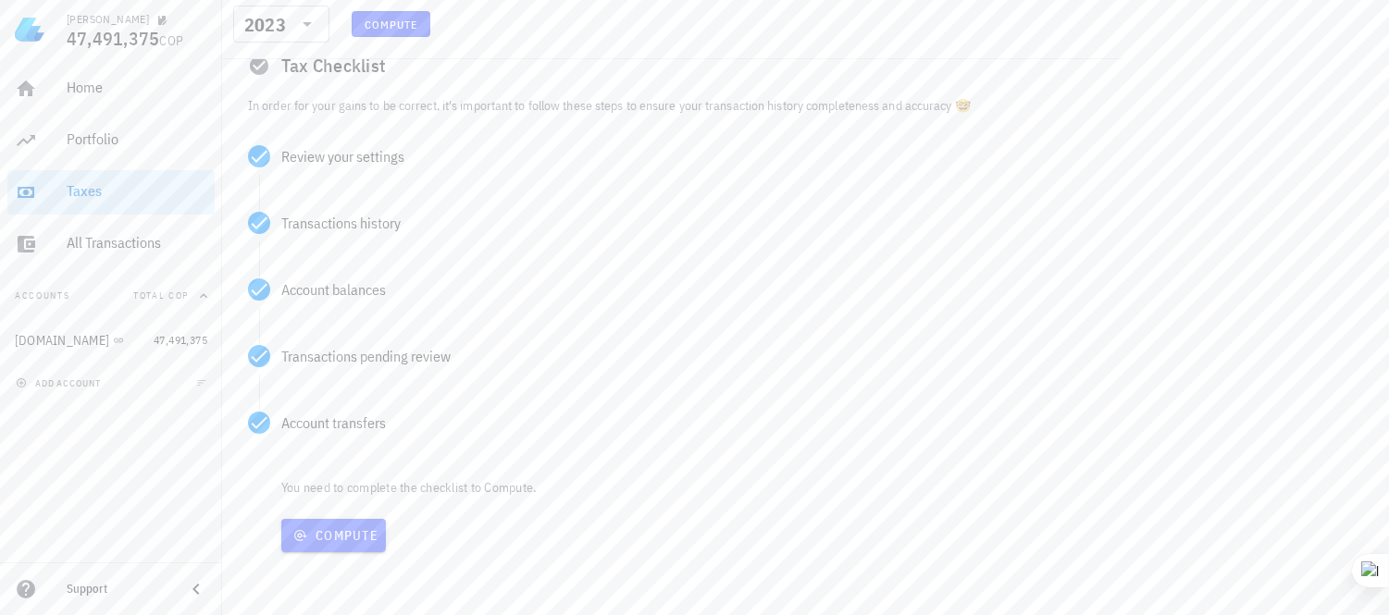
scroll to position [204, 0]
click at [316, 533] on span "Compute" at bounding box center [334, 536] width 90 height 17
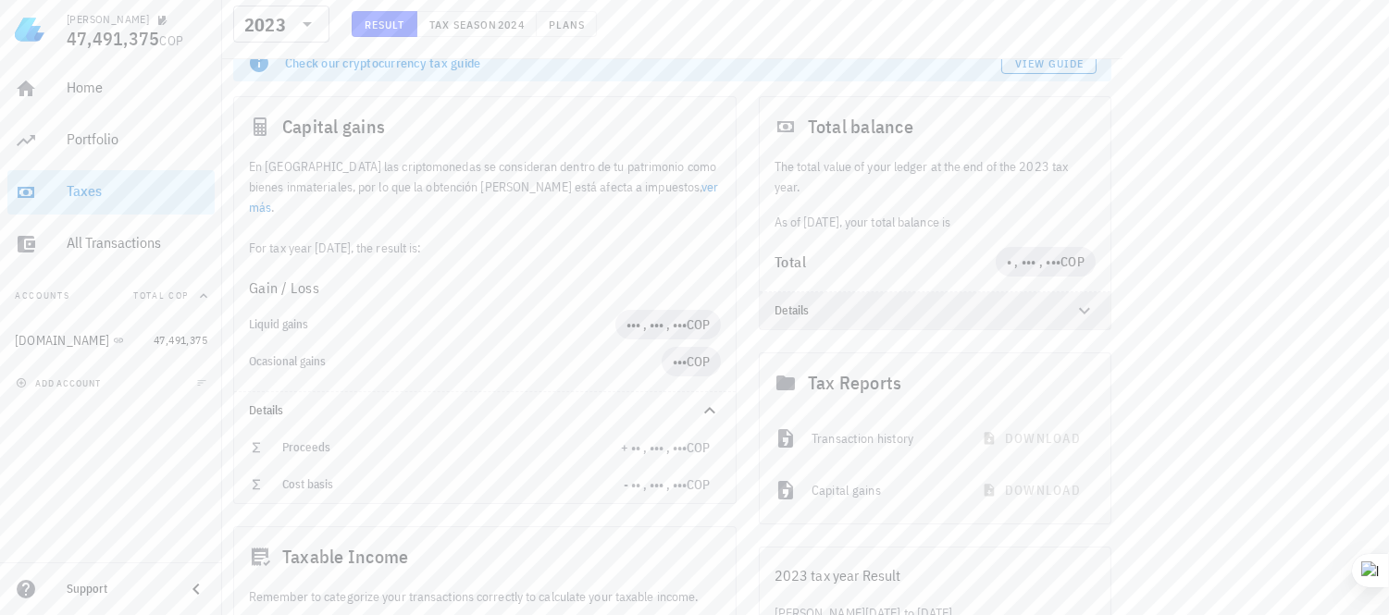
scroll to position [228, 0]
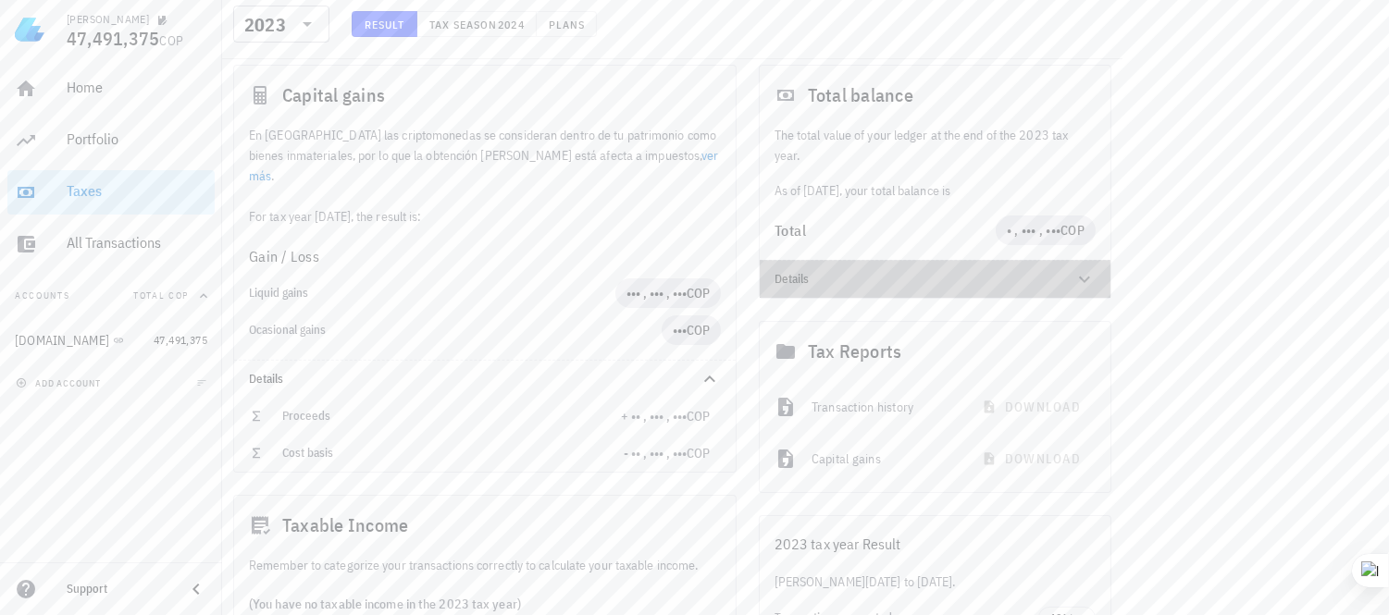
click at [1080, 278] on icon at bounding box center [1084, 280] width 11 height 6
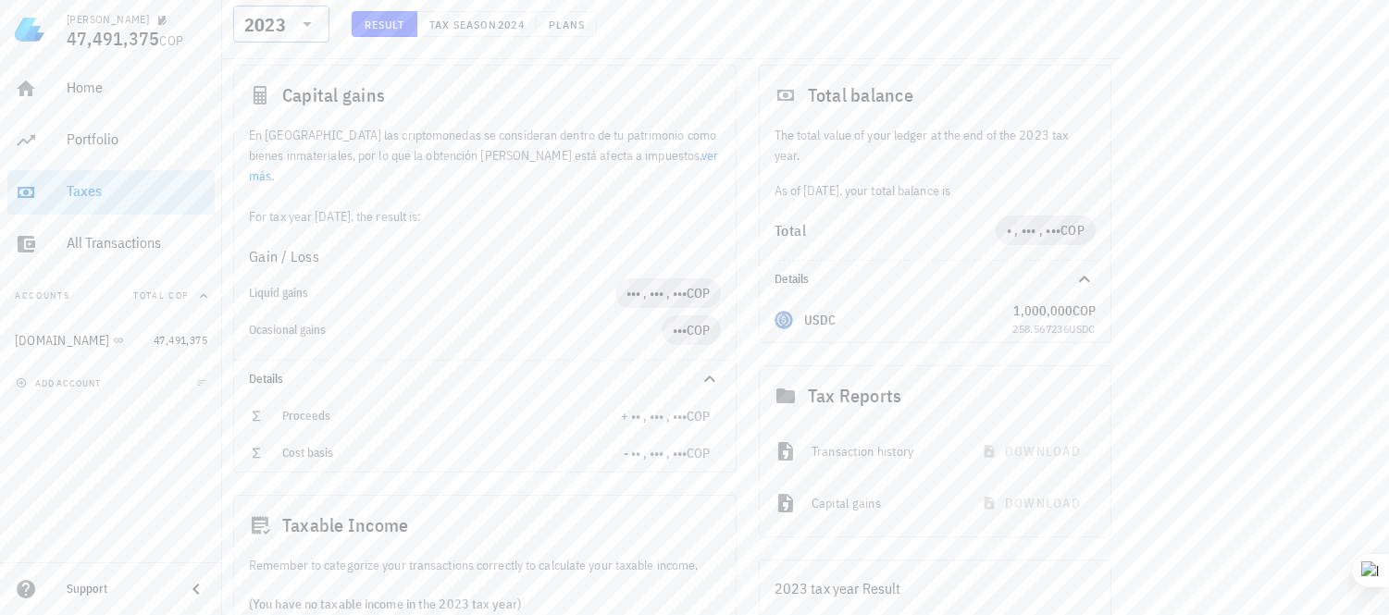
click at [303, 26] on icon at bounding box center [307, 24] width 22 height 22
click at [272, 107] on div "2024" at bounding box center [281, 109] width 67 height 15
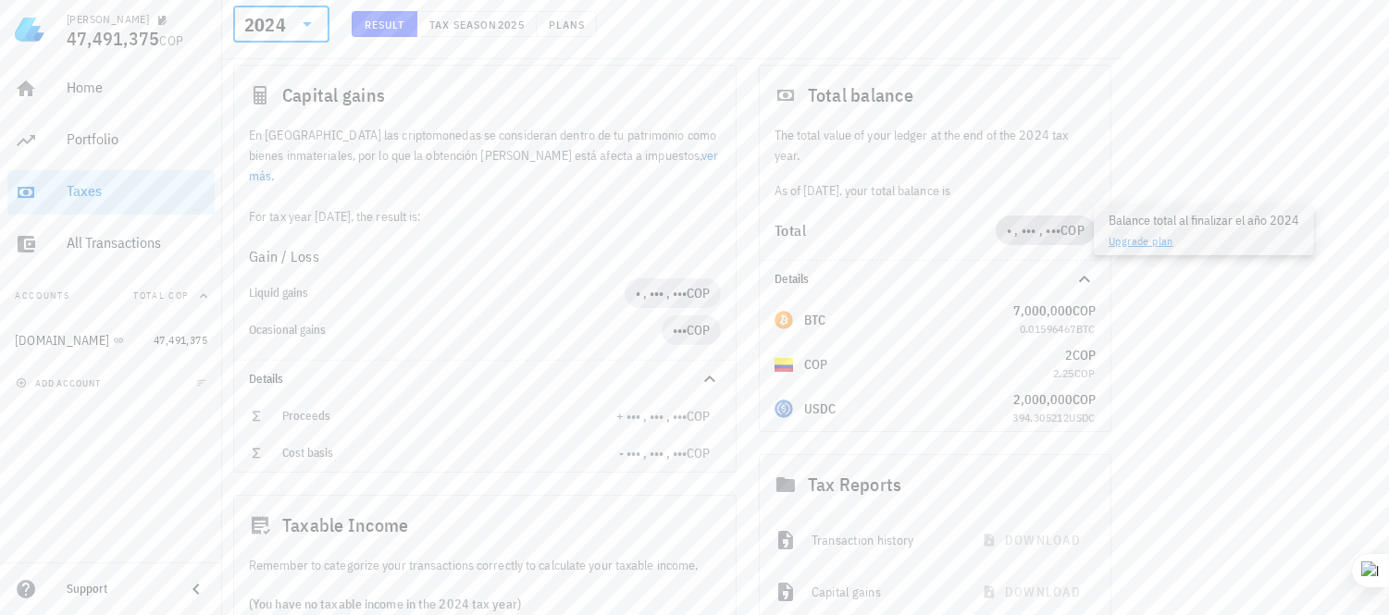
click at [1012, 234] on span "• , ••• , •••" at bounding box center [1034, 230] width 54 height 17
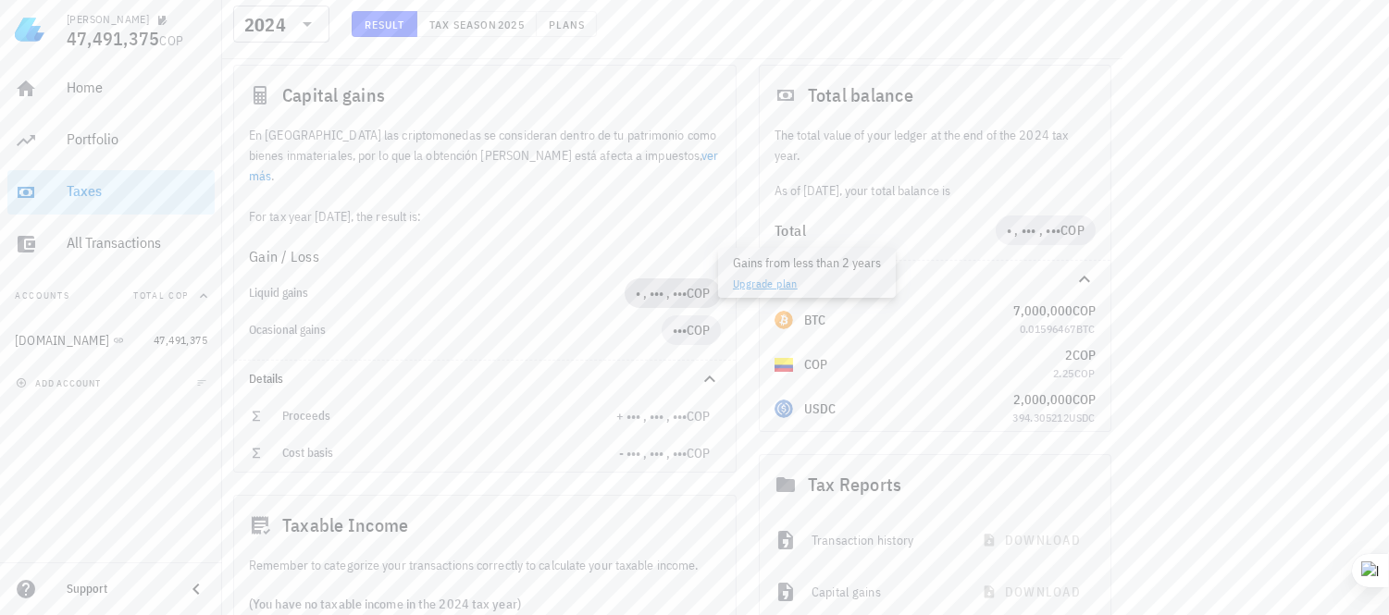
click at [660, 285] on span "• , ••• , •••" at bounding box center [661, 293] width 51 height 17
click at [661, 285] on span "• , ••• , •••" at bounding box center [661, 293] width 51 height 17
click at [673, 322] on span "•••" at bounding box center [680, 330] width 14 height 17
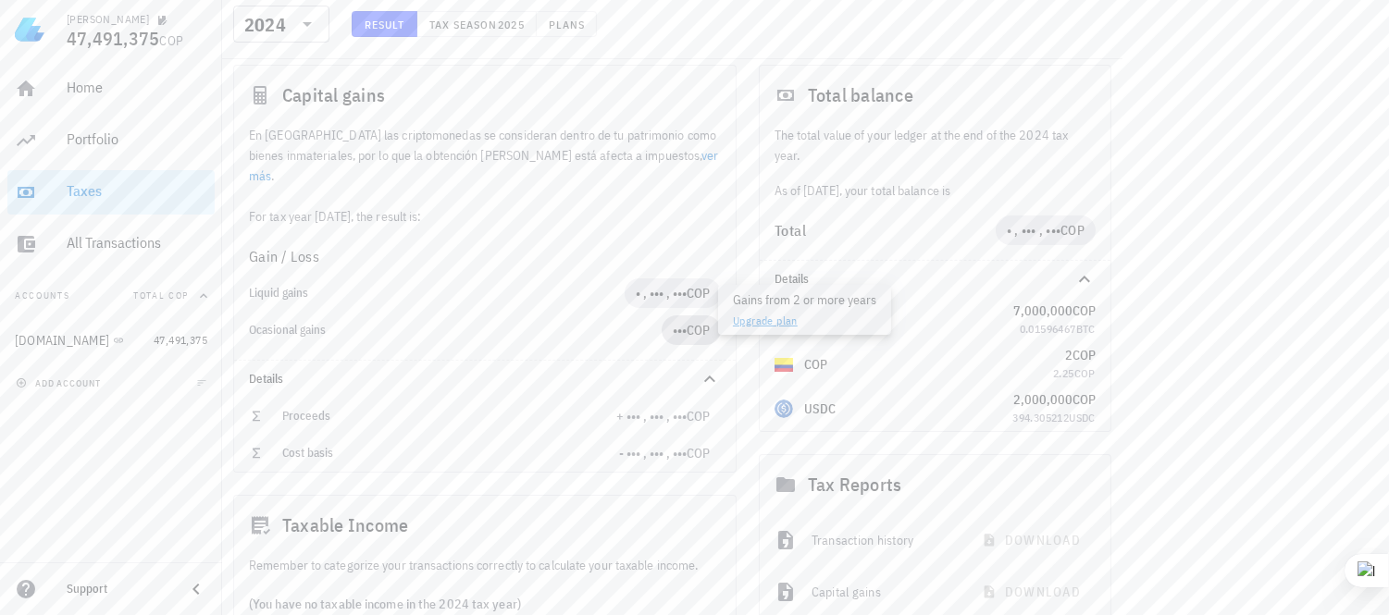
click at [673, 322] on span "•••" at bounding box center [680, 330] width 14 height 17
click at [890, 227] on div "Total" at bounding box center [884, 230] width 221 height 15
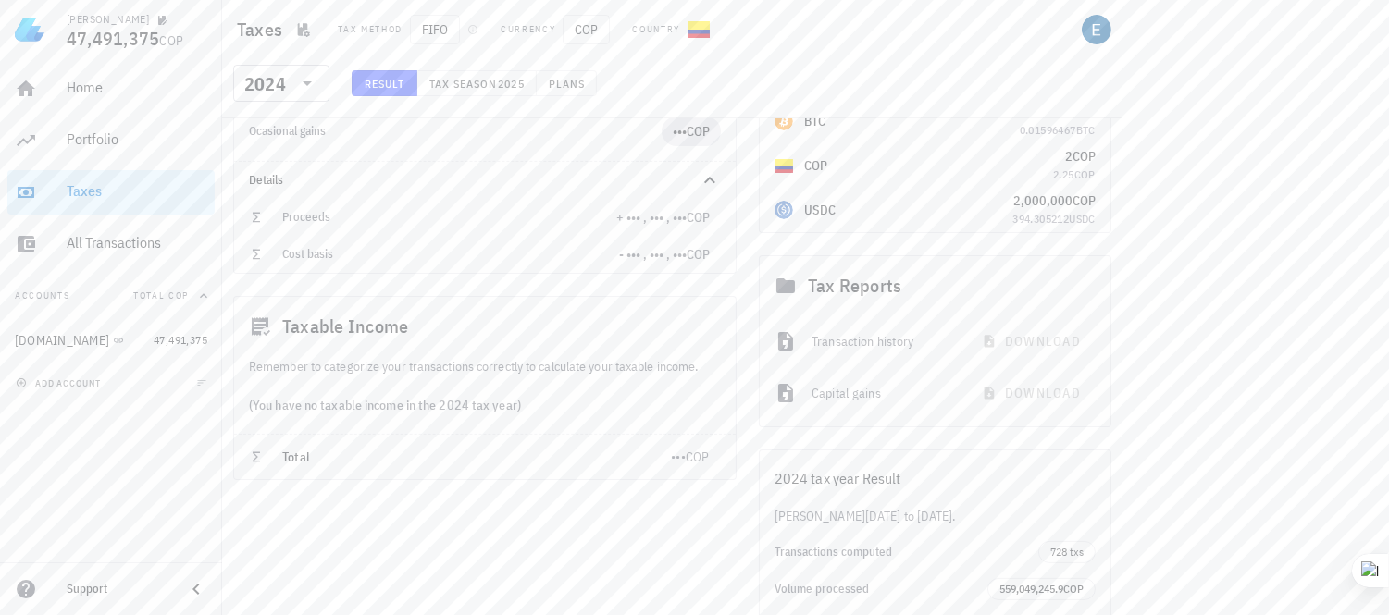
scroll to position [390, 0]
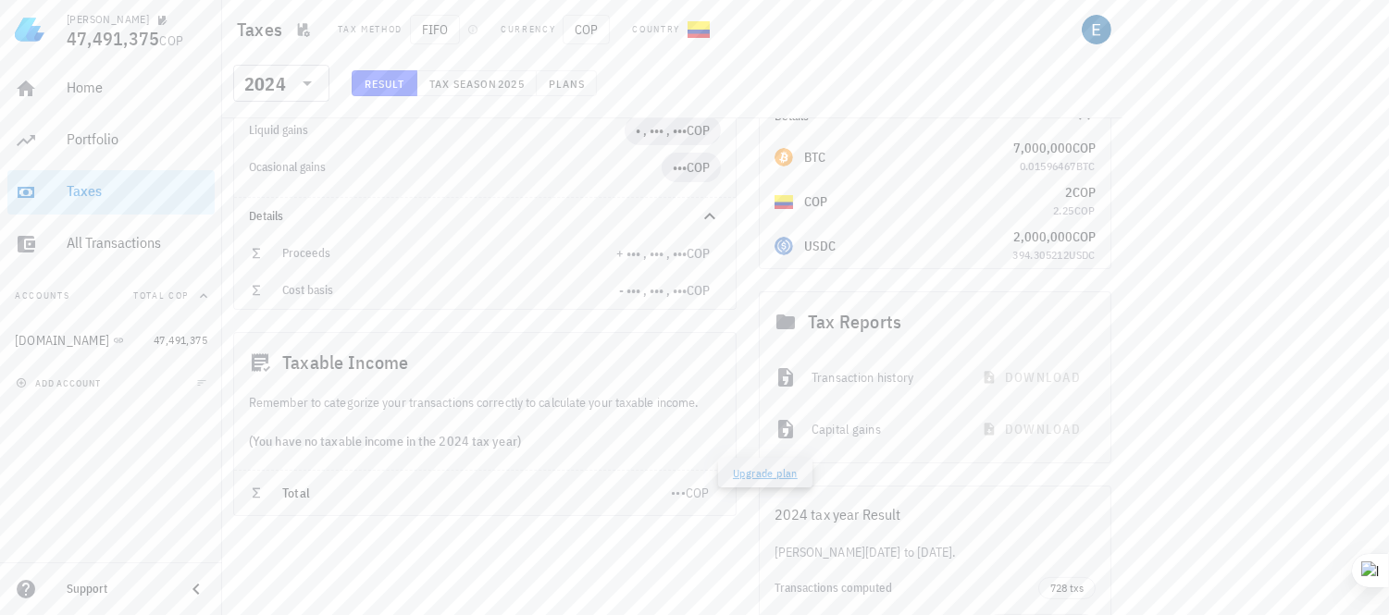
click at [686, 485] on span "COP" at bounding box center [698, 493] width 24 height 17
click at [308, 365] on div "Taxable Income" at bounding box center [485, 362] width 502 height 59
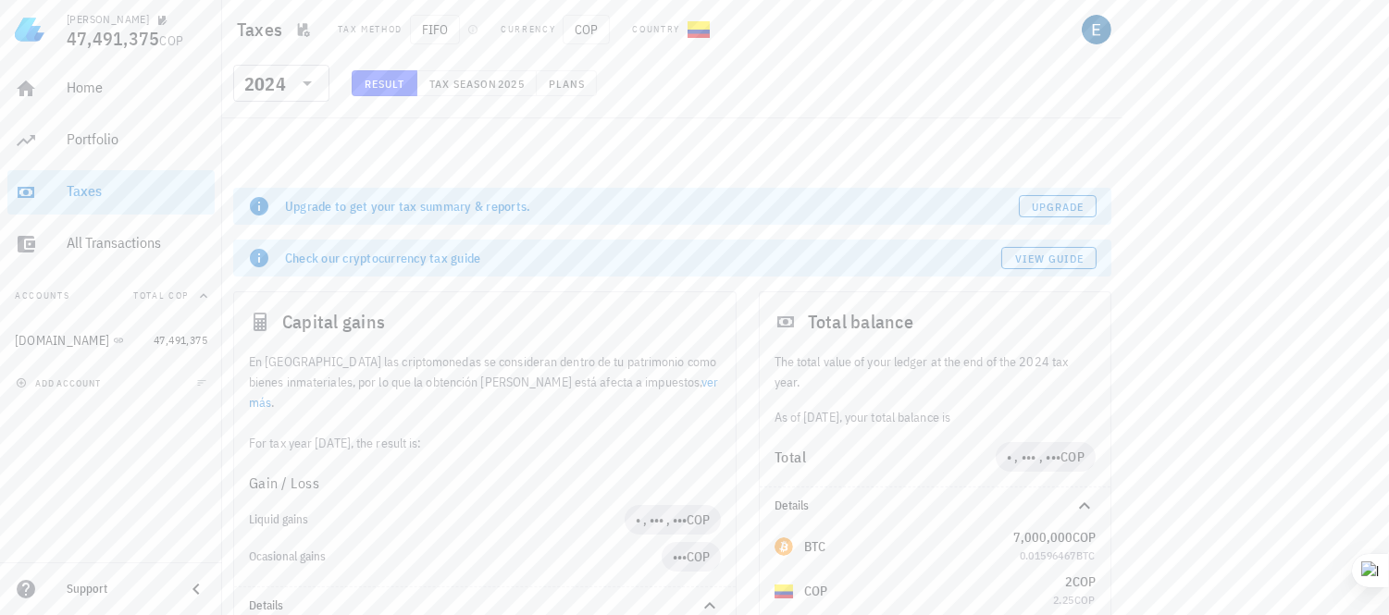
scroll to position [0, 0]
click at [456, 78] on span "Tax season" at bounding box center [462, 84] width 69 height 14
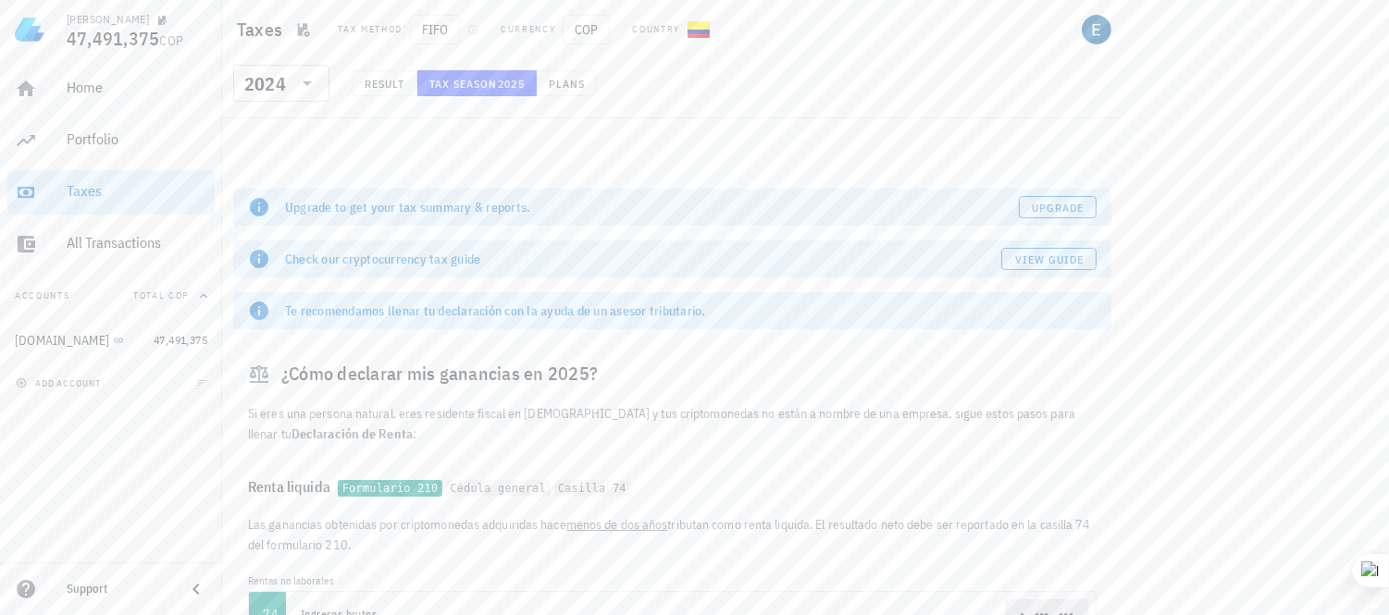
click at [597, 66] on div "​ 2024 Result Tax season 2025 Plans" at bounding box center [672, 89] width 893 height 48
click at [556, 86] on span "Plans" at bounding box center [566, 84] width 37 height 14
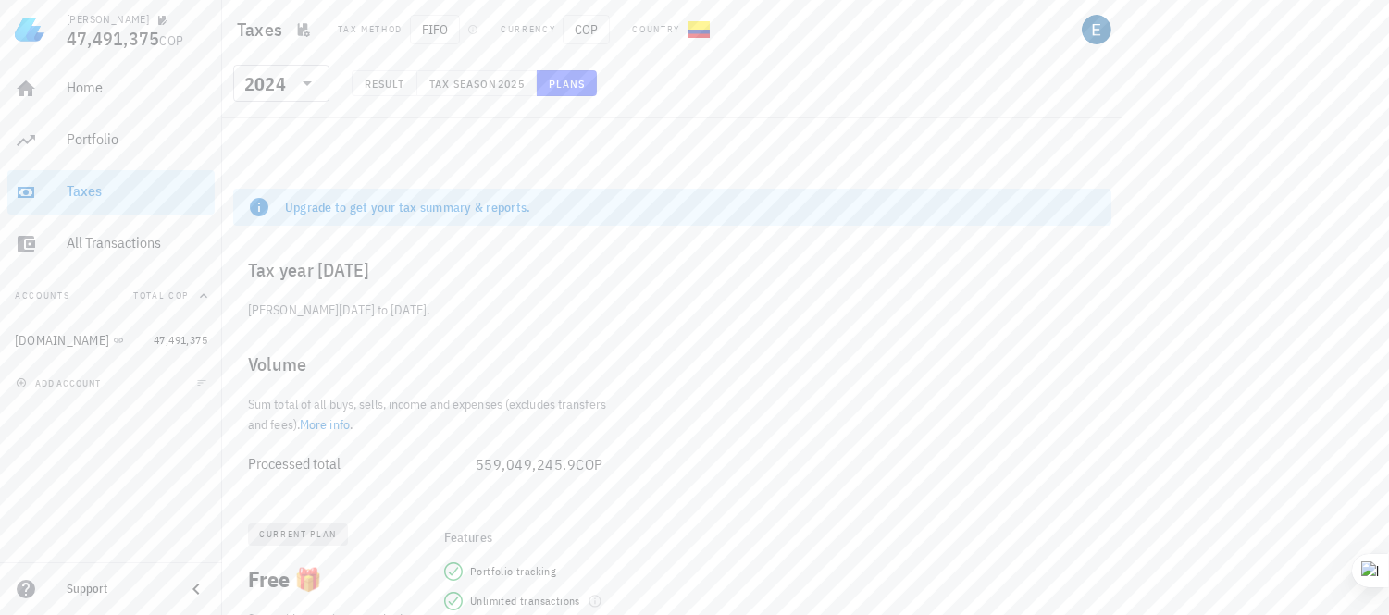
drag, startPoint x: 535, startPoint y: 53, endPoint x: 496, endPoint y: 60, distance: 39.6
click at [509, 58] on header "Taxes Tax method FIFO Currency COP Country ​ 2024 Result Tax season 2025 Plans" at bounding box center [672, 59] width 900 height 118
click at [1104, 29] on div "avatar" at bounding box center [1097, 30] width 30 height 30
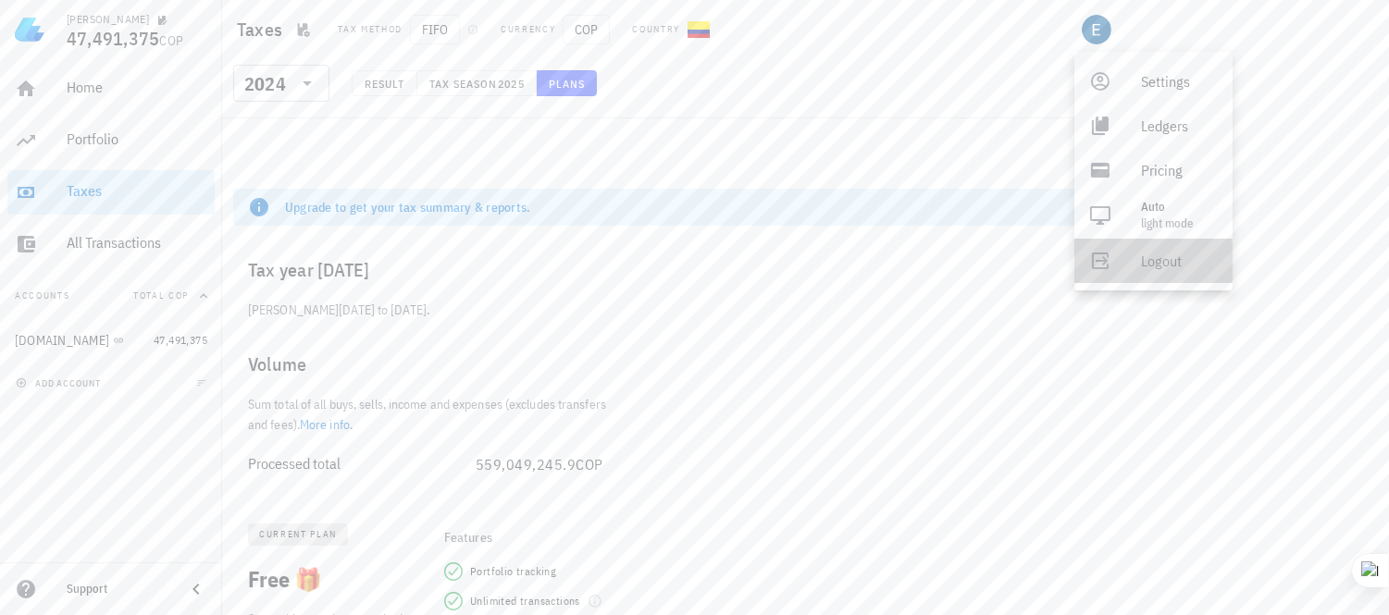
click at [1175, 260] on div "Logout" at bounding box center [1179, 260] width 77 height 37
